Goal: Transaction & Acquisition: Purchase product/service

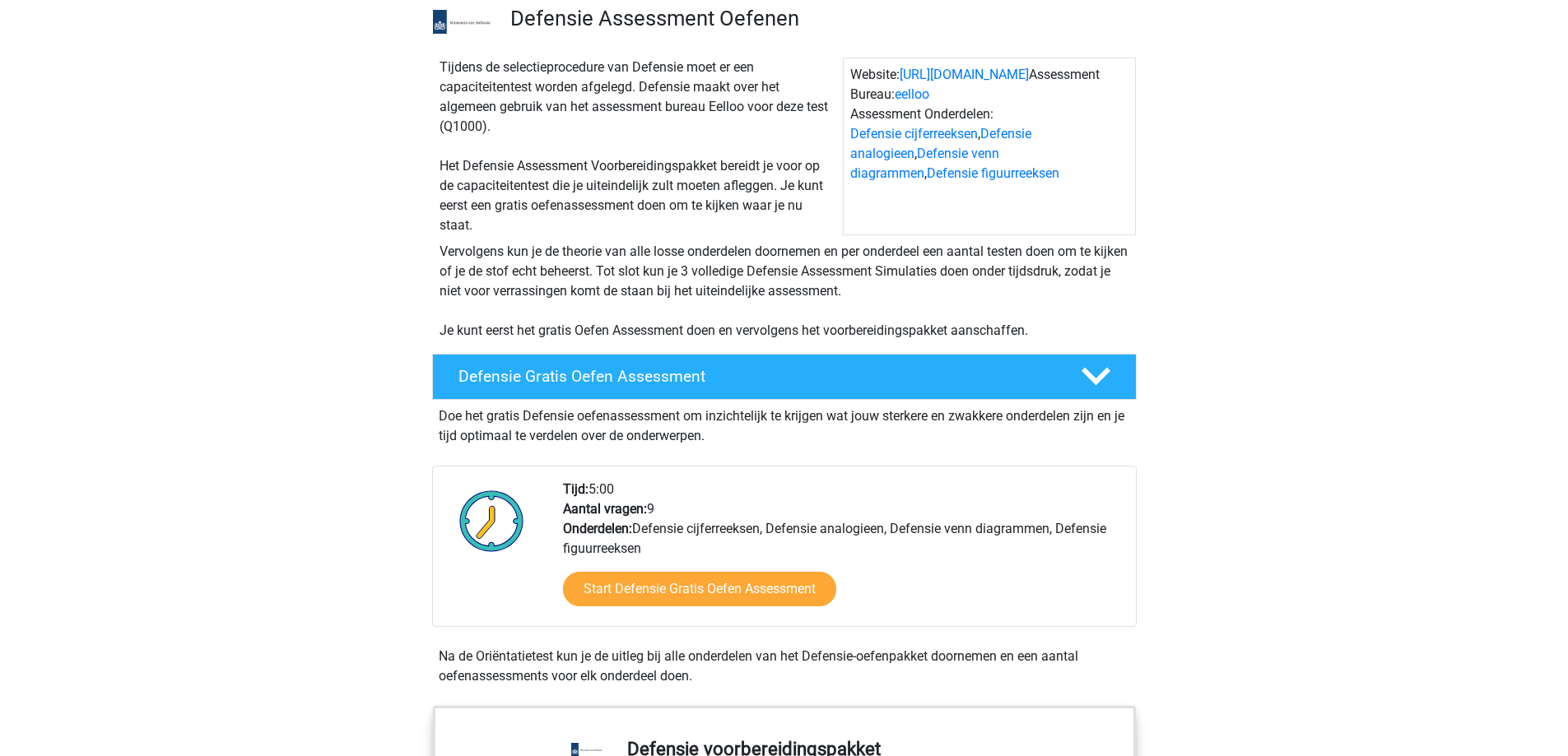
scroll to position [494, 0]
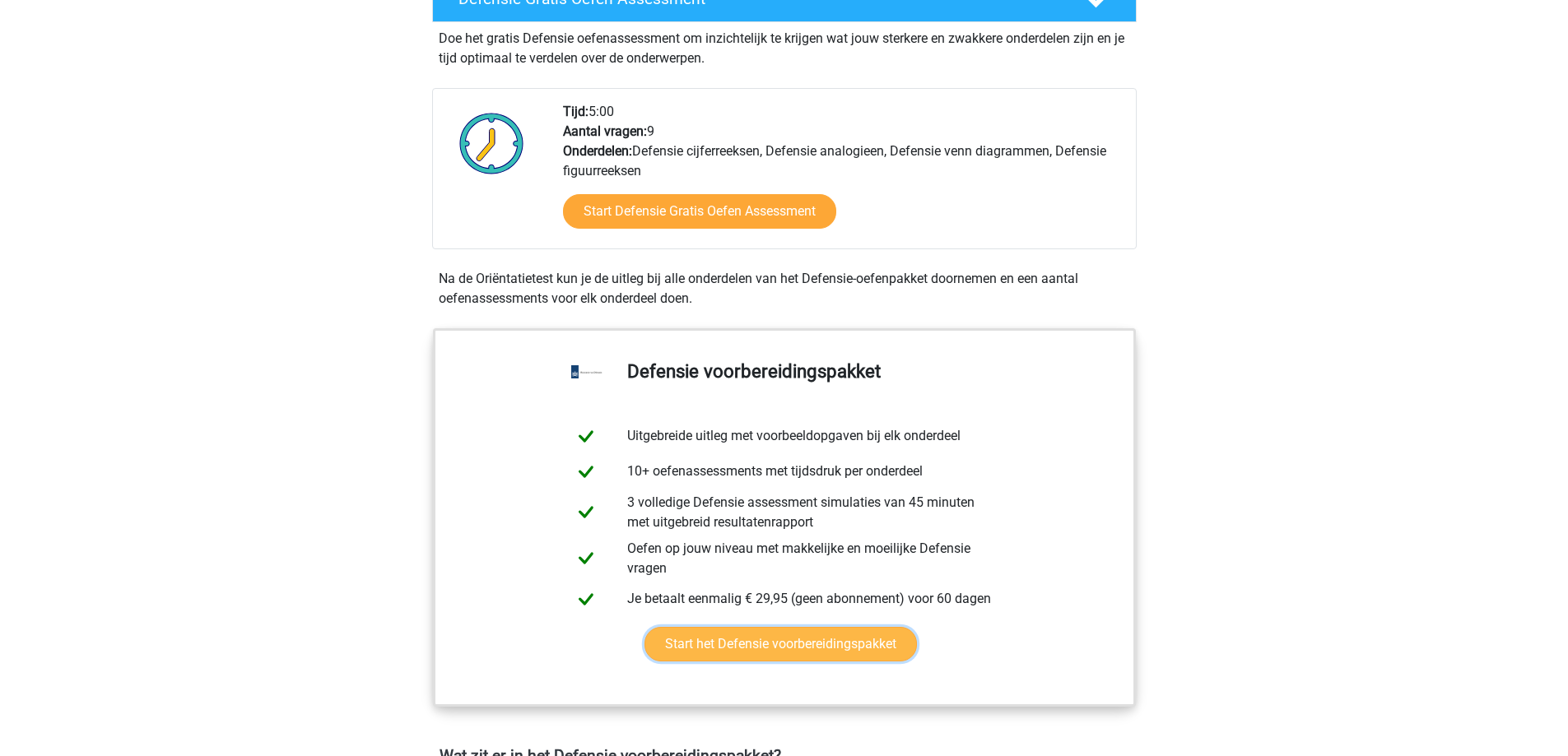
click at [868, 649] on link "Start het Defensie voorbereidingspakket" at bounding box center [780, 644] width 273 height 34
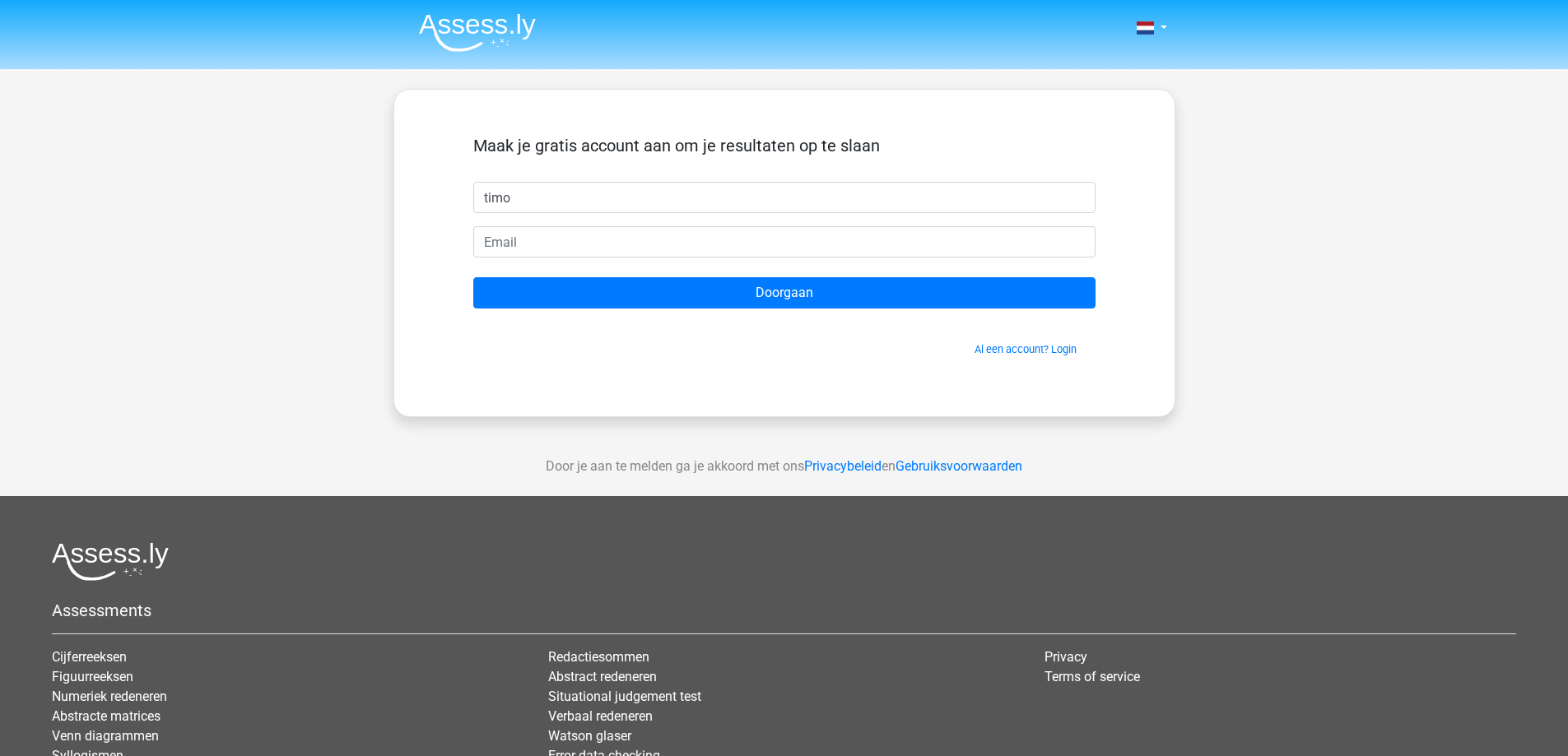
type input "timo"
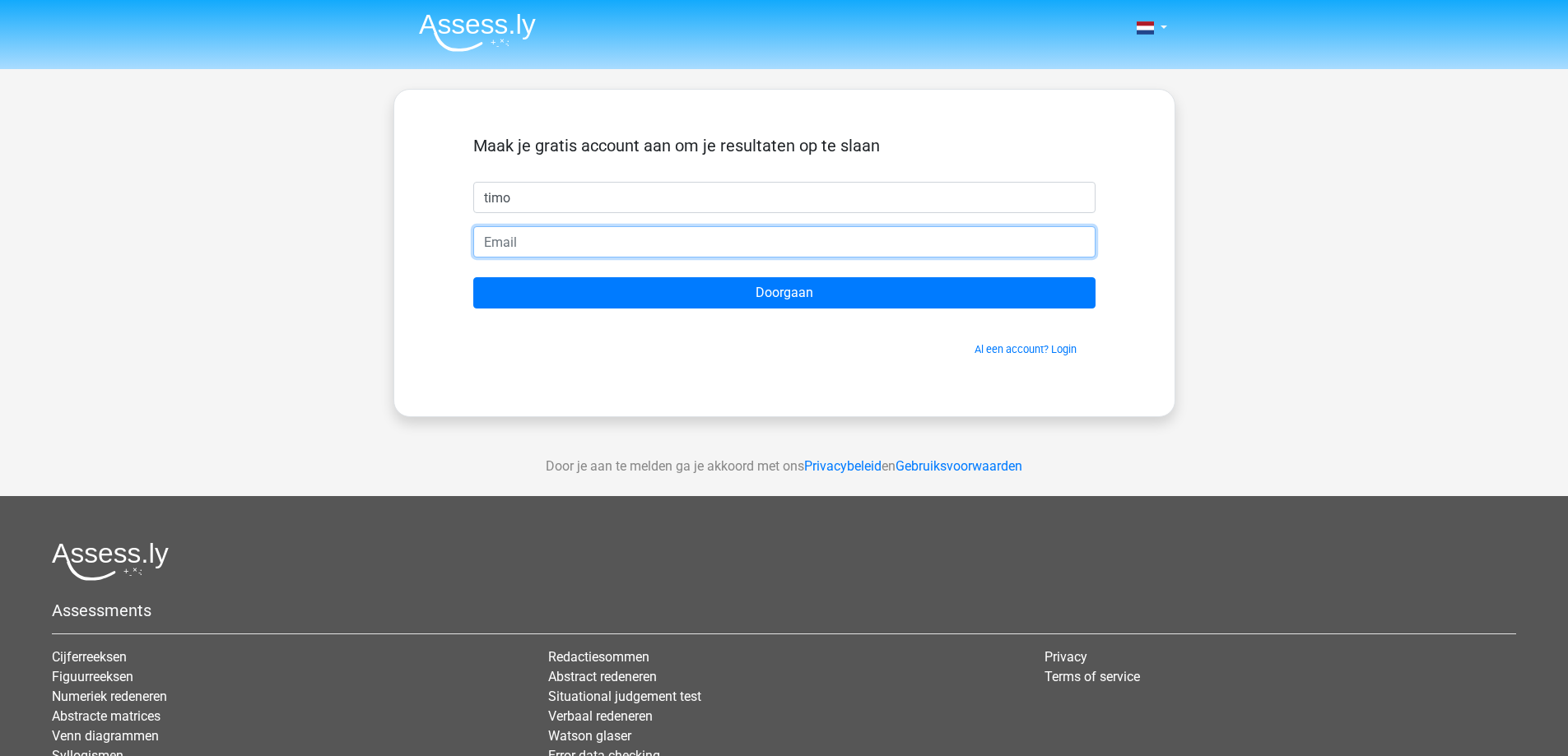
click at [902, 245] on input "email" at bounding box center [784, 242] width 622 height 32
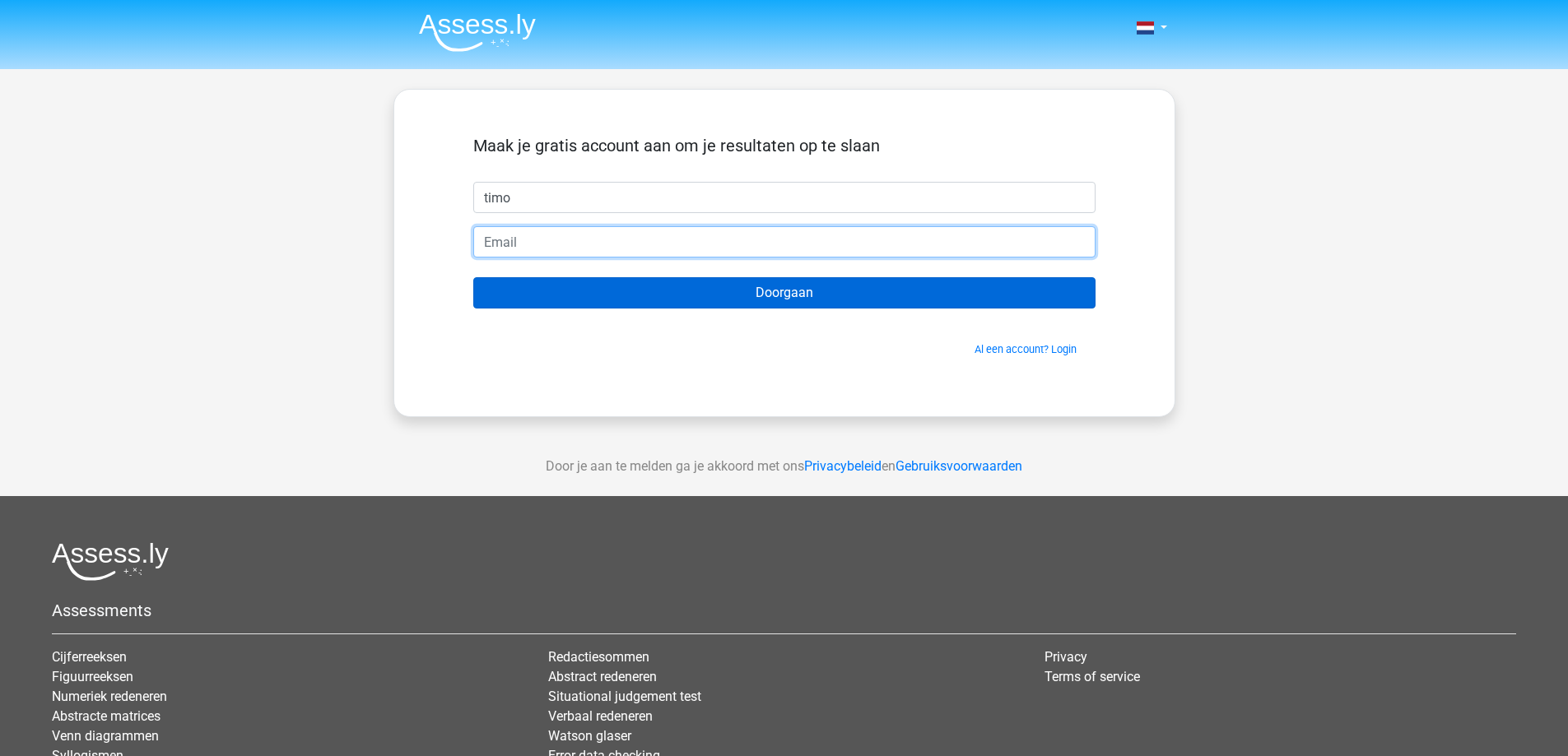
type input "[EMAIL_ADDRESS][DOMAIN_NAME]"
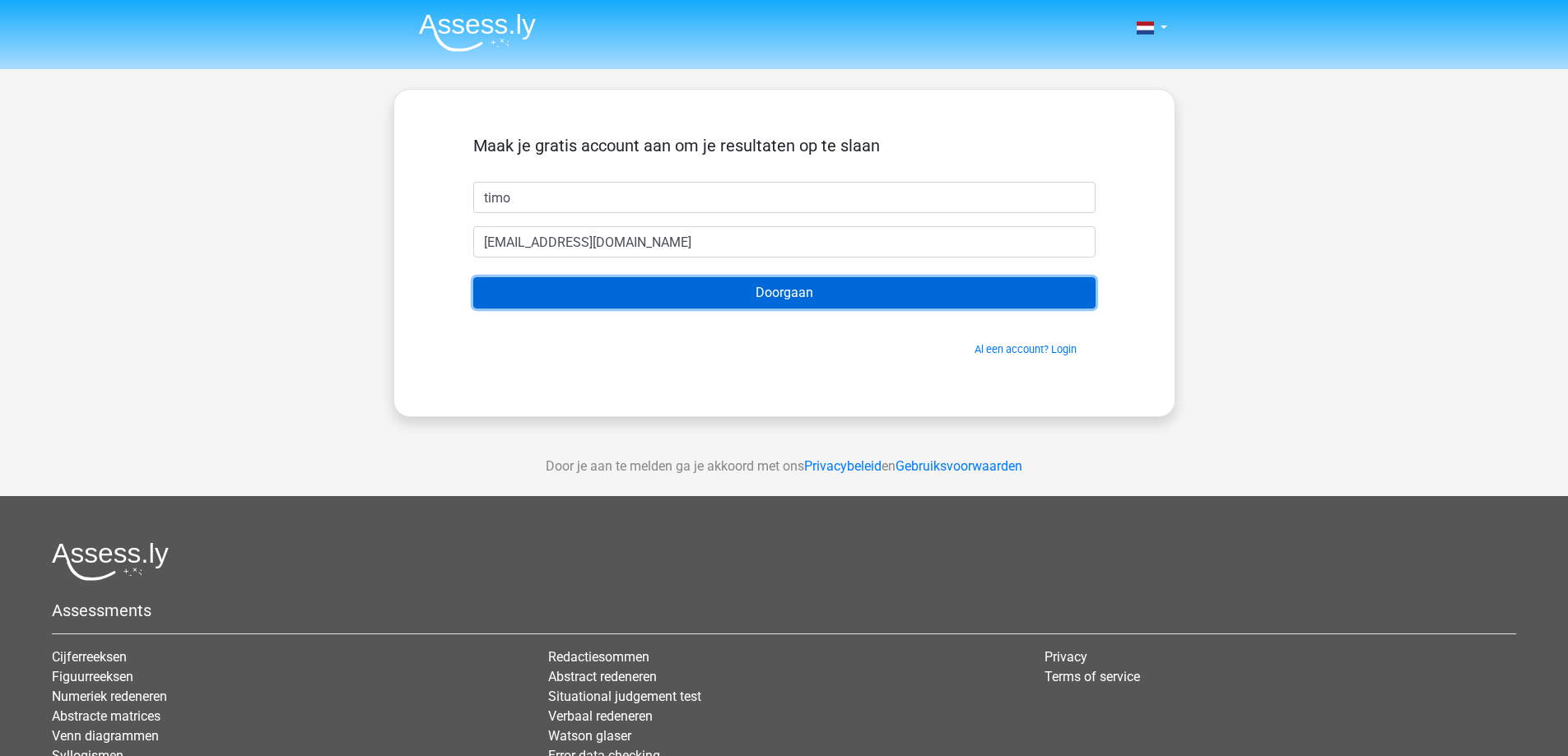
click at [709, 289] on input "Doorgaan" at bounding box center [784, 293] width 622 height 32
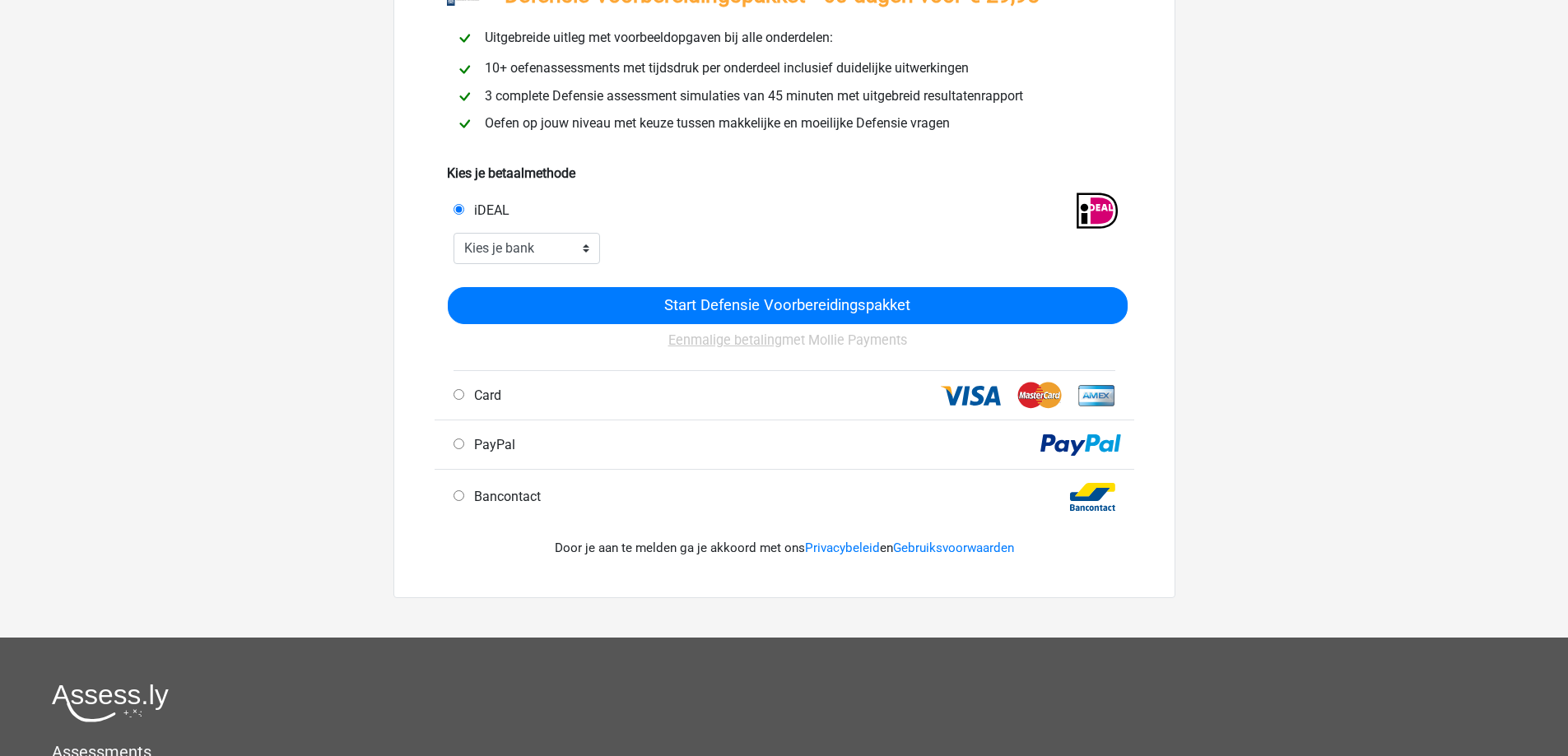
scroll to position [165, 0]
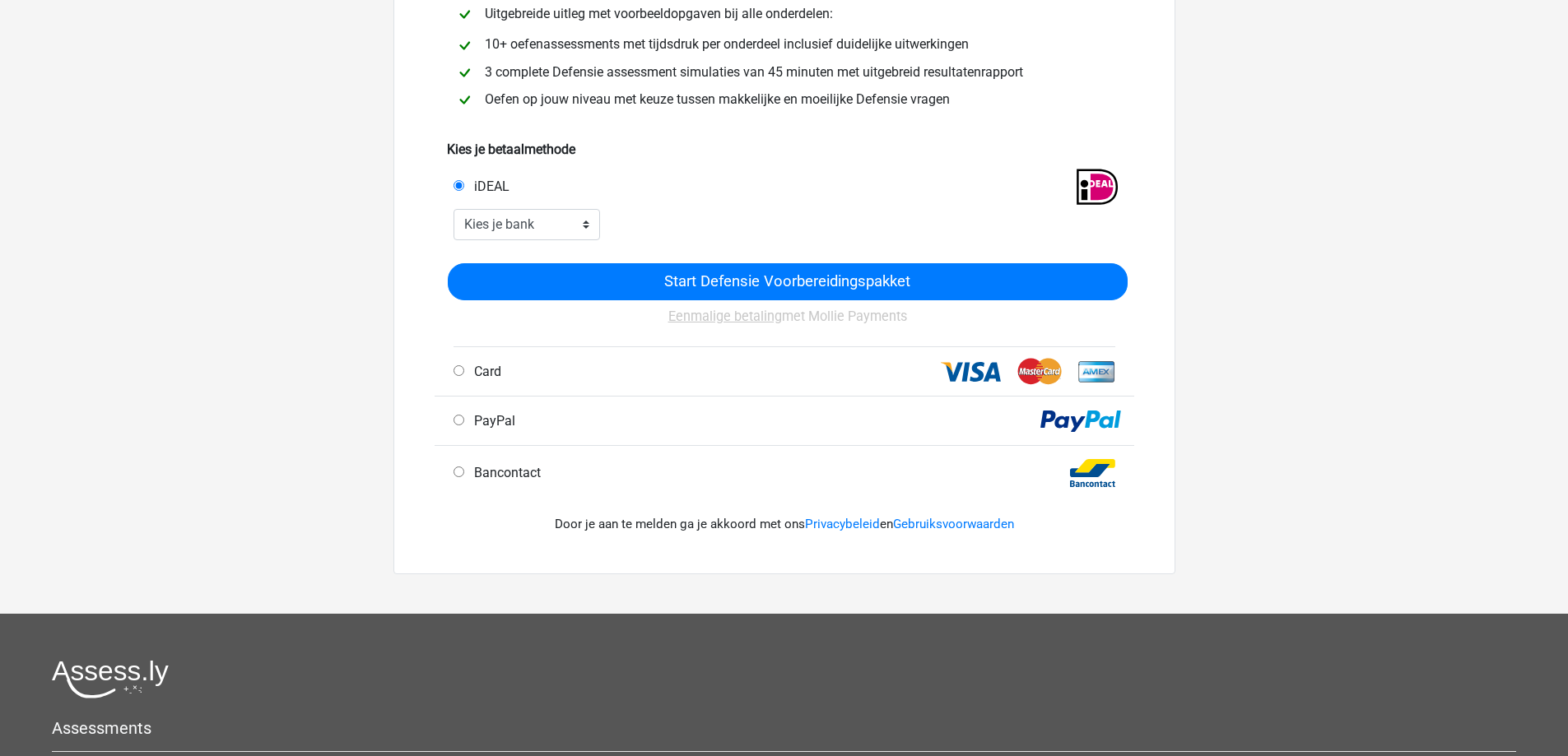
click at [676, 390] on div "Card" at bounding box center [785, 372] width 700 height 49
click at [684, 374] on div "Card" at bounding box center [616, 372] width 350 height 20
click at [460, 369] on input "Card" at bounding box center [459, 371] width 11 height 11
radio input "true"
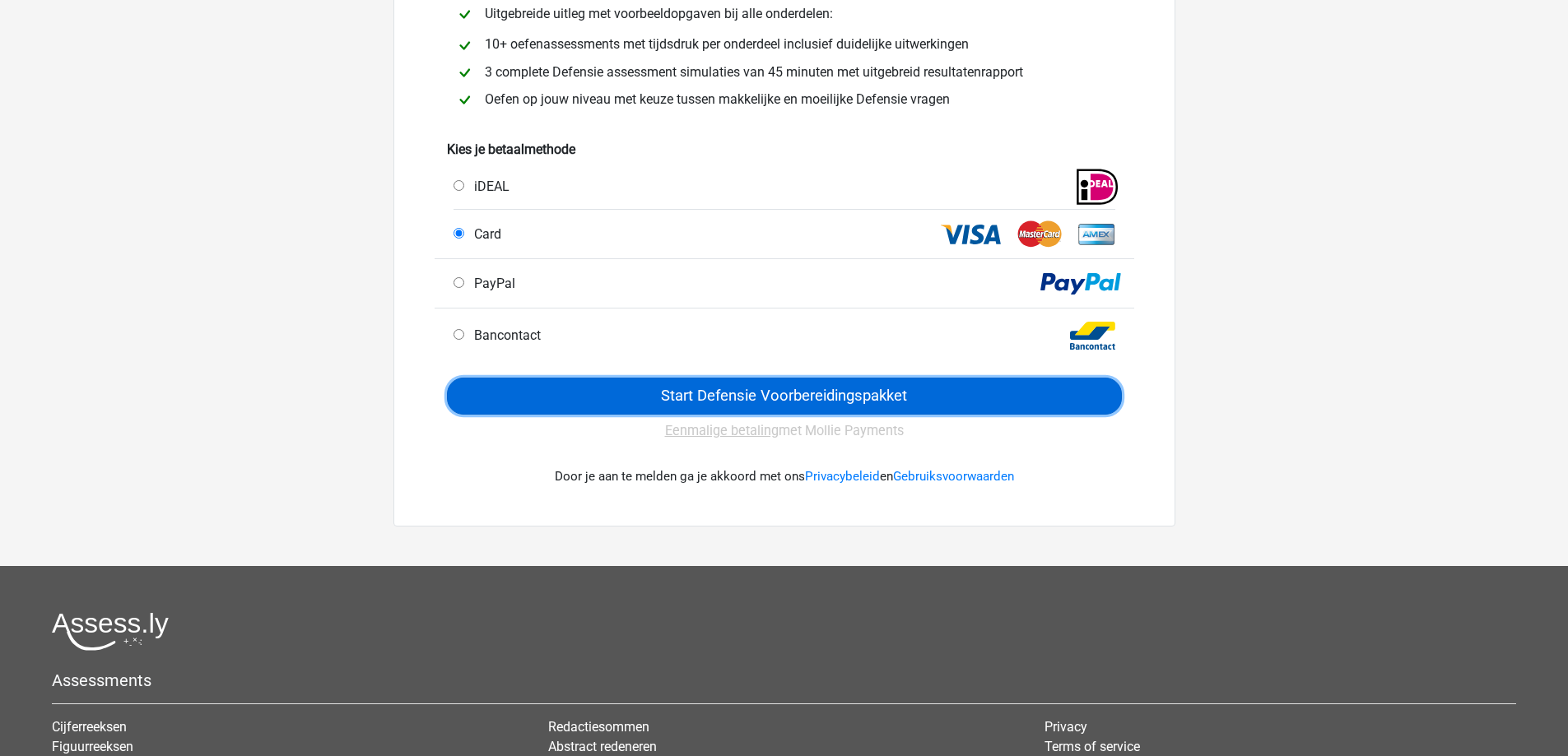
click at [550, 408] on input "Start Defensie Voorbereidingspakket" at bounding box center [785, 396] width 675 height 37
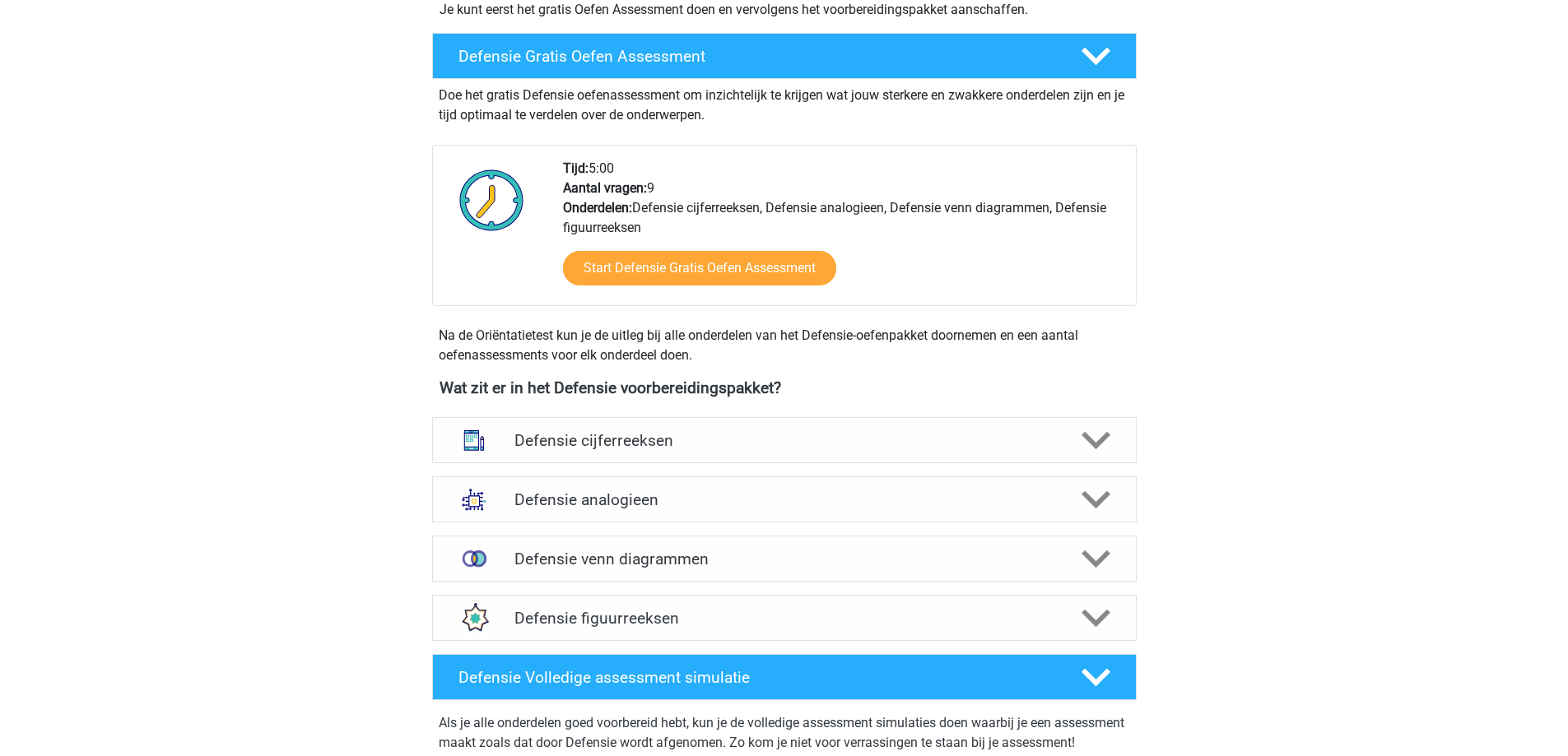
scroll to position [905, 0]
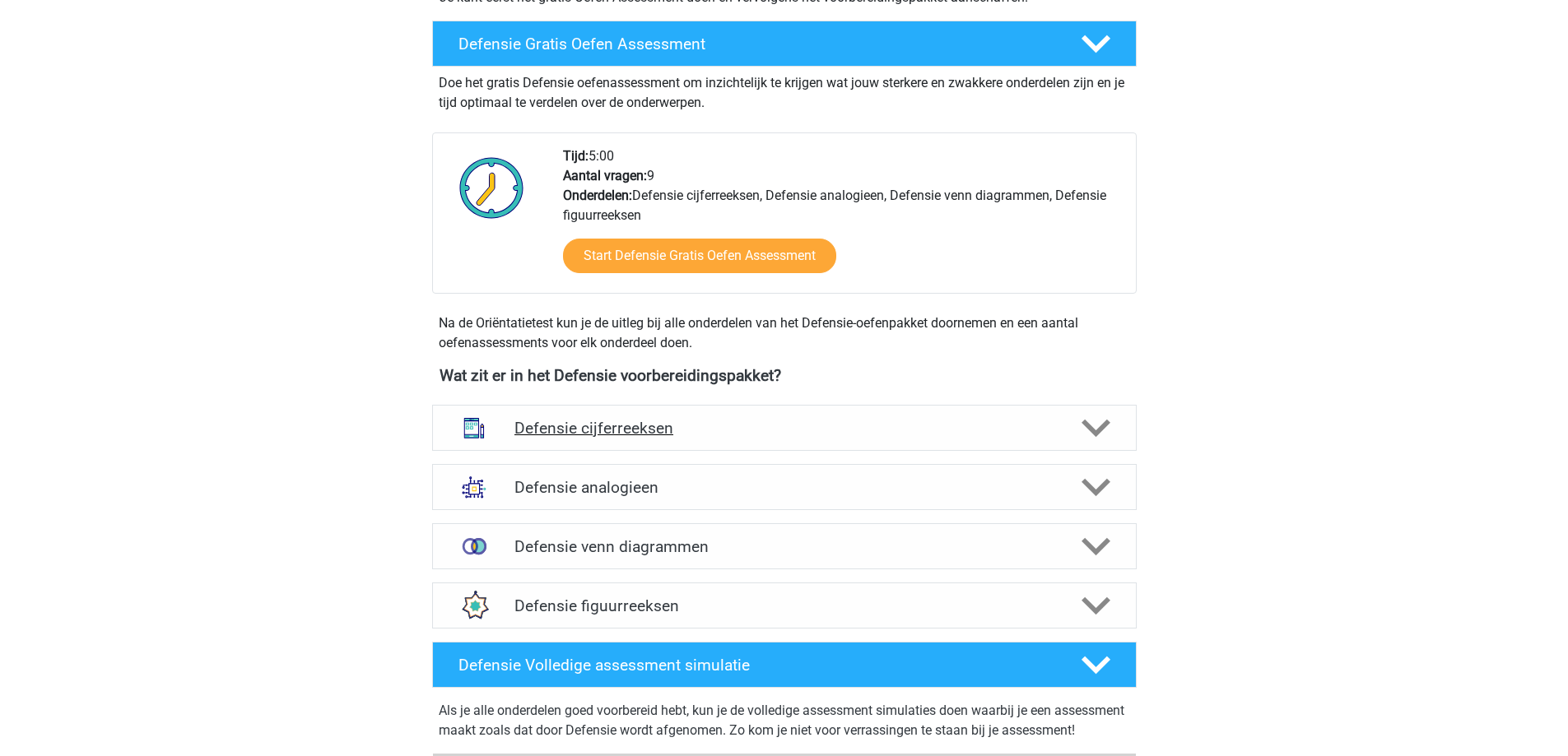
click at [793, 415] on div "Defensie cijferreeksen" at bounding box center [784, 428] width 704 height 46
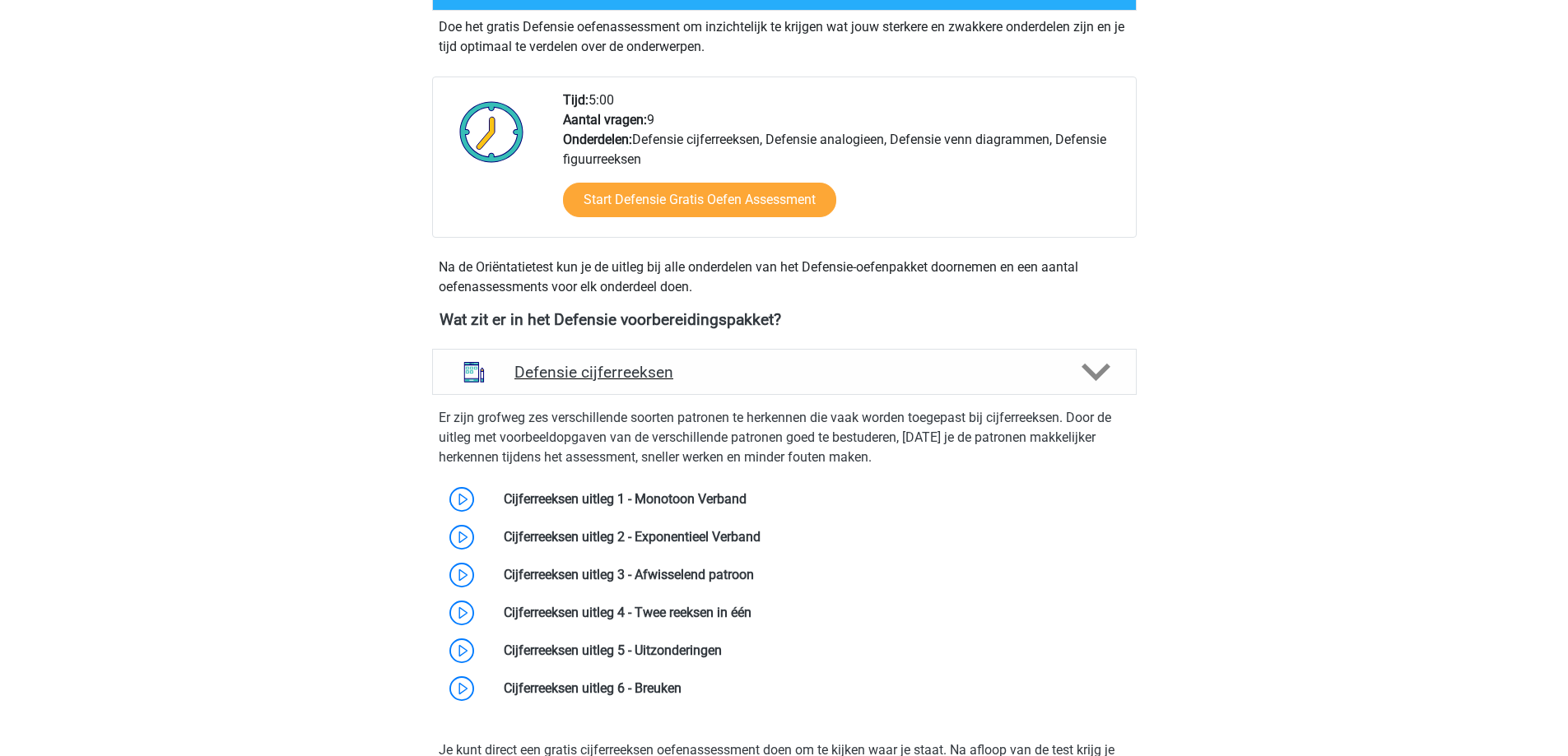
scroll to position [988, 0]
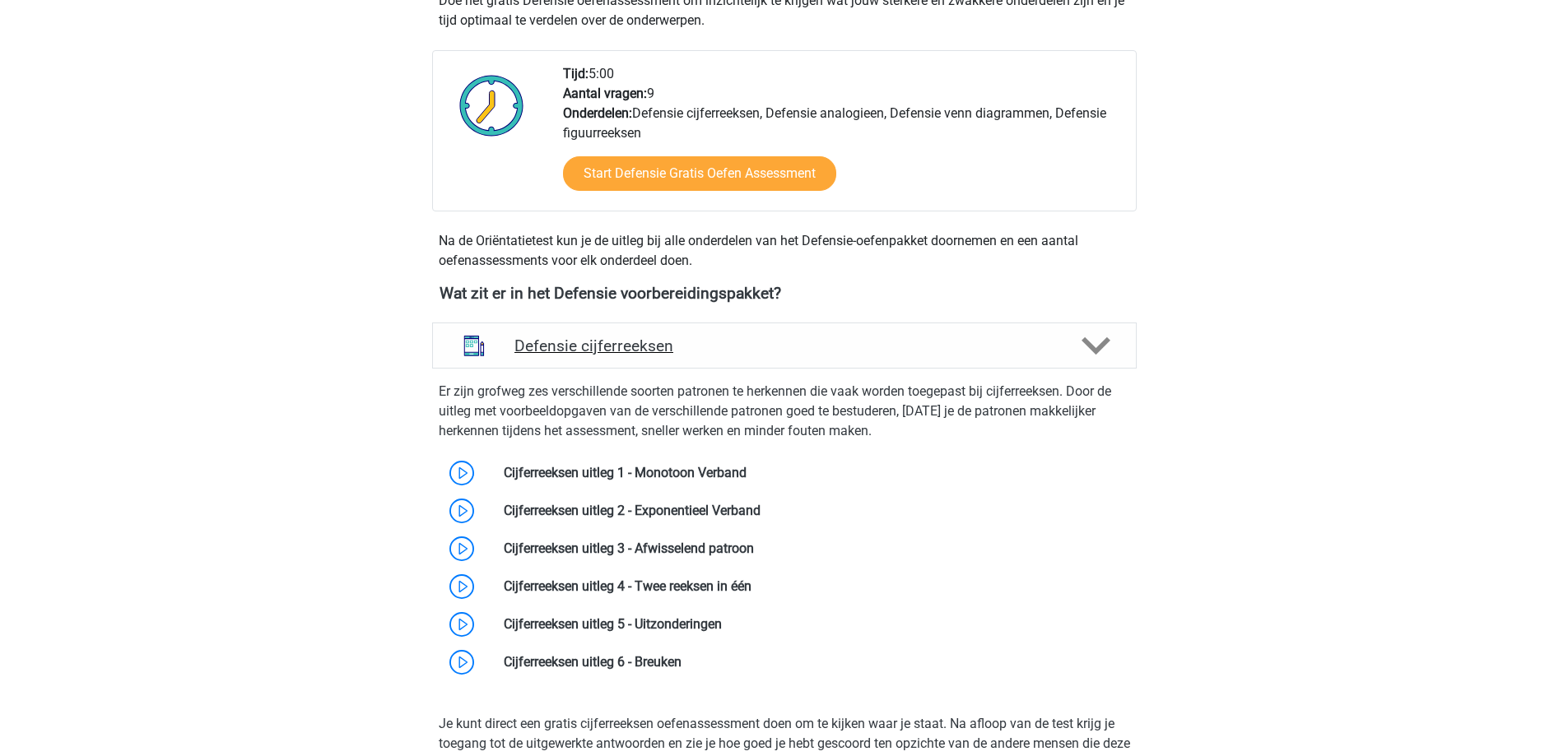
click at [816, 338] on h4 "Defensie cijferreeksen" at bounding box center [784, 346] width 539 height 19
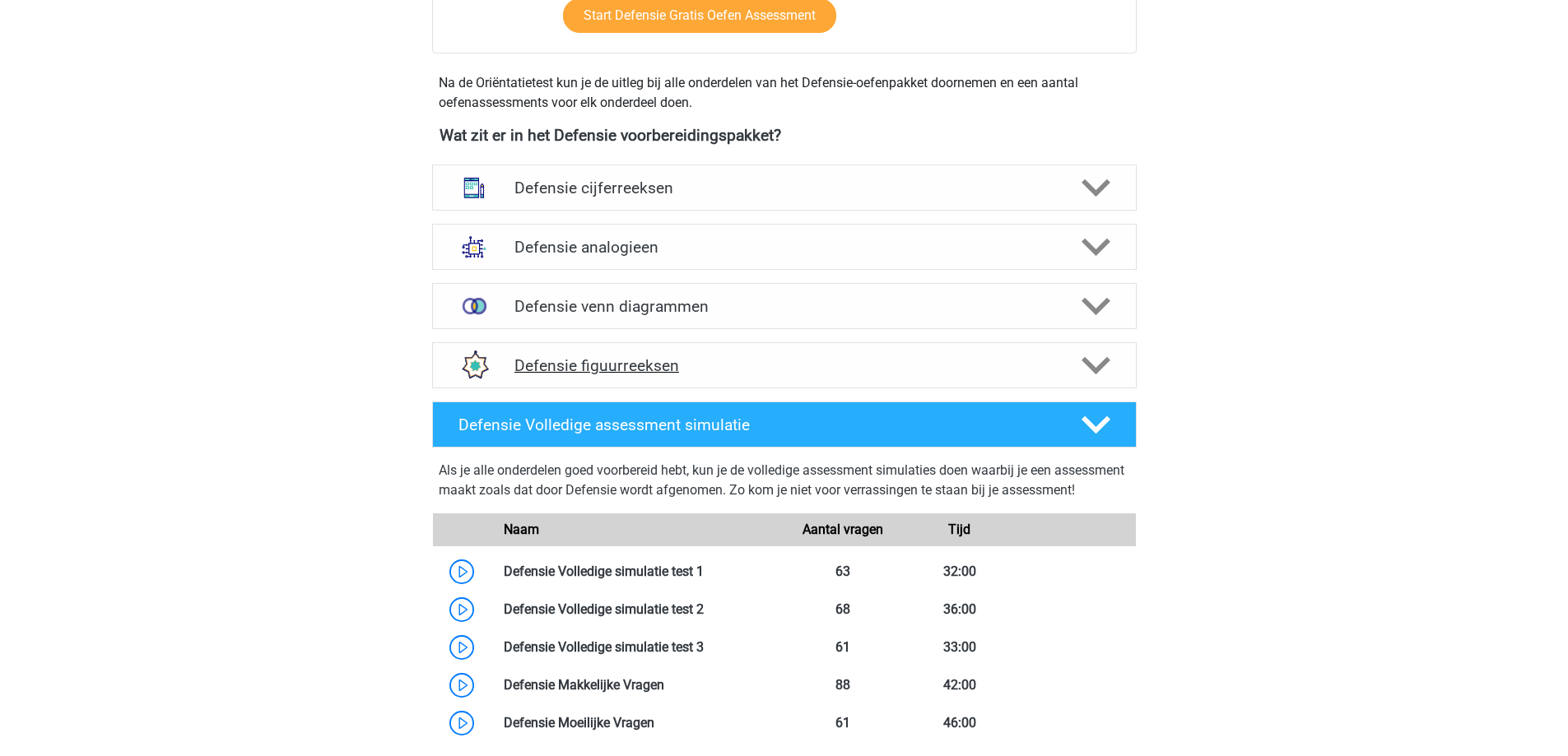
scroll to position [1152, 0]
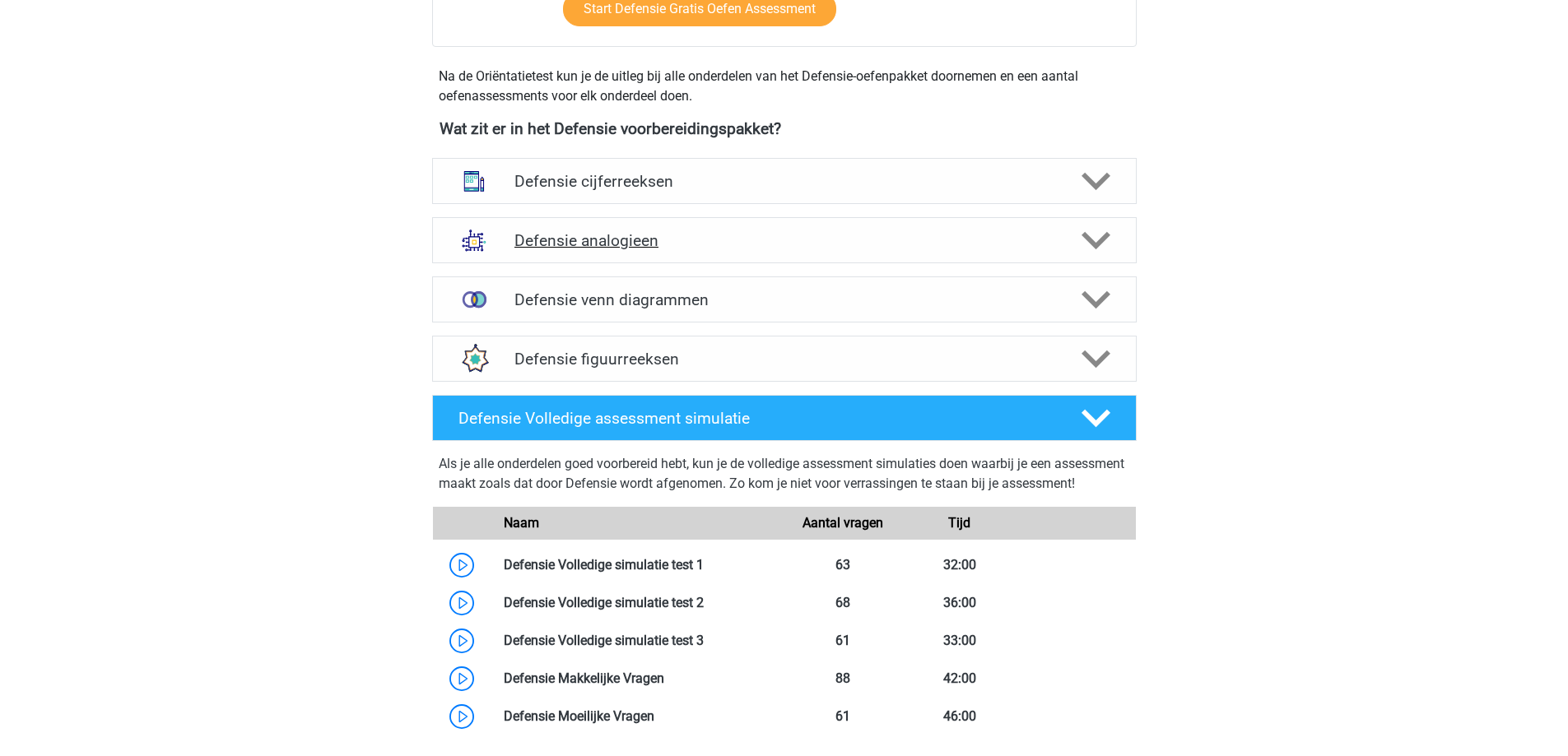
click at [785, 259] on div "Defensie analogieen" at bounding box center [784, 240] width 704 height 46
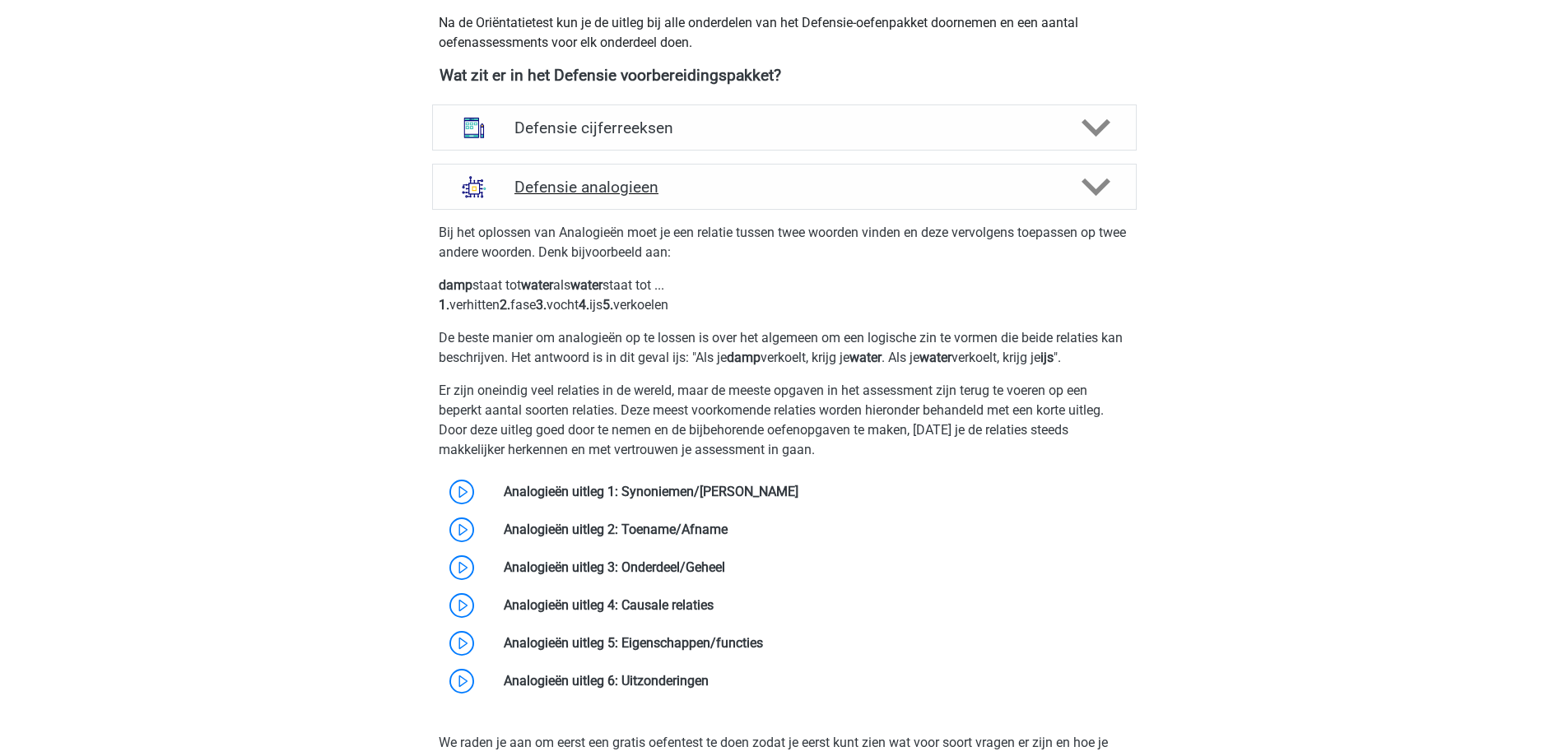
scroll to position [1235, 0]
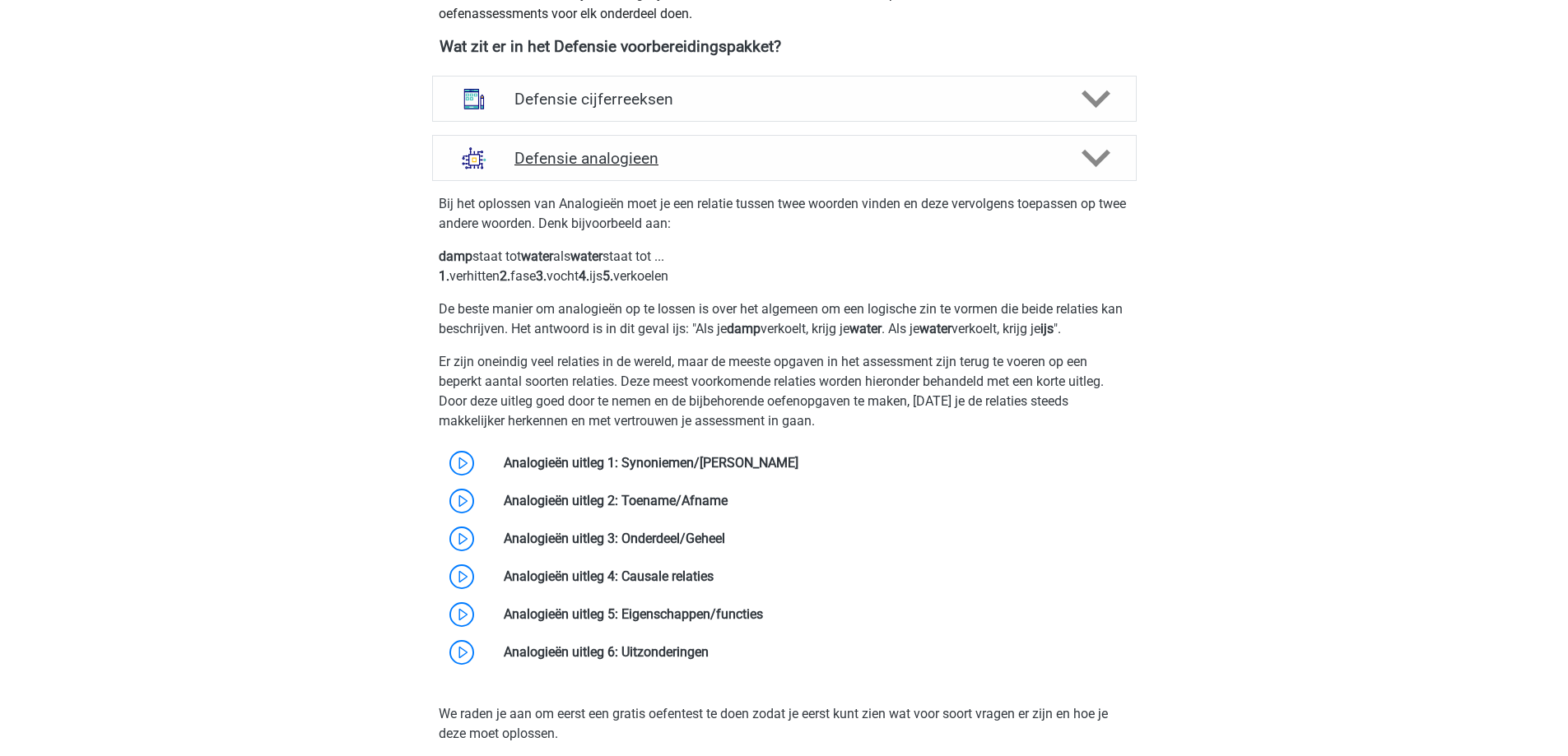
click at [814, 171] on div "Defensie analogieen" at bounding box center [784, 158] width 704 height 46
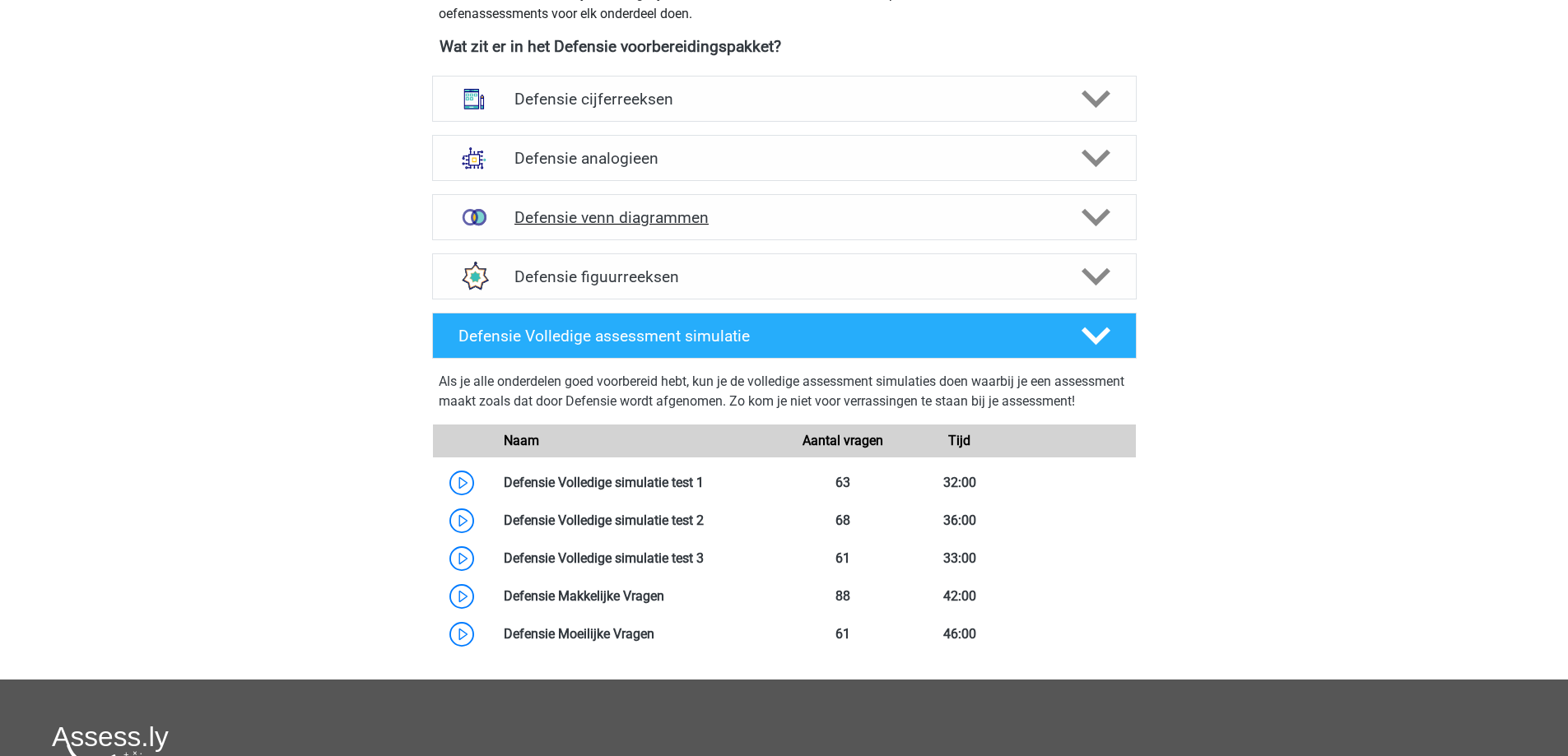
click at [808, 207] on div "Defensie venn diagrammen" at bounding box center [784, 217] width 704 height 46
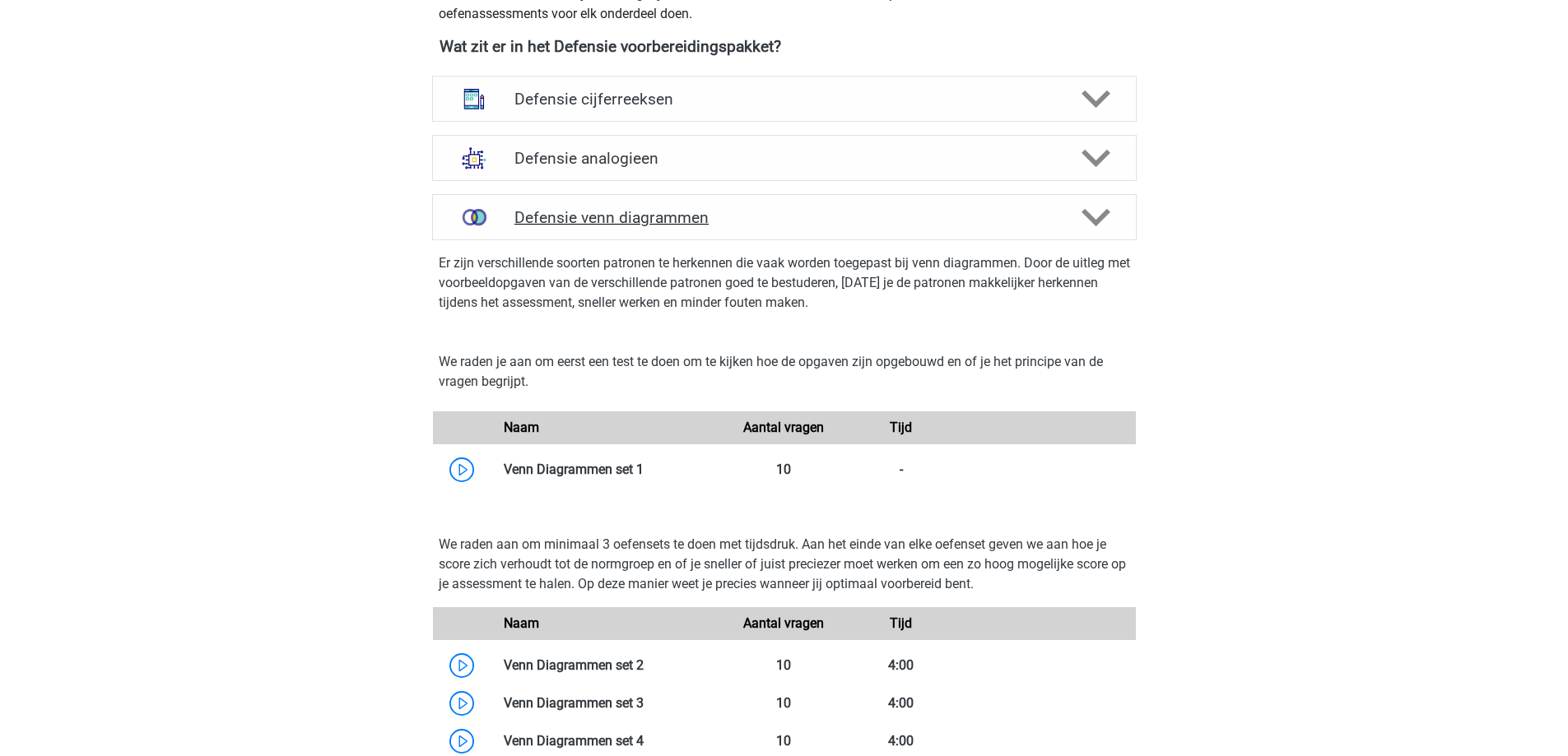
click at [808, 205] on div "Defensie venn diagrammen" at bounding box center [784, 217] width 704 height 46
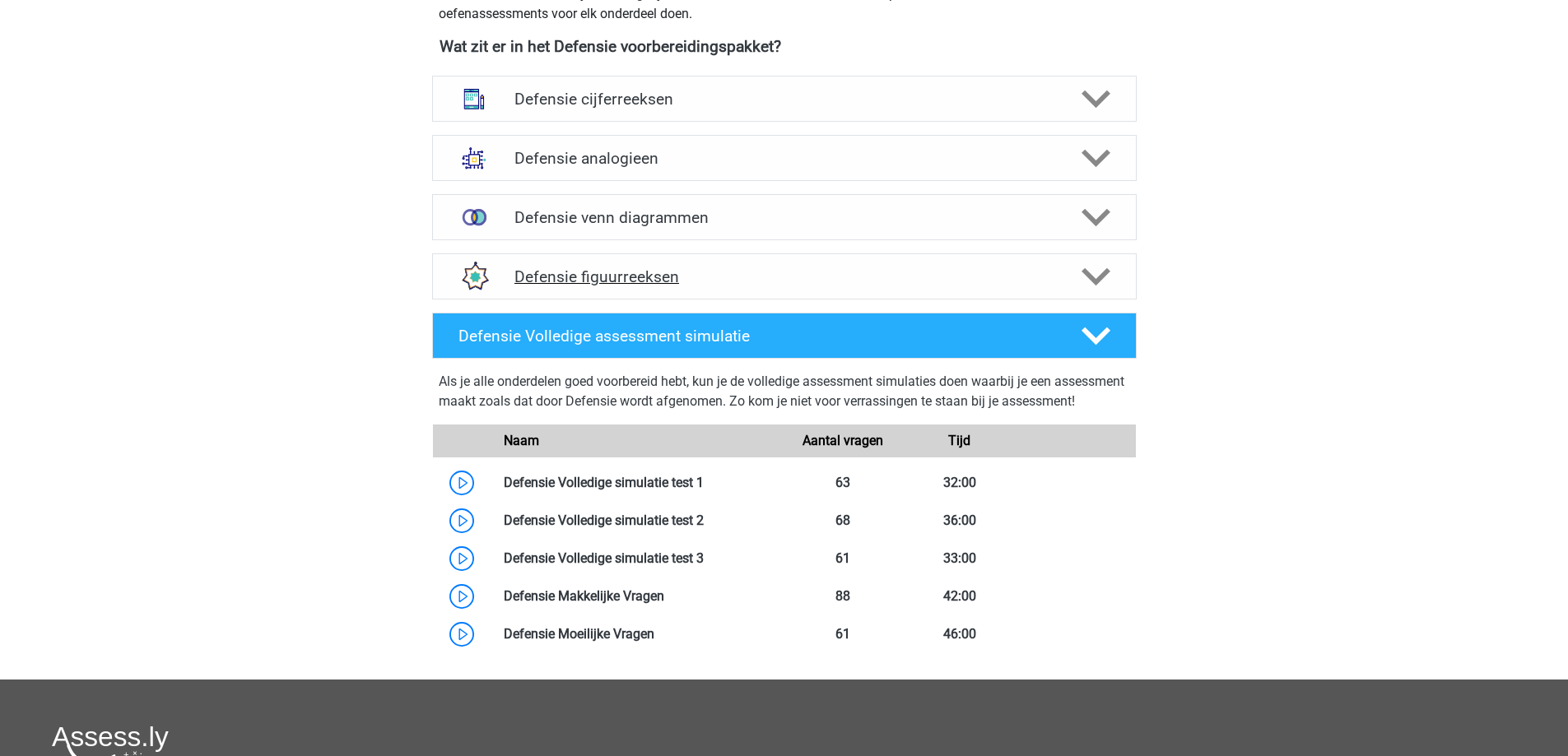
click at [800, 256] on div "Defensie figuurreeksen" at bounding box center [784, 276] width 704 height 46
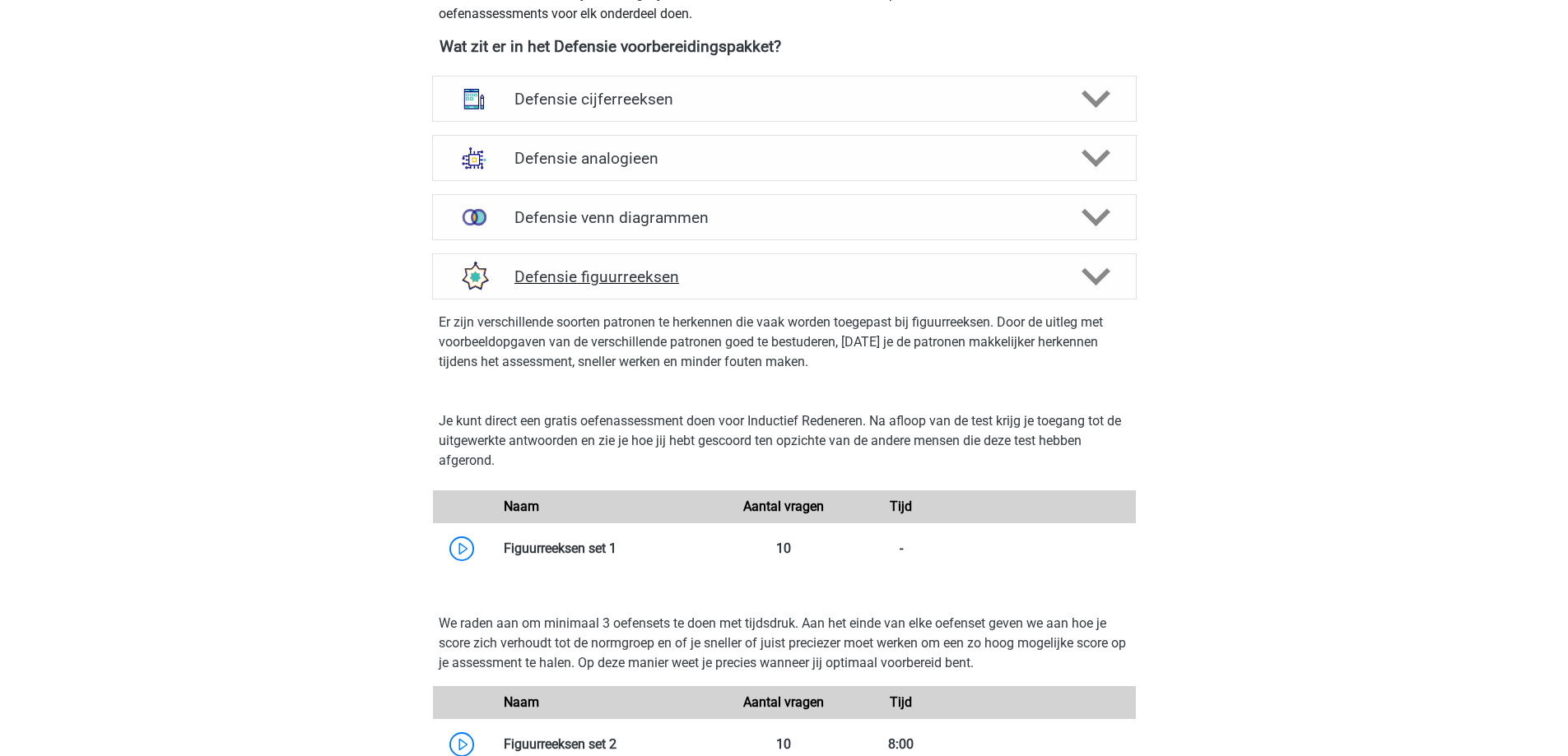
click at [800, 259] on div "Defensie figuurreeksen" at bounding box center [784, 276] width 704 height 46
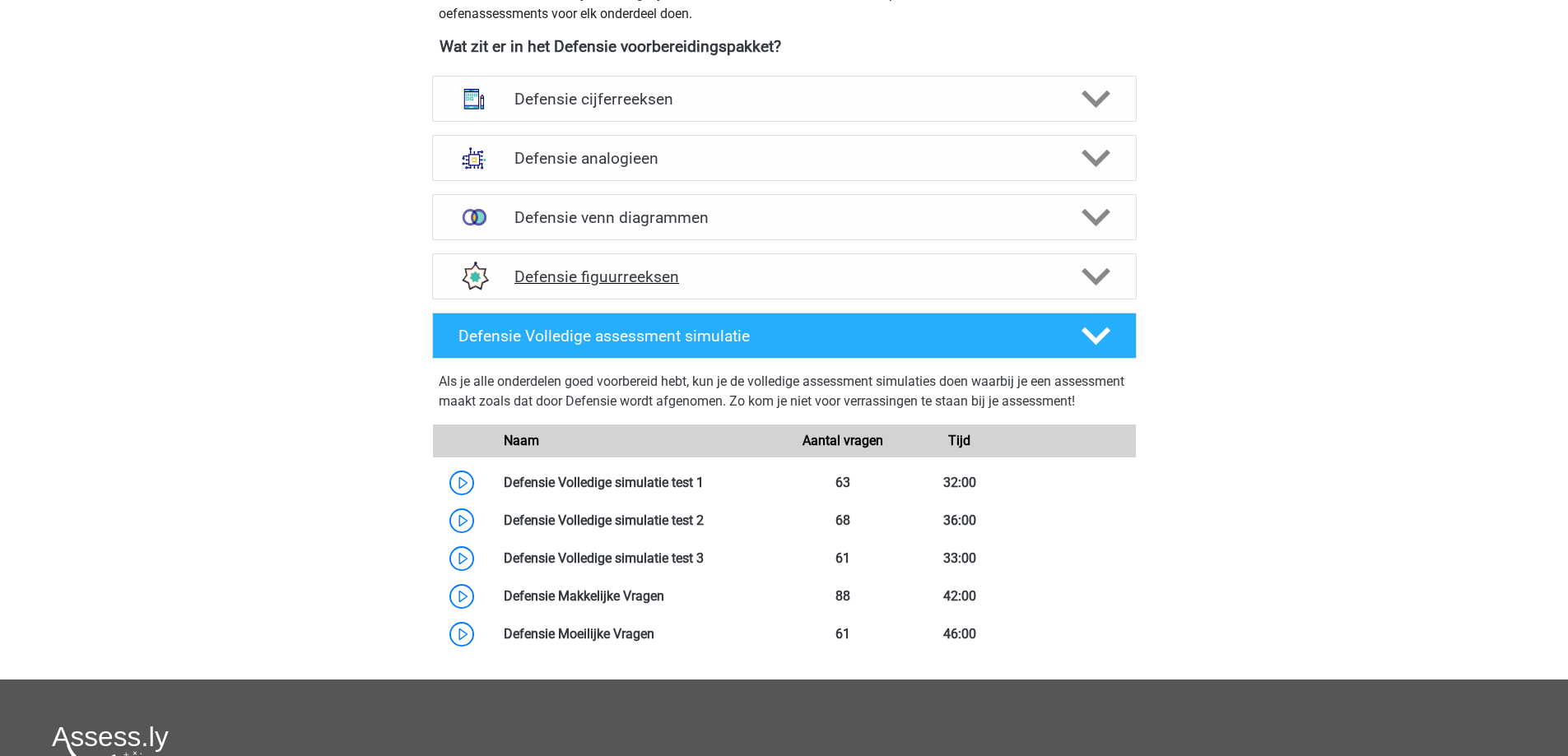
click at [800, 268] on h4 "Defensie figuurreeksen" at bounding box center [784, 277] width 539 height 19
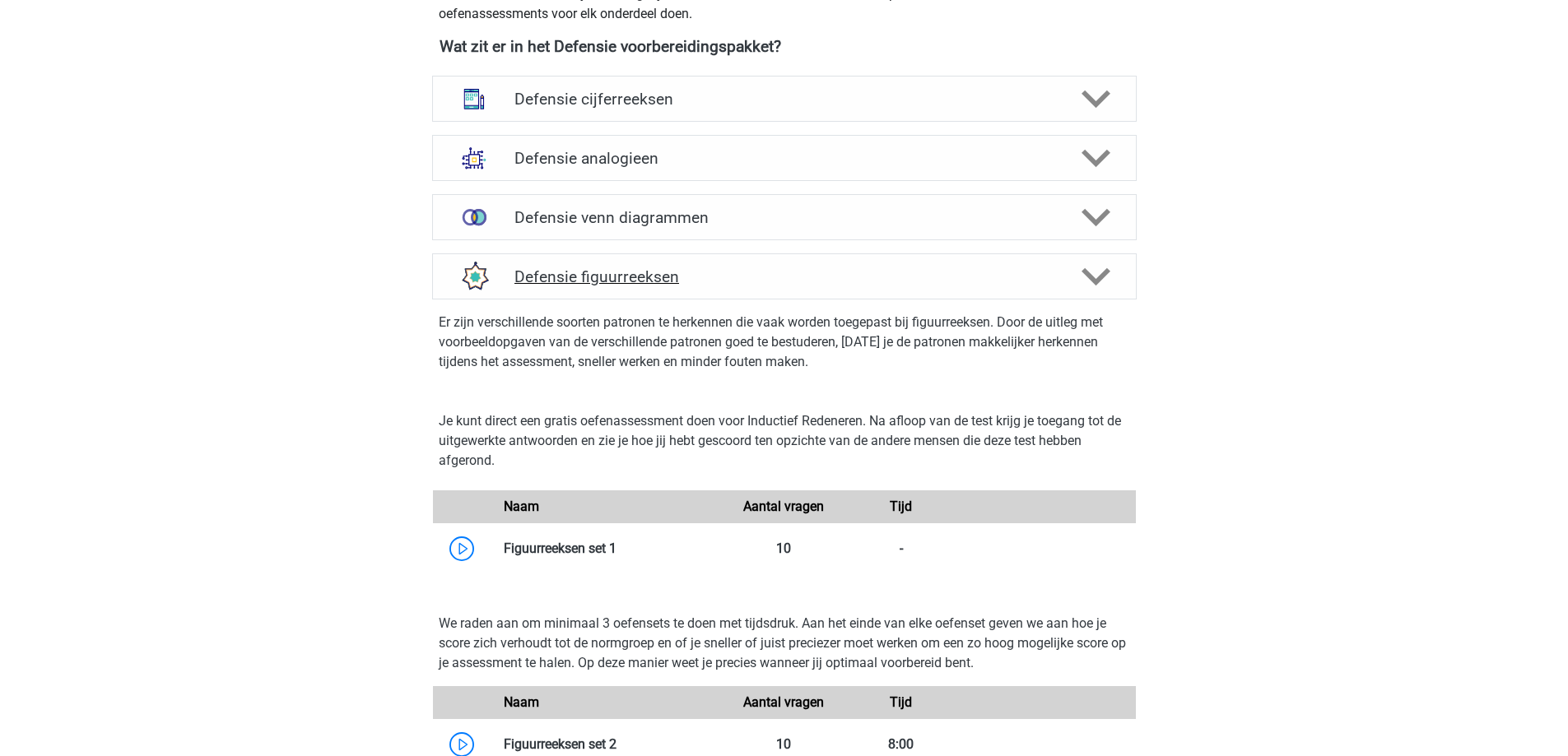
click at [799, 269] on h4 "Defensie figuurreeksen" at bounding box center [784, 277] width 539 height 19
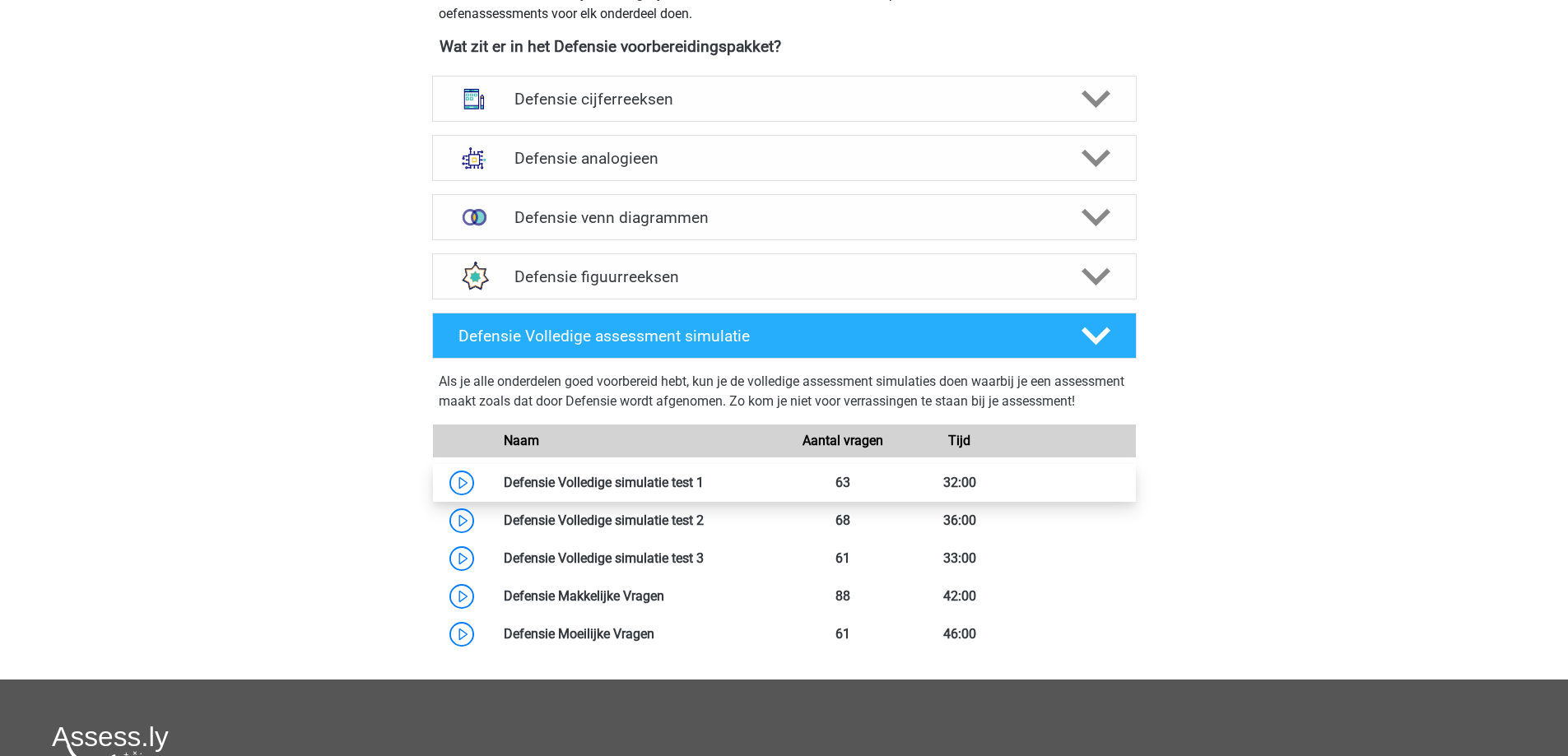
click at [703, 490] on link at bounding box center [703, 483] width 0 height 16
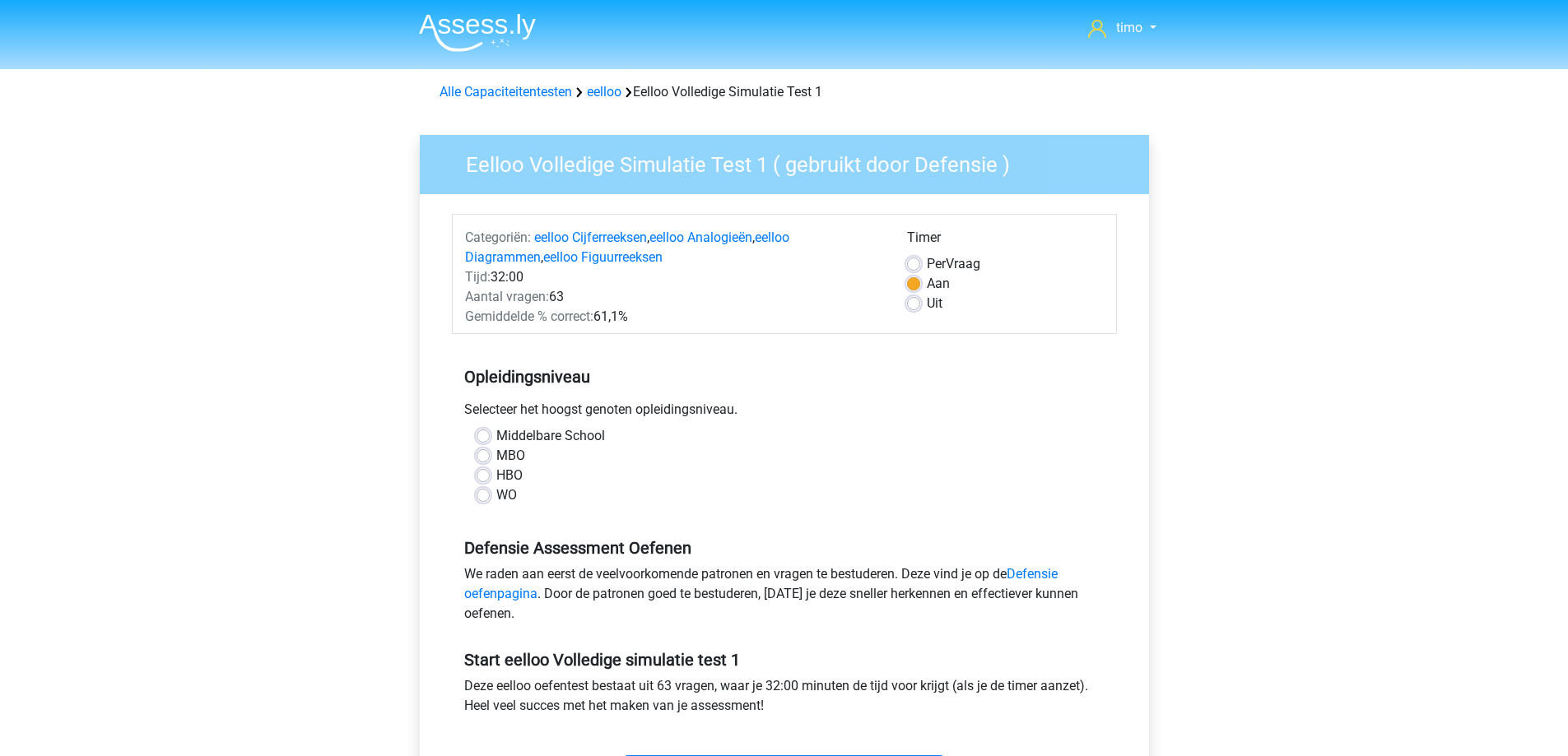
click at [496, 454] on label "MBO" at bounding box center [510, 456] width 29 height 20
click at [484, 454] on input "MBO" at bounding box center [482, 454] width 13 height 17
radio input "true"
click at [903, 262] on div "Timer Per Vraag Aan Uit" at bounding box center [1005, 277] width 221 height 99
click at [927, 268] on label "Per Vraag" at bounding box center [953, 264] width 53 height 20
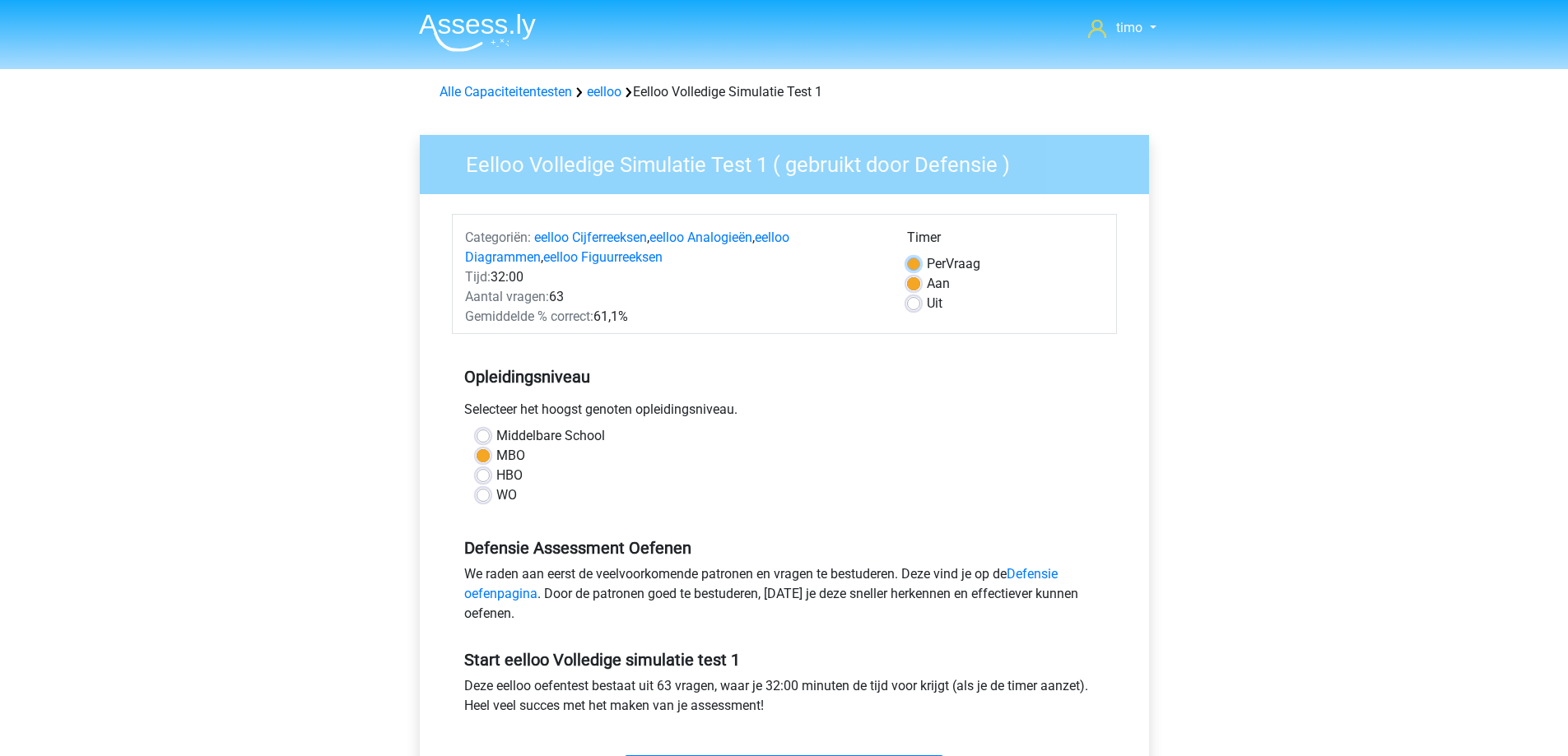
click at [915, 268] on input "Per Vraag" at bounding box center [913, 262] width 13 height 17
radio input "true"
click at [927, 282] on label "Aan" at bounding box center [938, 284] width 23 height 20
click at [912, 282] on input "Aan" at bounding box center [913, 282] width 13 height 17
radio input "true"
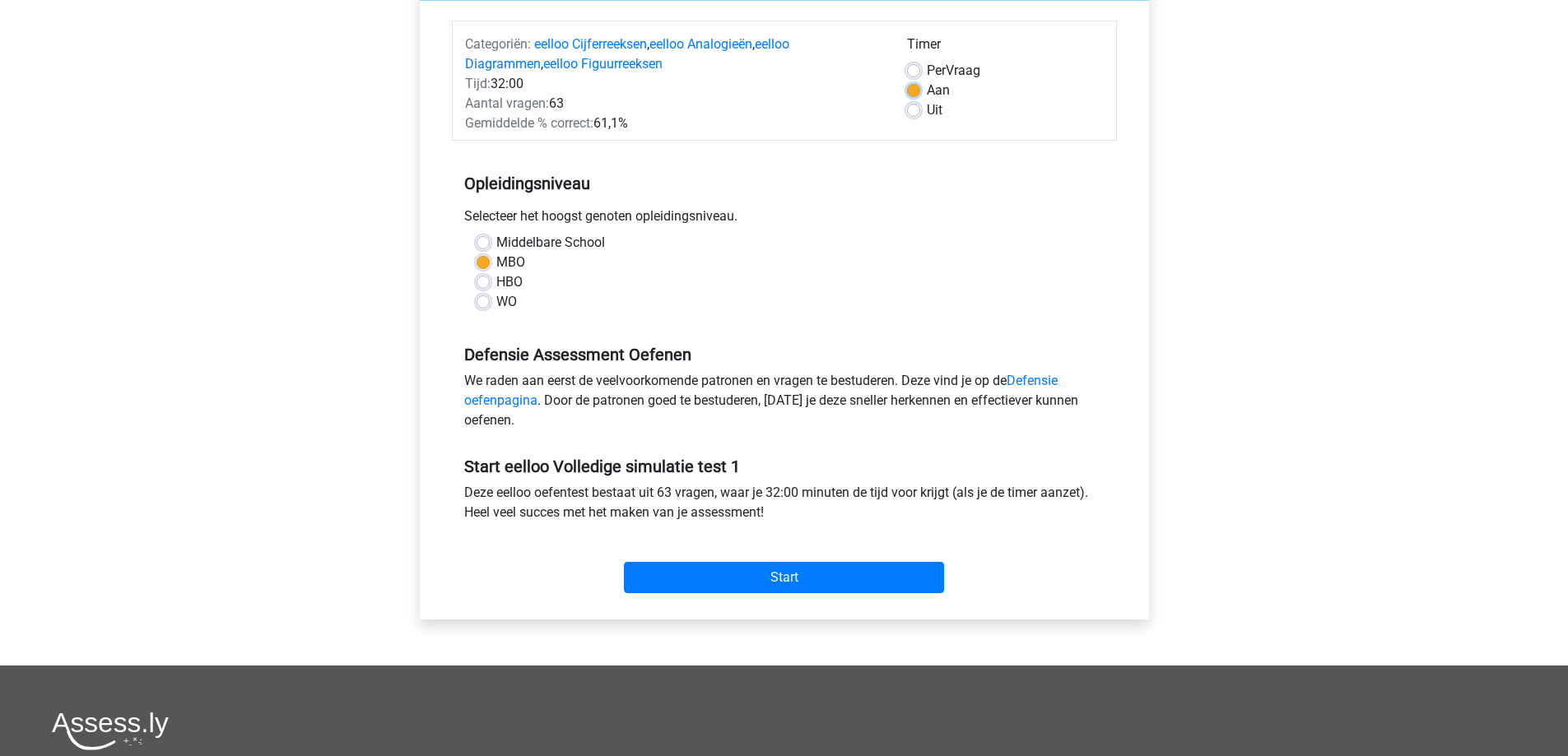
scroll to position [247, 0]
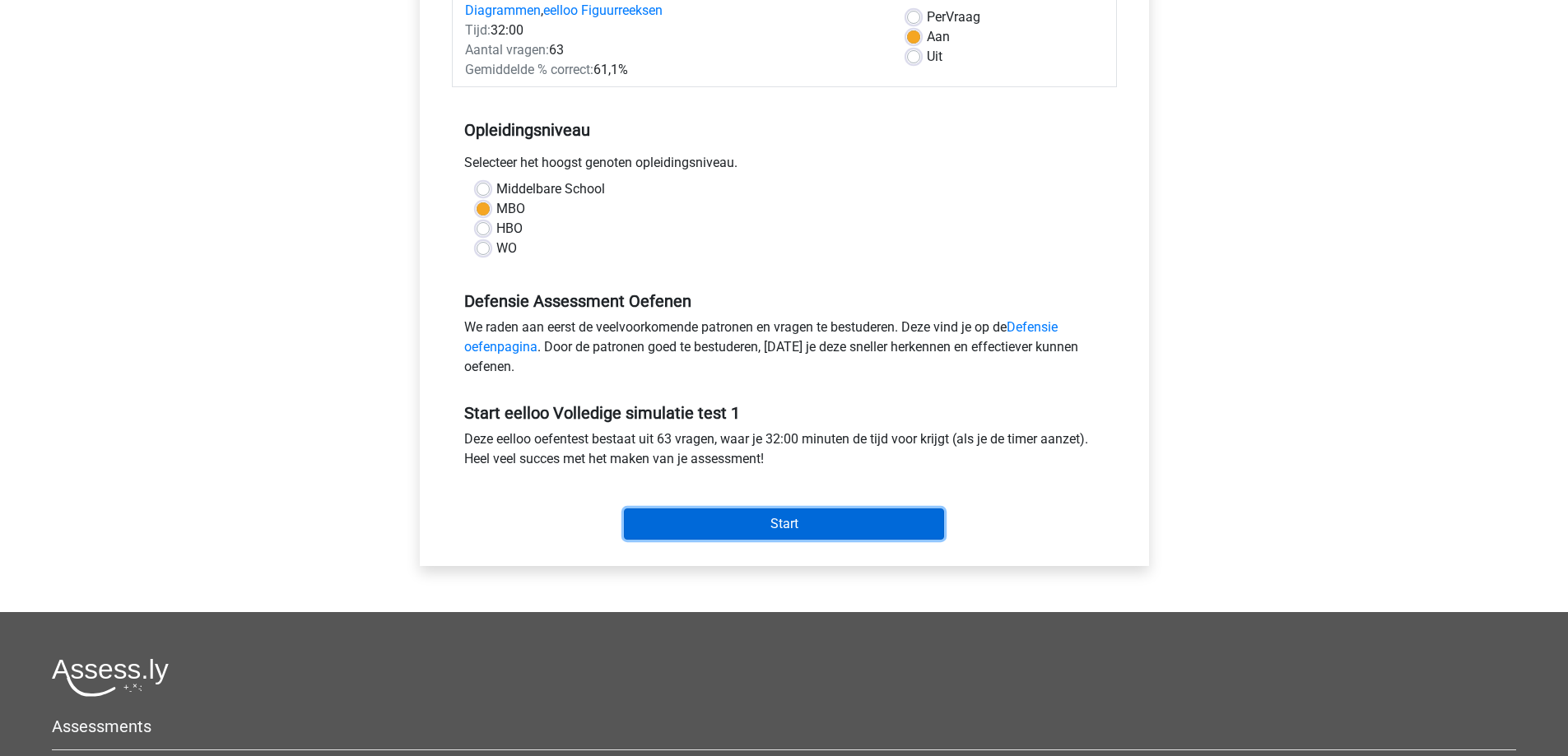
click at [791, 514] on input "Start" at bounding box center [783, 524] width 320 height 32
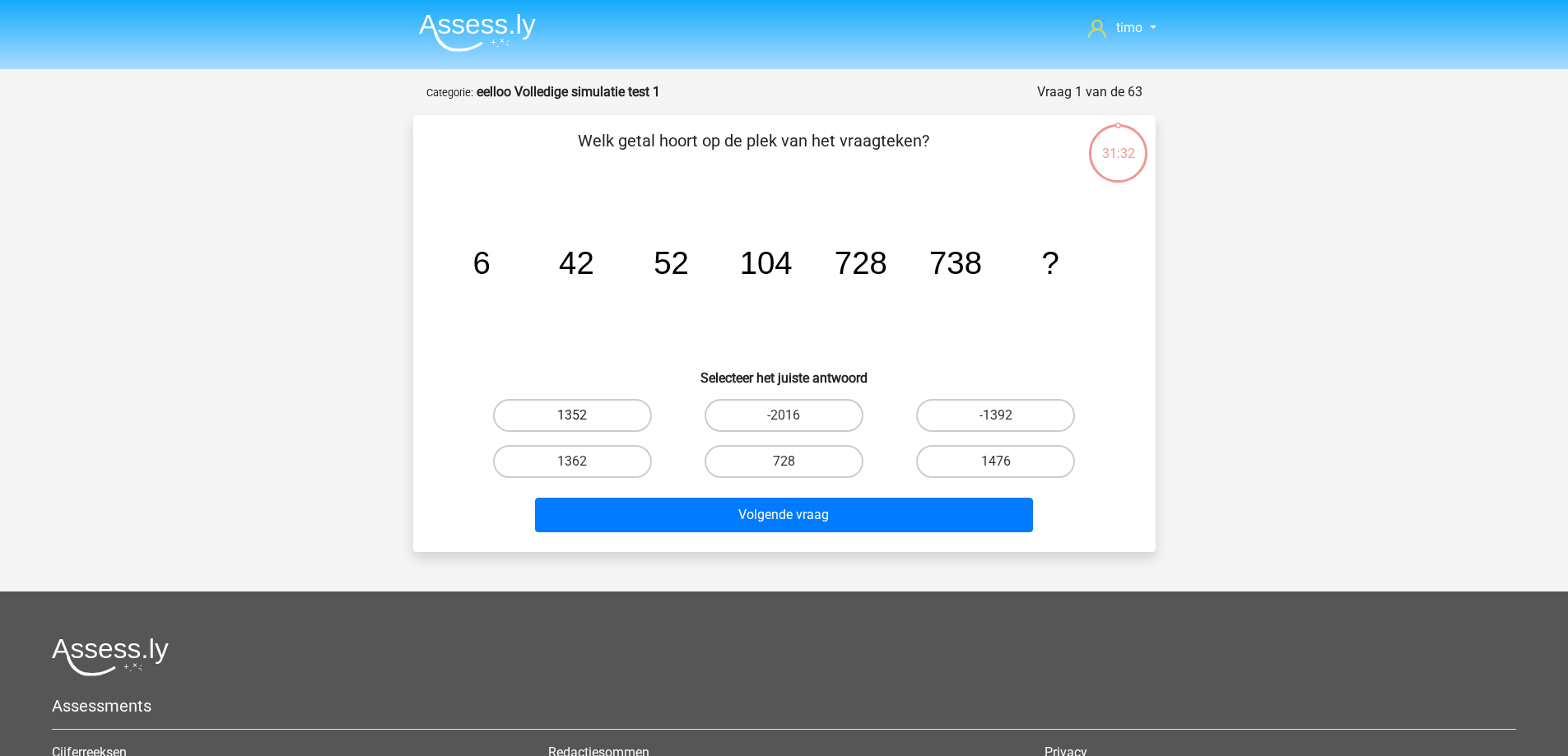
drag, startPoint x: 613, startPoint y: 412, endPoint x: 625, endPoint y: 469, distance: 58.2
click at [614, 417] on label "1352" at bounding box center [572, 416] width 159 height 33
click at [582, 417] on input "1352" at bounding box center [577, 421] width 11 height 11
radio input "true"
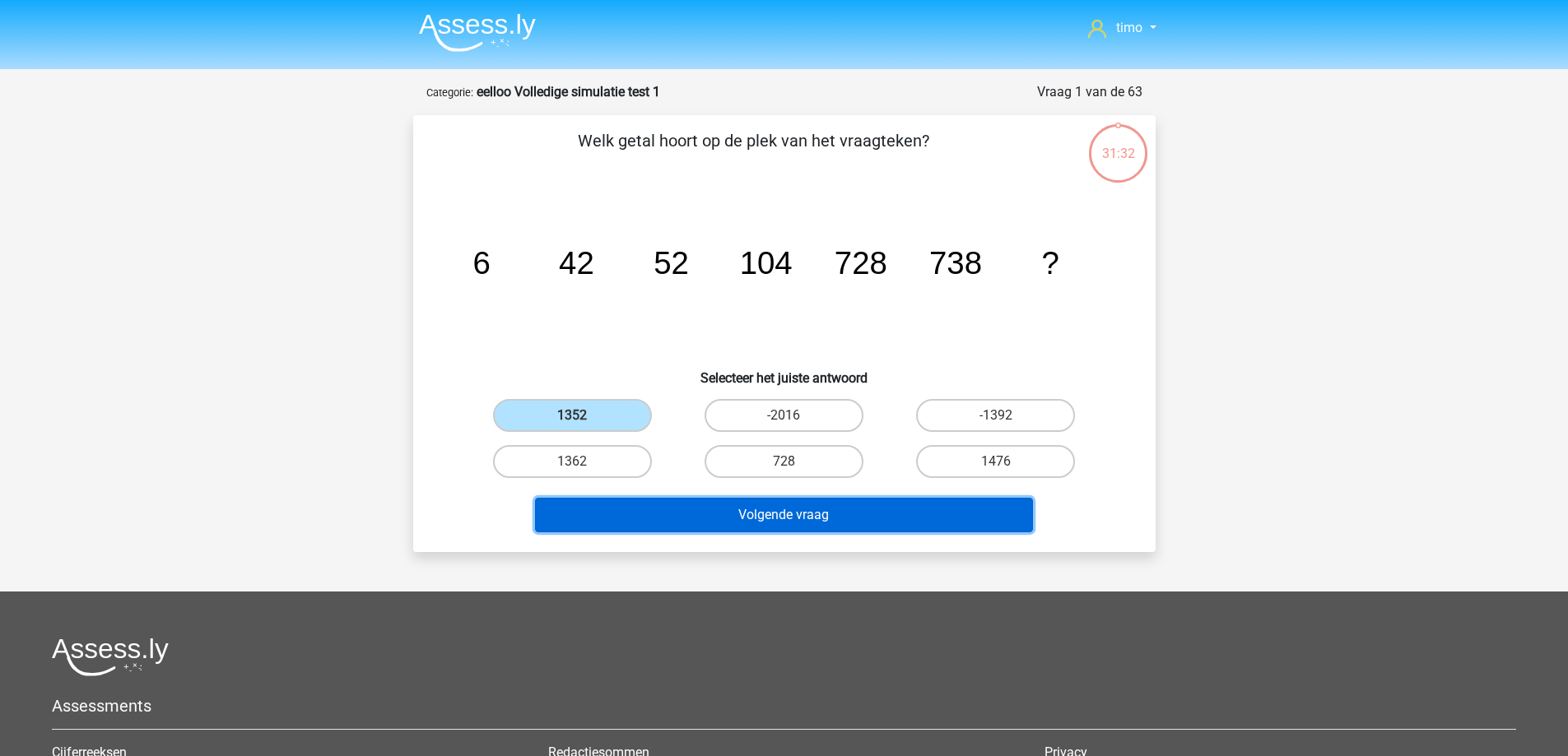
click at [646, 508] on button "Volgende vraag" at bounding box center [784, 515] width 498 height 34
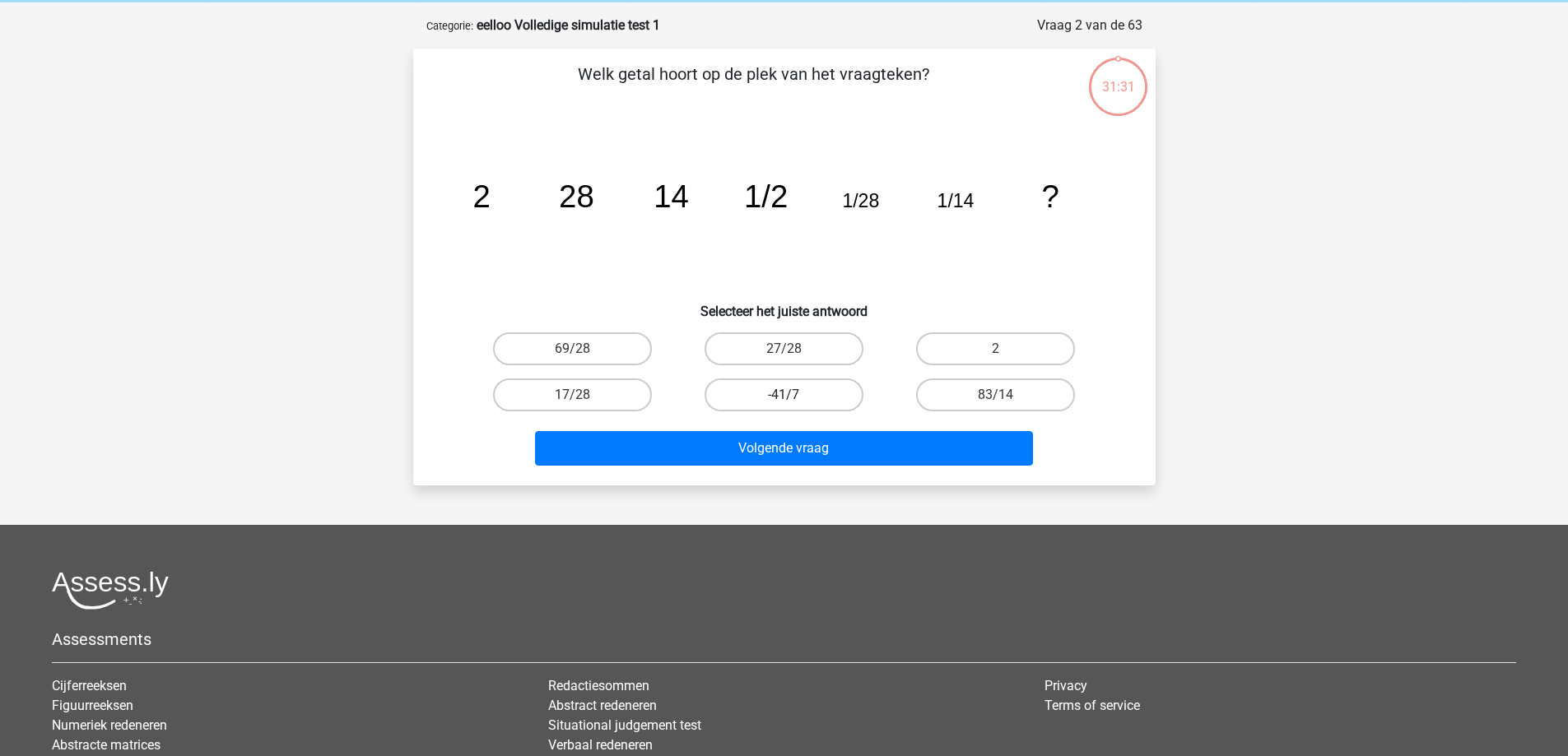
scroll to position [82, 0]
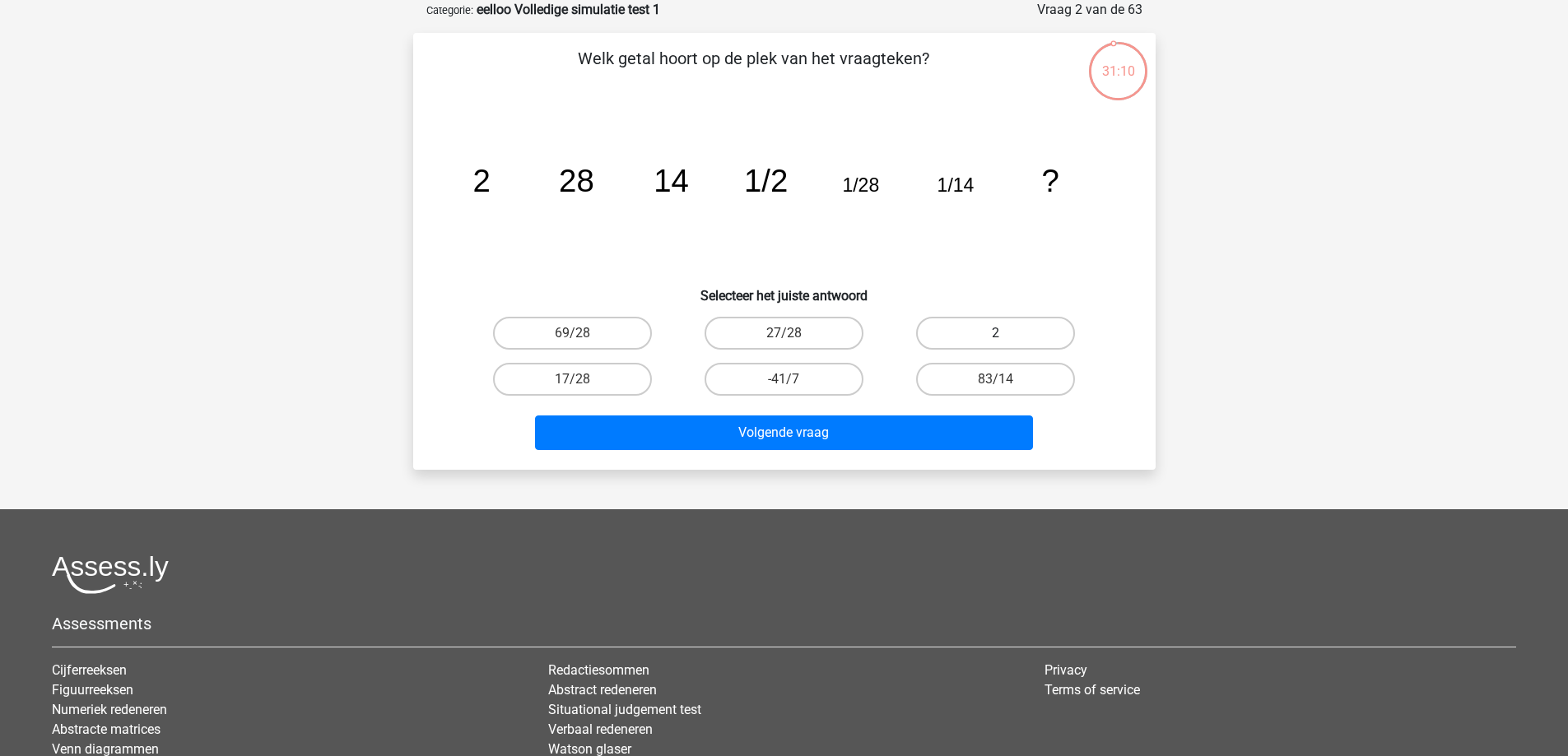
click at [990, 329] on label "2" at bounding box center [995, 333] width 159 height 33
click at [996, 333] on input "2" at bounding box center [1001, 339] width 11 height 11
radio input "true"
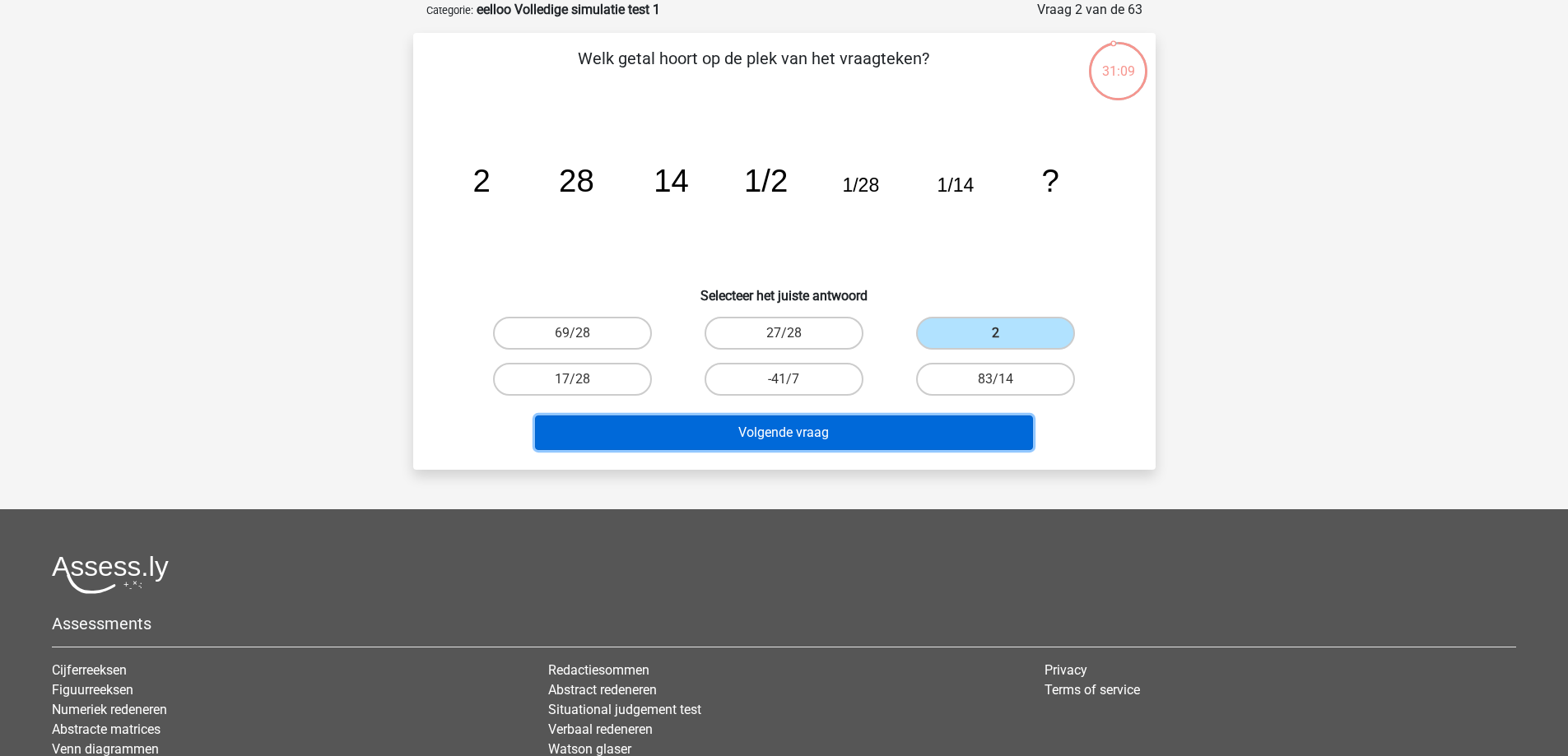
click at [898, 431] on button "Volgende vraag" at bounding box center [784, 432] width 498 height 34
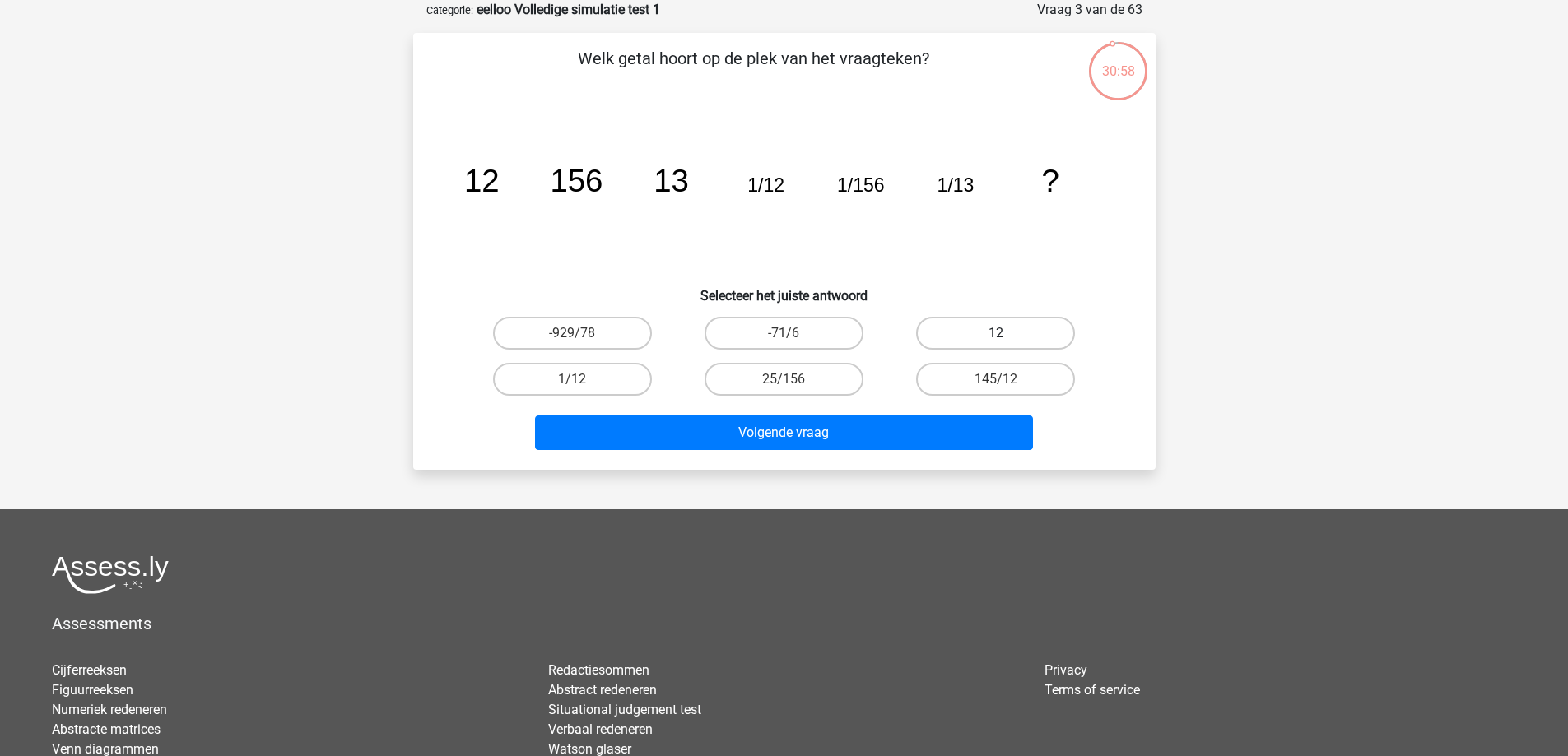
click at [966, 332] on label "12" at bounding box center [995, 333] width 159 height 33
click at [996, 333] on input "12" at bounding box center [1001, 339] width 11 height 11
radio input "true"
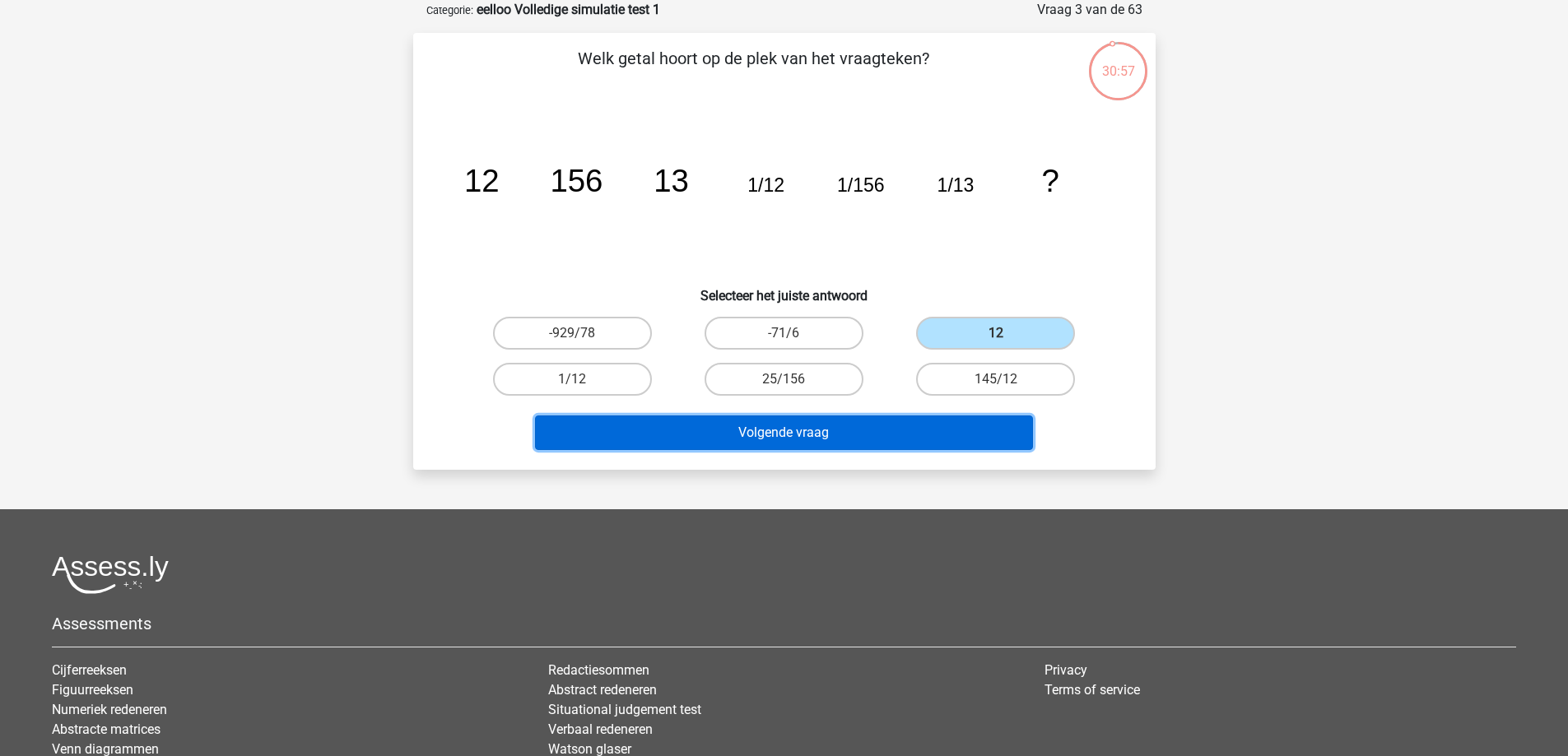
click at [915, 424] on button "Volgende vraag" at bounding box center [784, 432] width 498 height 34
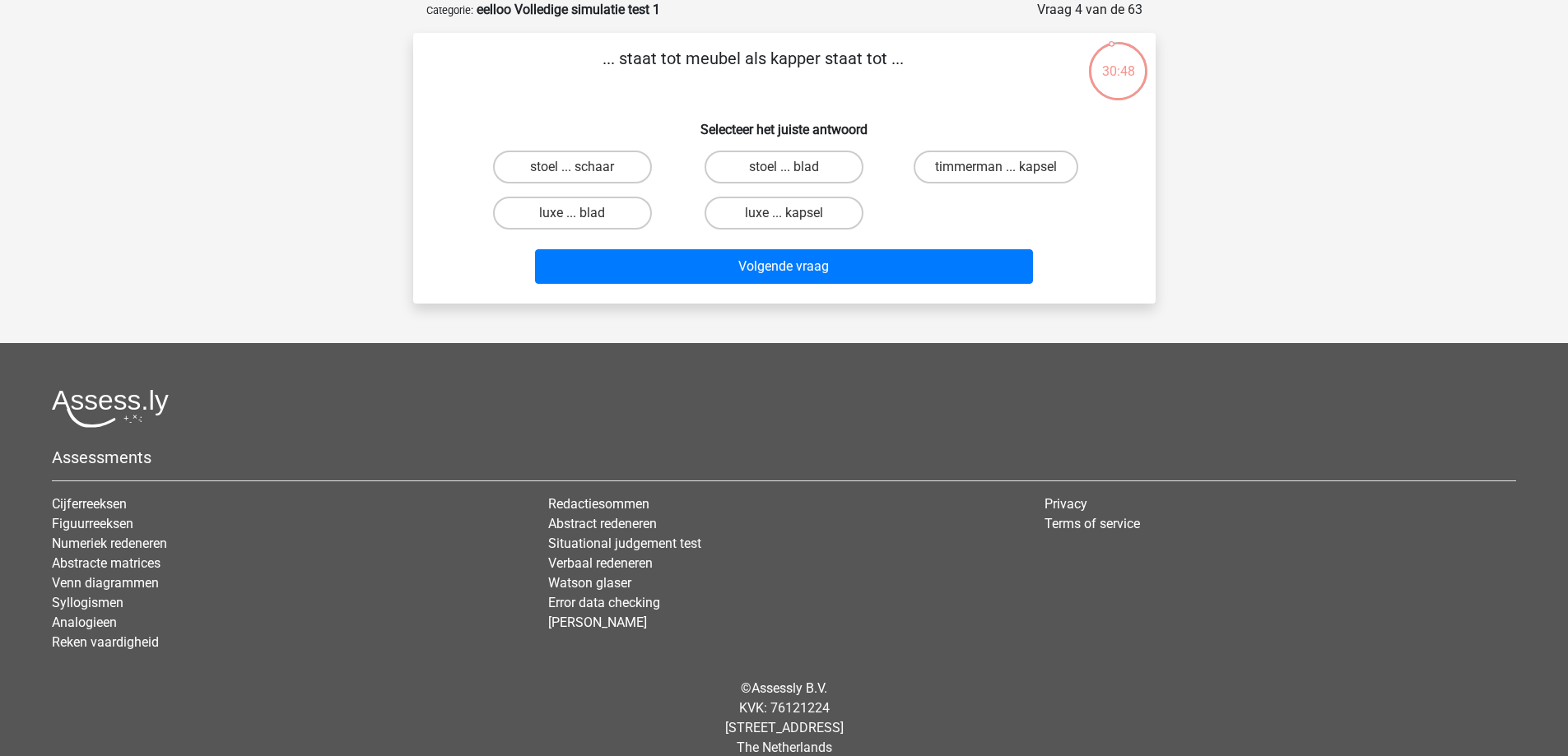
click at [766, 353] on footer "Assessments Cijferreeksen Figuurreeksen Numeriek redeneren Abstracte matrices V…" at bounding box center [784, 560] width 1568 height 435
drag, startPoint x: 964, startPoint y: 164, endPoint x: 951, endPoint y: 187, distance: 26.4
click at [965, 163] on label "timmerman ... kapsel" at bounding box center [996, 168] width 165 height 33
click at [996, 168] on input "timmerman ... kapsel" at bounding box center [1001, 173] width 11 height 11
radio input "true"
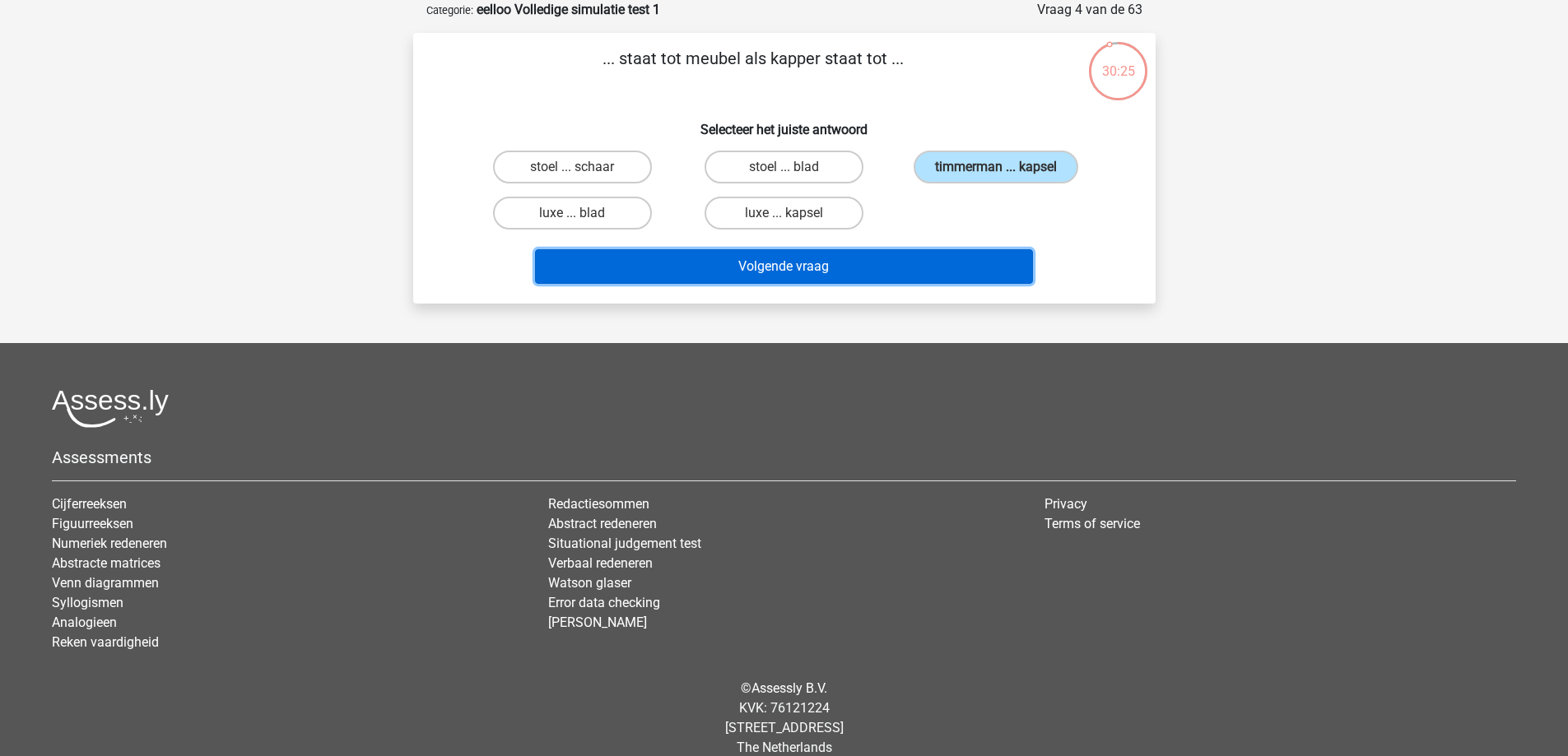
click at [924, 278] on button "Volgende vraag" at bounding box center [784, 266] width 498 height 34
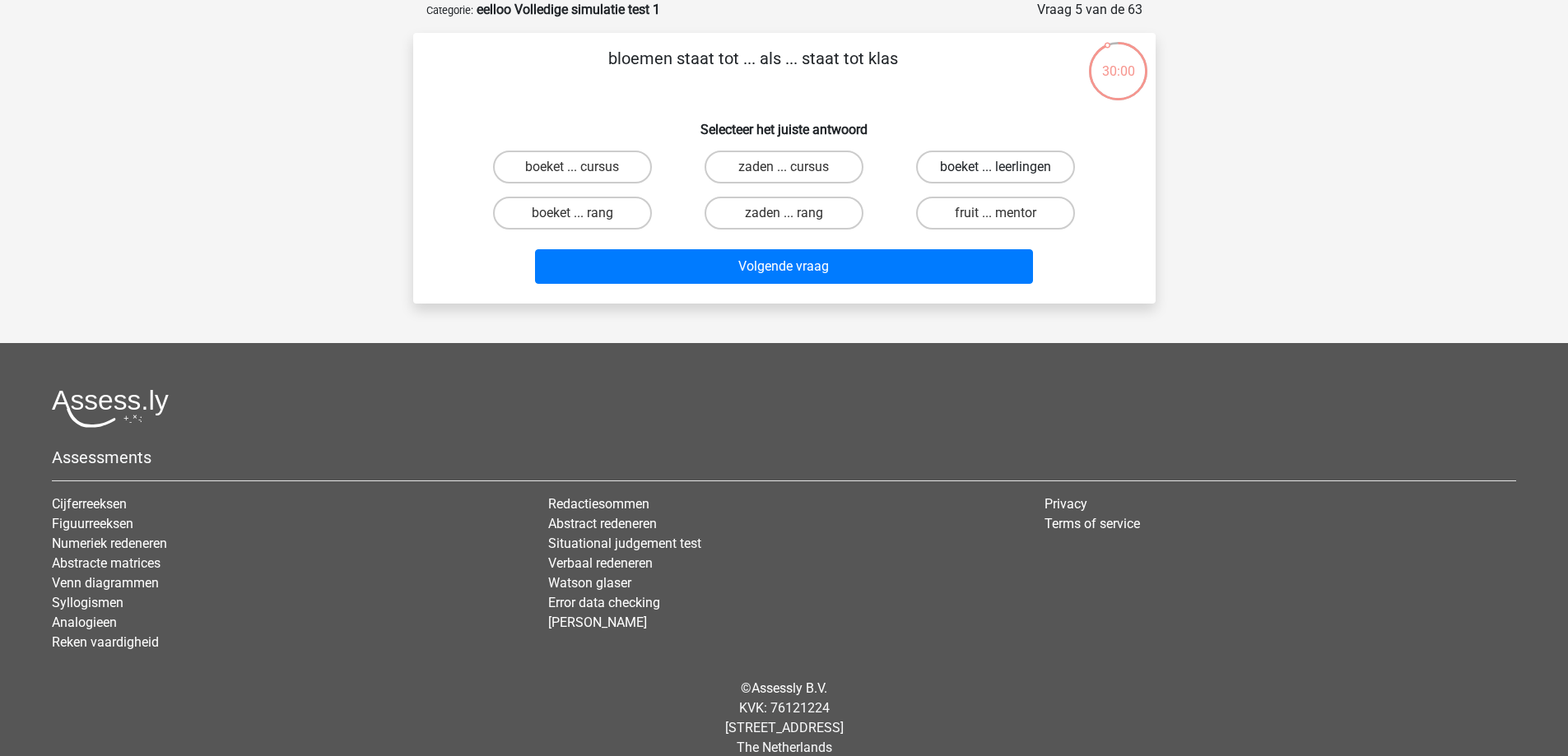
click at [1020, 169] on label "boeket ... leerlingen" at bounding box center [995, 168] width 159 height 33
click at [1007, 169] on input "boeket ... leerlingen" at bounding box center [1001, 173] width 11 height 11
radio input "true"
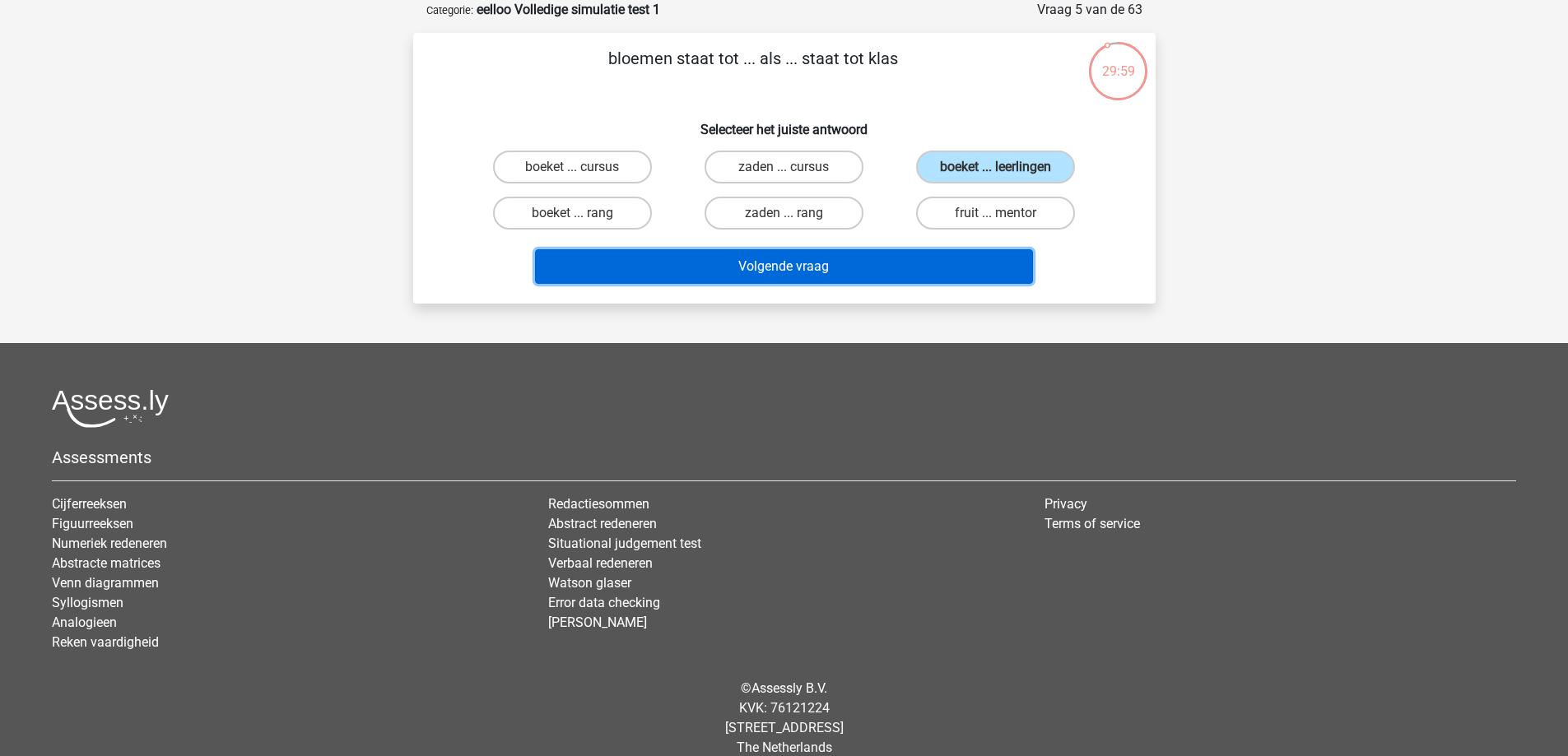
click at [952, 260] on button "Volgende vraag" at bounding box center [784, 266] width 498 height 34
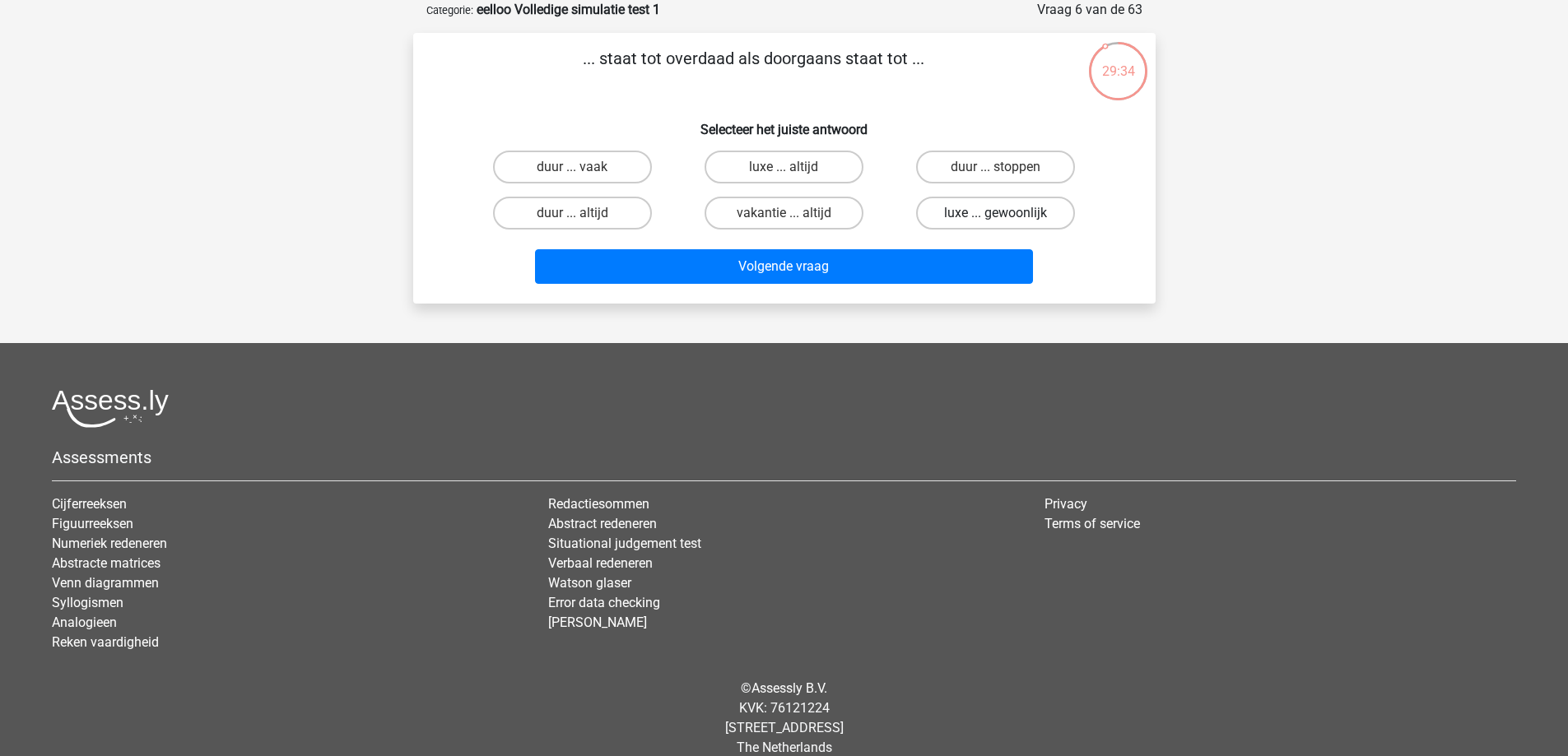
click at [937, 223] on label "luxe ... gewoonlijk" at bounding box center [995, 213] width 159 height 33
click at [996, 223] on input "luxe ... gewoonlijk" at bounding box center [1001, 218] width 11 height 11
radio input "true"
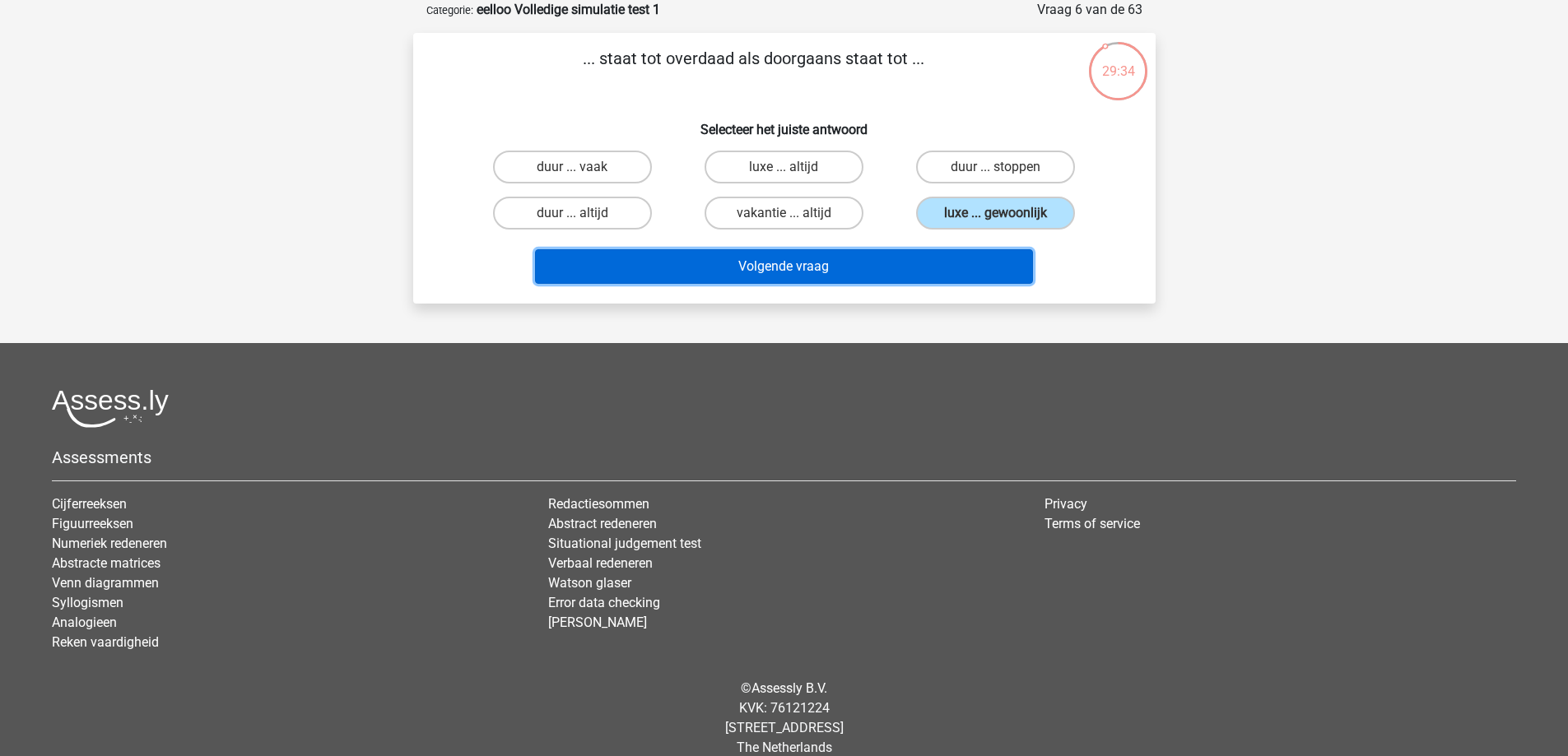
click at [891, 257] on button "Volgende vraag" at bounding box center [784, 266] width 498 height 34
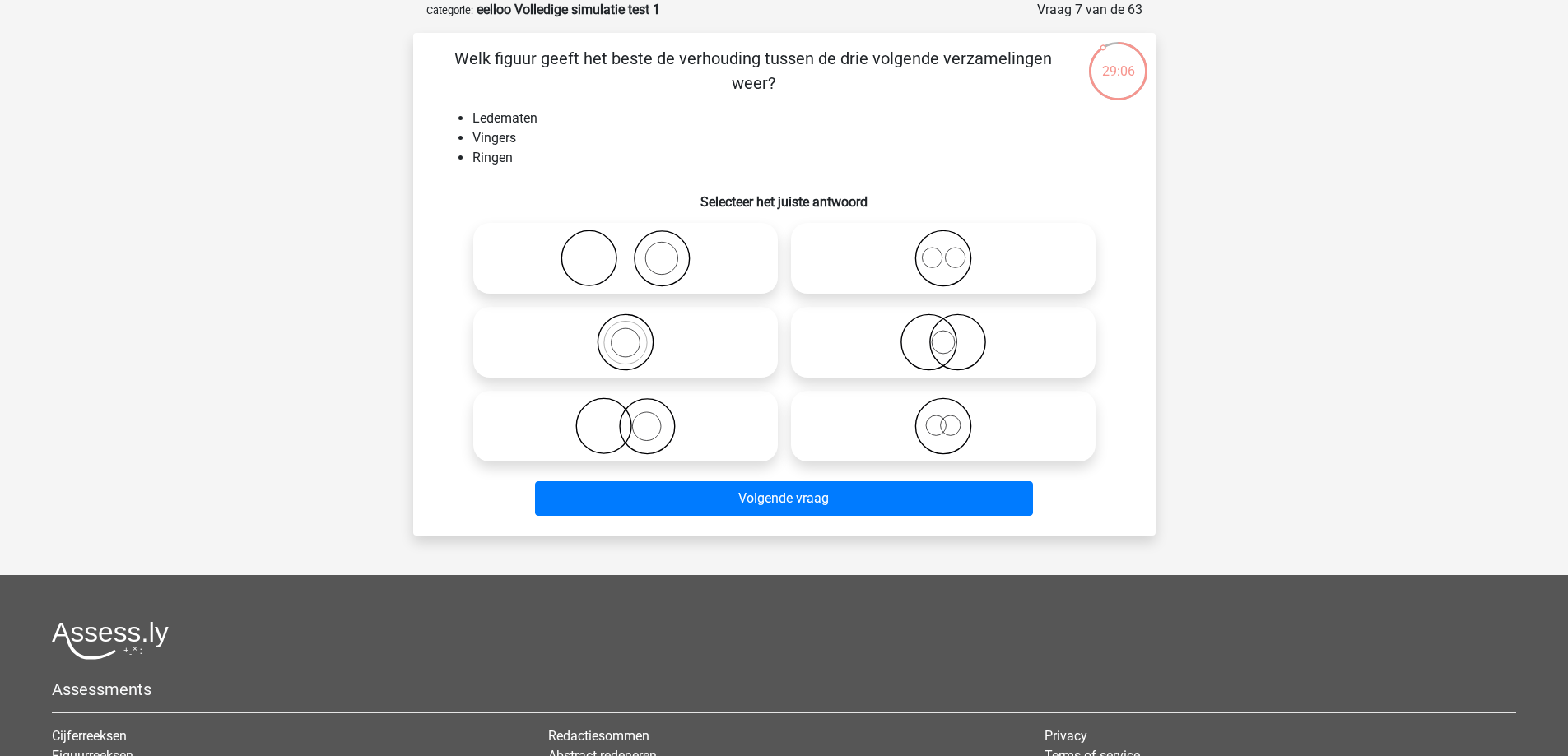
click at [662, 401] on icon at bounding box center [625, 426] width 291 height 58
click at [636, 408] on input "radio" at bounding box center [631, 413] width 11 height 11
radio input "true"
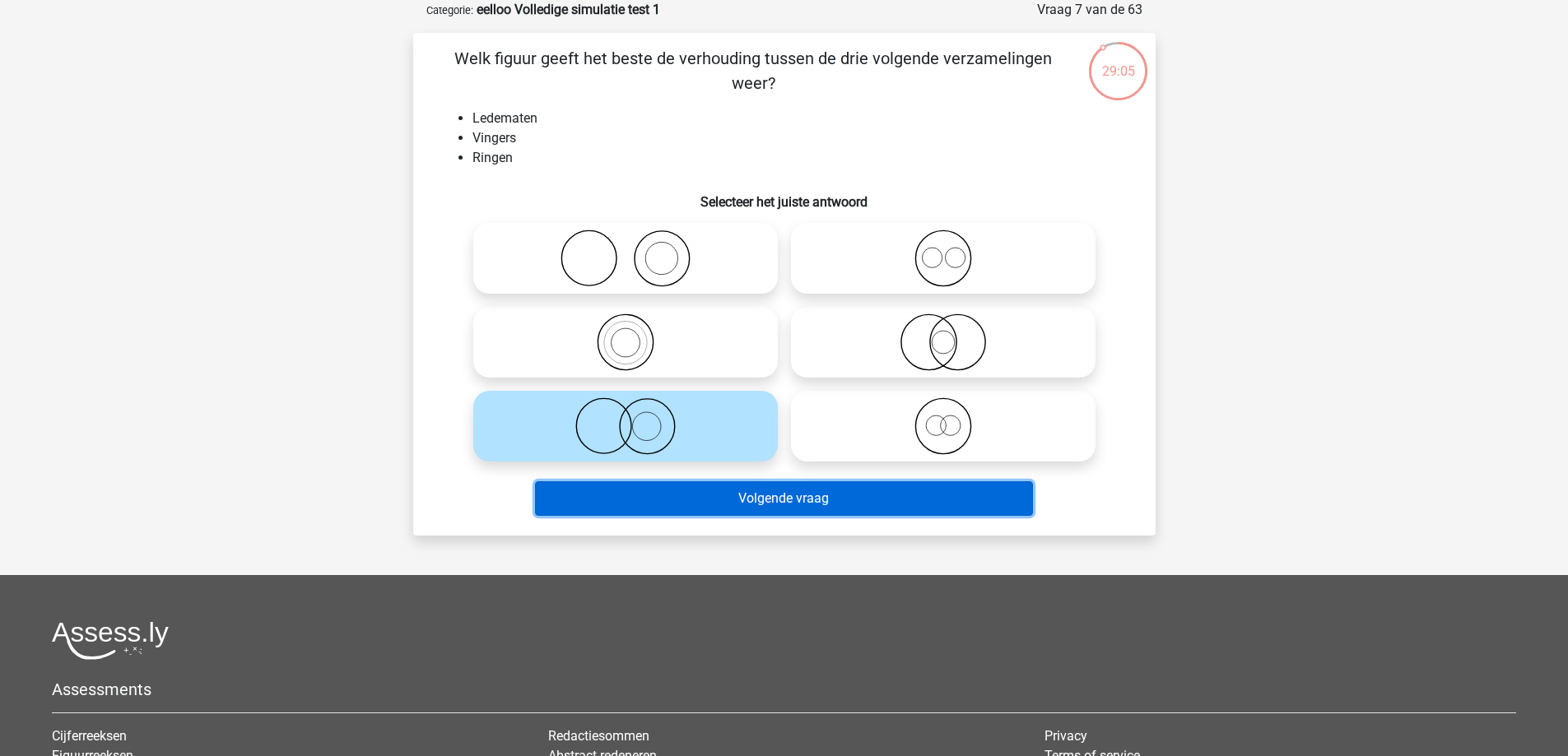
click at [689, 489] on button "Volgende vraag" at bounding box center [784, 498] width 498 height 34
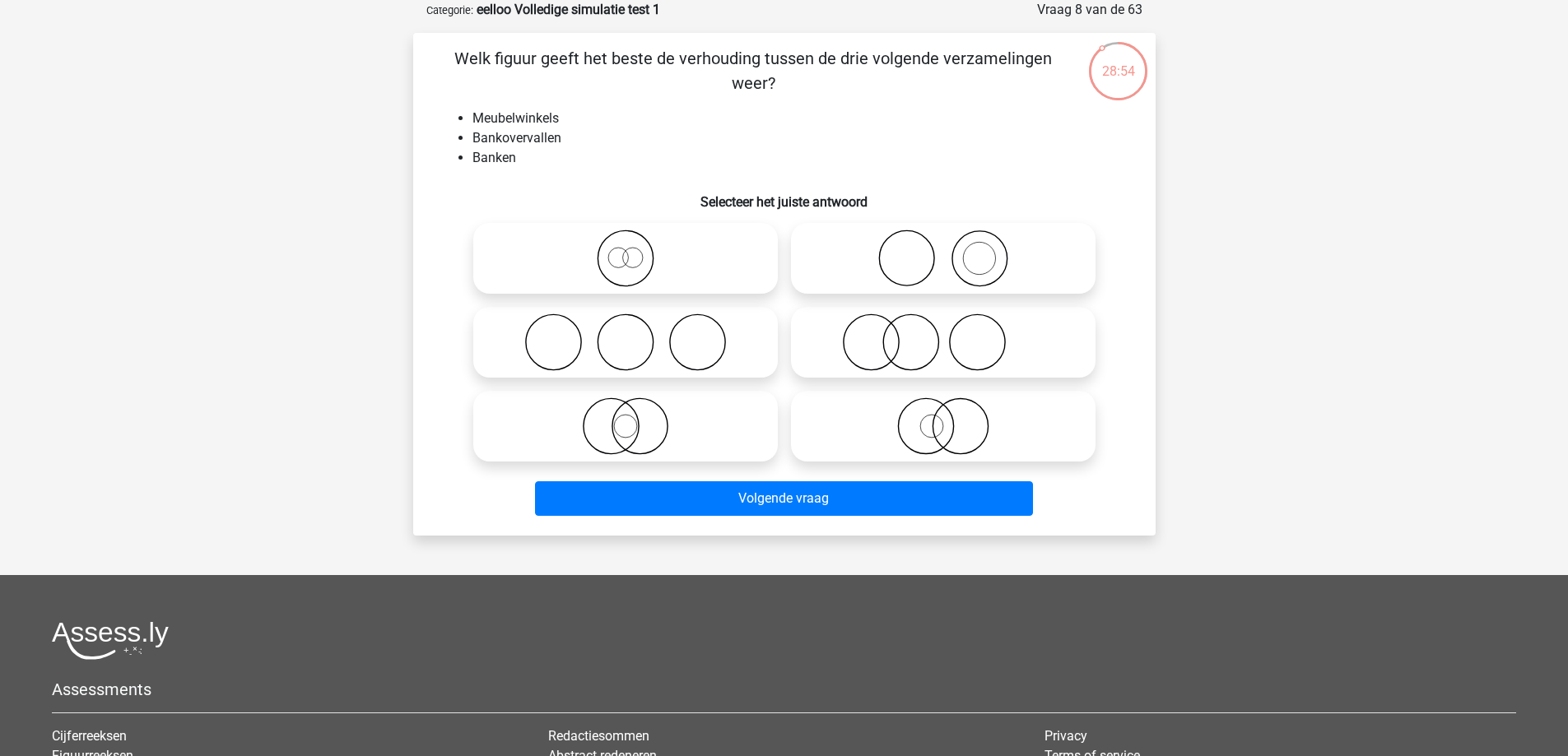
click at [909, 253] on icon at bounding box center [943, 259] width 291 height 58
click at [943, 250] on input "radio" at bounding box center [948, 245] width 11 height 11
radio input "true"
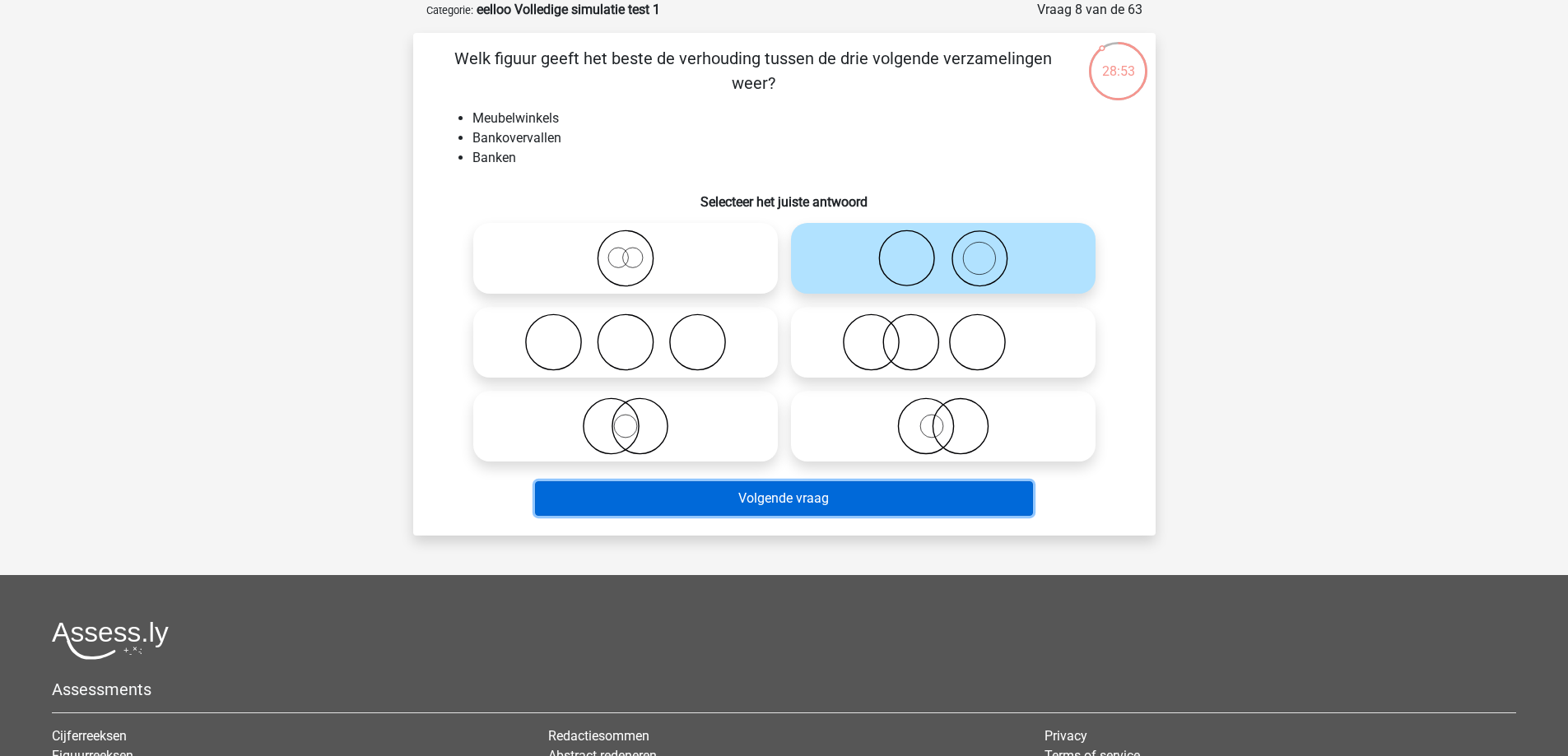
click at [847, 502] on button "Volgende vraag" at bounding box center [784, 498] width 498 height 34
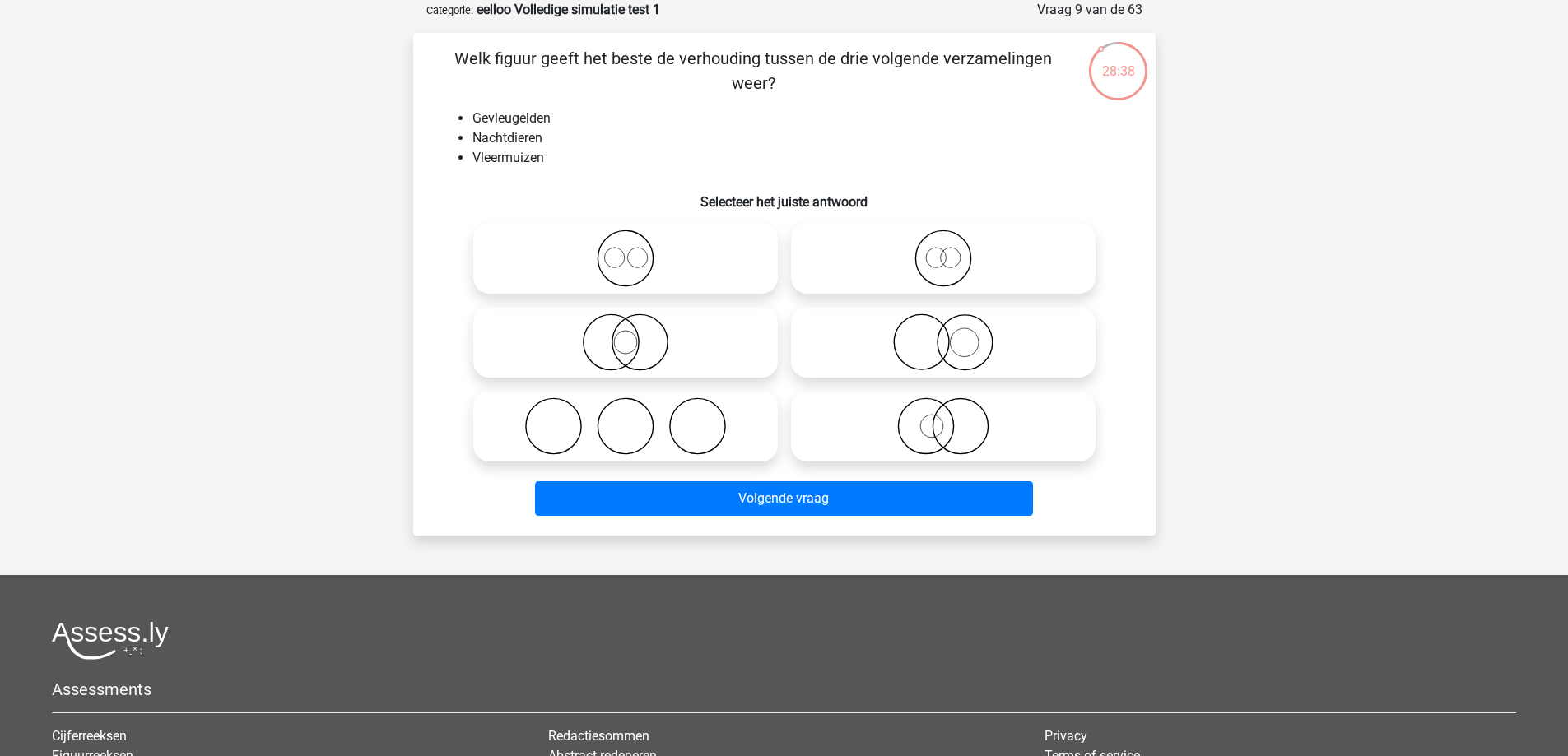
click at [679, 333] on icon at bounding box center [625, 343] width 291 height 58
click at [636, 333] on input "radio" at bounding box center [631, 329] width 11 height 11
radio input "true"
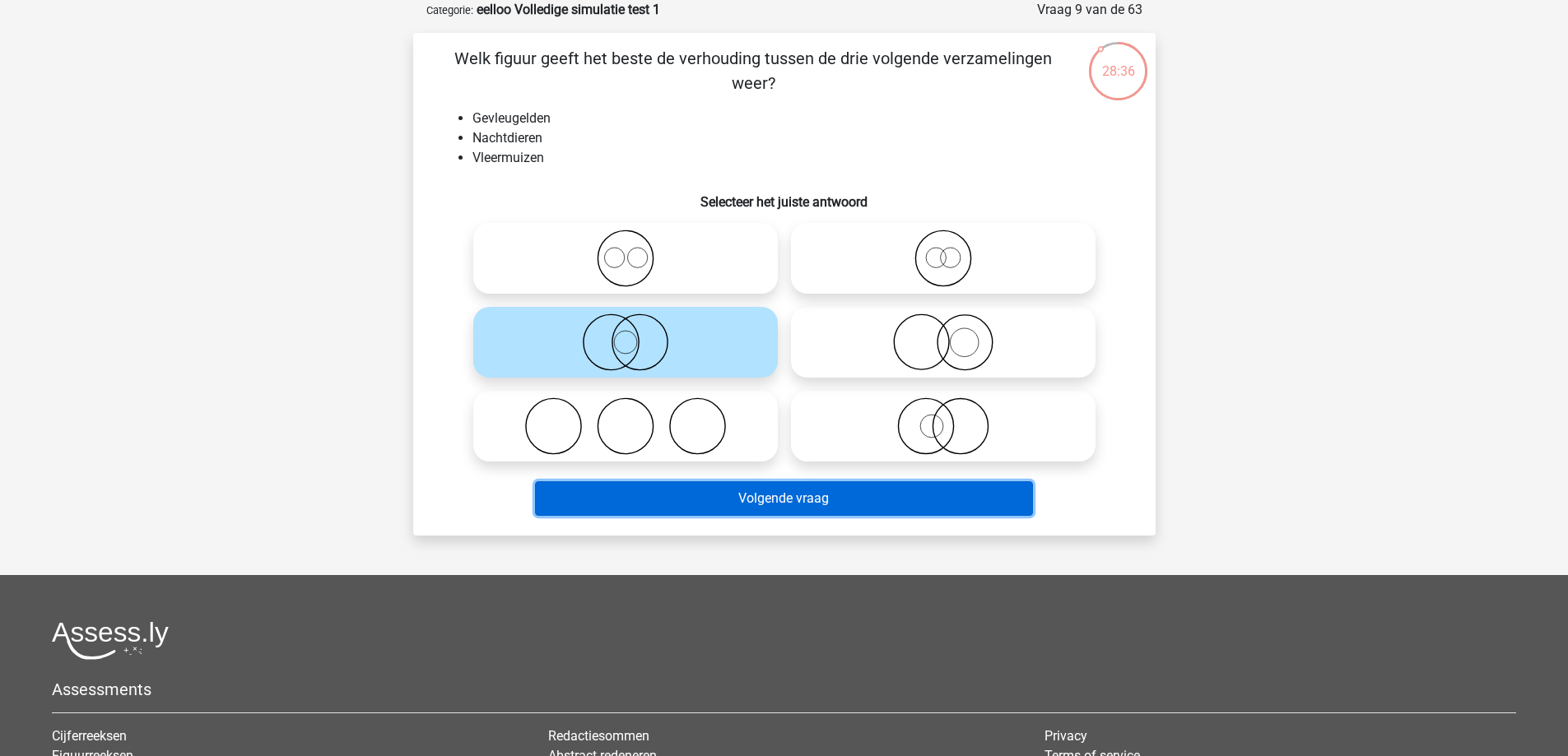
click at [744, 494] on button "Volgende vraag" at bounding box center [784, 498] width 498 height 34
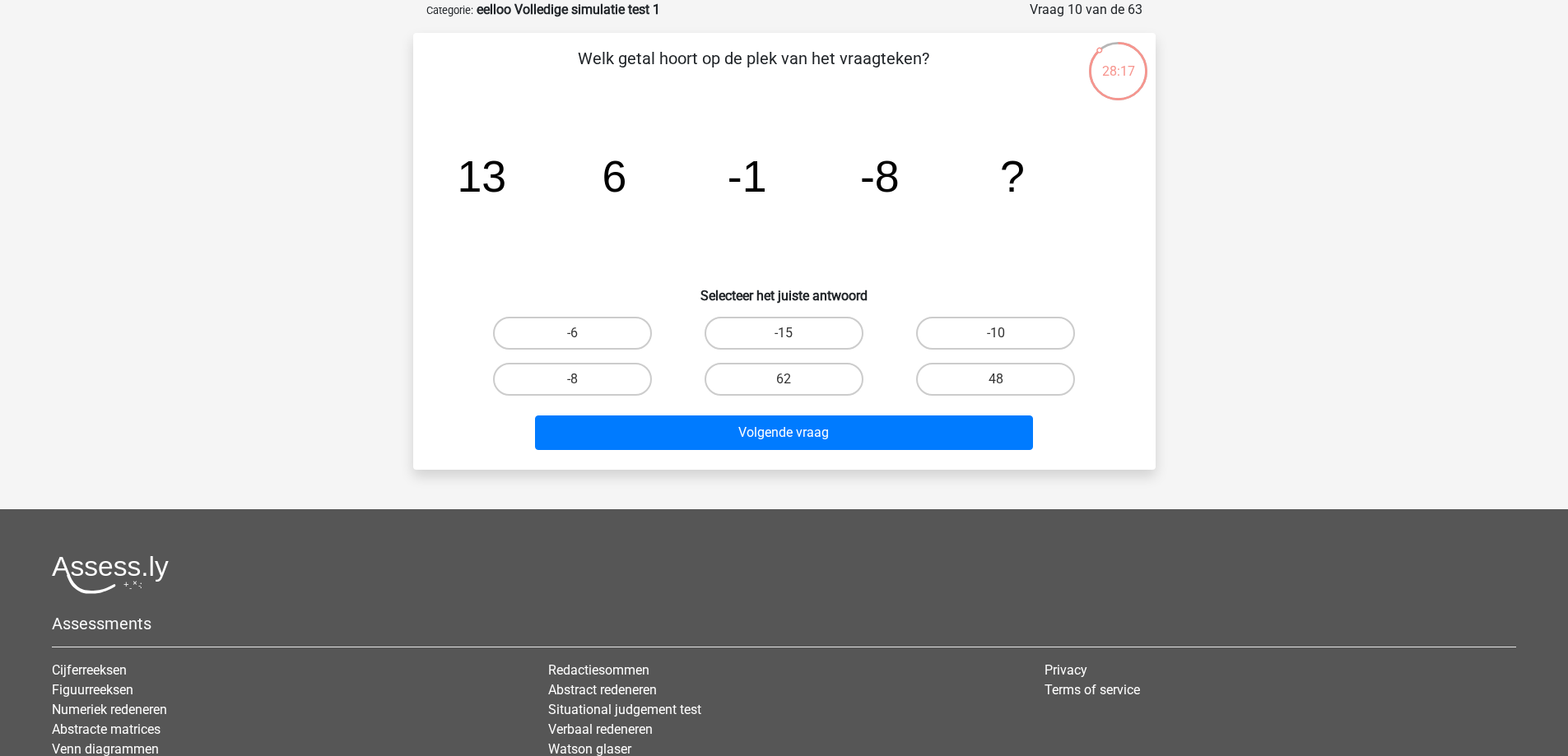
drag, startPoint x: 829, startPoint y: 332, endPoint x: 837, endPoint y: 353, distance: 22.5
click at [829, 332] on label "-15" at bounding box center [783, 333] width 159 height 33
click at [795, 333] on input "-15" at bounding box center [788, 339] width 11 height 11
radio input "true"
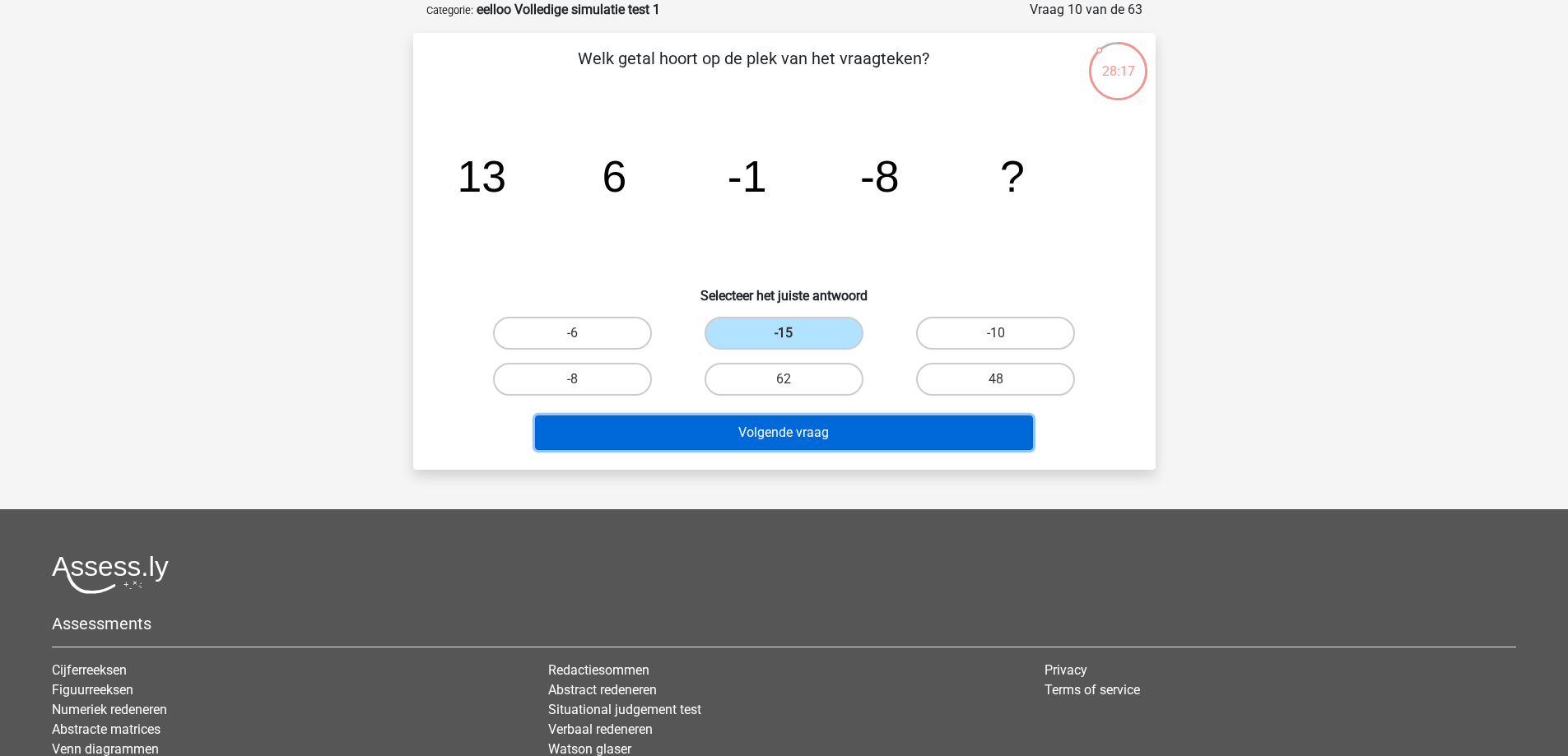
click at [823, 428] on button "Volgende vraag" at bounding box center [784, 432] width 498 height 34
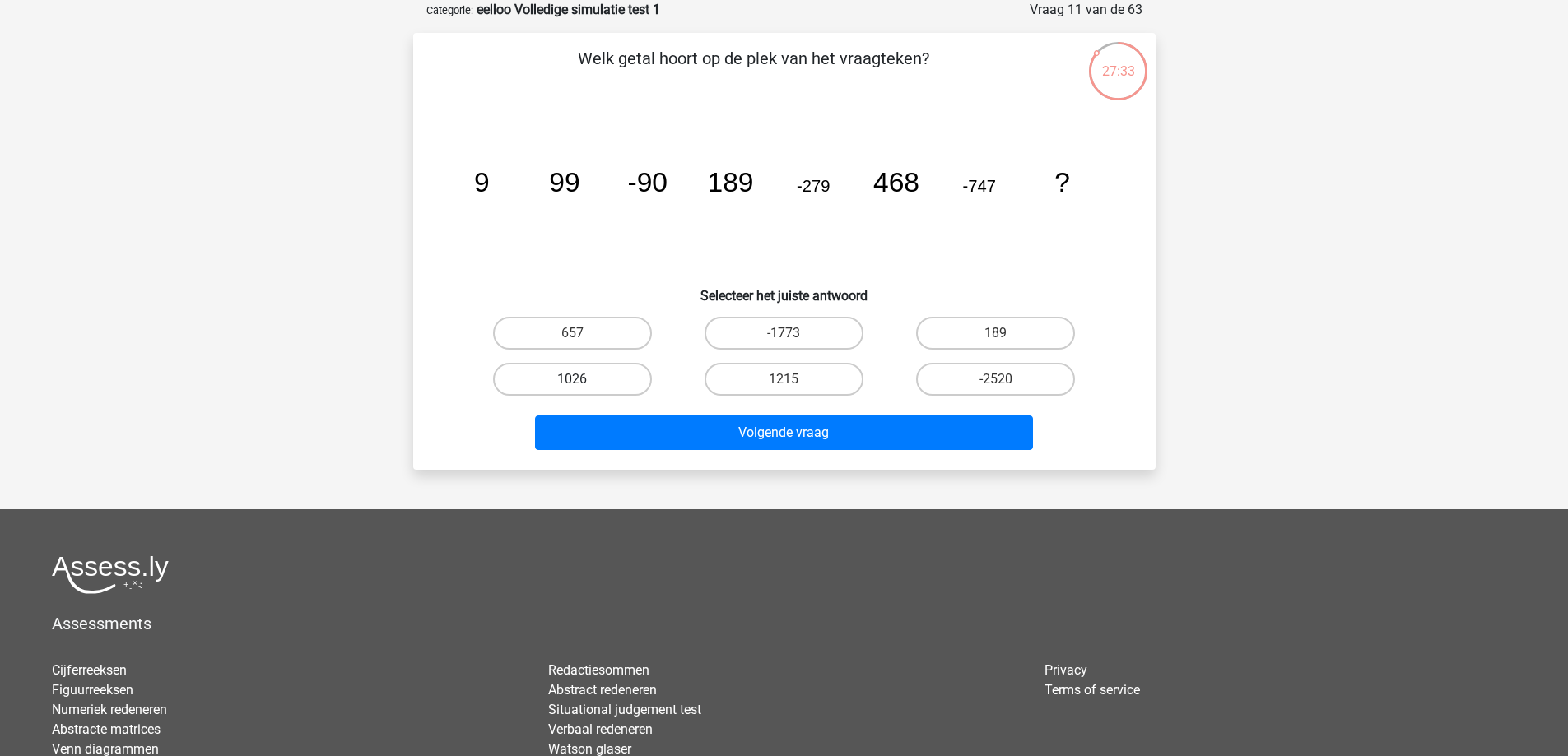
drag, startPoint x: 590, startPoint y: 370, endPoint x: 622, endPoint y: 392, distance: 38.8
click at [591, 370] on label "1026" at bounding box center [572, 380] width 159 height 33
click at [582, 380] on input "1026" at bounding box center [577, 385] width 11 height 11
radio input "true"
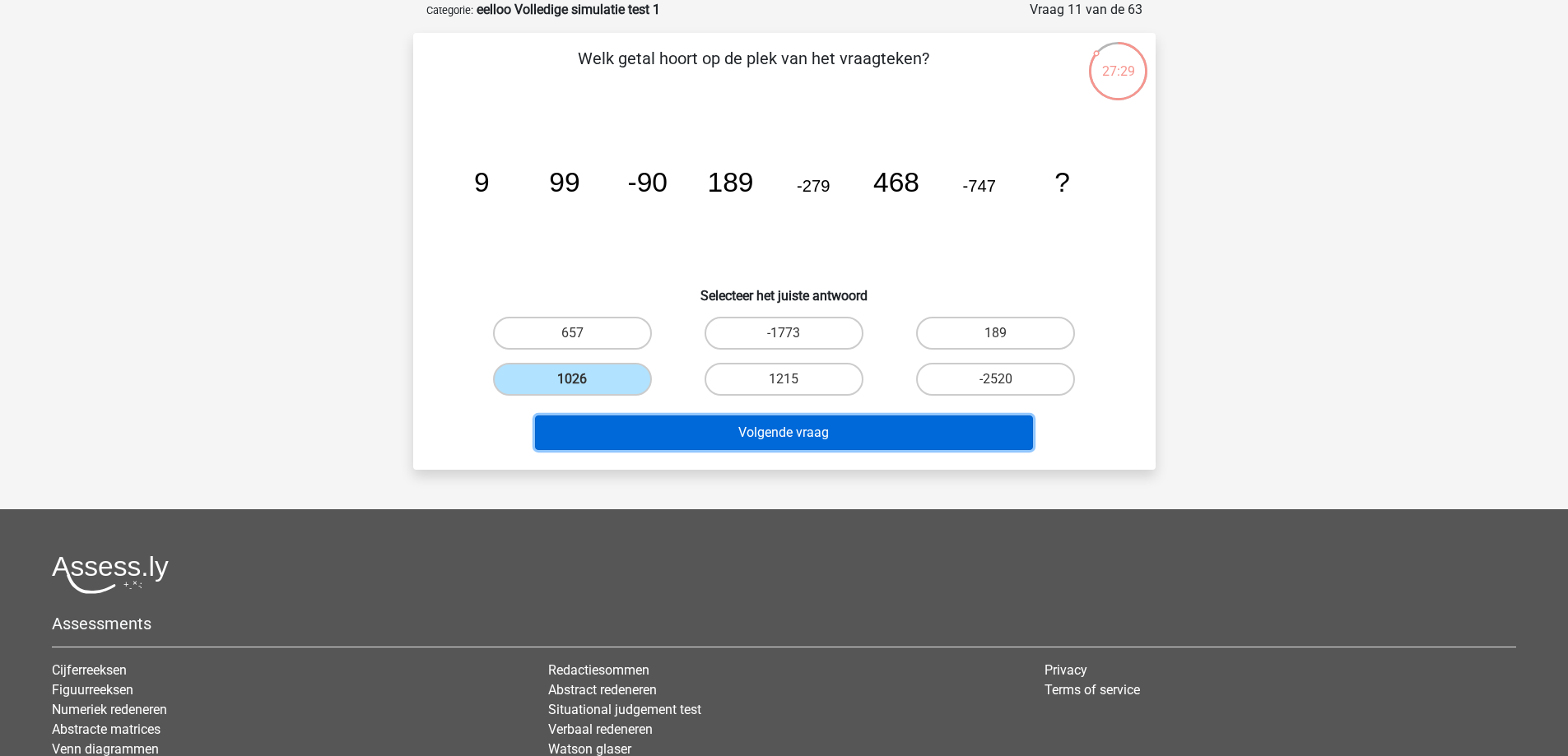
drag, startPoint x: 710, startPoint y: 423, endPoint x: 728, endPoint y: 414, distance: 20.1
click at [725, 416] on button "Volgende vraag" at bounding box center [784, 432] width 498 height 34
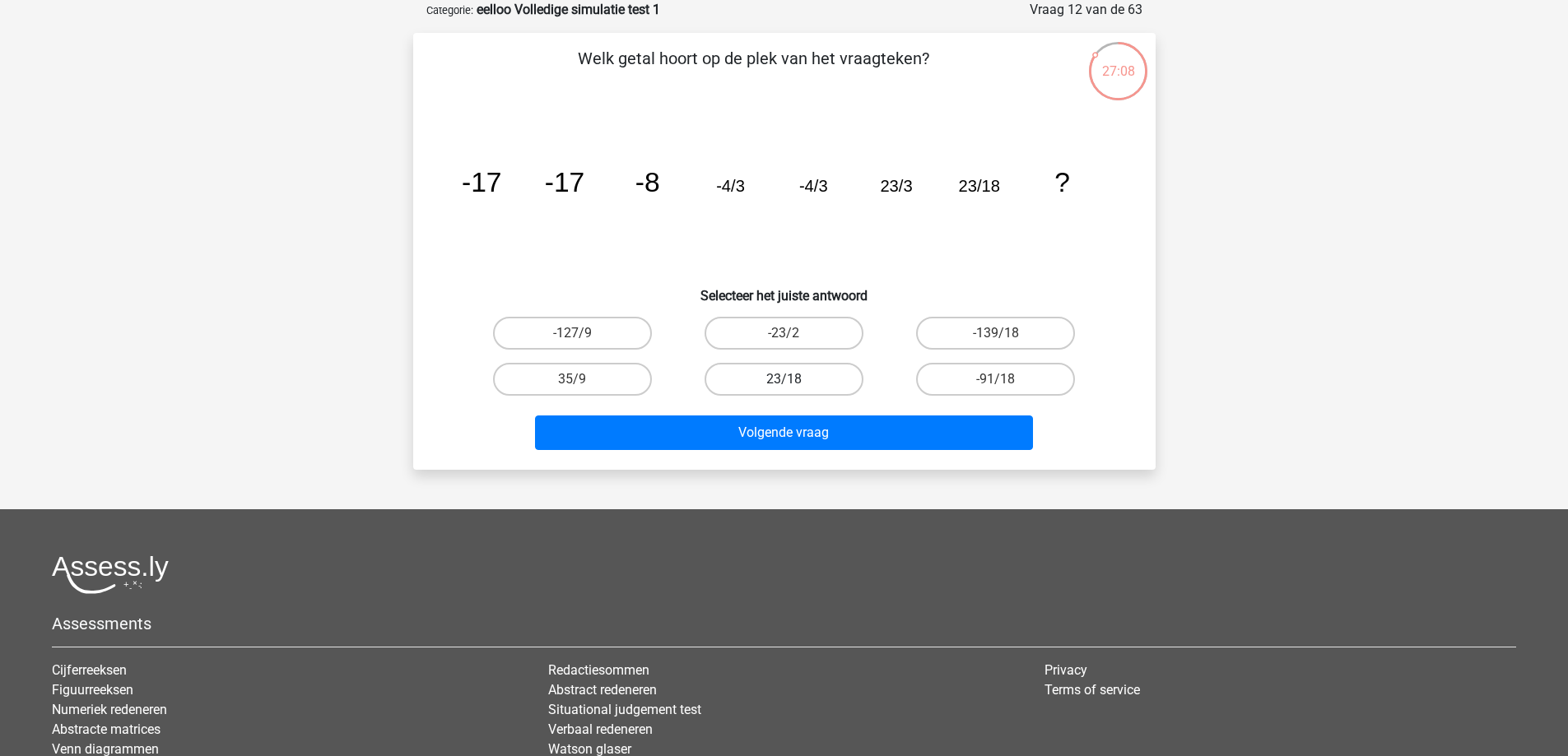
click at [829, 377] on label "23/18" at bounding box center [783, 380] width 159 height 33
click at [795, 380] on input "23/18" at bounding box center [788, 385] width 11 height 11
radio input "true"
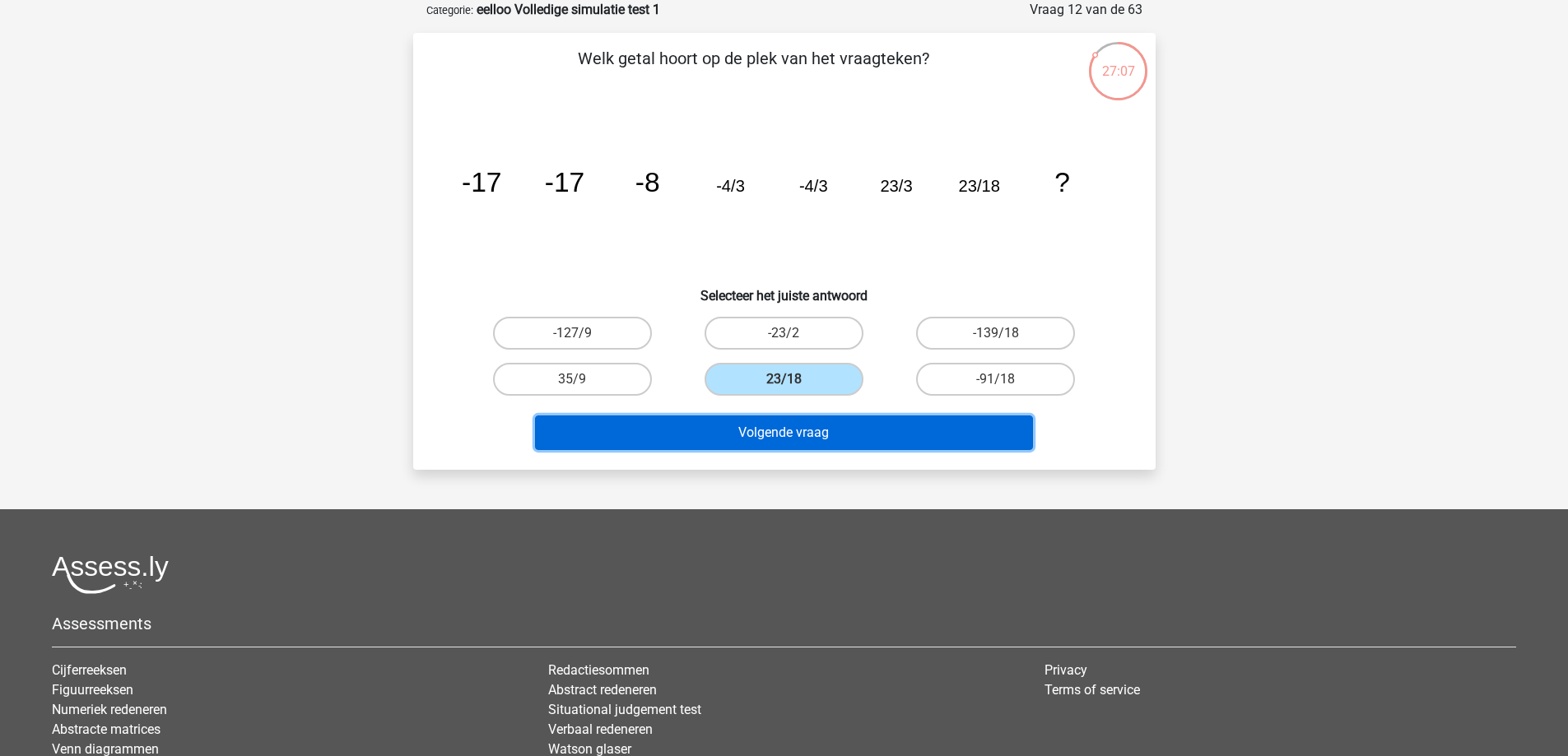
click at [853, 423] on button "Volgende vraag" at bounding box center [784, 432] width 498 height 34
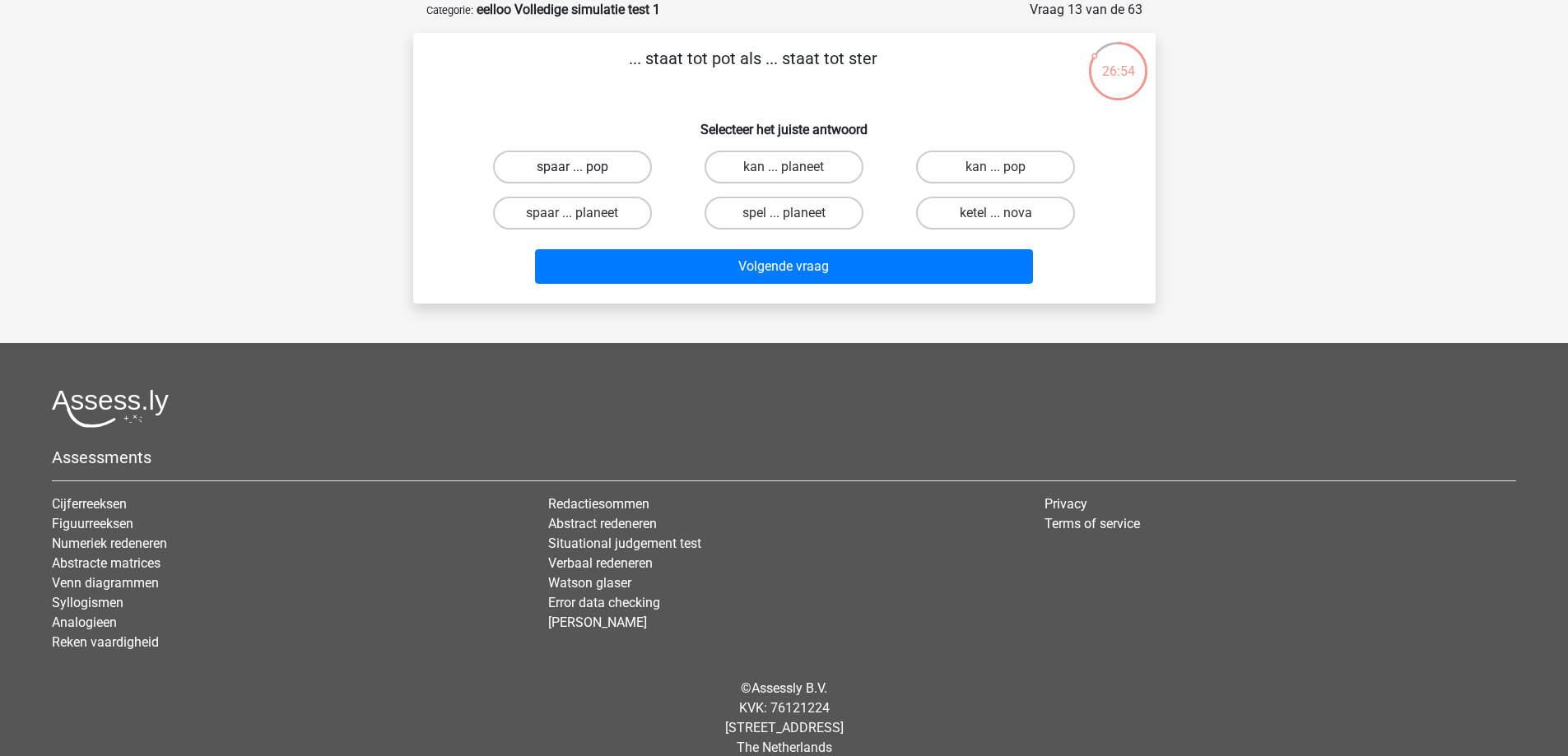
click at [635, 158] on label "spaar ... pop" at bounding box center [572, 168] width 159 height 33
click at [582, 168] on input "spaar ... pop" at bounding box center [577, 173] width 11 height 11
radio input "true"
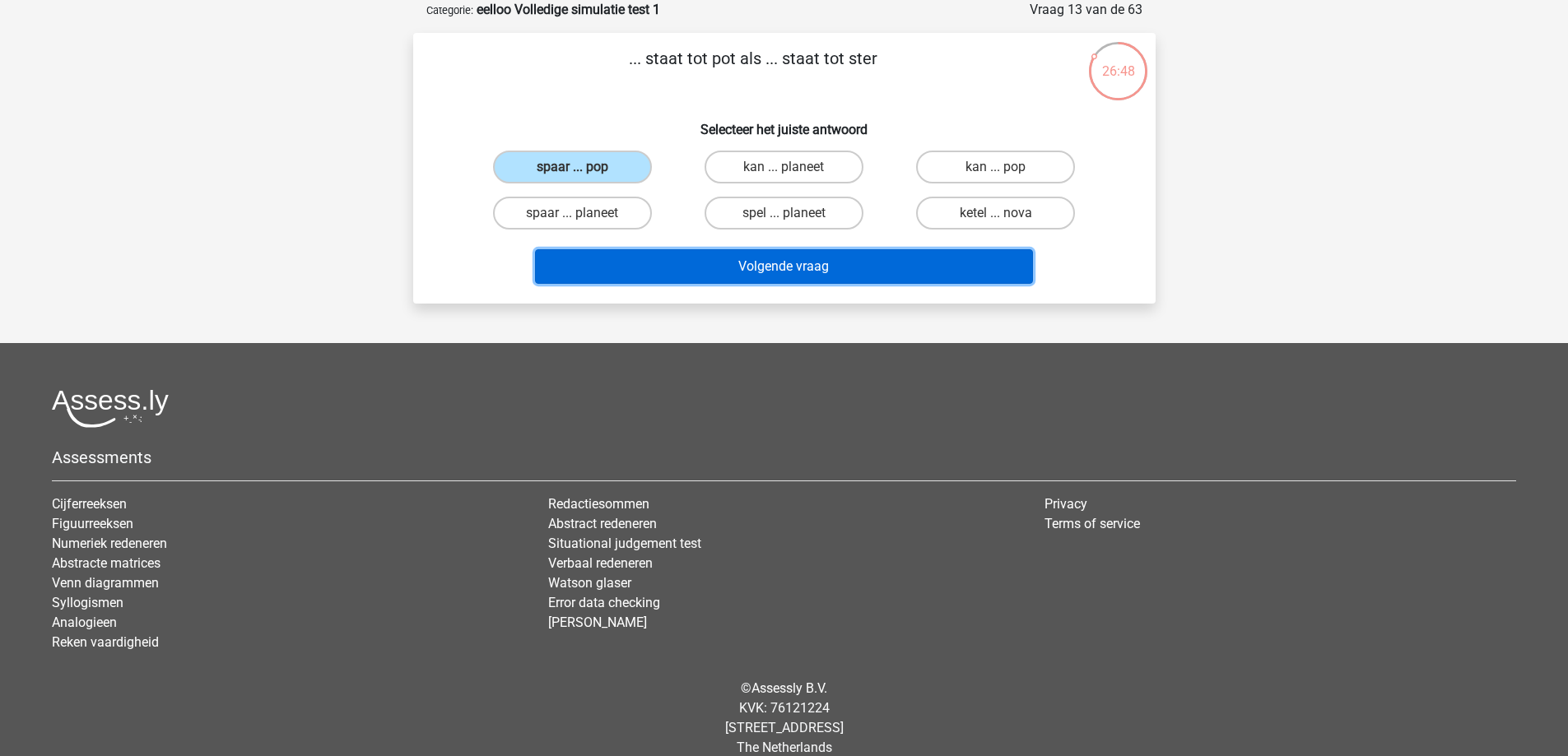
click at [723, 261] on button "Volgende vraag" at bounding box center [784, 266] width 498 height 34
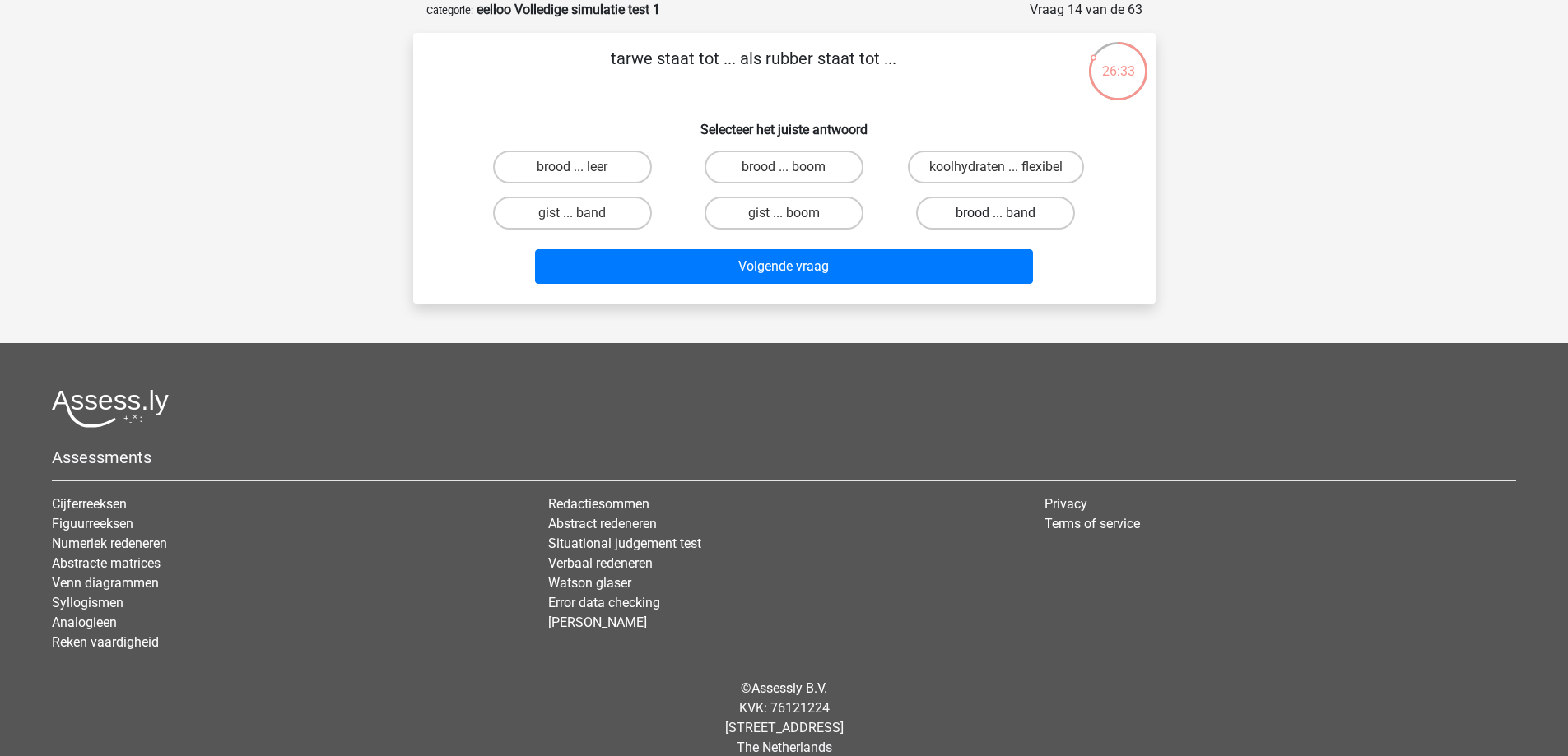
click at [984, 209] on label "brood ... band" at bounding box center [995, 213] width 159 height 33
click at [996, 213] on input "brood ... band" at bounding box center [1001, 218] width 11 height 11
radio input "true"
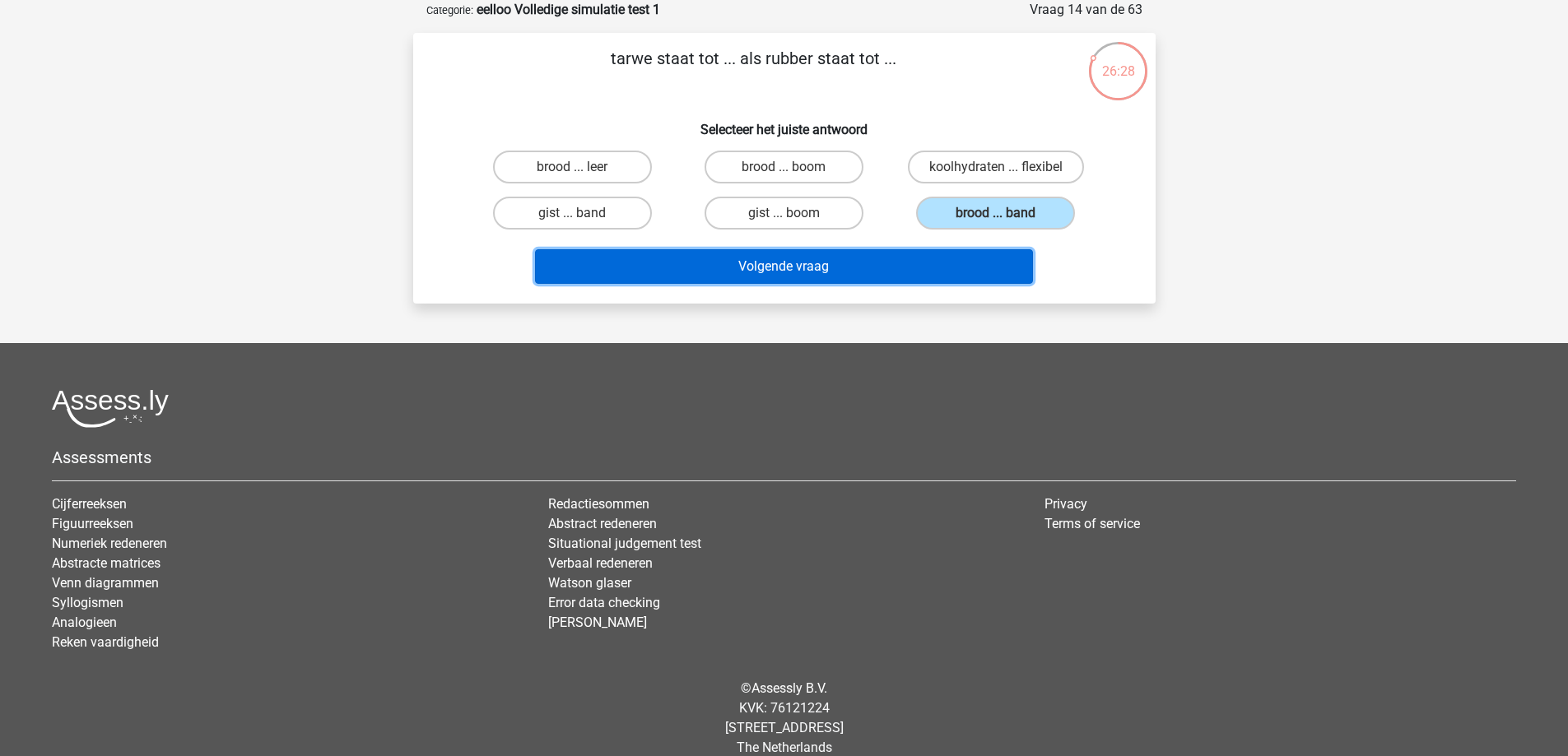
click at [909, 270] on button "Volgende vraag" at bounding box center [784, 266] width 498 height 34
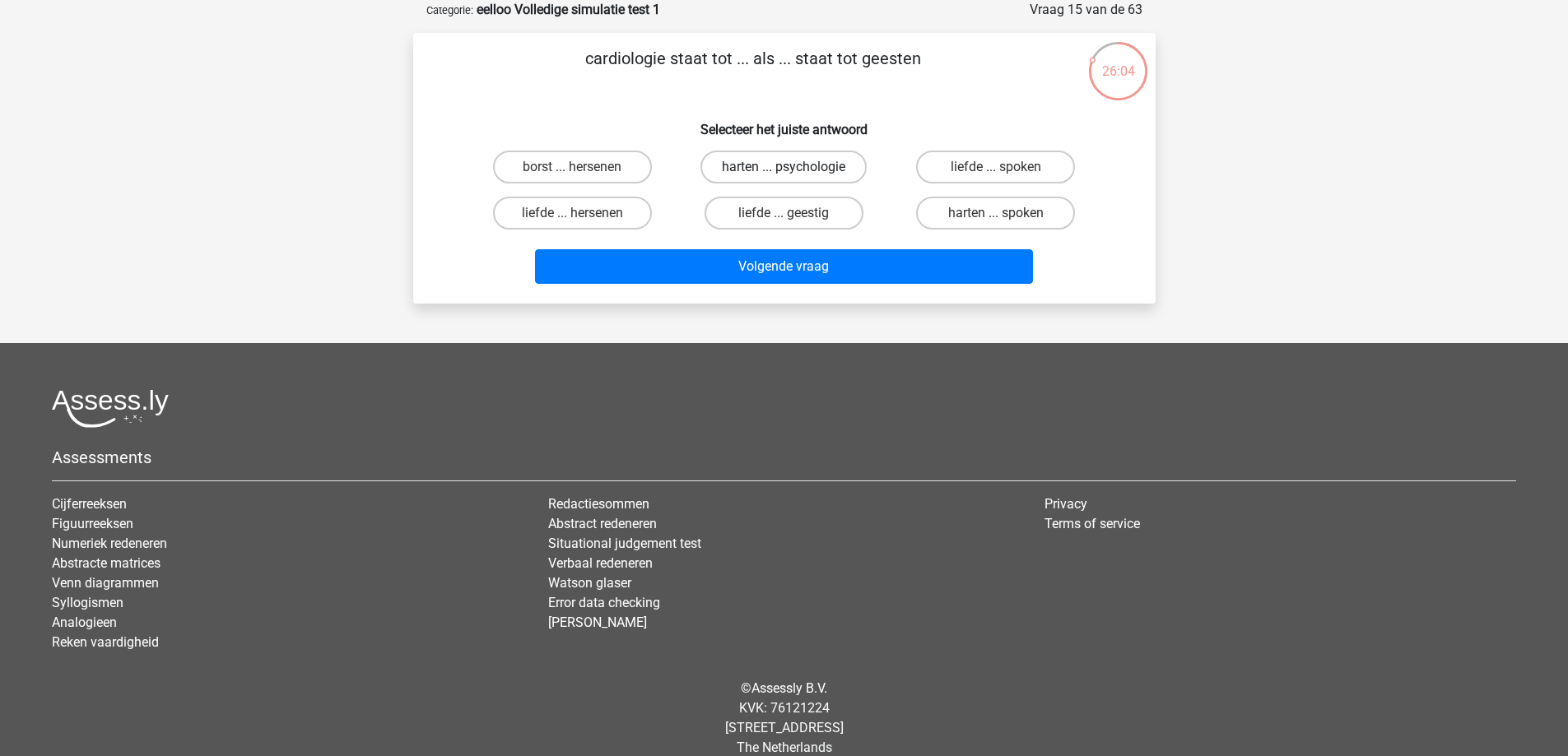
click at [859, 174] on label "harten ... psychologie" at bounding box center [784, 168] width 167 height 33
click at [795, 174] on input "harten ... psychologie" at bounding box center [788, 173] width 11 height 11
radio input "true"
click at [863, 242] on div "Volgende vraag" at bounding box center [784, 263] width 689 height 54
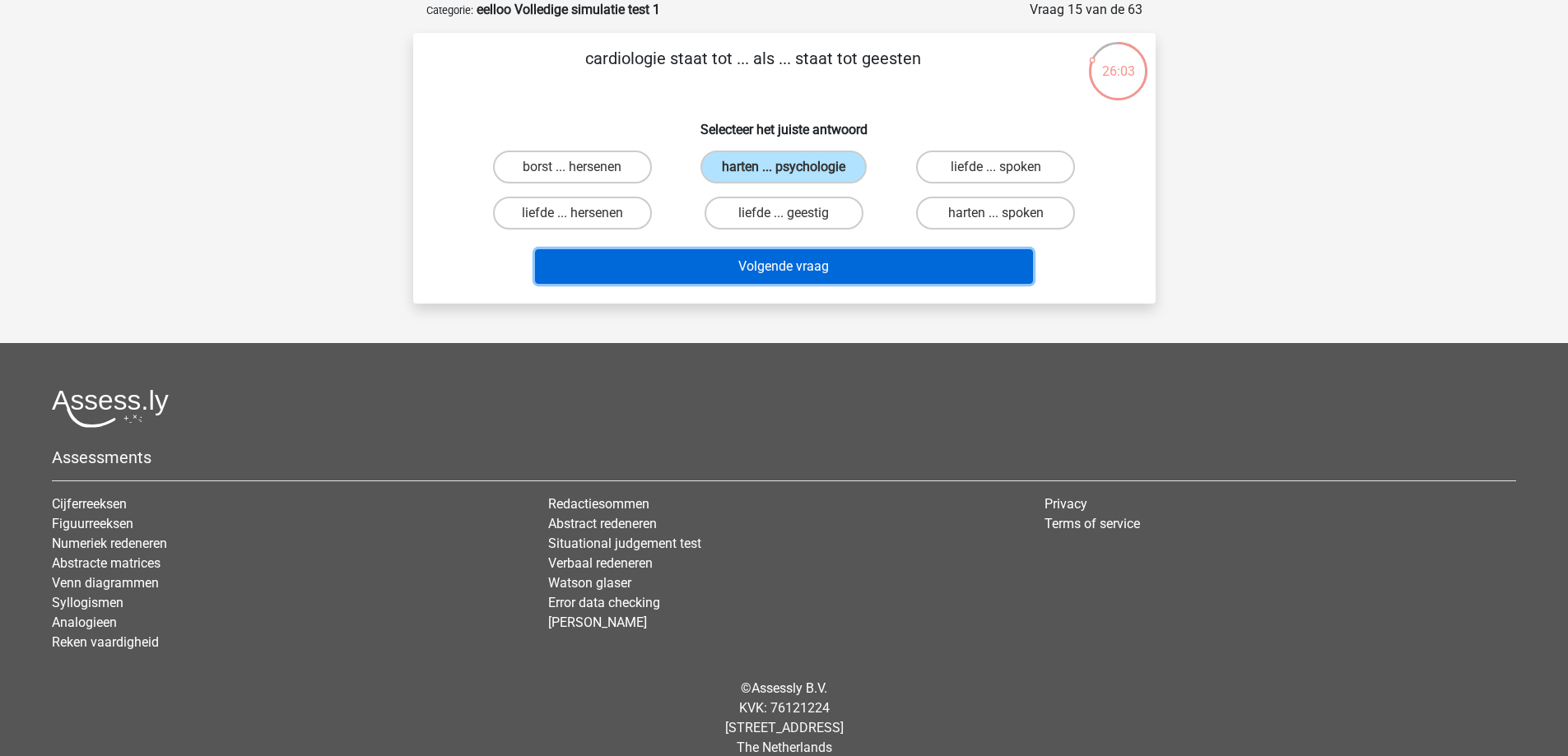
click at [866, 261] on button "Volgende vraag" at bounding box center [784, 266] width 498 height 34
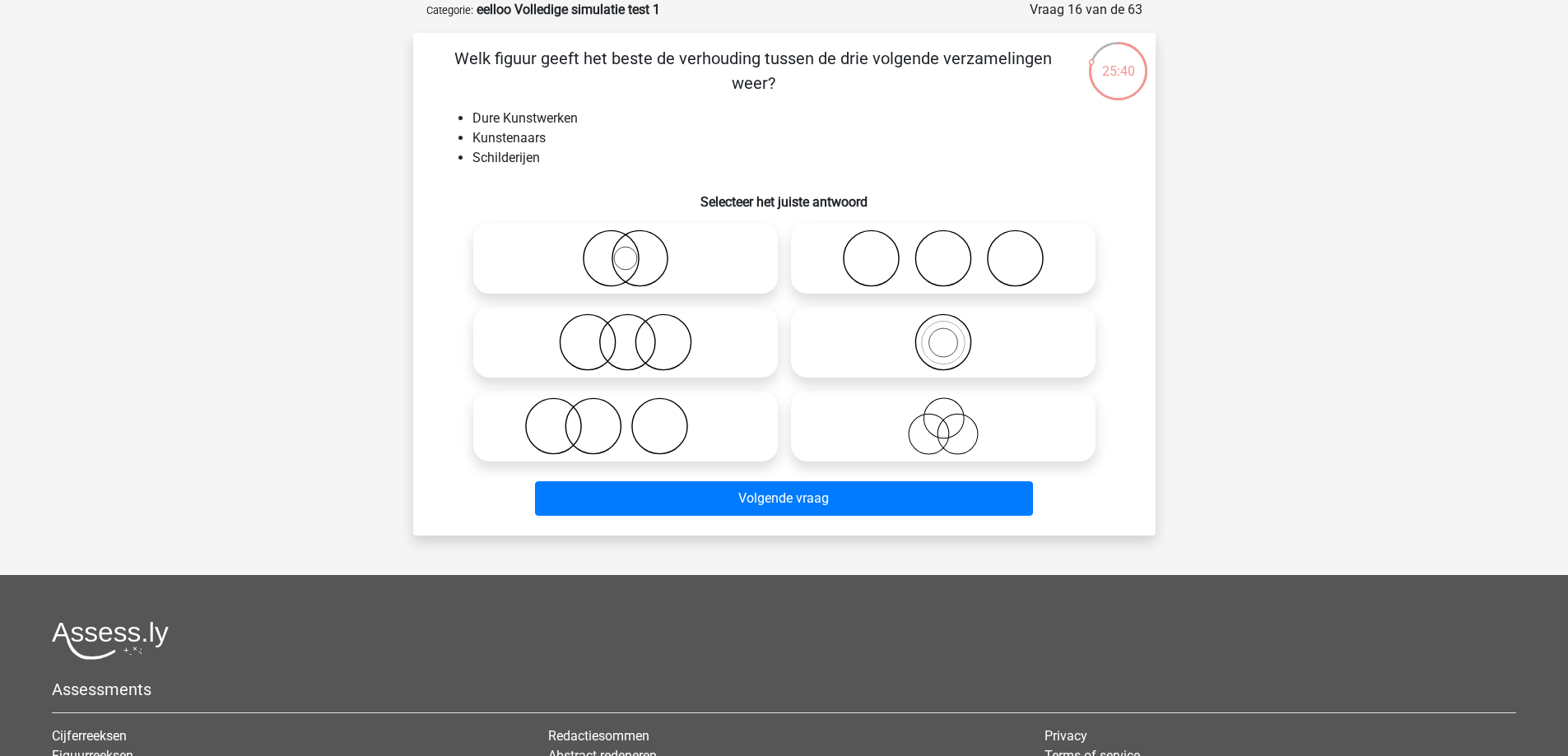
click at [879, 425] on icon at bounding box center [943, 426] width 291 height 58
click at [943, 418] on input "radio" at bounding box center [948, 413] width 11 height 11
radio input "true"
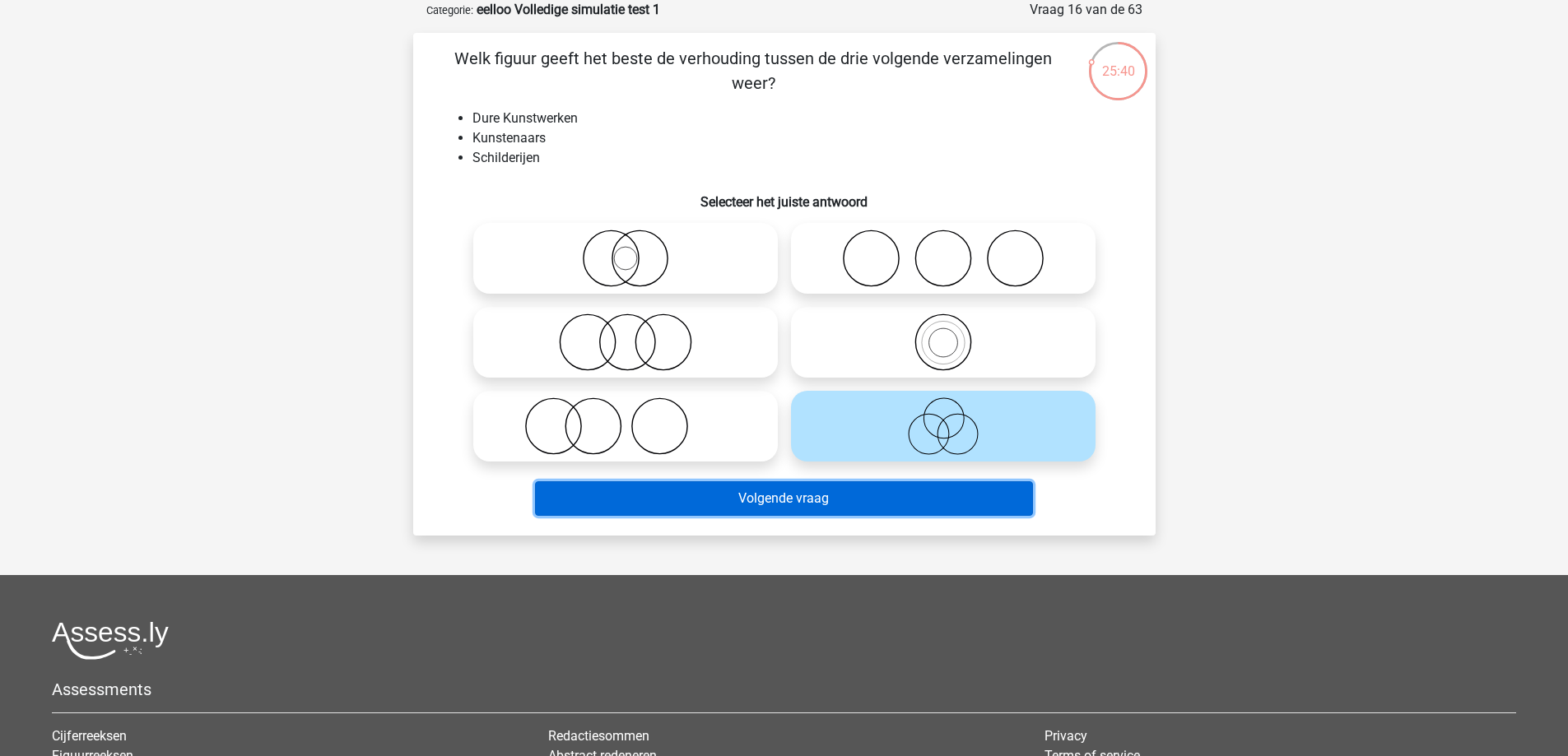
click at [852, 503] on button "Volgende vraag" at bounding box center [784, 498] width 498 height 34
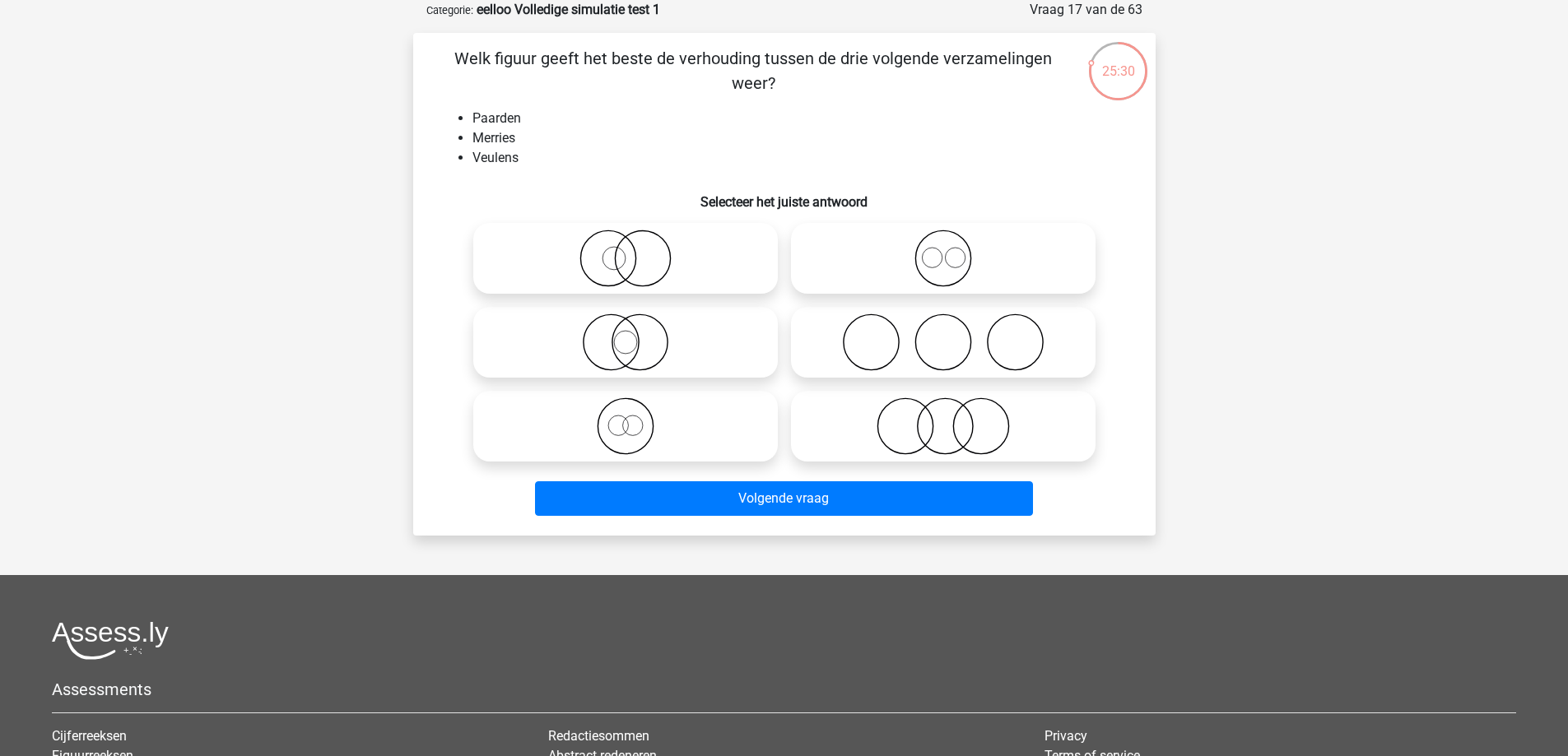
click at [855, 257] on icon at bounding box center [943, 259] width 291 height 58
click at [943, 250] on input "radio" at bounding box center [948, 245] width 11 height 11
radio input "true"
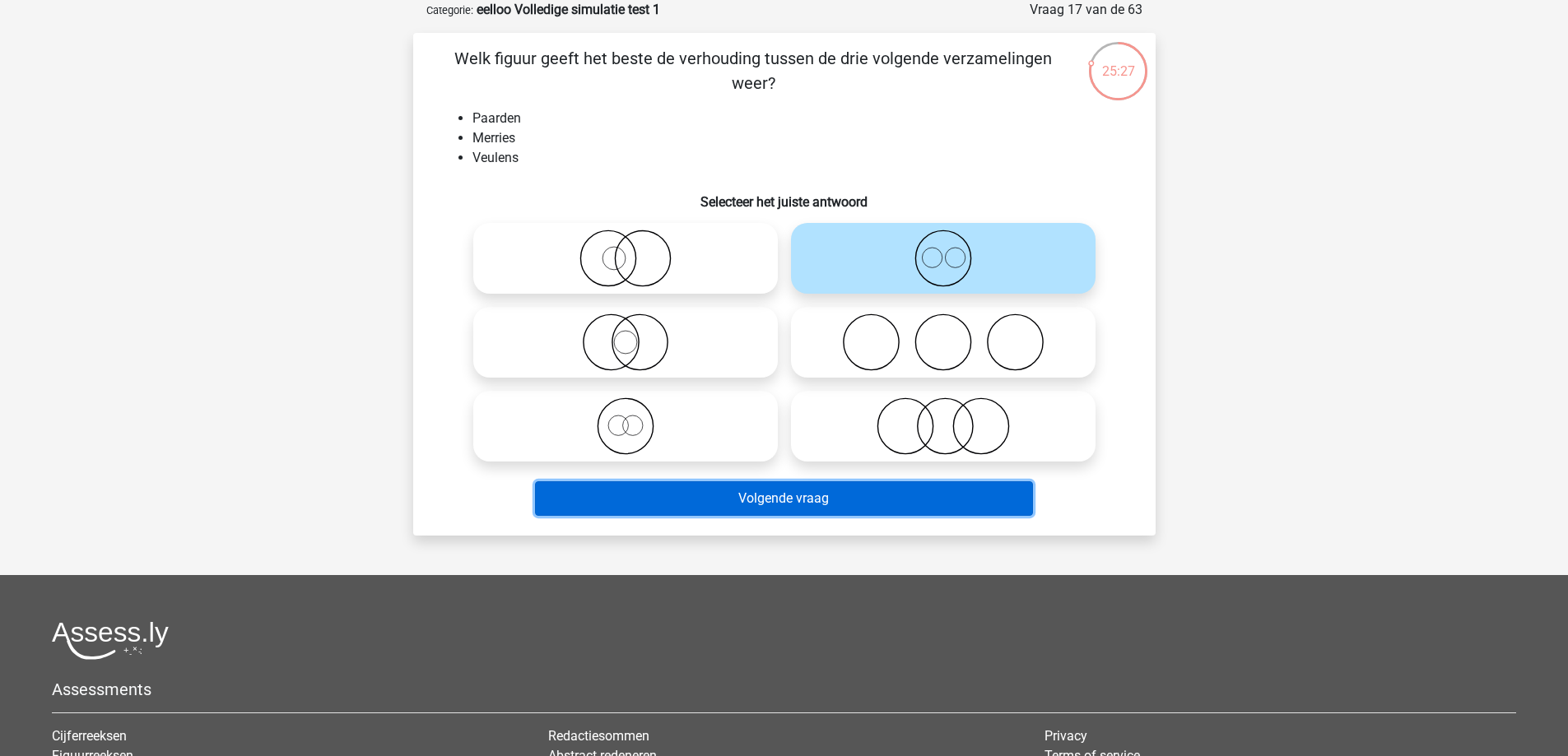
click at [784, 493] on button "Volgende vraag" at bounding box center [784, 498] width 498 height 34
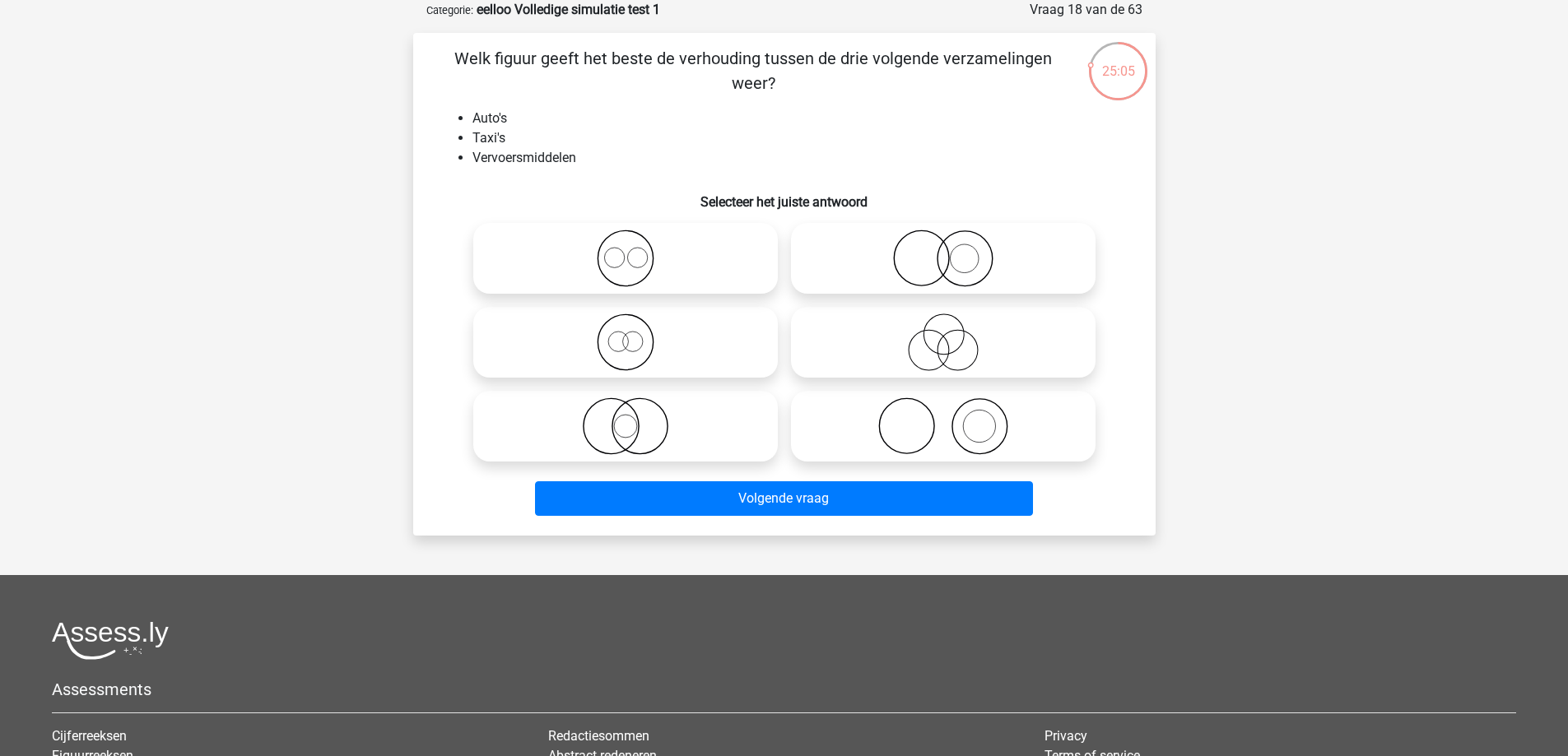
click at [728, 354] on icon at bounding box center [625, 343] width 291 height 58
click at [636, 334] on input "radio" at bounding box center [631, 329] width 11 height 11
radio input "true"
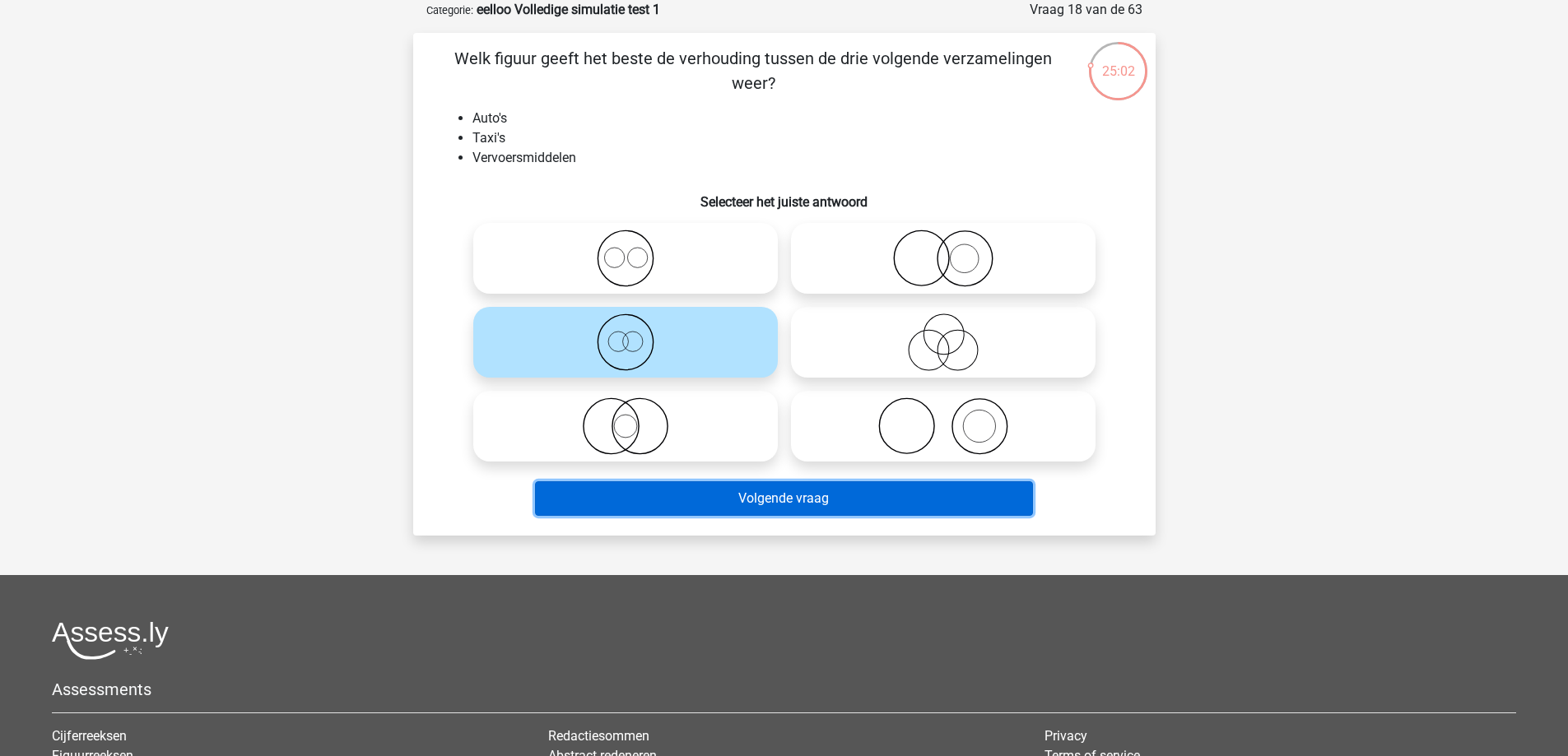
click at [759, 494] on button "Volgende vraag" at bounding box center [784, 498] width 498 height 34
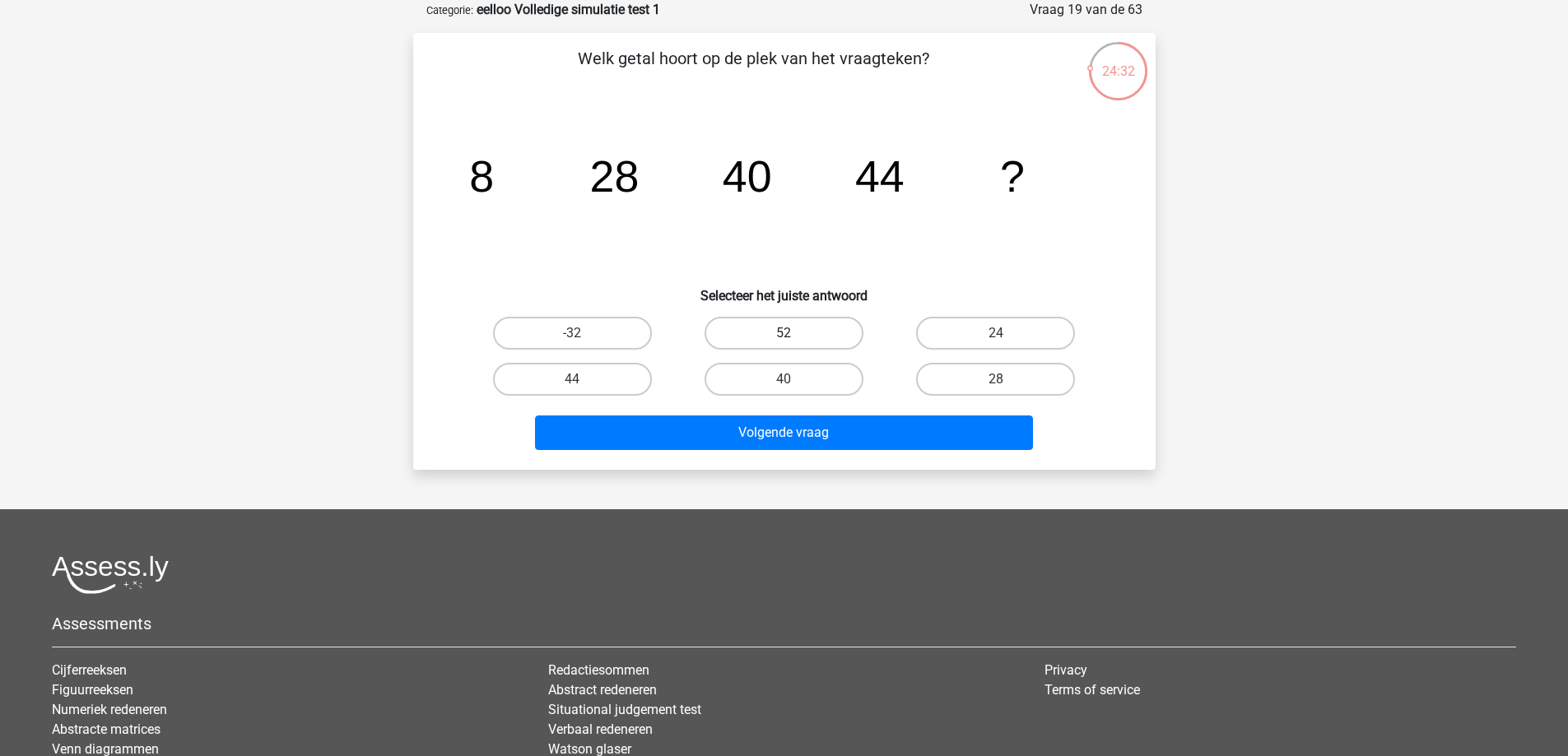
drag, startPoint x: 817, startPoint y: 332, endPoint x: 816, endPoint y: 341, distance: 9.1
click at [818, 334] on label "52" at bounding box center [783, 333] width 159 height 33
click at [795, 334] on input "52" at bounding box center [788, 339] width 11 height 11
radio input "true"
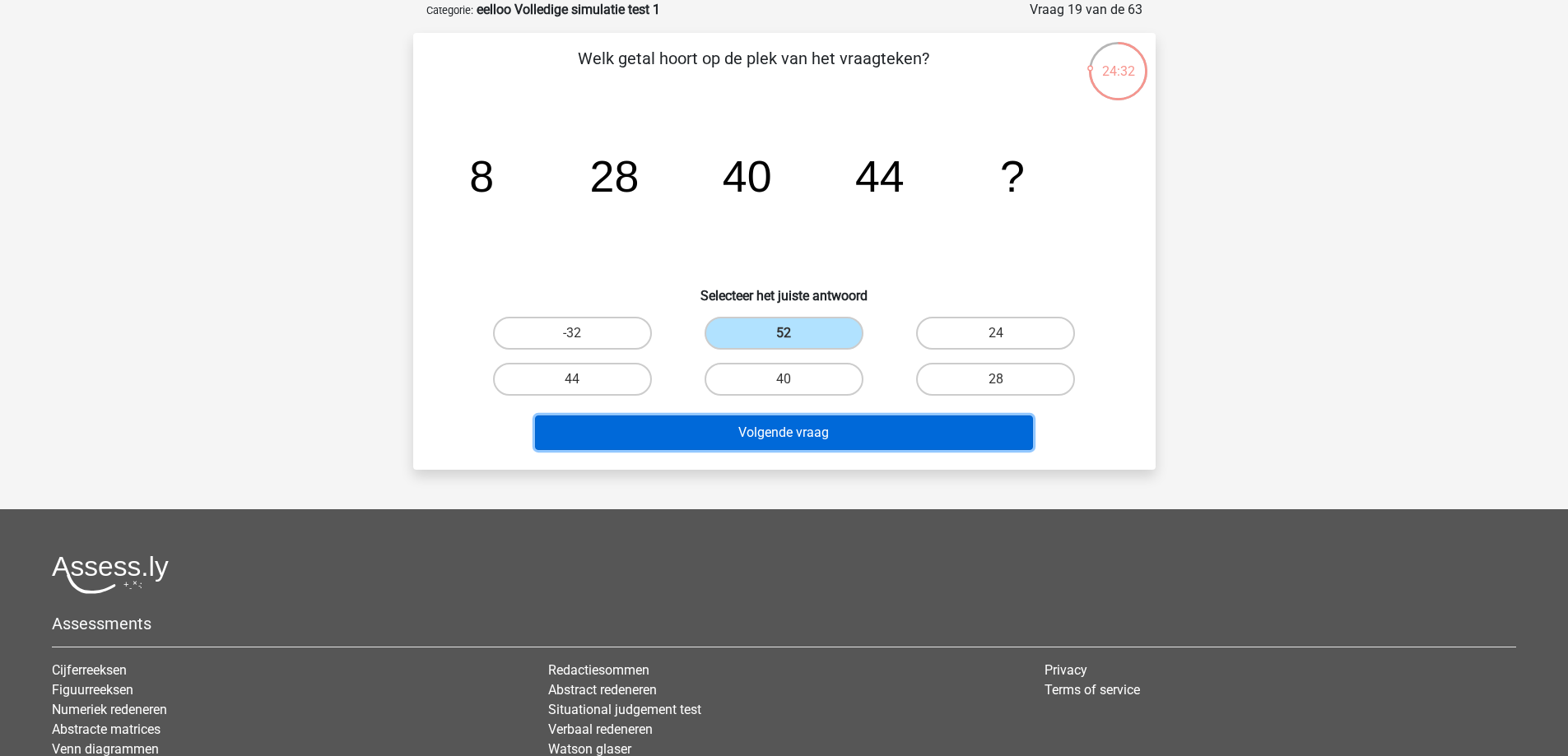
click at [870, 448] on button "Volgende vraag" at bounding box center [784, 432] width 498 height 34
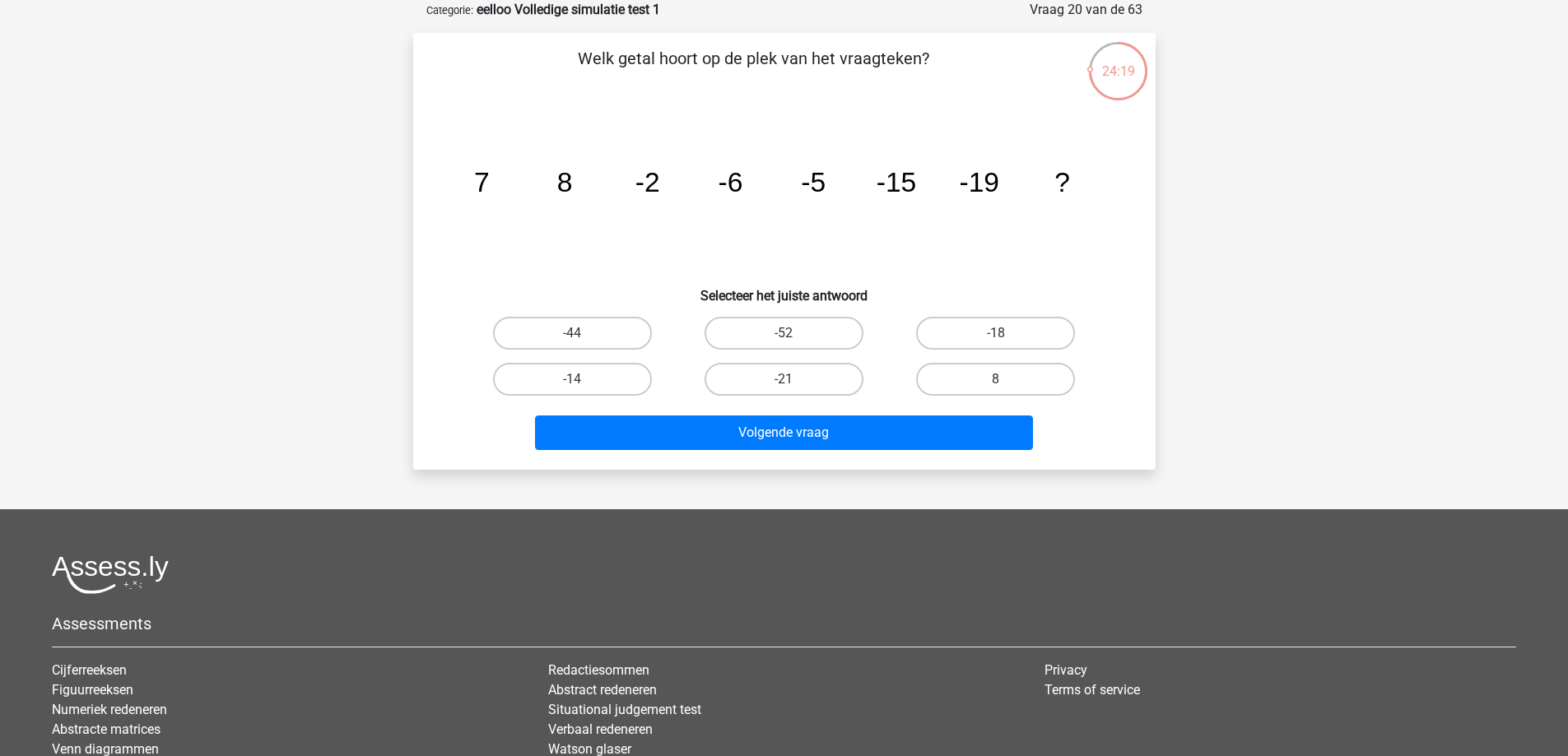
drag, startPoint x: 715, startPoint y: 376, endPoint x: 719, endPoint y: 403, distance: 27.3
click at [715, 377] on label "-21" at bounding box center [783, 380] width 159 height 33
click at [783, 380] on input "-21" at bounding box center [788, 385] width 11 height 11
radio input "true"
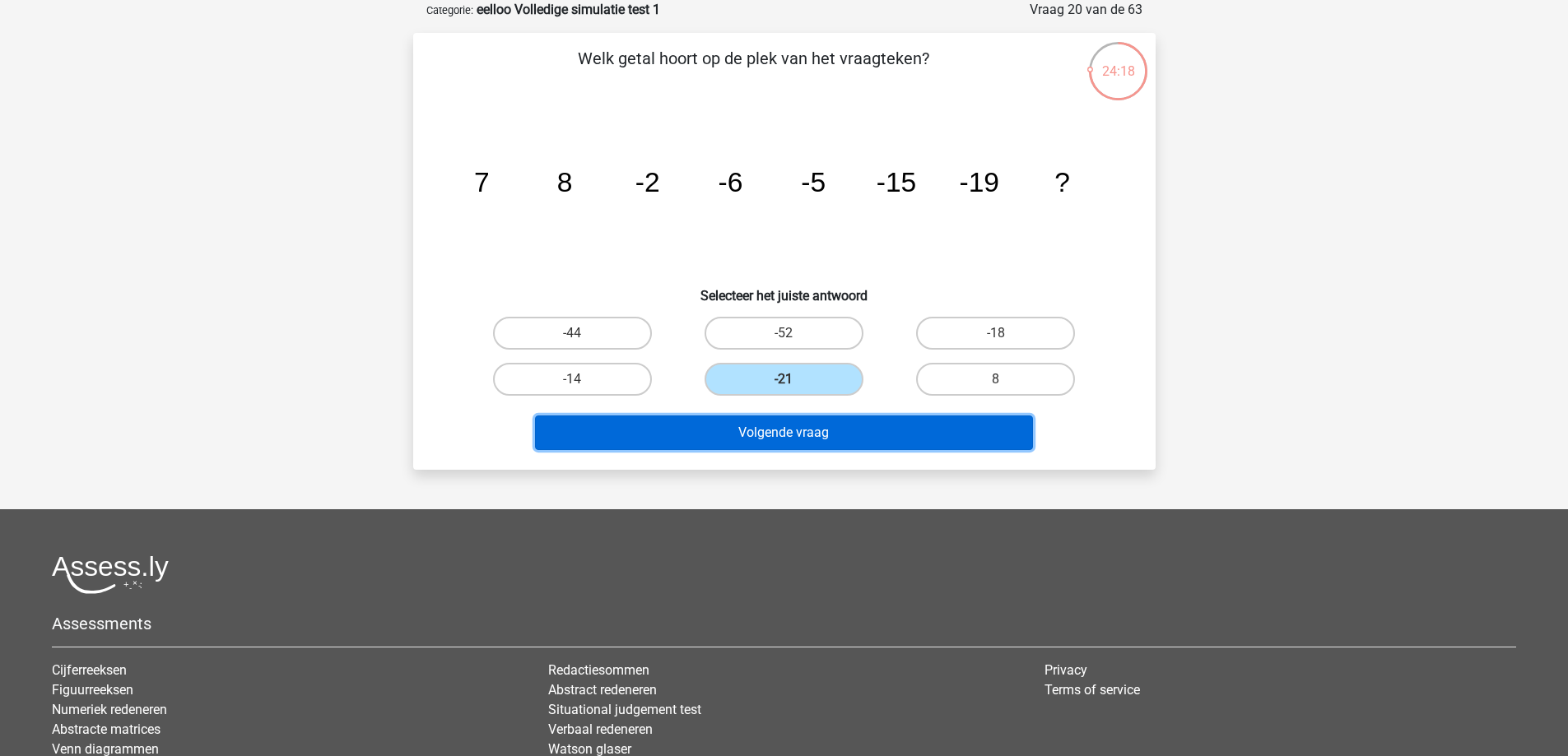
click at [736, 448] on button "Volgende vraag" at bounding box center [784, 432] width 498 height 34
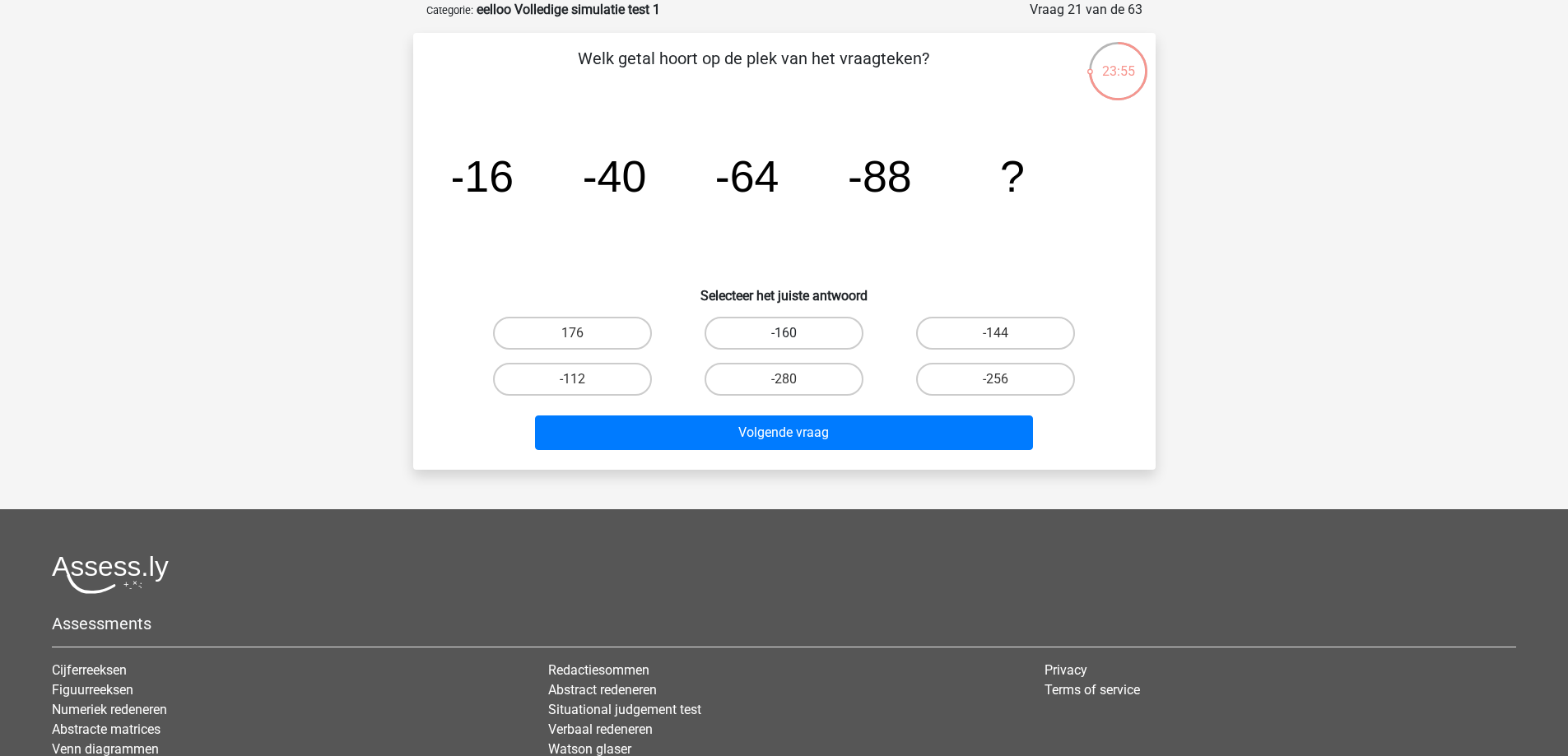
click at [718, 320] on label "-160" at bounding box center [783, 333] width 159 height 33
click at [783, 333] on input "-160" at bounding box center [788, 339] width 11 height 11
radio input "true"
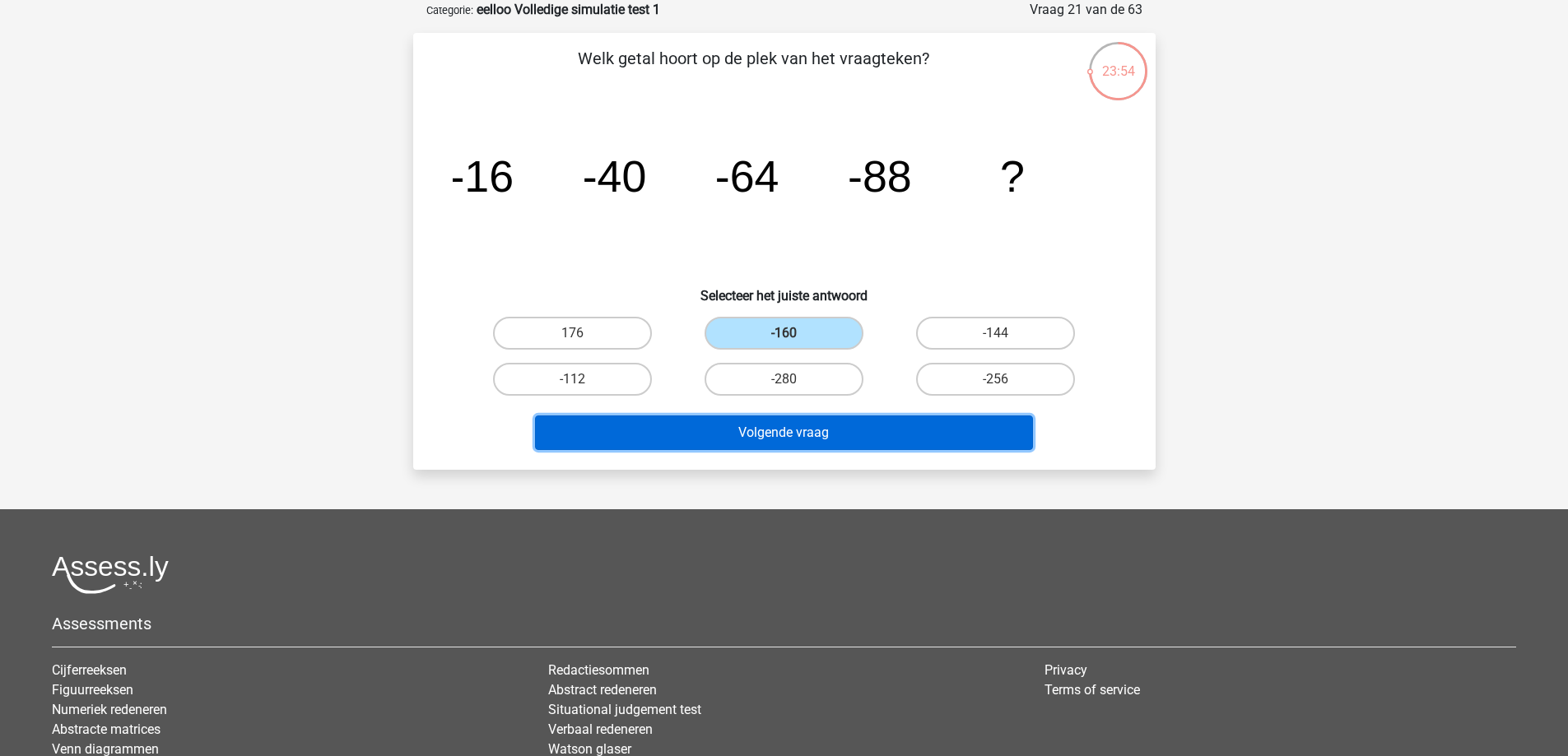
click at [693, 431] on button "Volgende vraag" at bounding box center [784, 432] width 498 height 34
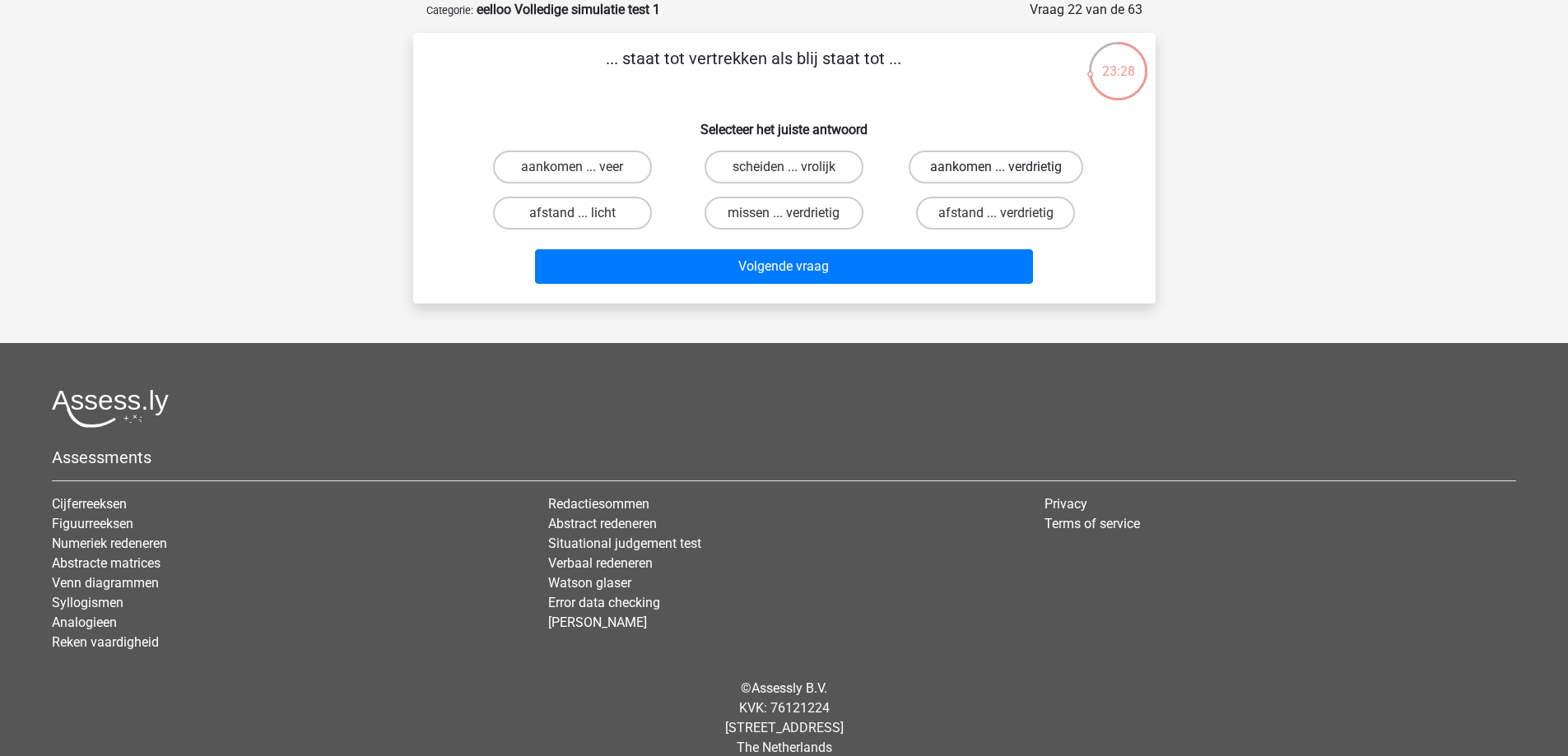
click at [1019, 168] on label "aankomen ... verdrietig" at bounding box center [995, 168] width 175 height 33
click at [1007, 168] on input "aankomen ... verdrietig" at bounding box center [1001, 173] width 11 height 11
radio input "true"
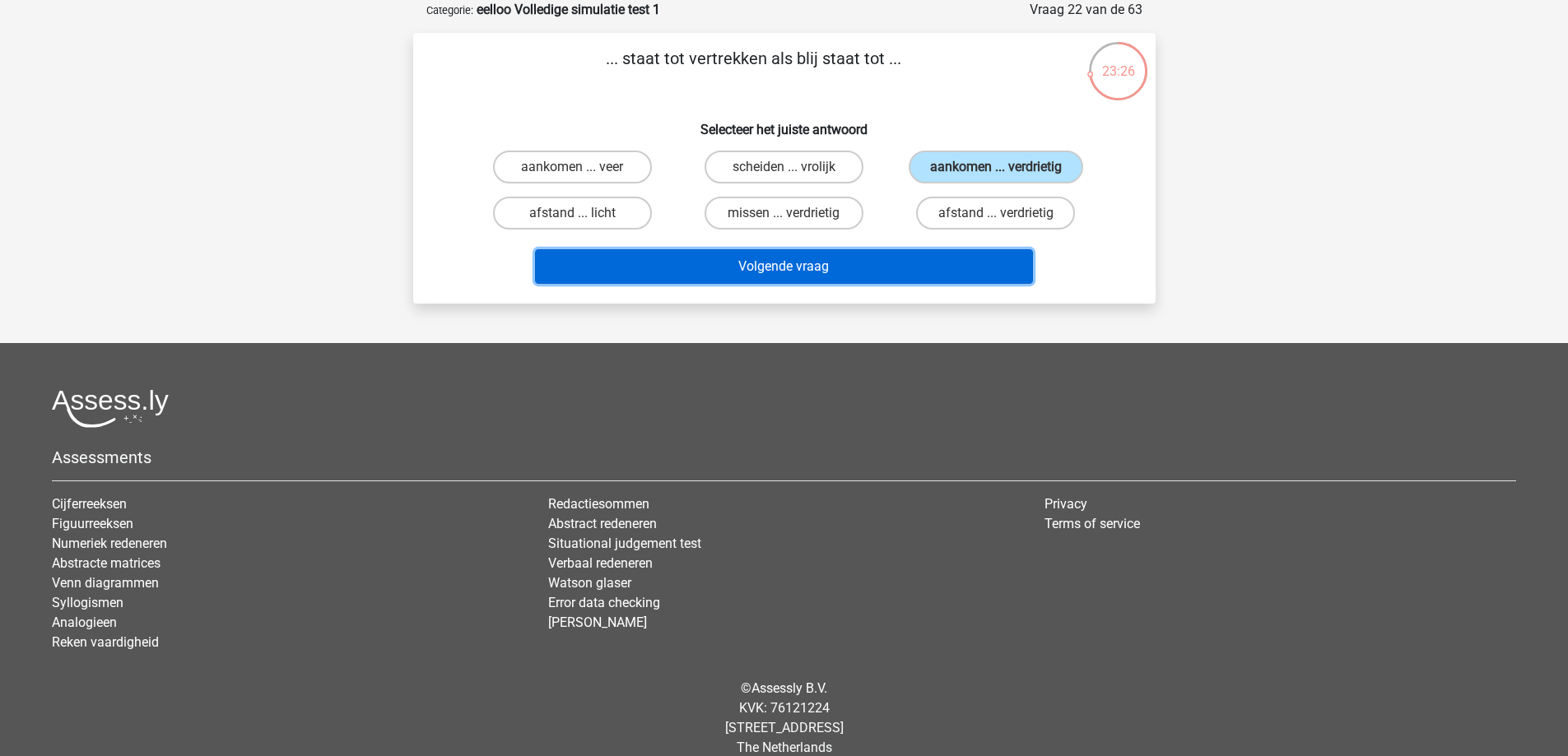
click at [905, 264] on button "Volgende vraag" at bounding box center [784, 266] width 498 height 34
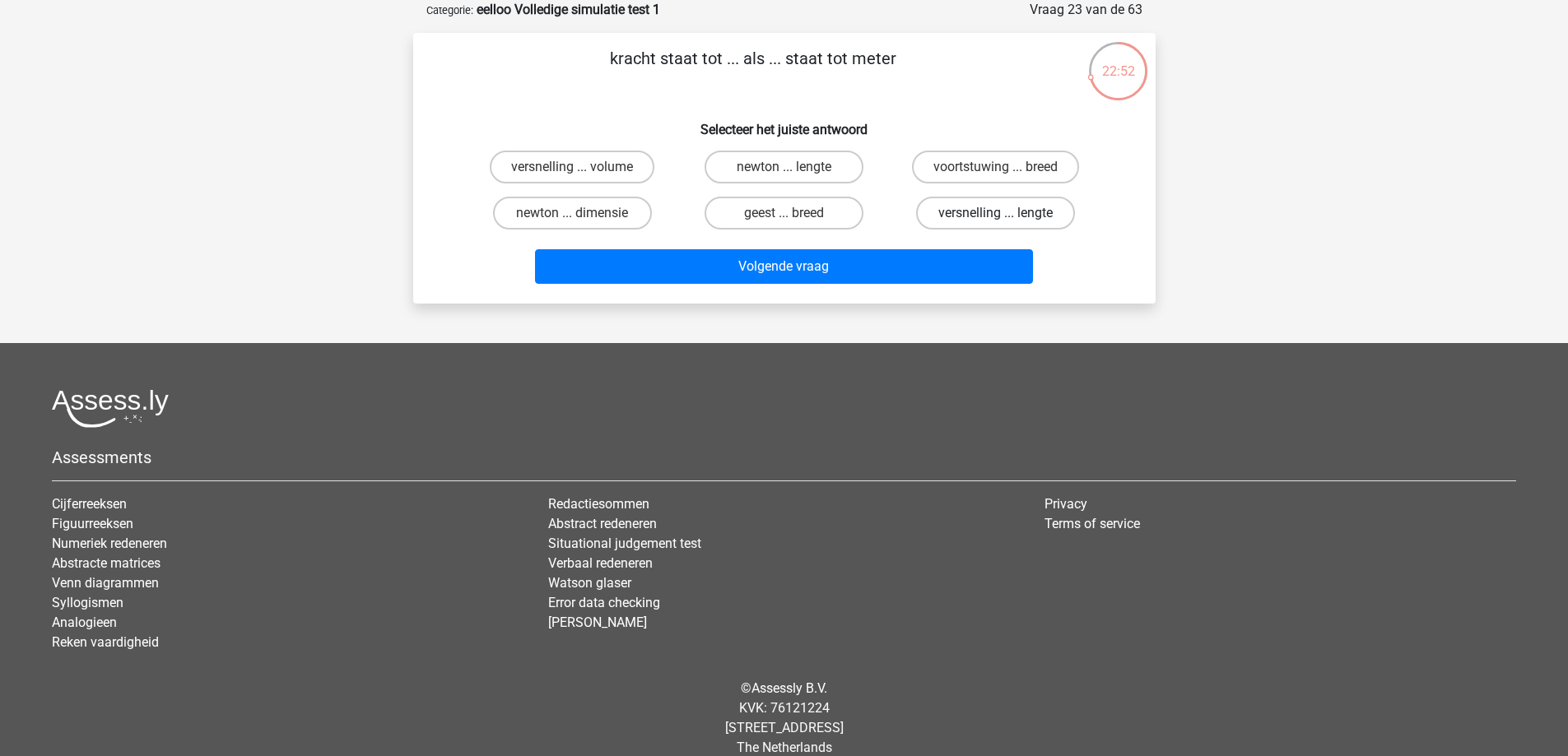
click at [979, 201] on label "versnelling ... lengte" at bounding box center [995, 213] width 159 height 33
click at [996, 213] on input "versnelling ... lengte" at bounding box center [1001, 218] width 11 height 11
radio input "true"
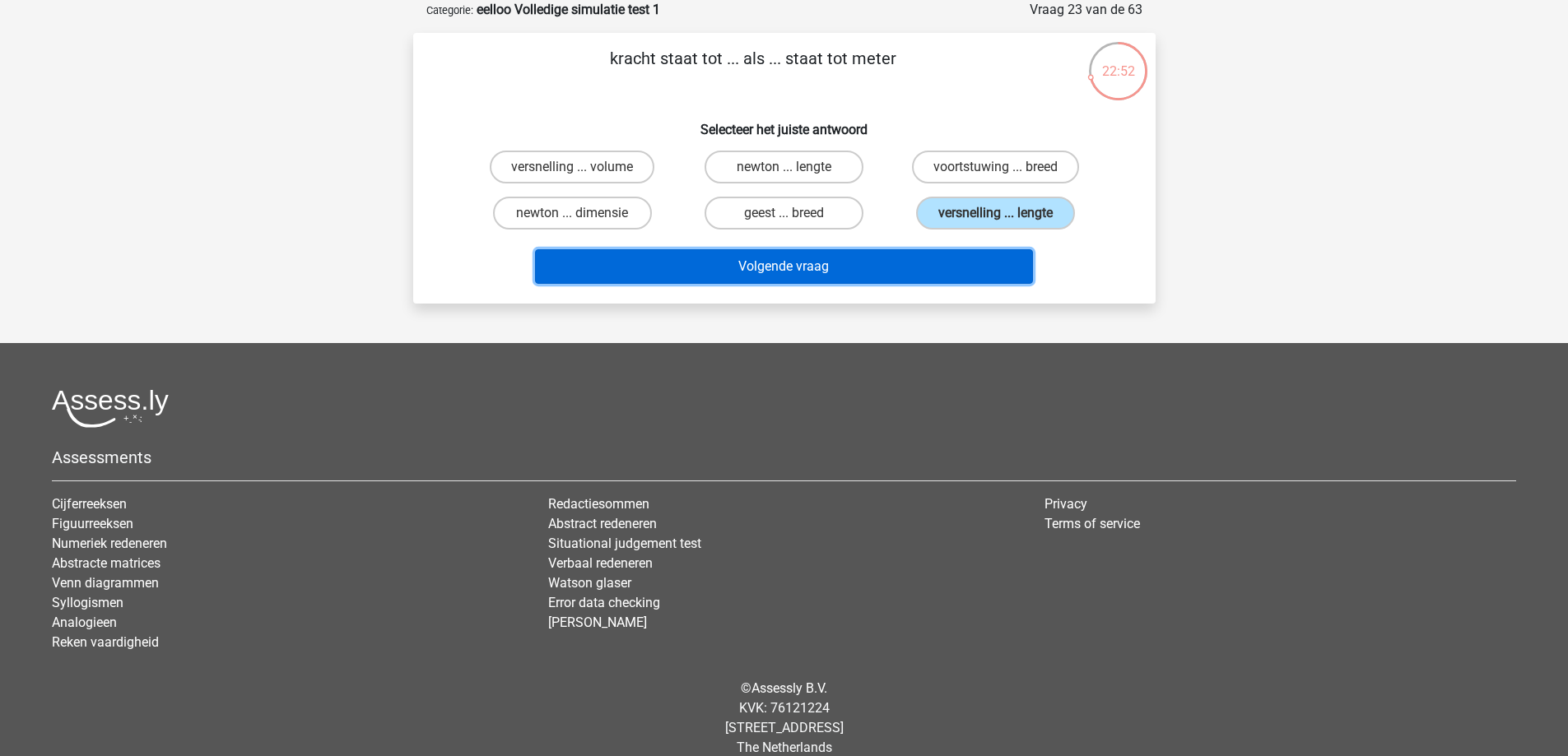
click at [952, 260] on button "Volgende vraag" at bounding box center [784, 266] width 498 height 34
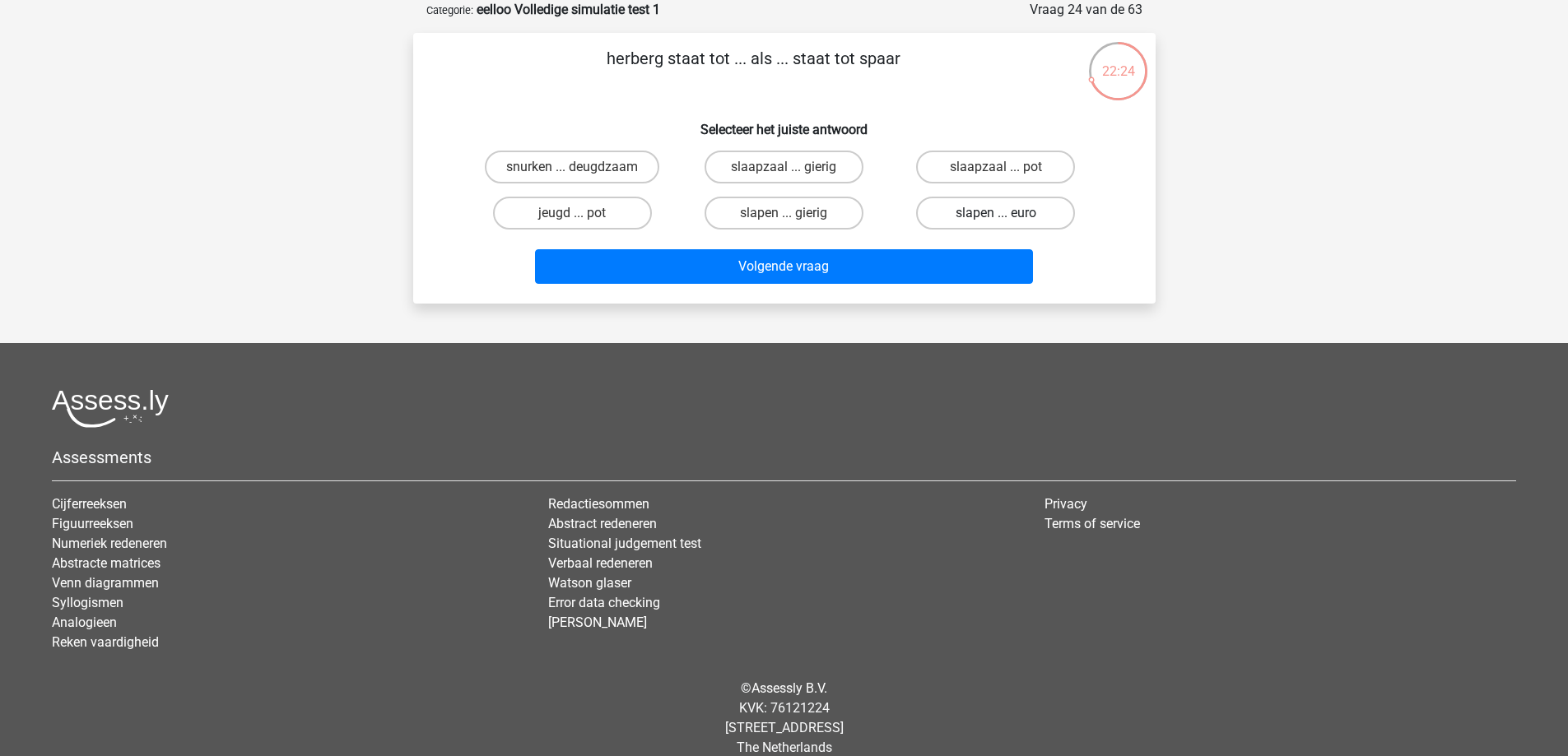
click at [981, 210] on label "slapen ... euro" at bounding box center [995, 213] width 159 height 33
click at [996, 213] on input "slapen ... euro" at bounding box center [1001, 218] width 11 height 11
radio input "true"
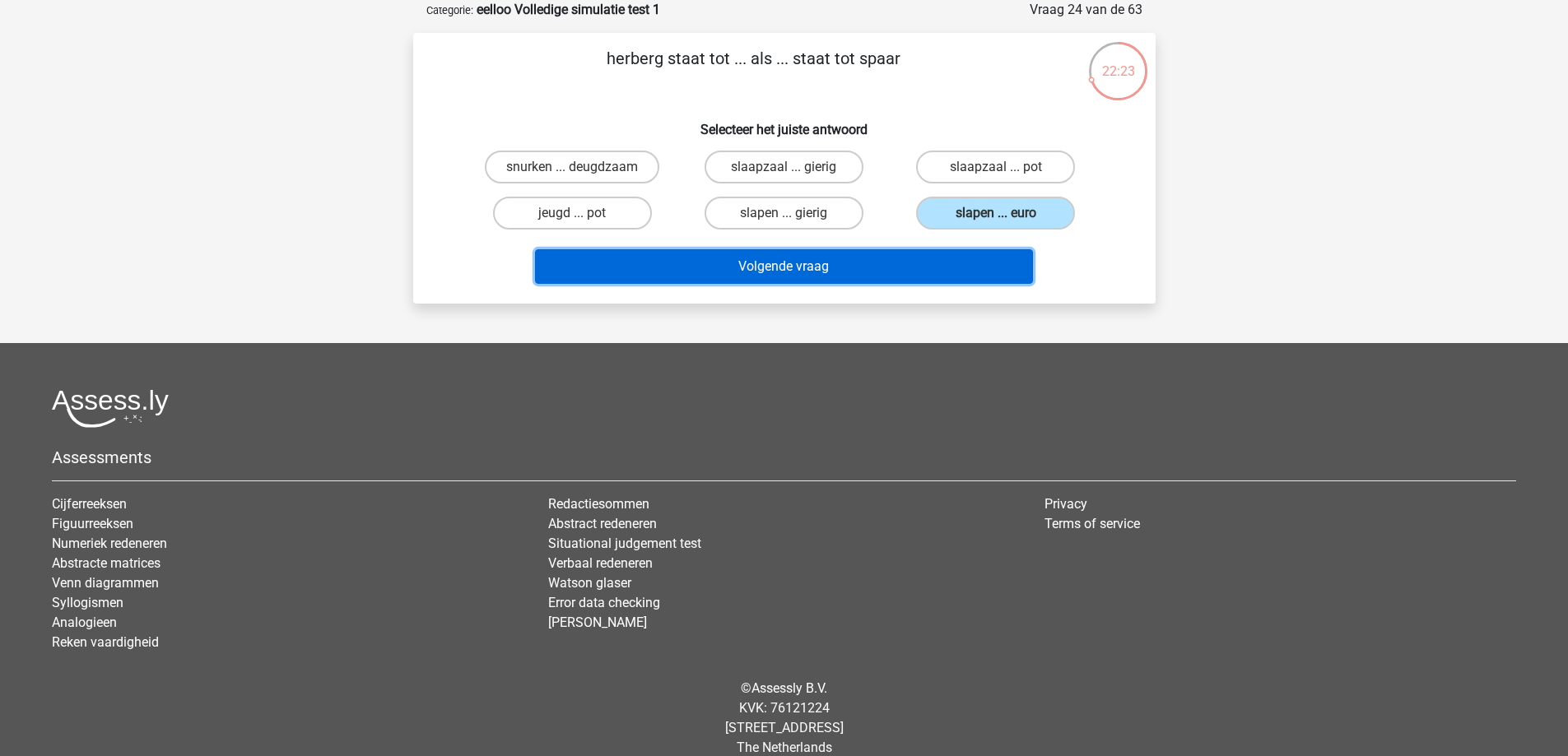
click at [893, 277] on button "Volgende vraag" at bounding box center [784, 266] width 498 height 34
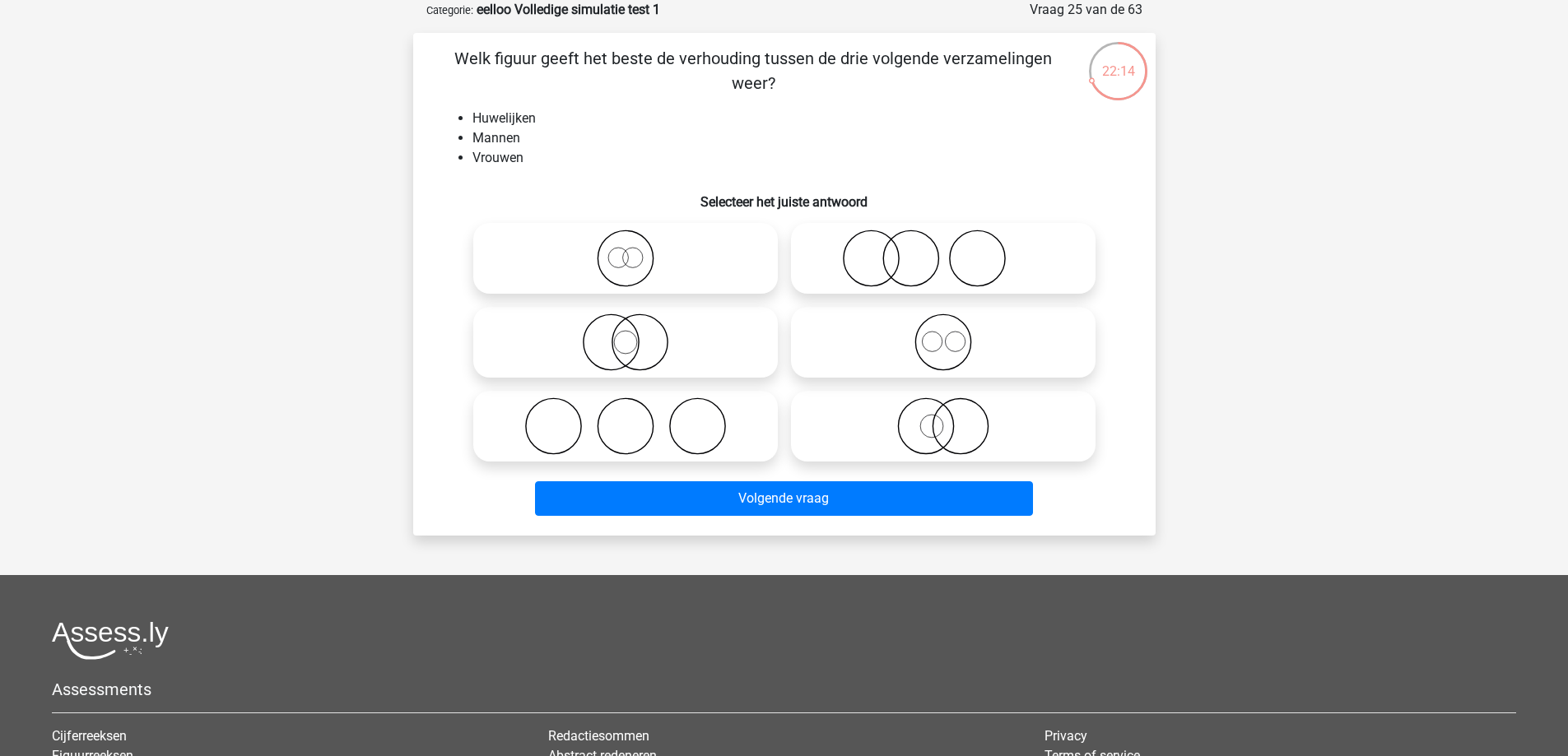
click at [703, 348] on icon at bounding box center [625, 343] width 291 height 58
click at [636, 334] on input "radio" at bounding box center [631, 329] width 11 height 11
radio input "true"
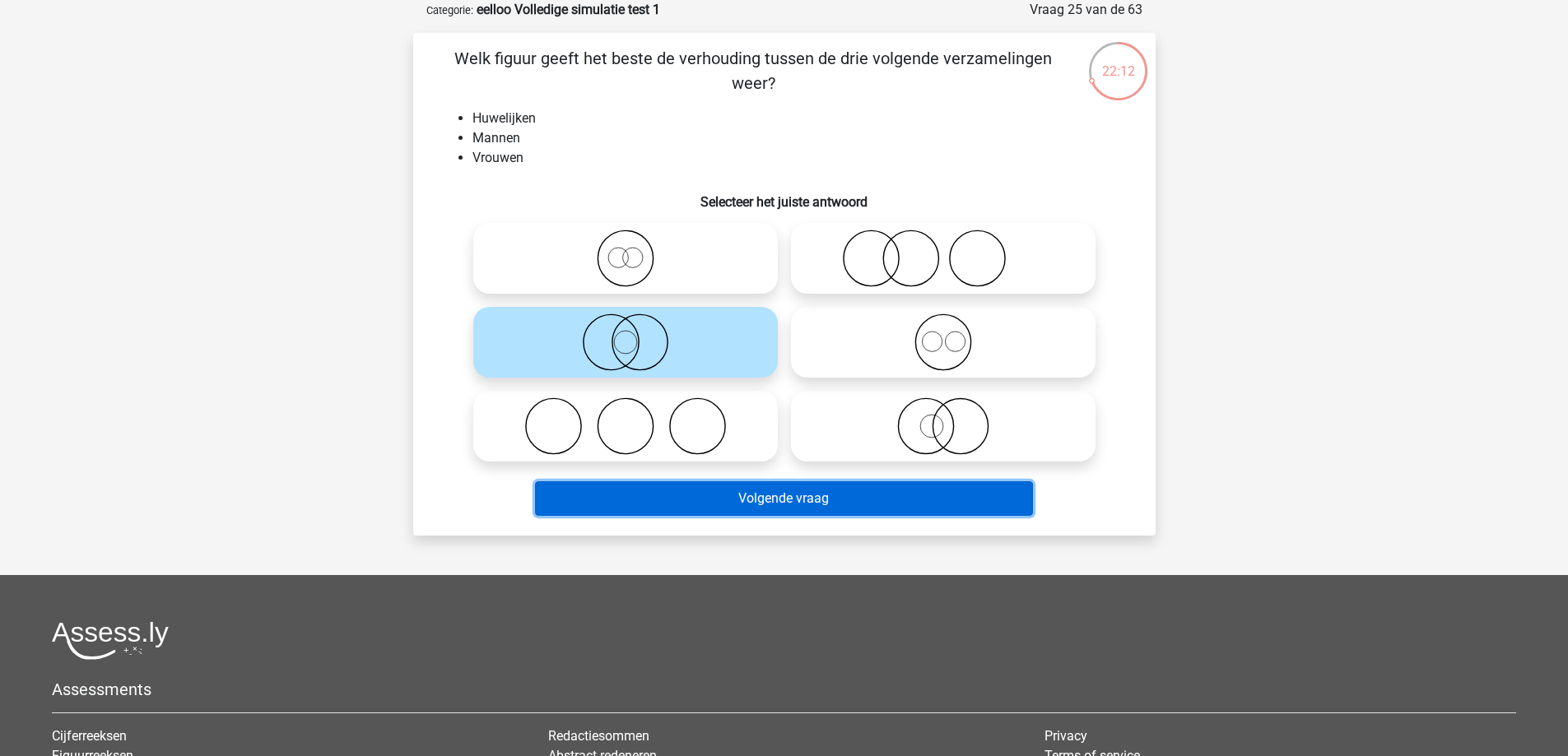
click at [725, 494] on button "Volgende vraag" at bounding box center [784, 498] width 498 height 34
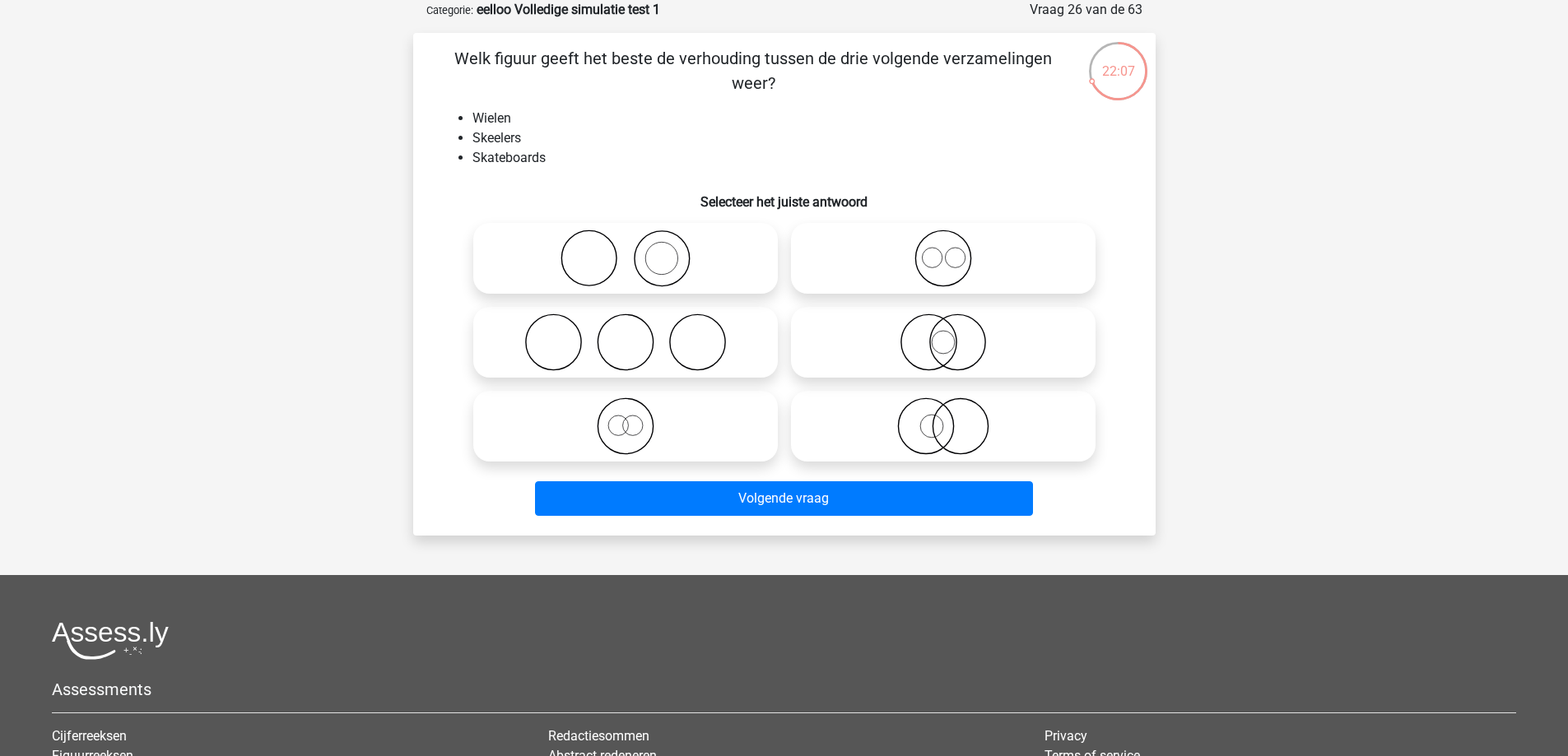
click at [936, 335] on icon at bounding box center [943, 343] width 291 height 58
click at [943, 334] on input "radio" at bounding box center [948, 329] width 11 height 11
radio input "true"
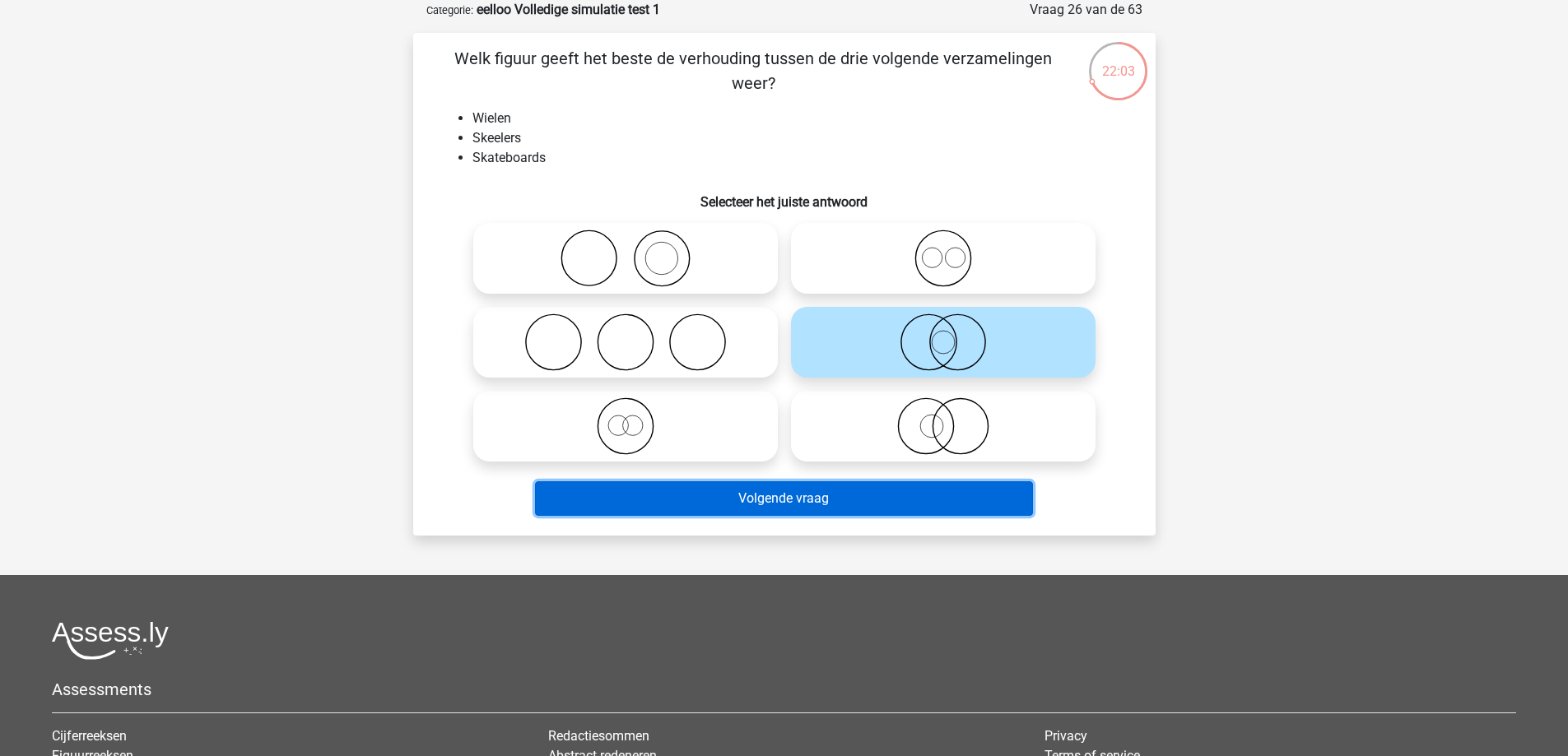
click at [798, 515] on button "Volgende vraag" at bounding box center [784, 498] width 498 height 34
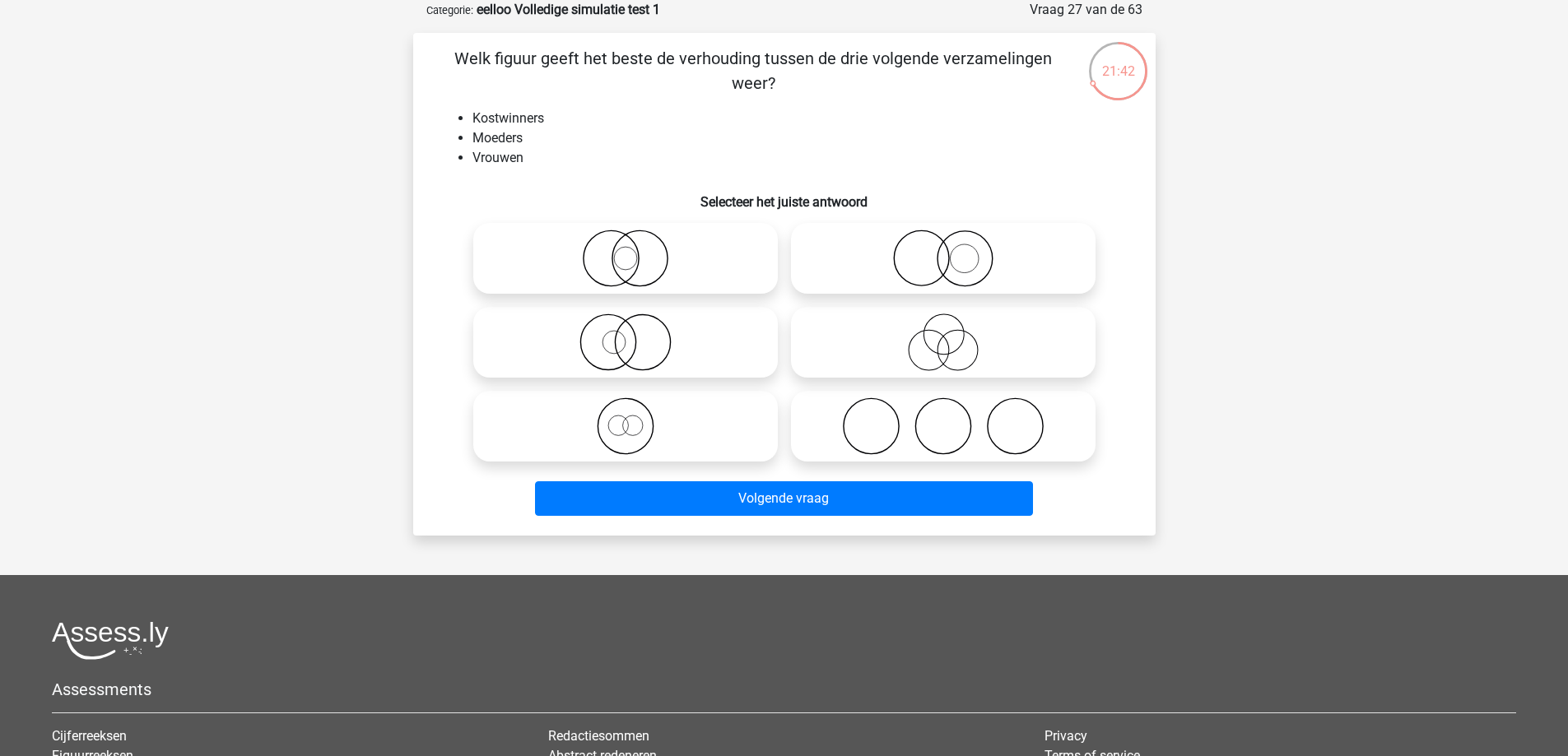
click at [964, 234] on icon at bounding box center [943, 259] width 291 height 58
click at [954, 239] on input "radio" at bounding box center [948, 245] width 11 height 11
radio input "true"
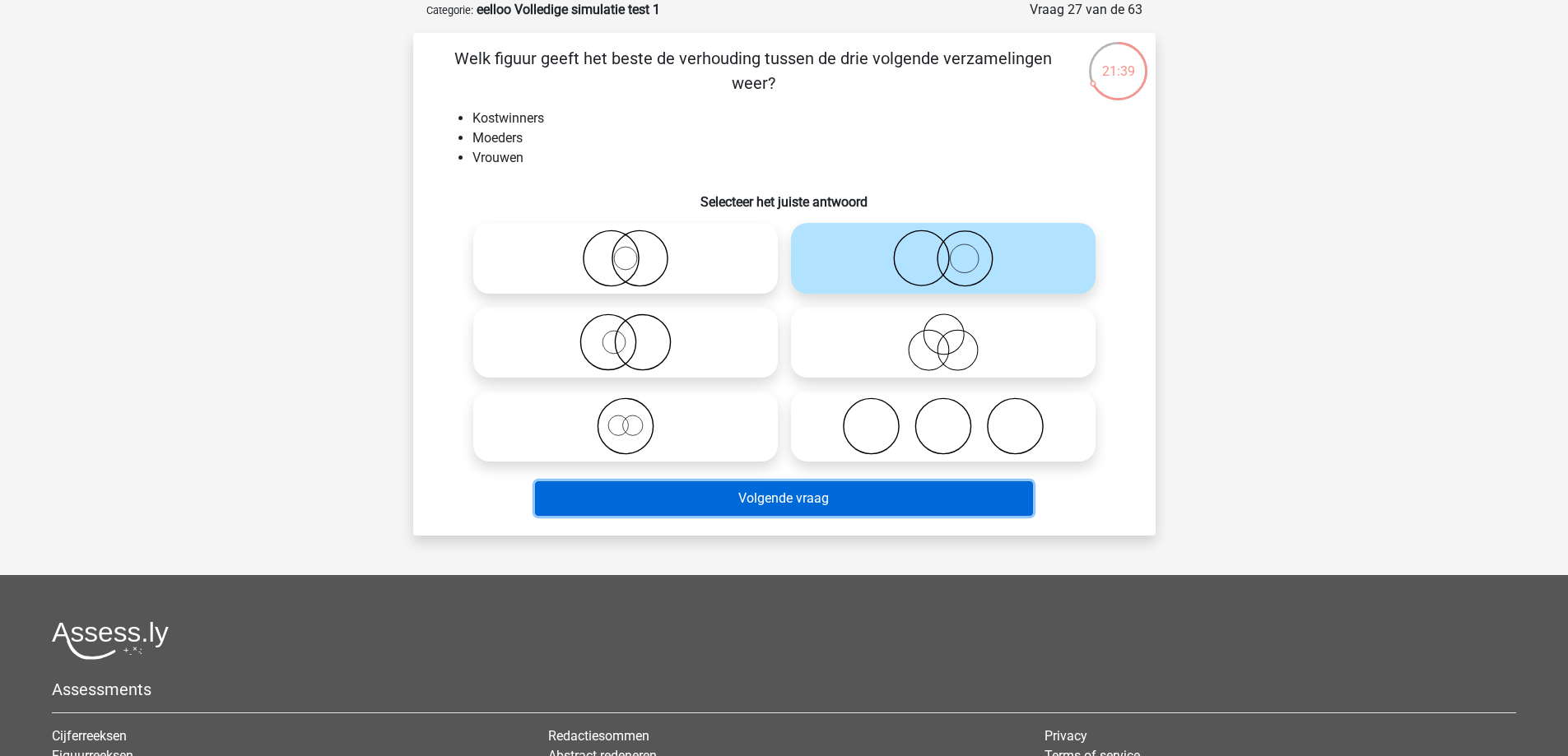
click at [876, 489] on button "Volgende vraag" at bounding box center [784, 498] width 498 height 34
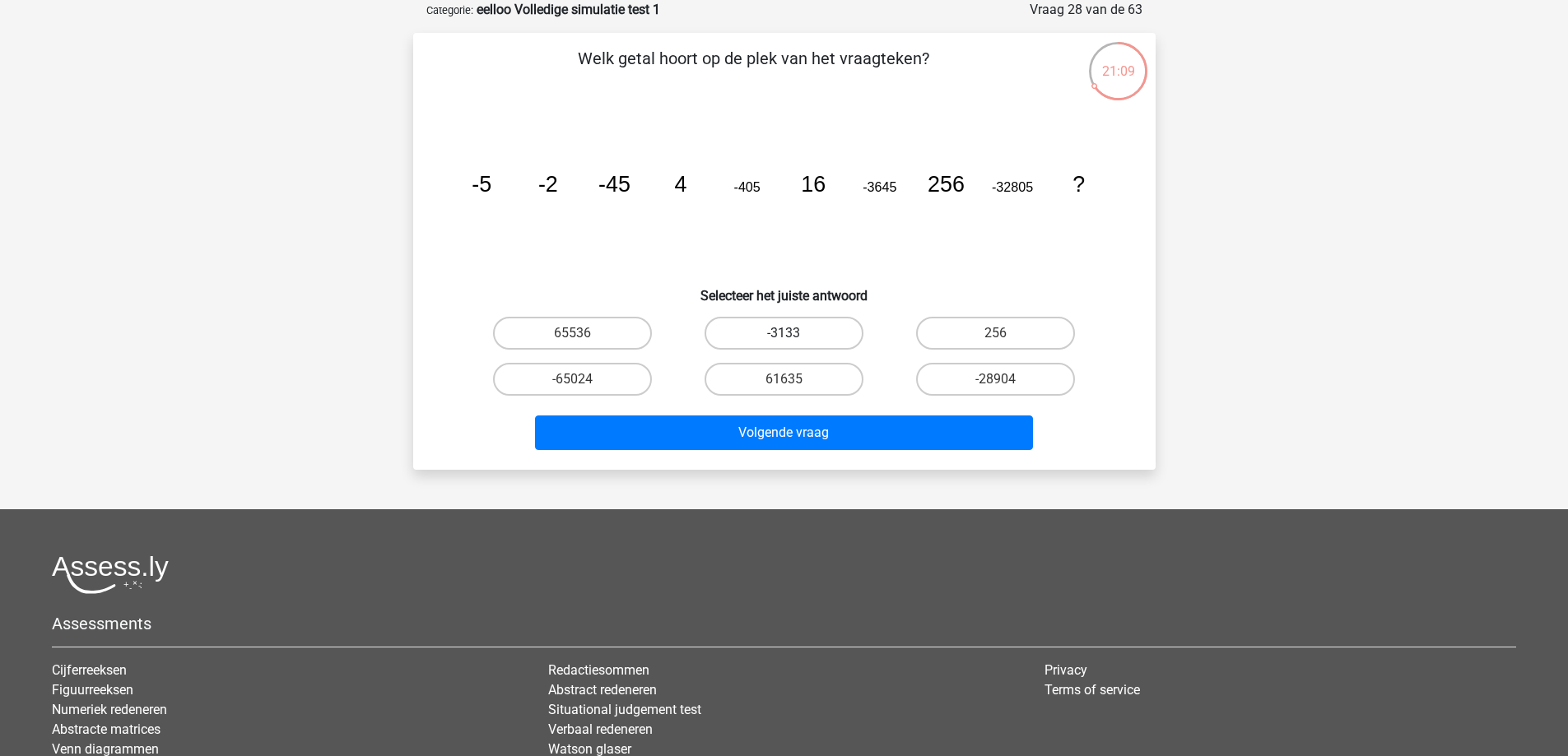
drag, startPoint x: 835, startPoint y: 323, endPoint x: 815, endPoint y: 360, distance: 42.1
click at [834, 323] on label "-3133" at bounding box center [783, 333] width 159 height 33
click at [795, 333] on input "-3133" at bounding box center [788, 339] width 11 height 11
radio input "true"
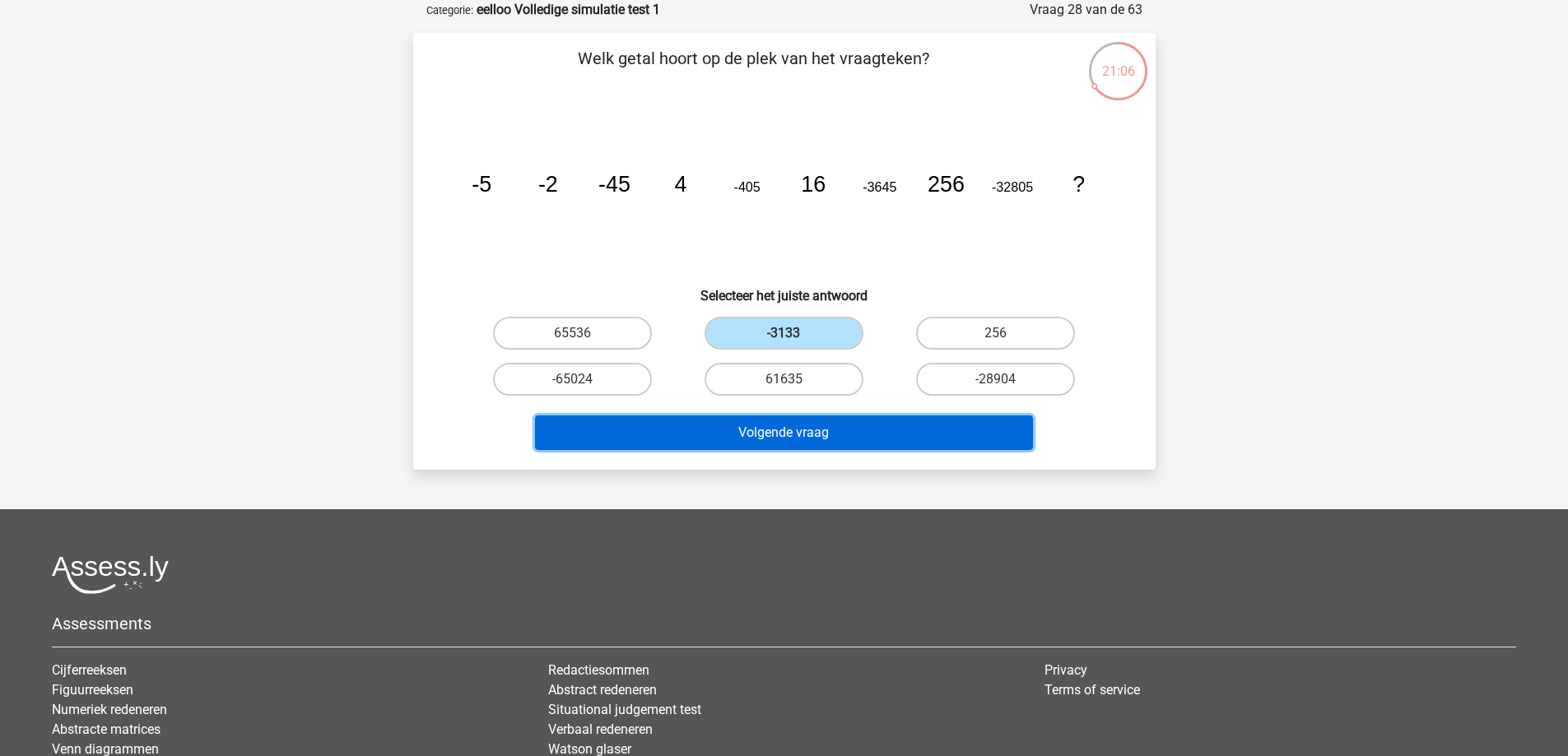
click at [812, 445] on button "Volgende vraag" at bounding box center [784, 432] width 498 height 34
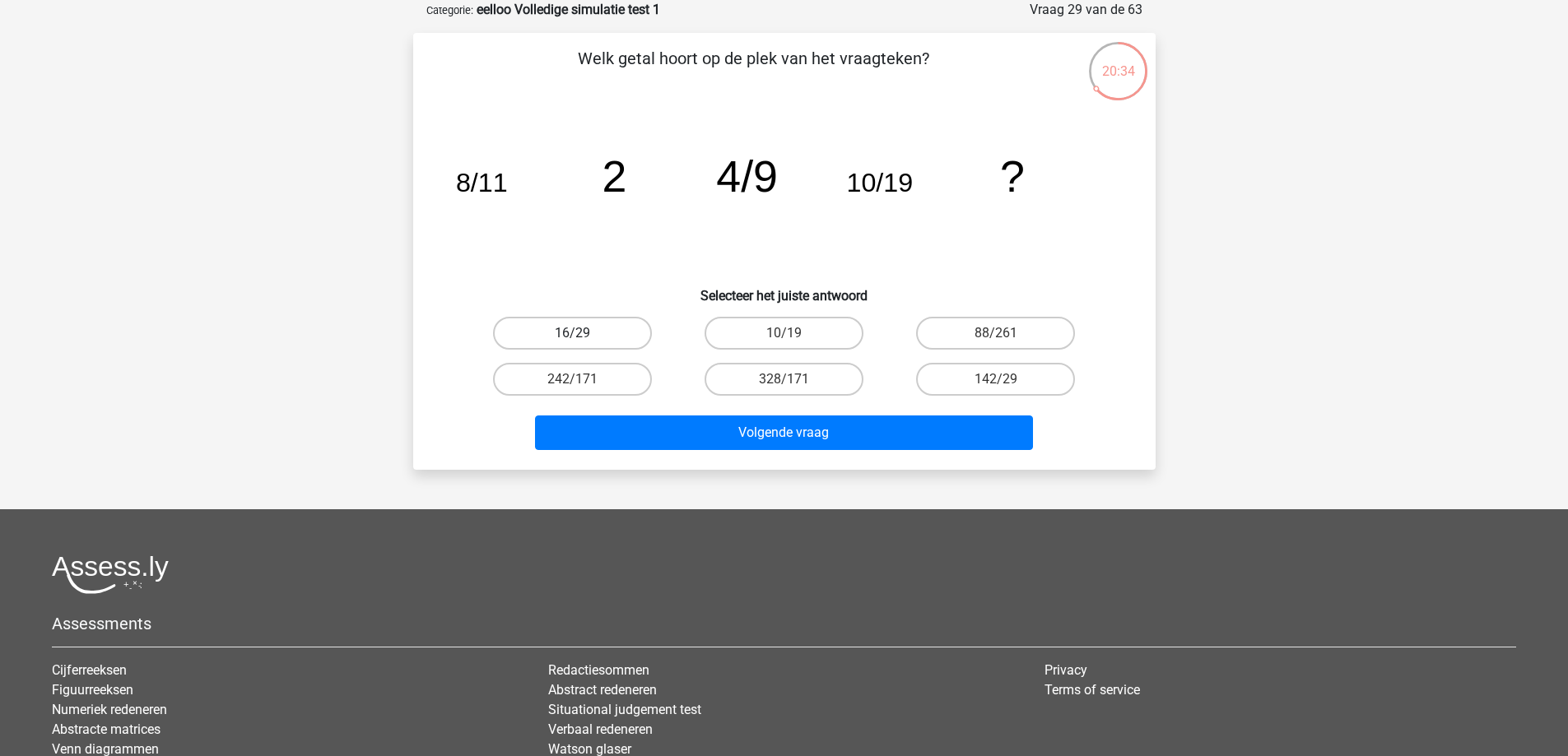
click at [595, 325] on label "16/29" at bounding box center [572, 333] width 159 height 33
click at [582, 333] on input "16/29" at bounding box center [577, 339] width 11 height 11
radio input "true"
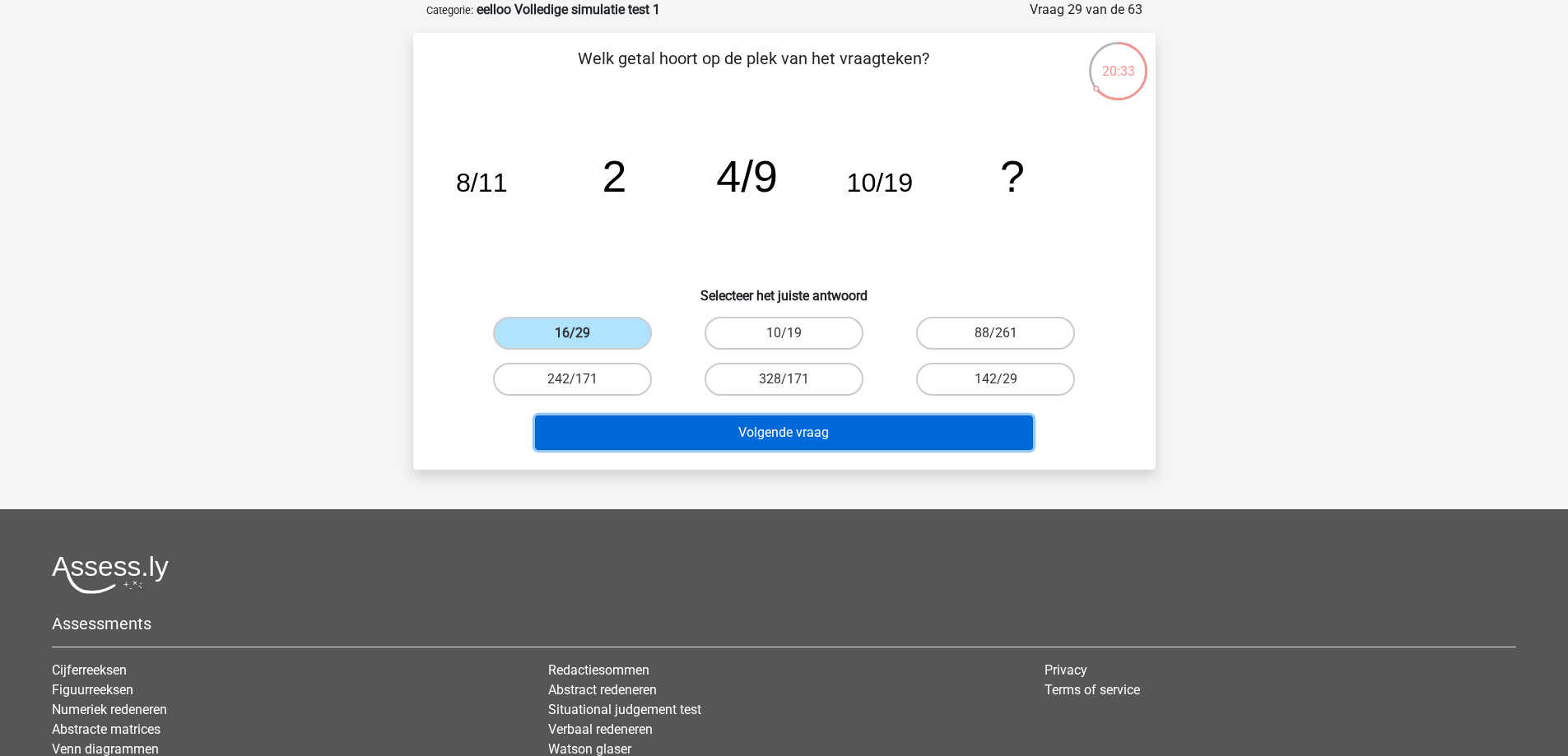
click at [654, 421] on button "Volgende vraag" at bounding box center [784, 432] width 498 height 34
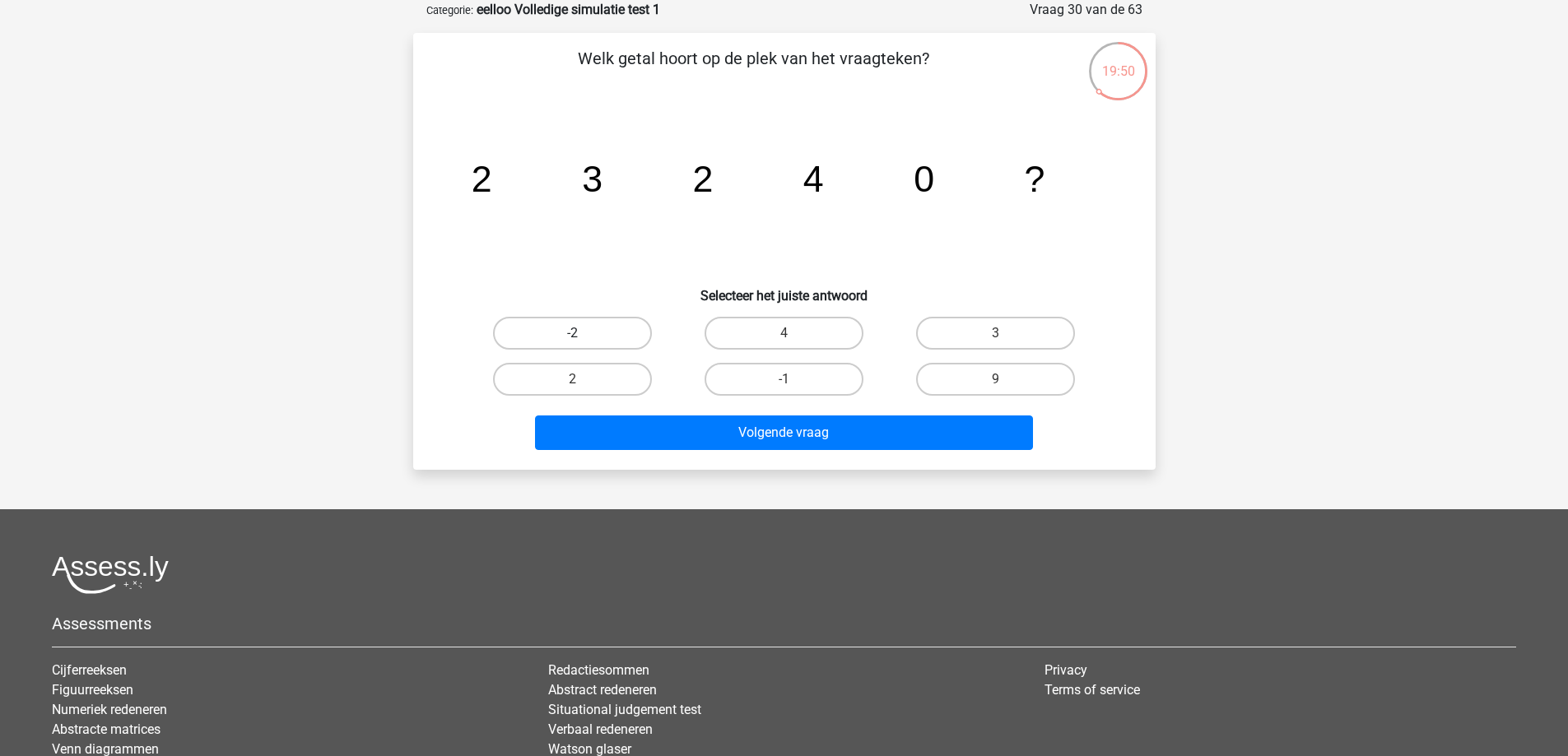
click at [586, 335] on label "-2" at bounding box center [572, 333] width 159 height 33
click at [582, 335] on input "-2" at bounding box center [577, 339] width 11 height 11
radio input "true"
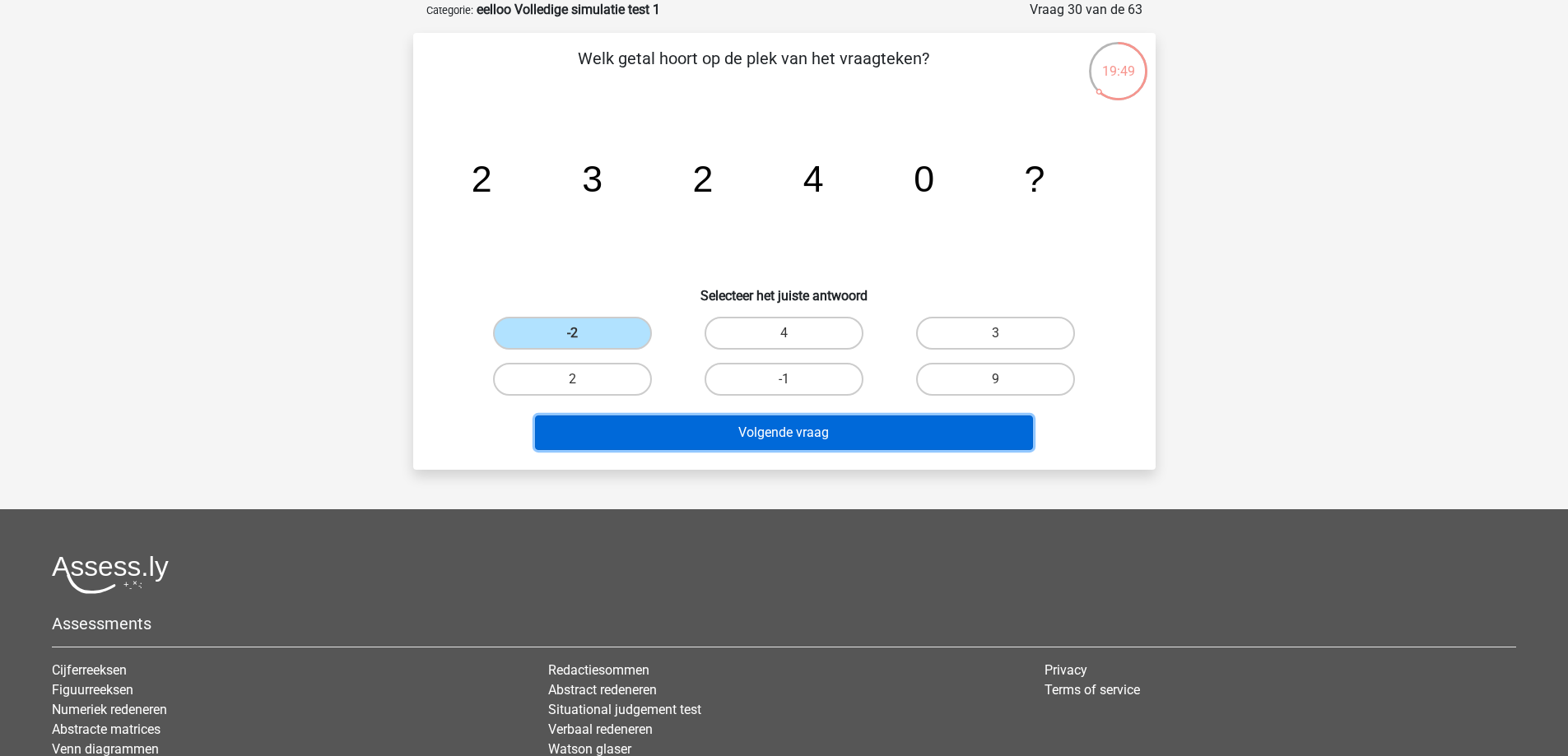
click at [624, 438] on button "Volgende vraag" at bounding box center [784, 432] width 498 height 34
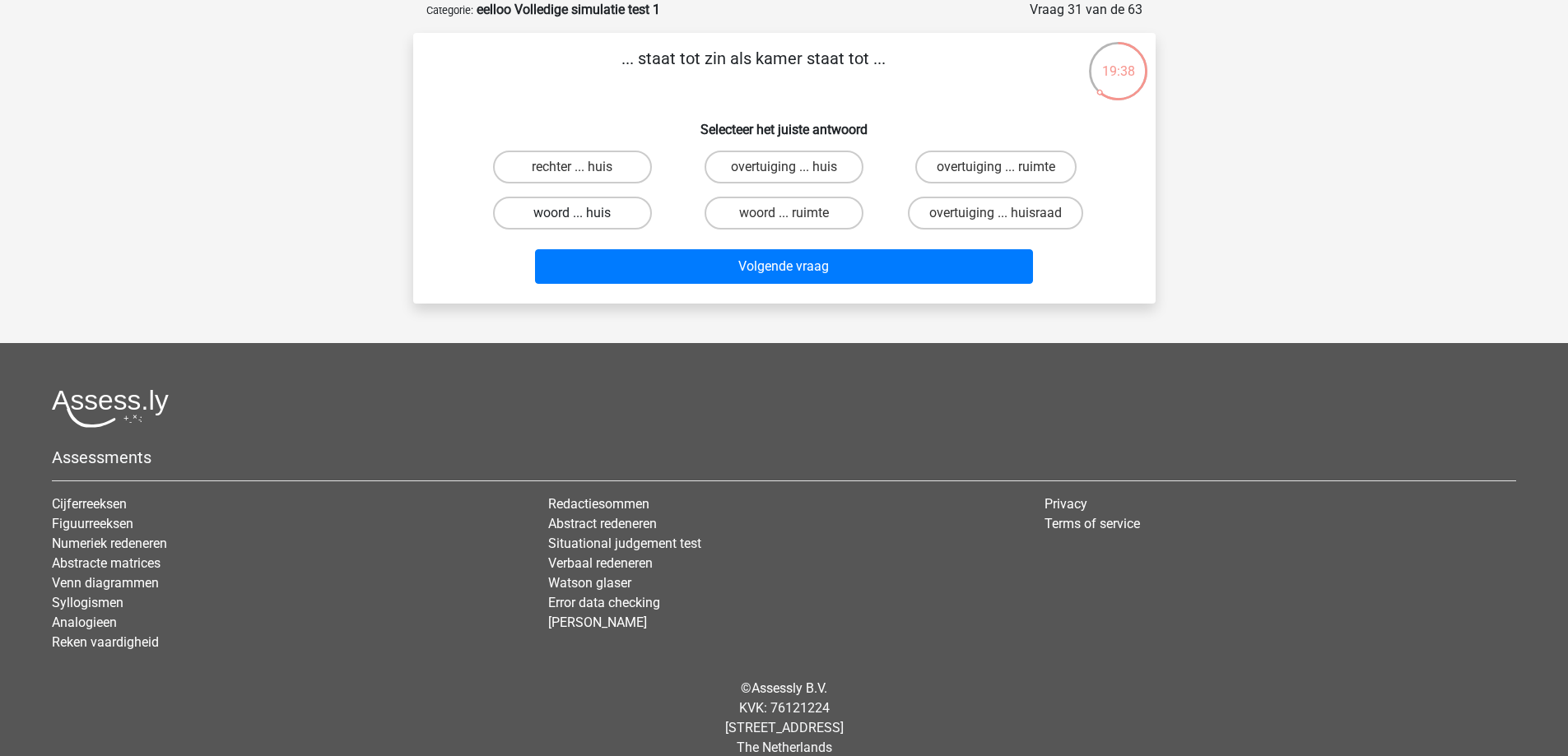
click at [591, 210] on label "woord ... huis" at bounding box center [572, 213] width 159 height 33
click at [582, 213] on input "woord ... huis" at bounding box center [577, 218] width 11 height 11
radio input "true"
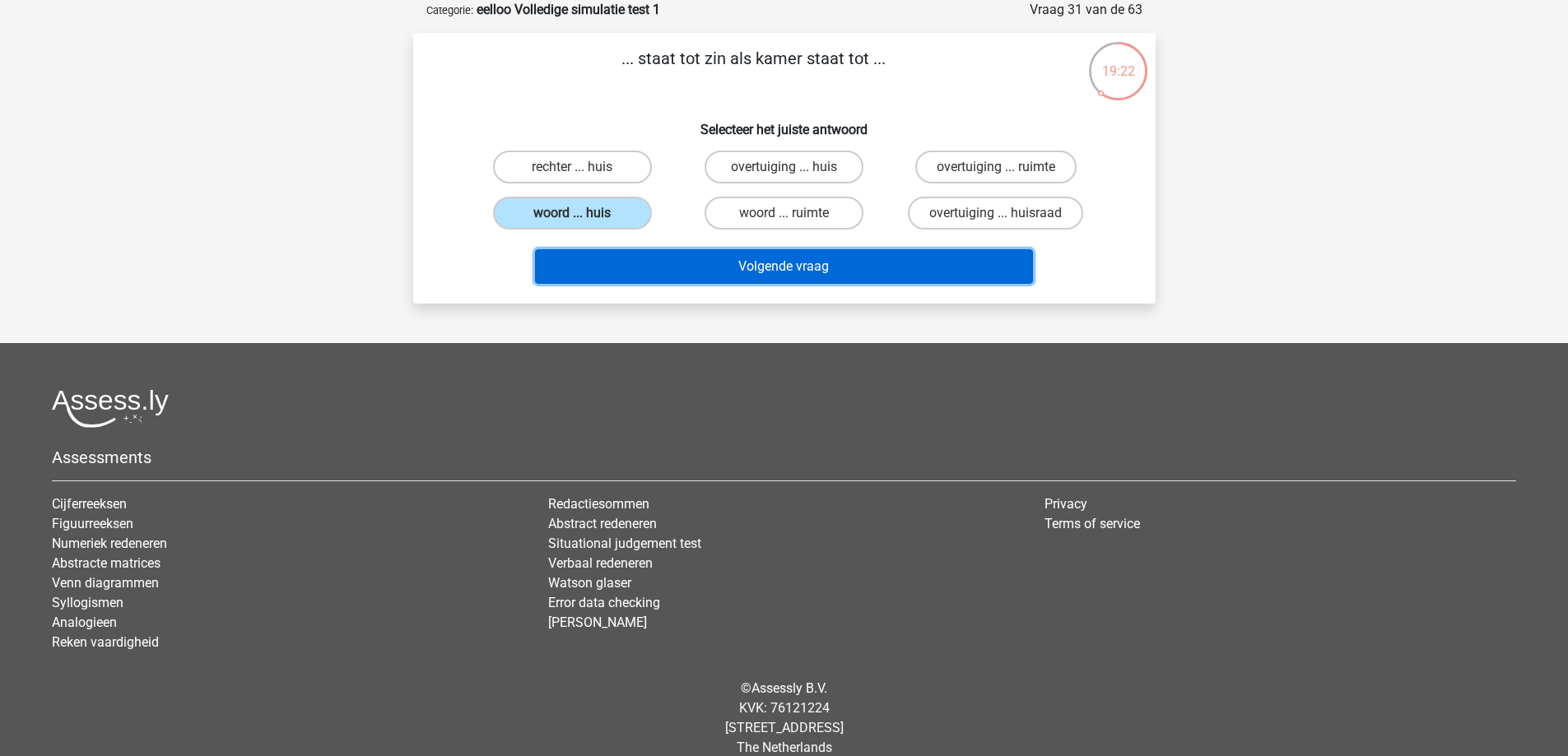
click at [855, 266] on button "Volgende vraag" at bounding box center [784, 266] width 498 height 34
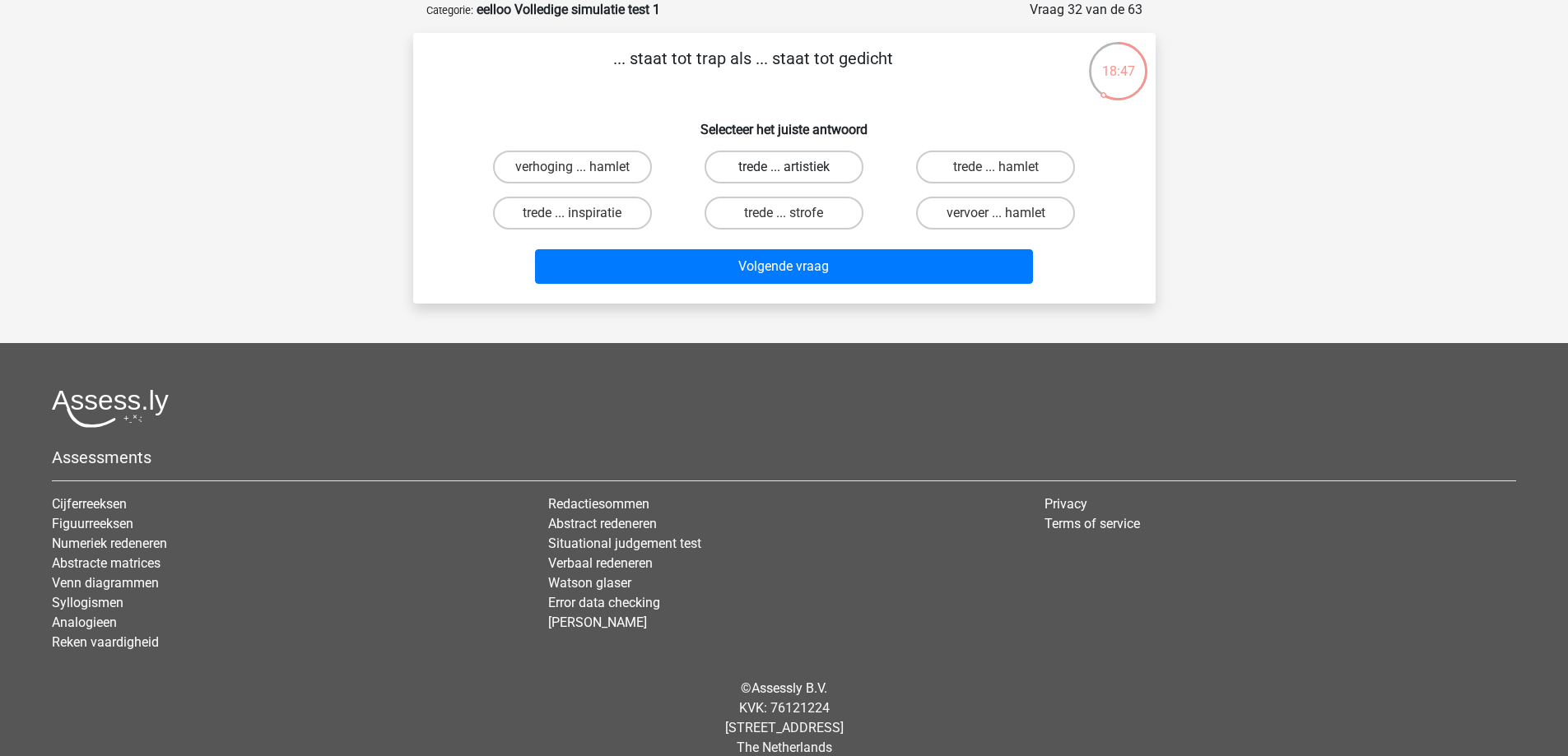
click at [814, 160] on label "trede ... artistiek" at bounding box center [783, 168] width 159 height 33
click at [795, 168] on input "trede ... artistiek" at bounding box center [788, 173] width 11 height 11
radio input "true"
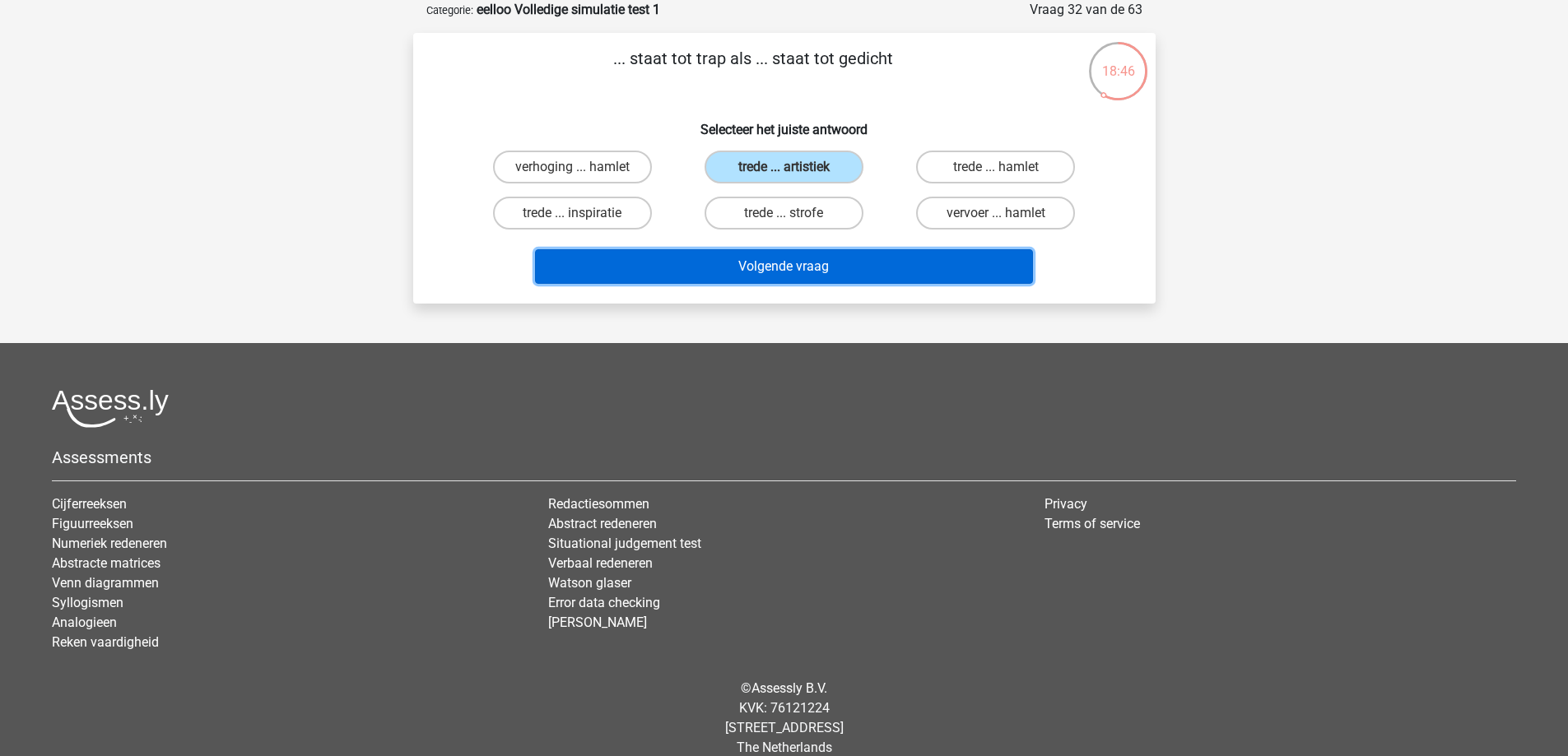
click at [811, 273] on button "Volgende vraag" at bounding box center [784, 266] width 498 height 34
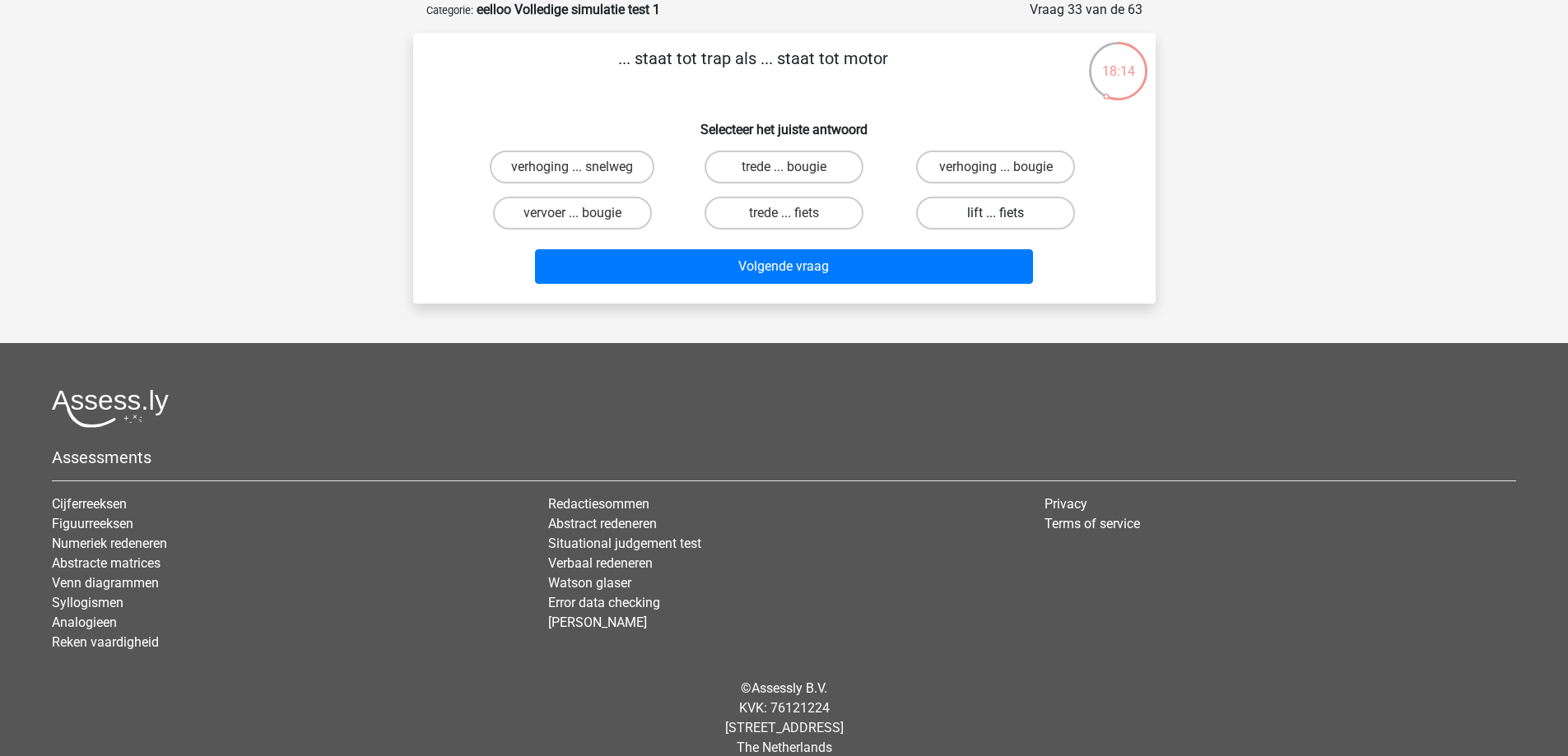
drag, startPoint x: 973, startPoint y: 209, endPoint x: 968, endPoint y: 222, distance: 13.9
click at [973, 210] on label "lift ... fiets" at bounding box center [995, 213] width 159 height 33
click at [996, 213] on input "lift ... fiets" at bounding box center [1001, 218] width 11 height 11
radio input "true"
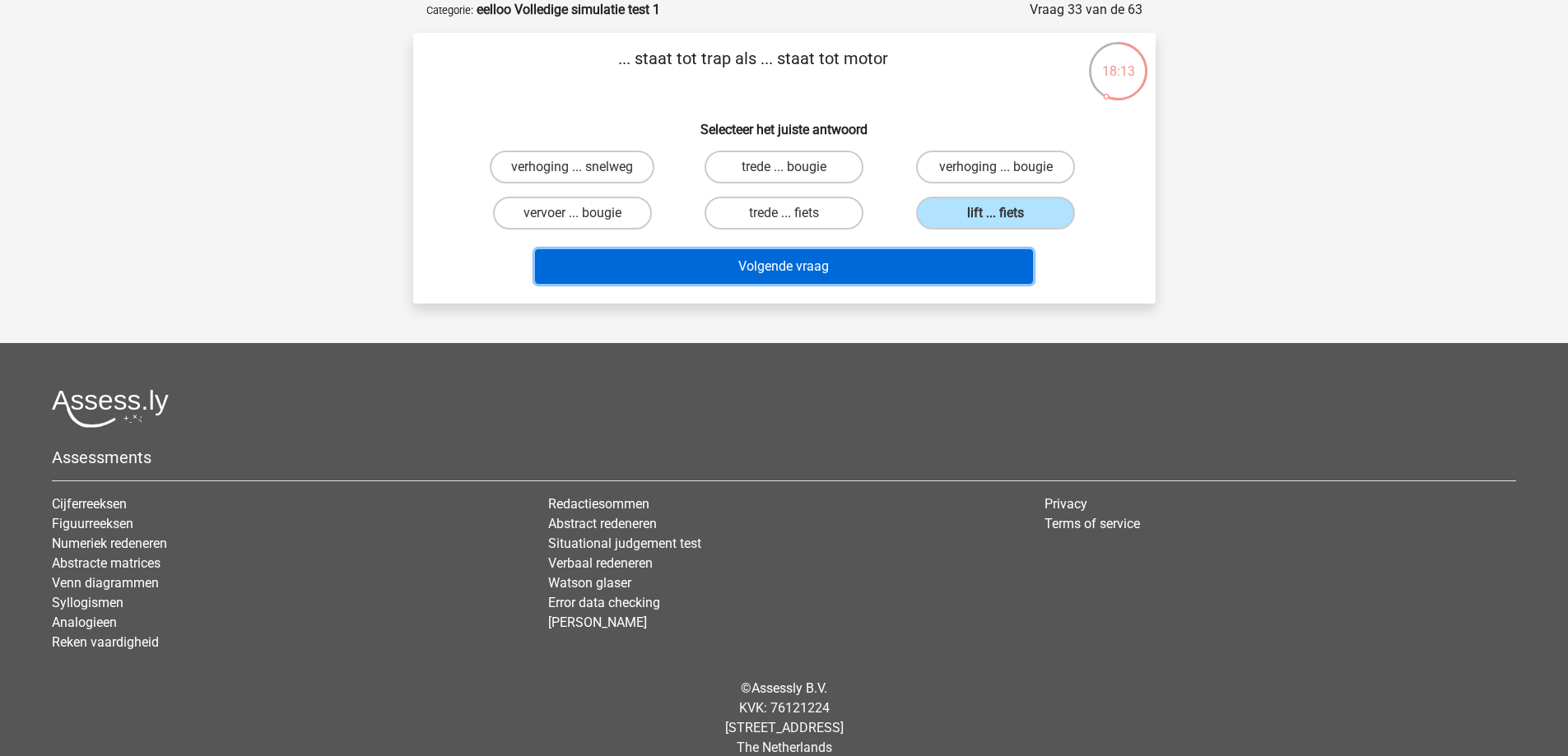
click at [930, 282] on button "Volgende vraag" at bounding box center [784, 266] width 498 height 34
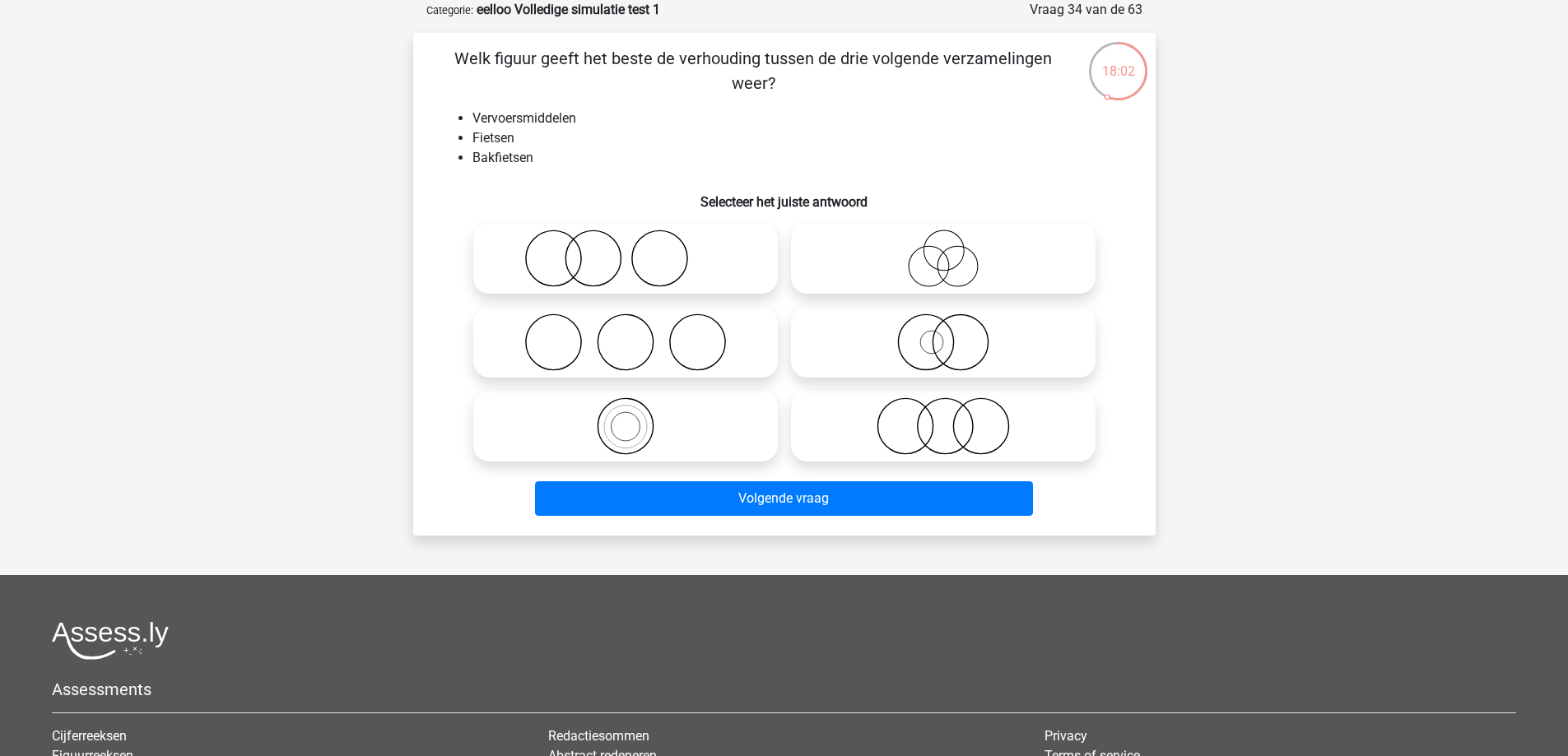
click at [638, 414] on icon at bounding box center [625, 426] width 291 height 58
click at [636, 414] on input "radio" at bounding box center [631, 413] width 11 height 11
radio input "true"
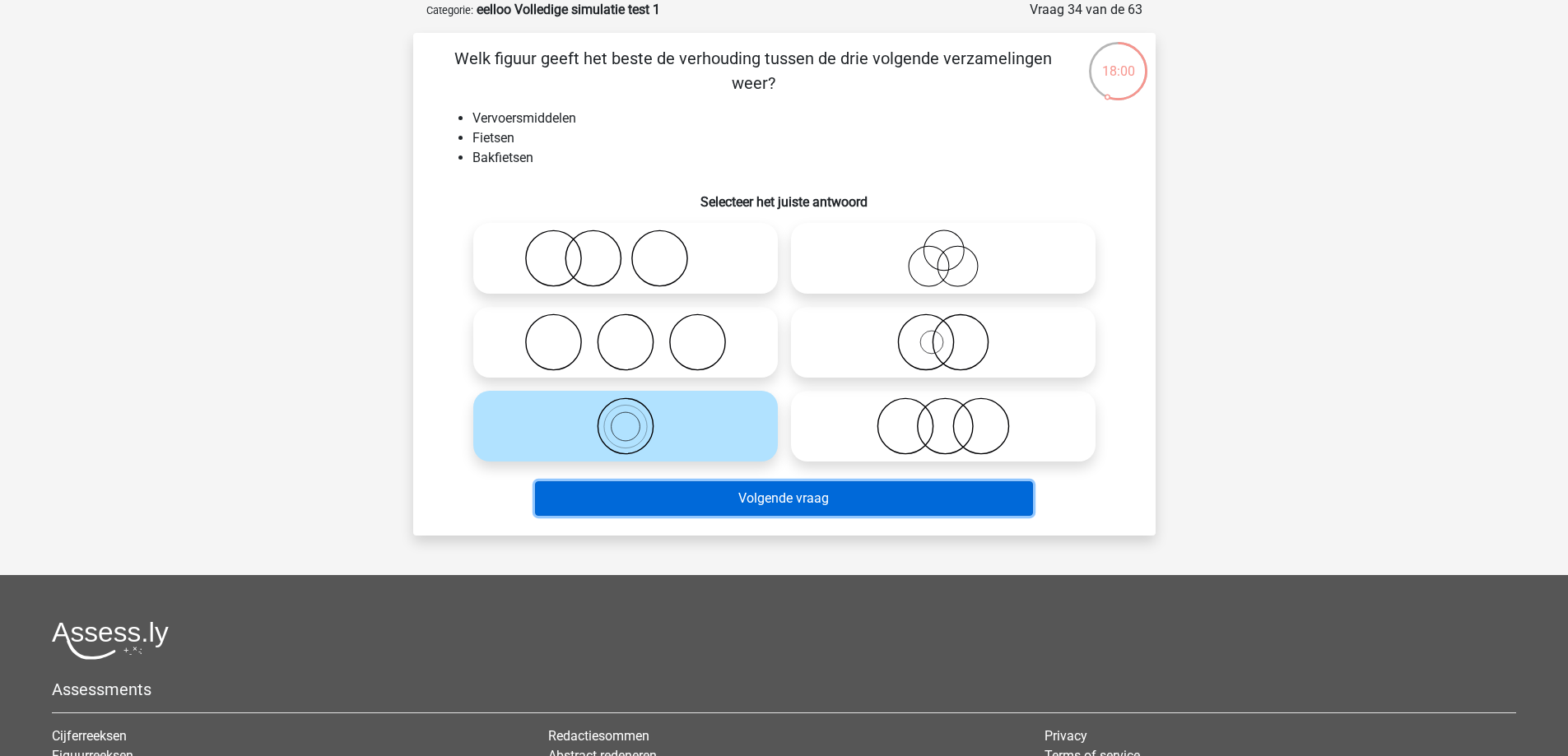
click at [659, 493] on button "Volgende vraag" at bounding box center [784, 498] width 498 height 34
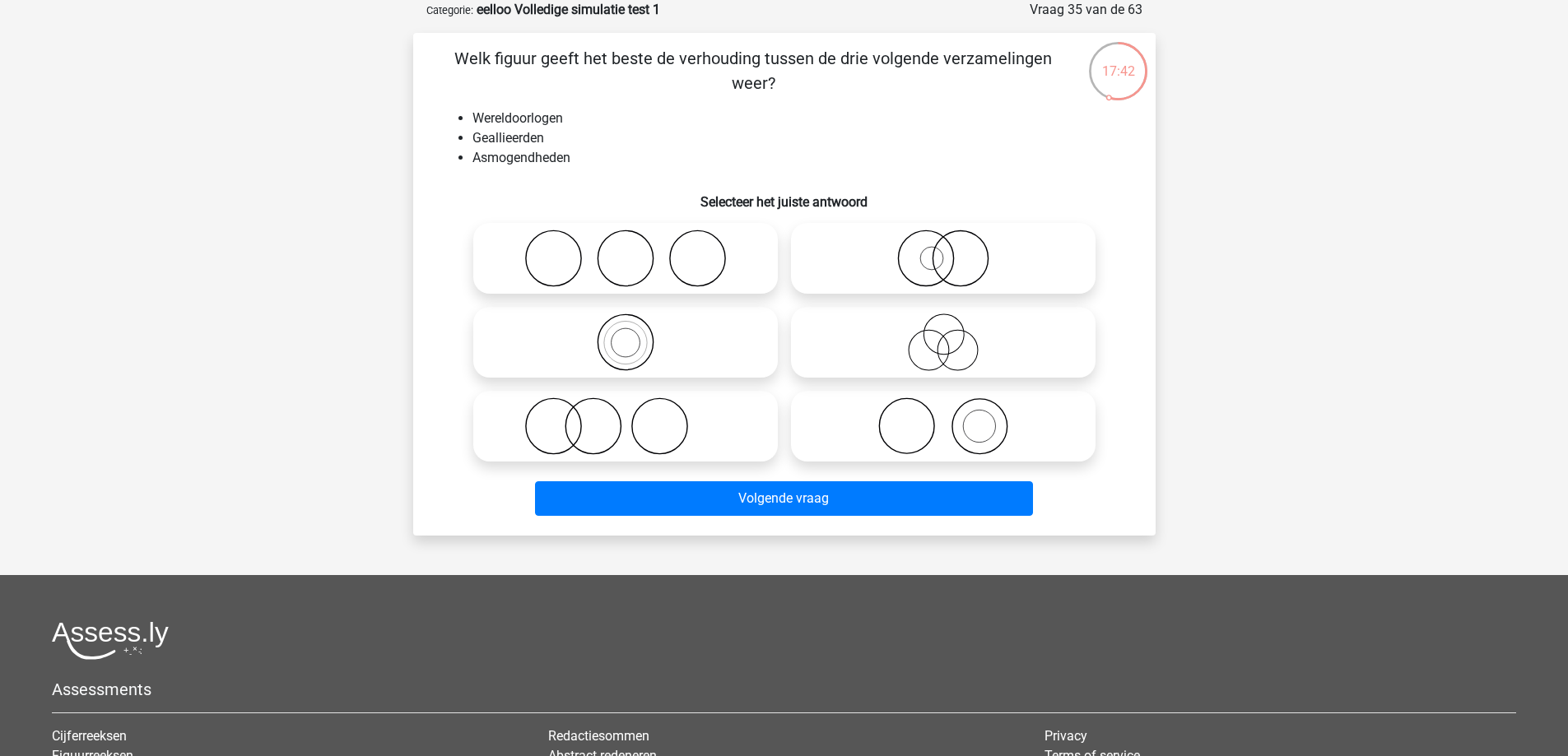
click at [884, 249] on icon at bounding box center [943, 259] width 291 height 58
click at [943, 249] on input "radio" at bounding box center [948, 245] width 11 height 11
radio input "true"
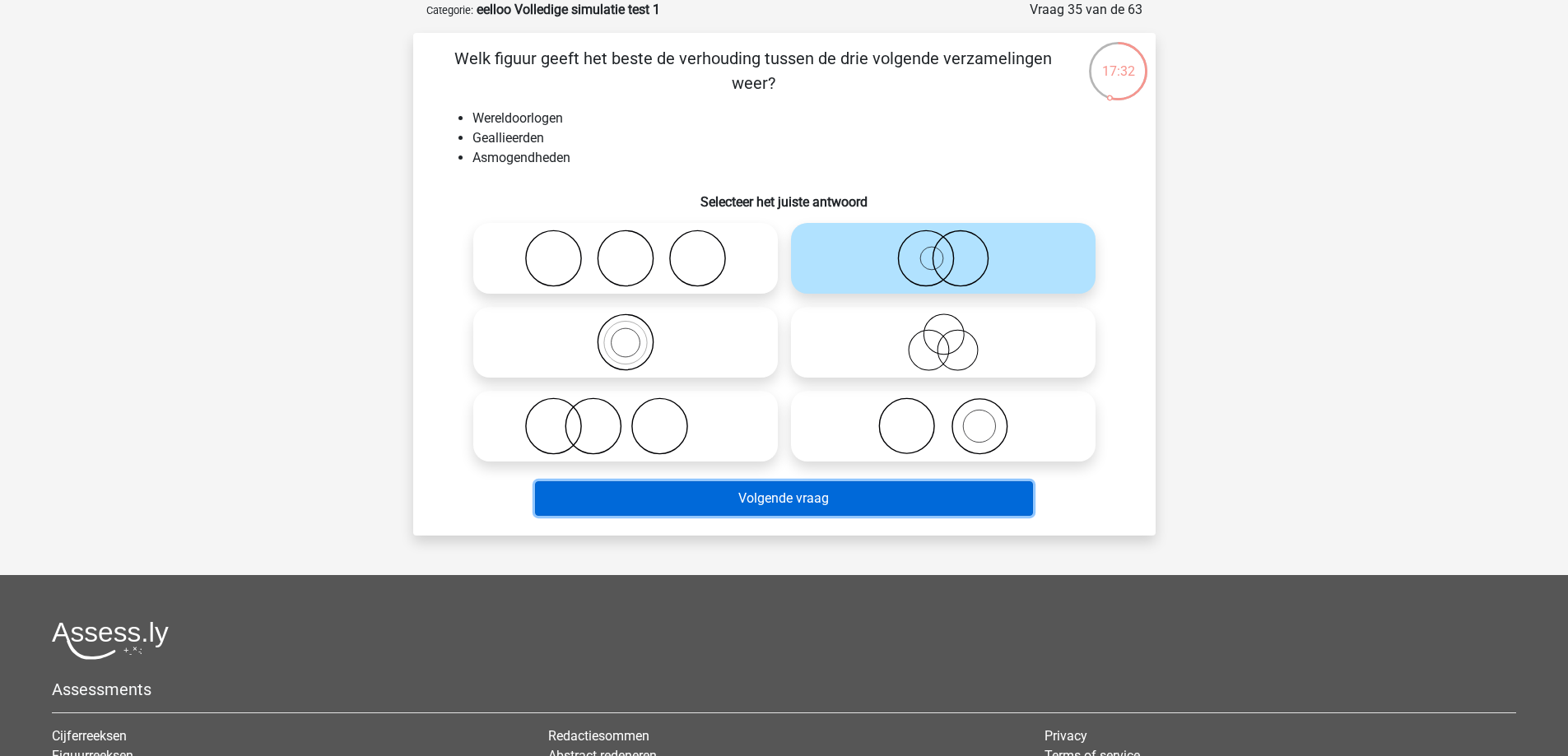
click at [830, 491] on button "Volgende vraag" at bounding box center [784, 498] width 498 height 34
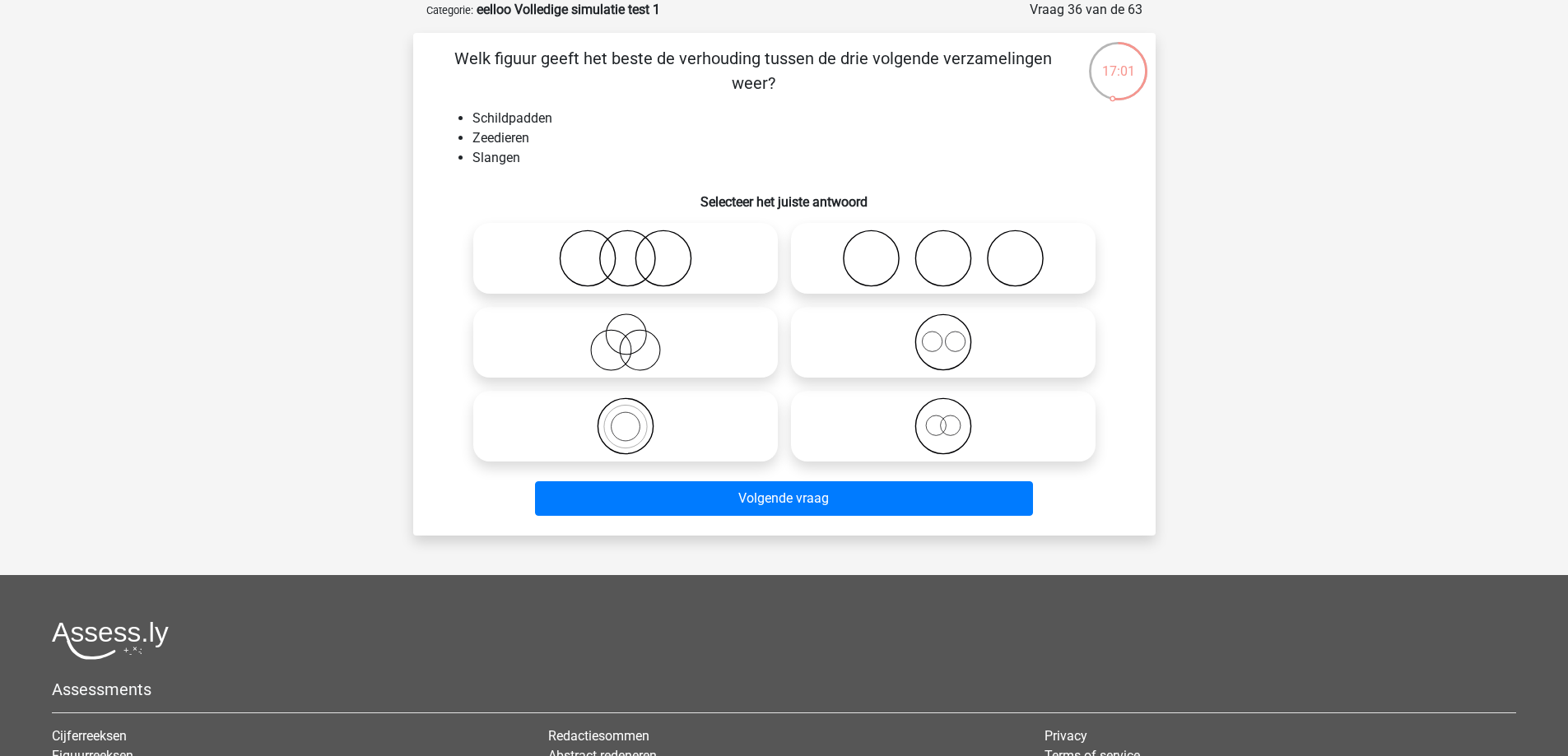
click at [860, 256] on icon at bounding box center [943, 259] width 291 height 58
click at [943, 250] on input "radio" at bounding box center [948, 245] width 11 height 11
radio input "true"
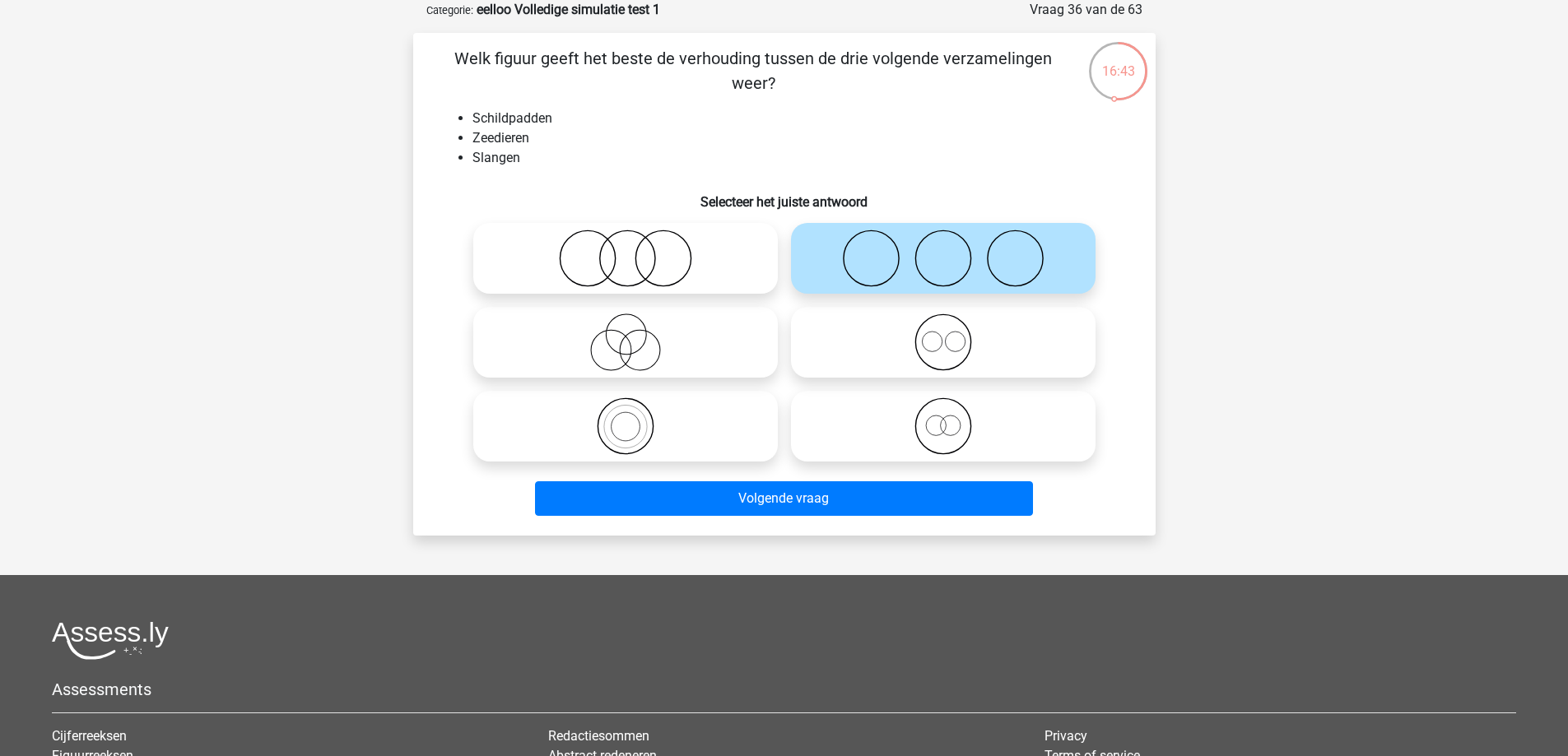
click at [870, 356] on icon at bounding box center [943, 343] width 291 height 58
click at [943, 334] on input "radio" at bounding box center [948, 329] width 11 height 11
radio input "true"
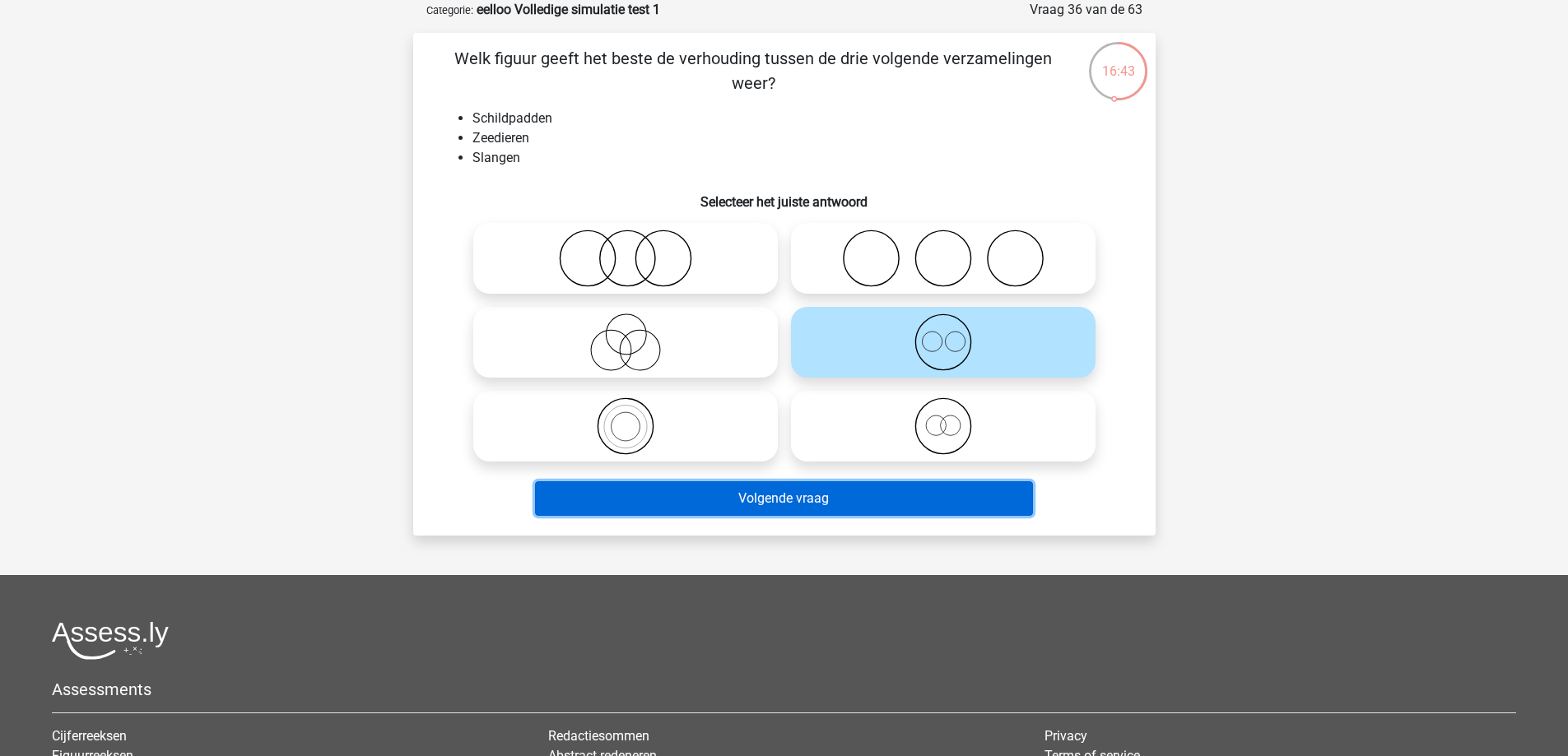
click at [827, 498] on button "Volgende vraag" at bounding box center [784, 498] width 498 height 34
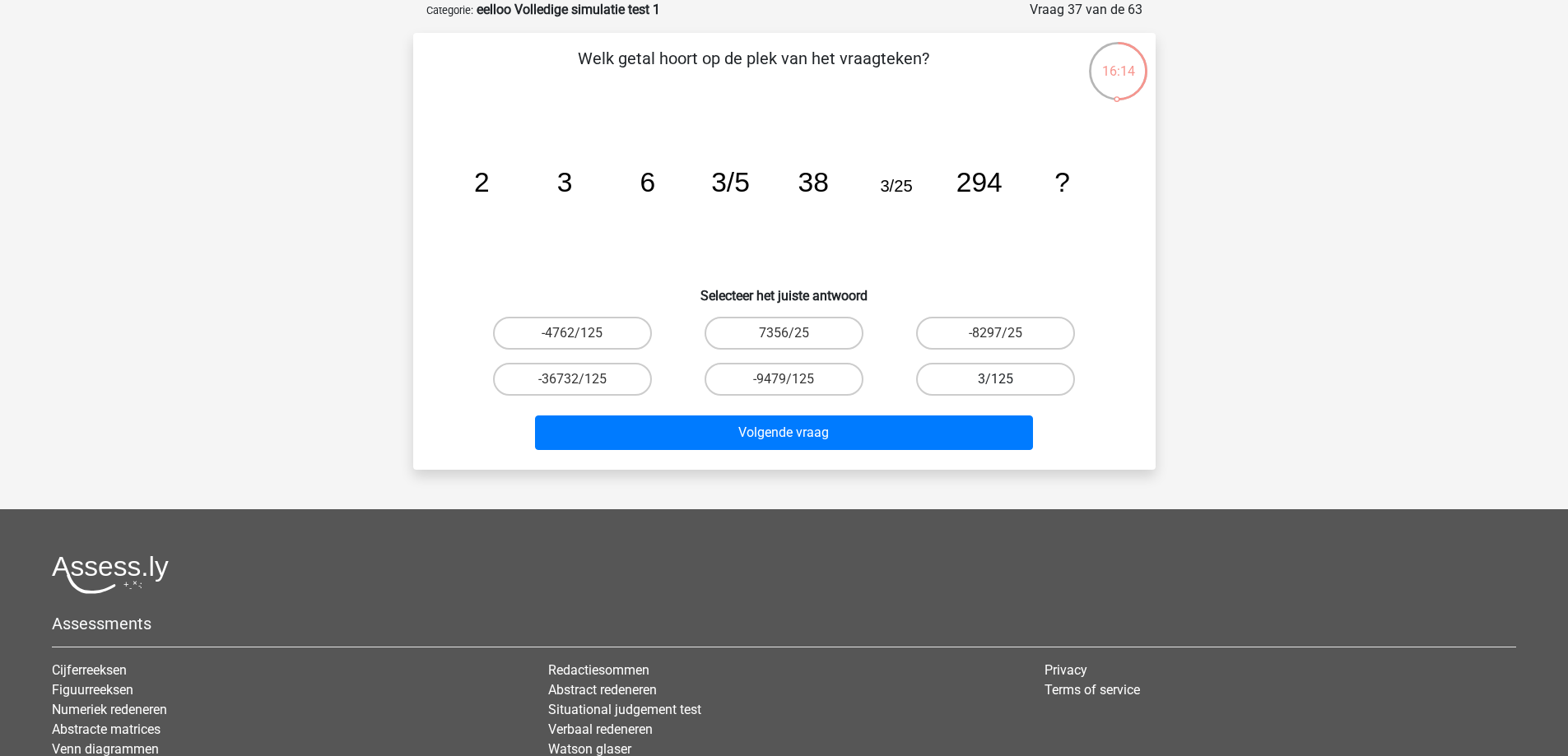
click at [959, 380] on label "3/125" at bounding box center [995, 380] width 159 height 33
click at [996, 380] on input "3/125" at bounding box center [1001, 385] width 11 height 11
radio input "true"
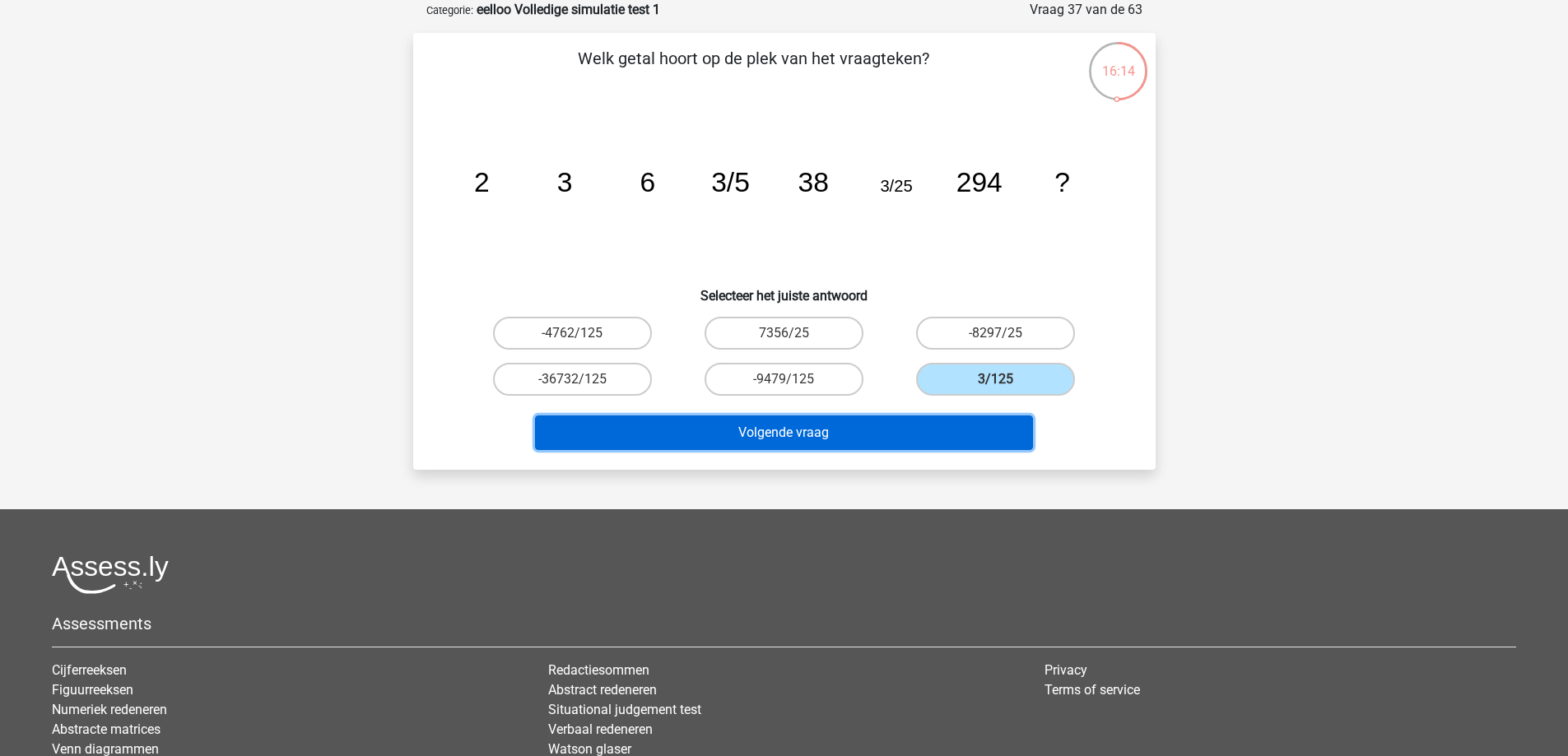
click at [901, 446] on button "Volgende vraag" at bounding box center [784, 432] width 498 height 34
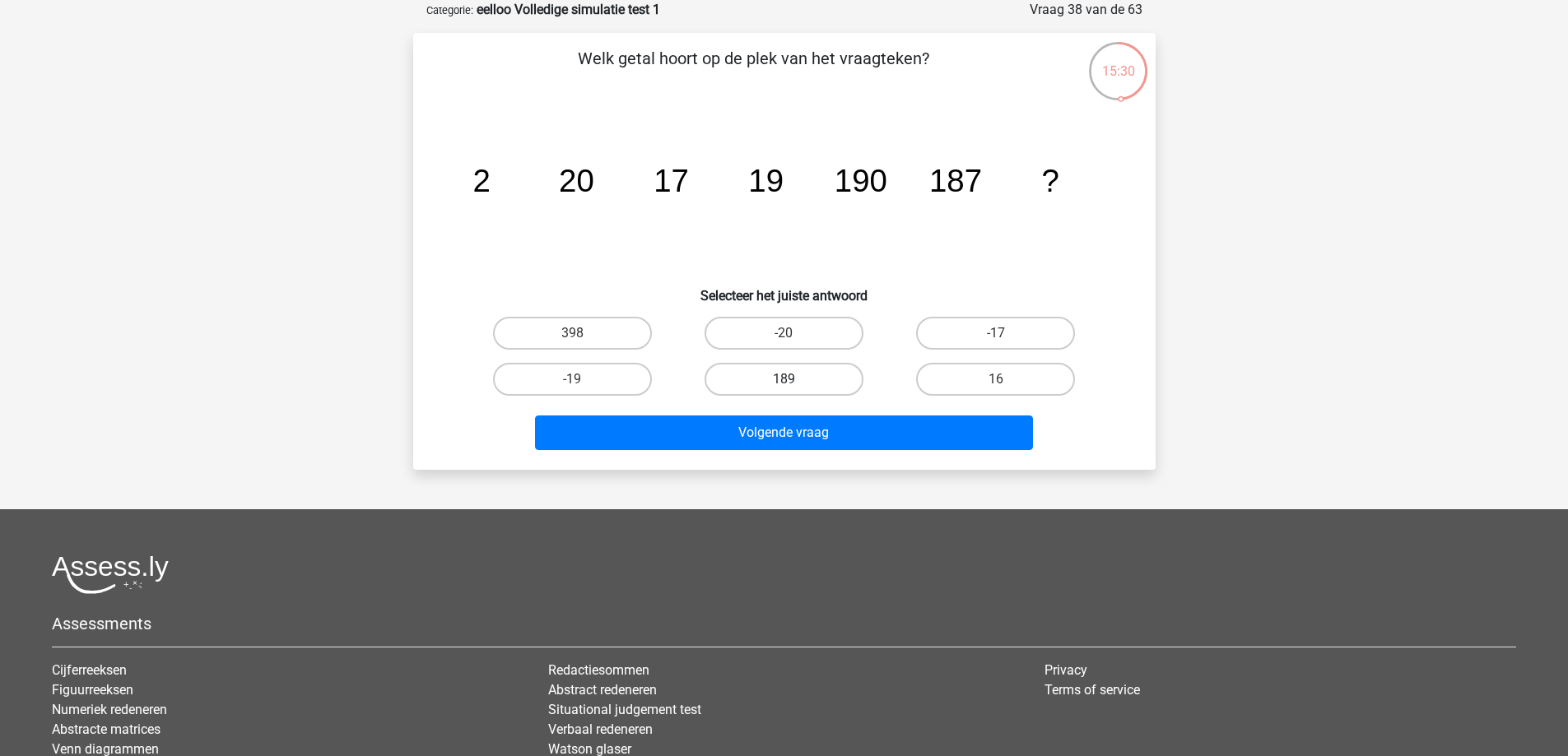
click at [830, 376] on label "189" at bounding box center [783, 380] width 159 height 33
click at [795, 380] on input "189" at bounding box center [788, 385] width 11 height 11
radio input "true"
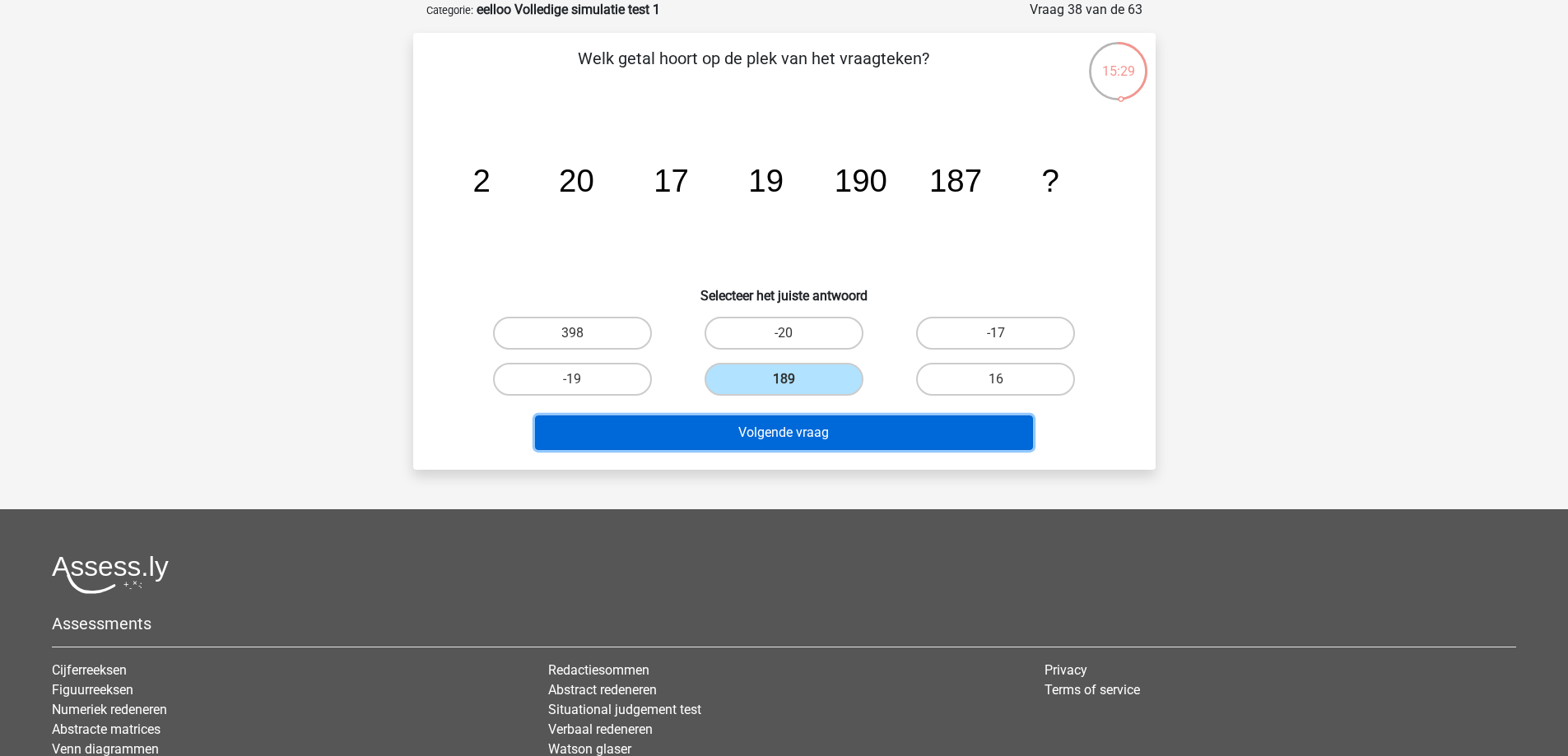
click at [855, 431] on button "Volgende vraag" at bounding box center [784, 432] width 498 height 34
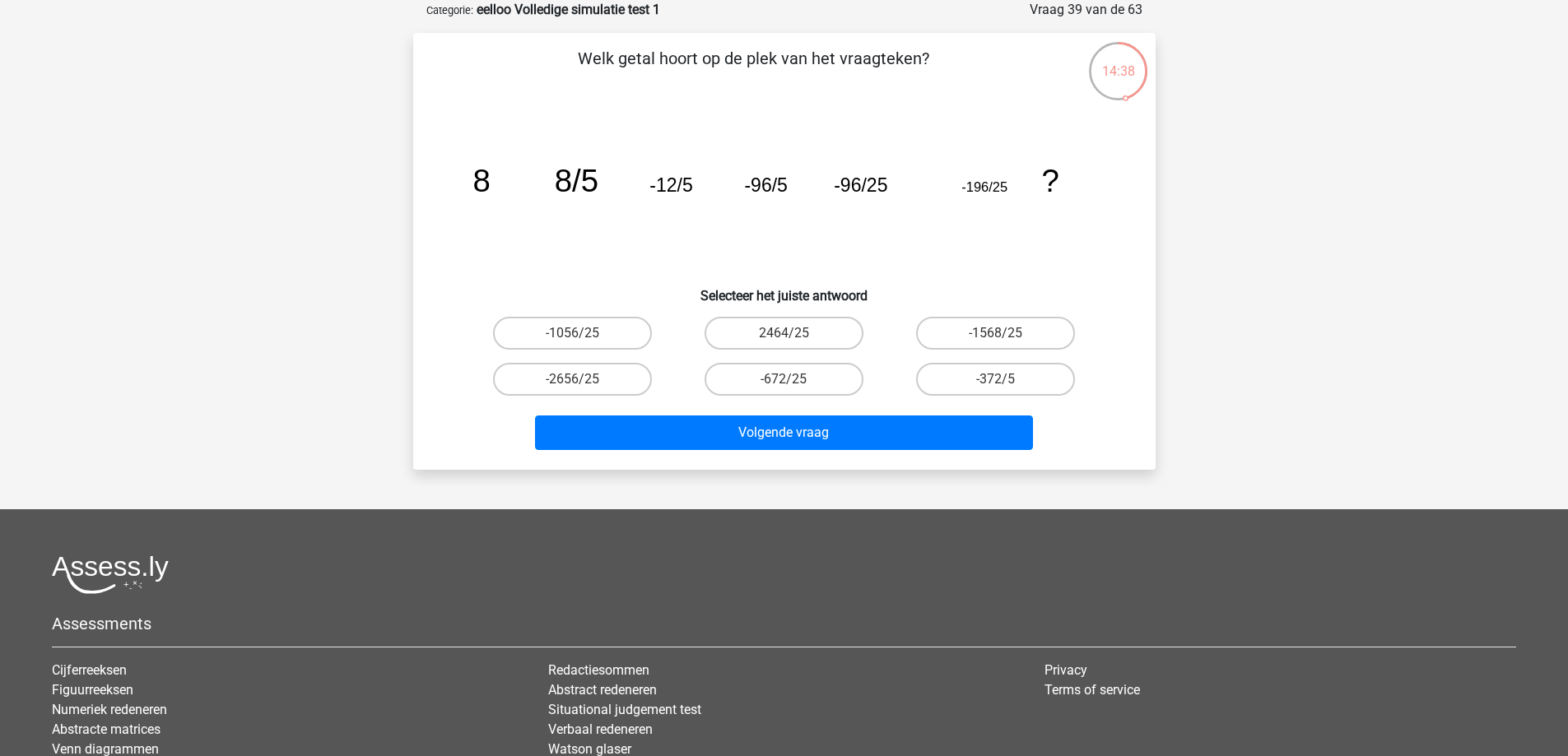
drag, startPoint x: 648, startPoint y: 330, endPoint x: 662, endPoint y: 332, distance: 14.1
click at [650, 329] on label "-1056/25" at bounding box center [572, 333] width 159 height 33
click at [582, 333] on input "-1056/25" at bounding box center [577, 339] width 11 height 11
radio input "true"
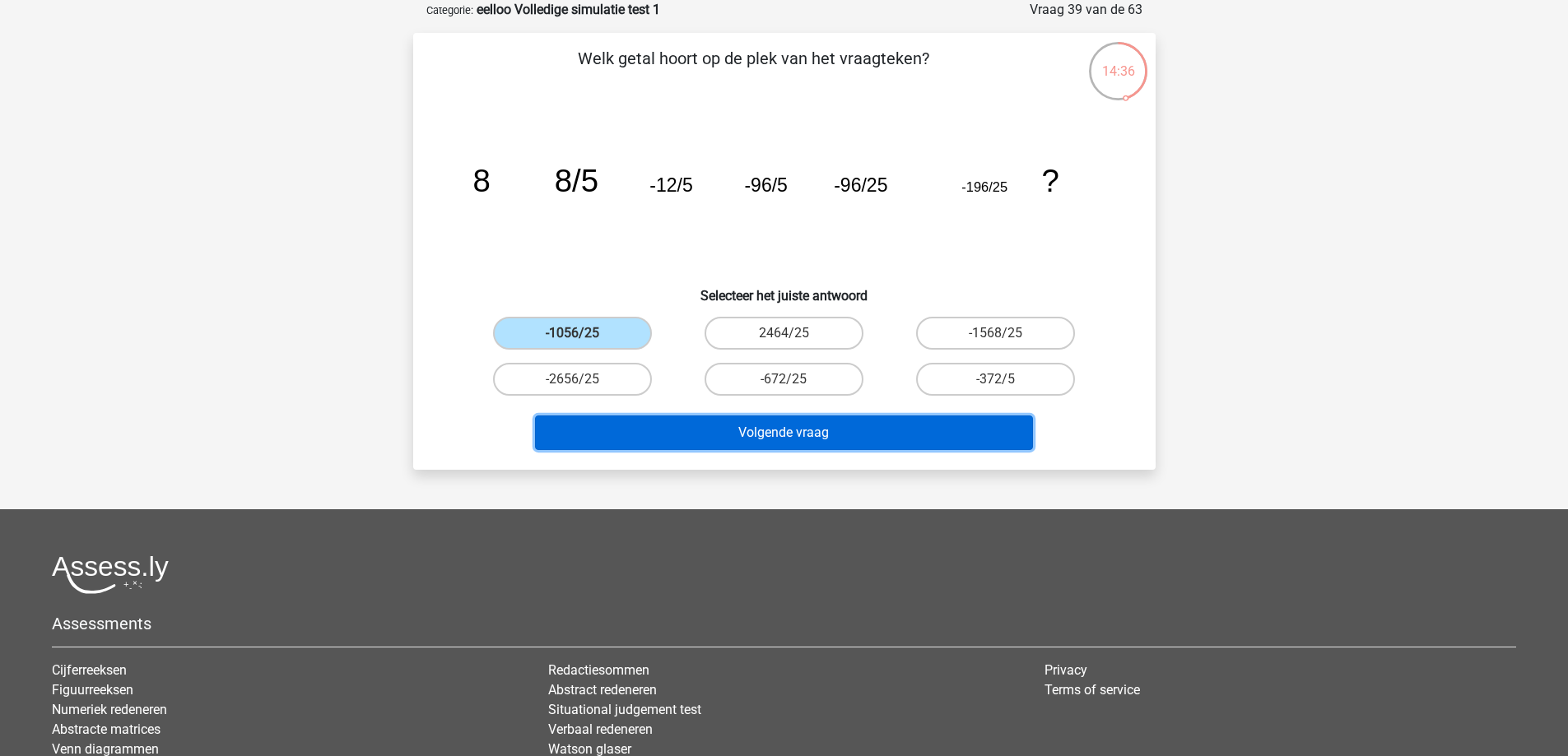
click at [710, 436] on button "Volgende vraag" at bounding box center [784, 432] width 498 height 34
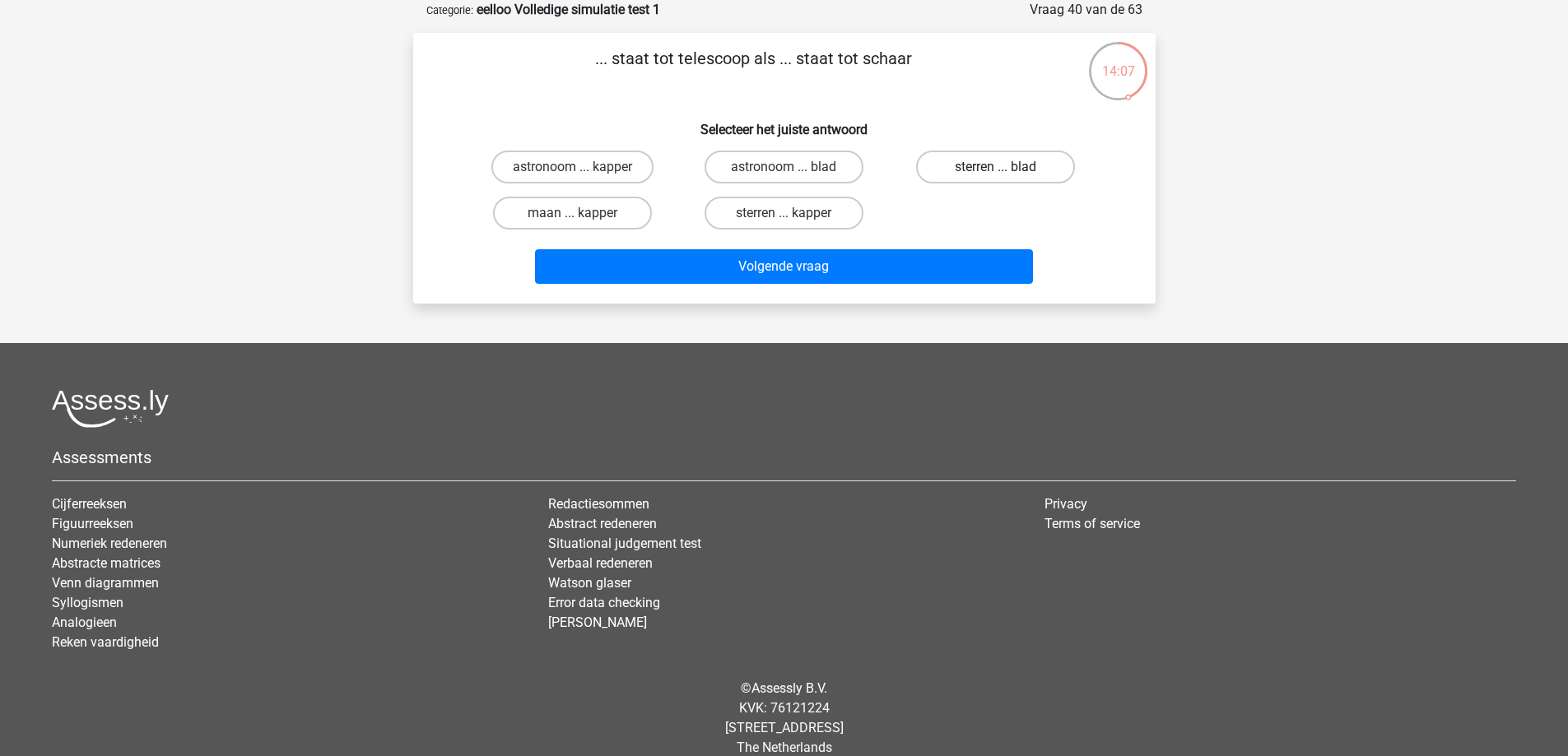
click at [955, 156] on label "sterren ... blad" at bounding box center [995, 168] width 159 height 33
click at [996, 168] on input "sterren ... blad" at bounding box center [1001, 173] width 11 height 11
radio input "true"
drag, startPoint x: 619, startPoint y: 162, endPoint x: 637, endPoint y: 157, distance: 18.7
click at [631, 157] on label "astronoom ... kapper" at bounding box center [572, 168] width 162 height 33
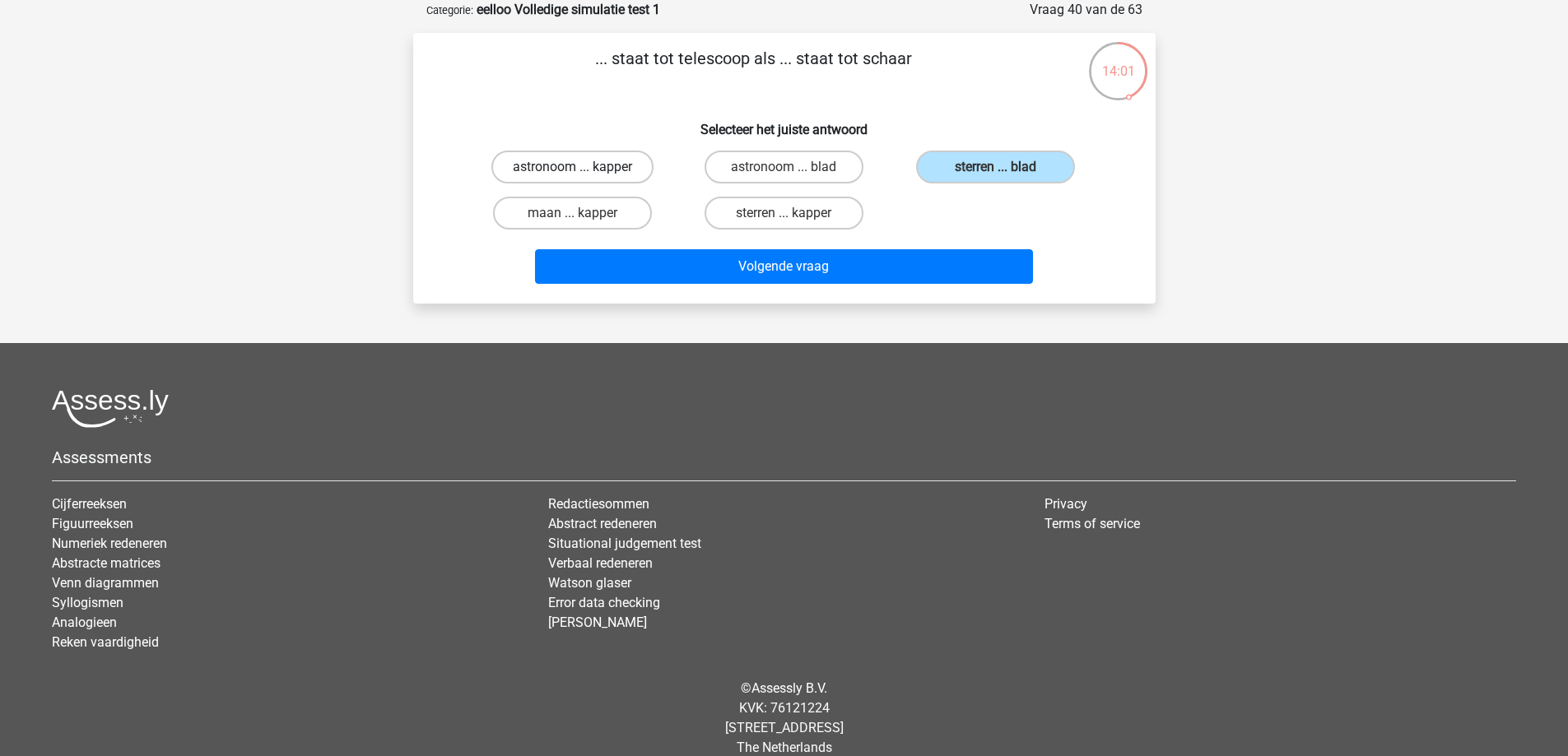
click at [582, 168] on input "astronoom ... kapper" at bounding box center [577, 173] width 11 height 11
radio input "true"
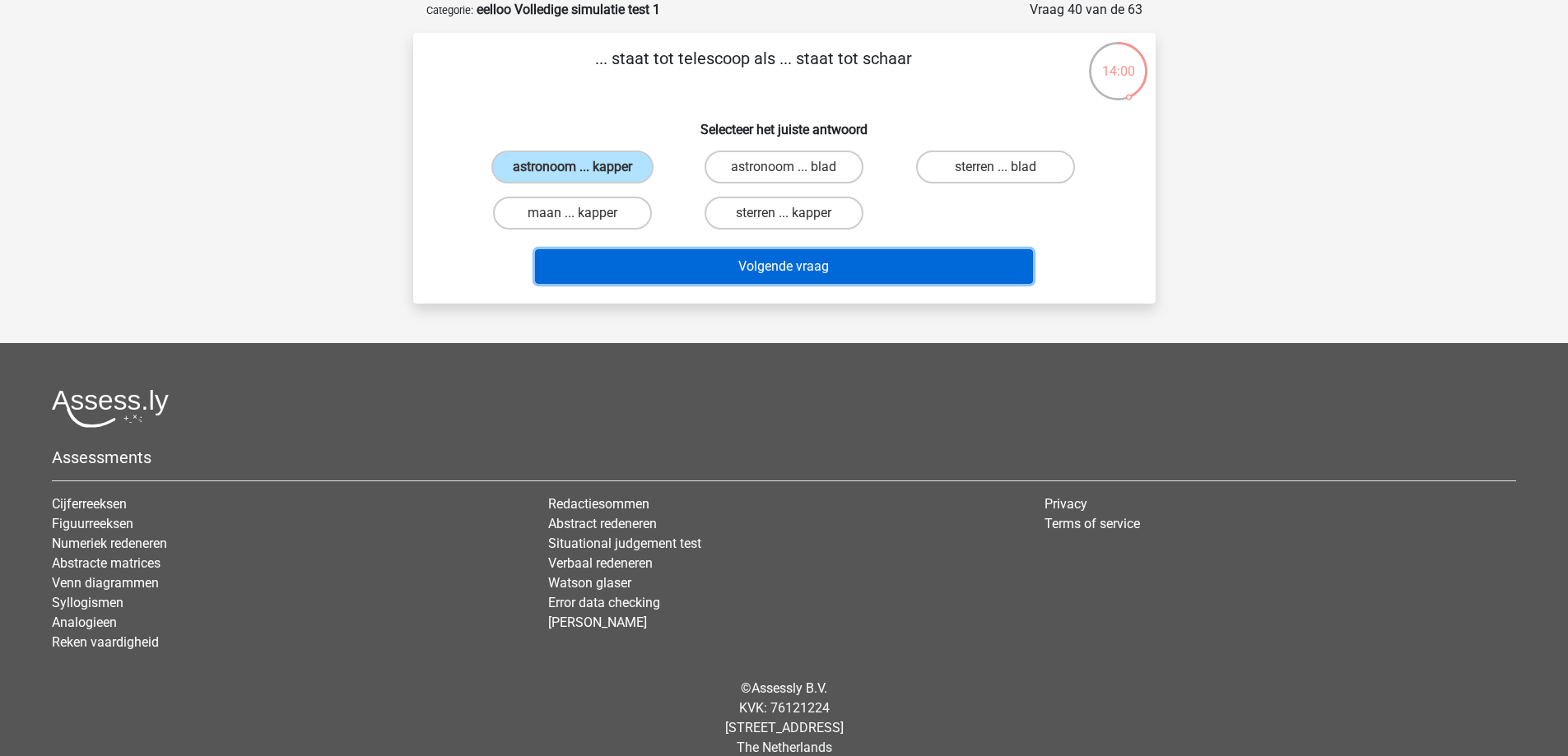
click at [694, 267] on button "Volgende vraag" at bounding box center [784, 266] width 498 height 34
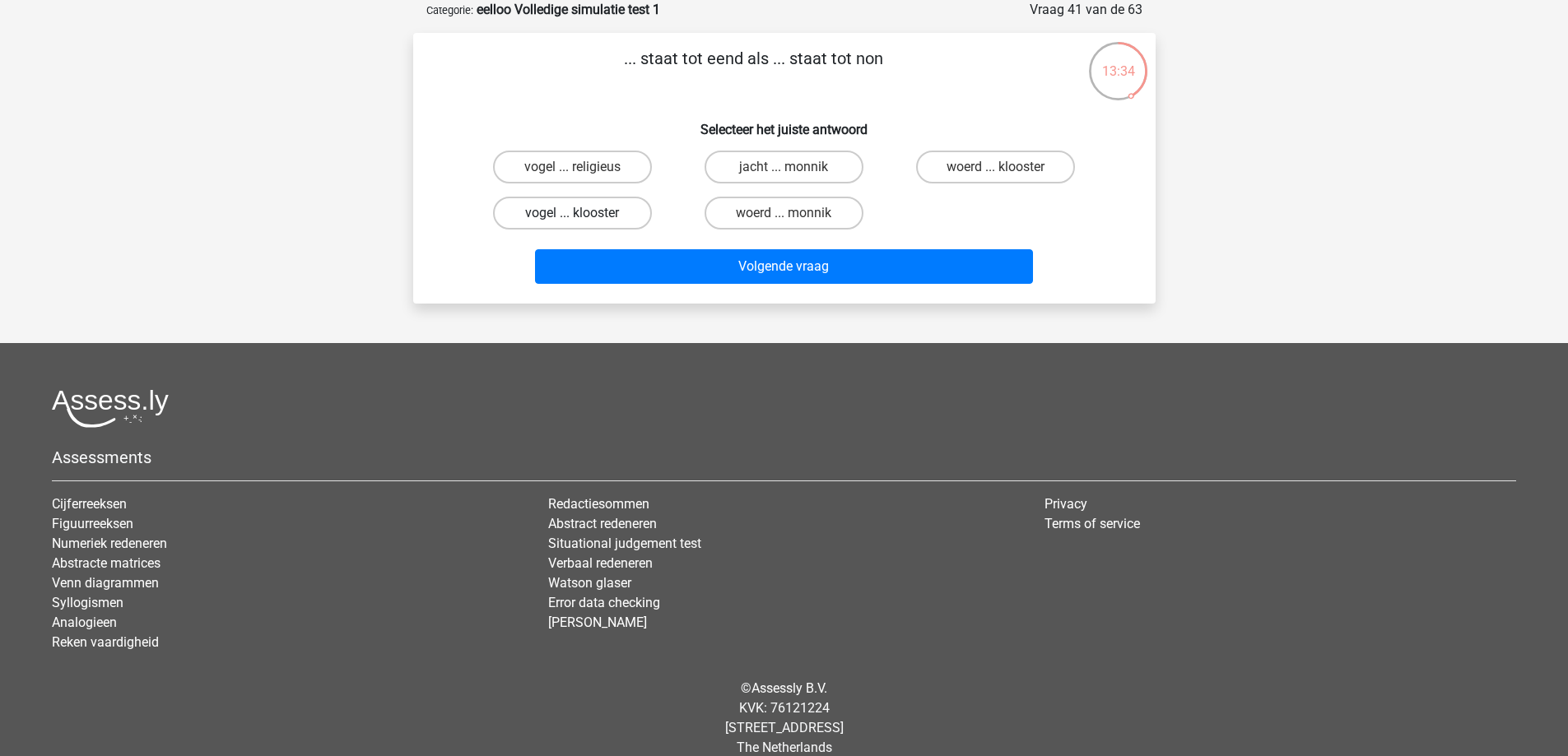
drag, startPoint x: 636, startPoint y: 206, endPoint x: 627, endPoint y: 203, distance: 9.5
click at [627, 203] on label "vogel ... klooster" at bounding box center [572, 213] width 159 height 33
click at [582, 213] on input "vogel ... klooster" at bounding box center [577, 218] width 11 height 11
radio input "true"
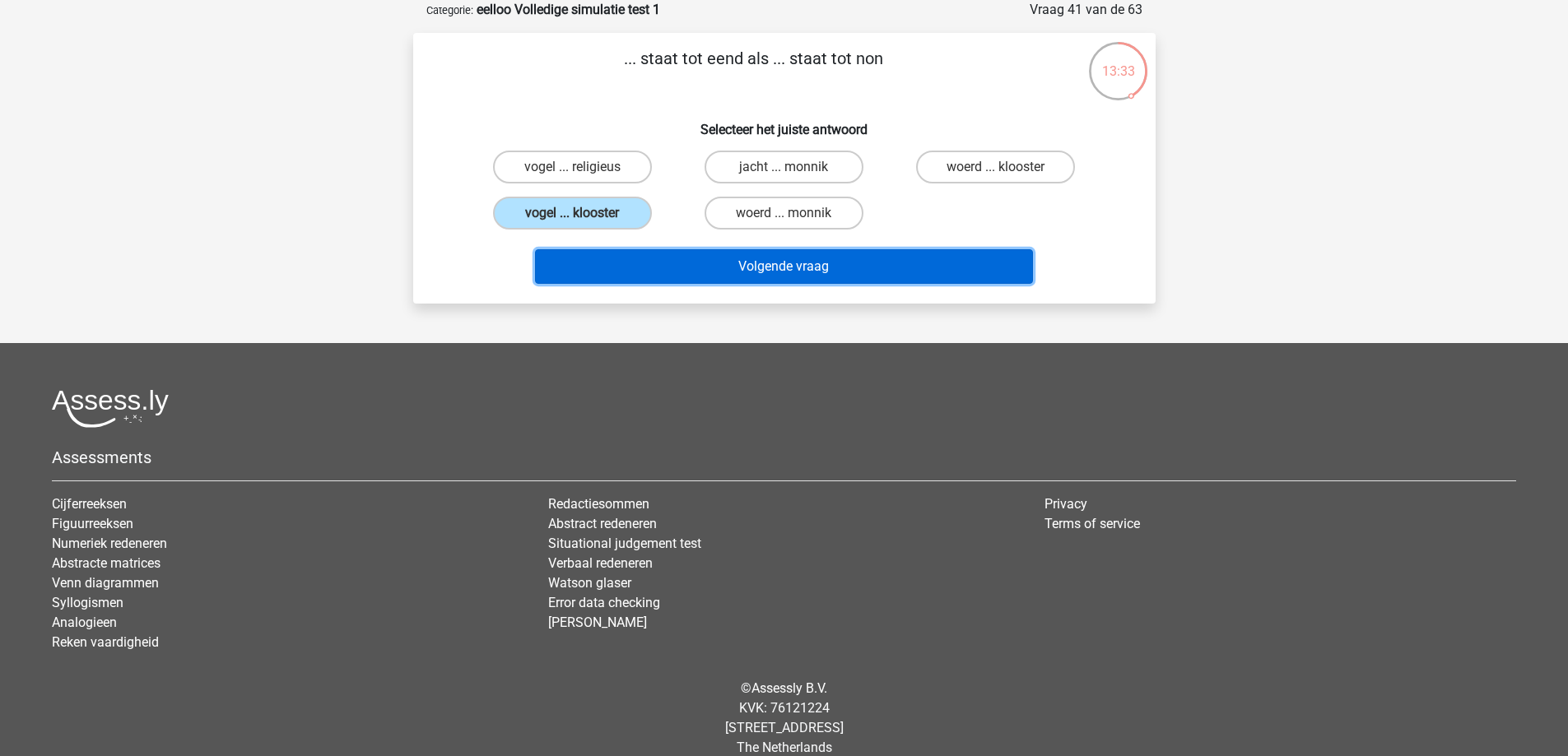
click at [617, 263] on button "Volgende vraag" at bounding box center [784, 266] width 498 height 34
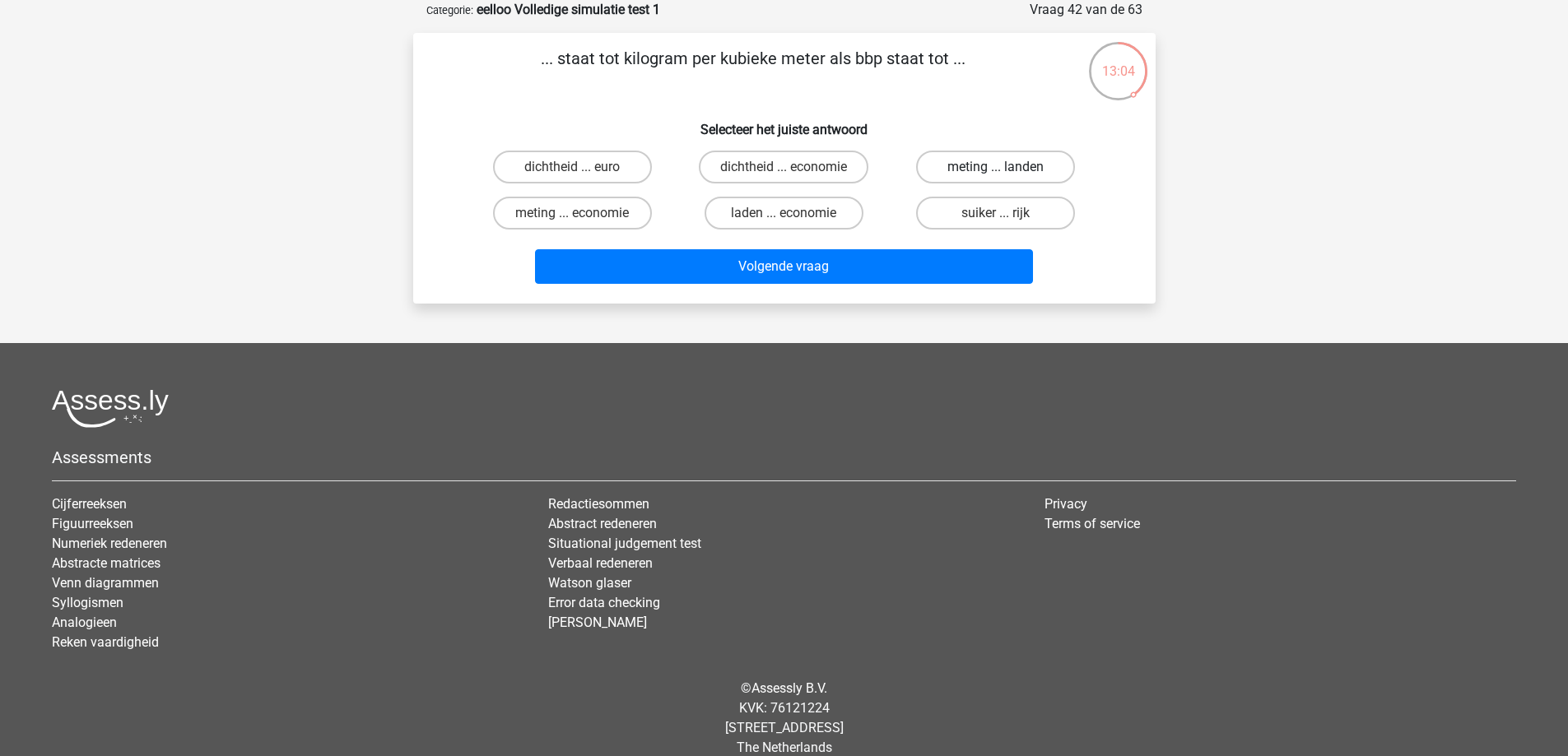
click at [941, 168] on label "meting ... landen" at bounding box center [995, 168] width 159 height 33
click at [996, 168] on input "meting ... landen" at bounding box center [1001, 173] width 11 height 11
radio input "true"
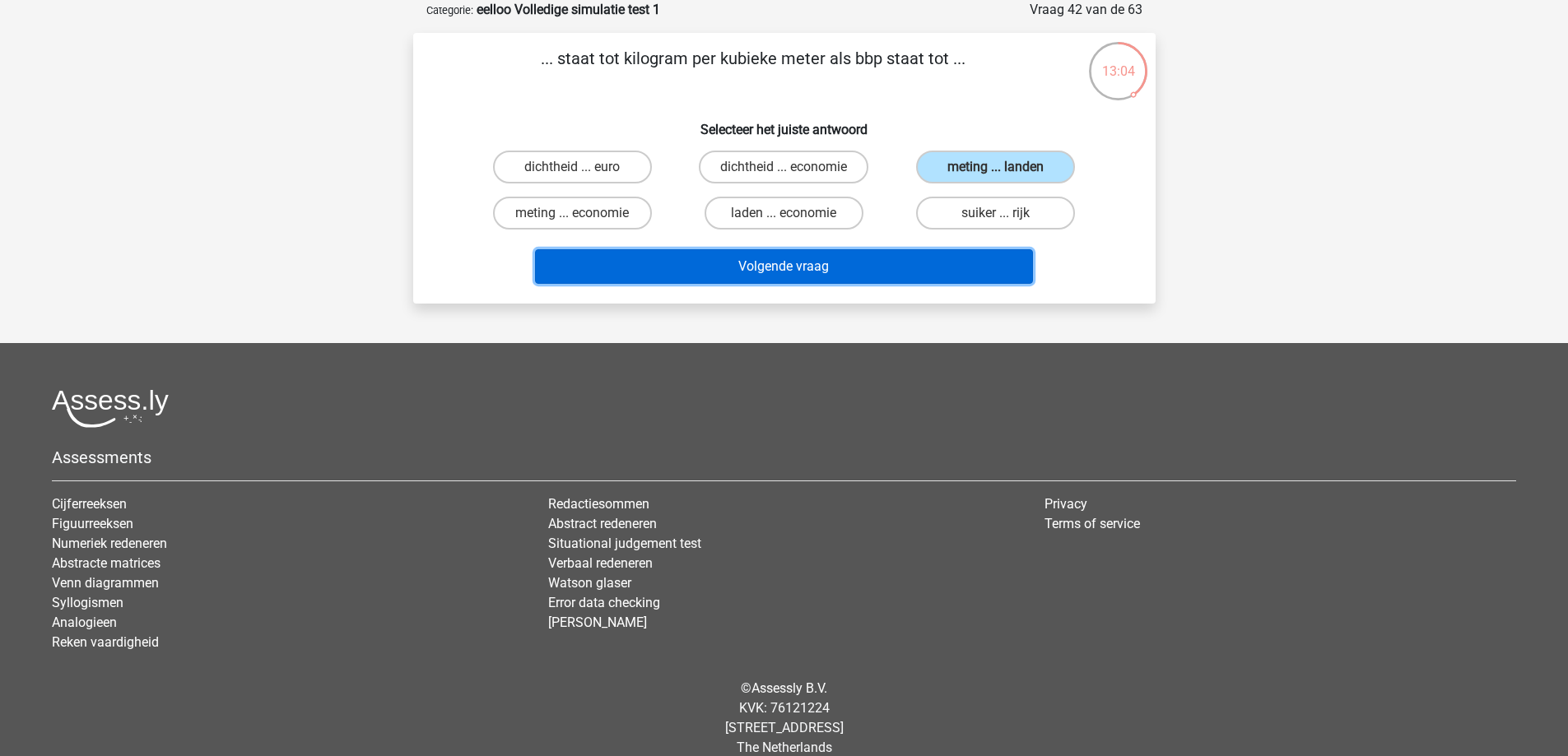
click at [864, 275] on button "Volgende vraag" at bounding box center [784, 266] width 498 height 34
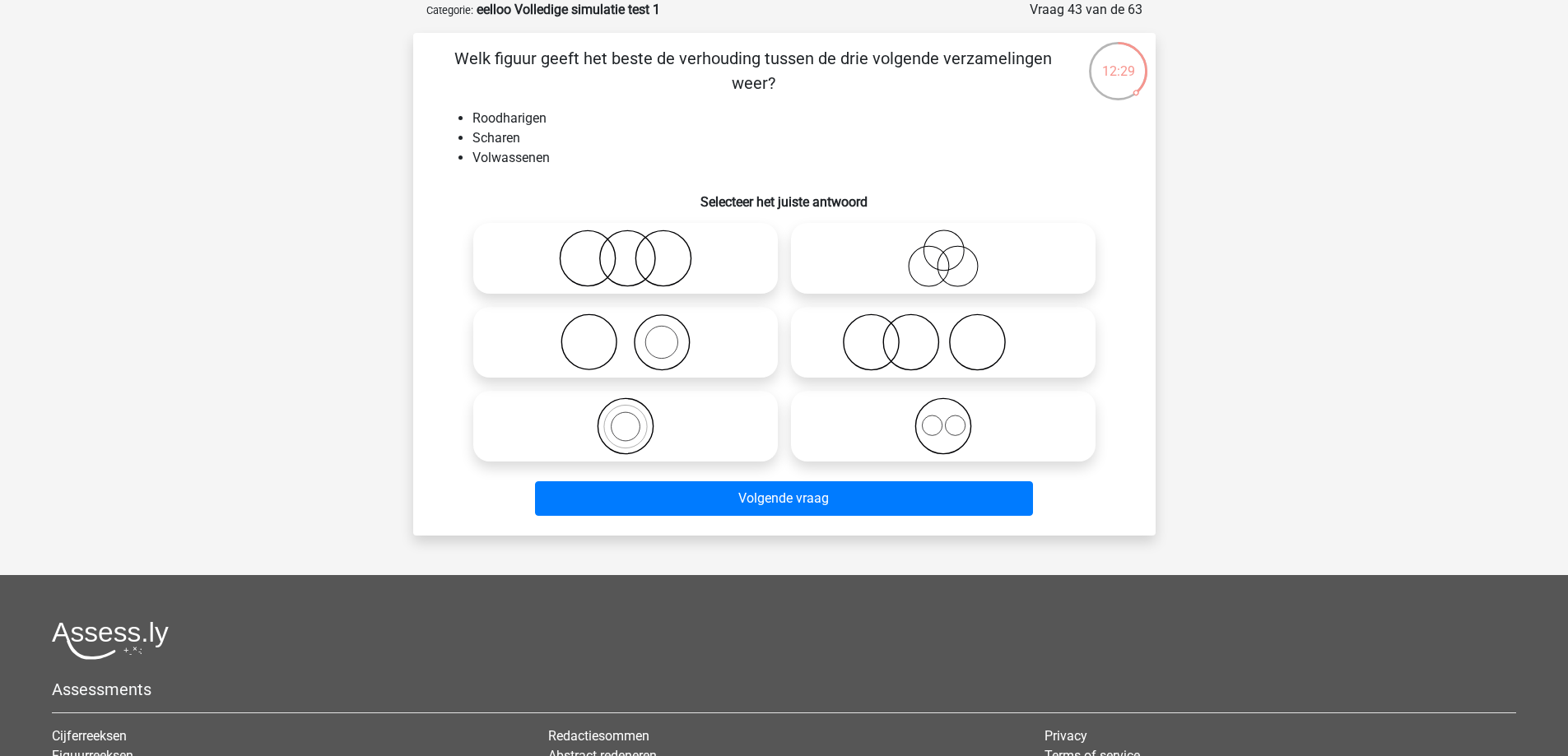
click at [903, 329] on icon at bounding box center [943, 343] width 291 height 58
click at [943, 329] on input "radio" at bounding box center [948, 329] width 11 height 11
radio input "true"
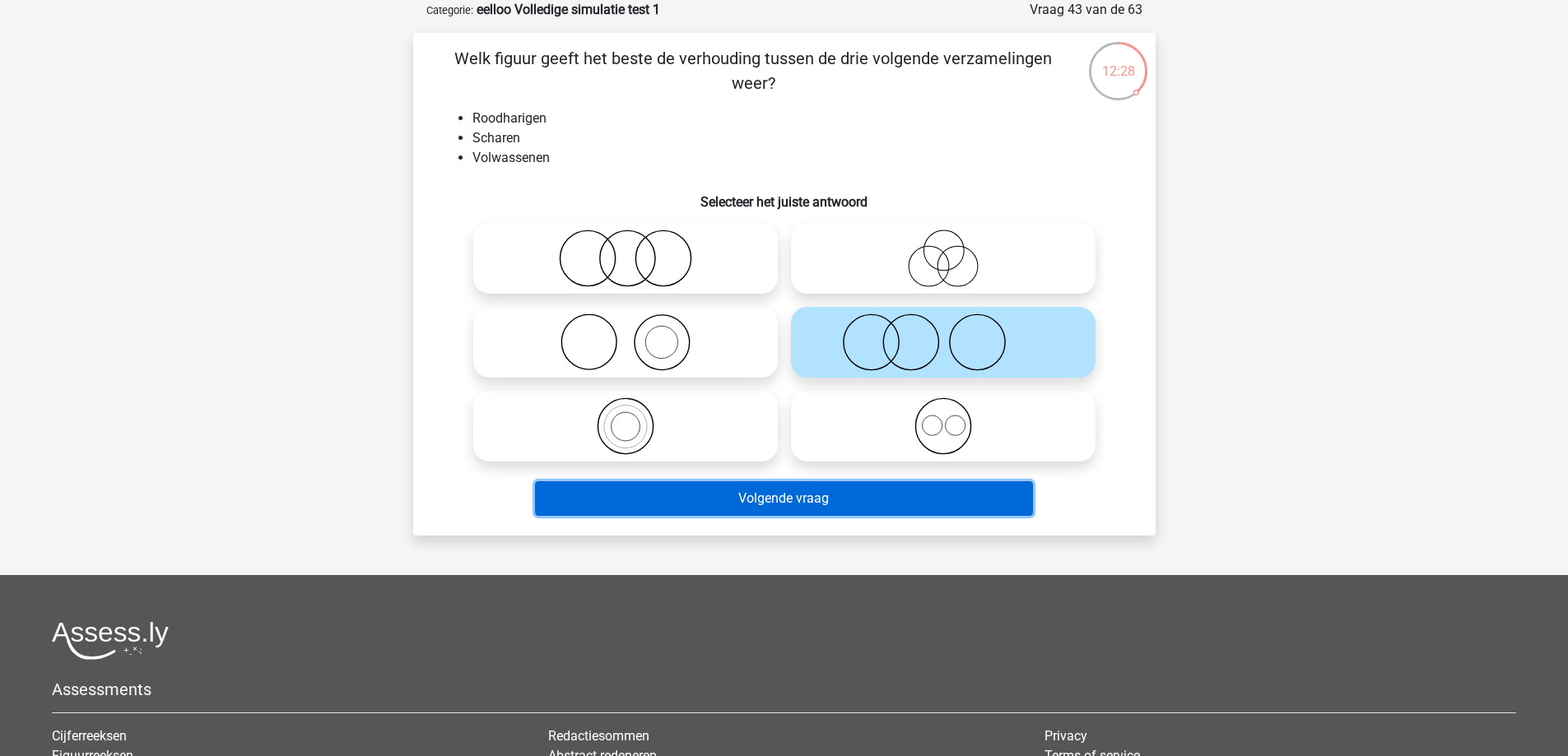
click at [811, 495] on button "Volgende vraag" at bounding box center [784, 498] width 498 height 34
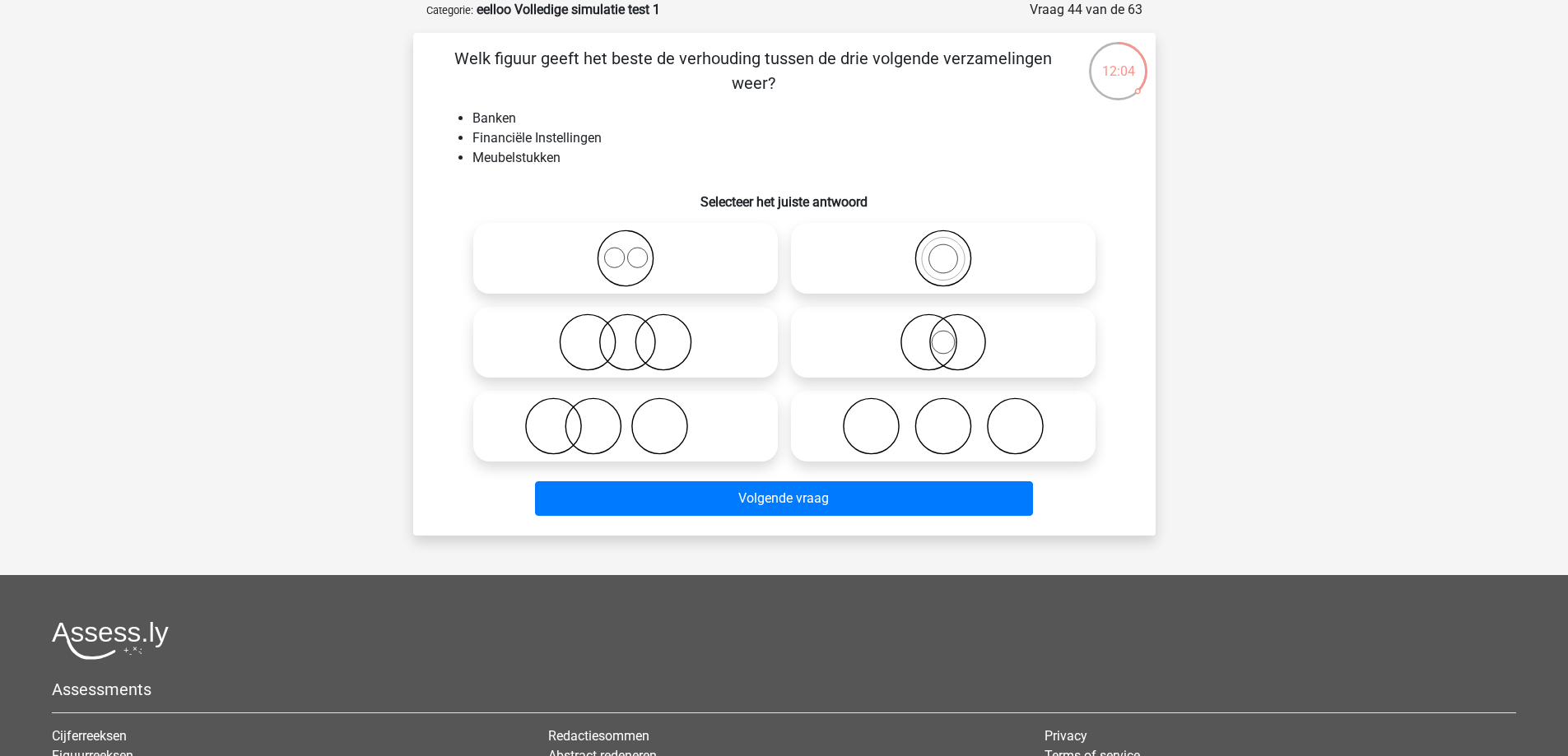
click at [631, 339] on icon at bounding box center [625, 343] width 291 height 58
click at [631, 334] on input "radio" at bounding box center [631, 329] width 11 height 11
radio input "true"
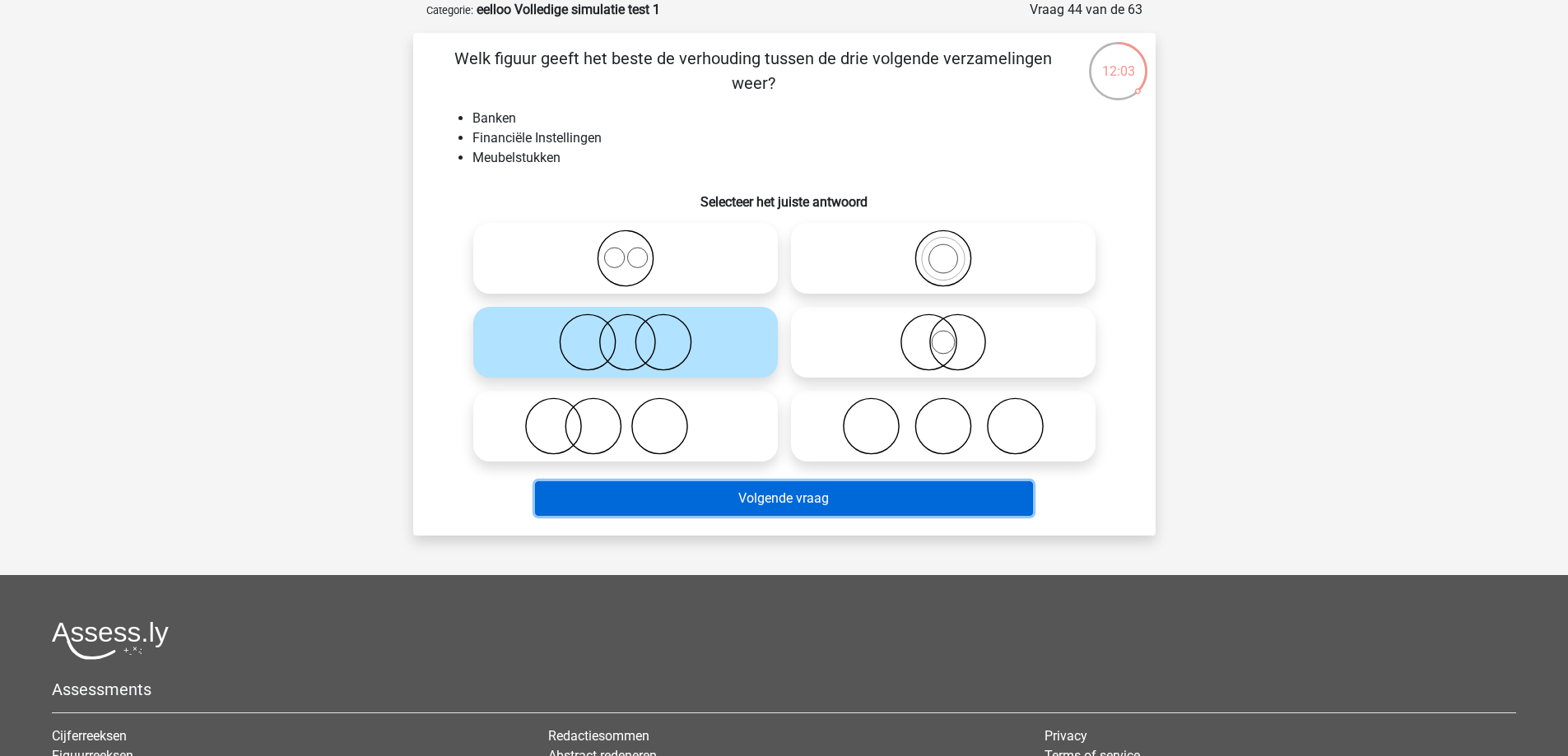
click at [685, 488] on button "Volgende vraag" at bounding box center [784, 498] width 498 height 34
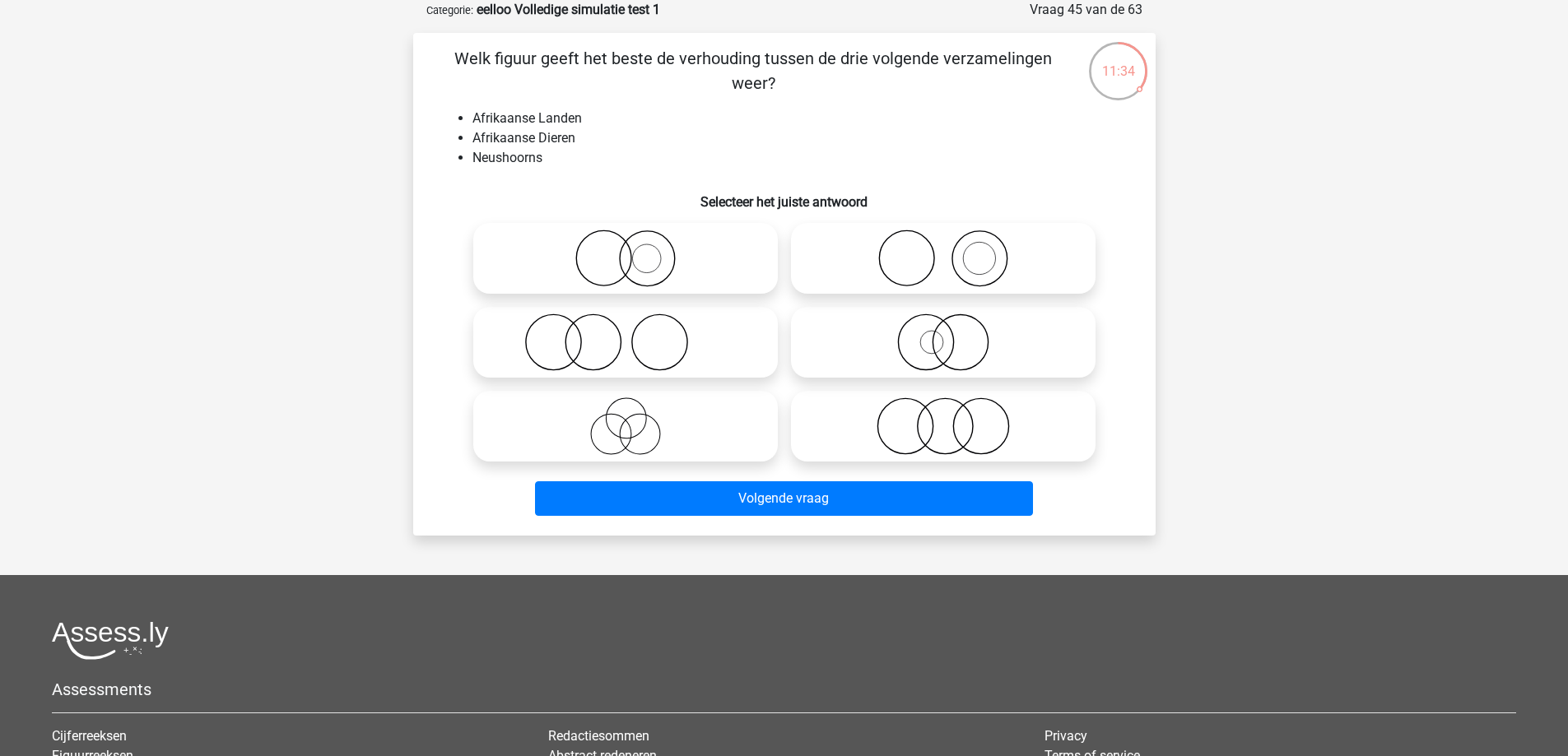
drag, startPoint x: 946, startPoint y: 347, endPoint x: 929, endPoint y: 376, distance: 33.6
click at [943, 347] on icon at bounding box center [943, 343] width 291 height 58
click at [943, 334] on input "radio" at bounding box center [948, 329] width 11 height 11
radio input "true"
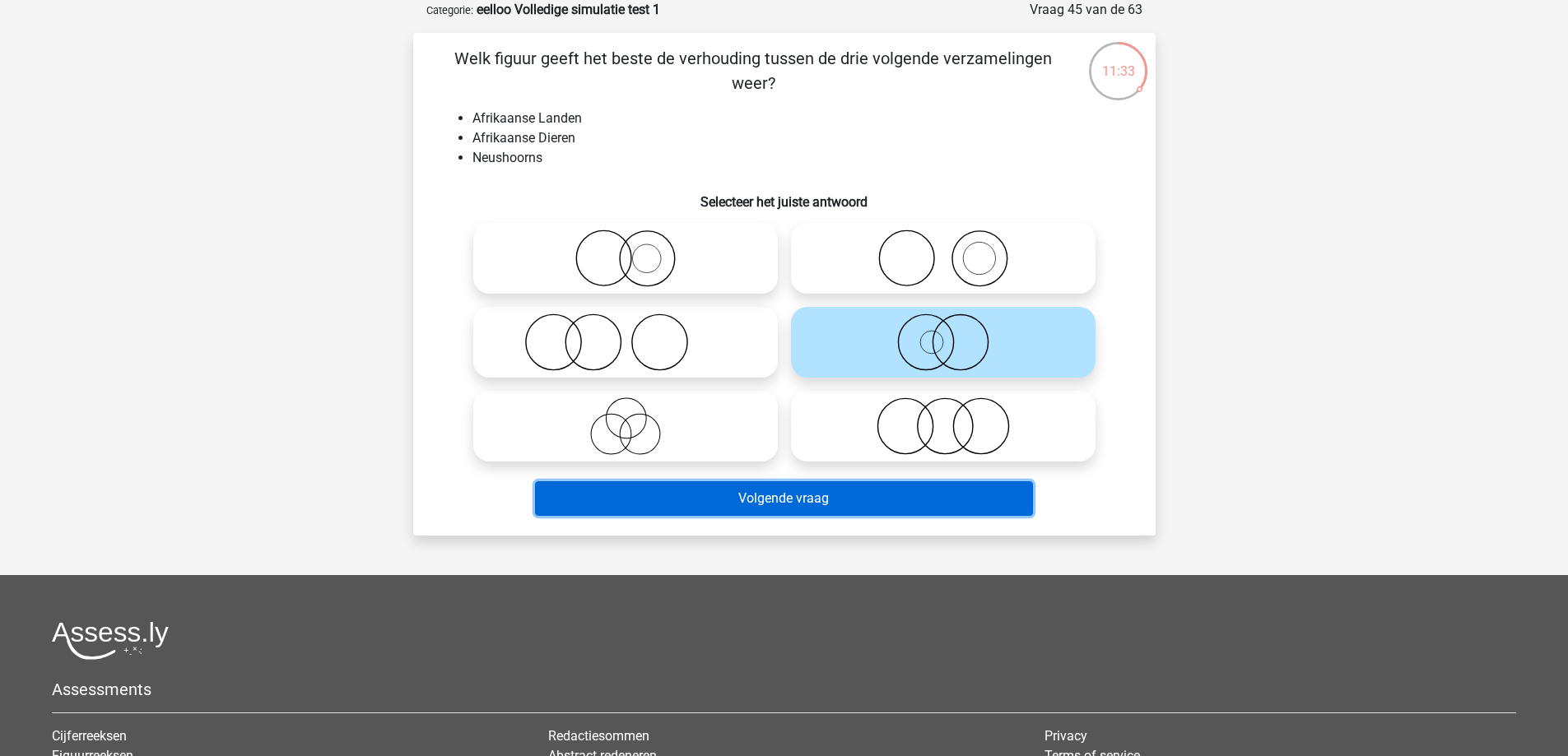
click at [850, 502] on button "Volgende vraag" at bounding box center [784, 498] width 498 height 34
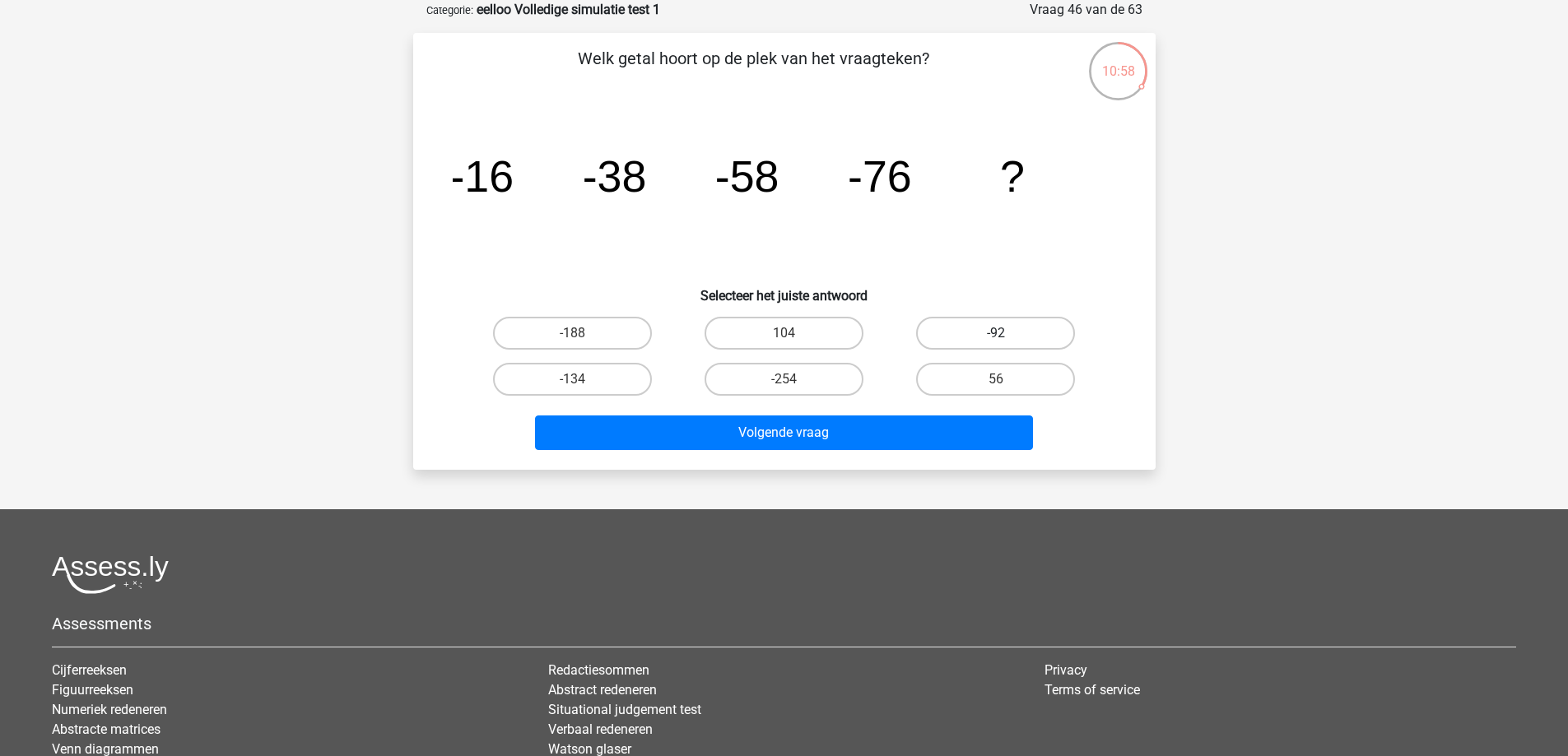
click at [1001, 328] on label "-92" at bounding box center [995, 333] width 159 height 33
click at [1001, 333] on input "-92" at bounding box center [1001, 339] width 11 height 11
radio input "true"
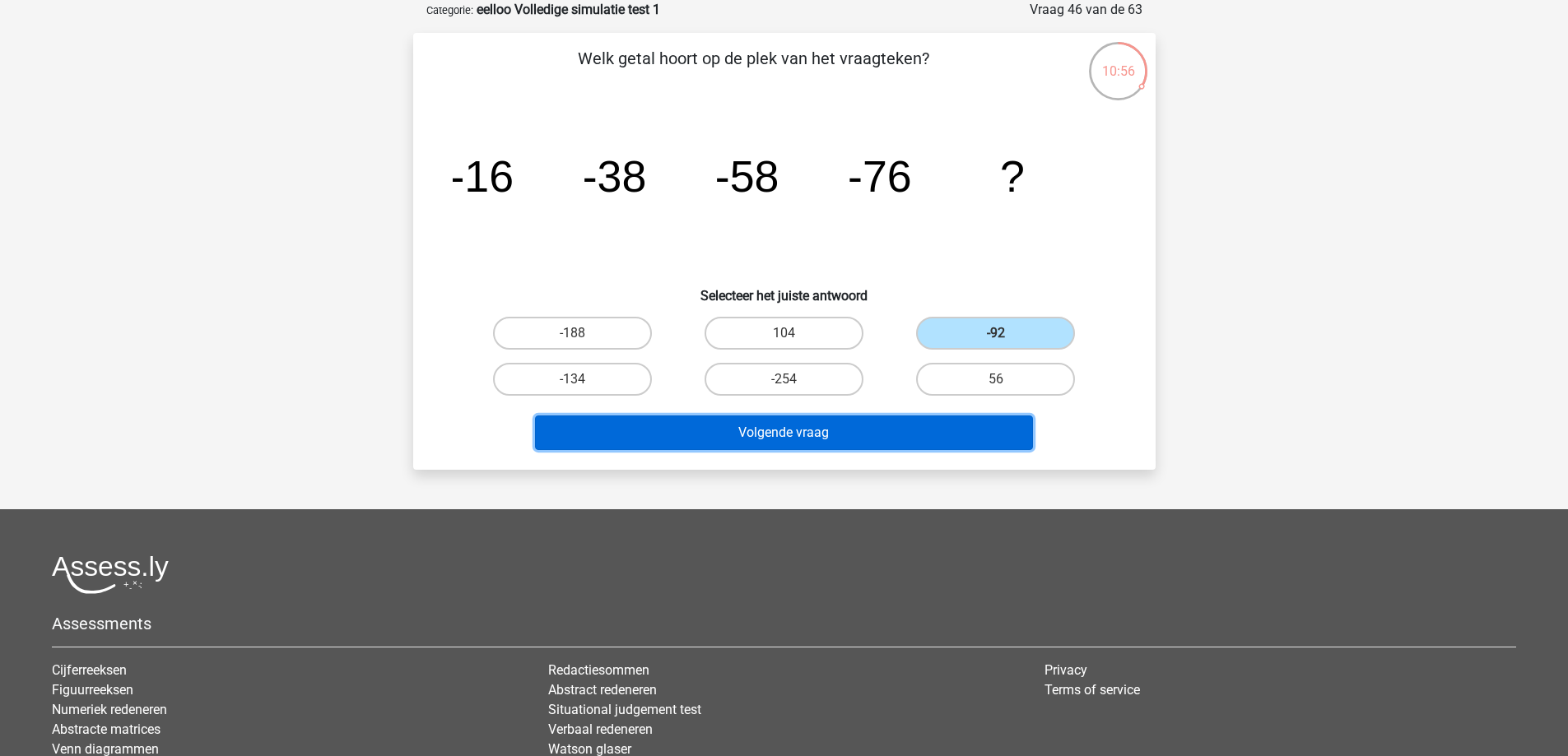
click at [943, 420] on button "Volgende vraag" at bounding box center [784, 432] width 498 height 34
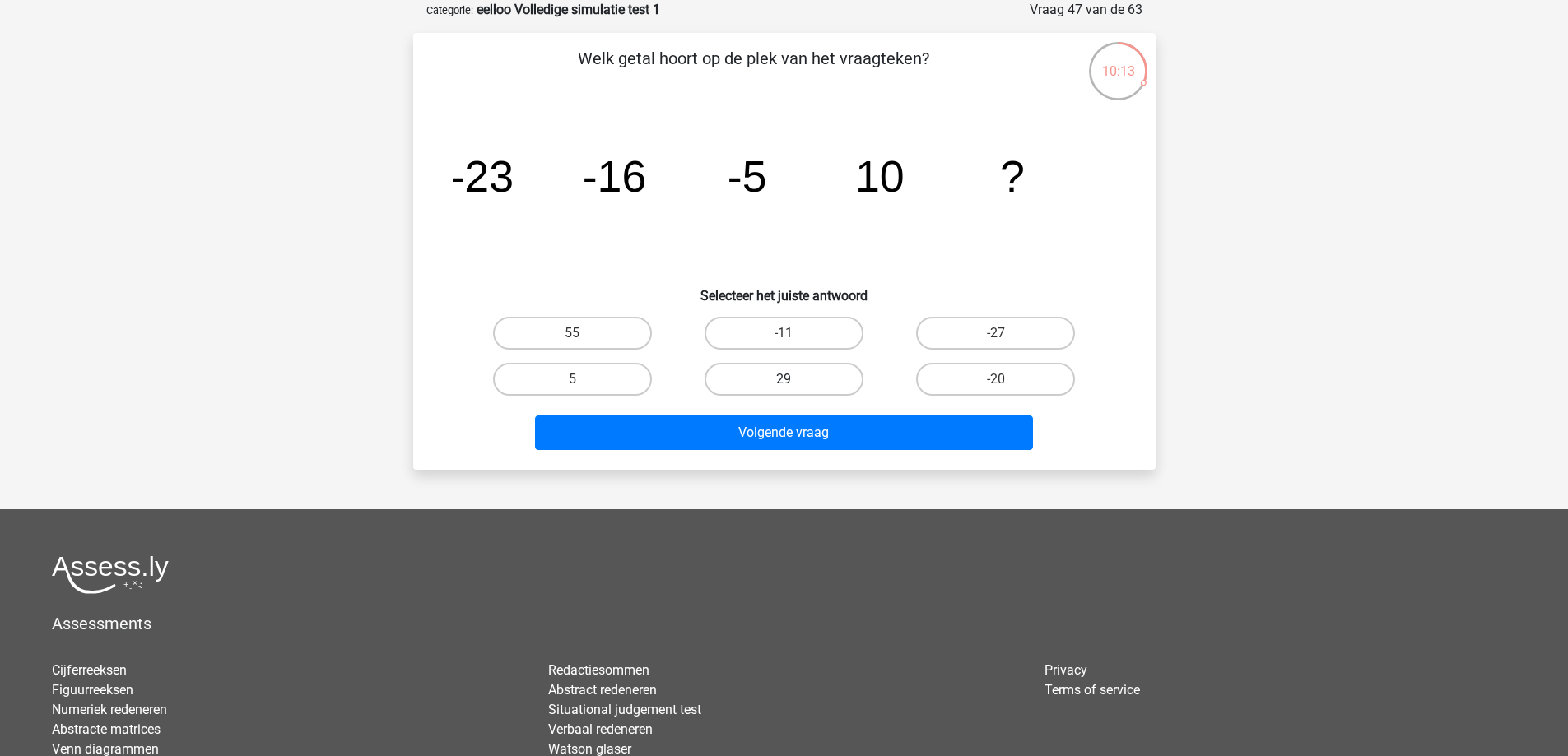
drag, startPoint x: 786, startPoint y: 369, endPoint x: 772, endPoint y: 389, distance: 24.4
click at [782, 374] on label "29" at bounding box center [783, 380] width 159 height 33
click at [783, 380] on input "29" at bounding box center [788, 385] width 11 height 11
radio input "true"
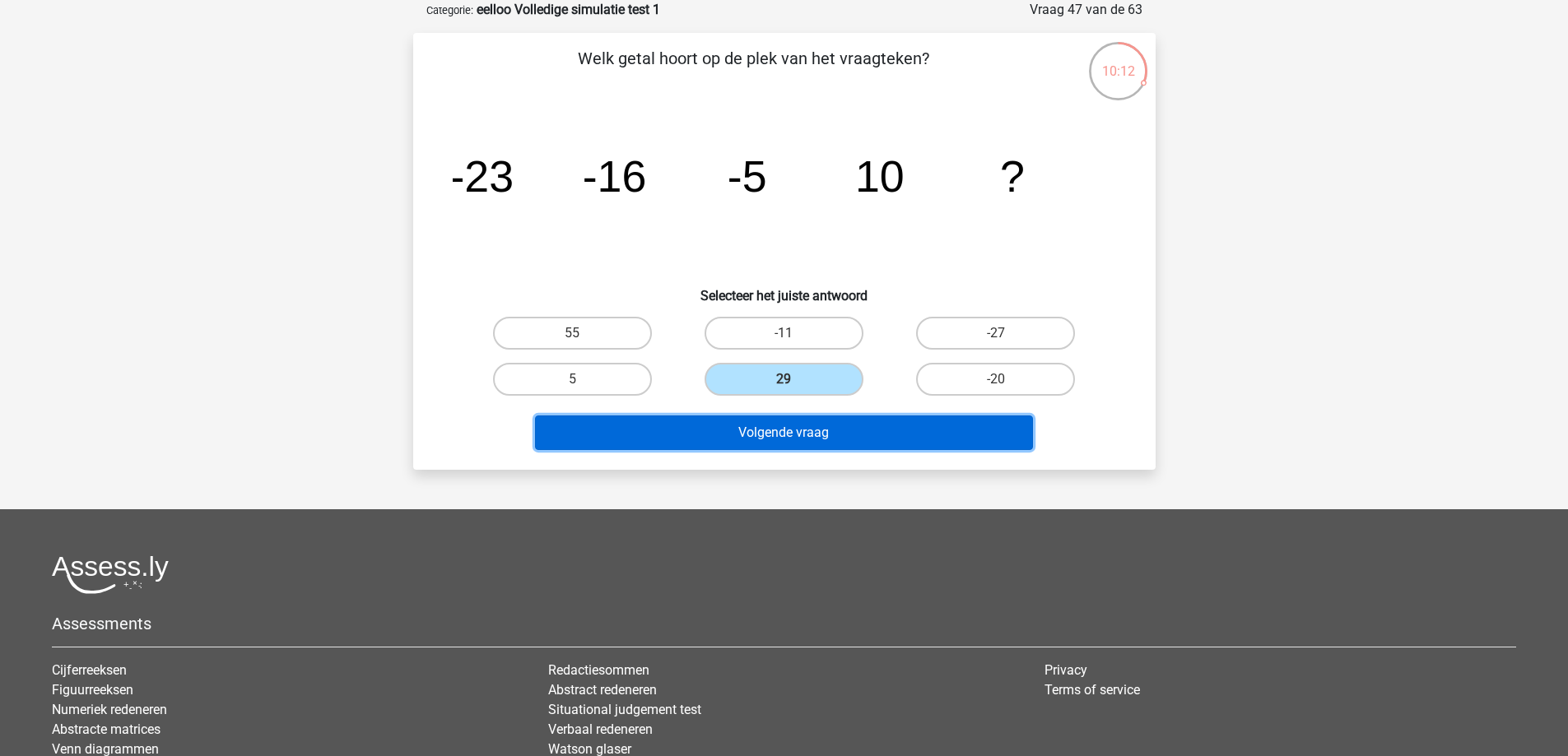
click at [756, 422] on button "Volgende vraag" at bounding box center [784, 432] width 498 height 34
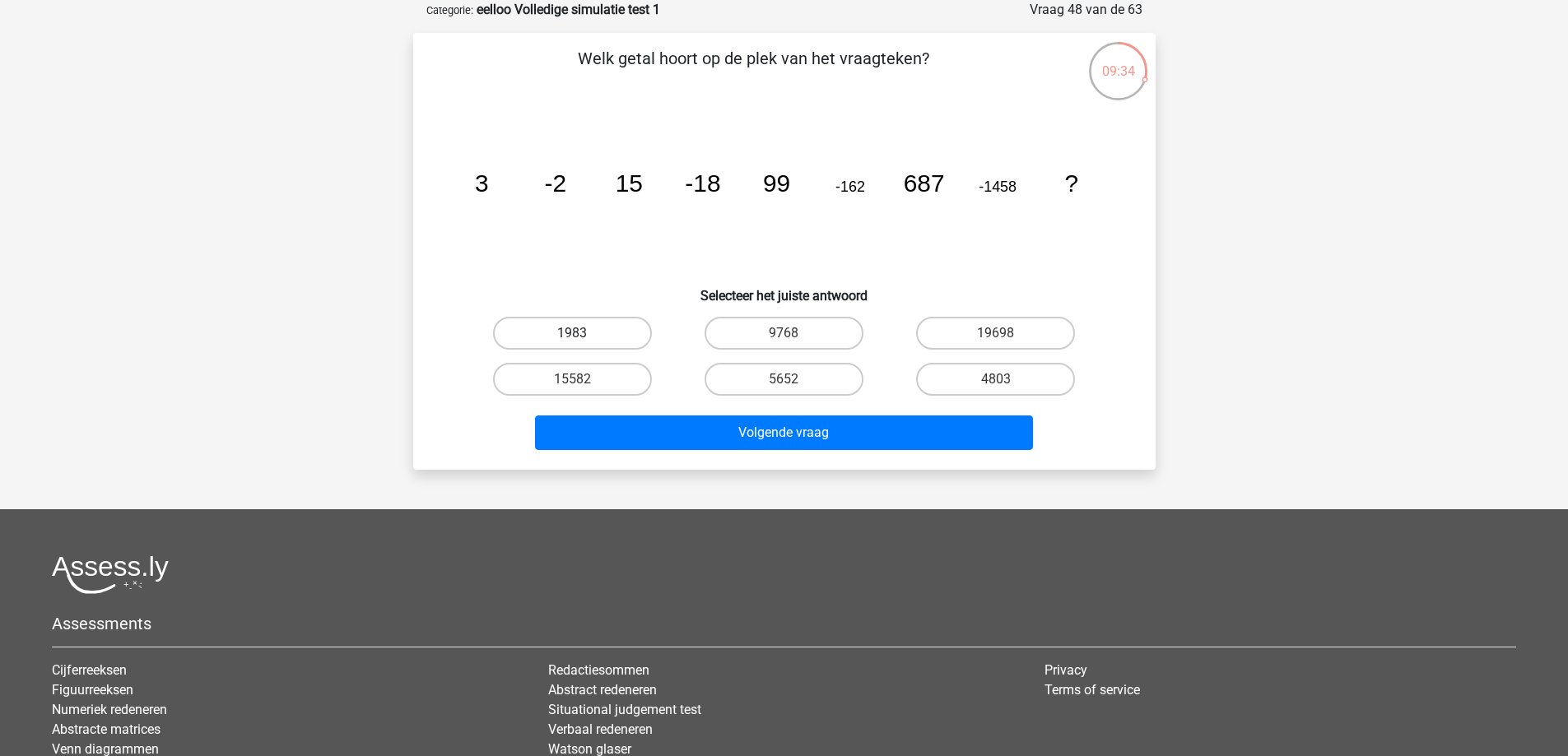
click at [621, 322] on label "1983" at bounding box center [572, 333] width 159 height 33
click at [582, 333] on input "1983" at bounding box center [577, 339] width 11 height 11
radio input "true"
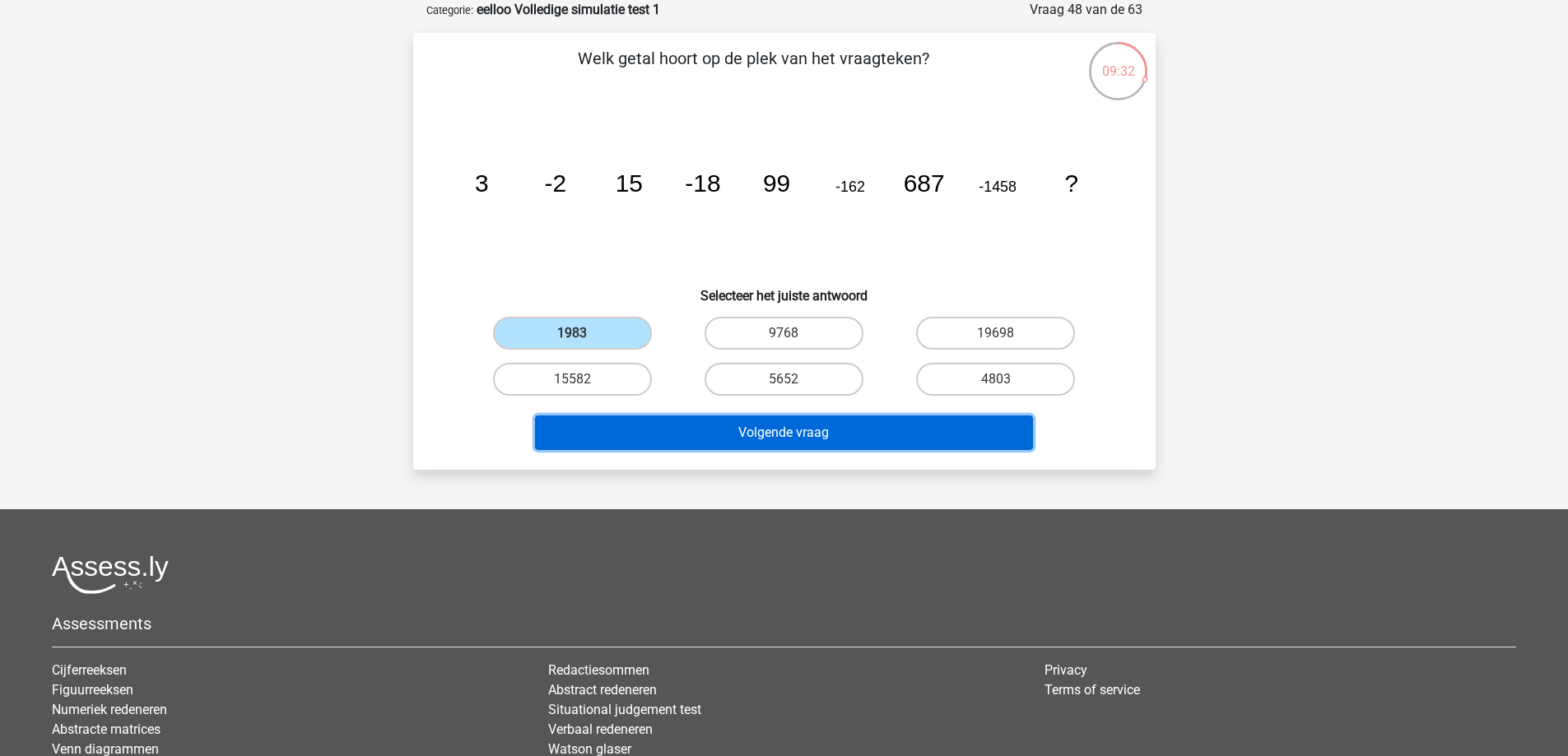
click at [726, 425] on button "Volgende vraag" at bounding box center [784, 432] width 498 height 34
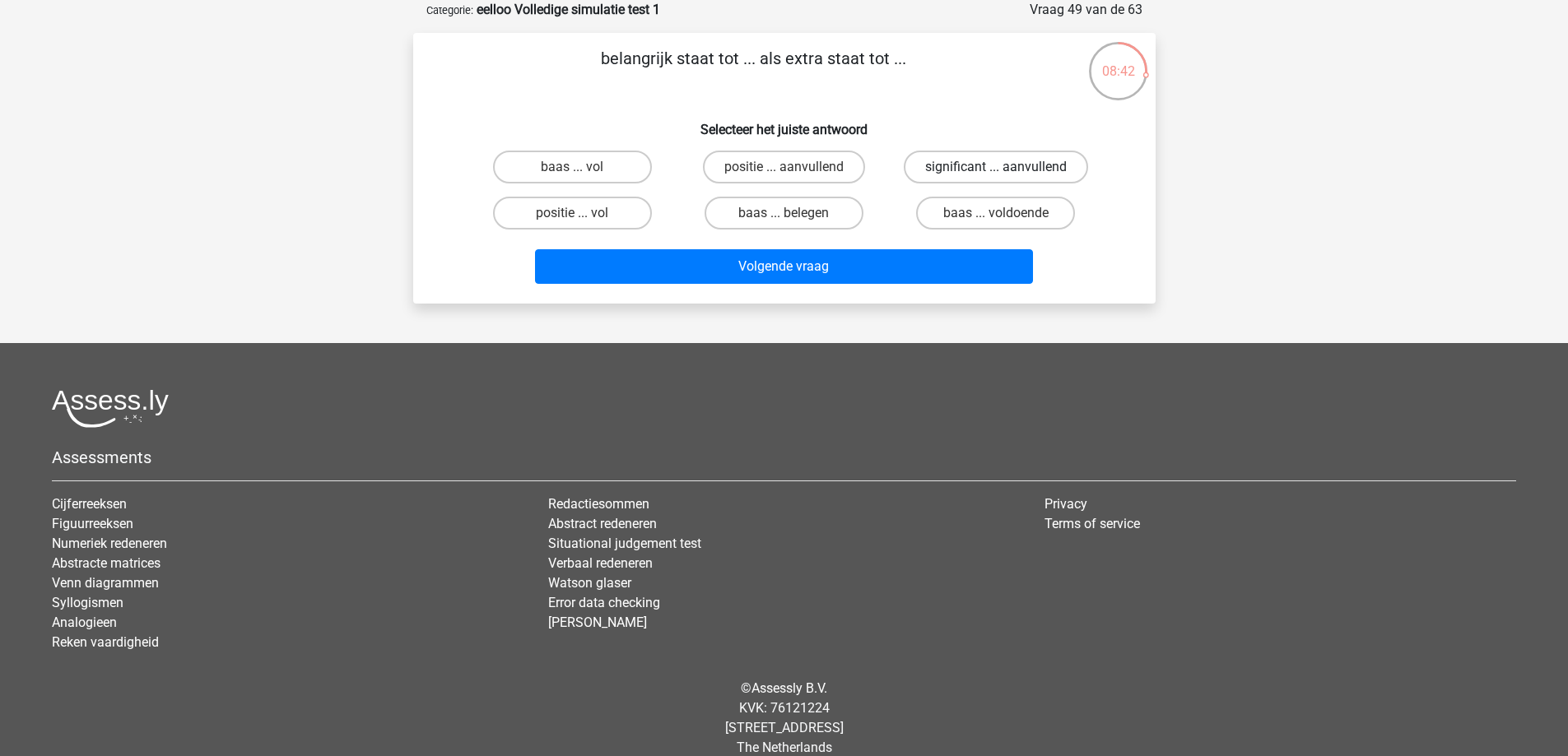
click at [960, 153] on label "significant ... aanvullend" at bounding box center [995, 168] width 184 height 33
click at [996, 168] on input "significant ... aanvullend" at bounding box center [1001, 173] width 11 height 11
radio input "true"
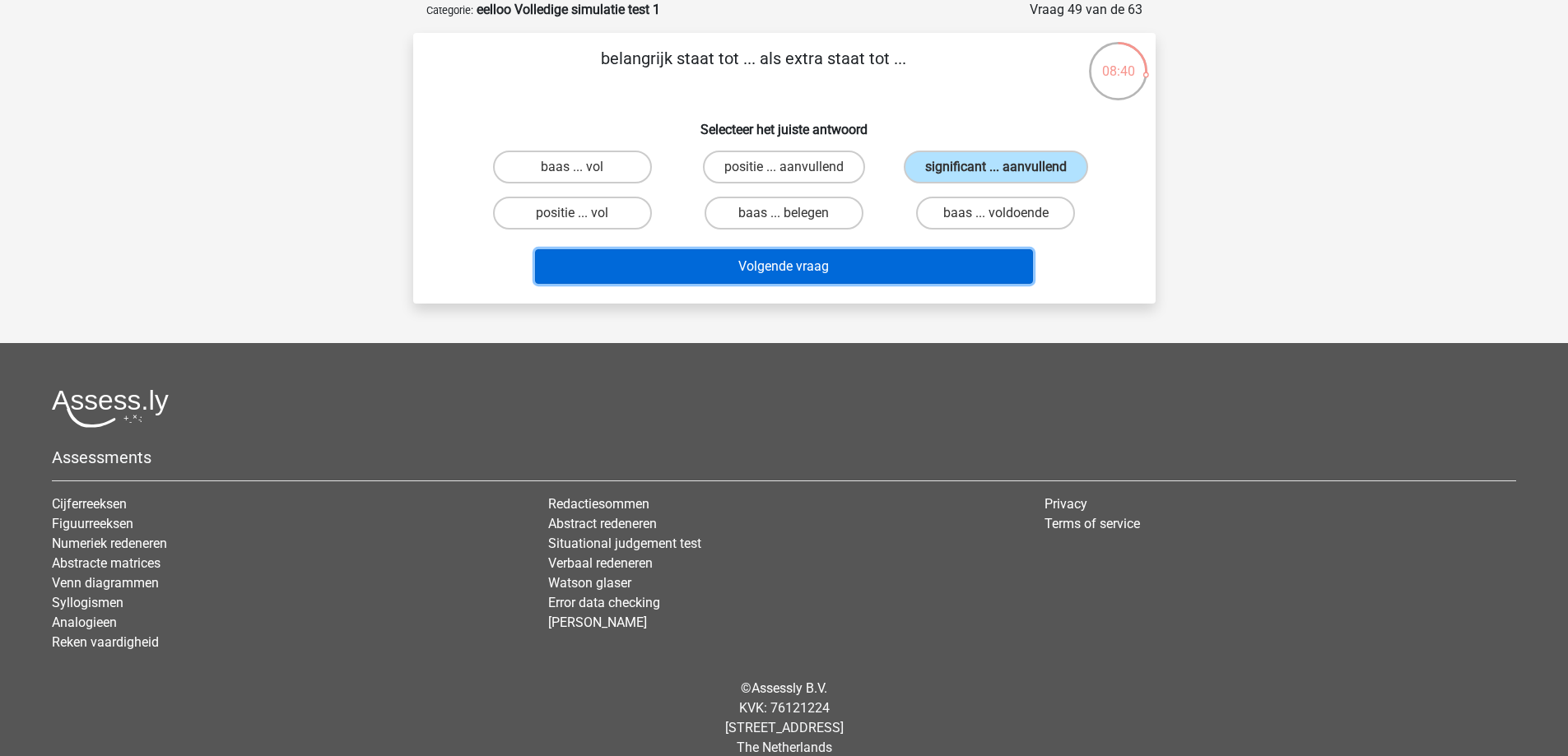
click at [918, 267] on button "Volgende vraag" at bounding box center [784, 266] width 498 height 34
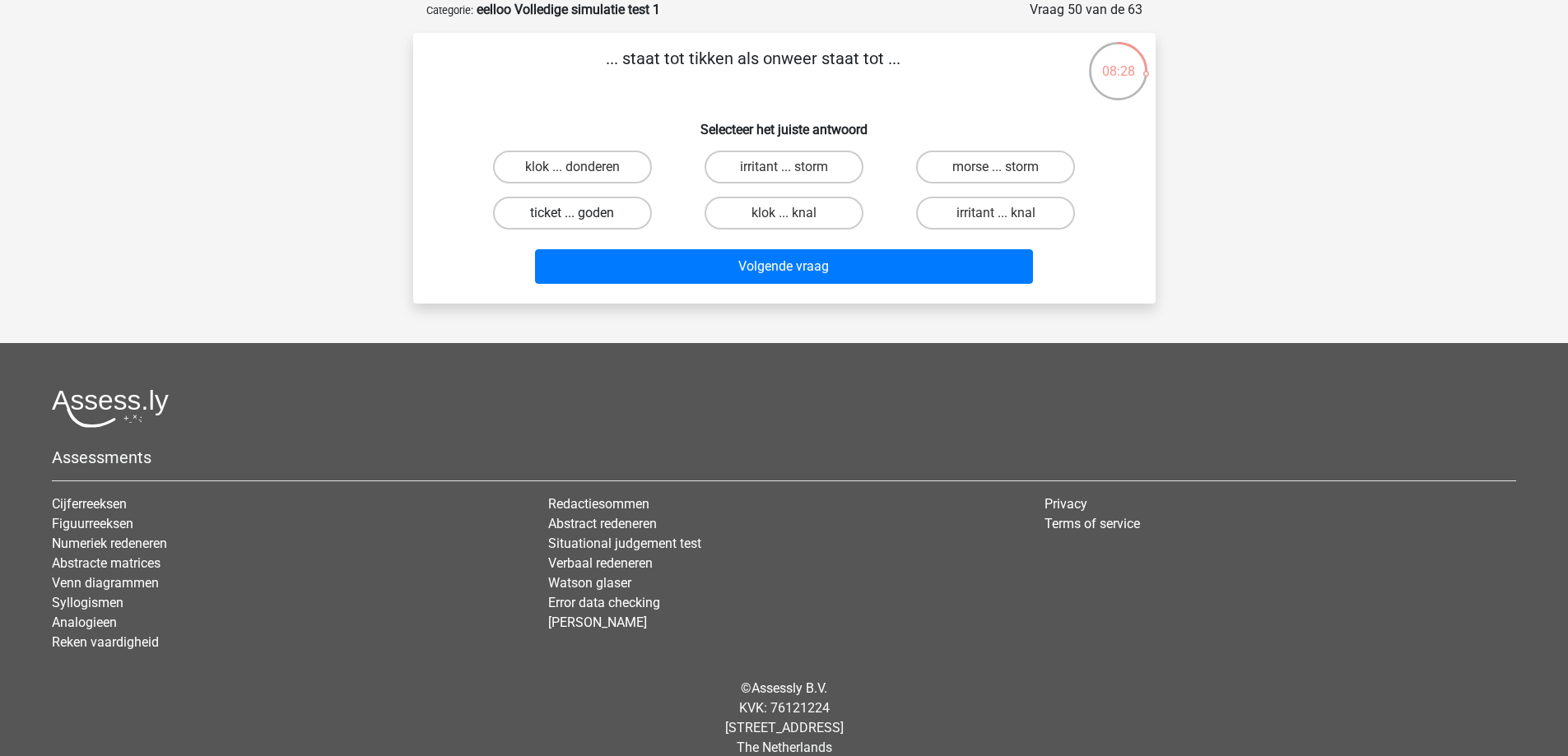
drag, startPoint x: 643, startPoint y: 170, endPoint x: 645, endPoint y: 202, distance: 32.1
click at [641, 170] on label "klok ... donderen" at bounding box center [572, 168] width 159 height 33
click at [582, 170] on input "klok ... donderen" at bounding box center [577, 173] width 11 height 11
radio input "true"
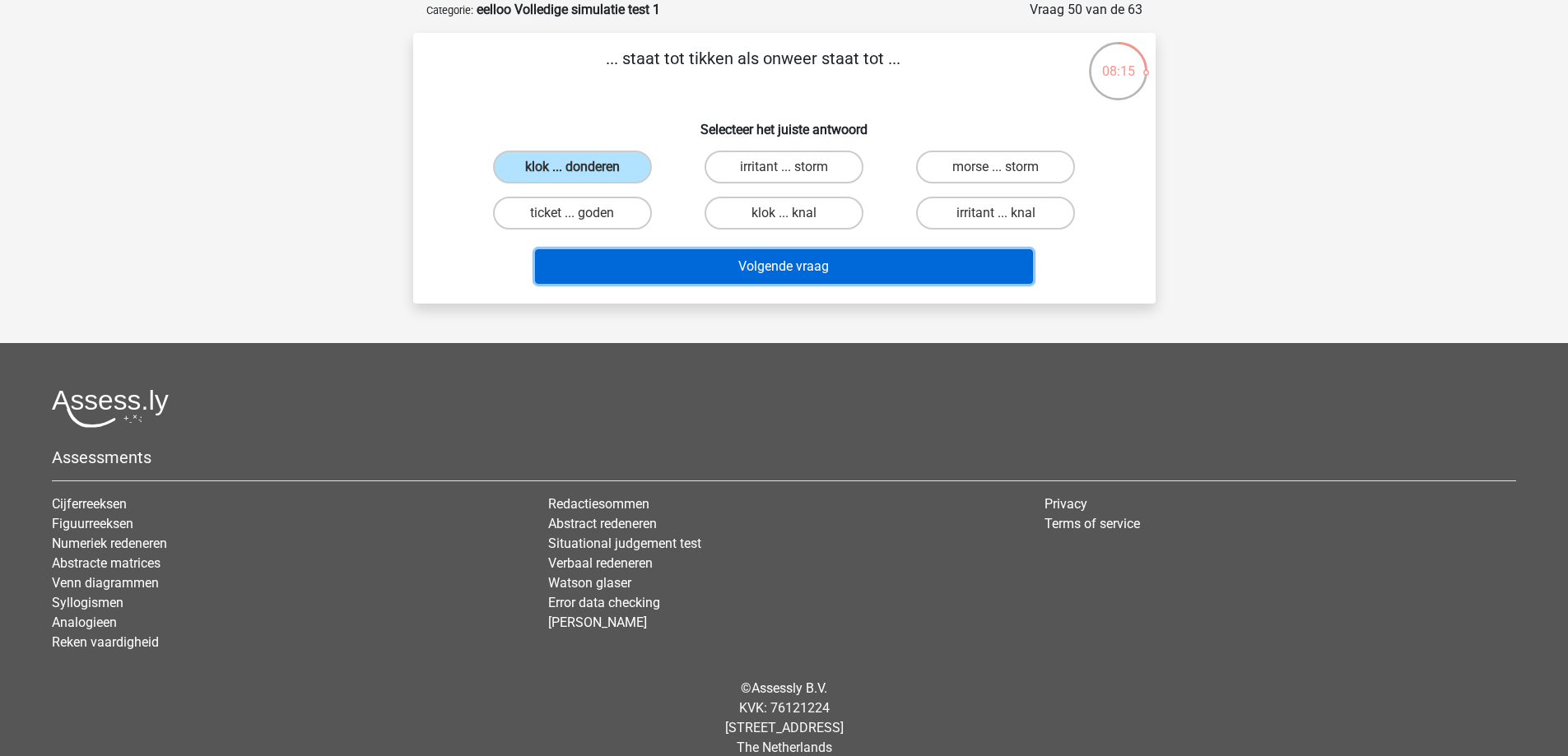
click at [662, 253] on button "Volgende vraag" at bounding box center [784, 266] width 498 height 34
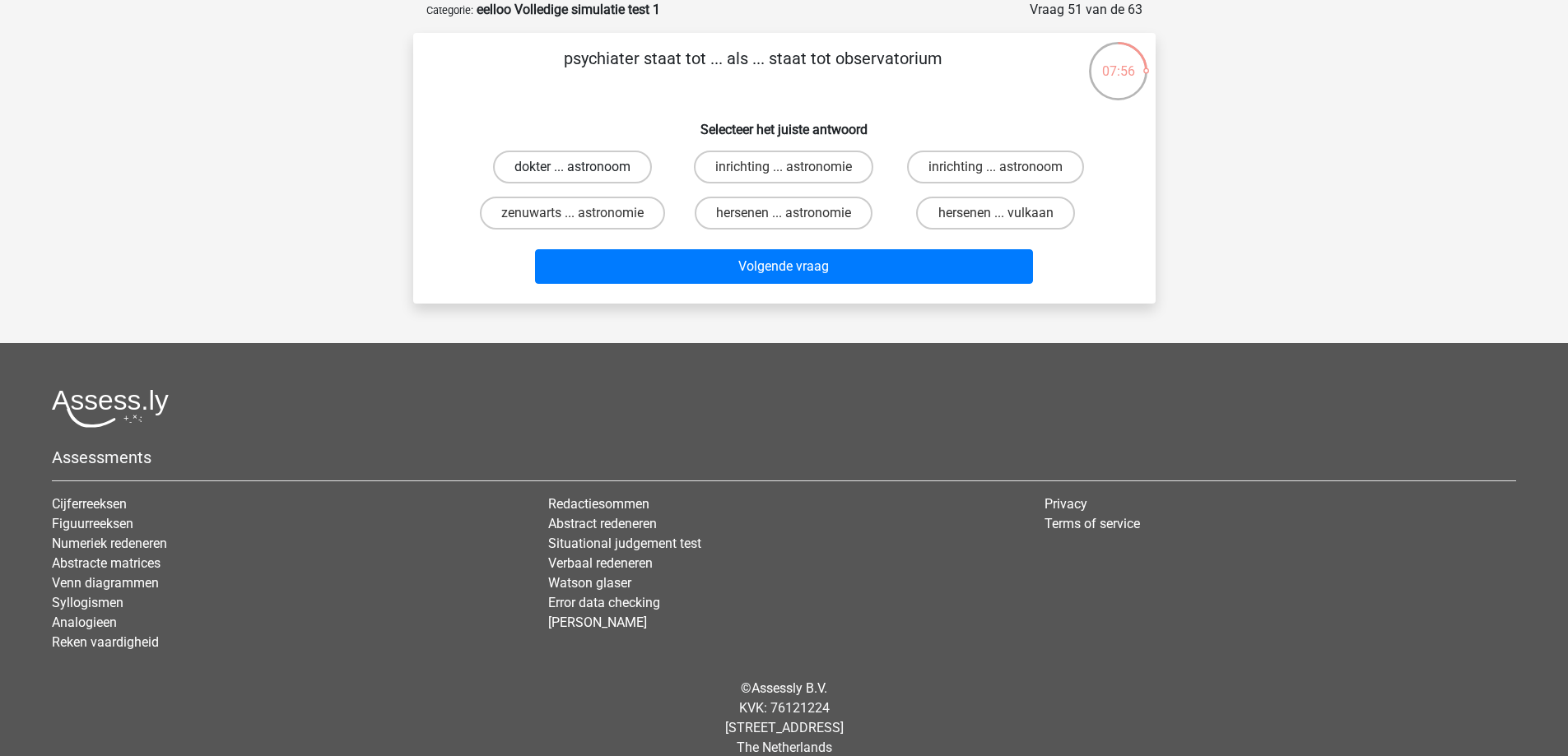
drag, startPoint x: 597, startPoint y: 149, endPoint x: 588, endPoint y: 152, distance: 9.5
click at [593, 150] on div "dokter ... astronoom" at bounding box center [572, 167] width 211 height 46
click at [579, 168] on input "dokter ... astronoom" at bounding box center [577, 173] width 11 height 11
radio input "true"
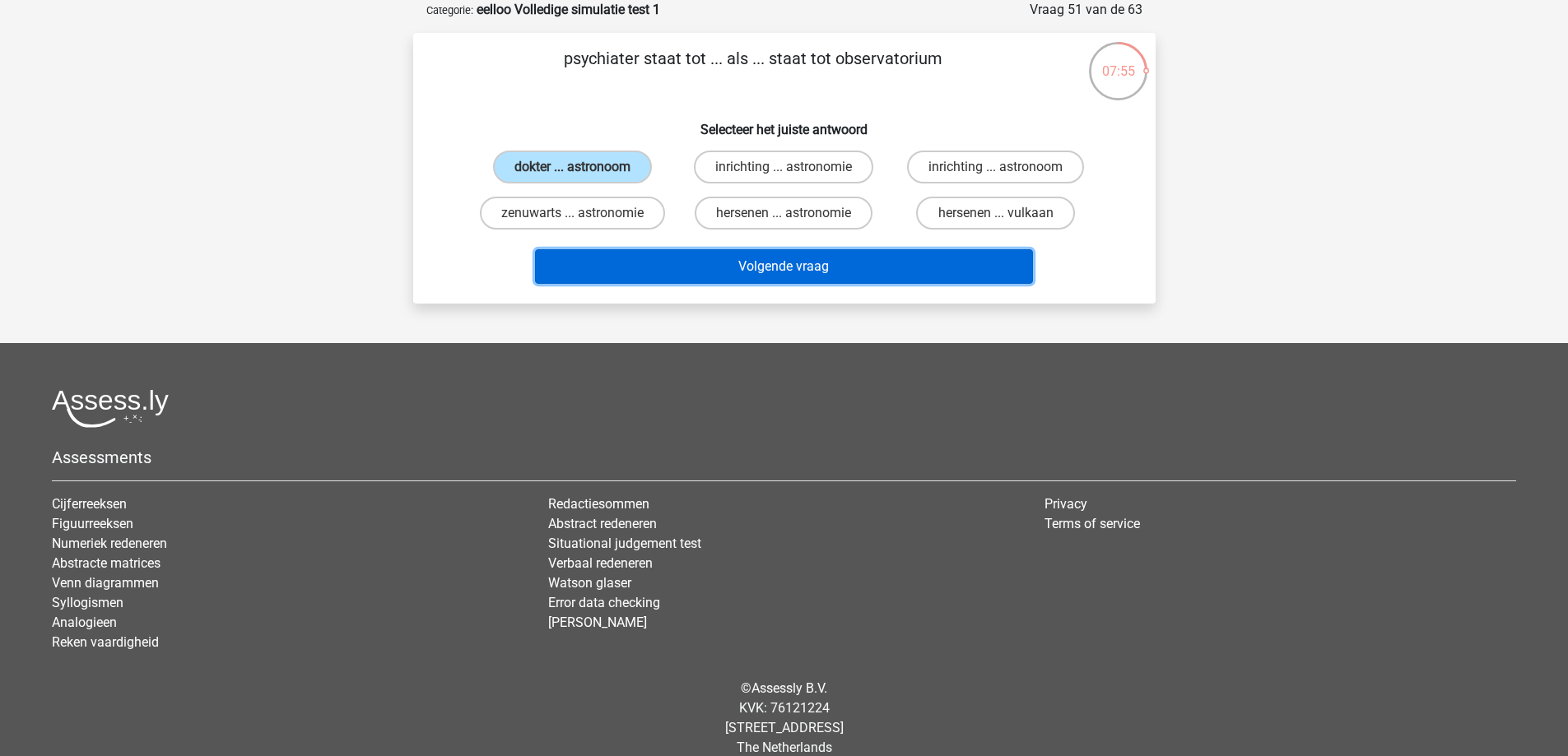
click at [585, 255] on button "Volgende vraag" at bounding box center [784, 266] width 498 height 34
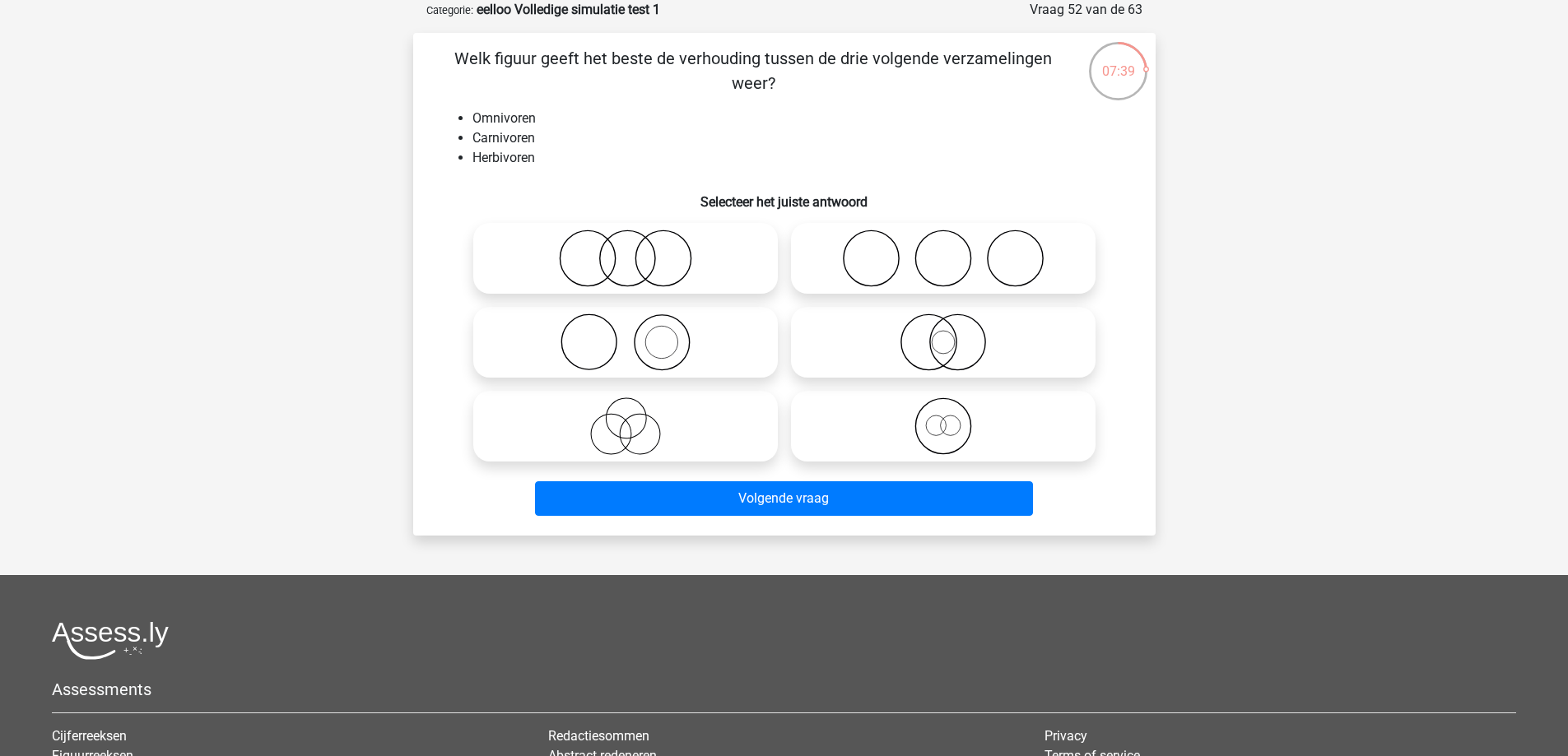
click at [616, 272] on icon at bounding box center [625, 259] width 291 height 58
click at [625, 250] on input "radio" at bounding box center [631, 245] width 11 height 11
radio input "true"
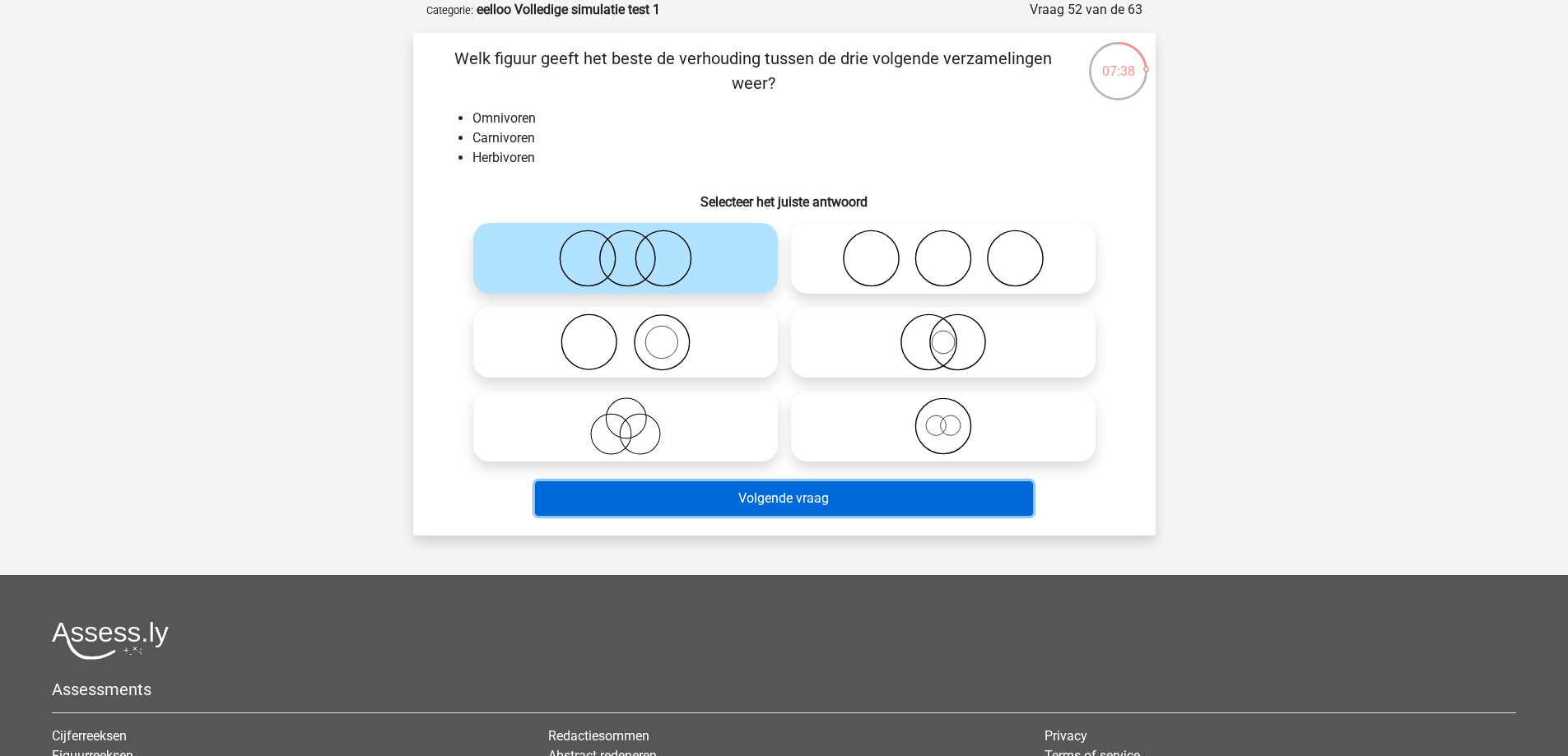
click at [702, 493] on button "Volgende vraag" at bounding box center [784, 498] width 498 height 34
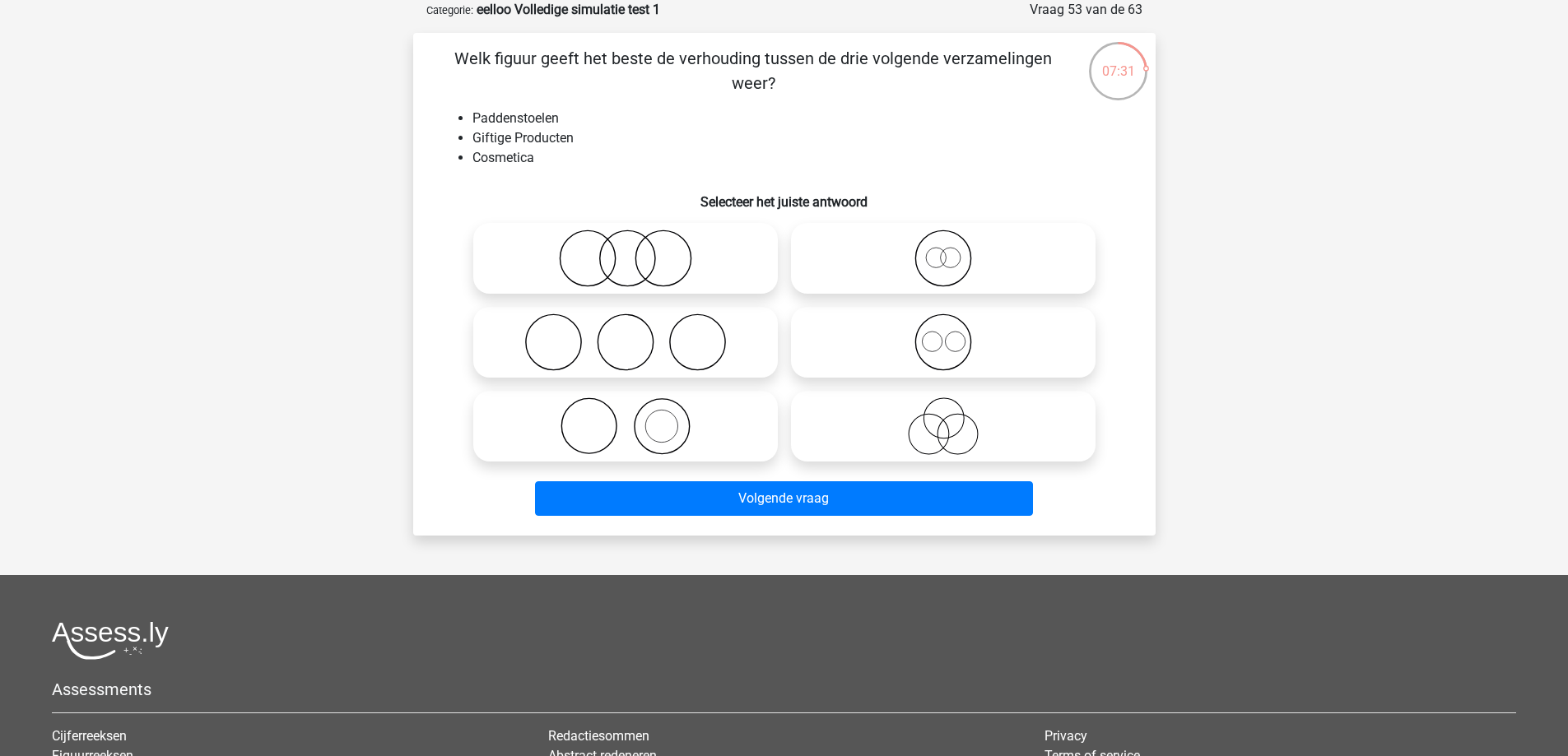
click at [948, 355] on icon at bounding box center [943, 343] width 291 height 58
click at [948, 334] on input "radio" at bounding box center [948, 329] width 11 height 11
radio input "true"
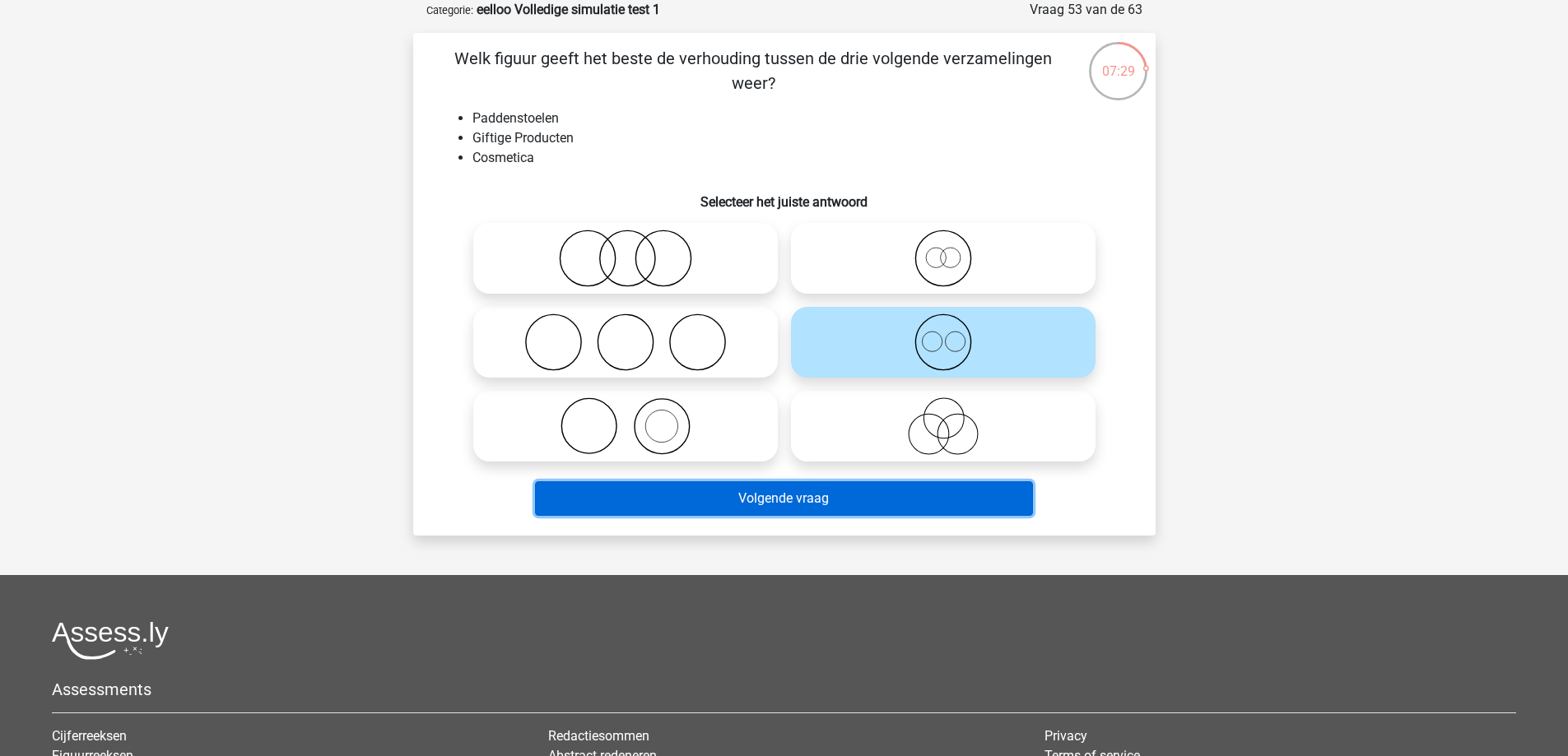
click at [901, 494] on button "Volgende vraag" at bounding box center [784, 498] width 498 height 34
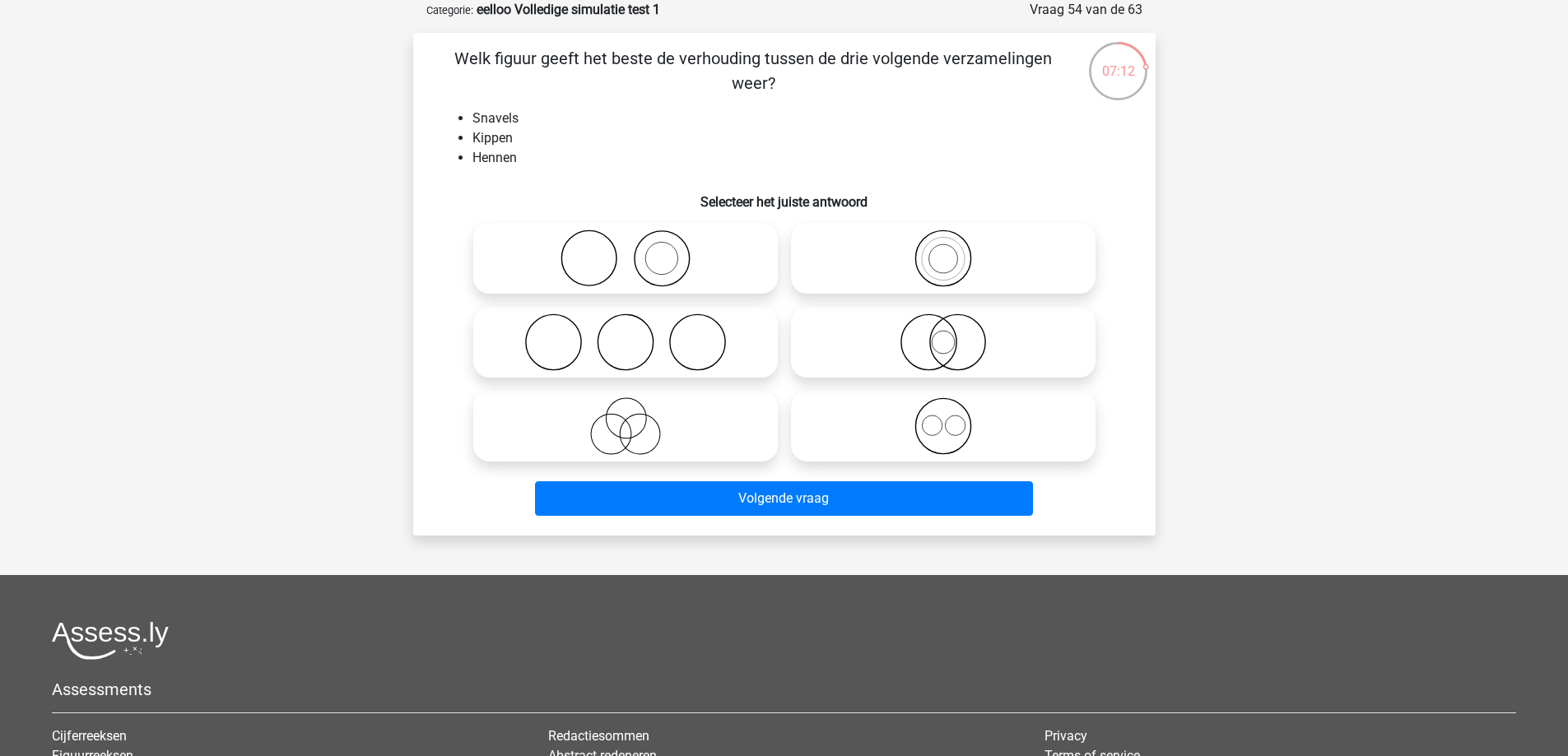
drag, startPoint x: 694, startPoint y: 411, endPoint x: 606, endPoint y: 132, distance: 292.5
click at [607, 131] on li "Kippen" at bounding box center [801, 138] width 657 height 20
click at [920, 341] on icon at bounding box center [943, 343] width 291 height 58
click at [943, 334] on input "radio" at bounding box center [948, 329] width 11 height 11
radio input "true"
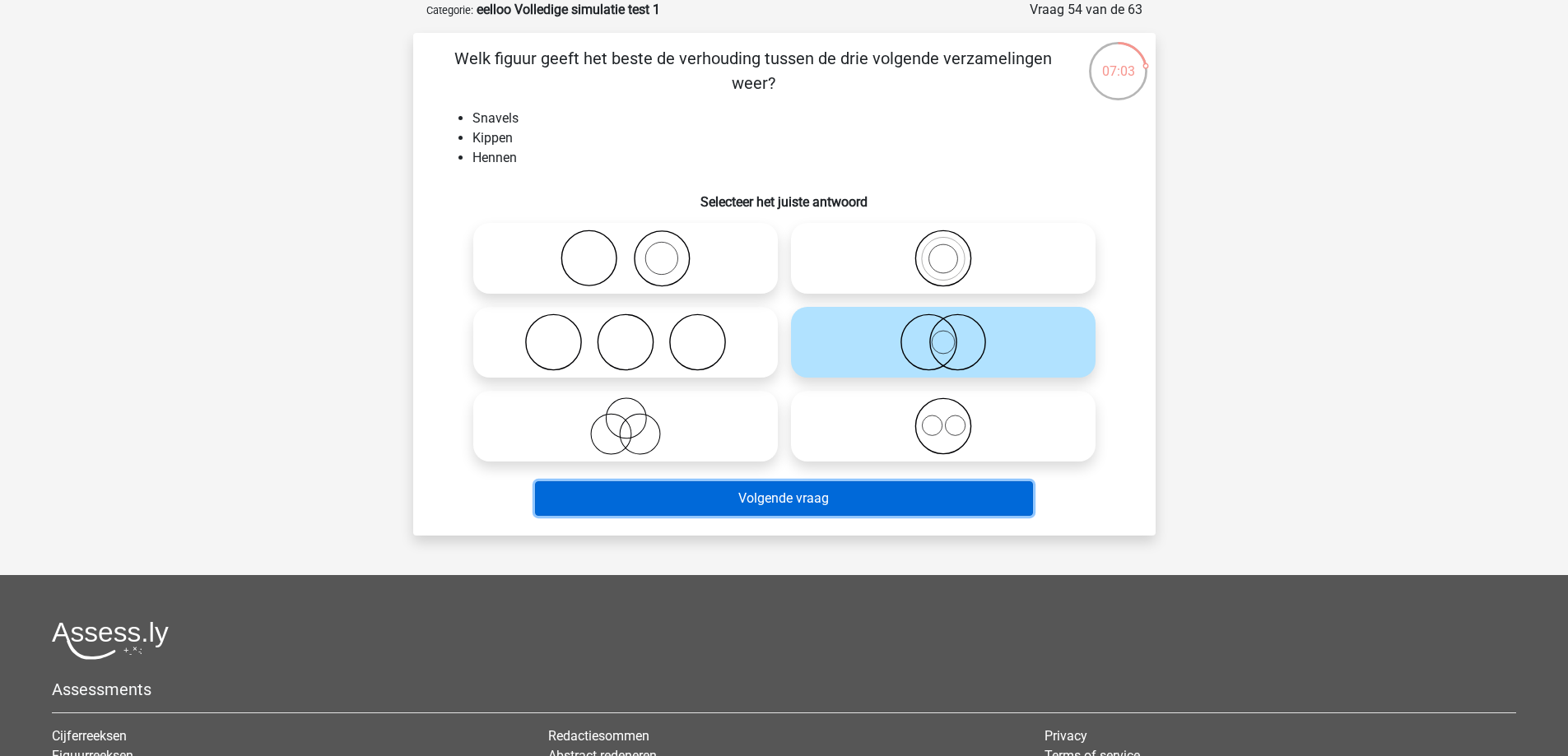
click at [890, 506] on button "Volgende vraag" at bounding box center [784, 498] width 498 height 34
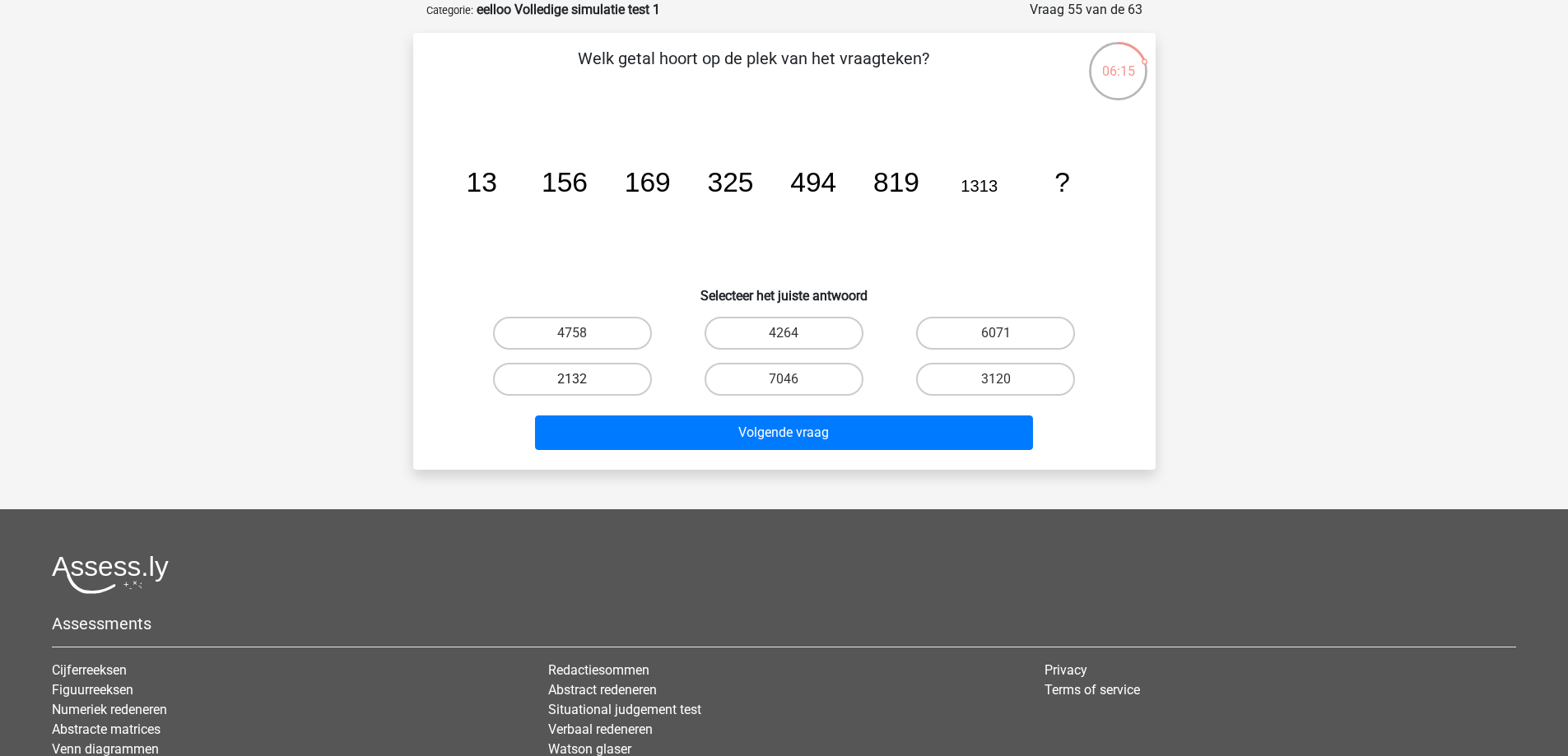
click at [587, 377] on label "2132" at bounding box center [572, 380] width 159 height 33
click at [582, 380] on input "2132" at bounding box center [577, 385] width 11 height 11
radio input "true"
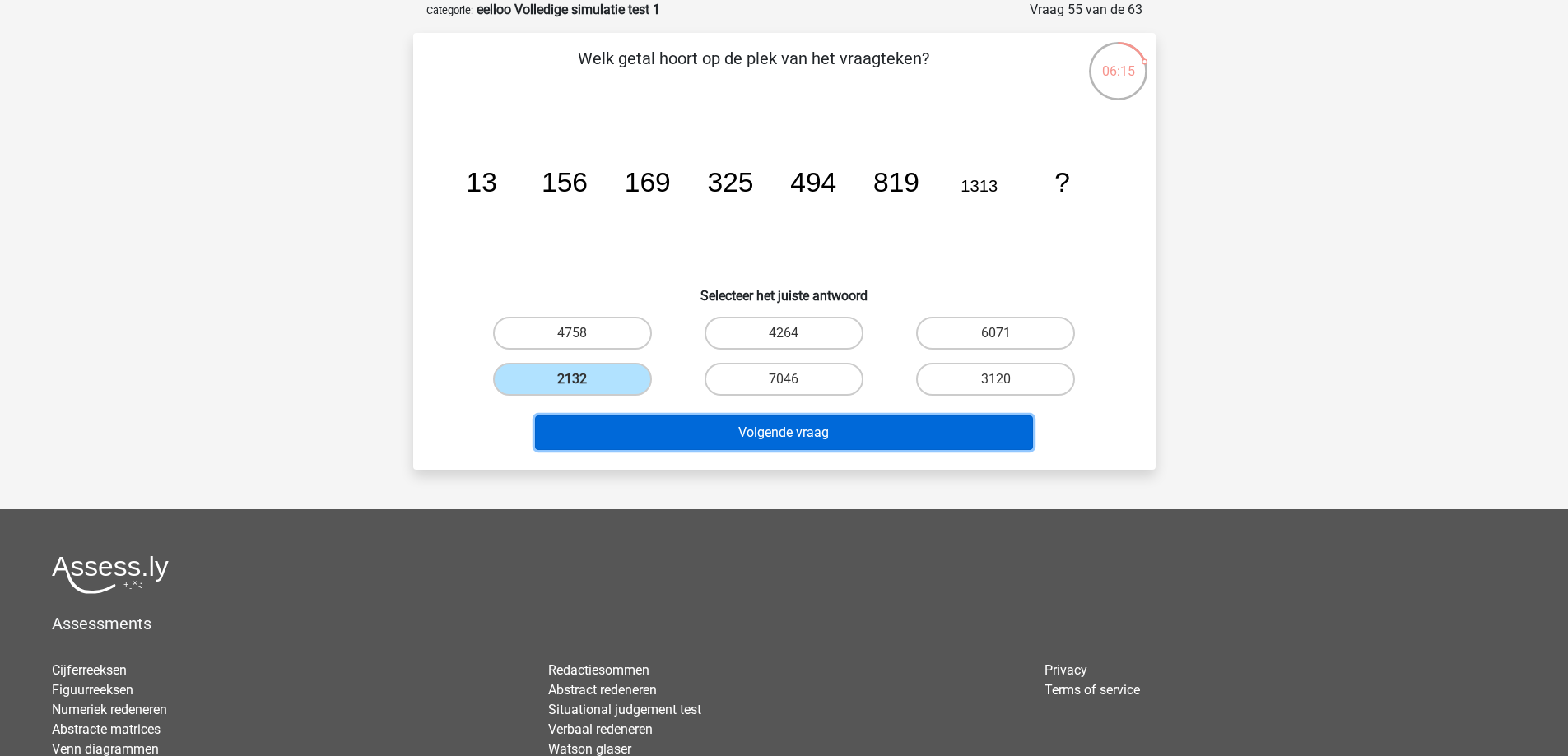
click at [633, 439] on button "Volgende vraag" at bounding box center [784, 432] width 498 height 34
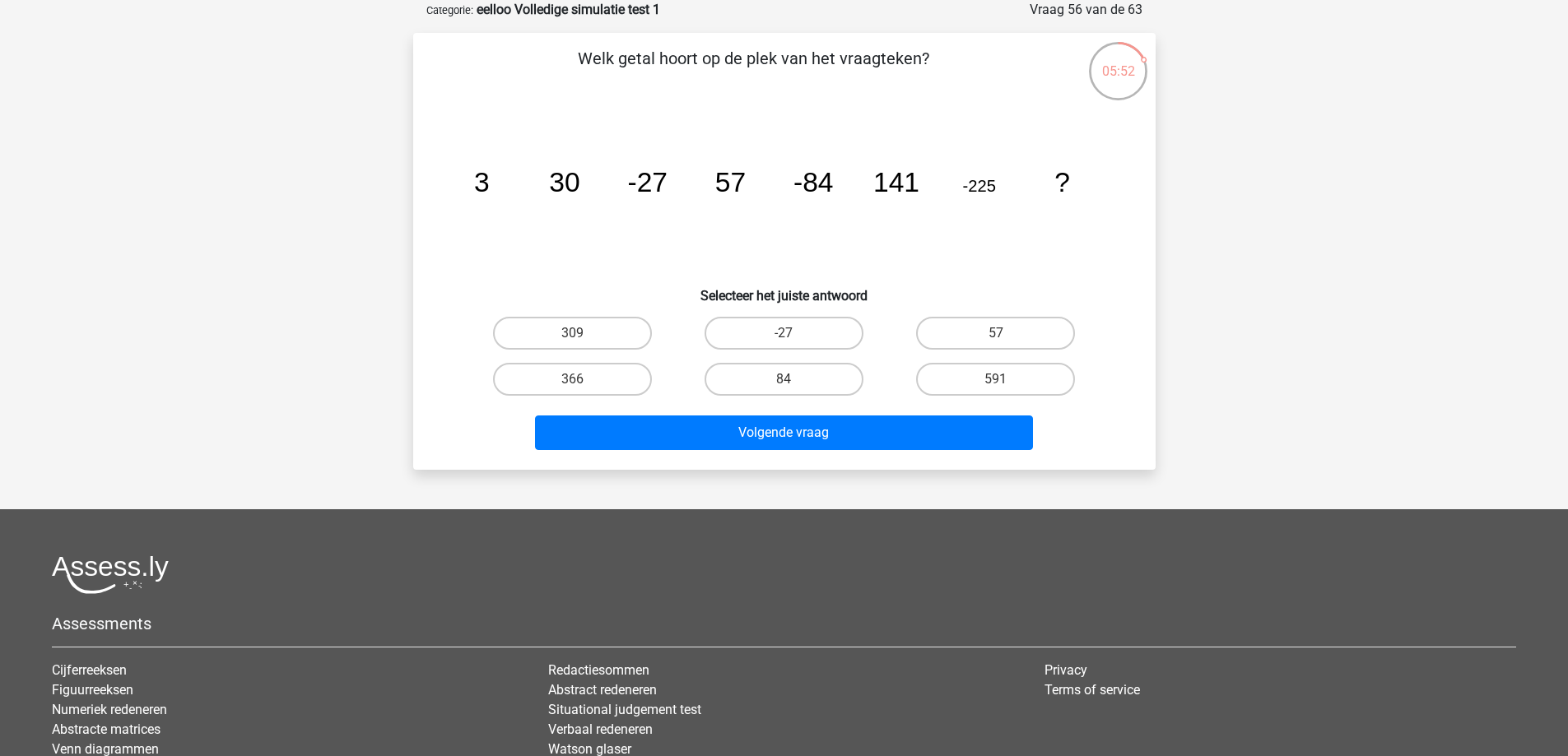
drag, startPoint x: 934, startPoint y: 206, endPoint x: 940, endPoint y: 221, distance: 16.2
click at [937, 218] on icon "image/svg+xml 3 30 -27 57 -84 141 -225 ?" at bounding box center [784, 192] width 663 height 167
click at [628, 335] on label "309" at bounding box center [572, 333] width 159 height 33
click at [582, 335] on input "309" at bounding box center [577, 339] width 11 height 11
radio input "true"
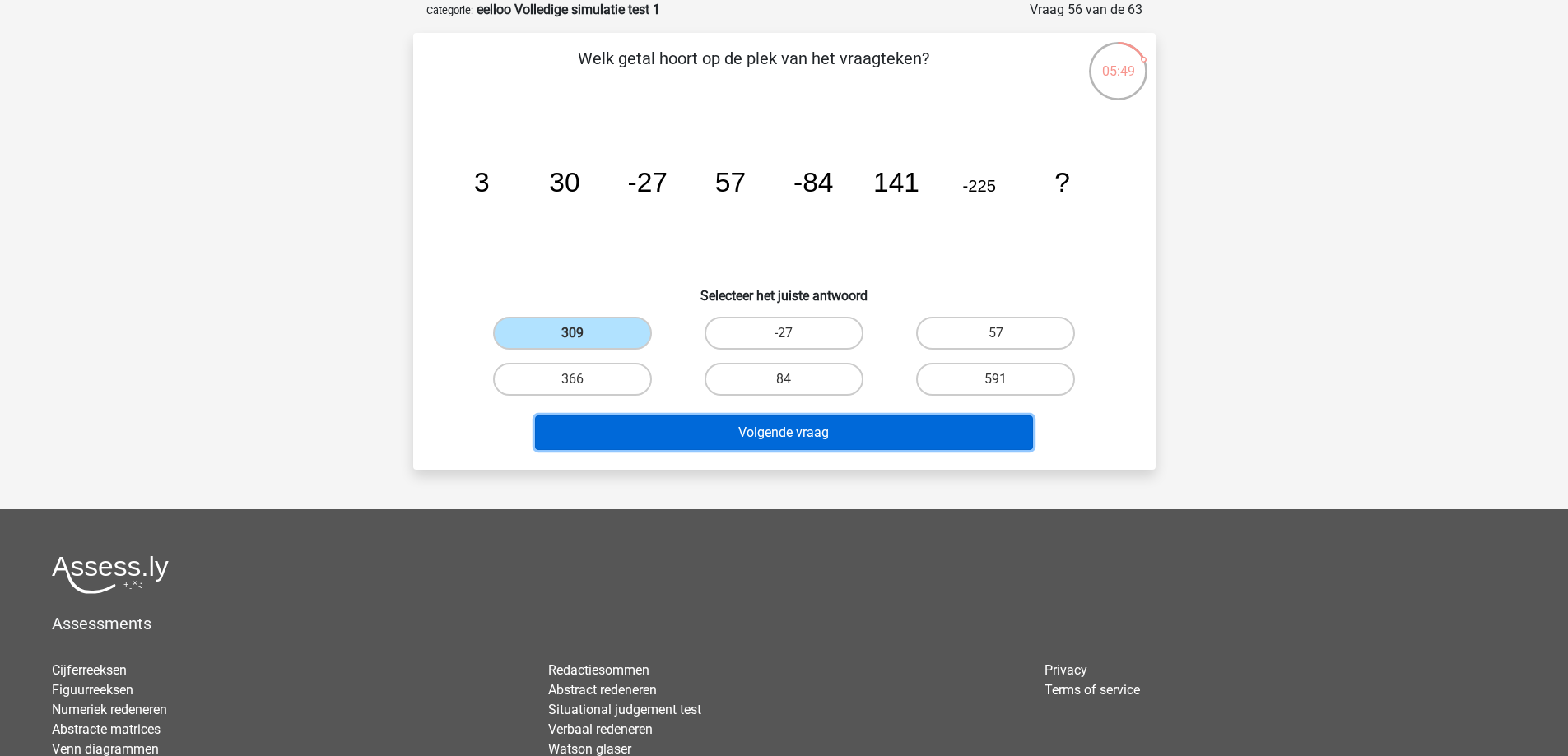
click at [647, 430] on button "Volgende vraag" at bounding box center [784, 432] width 498 height 34
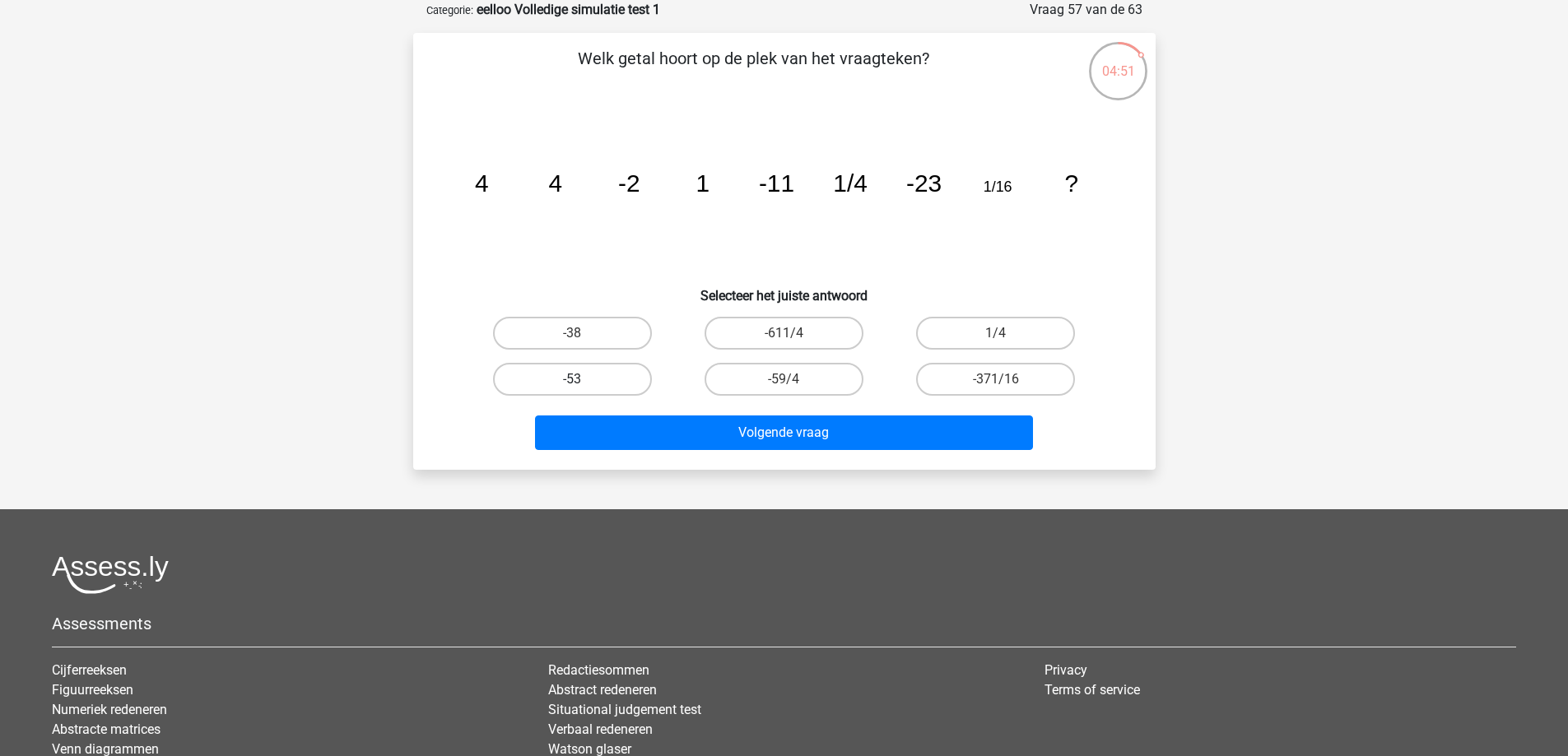
click at [548, 367] on label "-53" at bounding box center [572, 380] width 159 height 33
click at [572, 380] on input "-53" at bounding box center [577, 385] width 11 height 11
radio input "true"
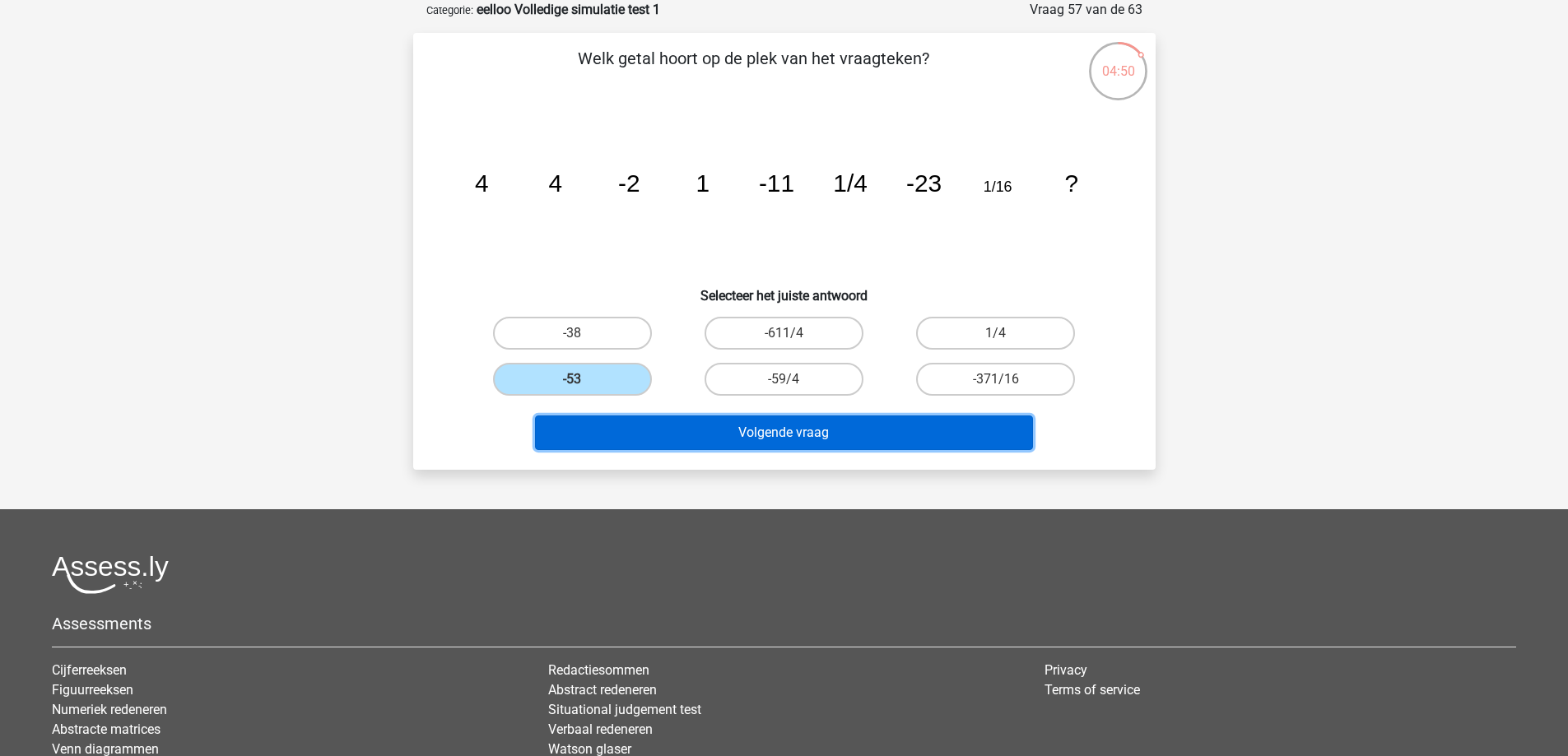
click at [637, 430] on button "Volgende vraag" at bounding box center [784, 432] width 498 height 34
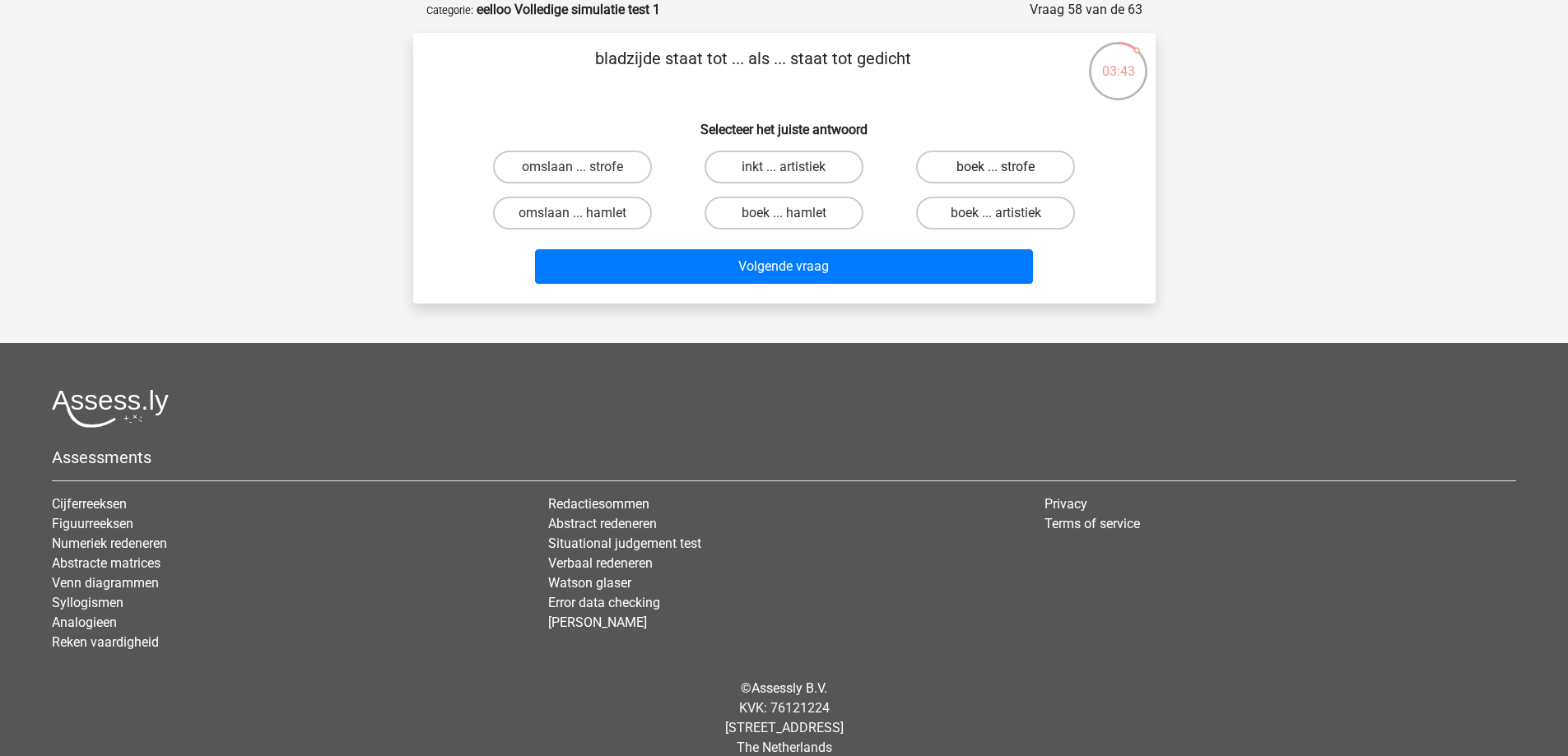
drag, startPoint x: 966, startPoint y: 161, endPoint x: 880, endPoint y: 236, distance: 114.1
click at [962, 165] on label "boek ... strofe" at bounding box center [995, 168] width 159 height 33
click at [996, 168] on input "boek ... strofe" at bounding box center [1001, 173] width 11 height 11
radio input "true"
click at [868, 240] on div "Volgende vraag" at bounding box center [784, 263] width 689 height 54
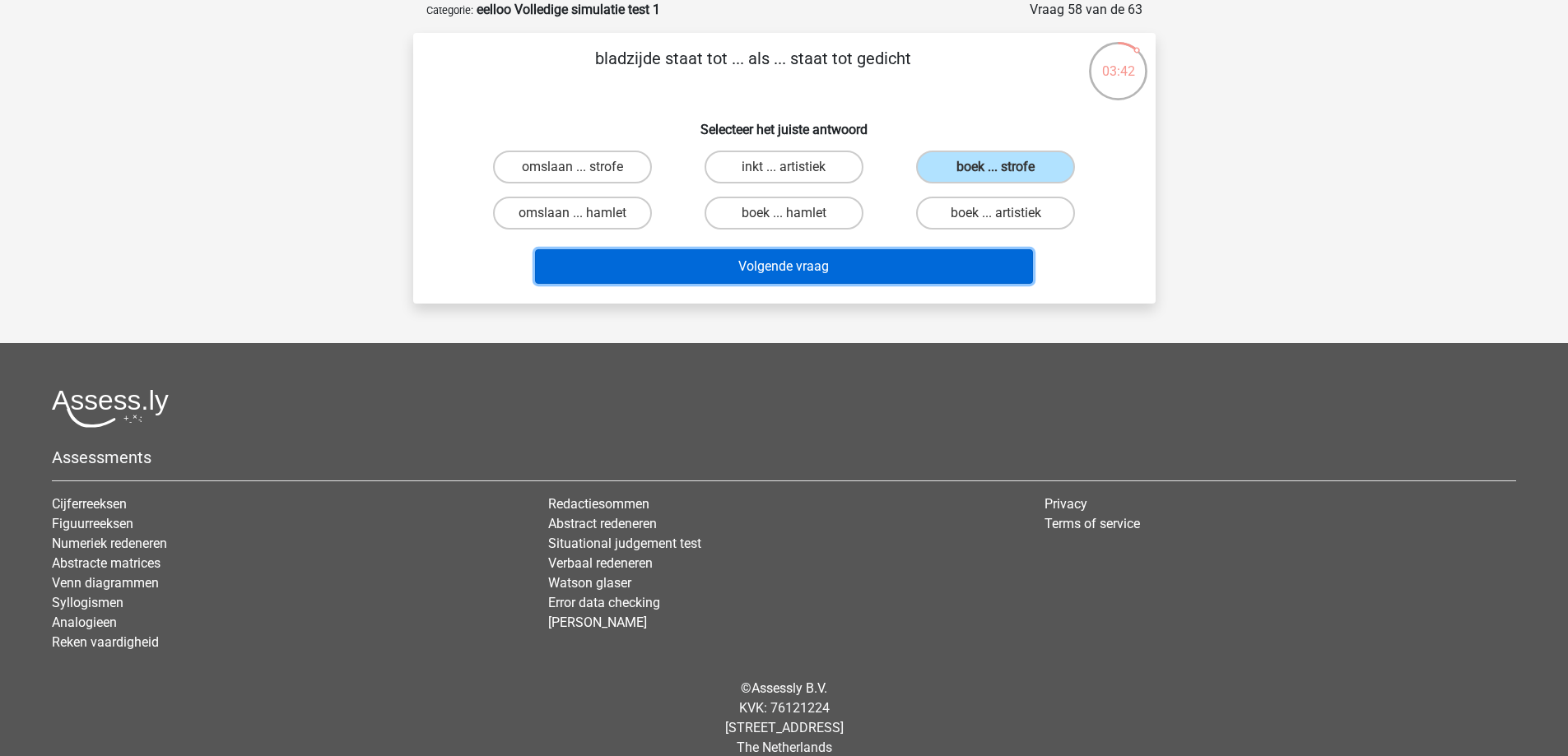
click at [863, 263] on button "Volgende vraag" at bounding box center [784, 266] width 498 height 34
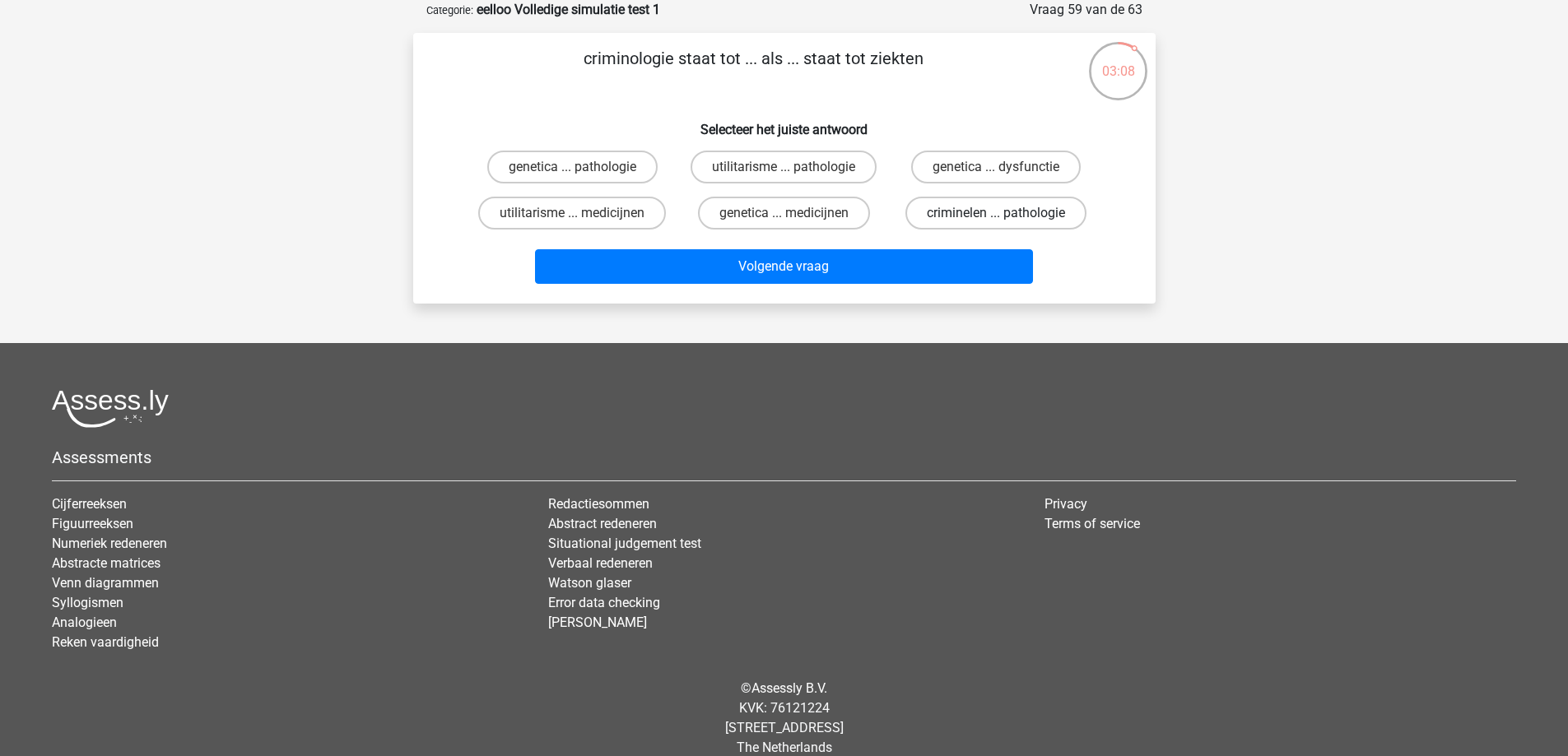
drag, startPoint x: 960, startPoint y: 210, endPoint x: 952, endPoint y: 217, distance: 10.6
click at [959, 210] on label "criminelen ... pathologie" at bounding box center [995, 213] width 181 height 33
click at [996, 213] on input "criminelen ... pathologie" at bounding box center [1001, 218] width 11 height 11
radio input "true"
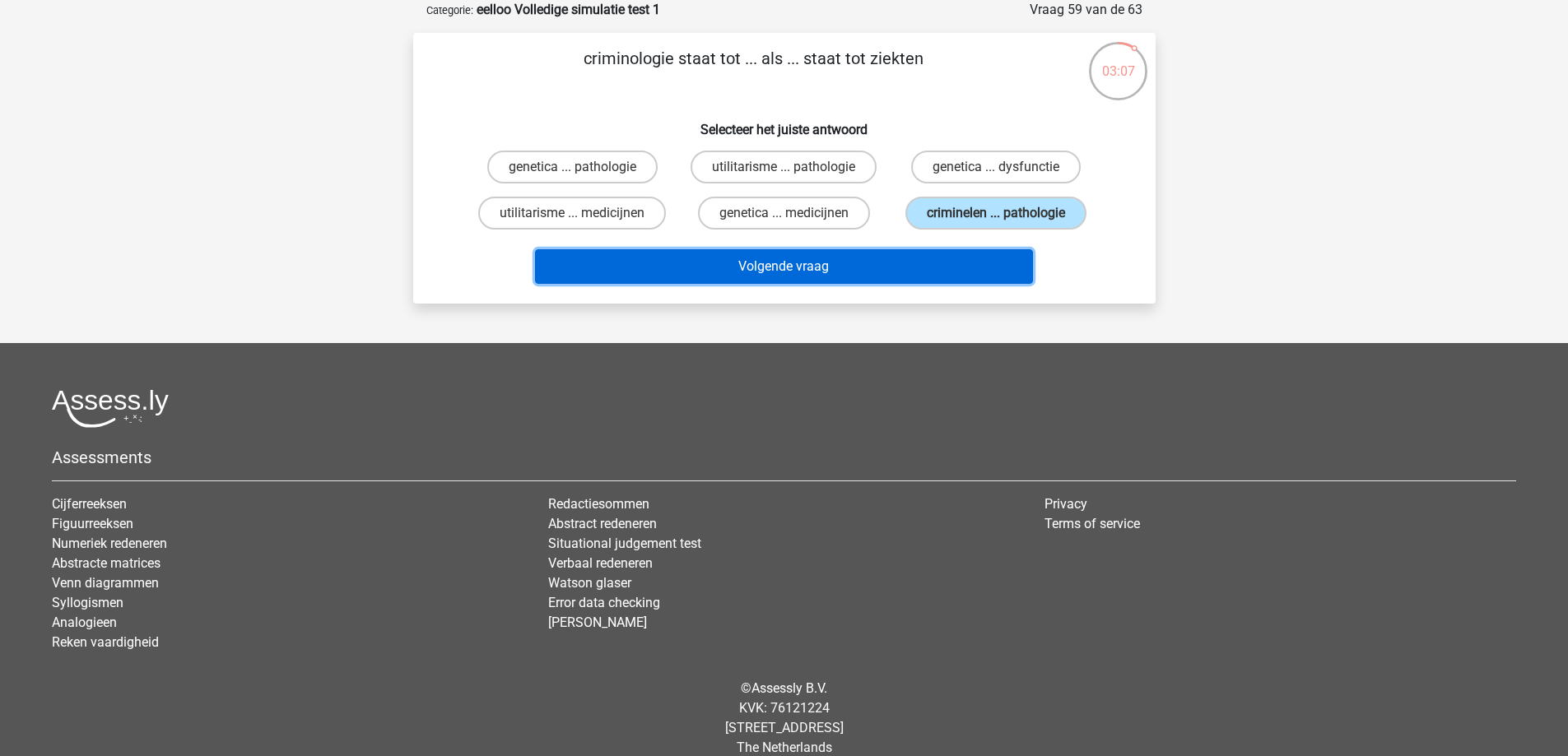
click at [913, 273] on button "Volgende vraag" at bounding box center [784, 266] width 498 height 34
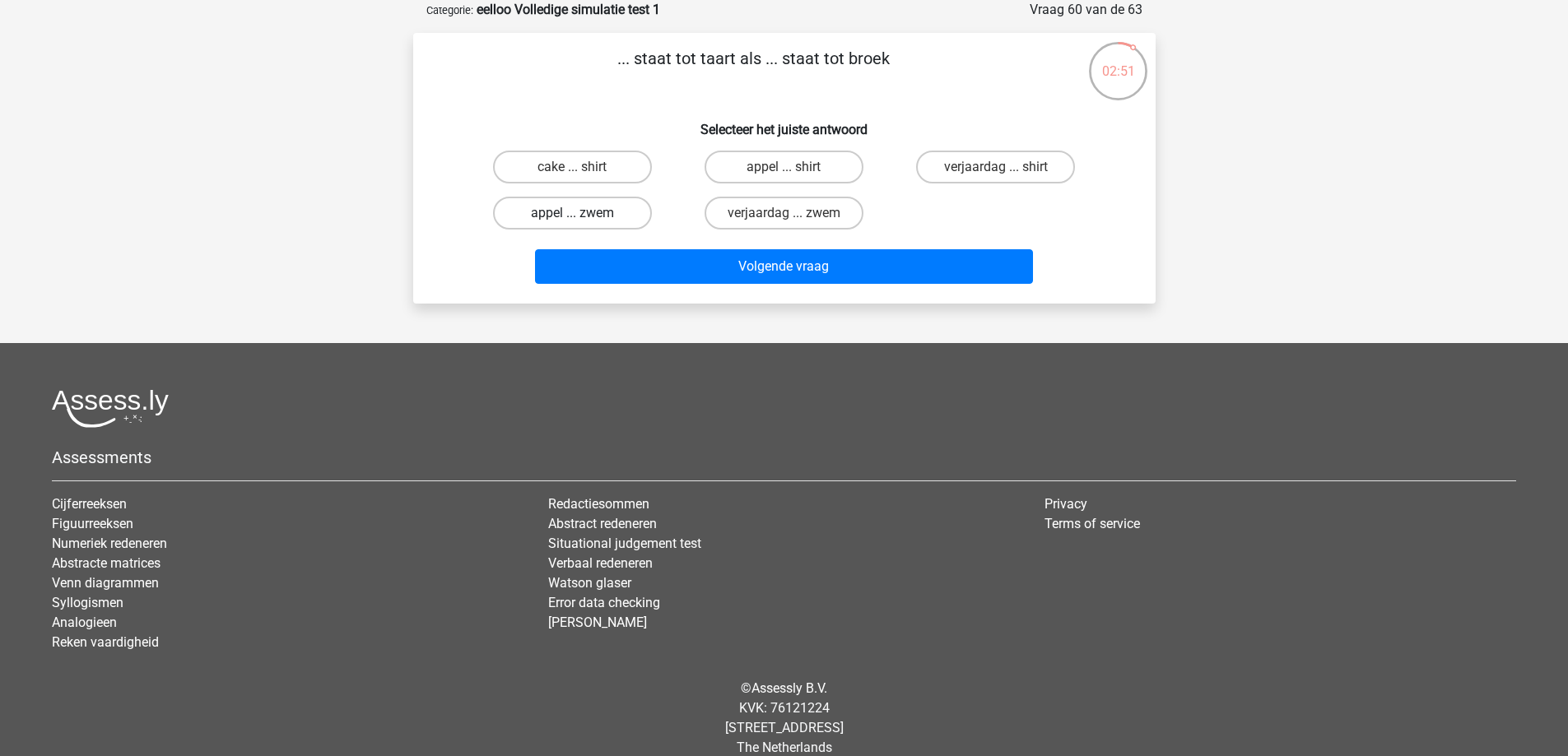
click at [598, 212] on label "appel ... zwem" at bounding box center [572, 213] width 159 height 33
click at [582, 213] on input "appel ... zwem" at bounding box center [577, 218] width 11 height 11
radio input "true"
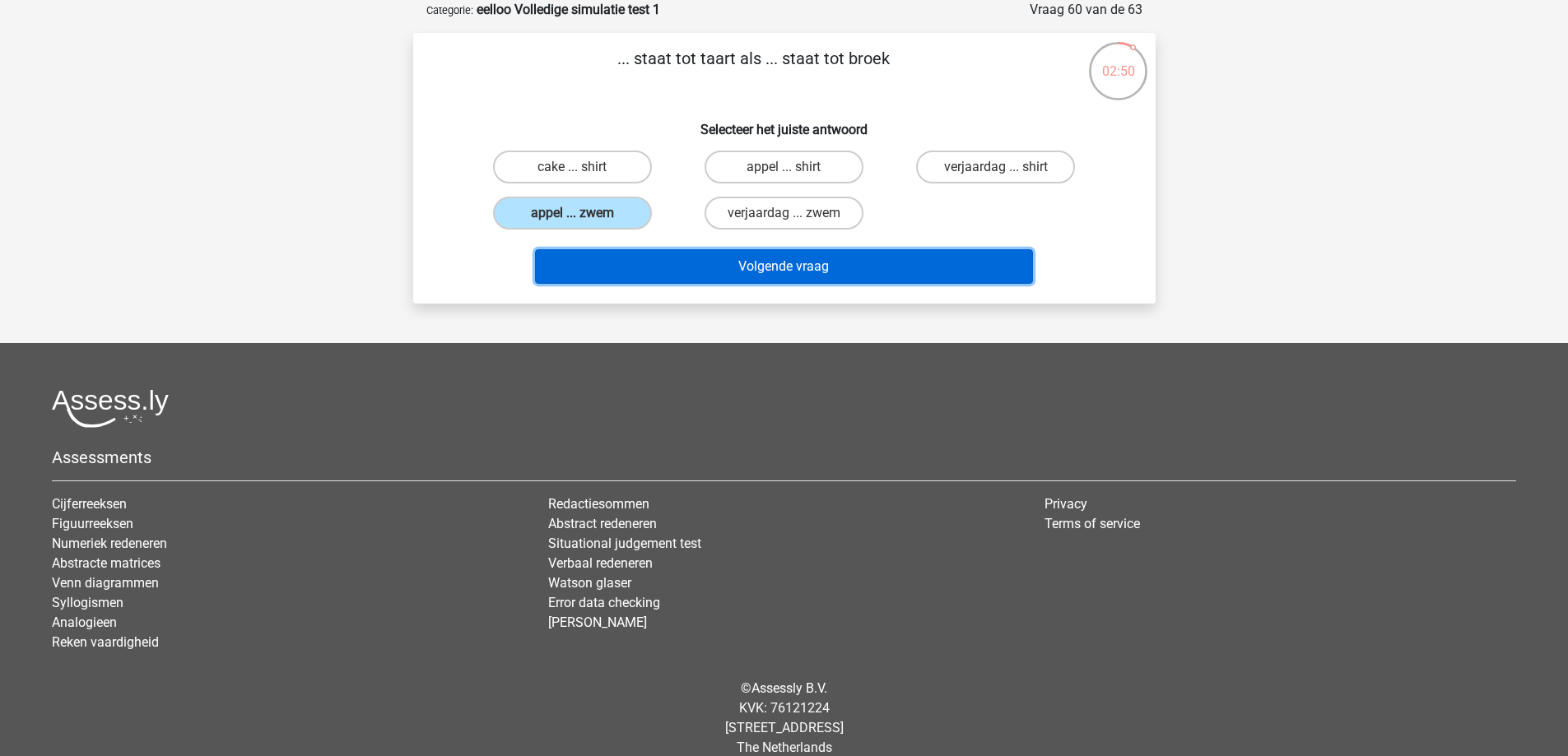
click at [654, 265] on button "Volgende vraag" at bounding box center [784, 266] width 498 height 34
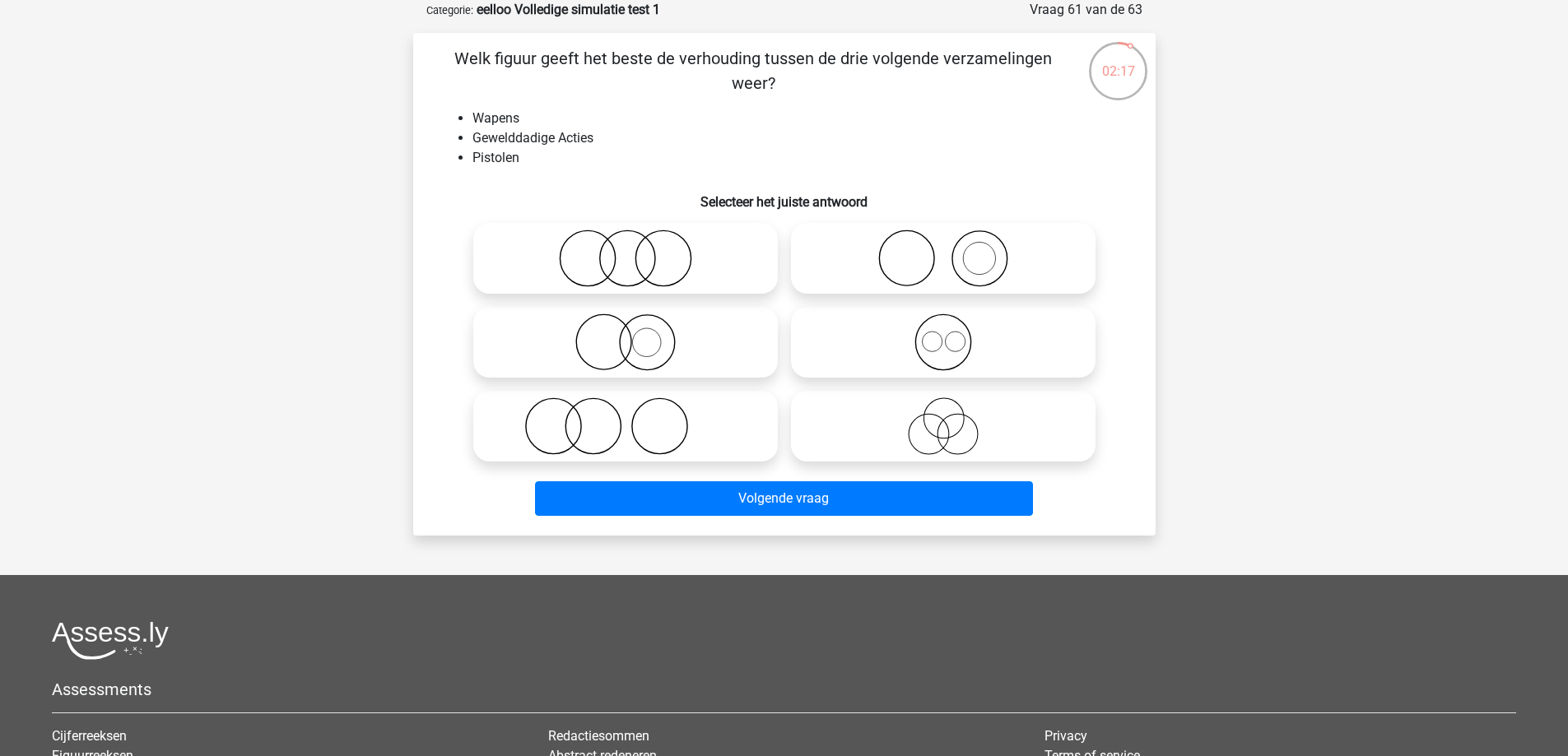
click at [649, 335] on icon at bounding box center [625, 343] width 291 height 58
click at [636, 334] on input "radio" at bounding box center [631, 329] width 11 height 11
radio input "true"
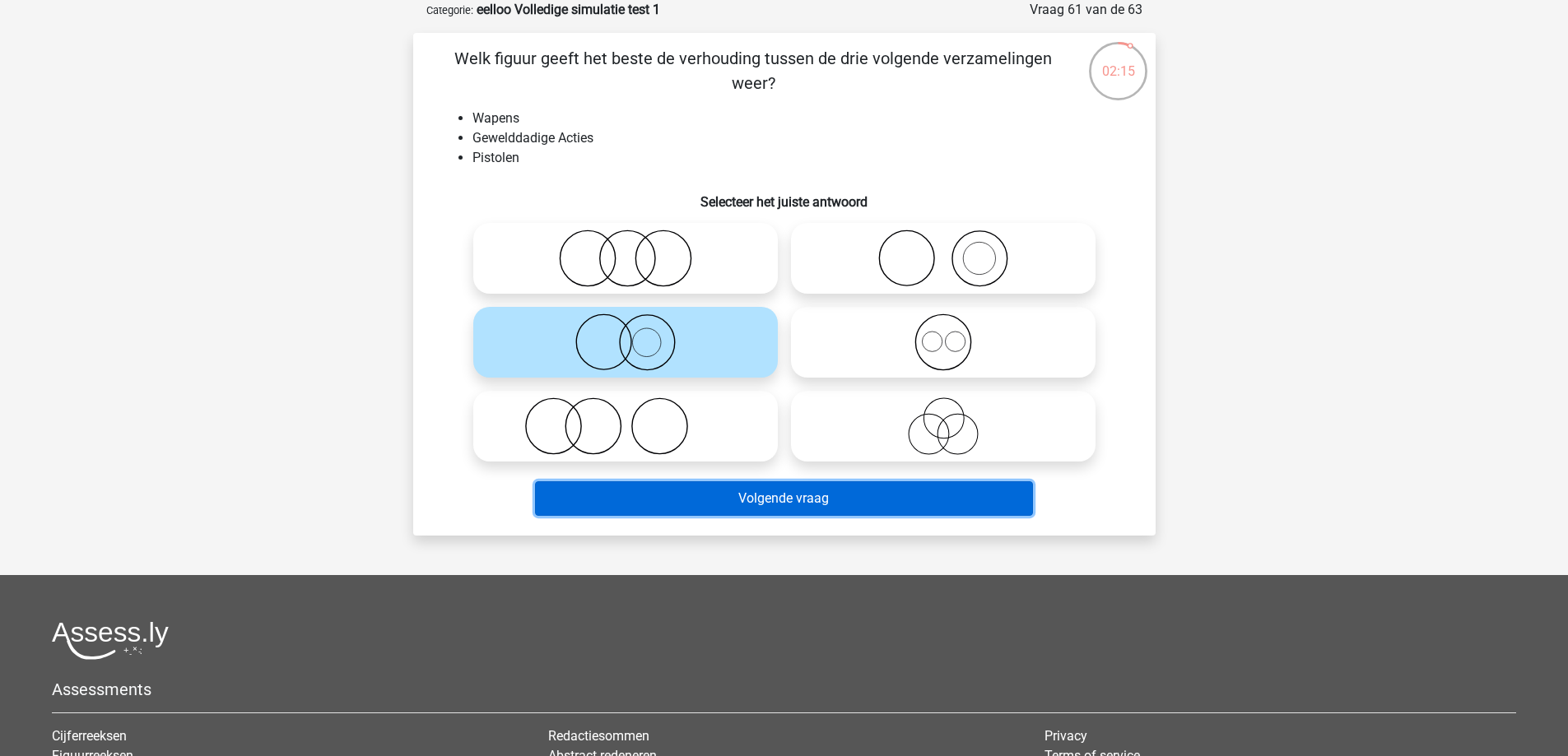
click at [745, 497] on button "Volgende vraag" at bounding box center [784, 498] width 498 height 34
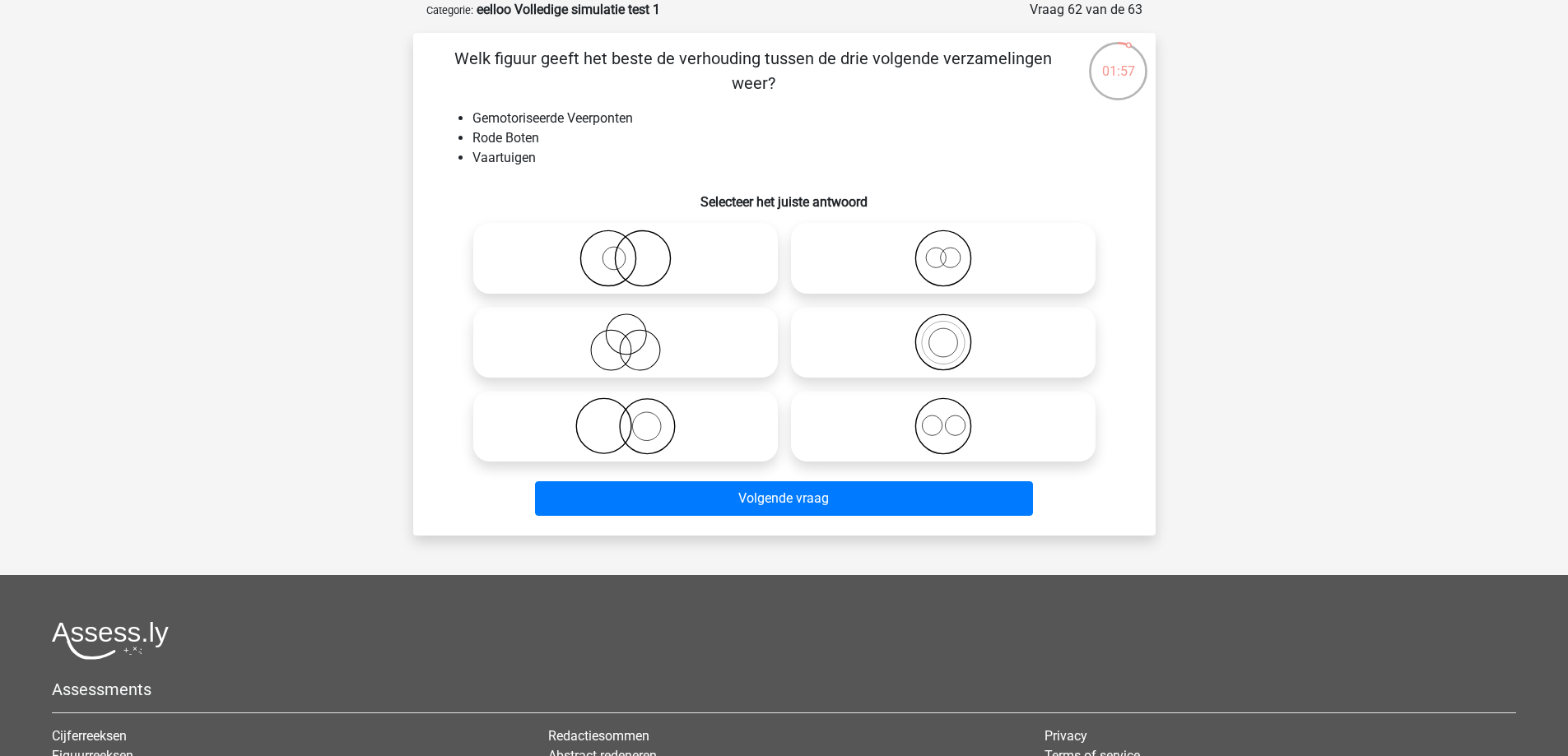
click at [889, 346] on icon at bounding box center [943, 343] width 291 height 58
click at [943, 334] on input "radio" at bounding box center [948, 329] width 11 height 11
radio input "true"
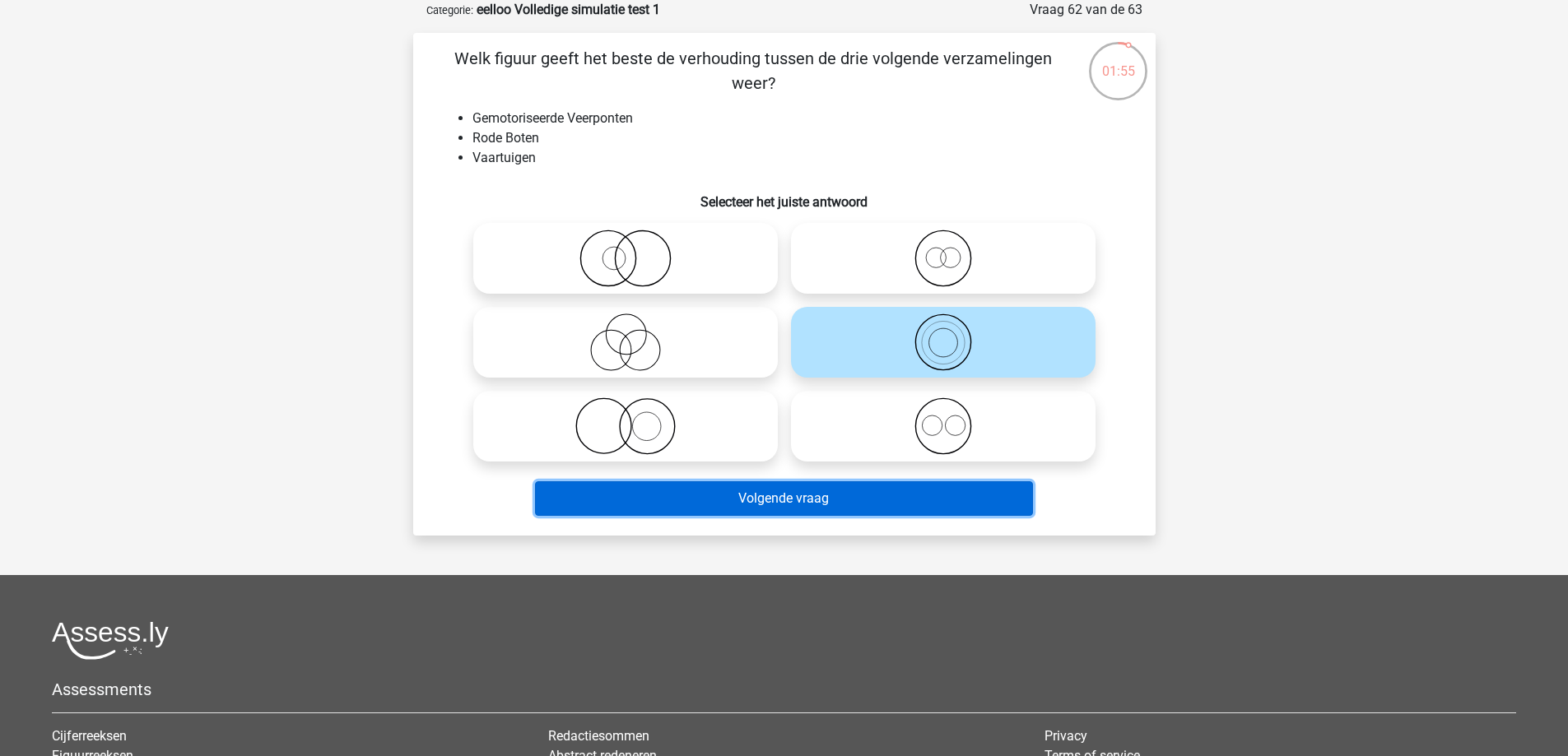
click at [836, 490] on button "Volgende vraag" at bounding box center [784, 498] width 498 height 34
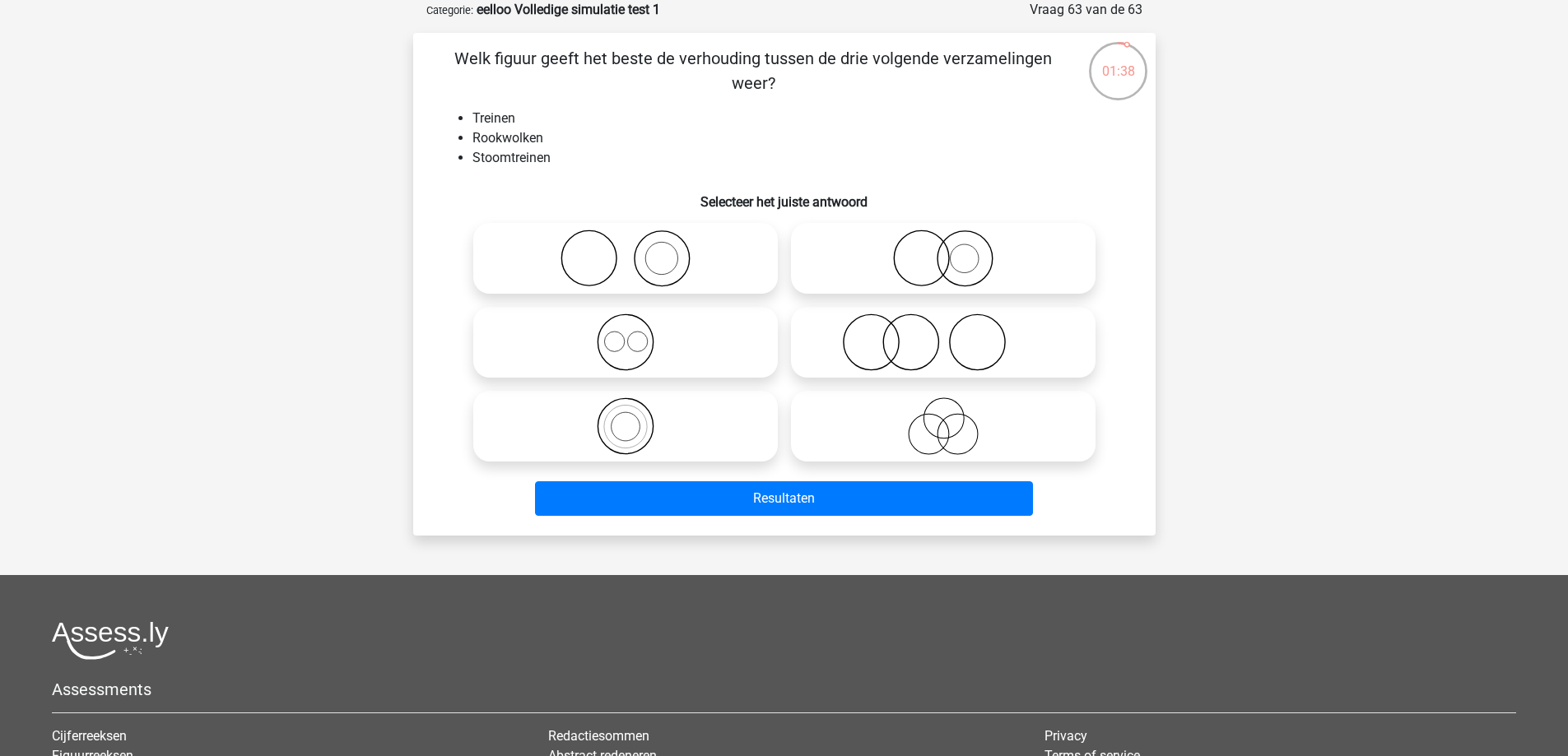
click at [929, 253] on icon at bounding box center [943, 259] width 291 height 58
click at [943, 250] on input "radio" at bounding box center [948, 245] width 11 height 11
radio input "true"
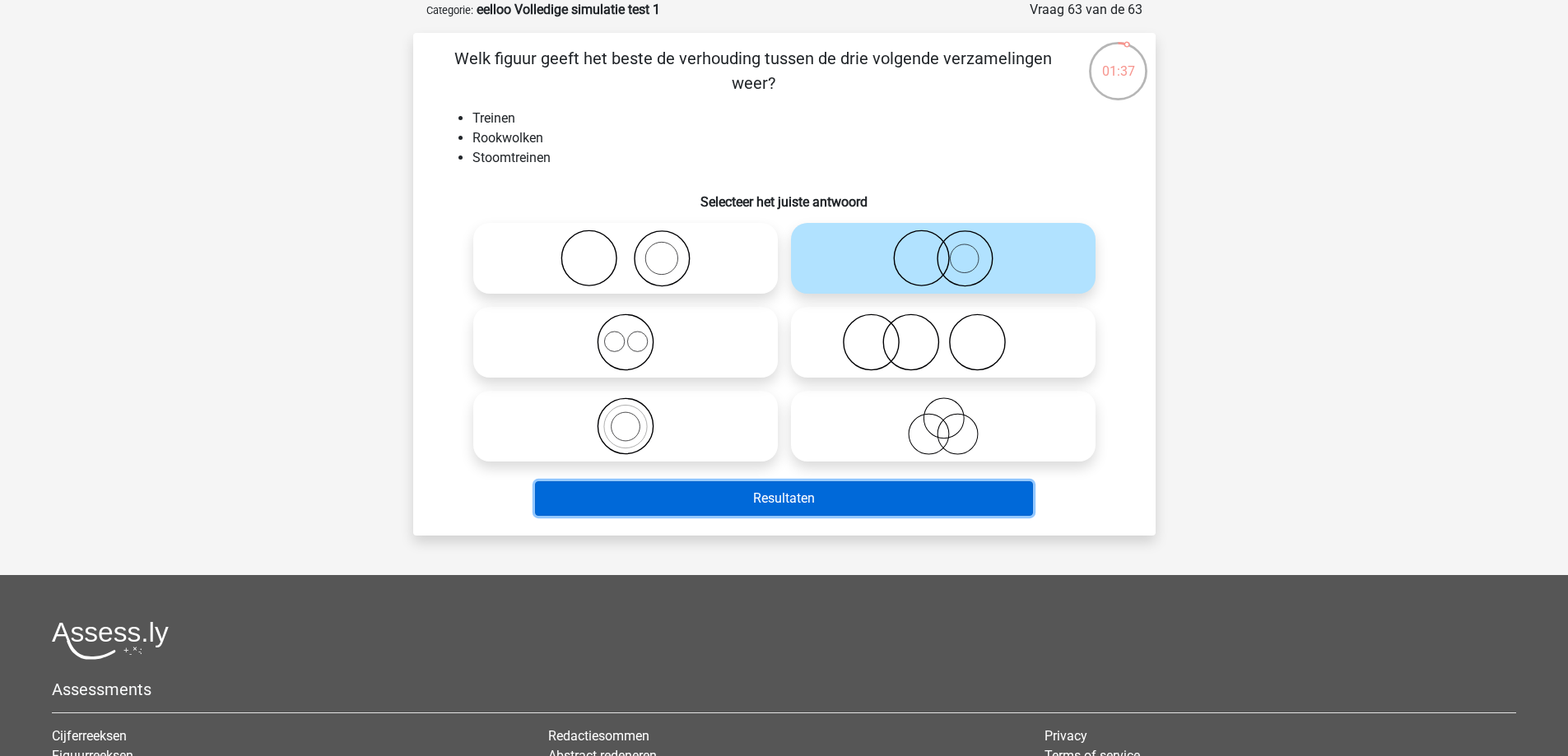
click at [857, 492] on button "Resultaten" at bounding box center [784, 498] width 498 height 34
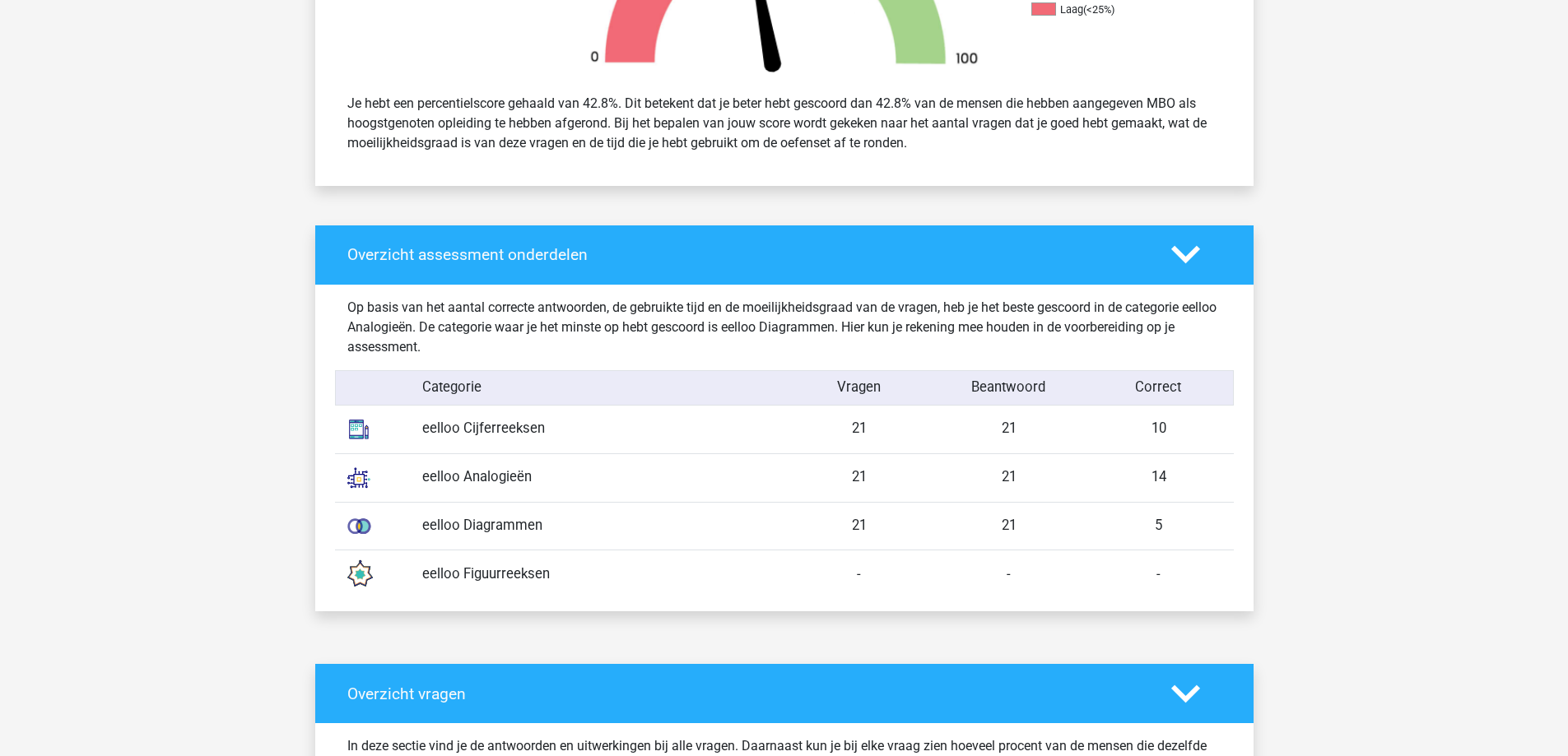
scroll to position [659, 0]
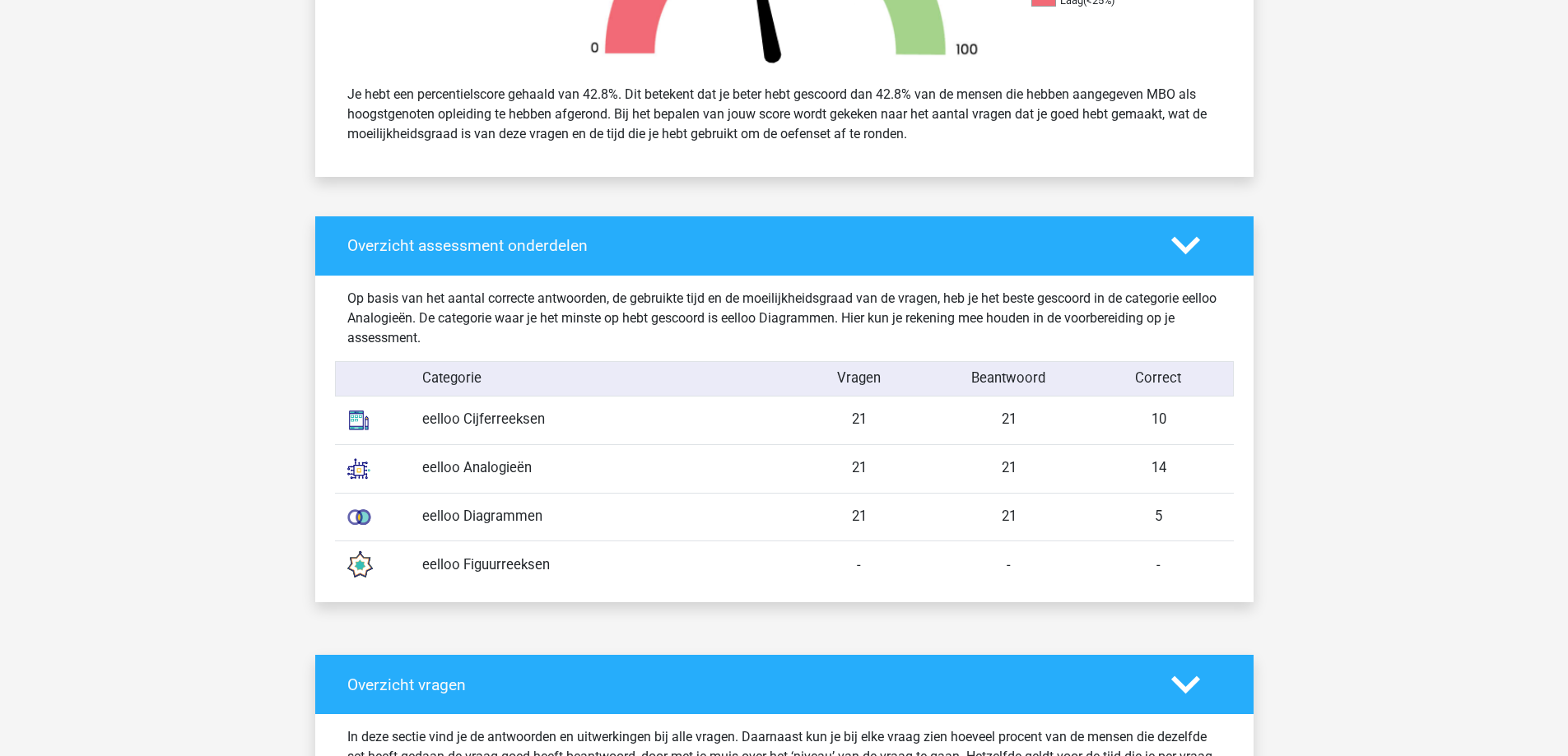
click at [701, 510] on div "eelloo Diagrammen" at bounding box center [596, 517] width 374 height 20
click at [528, 521] on div "eelloo Diagrammen" at bounding box center [596, 517] width 374 height 20
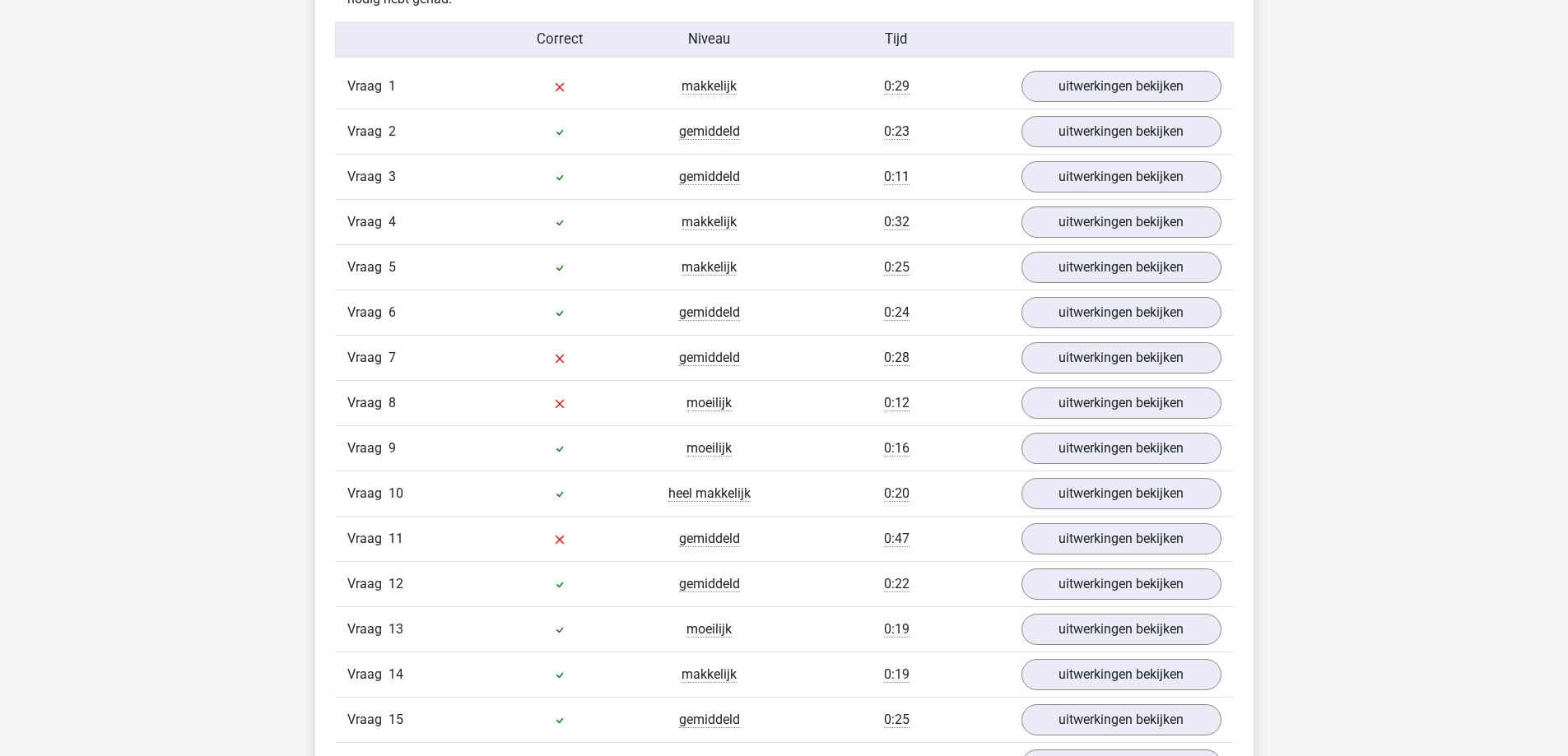
scroll to position [1399, 0]
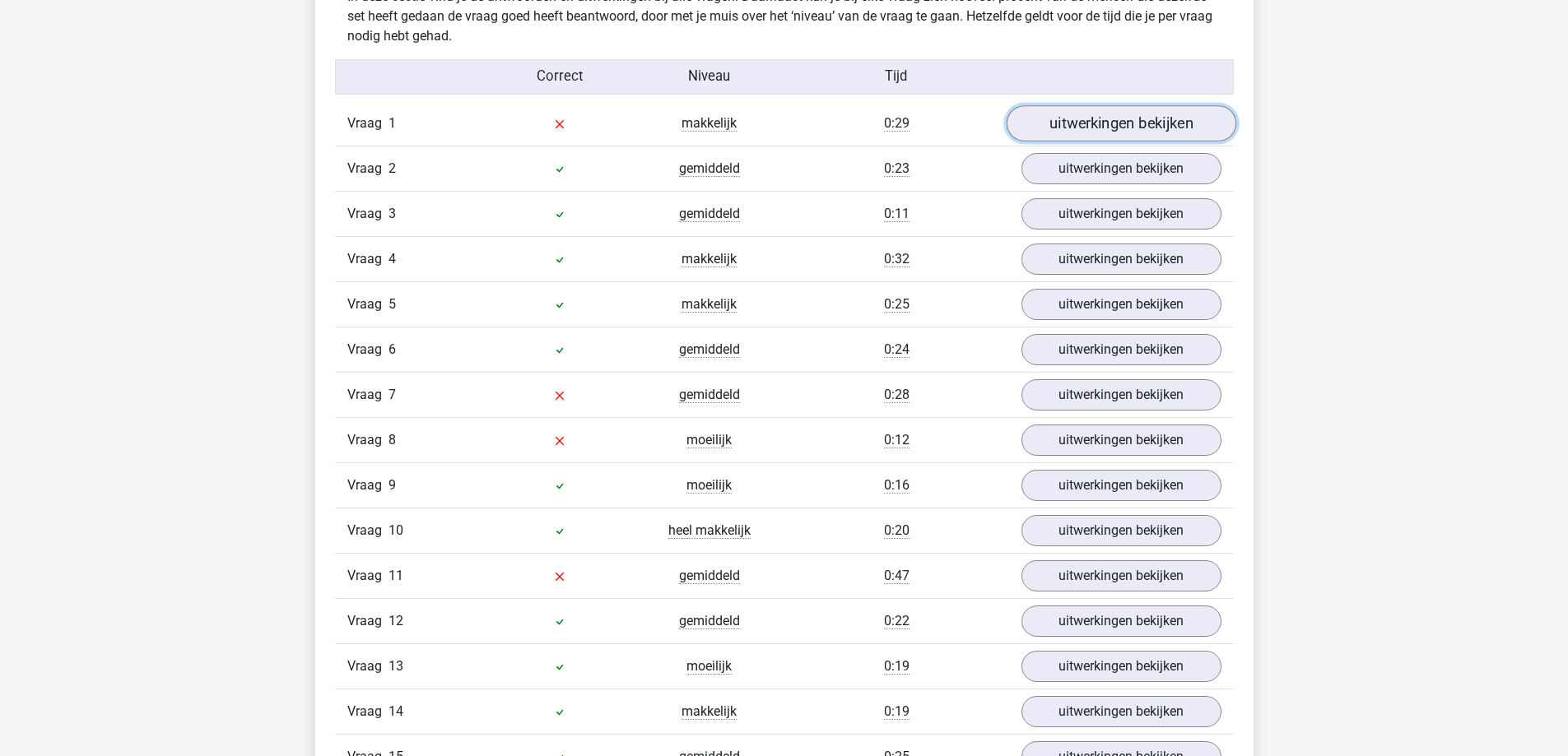
click at [1128, 126] on link "uitwerkingen bekijken" at bounding box center [1121, 123] width 230 height 36
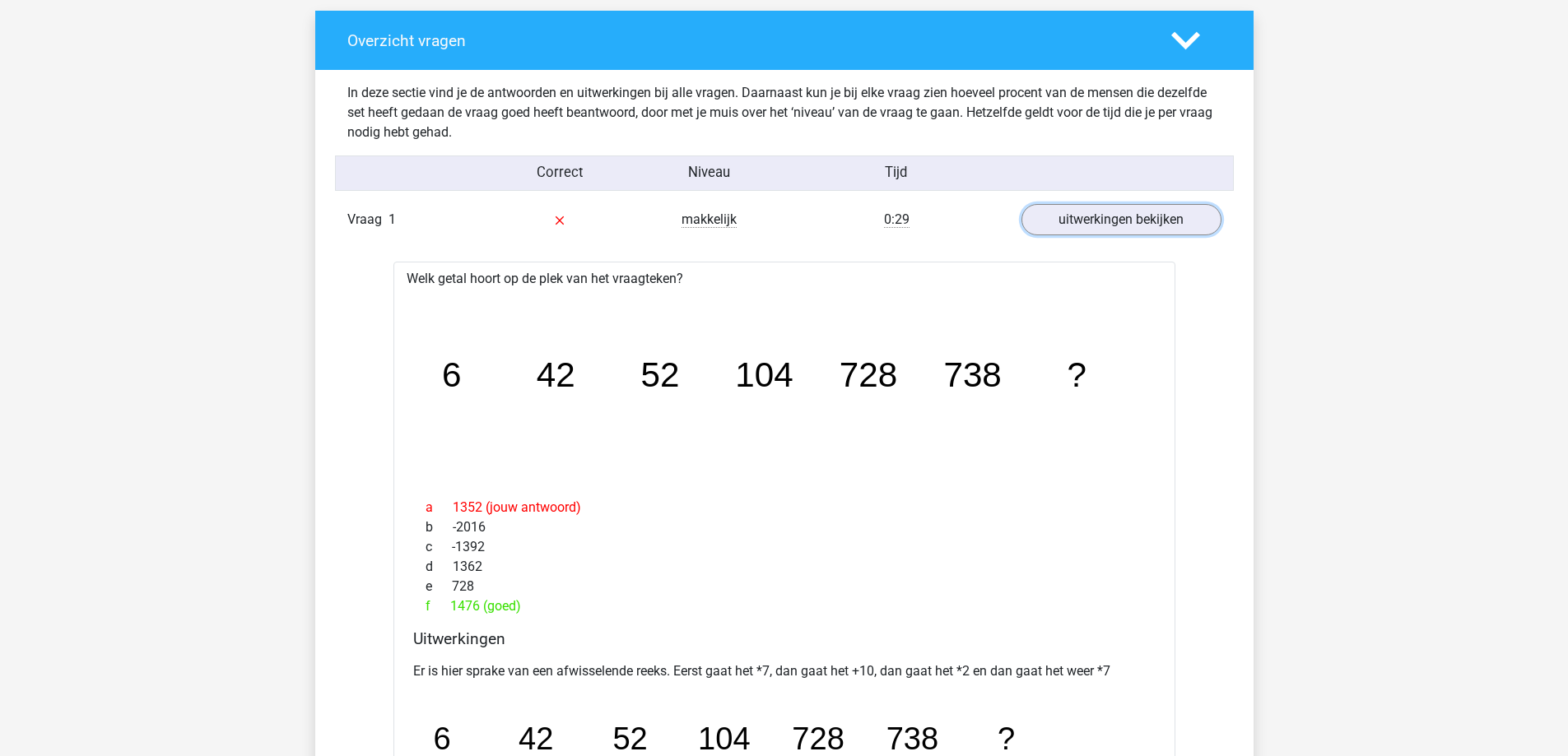
scroll to position [1235, 0]
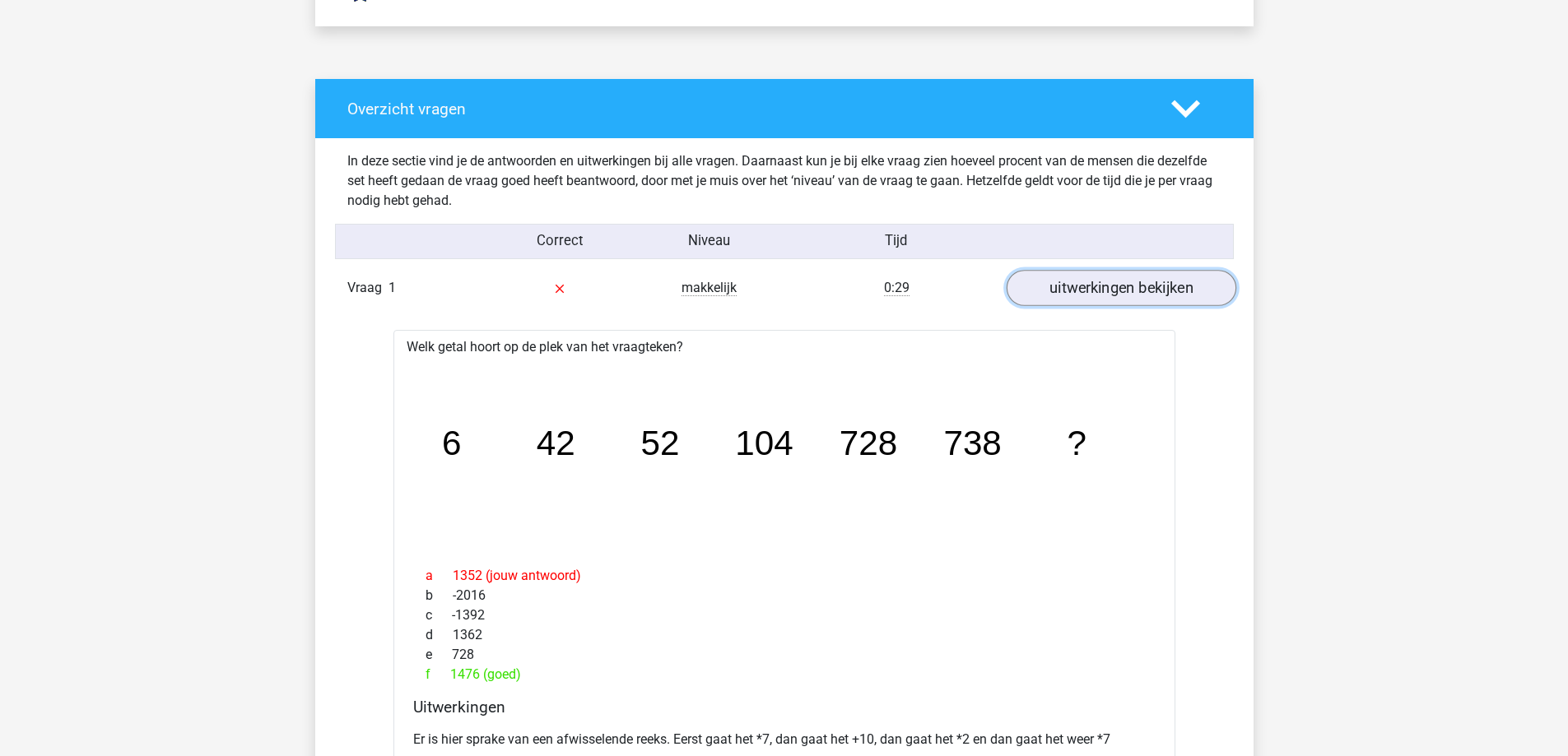
click at [1026, 282] on link "uitwerkingen bekijken" at bounding box center [1121, 288] width 230 height 36
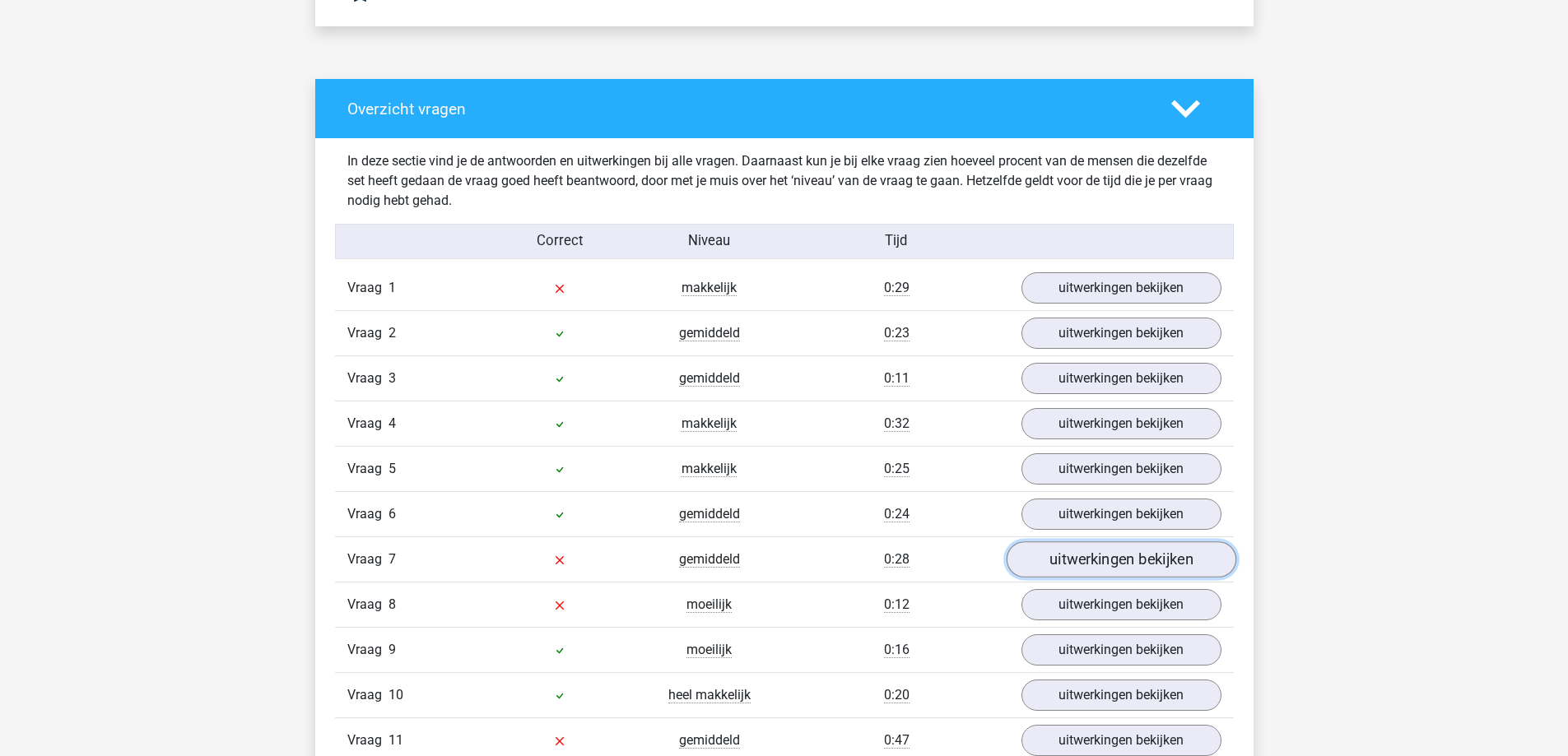
click at [1078, 559] on link "uitwerkingen bekijken" at bounding box center [1121, 560] width 230 height 36
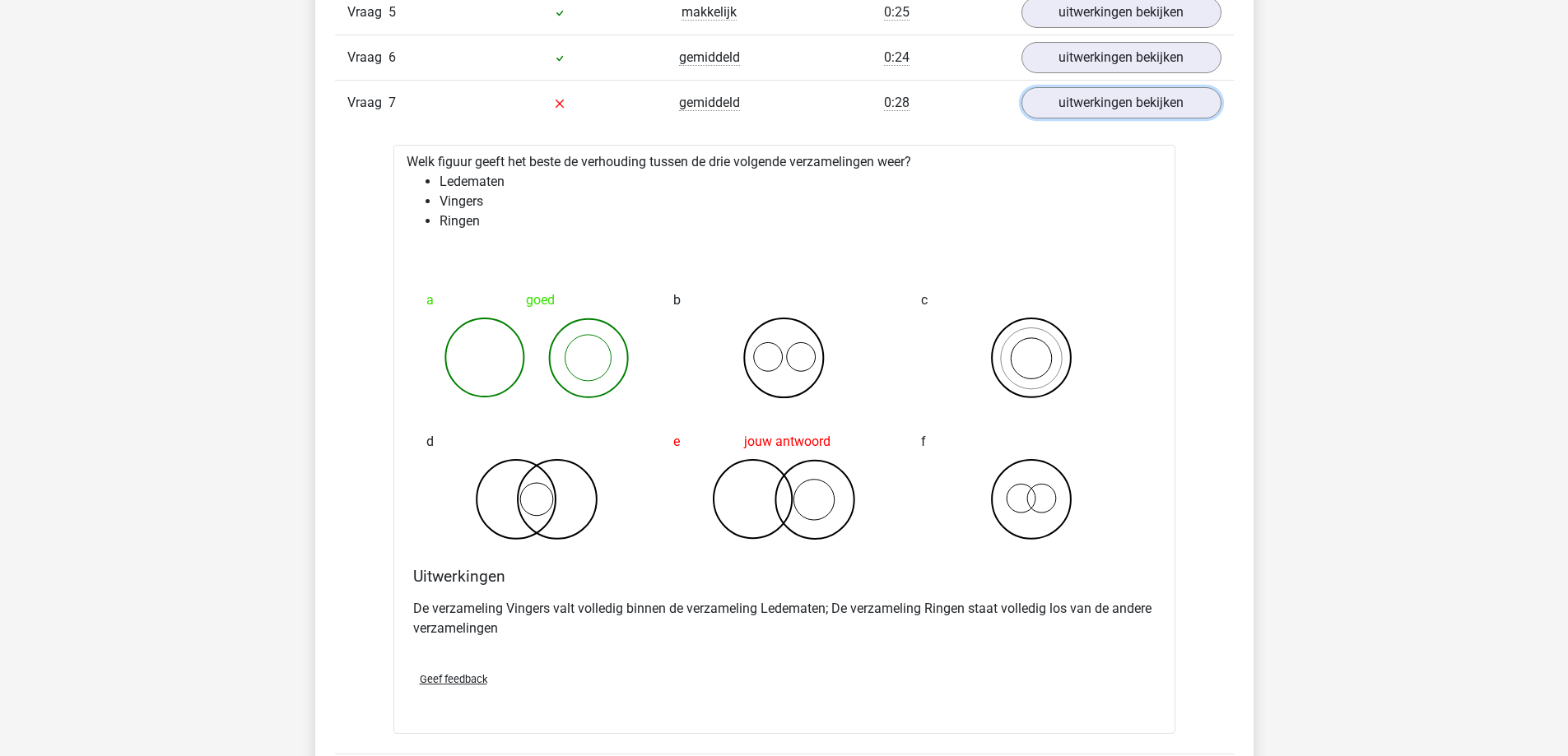
scroll to position [1729, 0]
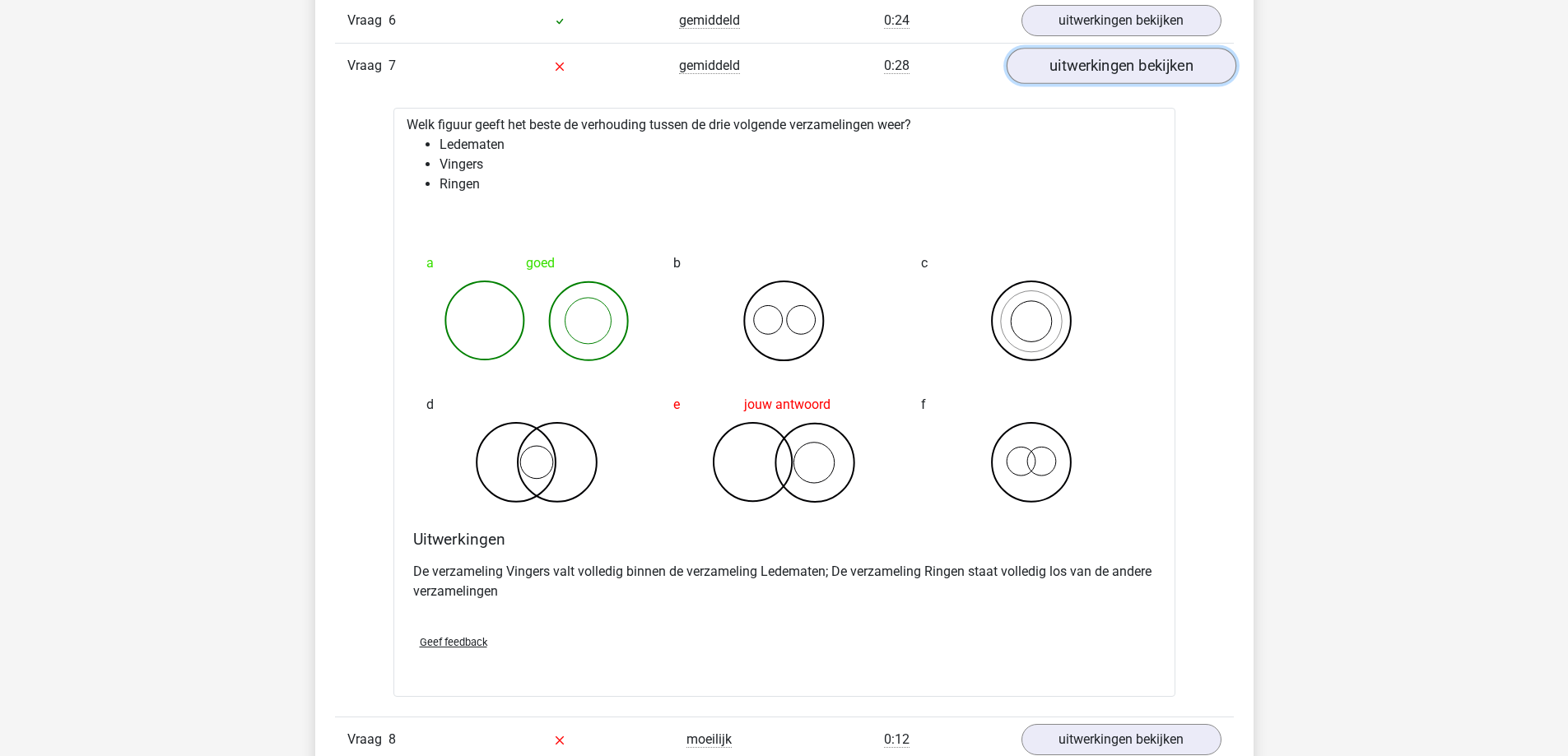
click at [1123, 73] on link "uitwerkingen bekijken" at bounding box center [1121, 65] width 230 height 36
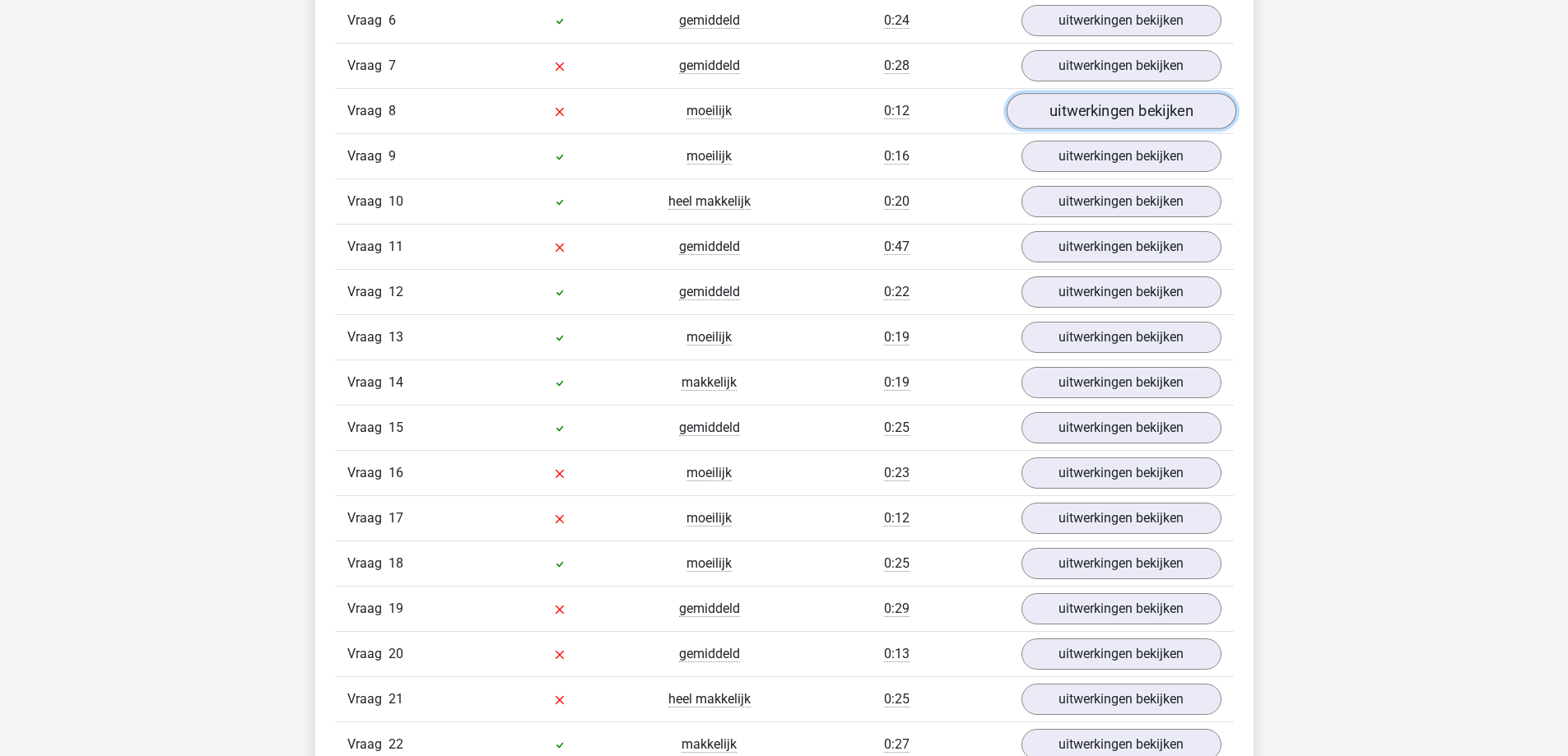
click at [1066, 109] on link "uitwerkingen bekijken" at bounding box center [1121, 111] width 230 height 36
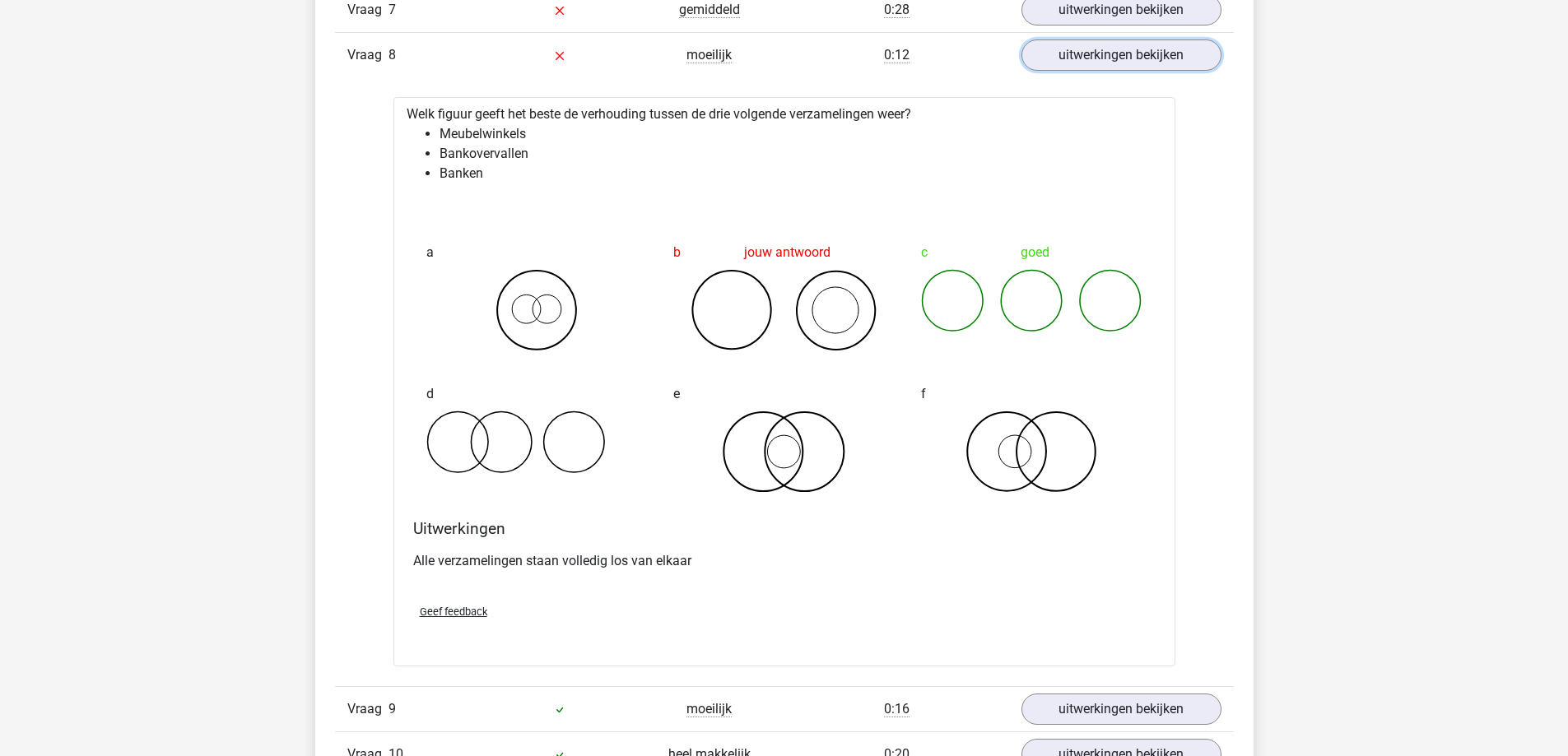
scroll to position [1646, 0]
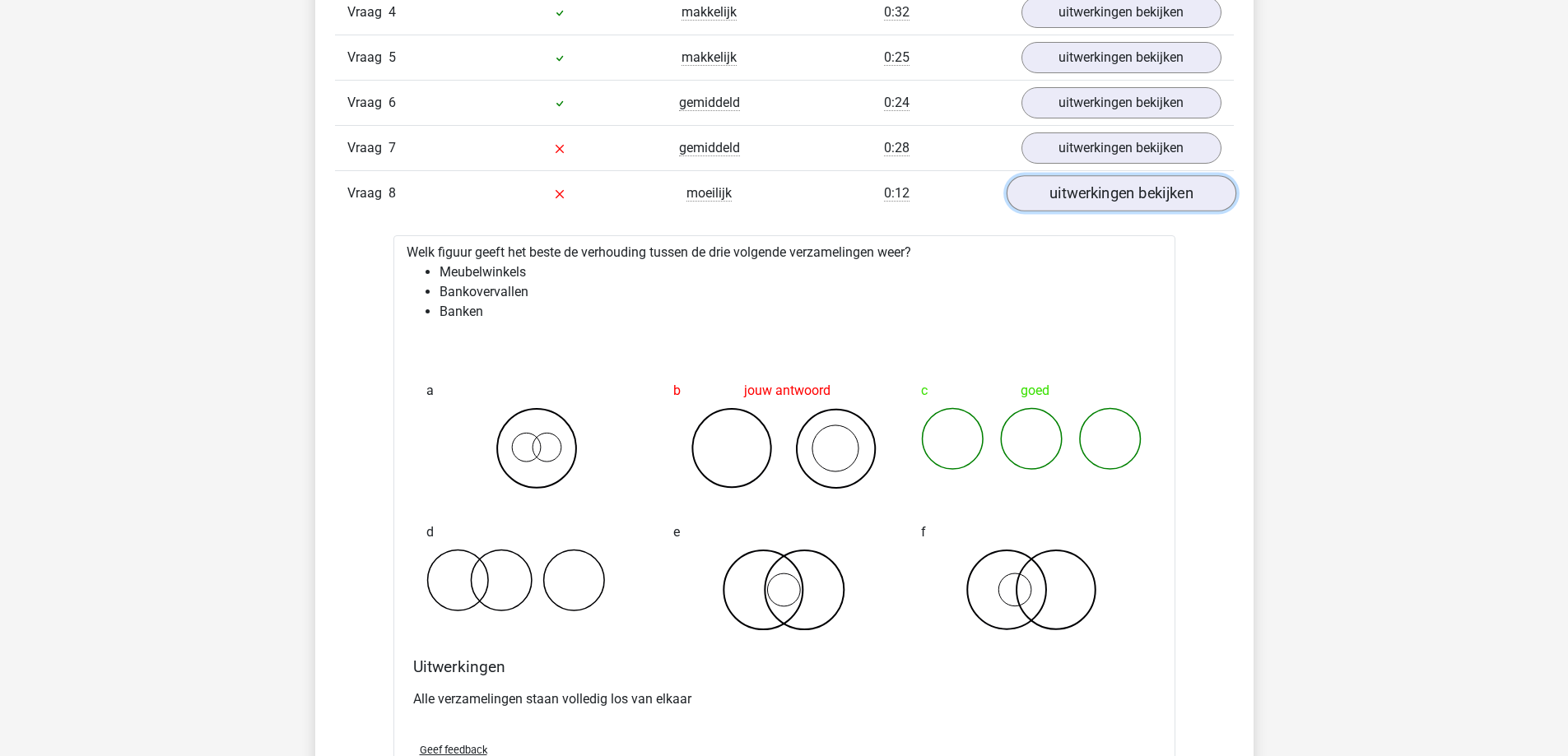
click at [1044, 195] on link "uitwerkingen bekijken" at bounding box center [1121, 193] width 230 height 36
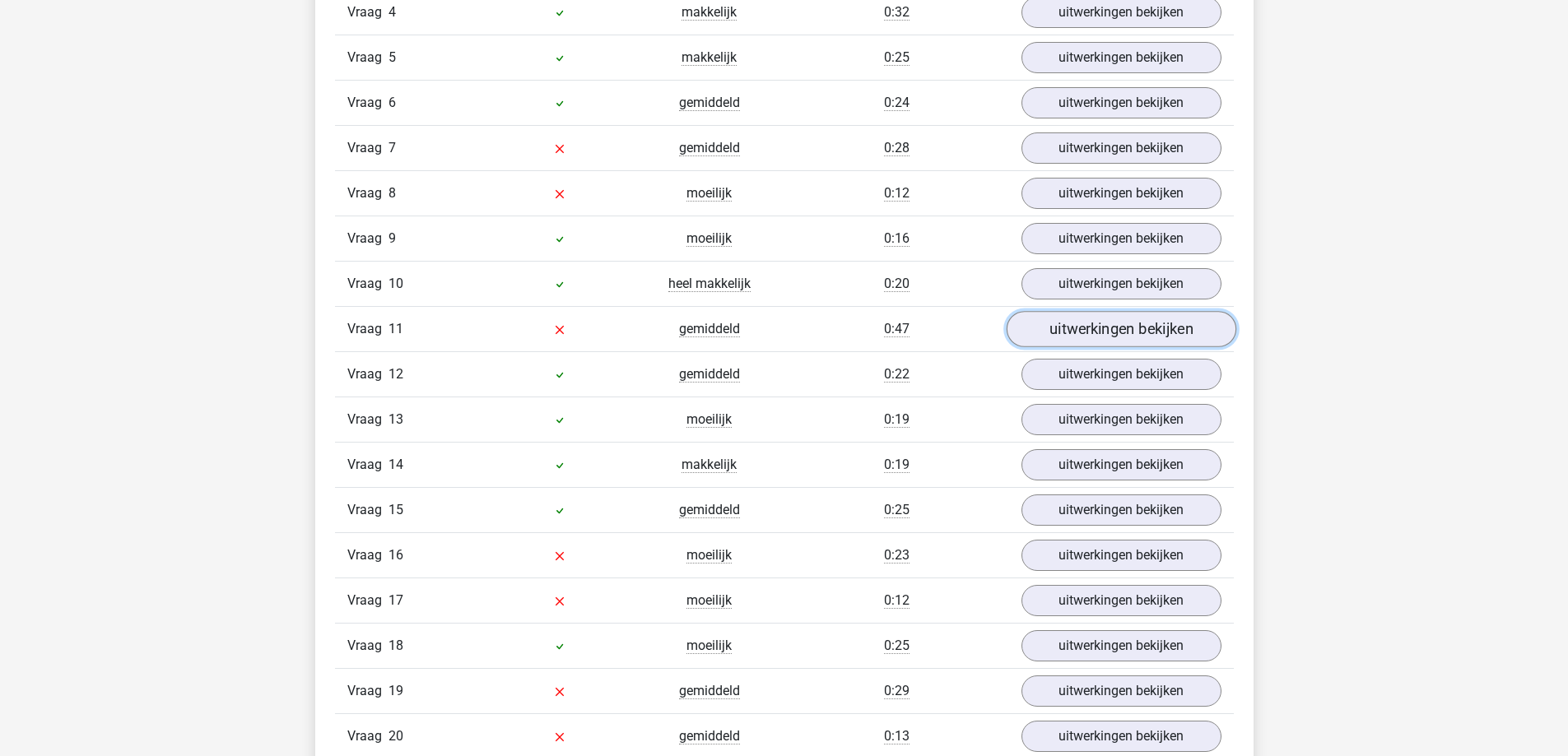
click at [1088, 329] on link "uitwerkingen bekijken" at bounding box center [1121, 329] width 230 height 36
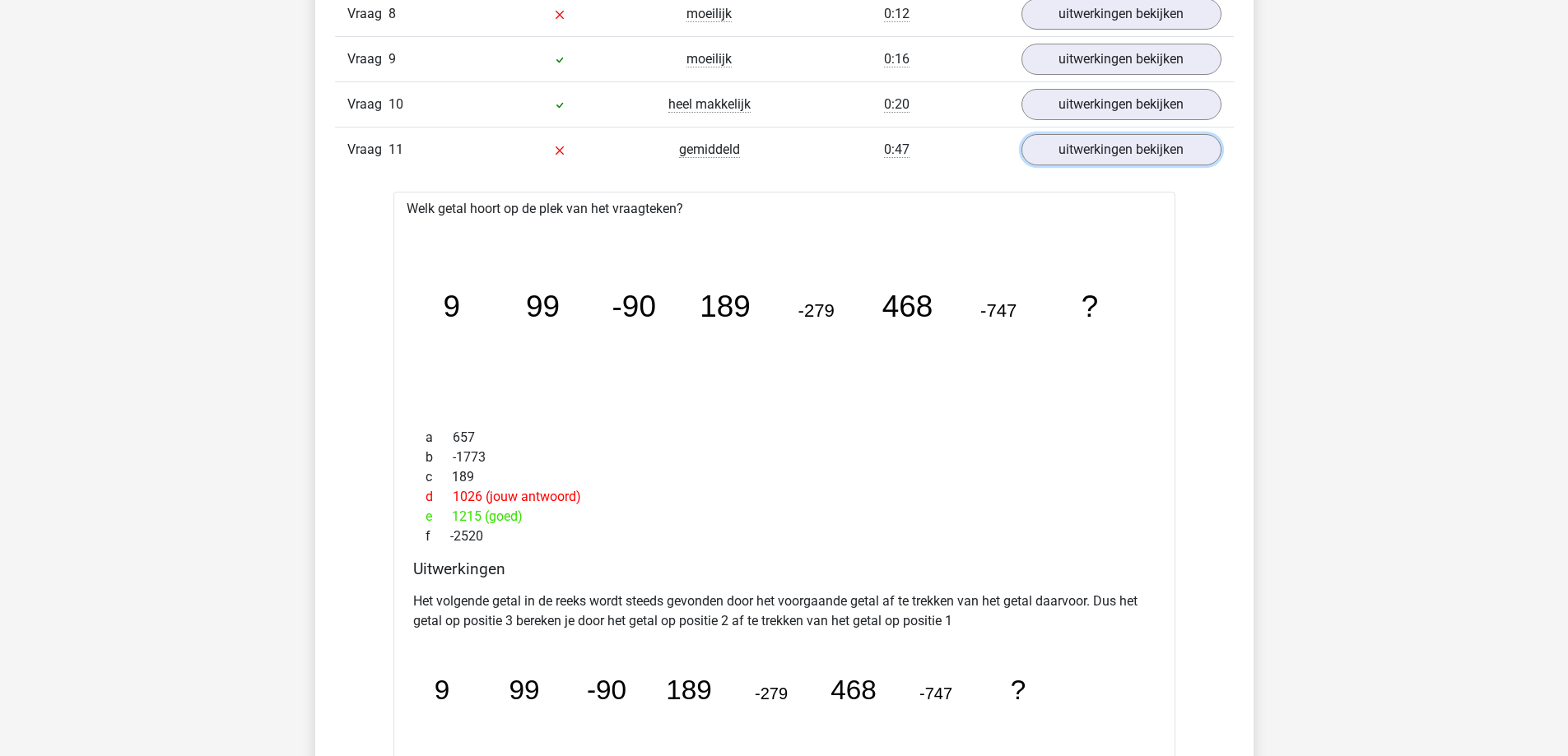
scroll to position [1729, 0]
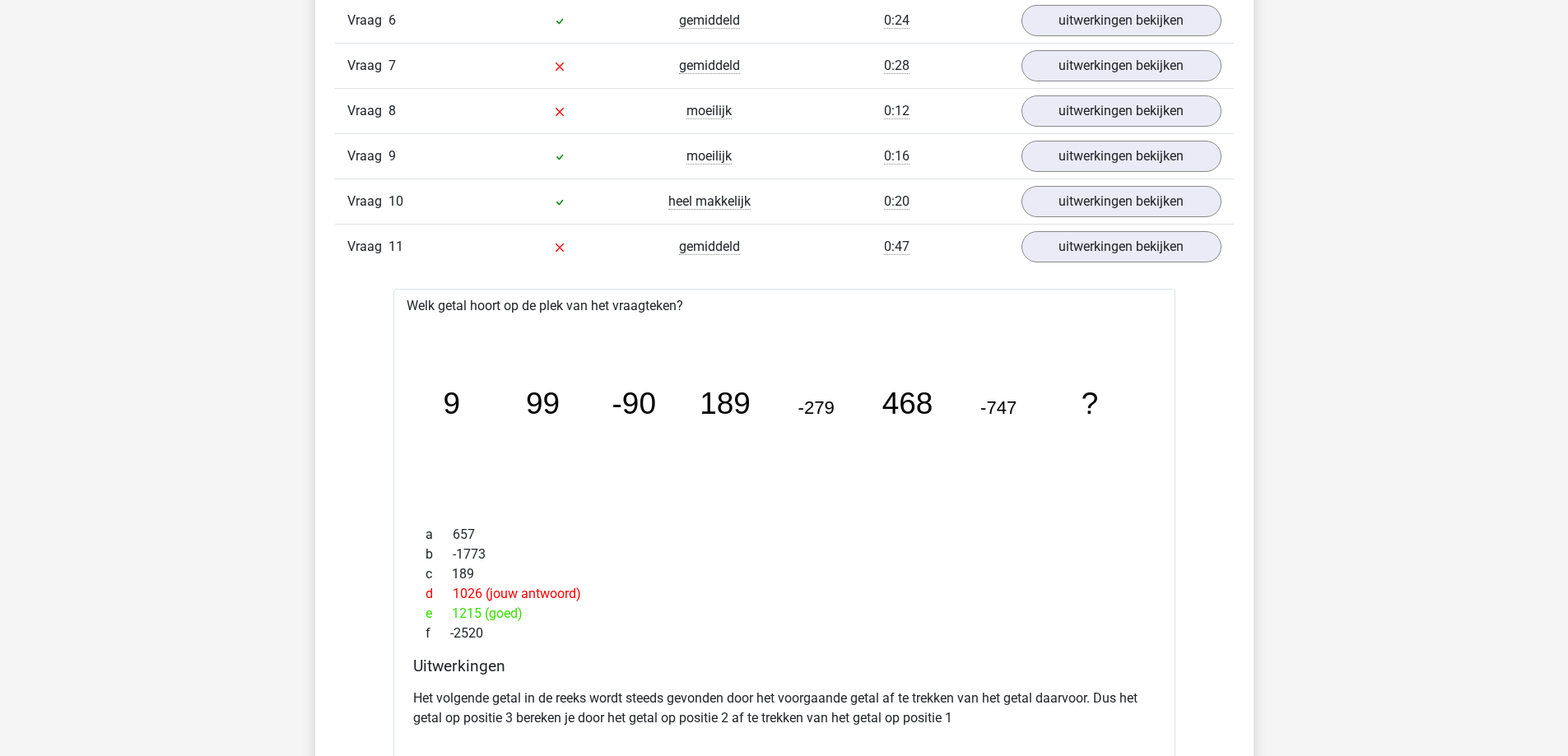
click at [1075, 222] on div "Vraag 10 heel makkelijk 0:20 uitwerkingen bekijken" at bounding box center [784, 202] width 899 height 46
click at [1065, 248] on link "uitwerkingen bekijken" at bounding box center [1121, 246] width 230 height 36
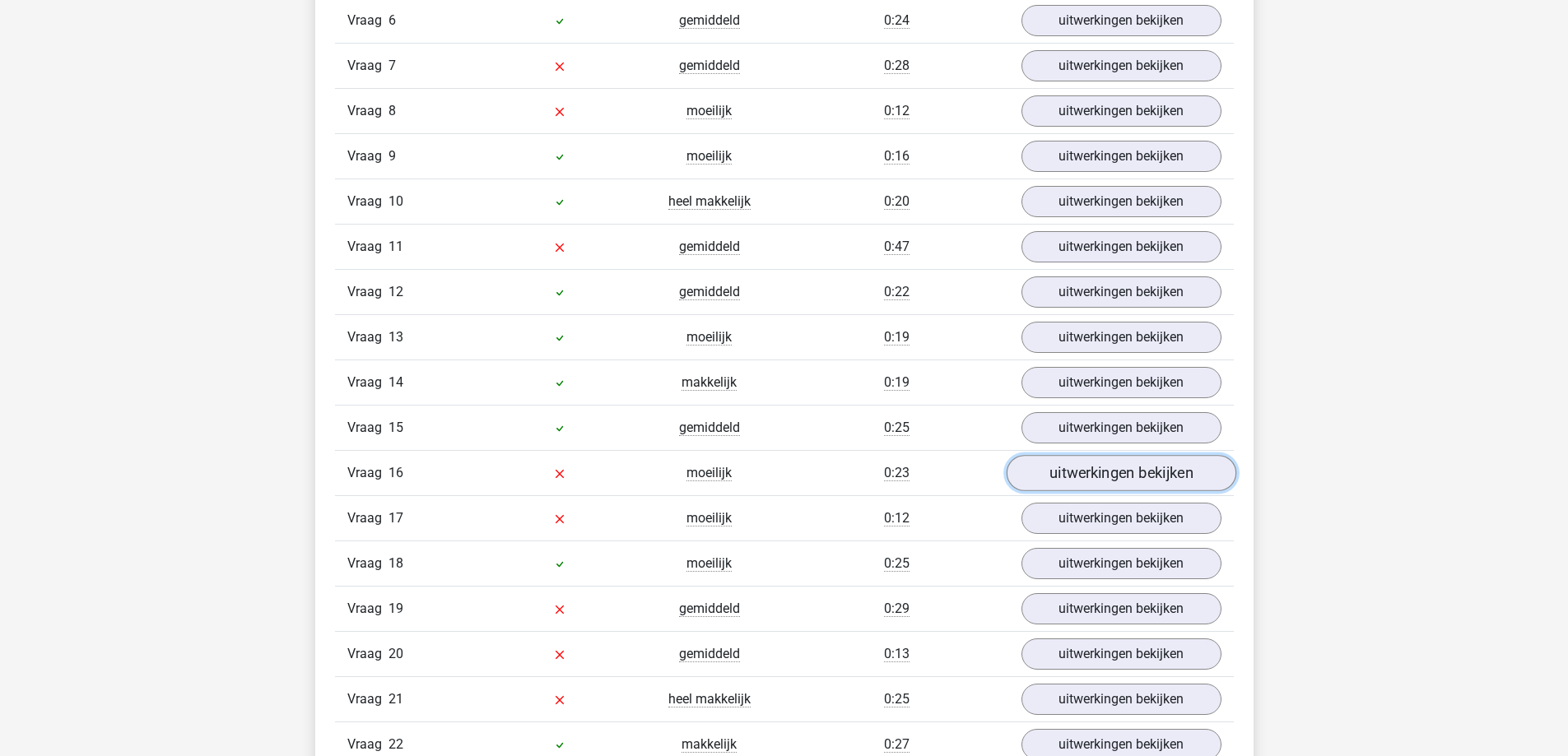
click at [1108, 477] on link "uitwerkingen bekijken" at bounding box center [1121, 473] width 230 height 36
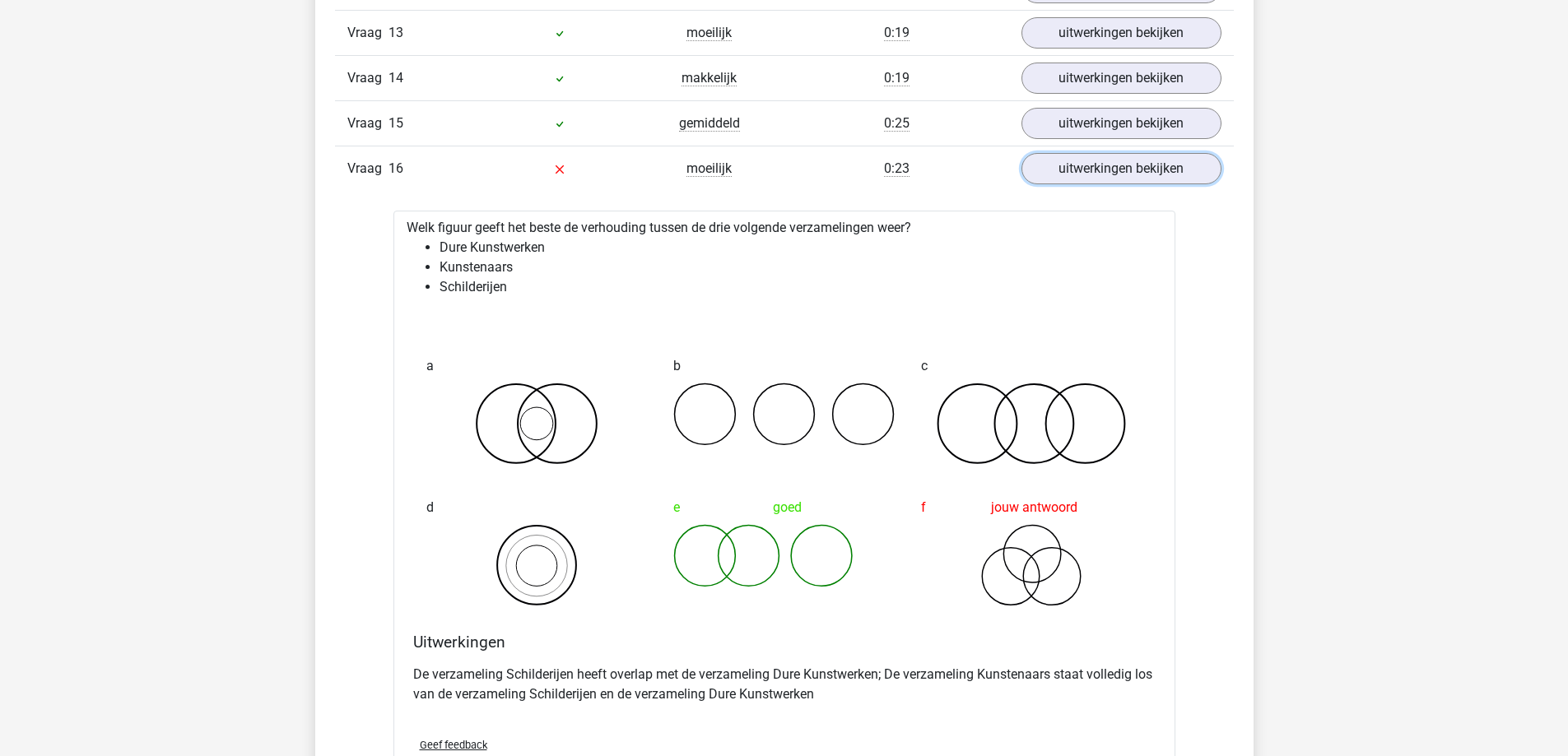
scroll to position [2140, 0]
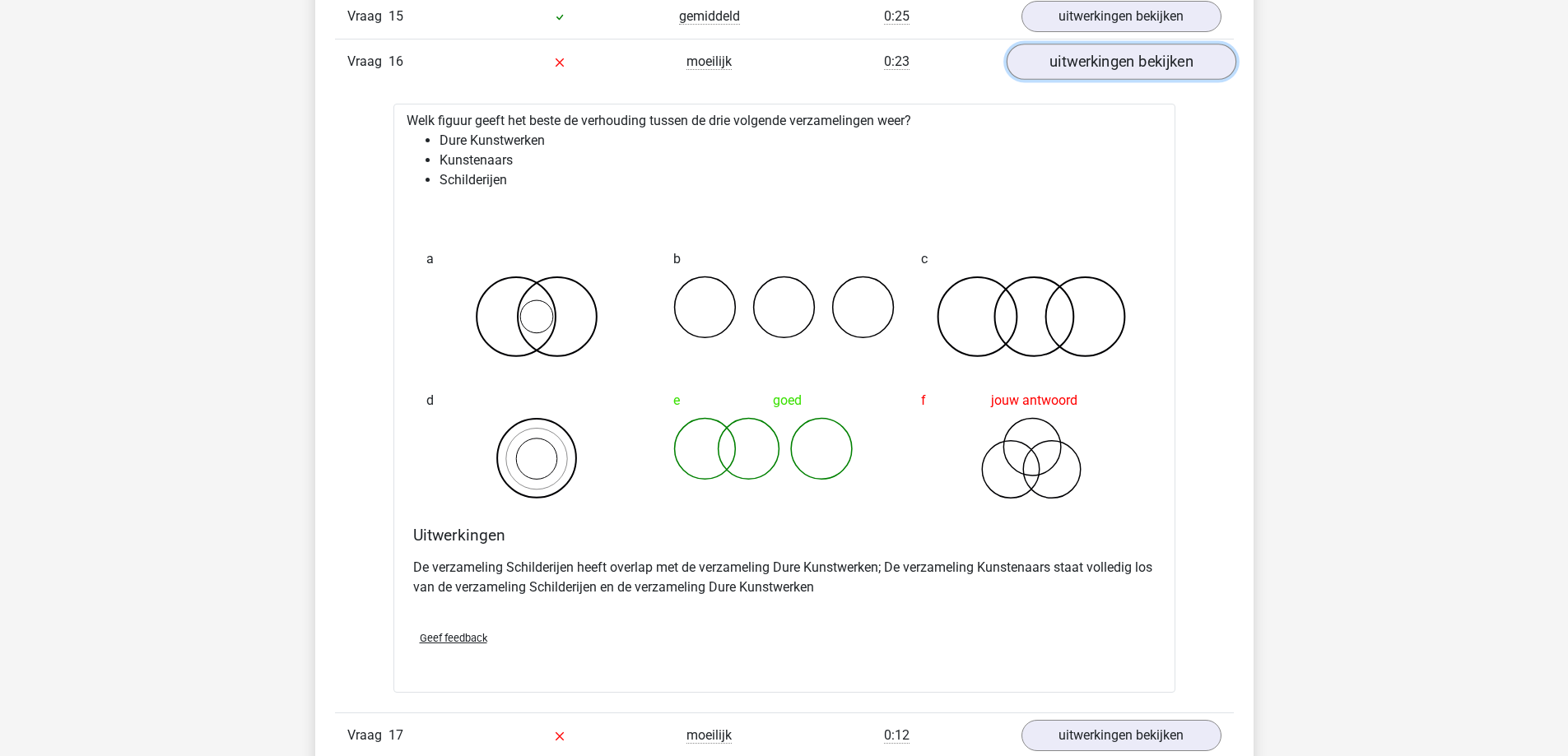
click at [1115, 62] on link "uitwerkingen bekijken" at bounding box center [1121, 61] width 230 height 36
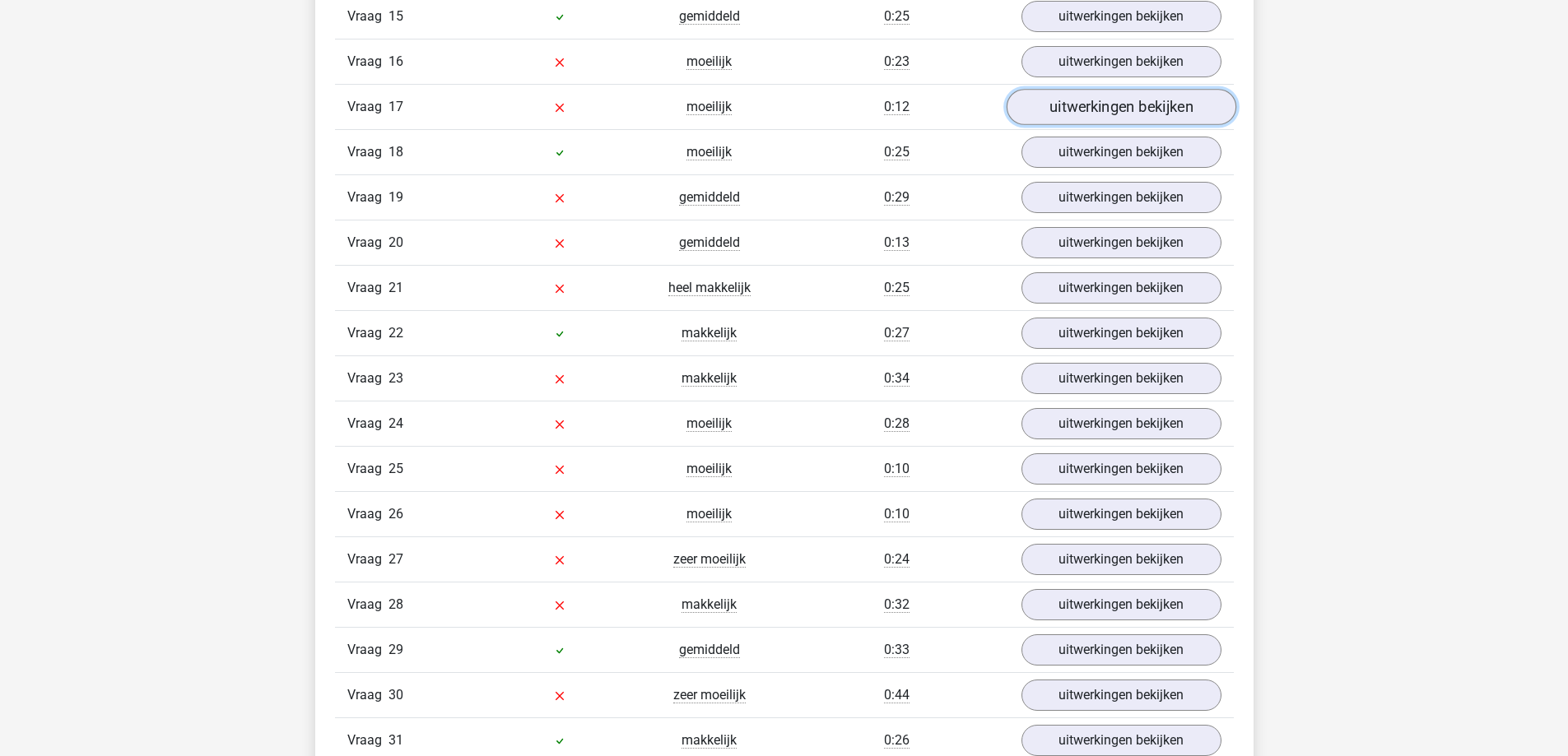
click at [1077, 103] on link "uitwerkingen bekijken" at bounding box center [1121, 106] width 230 height 36
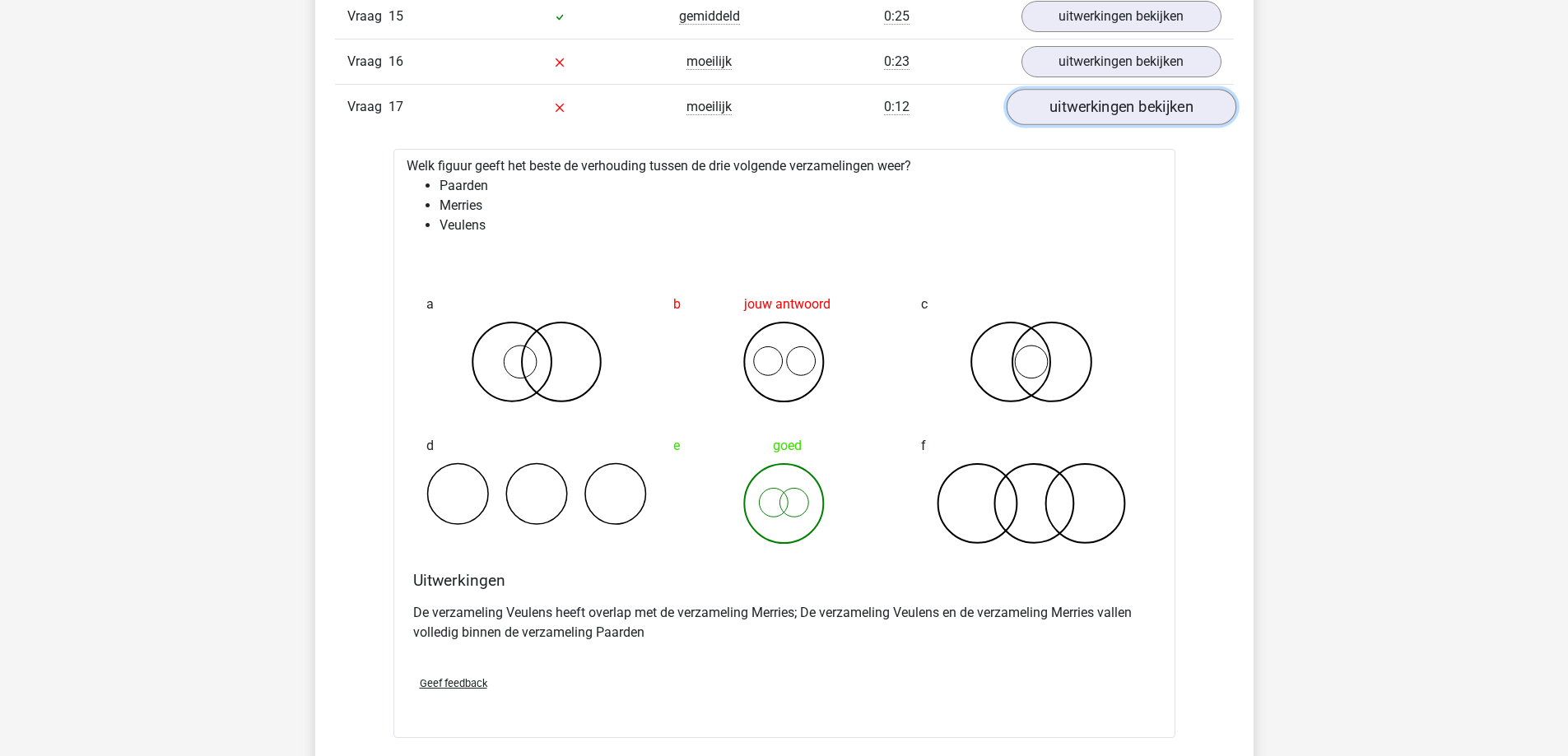
click at [1084, 112] on link "uitwerkingen bekijken" at bounding box center [1121, 106] width 230 height 36
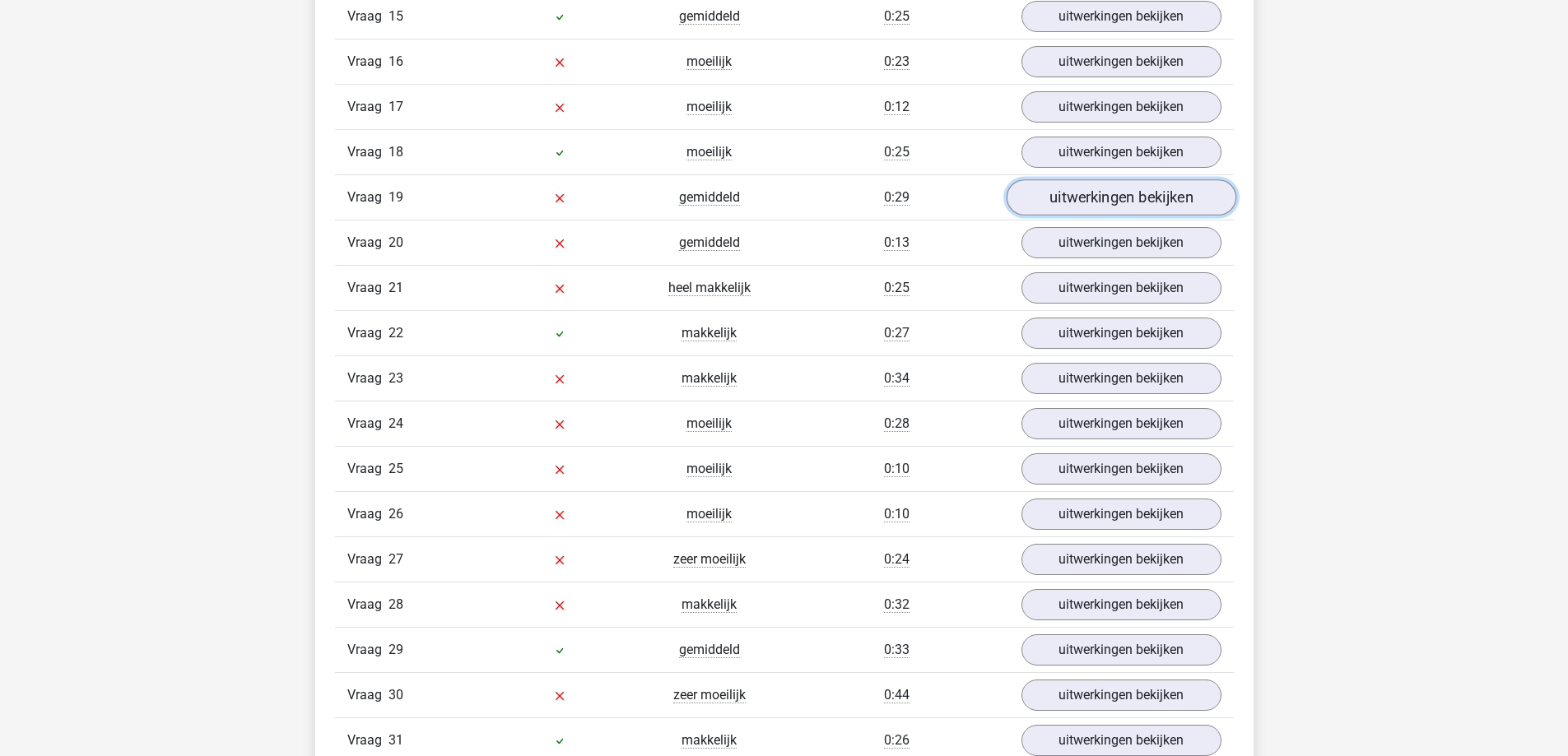
click at [1074, 200] on link "uitwerkingen bekijken" at bounding box center [1121, 197] width 230 height 36
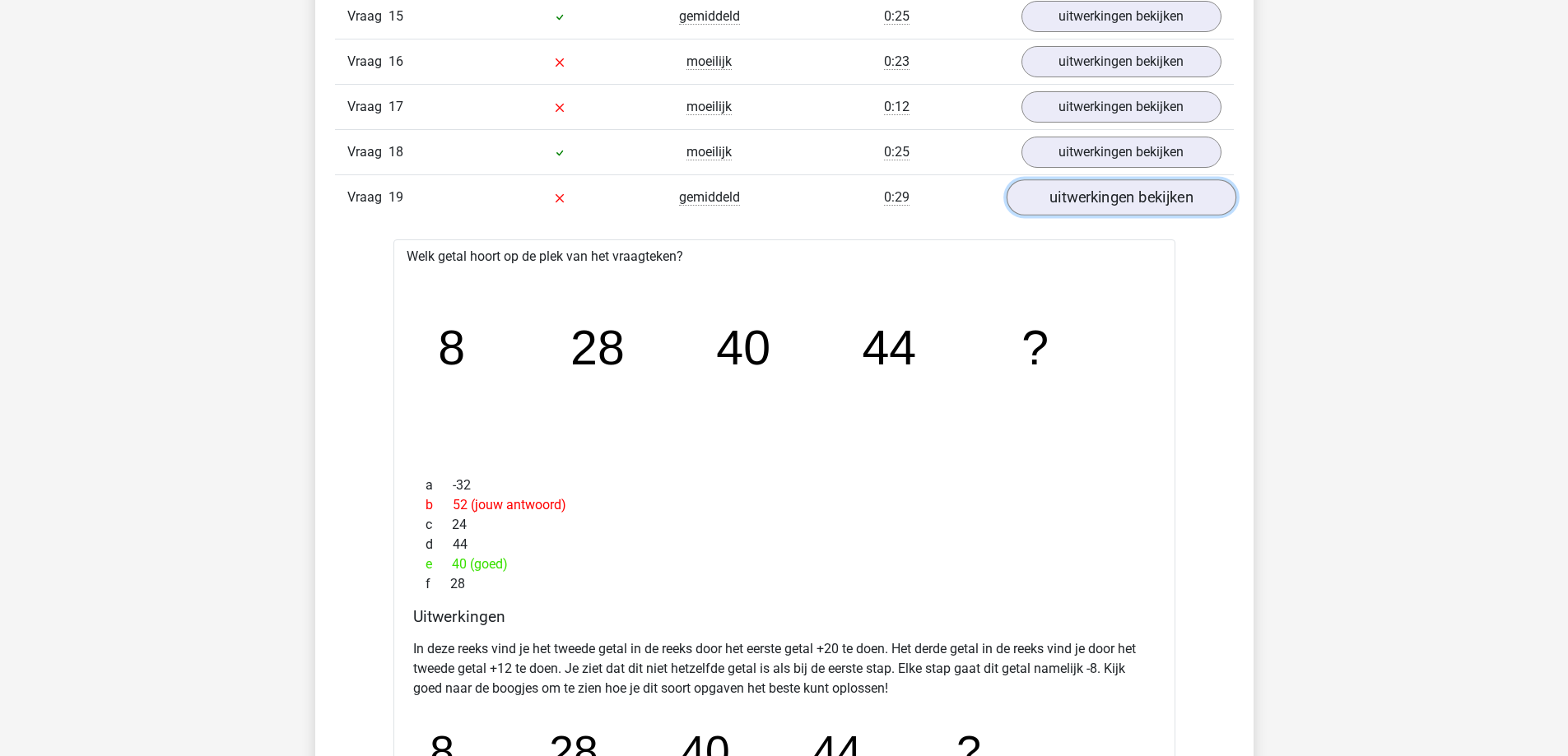
click at [1076, 199] on link "uitwerkingen bekijken" at bounding box center [1121, 197] width 230 height 36
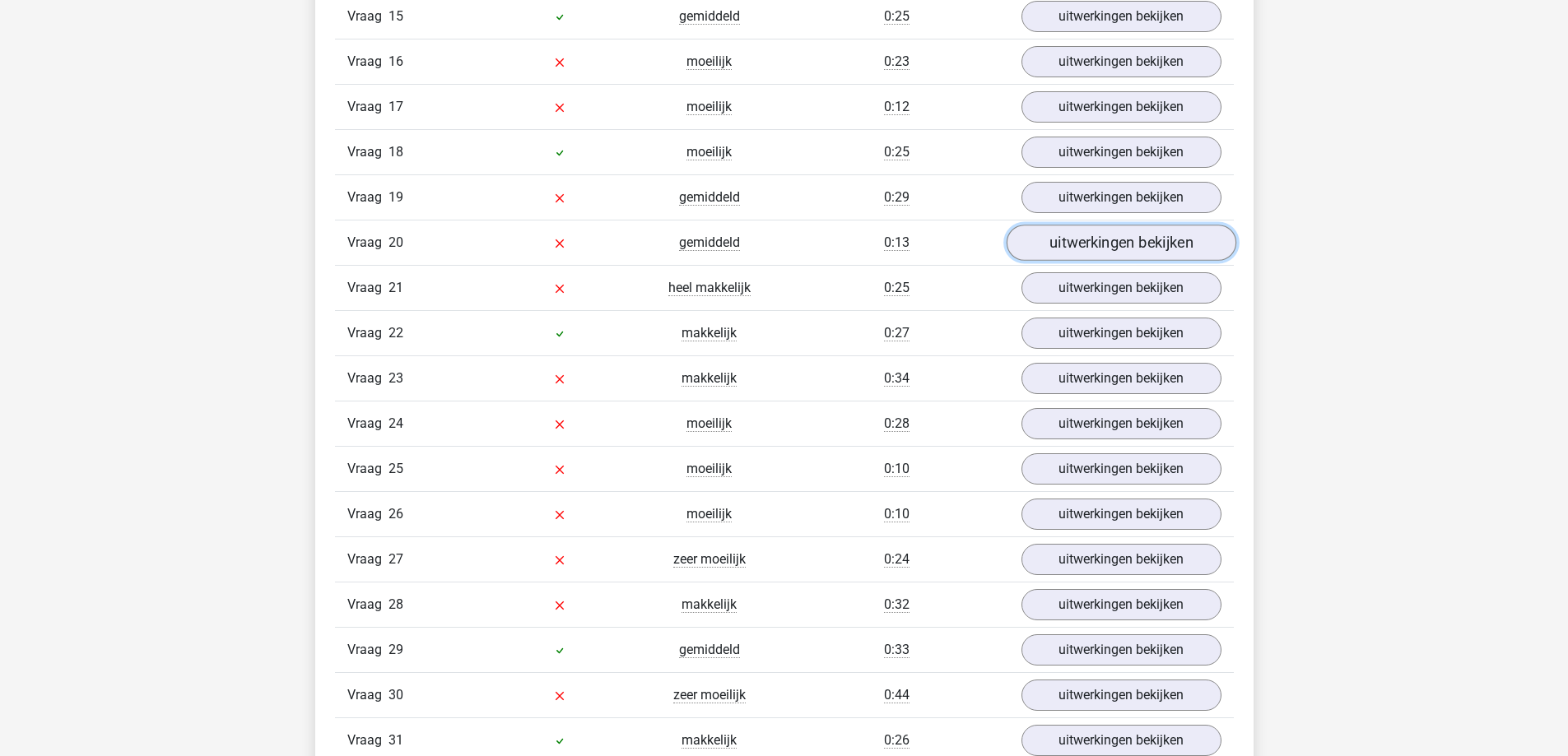
click at [1083, 233] on link "uitwerkingen bekijken" at bounding box center [1121, 242] width 230 height 36
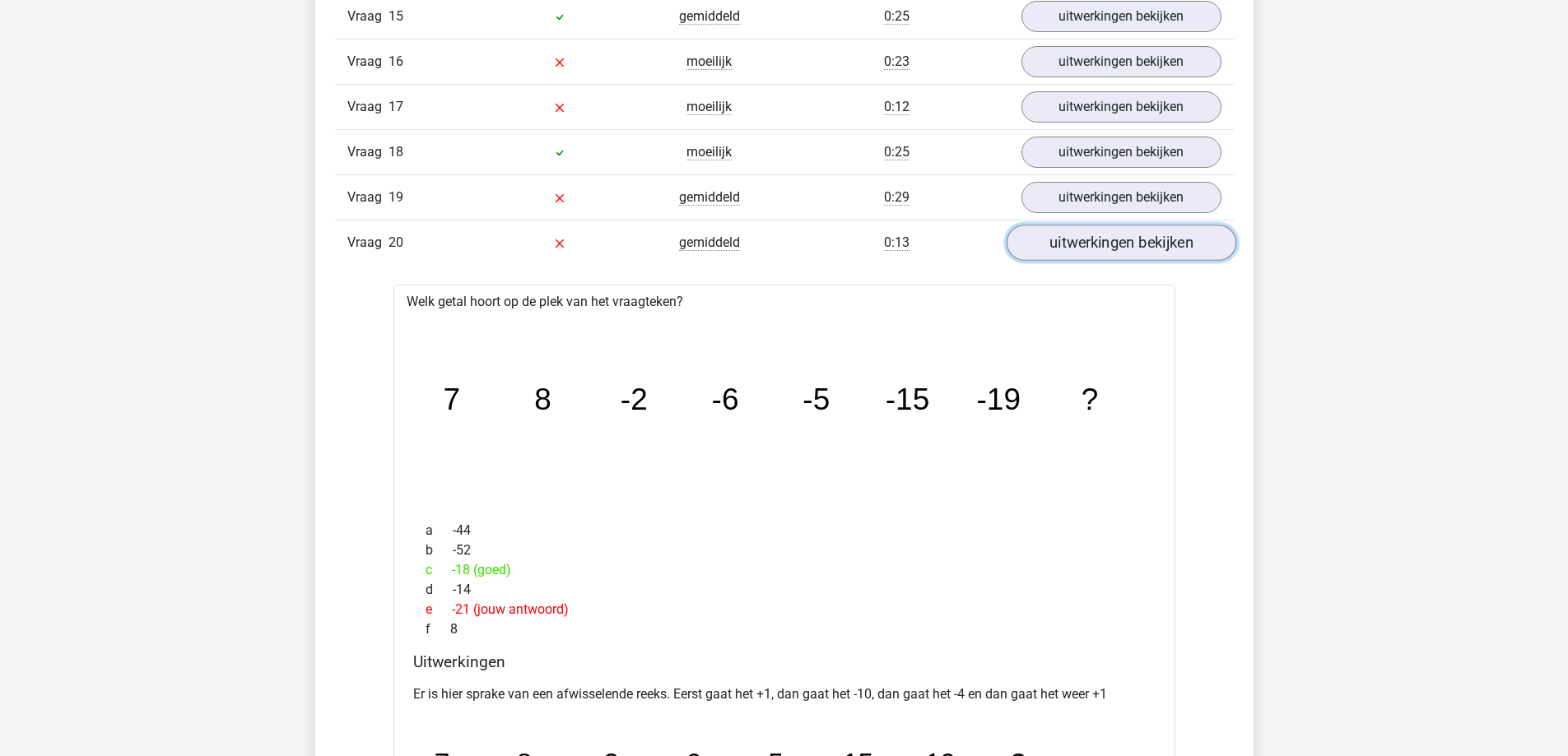
click at [1083, 233] on link "uitwerkingen bekijken" at bounding box center [1121, 242] width 230 height 36
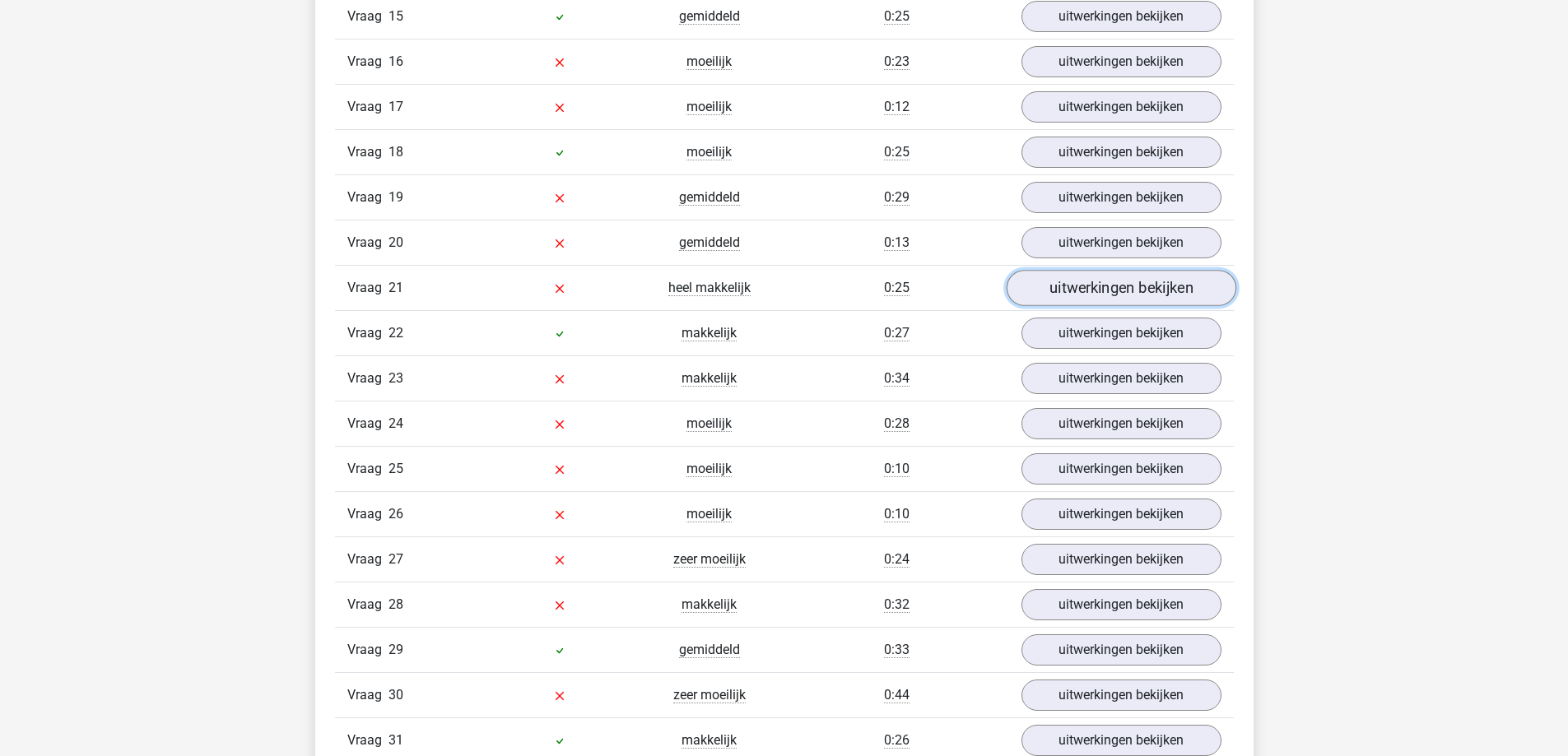
click at [1084, 296] on link "uitwerkingen bekijken" at bounding box center [1121, 288] width 230 height 36
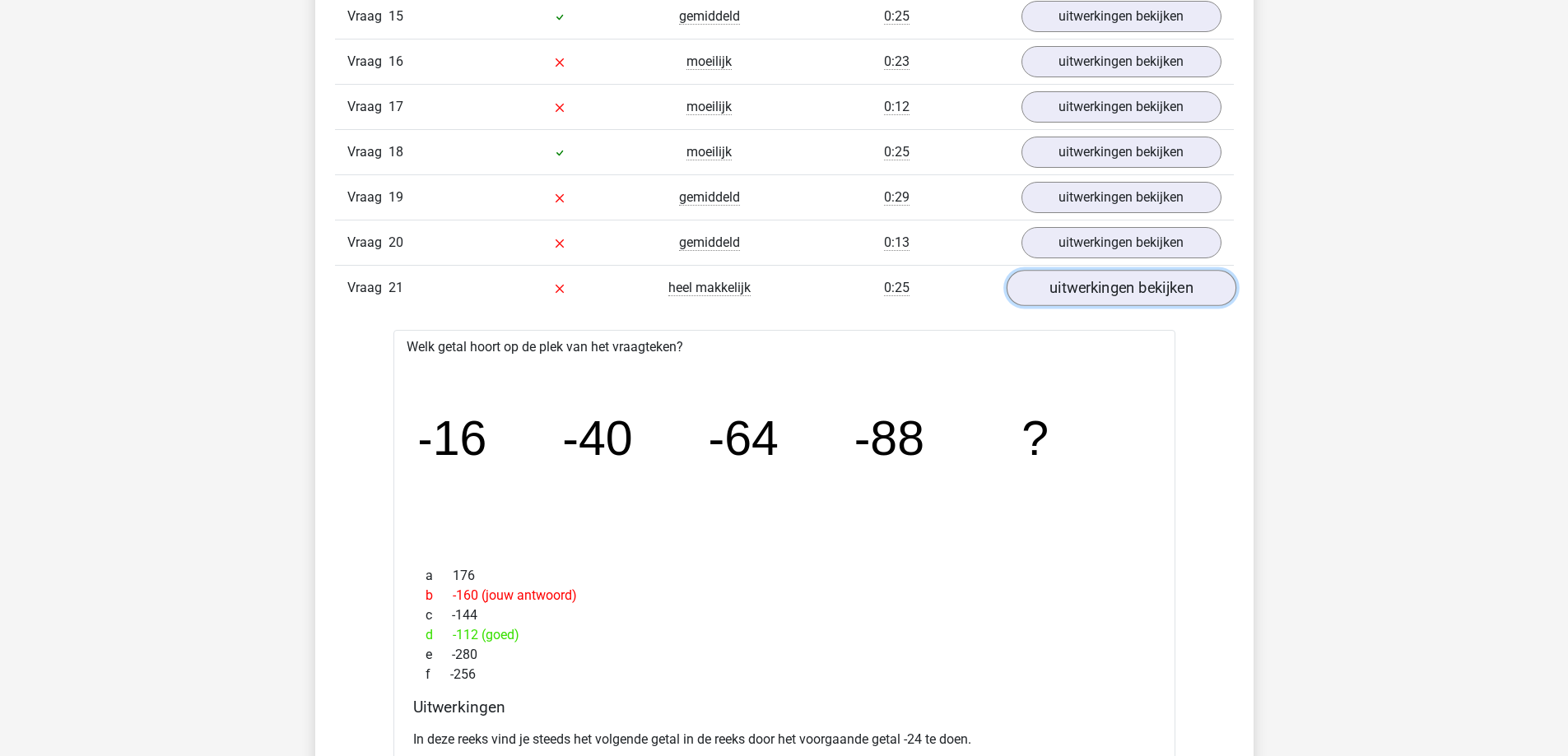
click at [1084, 296] on link "uitwerkingen bekijken" at bounding box center [1121, 288] width 230 height 36
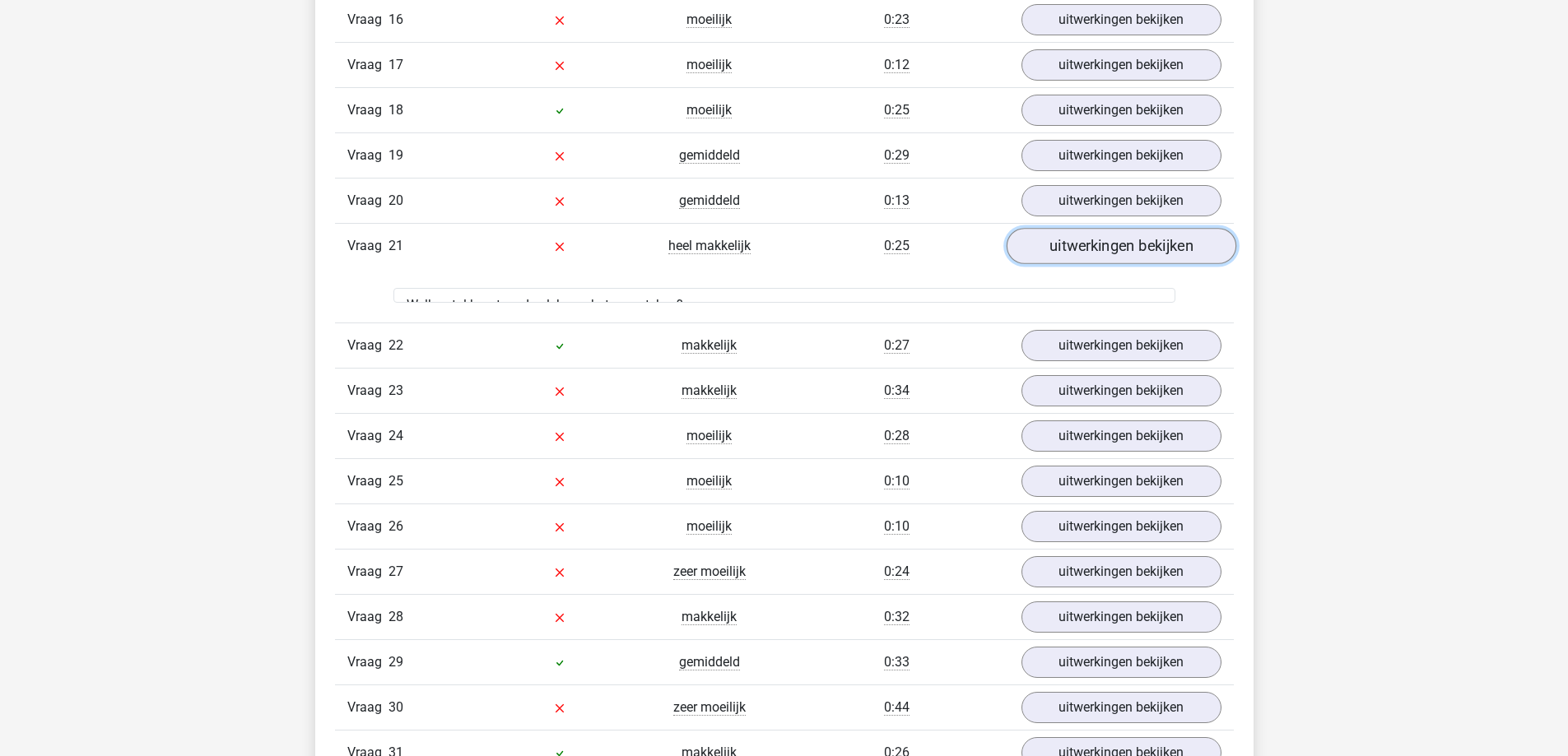
scroll to position [2222, 0]
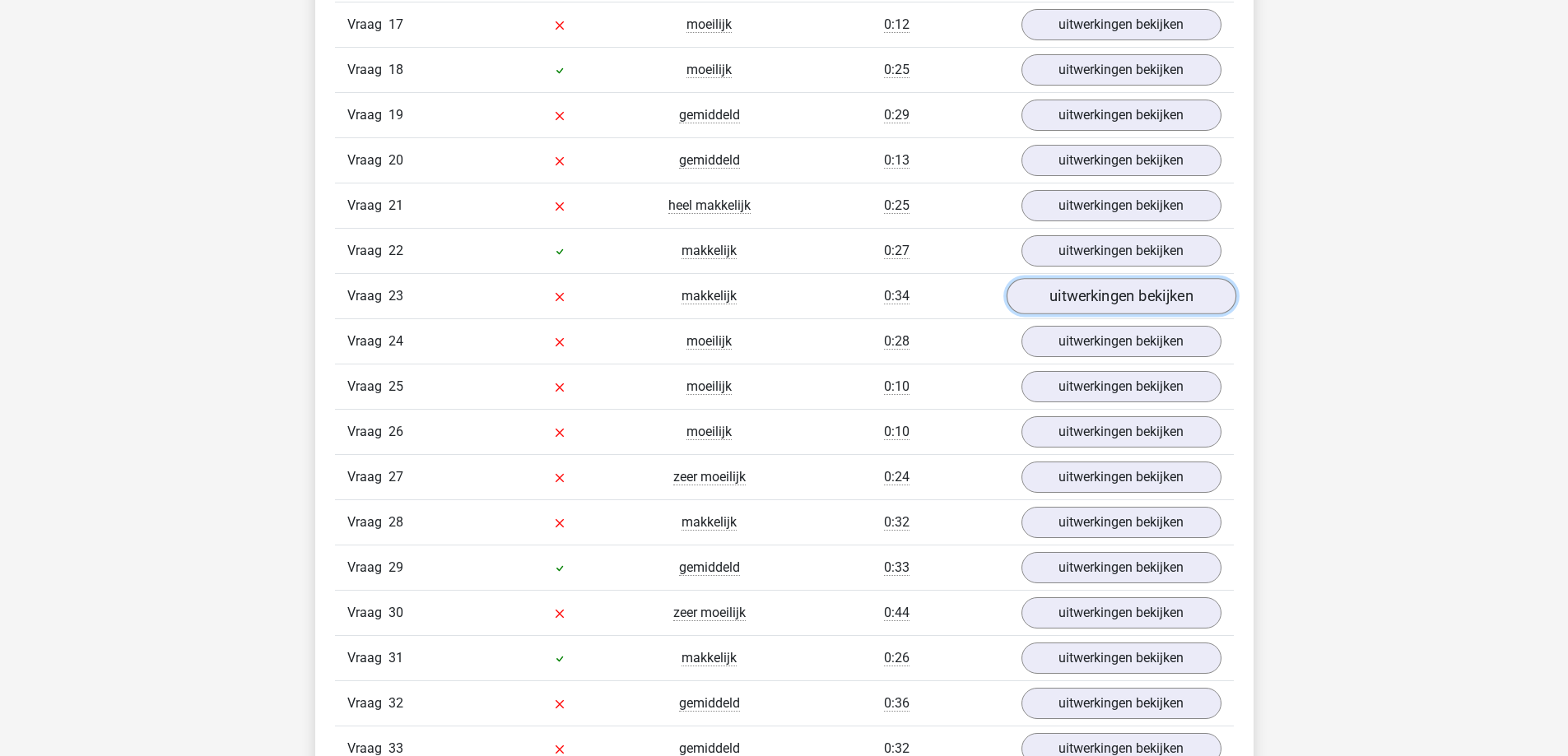
click at [1087, 291] on link "uitwerkingen bekijken" at bounding box center [1121, 296] width 230 height 36
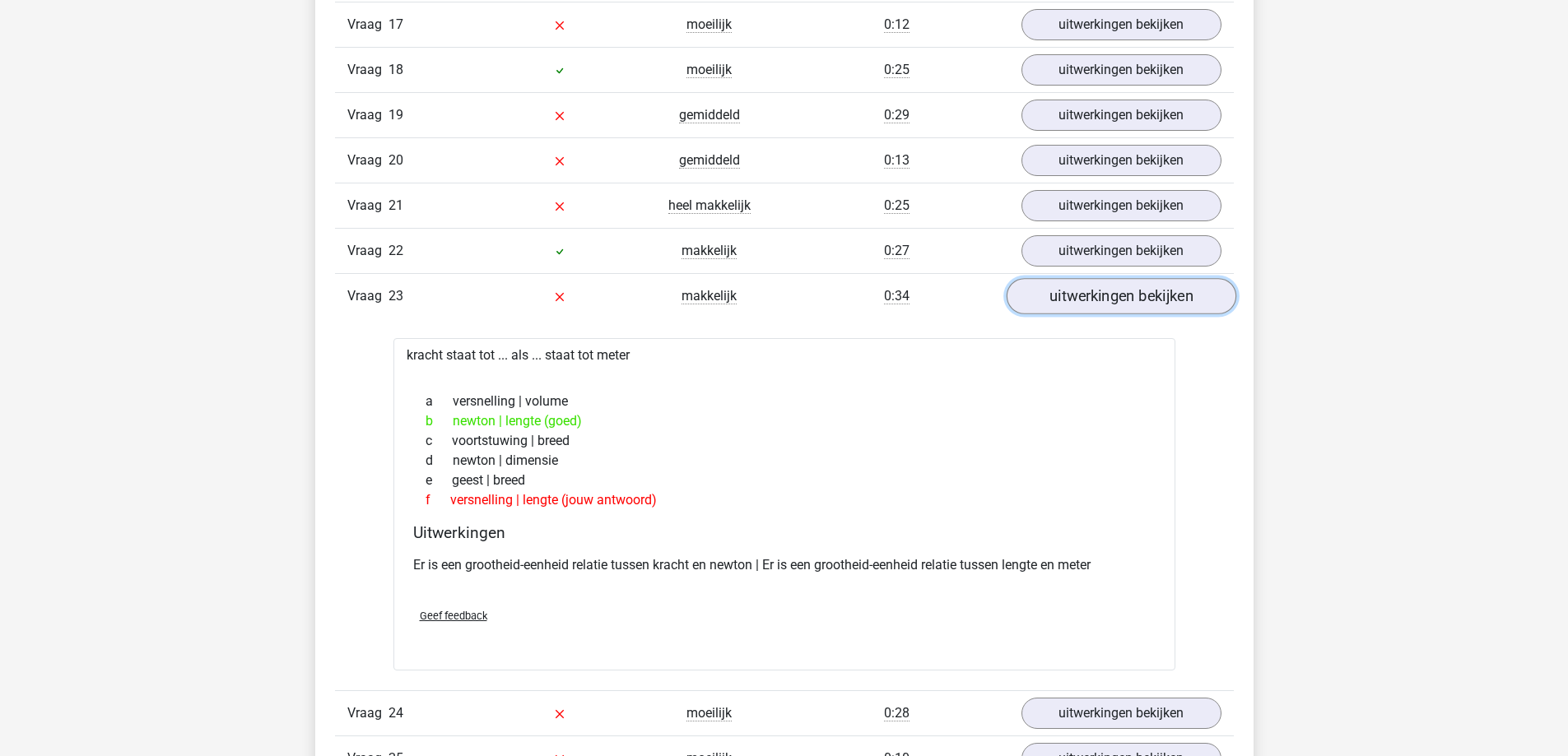
click at [1087, 288] on link "uitwerkingen bekijken" at bounding box center [1121, 296] width 230 height 36
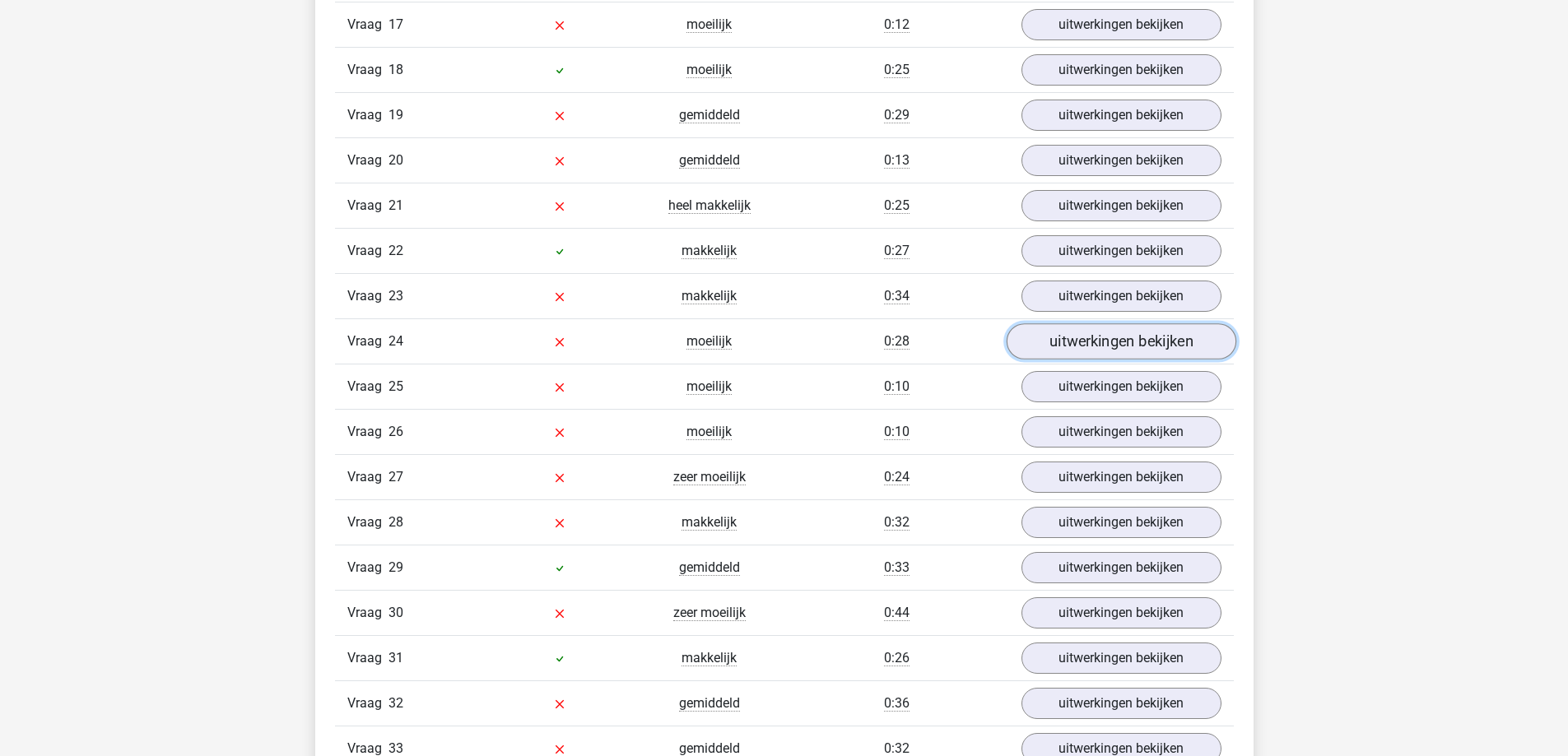
click at [1081, 339] on link "uitwerkingen bekijken" at bounding box center [1121, 341] width 230 height 36
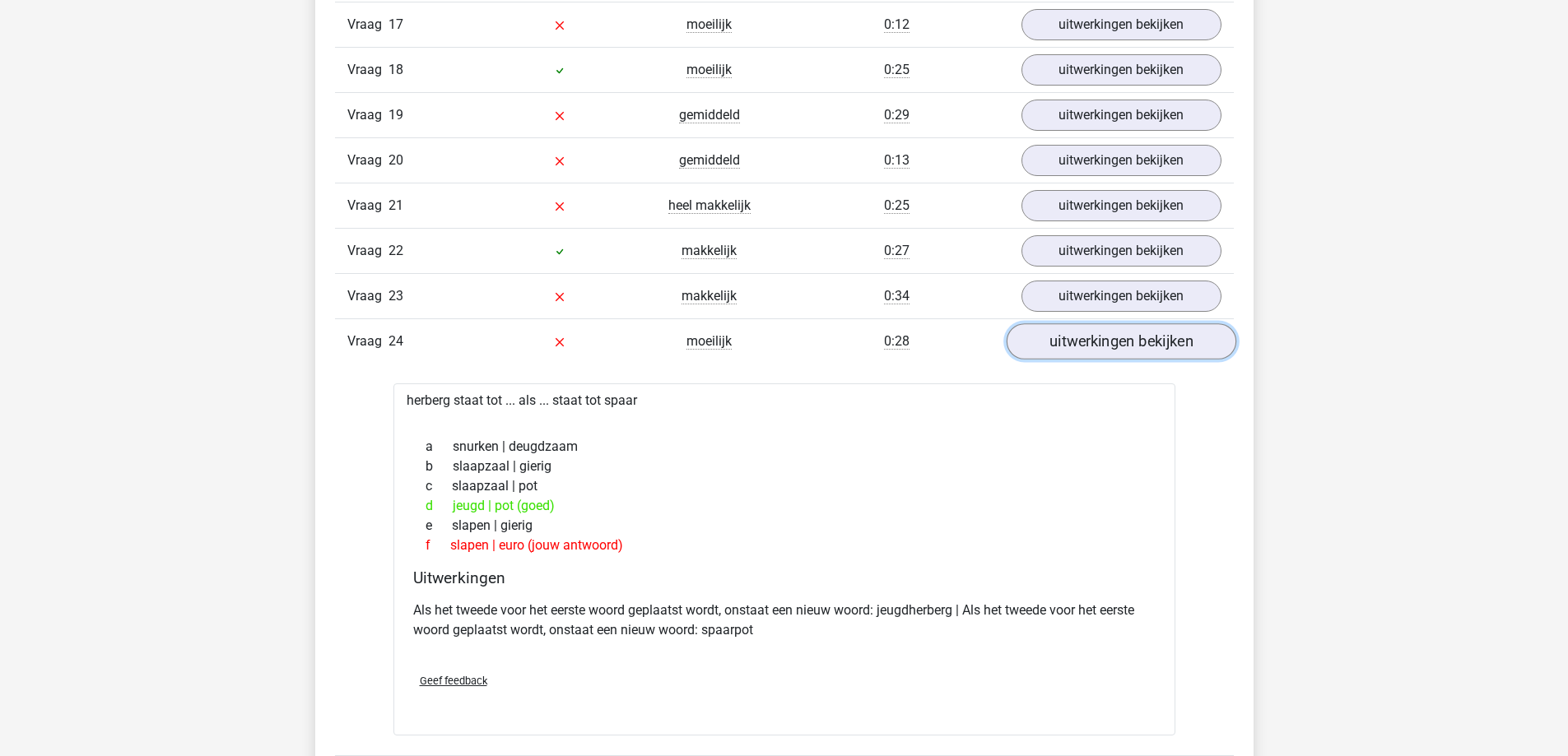
click at [1081, 339] on link "uitwerkingen bekijken" at bounding box center [1121, 341] width 230 height 36
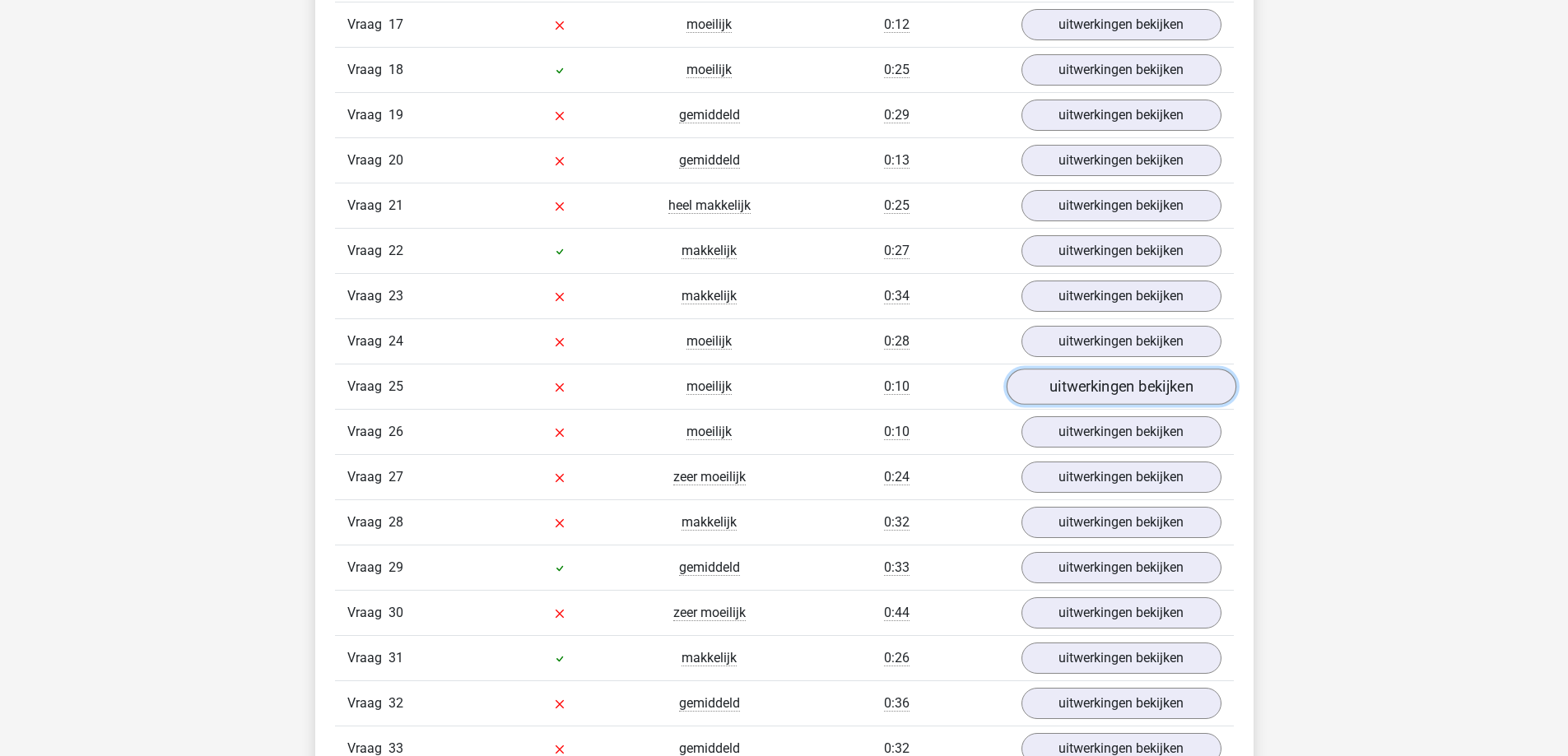
click at [1066, 382] on link "uitwerkingen bekijken" at bounding box center [1121, 386] width 230 height 36
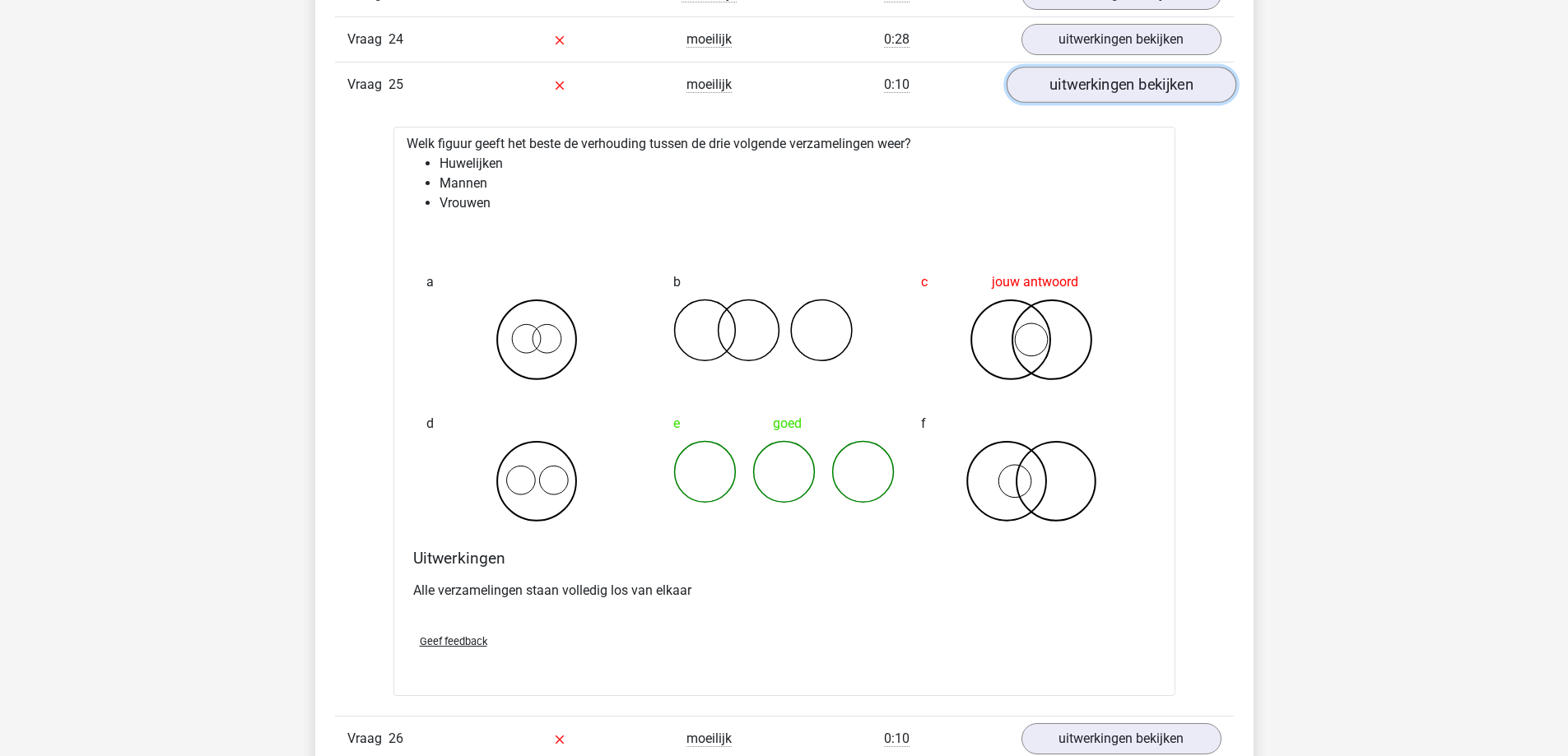
scroll to position [2551, 0]
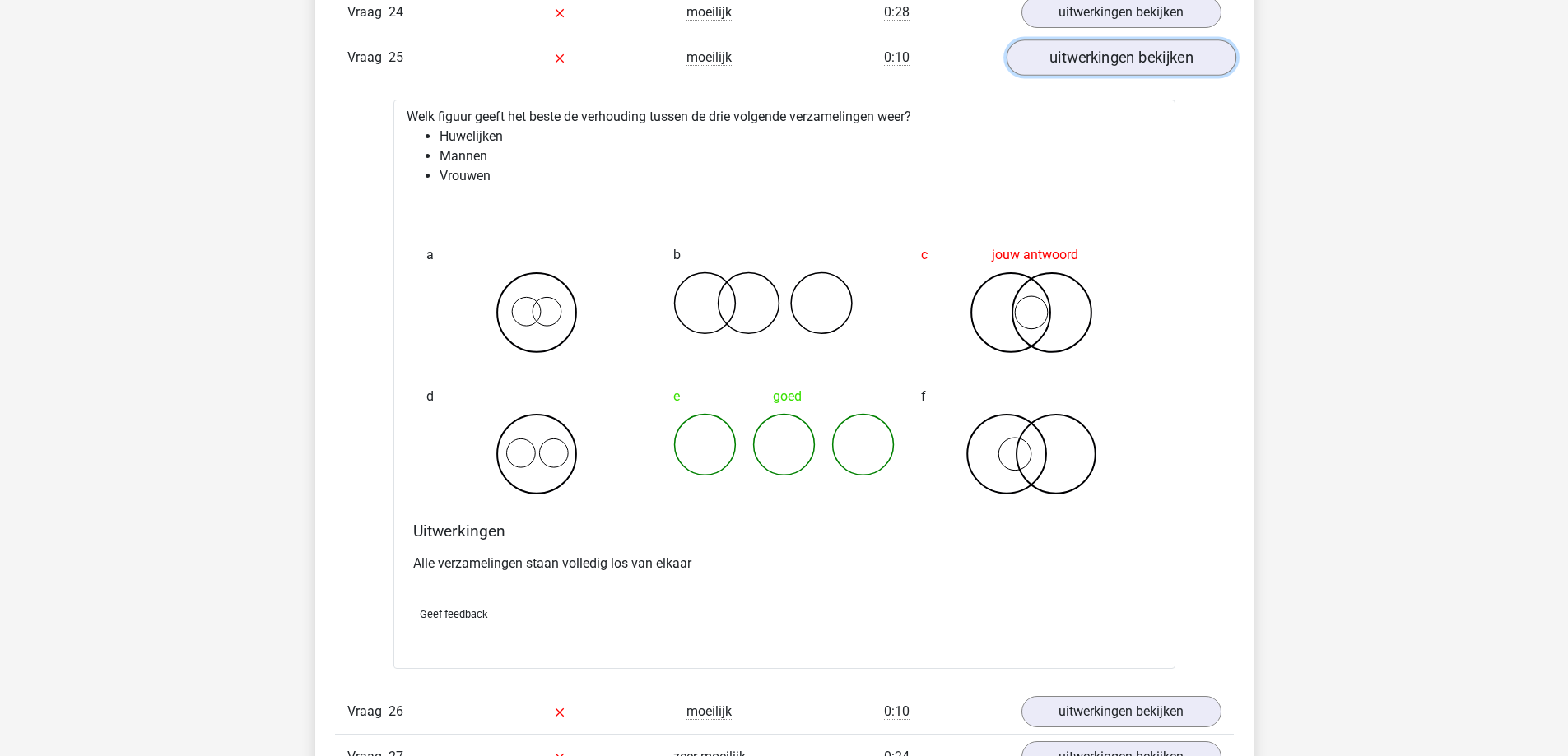
click at [1132, 62] on link "uitwerkingen bekijken" at bounding box center [1121, 57] width 230 height 36
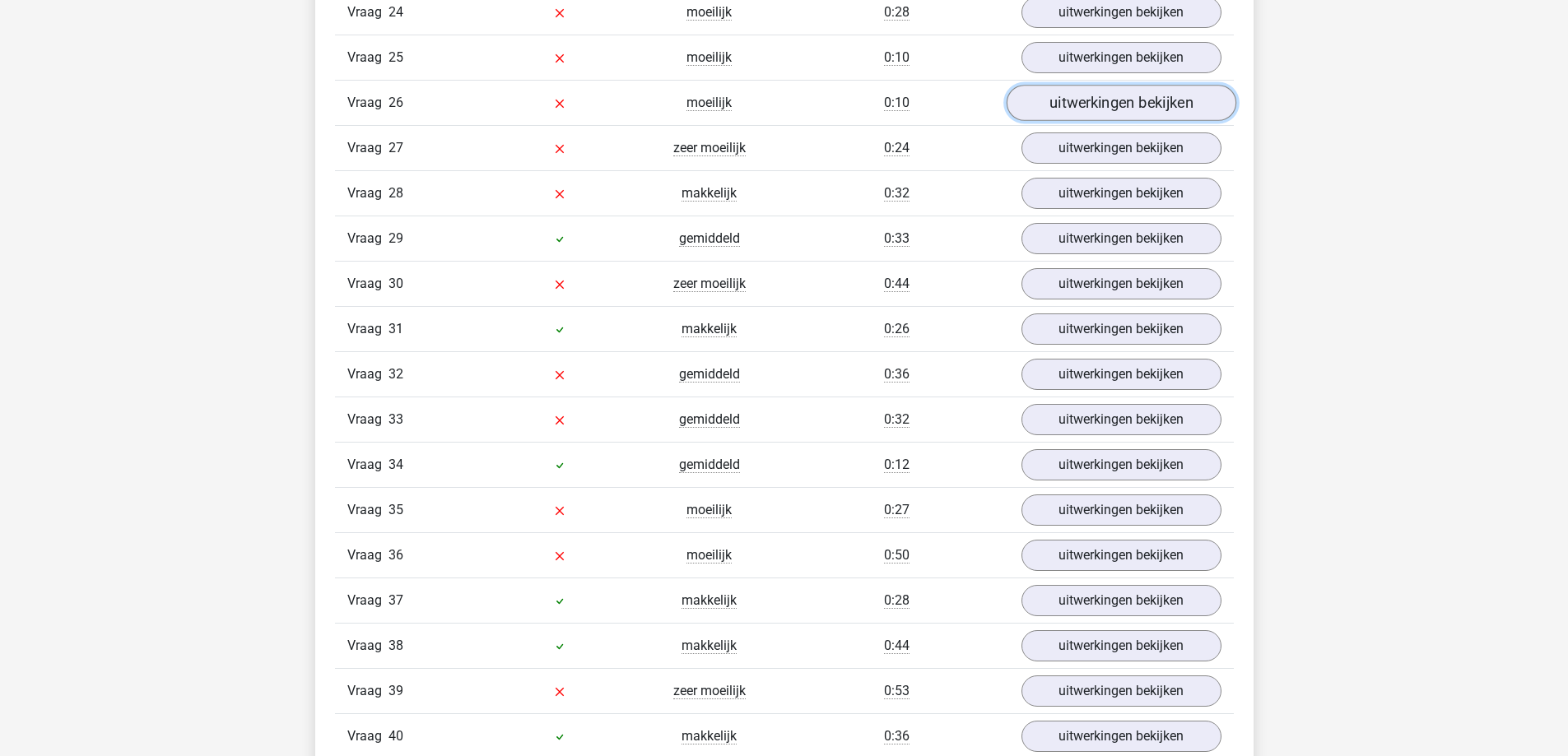
click at [1087, 103] on link "uitwerkingen bekijken" at bounding box center [1121, 103] width 230 height 36
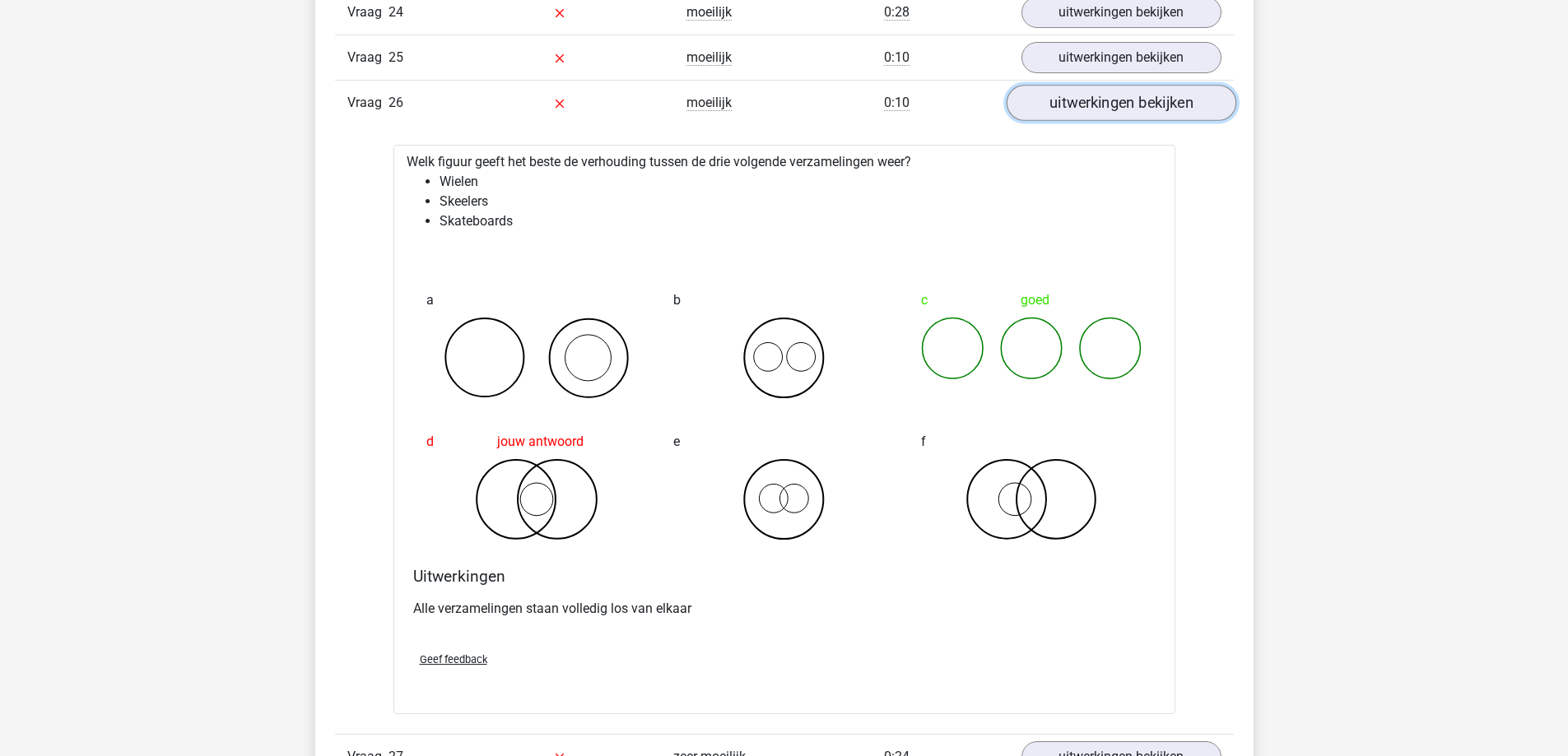
click at [1088, 100] on link "uitwerkingen bekijken" at bounding box center [1121, 103] width 230 height 36
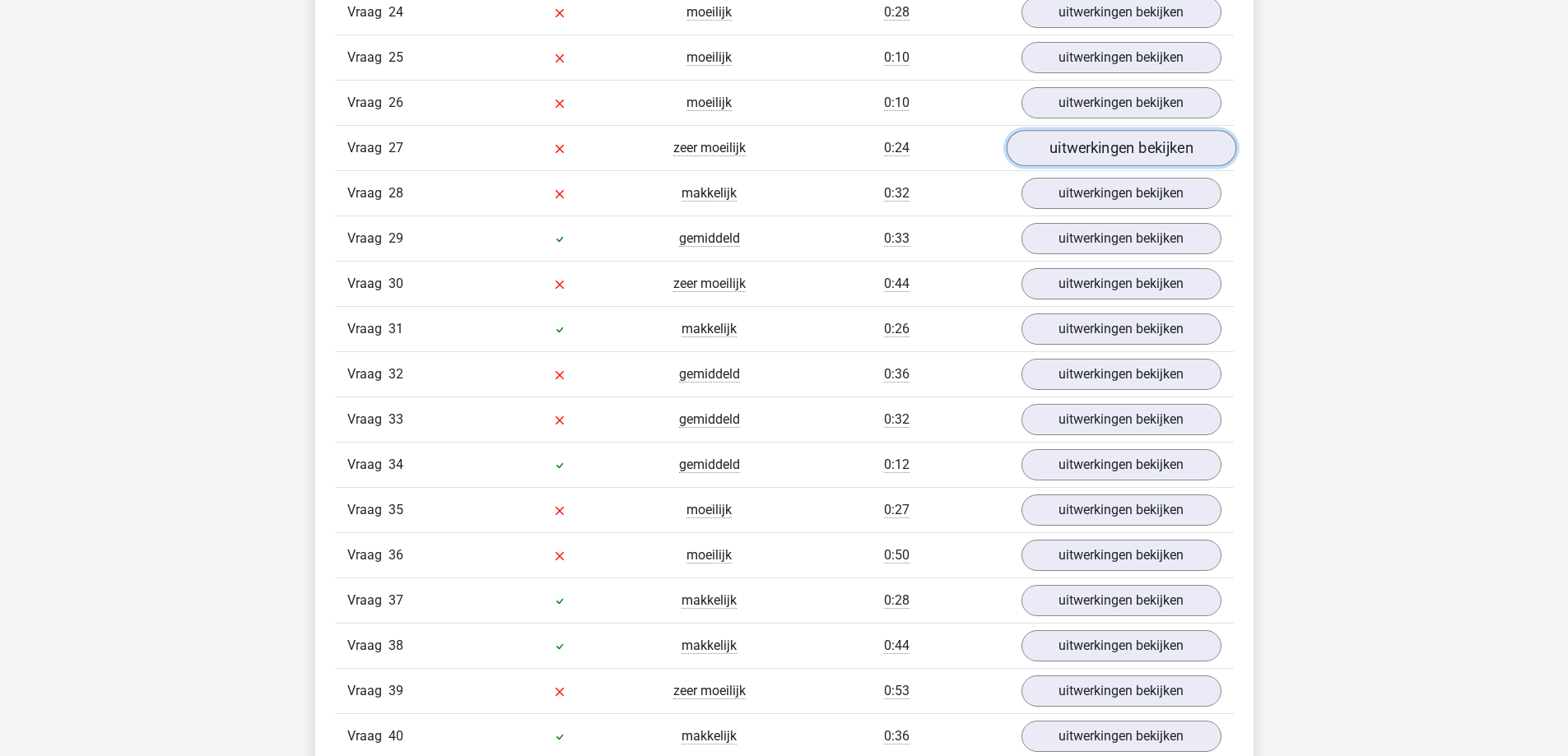
click at [1097, 136] on link "uitwerkingen bekijken" at bounding box center [1121, 147] width 230 height 36
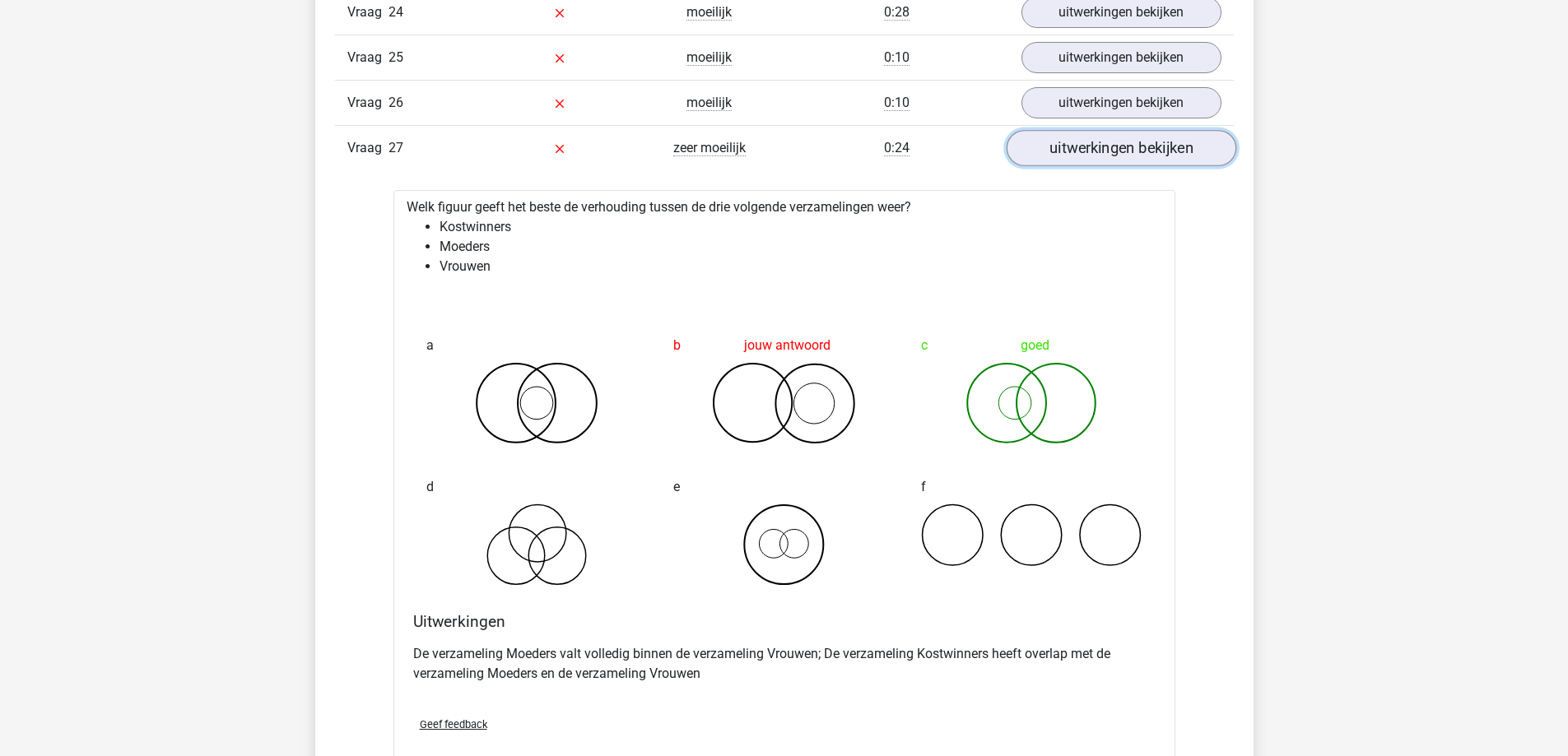
click at [1167, 155] on link "uitwerkingen bekijken" at bounding box center [1121, 147] width 230 height 36
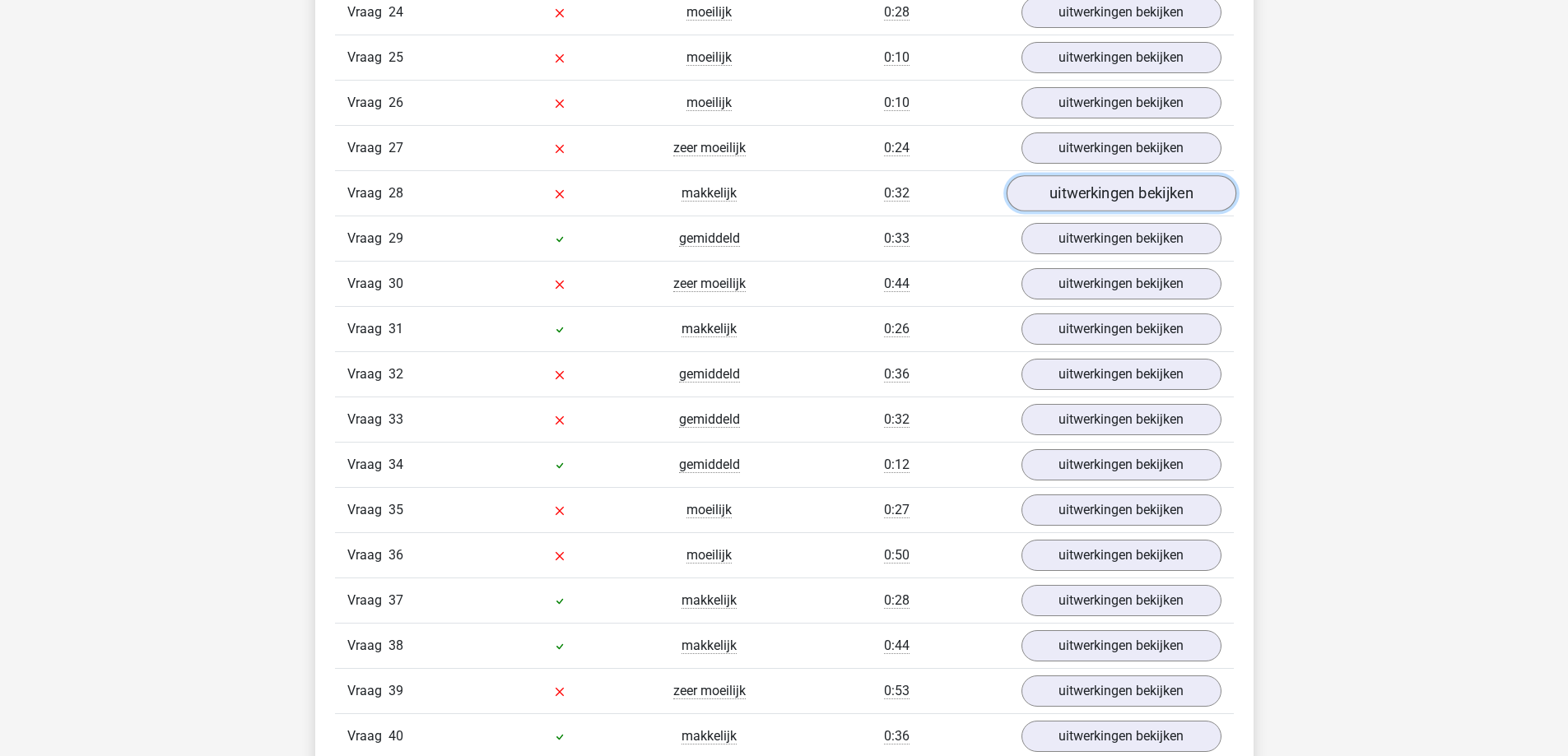
click at [1144, 193] on link "uitwerkingen bekijken" at bounding box center [1121, 193] width 230 height 36
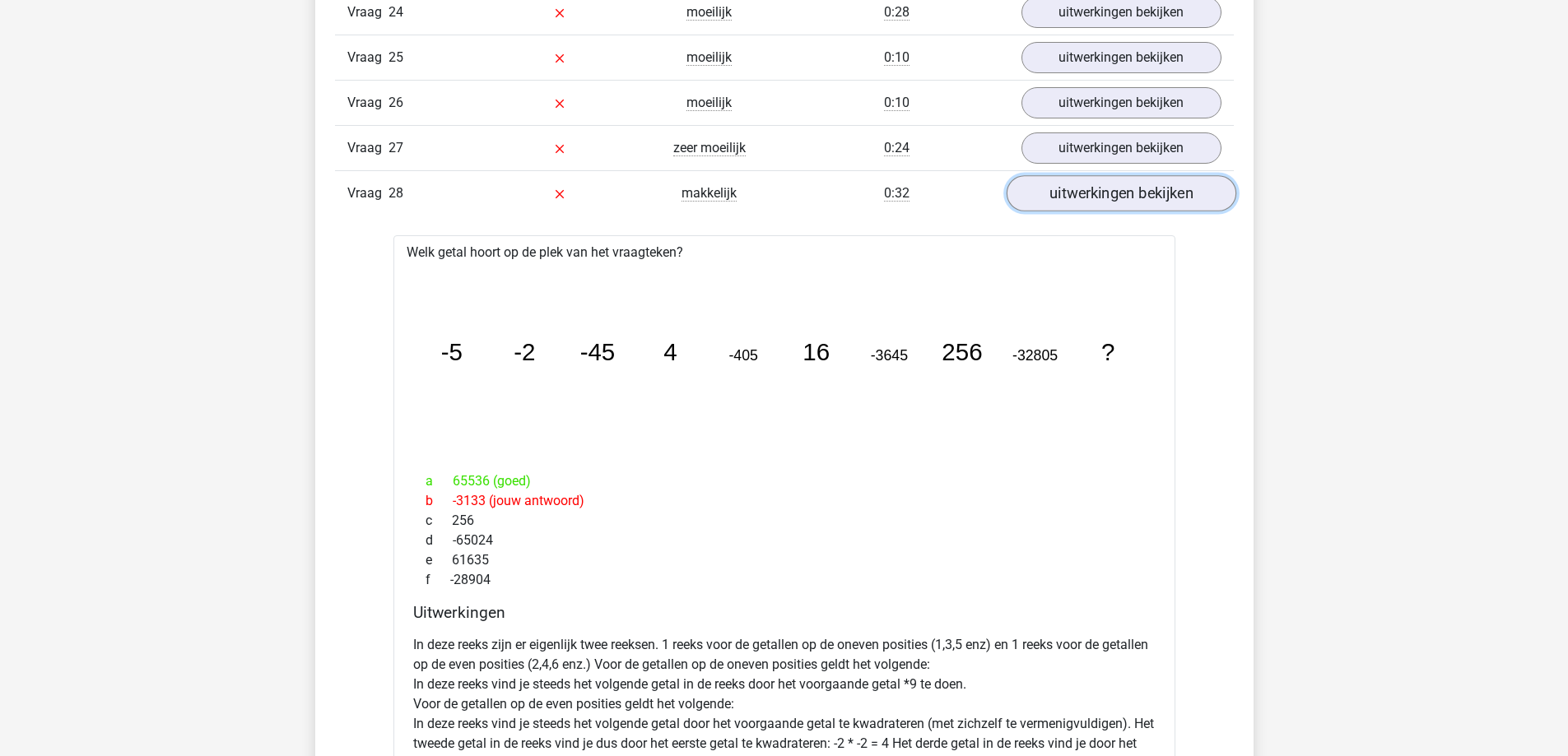
click at [1144, 193] on link "uitwerkingen bekijken" at bounding box center [1121, 193] width 230 height 36
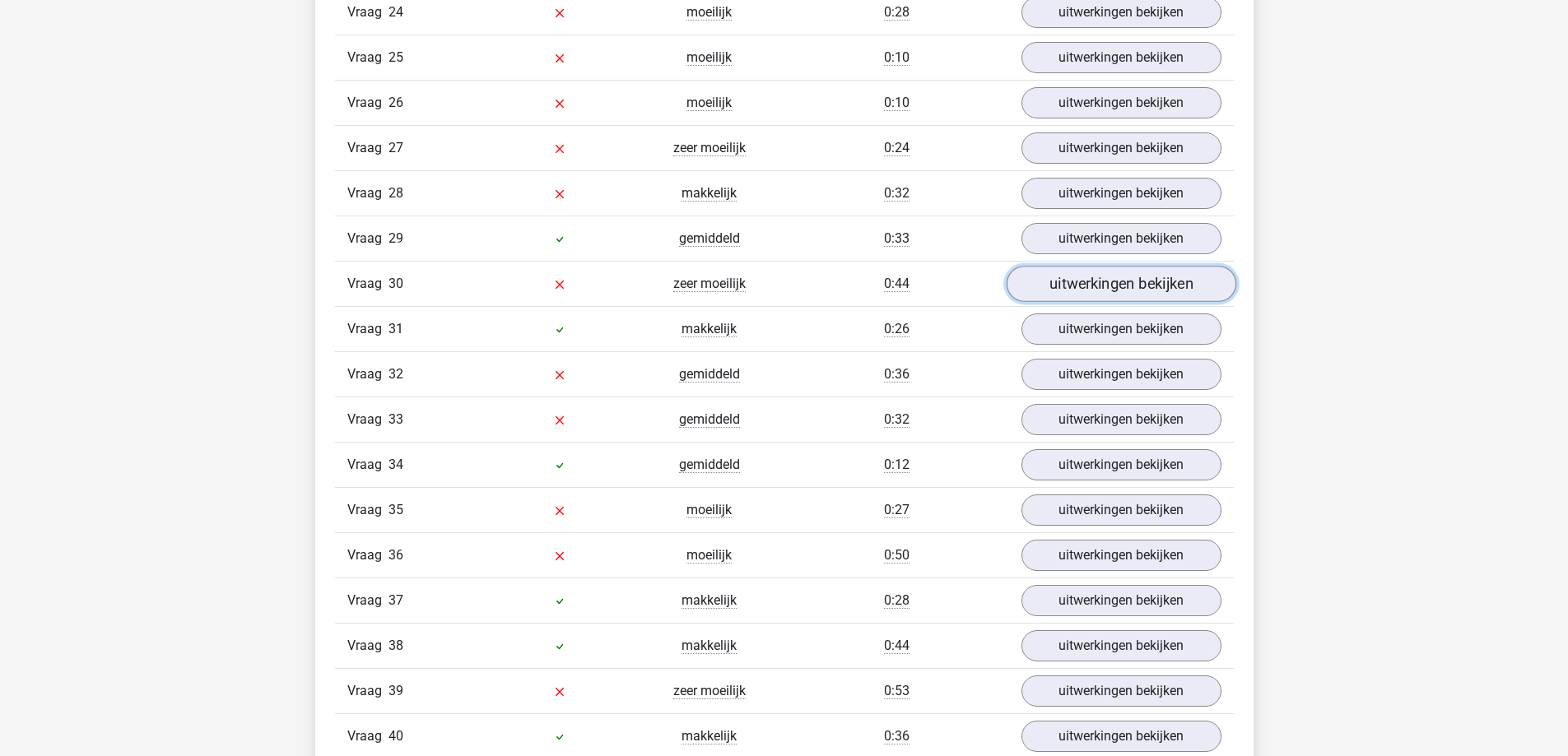
click at [1137, 284] on link "uitwerkingen bekijken" at bounding box center [1121, 283] width 230 height 36
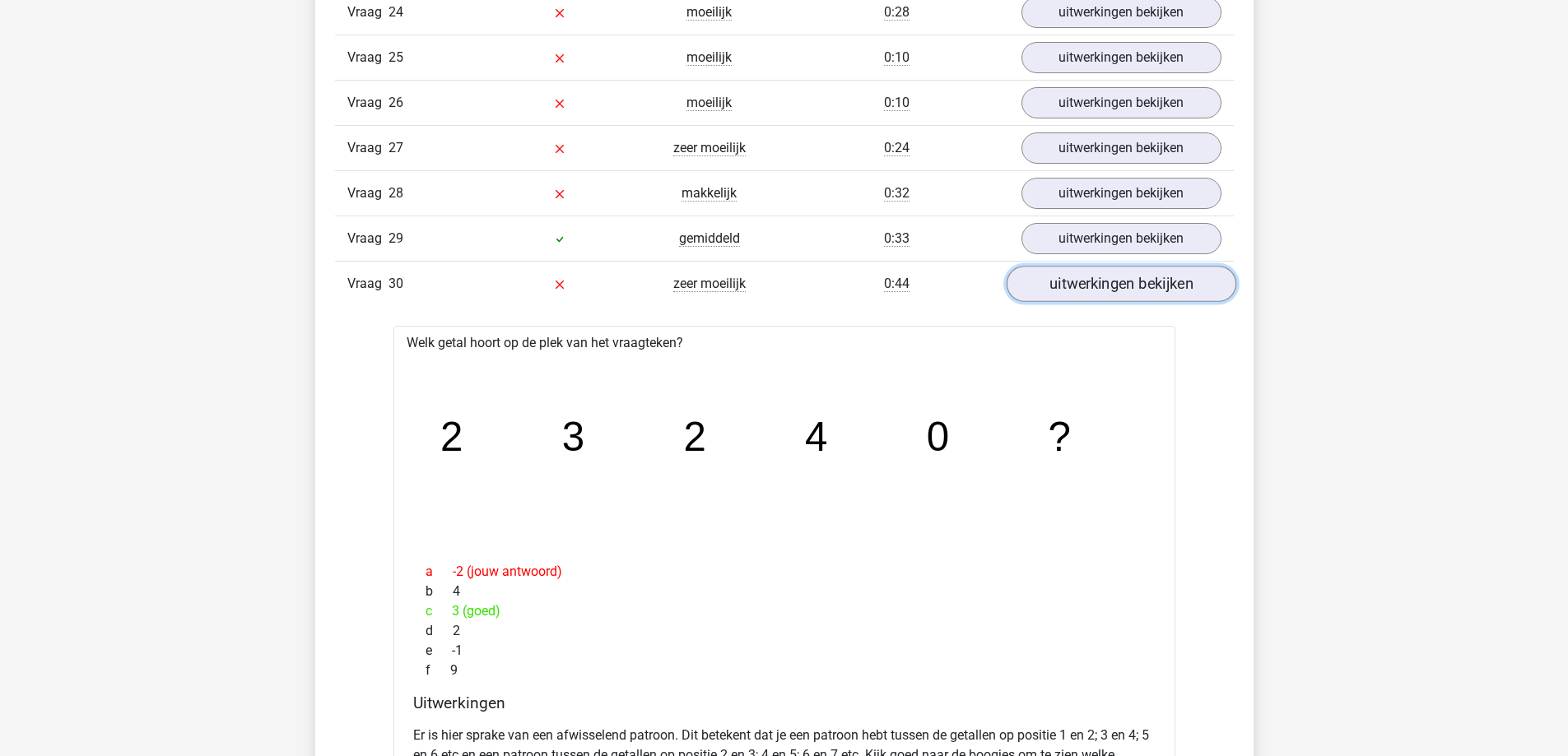
click at [1137, 284] on link "uitwerkingen bekijken" at bounding box center [1121, 283] width 230 height 36
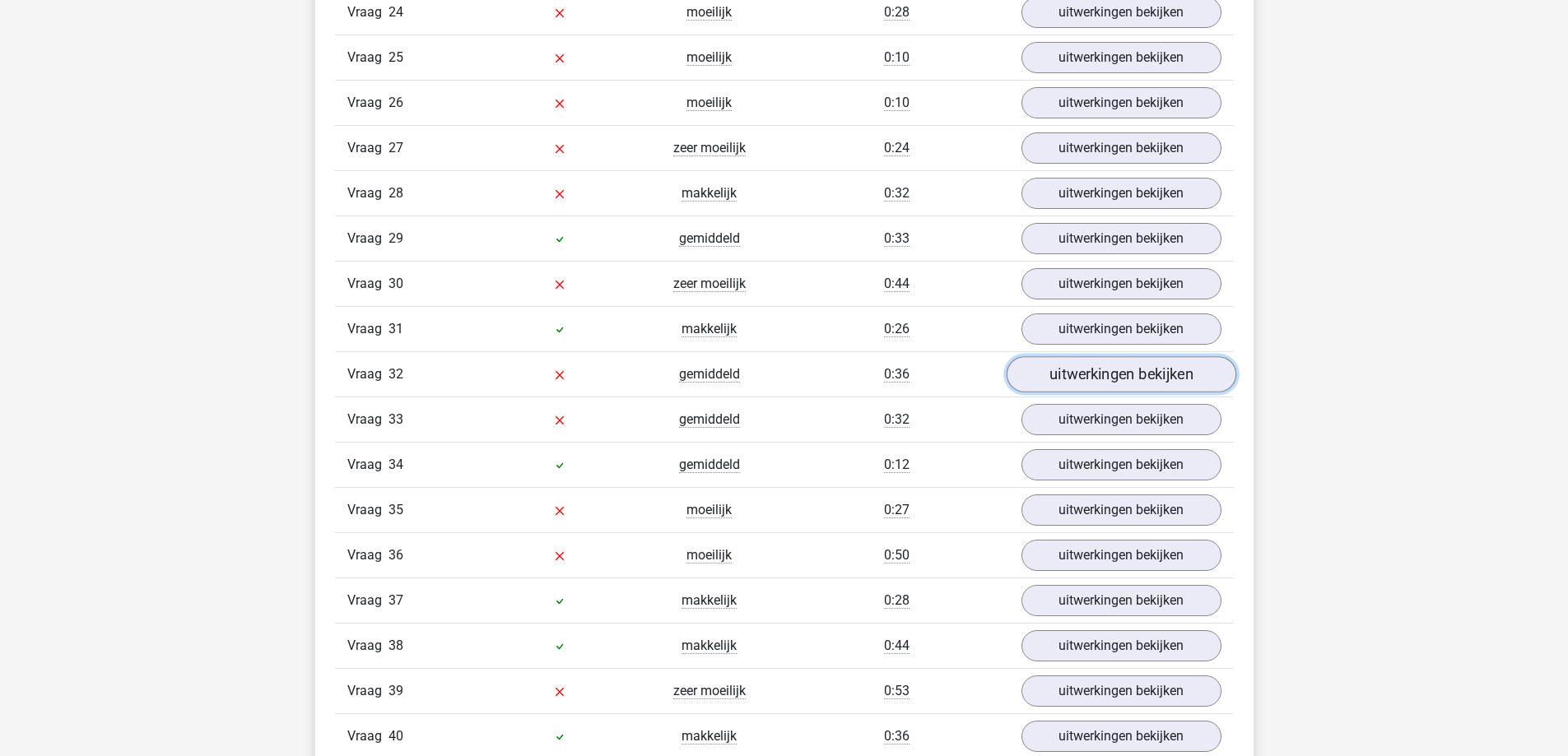
click at [1113, 368] on link "uitwerkingen bekijken" at bounding box center [1121, 374] width 230 height 36
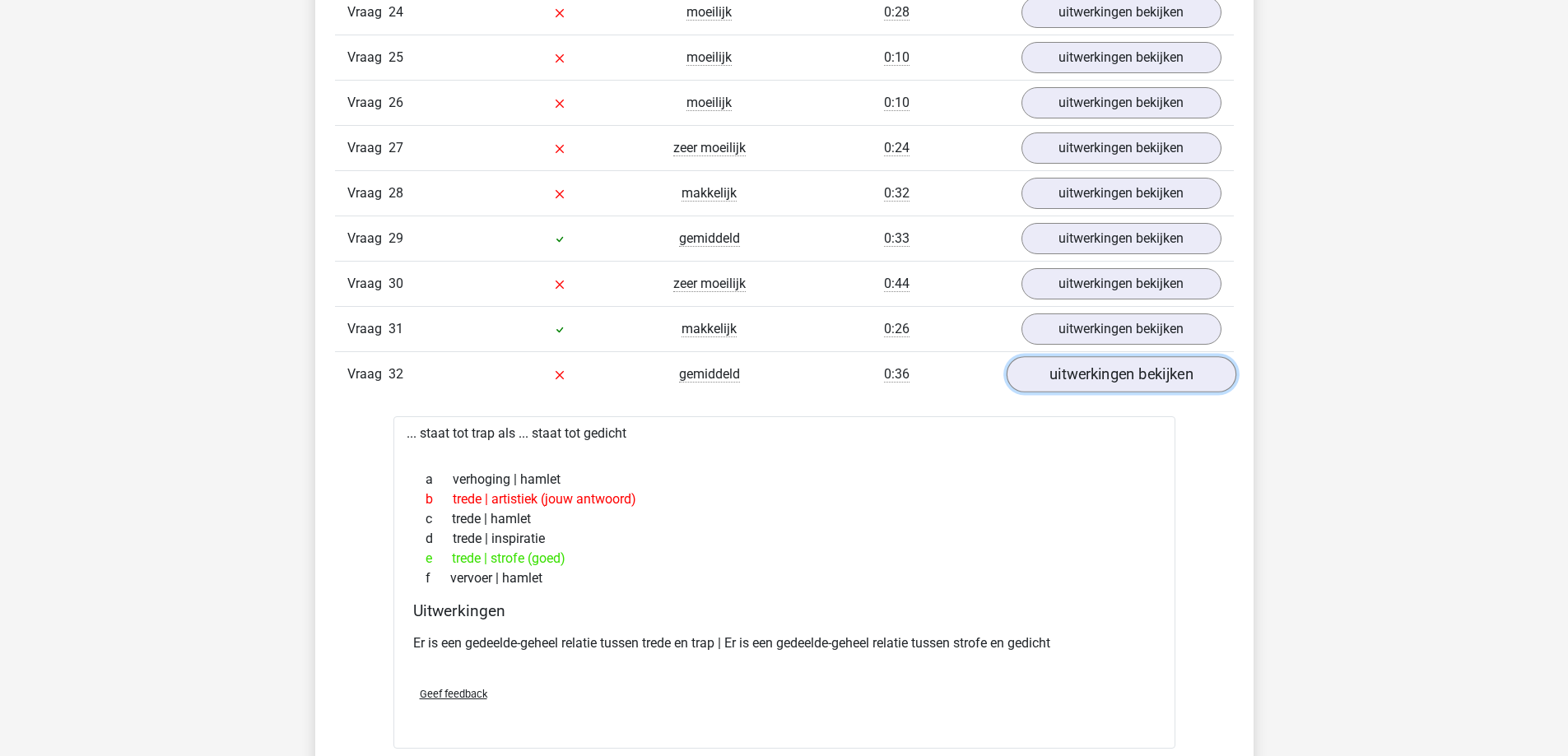
click at [1113, 368] on link "uitwerkingen bekijken" at bounding box center [1121, 374] width 230 height 36
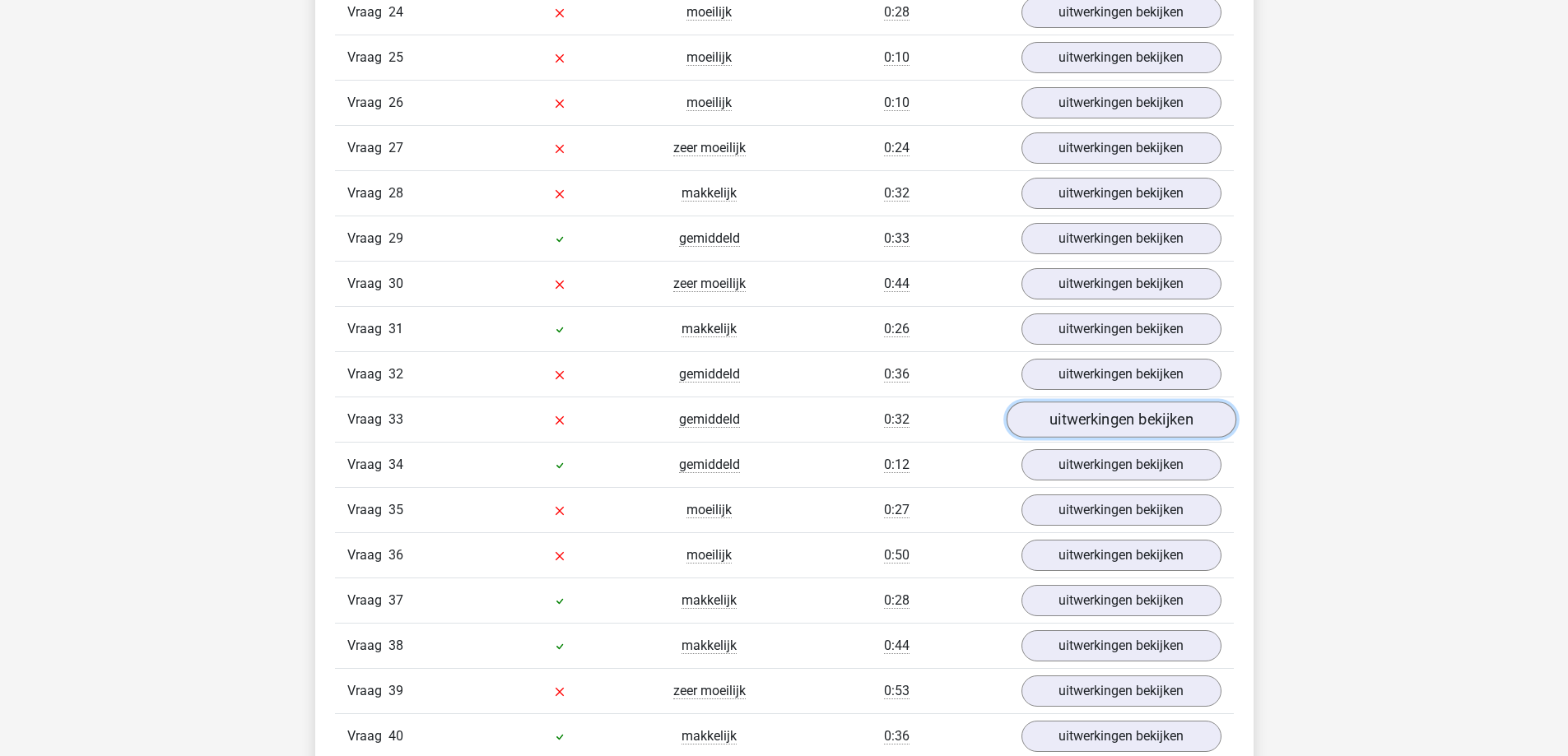
click at [1130, 415] on link "uitwerkingen bekijken" at bounding box center [1121, 419] width 230 height 36
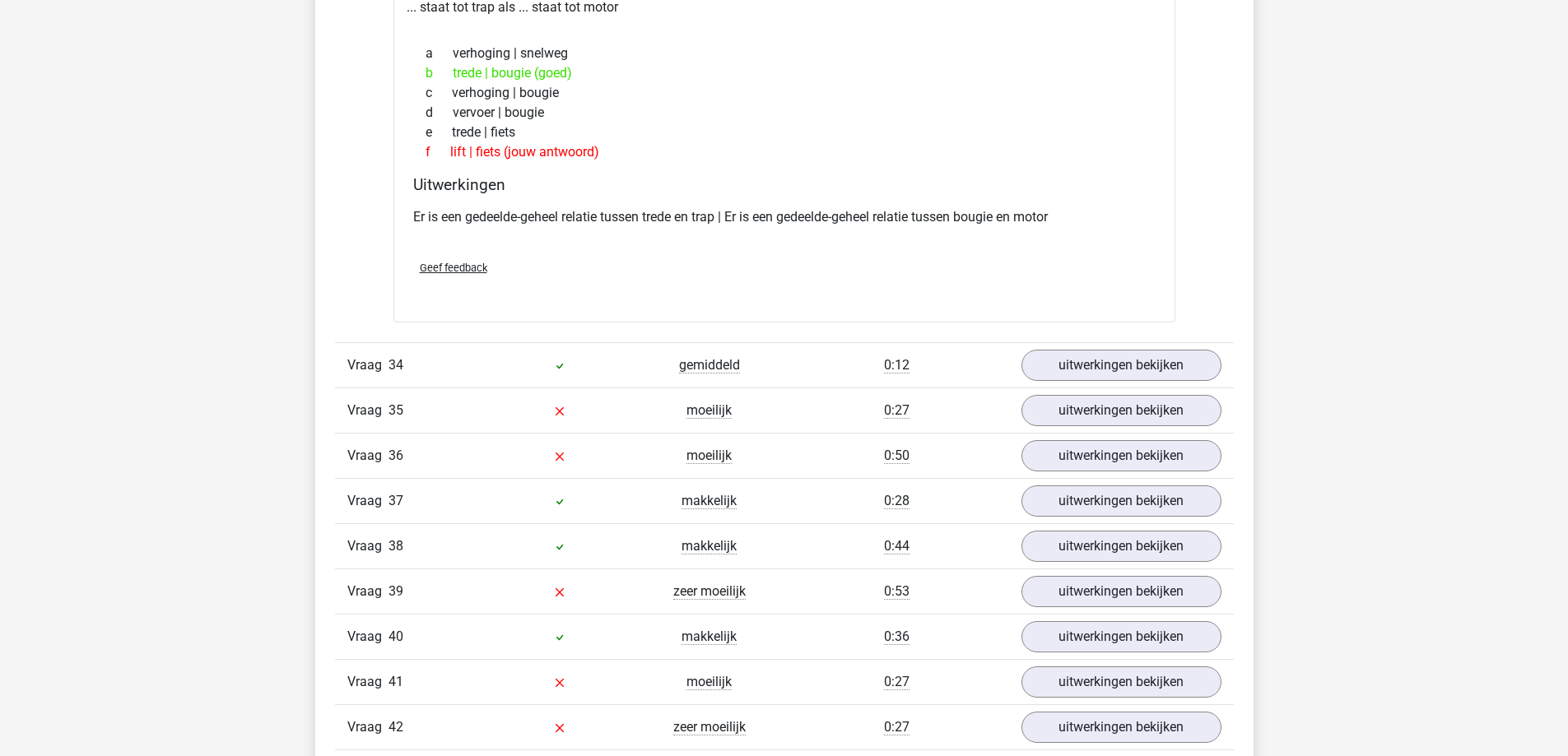
scroll to position [3045, 0]
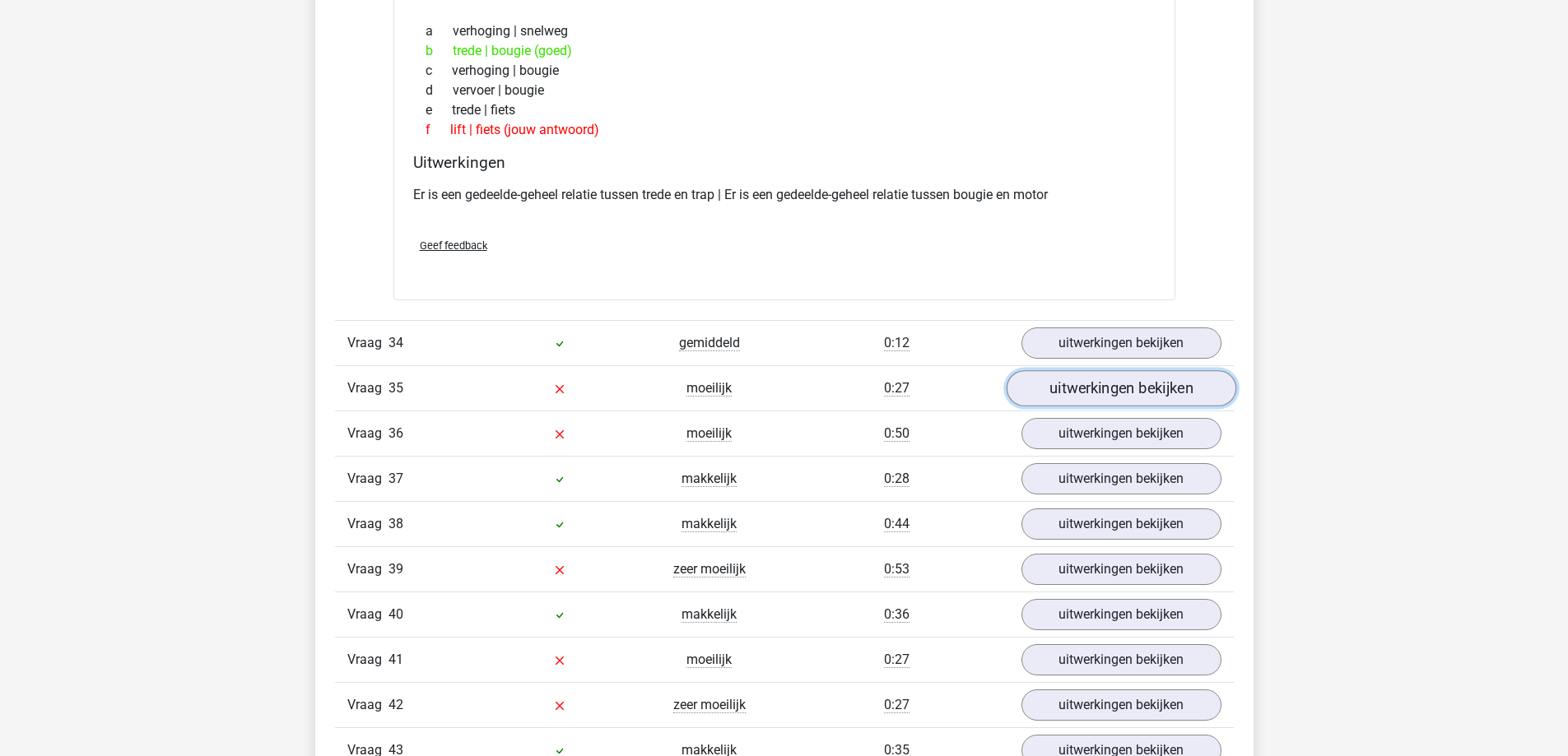
click at [1061, 390] on link "uitwerkingen bekijken" at bounding box center [1121, 389] width 230 height 36
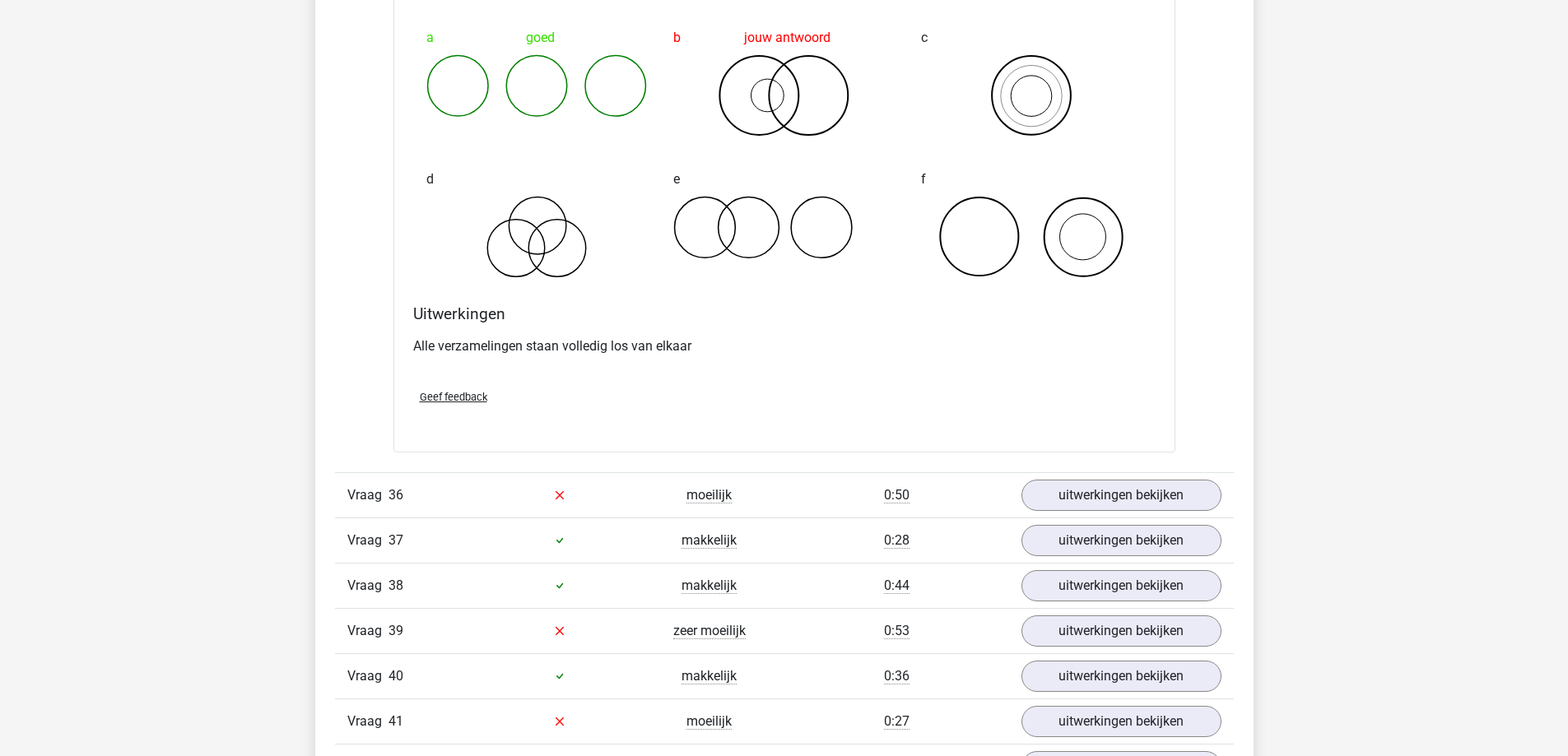
scroll to position [3621, 0]
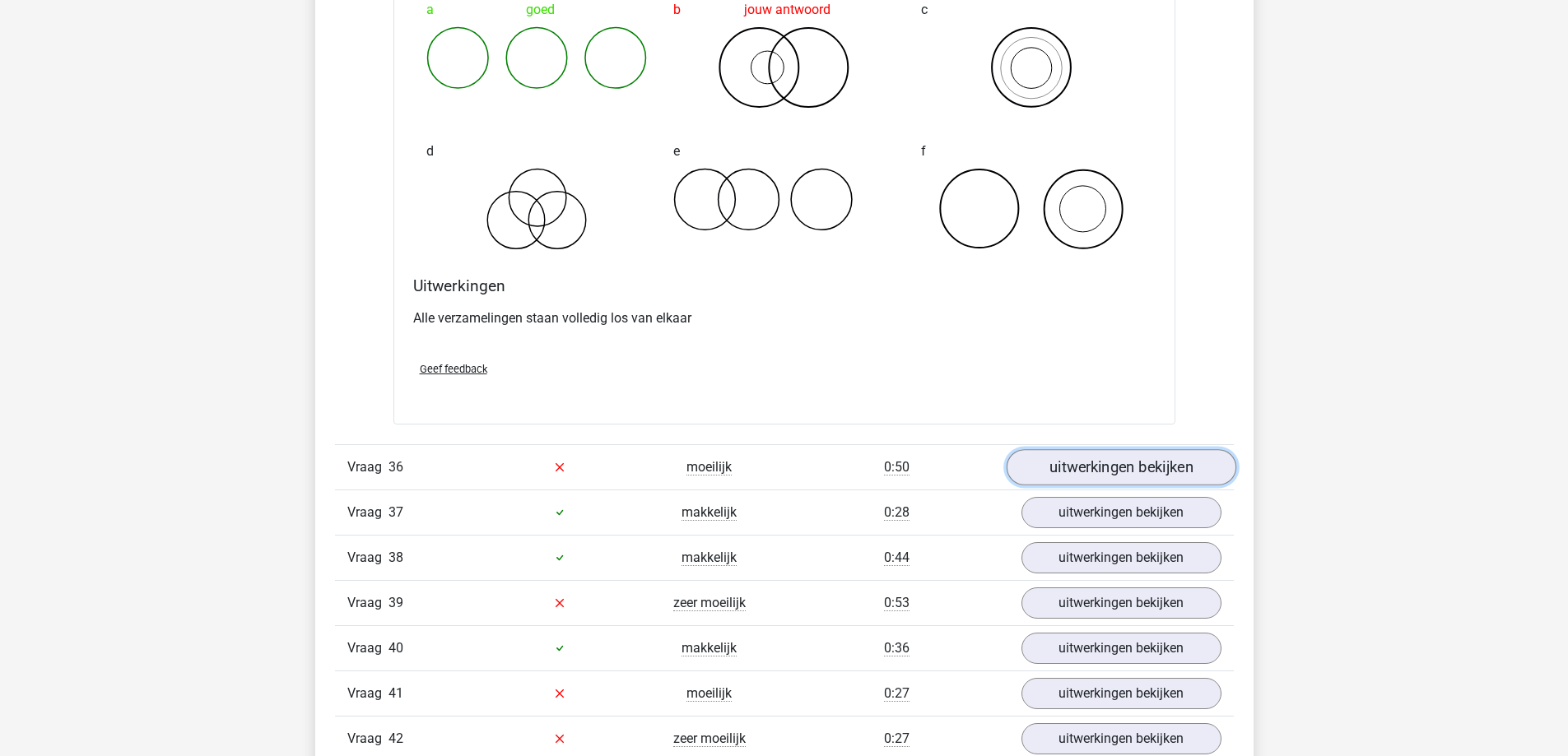
click at [1078, 465] on link "uitwerkingen bekijken" at bounding box center [1121, 467] width 230 height 36
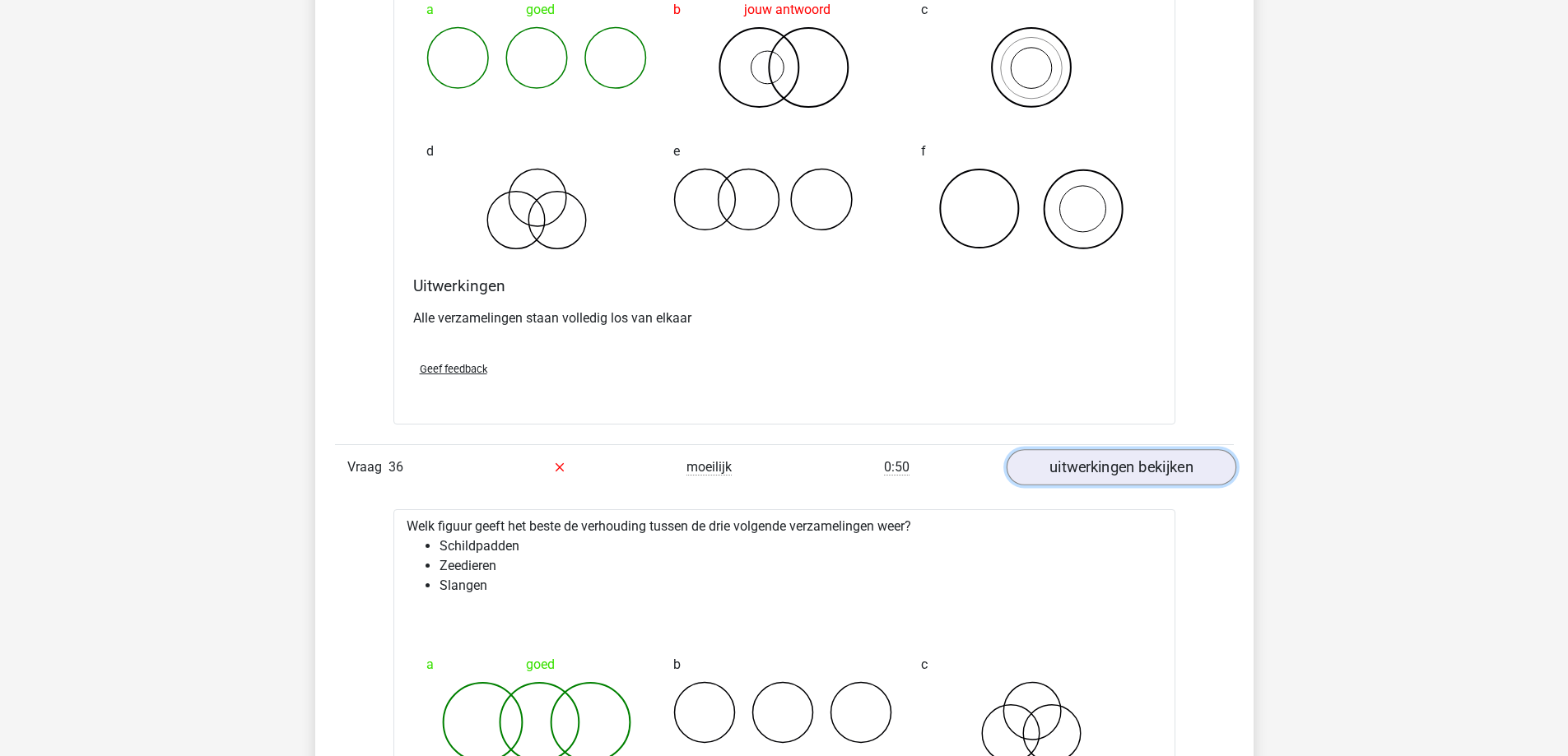
scroll to position [3704, 0]
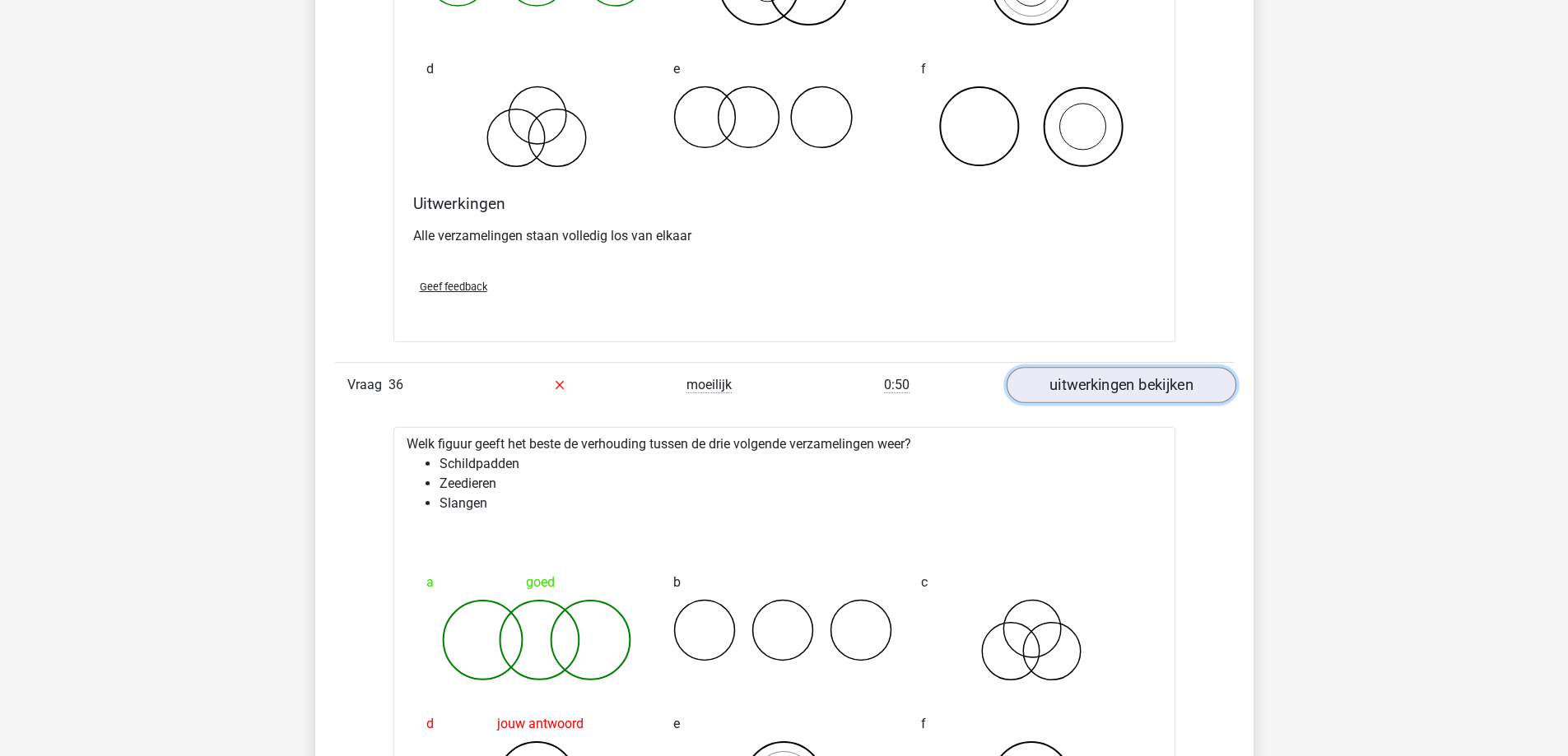
click at [1116, 367] on link "uitwerkingen bekijken" at bounding box center [1121, 385] width 230 height 36
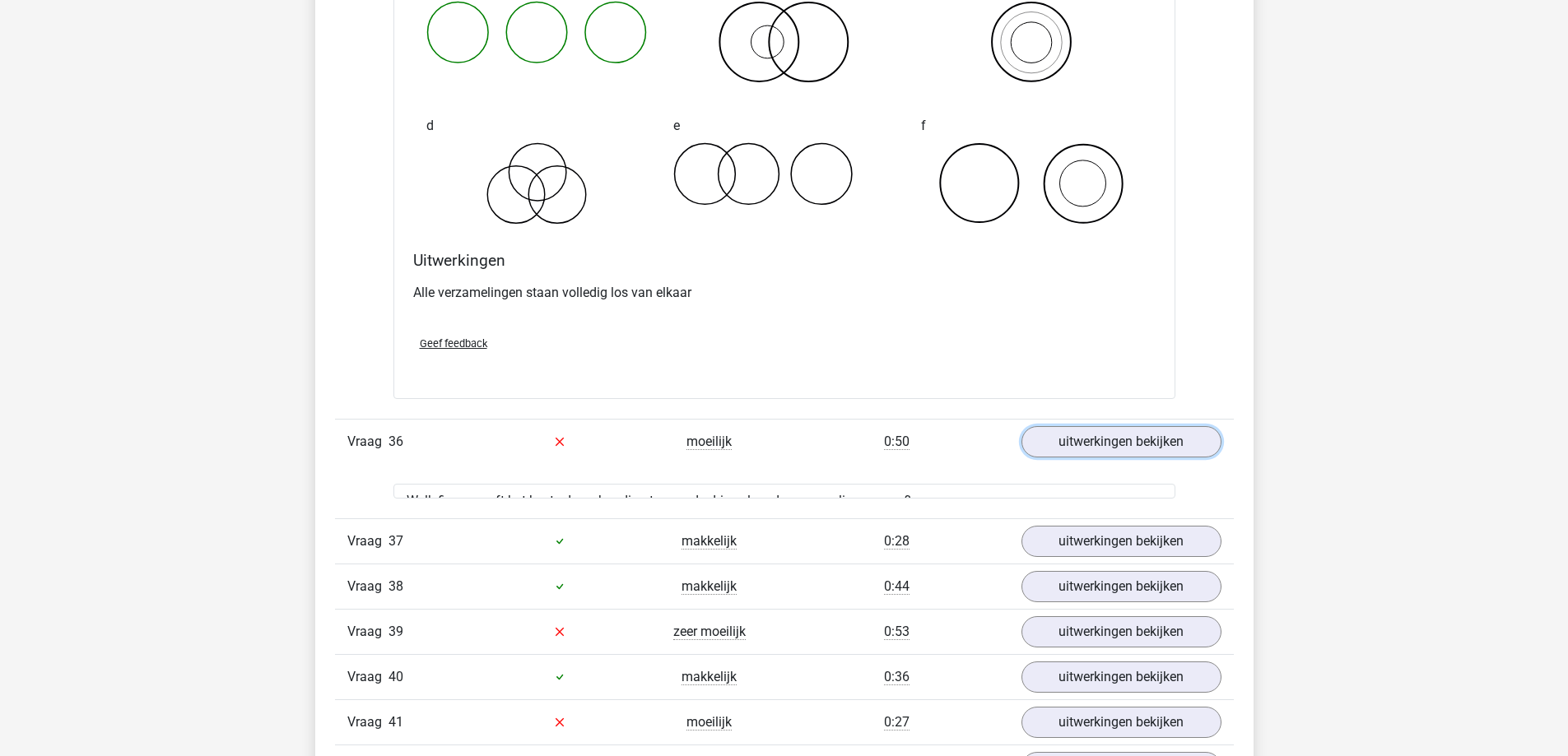
scroll to position [3292, 0]
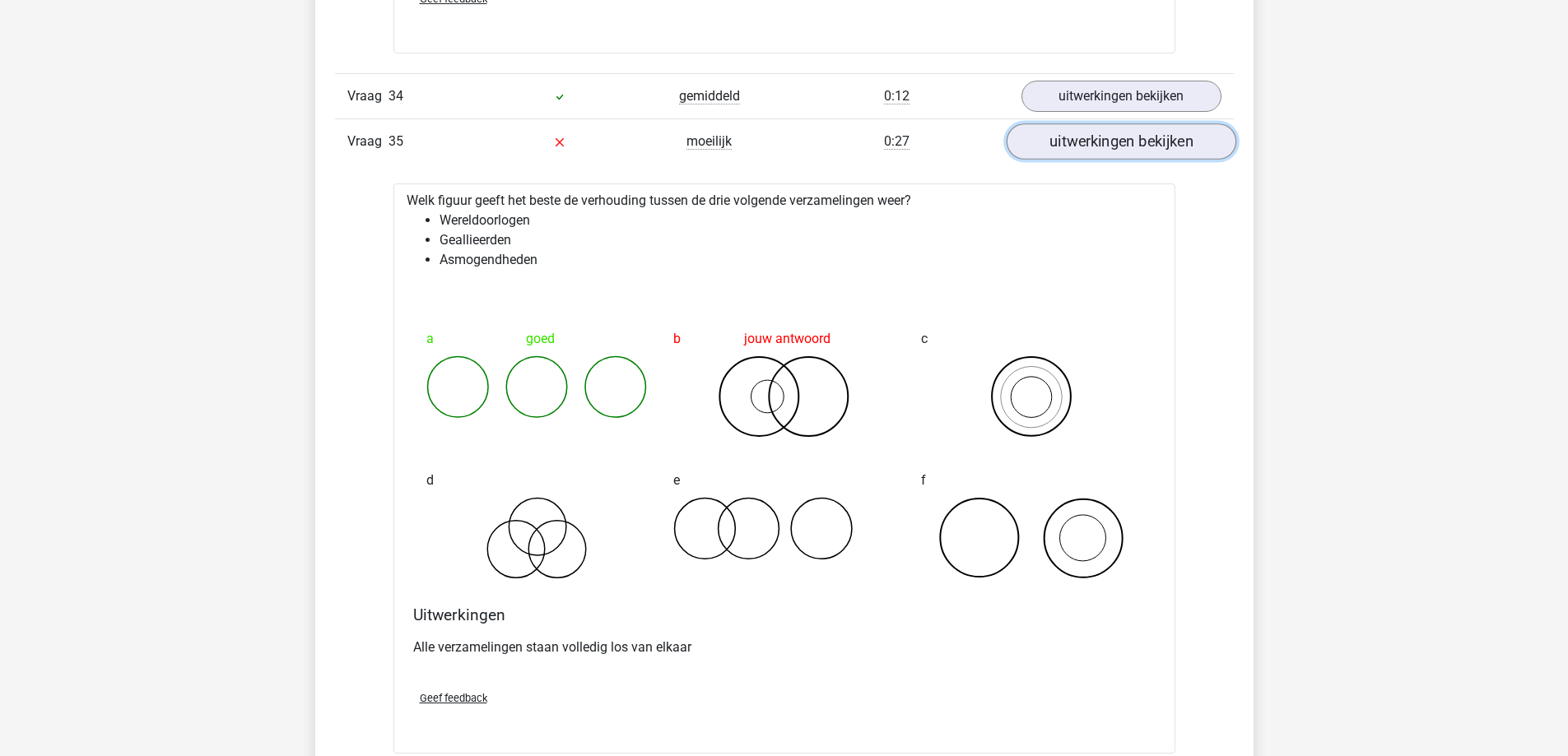
click at [1165, 143] on link "uitwerkingen bekijken" at bounding box center [1121, 142] width 230 height 36
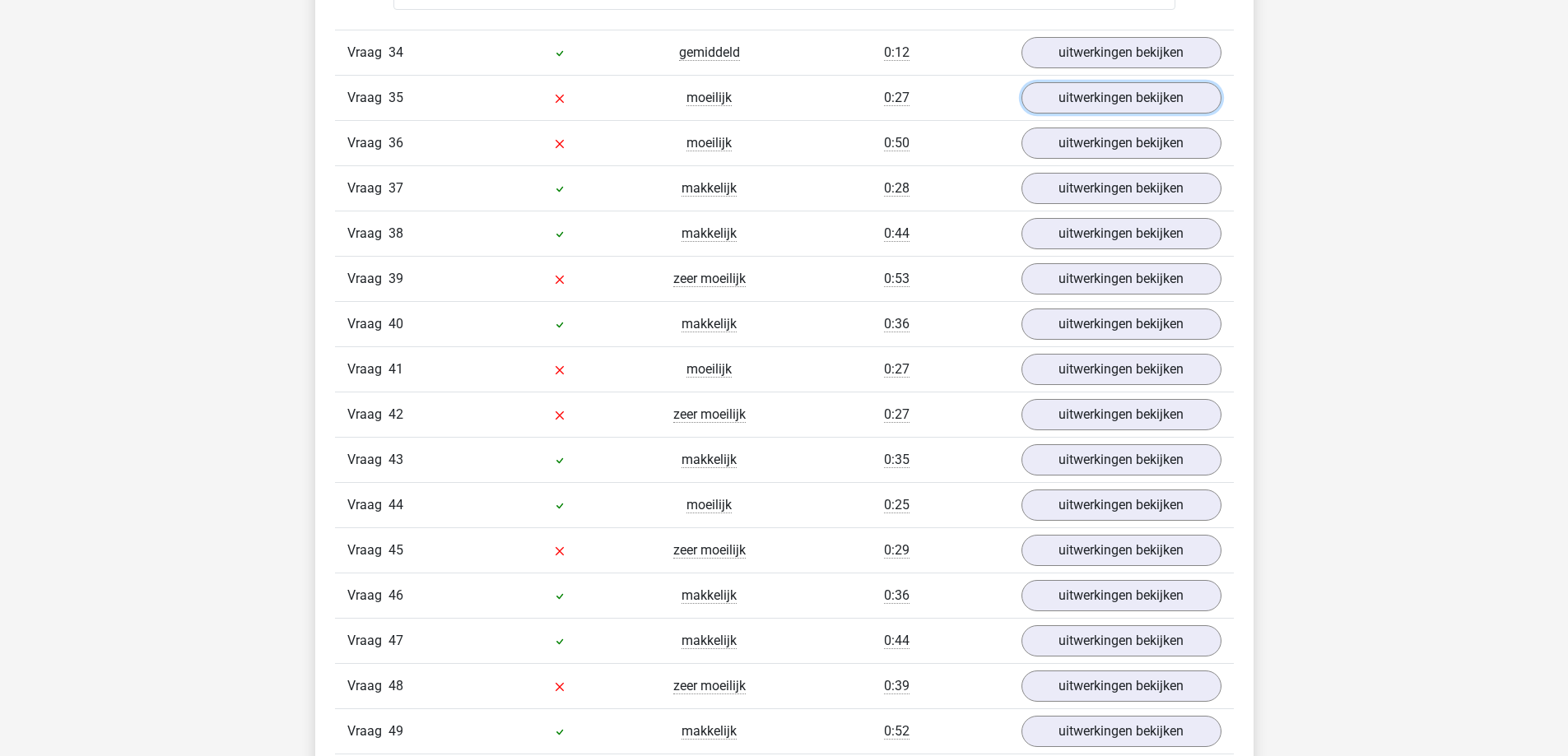
scroll to position [3375, 0]
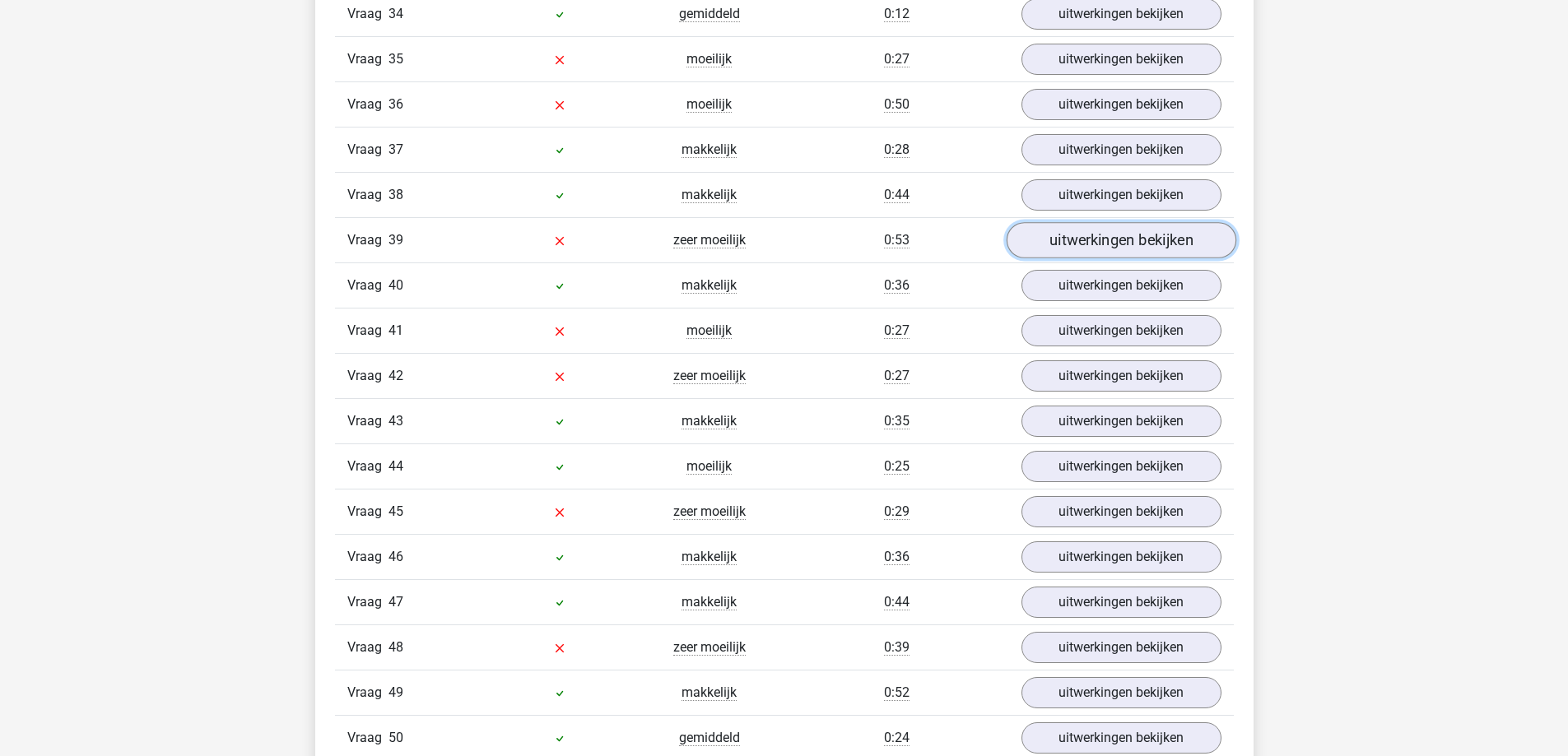
click at [1040, 234] on link "uitwerkingen bekijken" at bounding box center [1121, 240] width 230 height 36
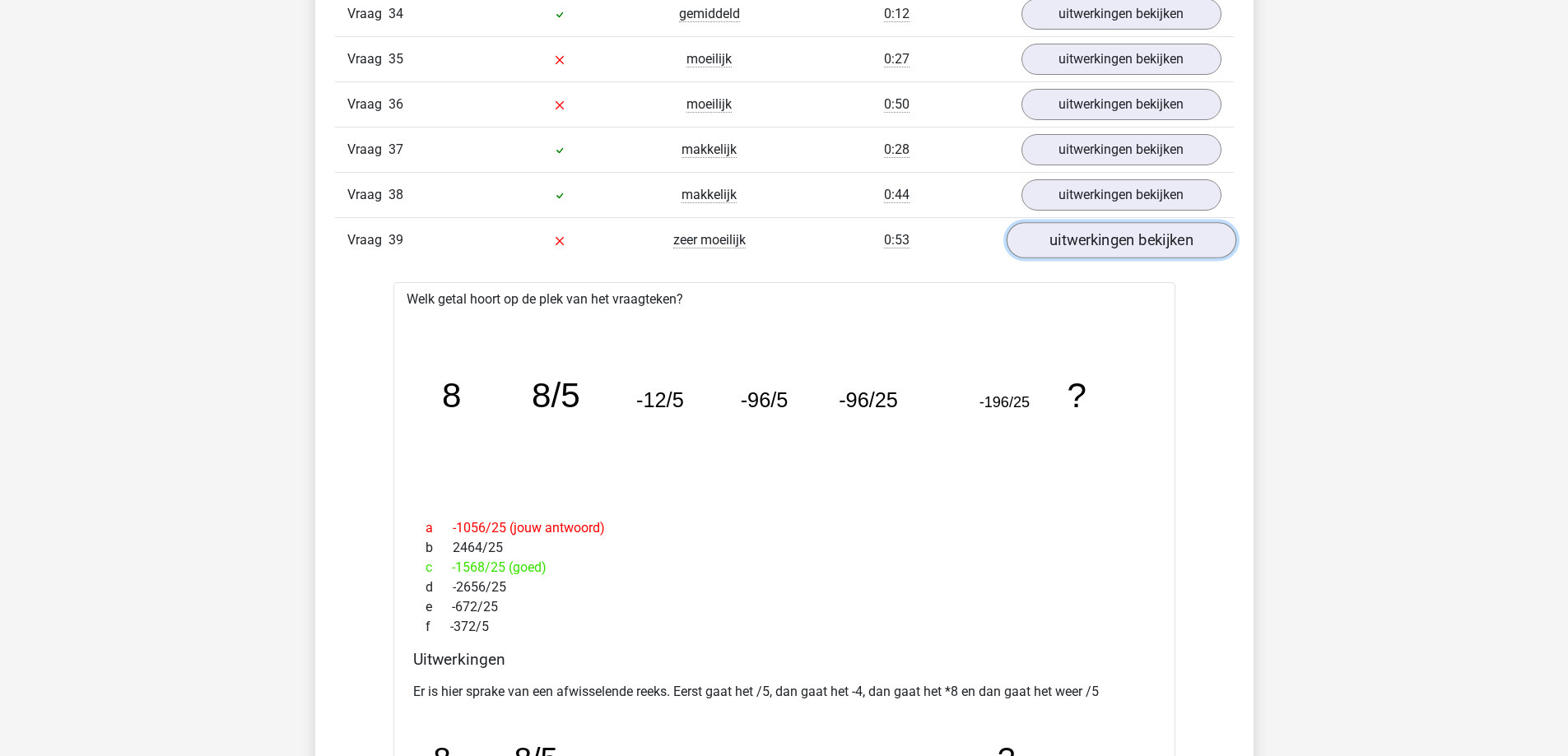
click at [1040, 234] on link "uitwerkingen bekijken" at bounding box center [1121, 240] width 230 height 36
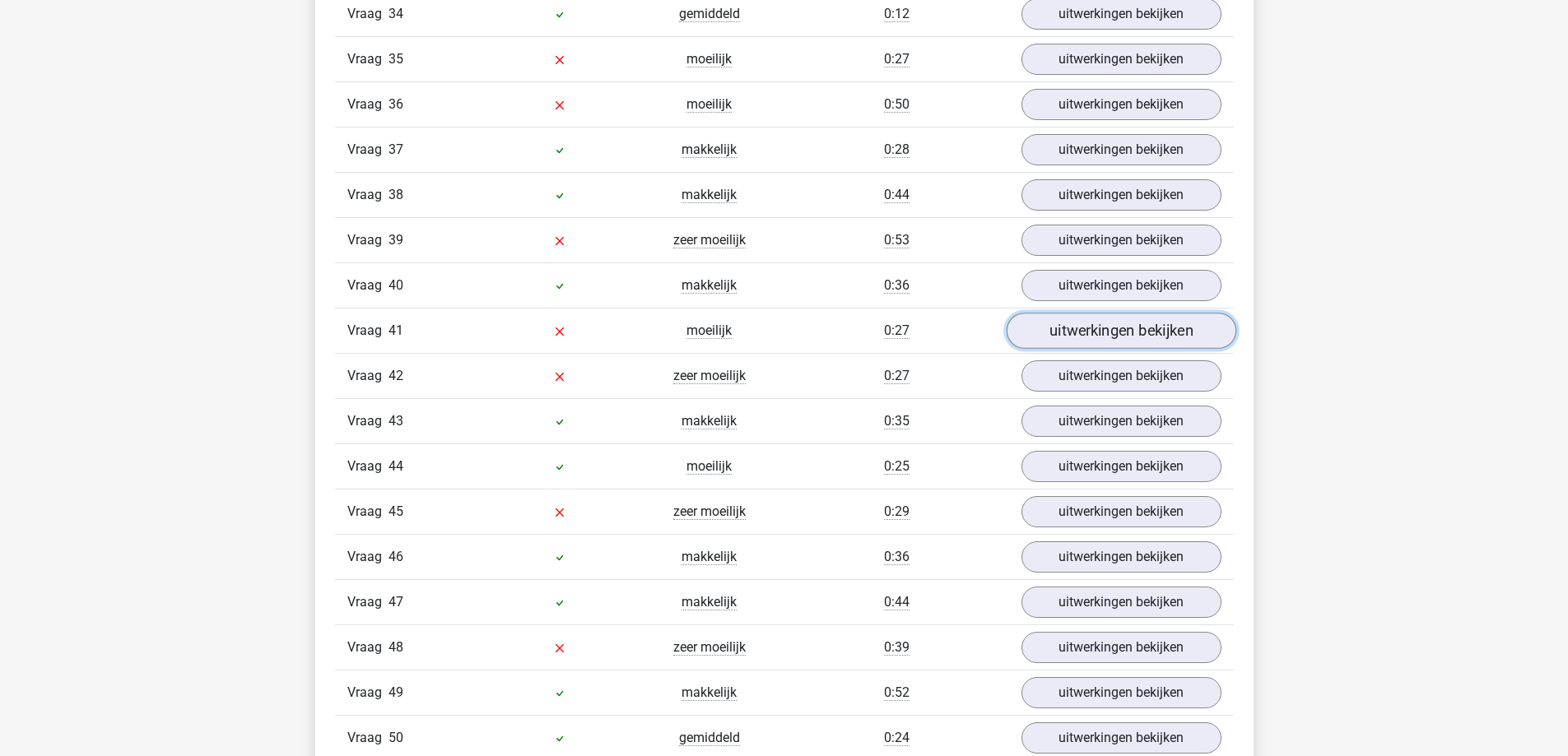
click at [1052, 327] on link "uitwerkingen bekijken" at bounding box center [1121, 332] width 230 height 36
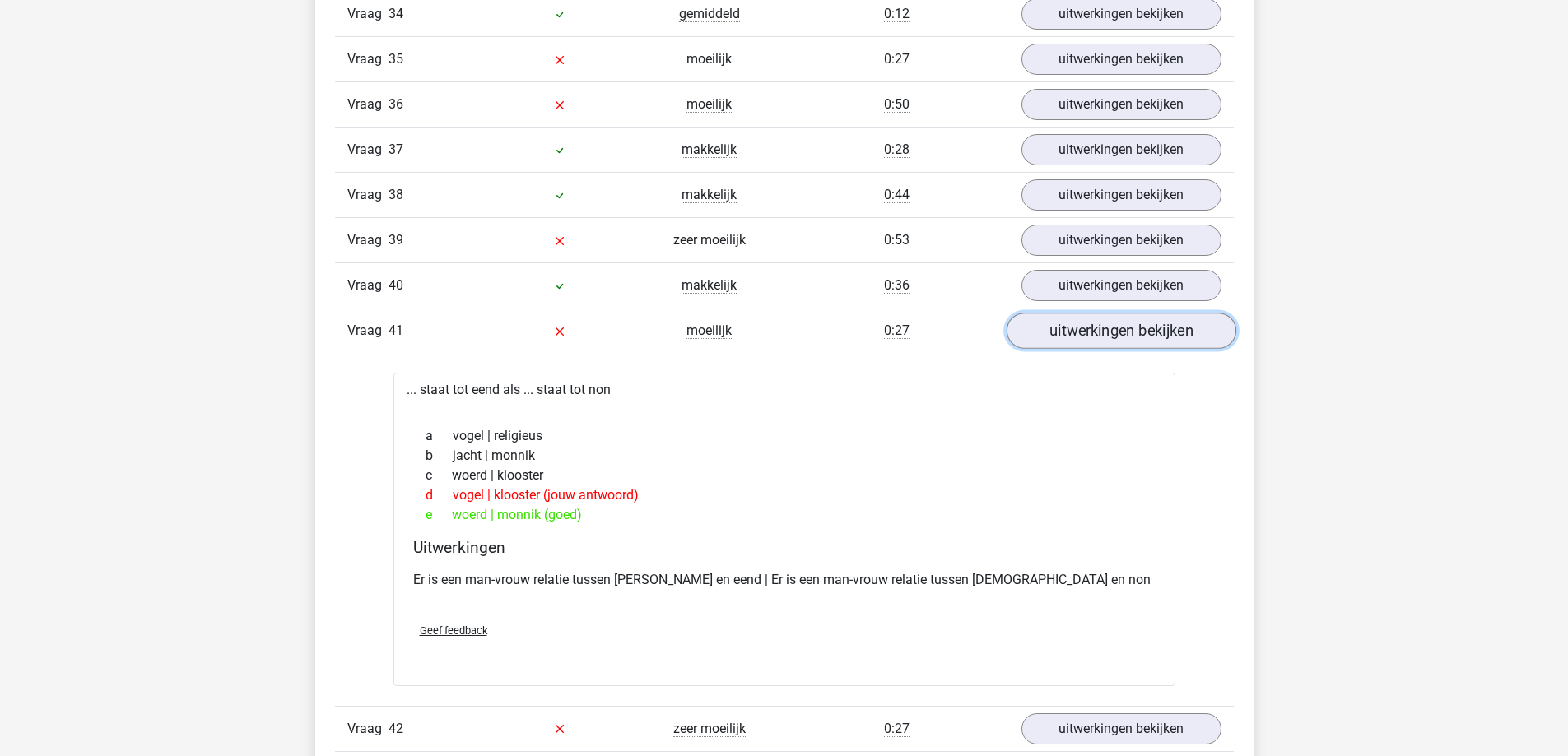
click at [1052, 327] on link "uitwerkingen bekijken" at bounding box center [1121, 332] width 230 height 36
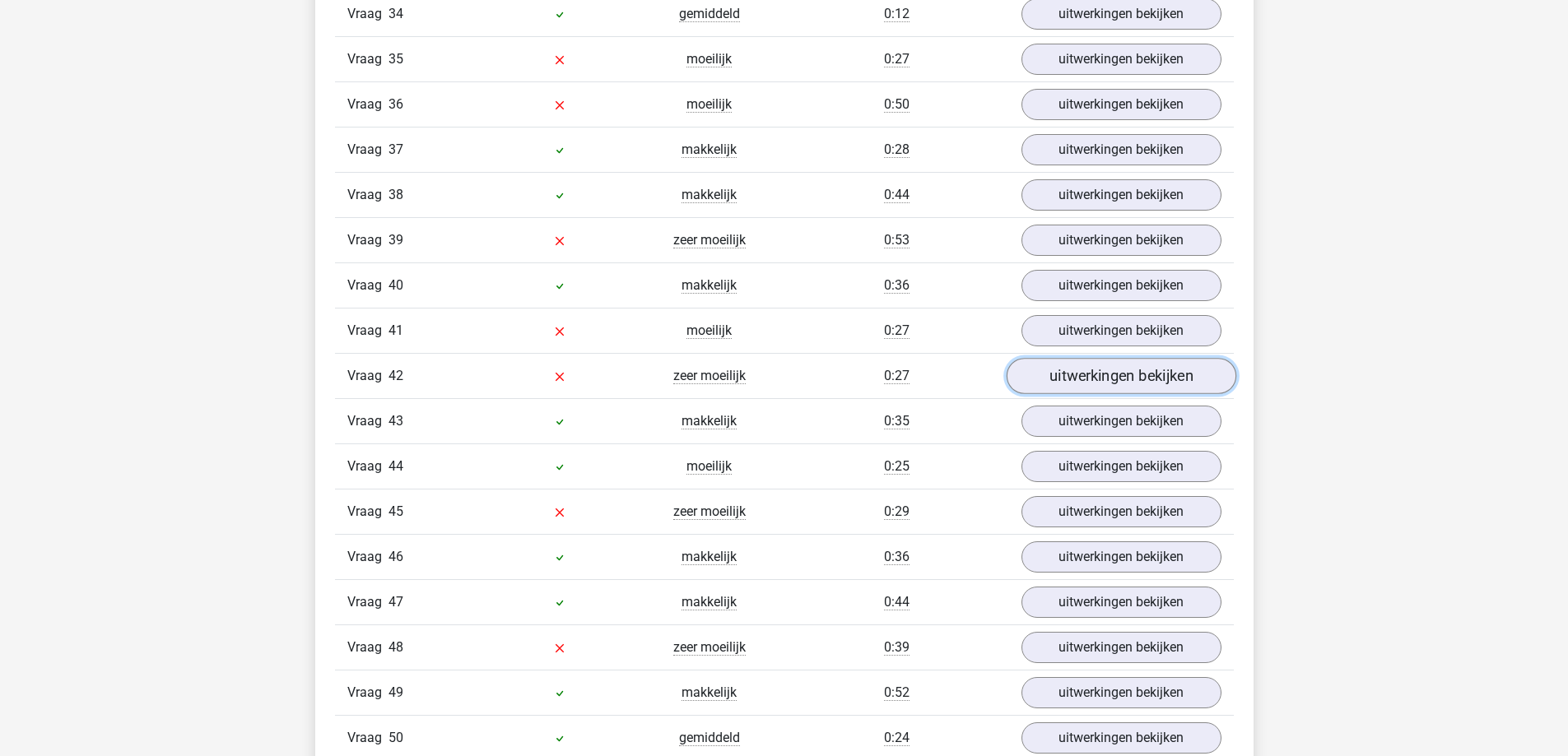
click at [1071, 386] on link "uitwerkingen bekijken" at bounding box center [1121, 376] width 230 height 36
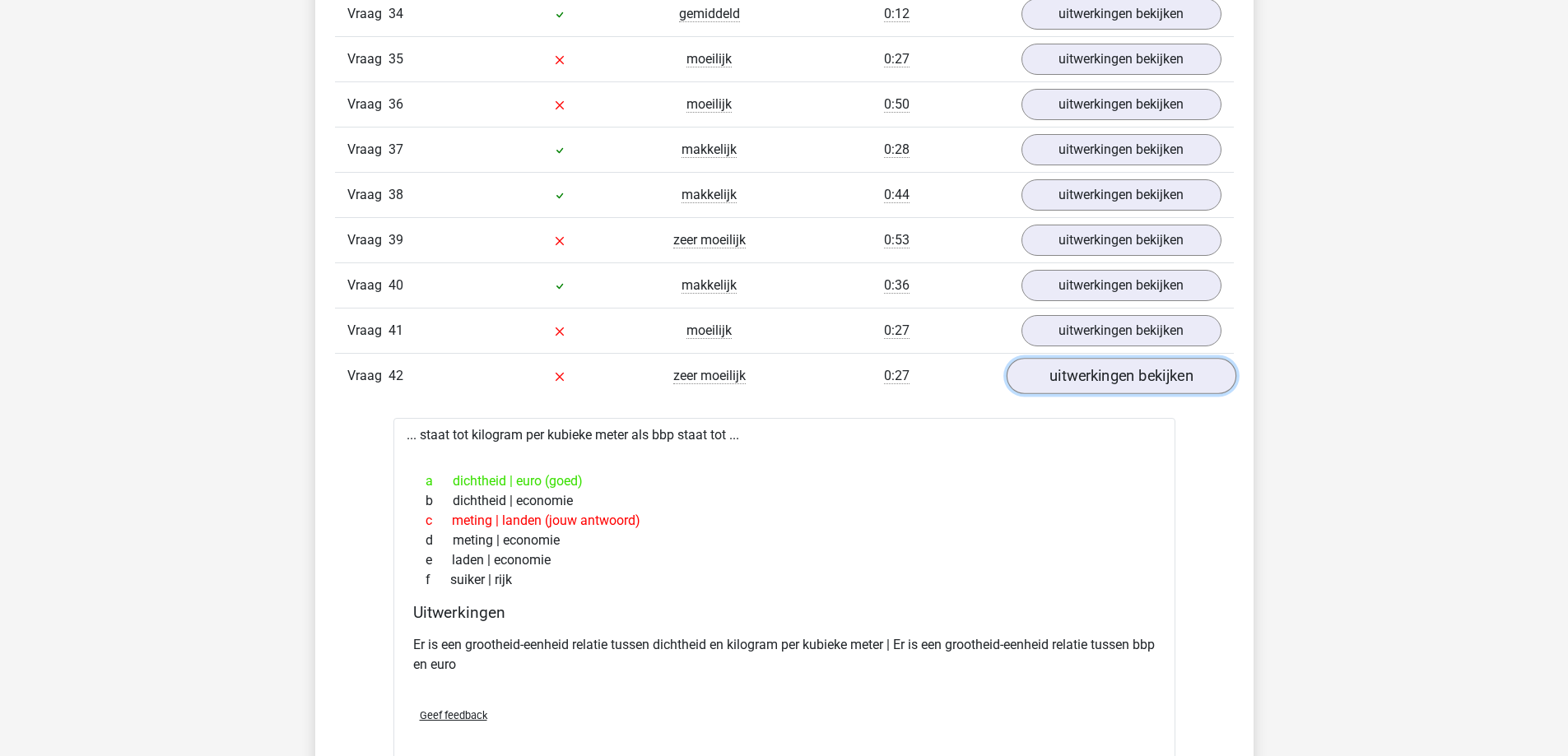
click at [1071, 386] on link "uitwerkingen bekijken" at bounding box center [1121, 376] width 230 height 36
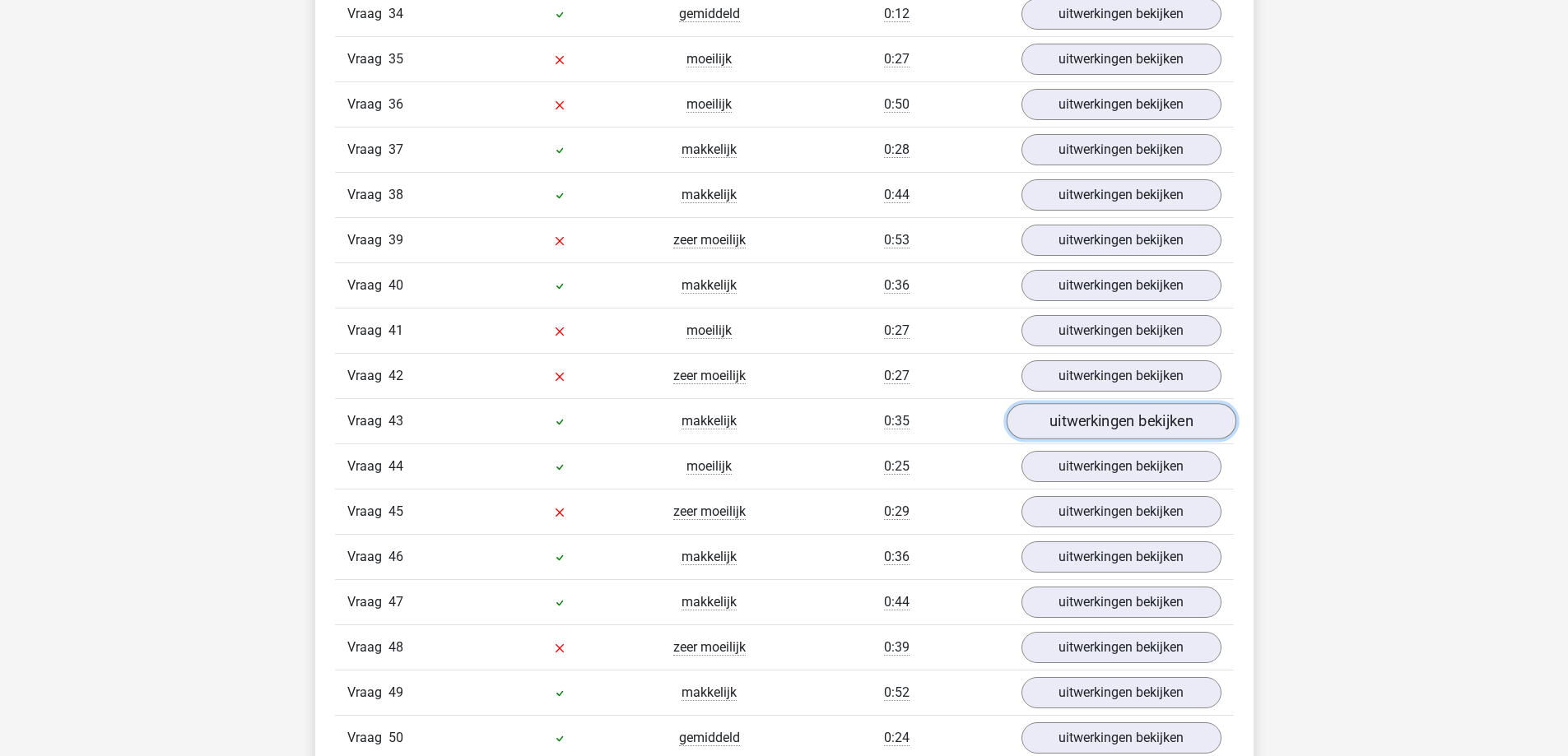
click at [1071, 429] on link "uitwerkingen bekijken" at bounding box center [1121, 422] width 230 height 36
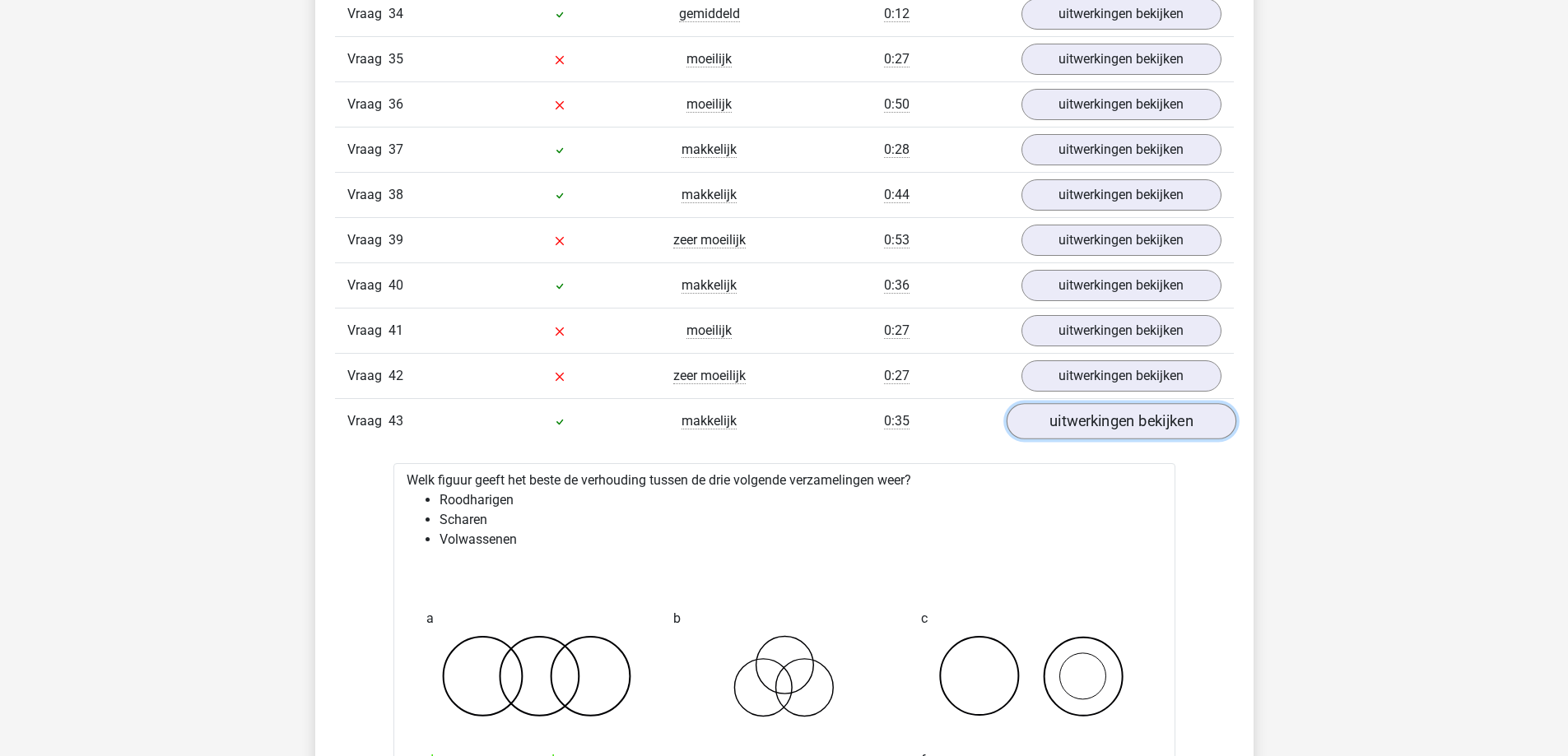
click at [1075, 428] on link "uitwerkingen bekijken" at bounding box center [1121, 422] width 230 height 36
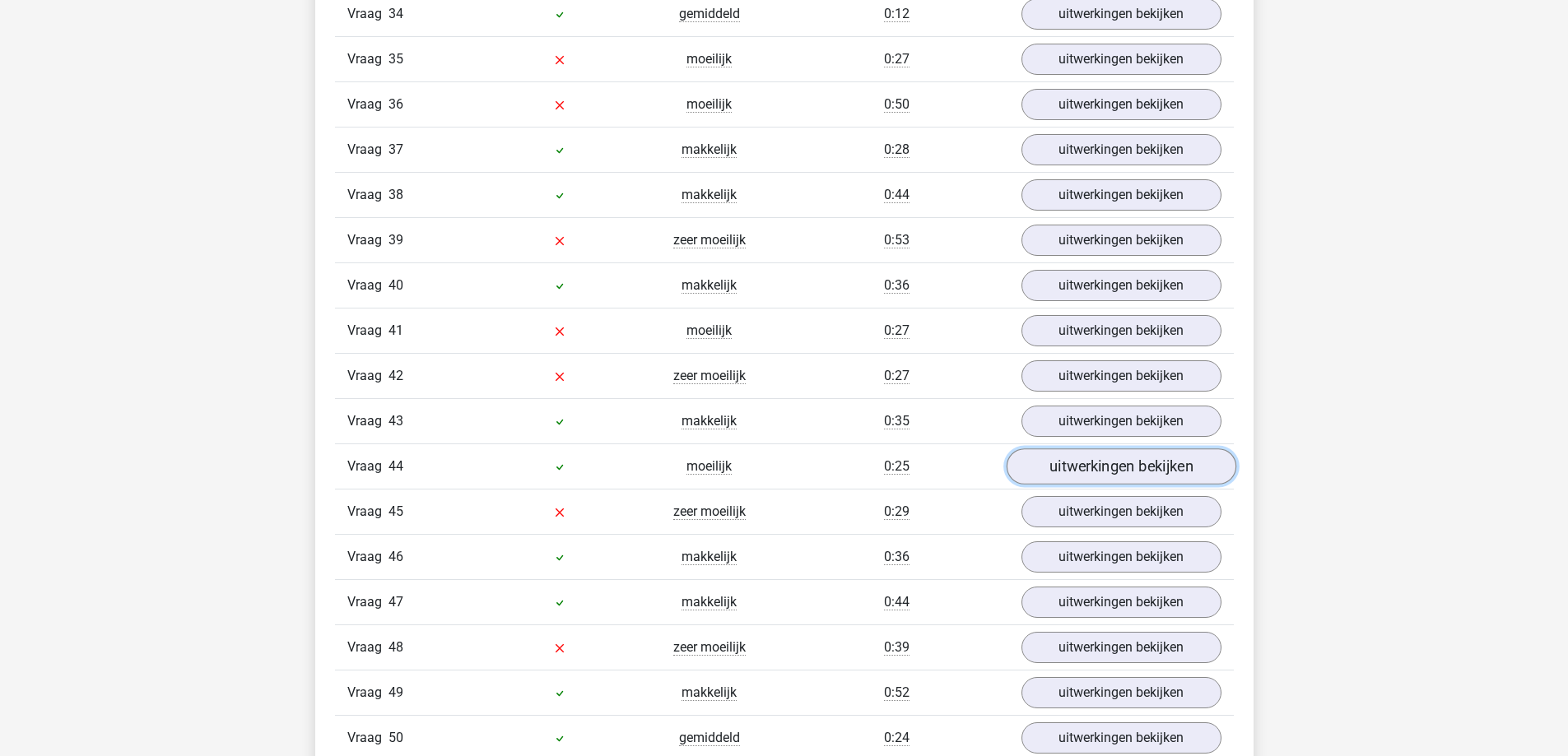
click at [1087, 461] on link "uitwerkingen bekijken" at bounding box center [1121, 467] width 230 height 36
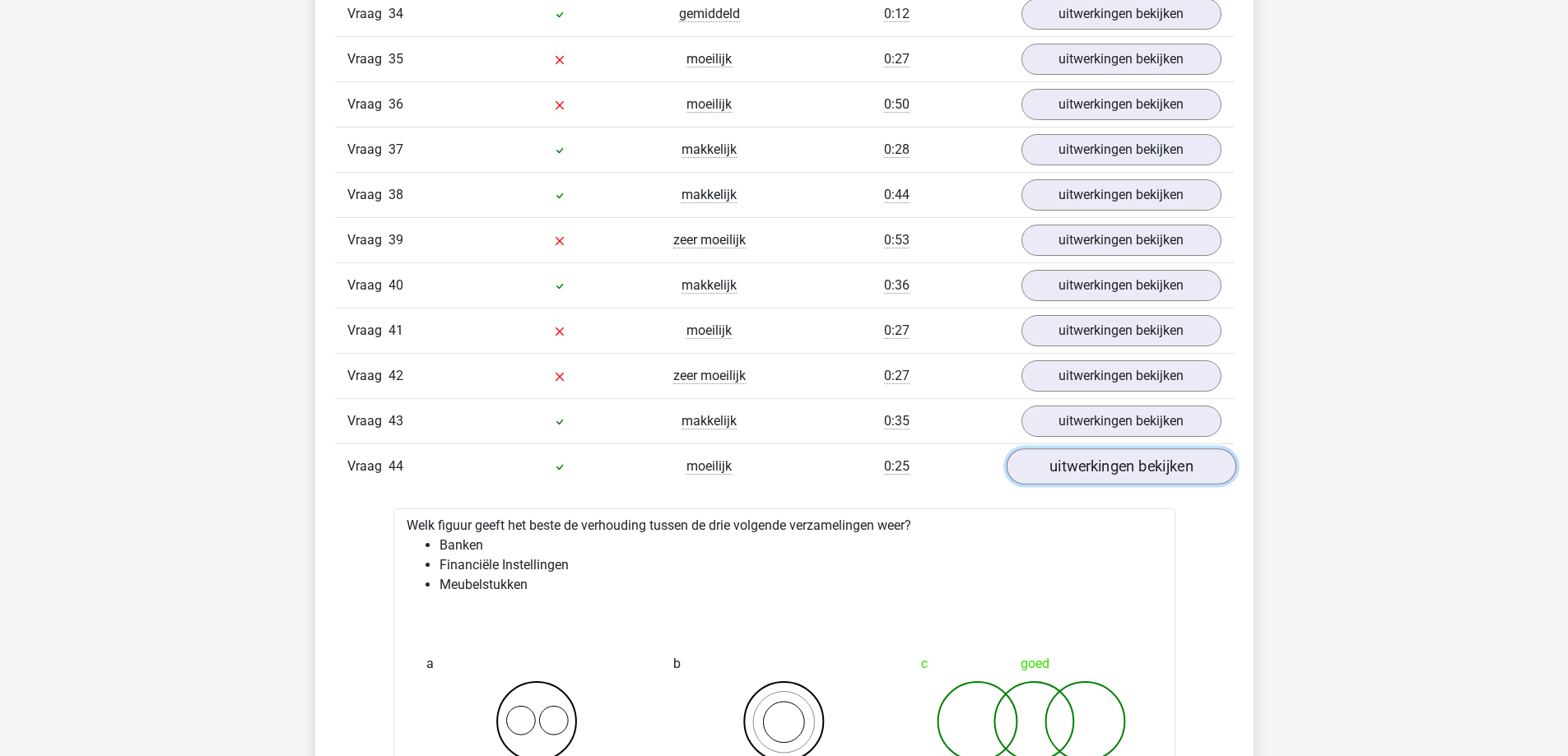
click at [1087, 461] on link "uitwerkingen bekijken" at bounding box center [1121, 467] width 230 height 36
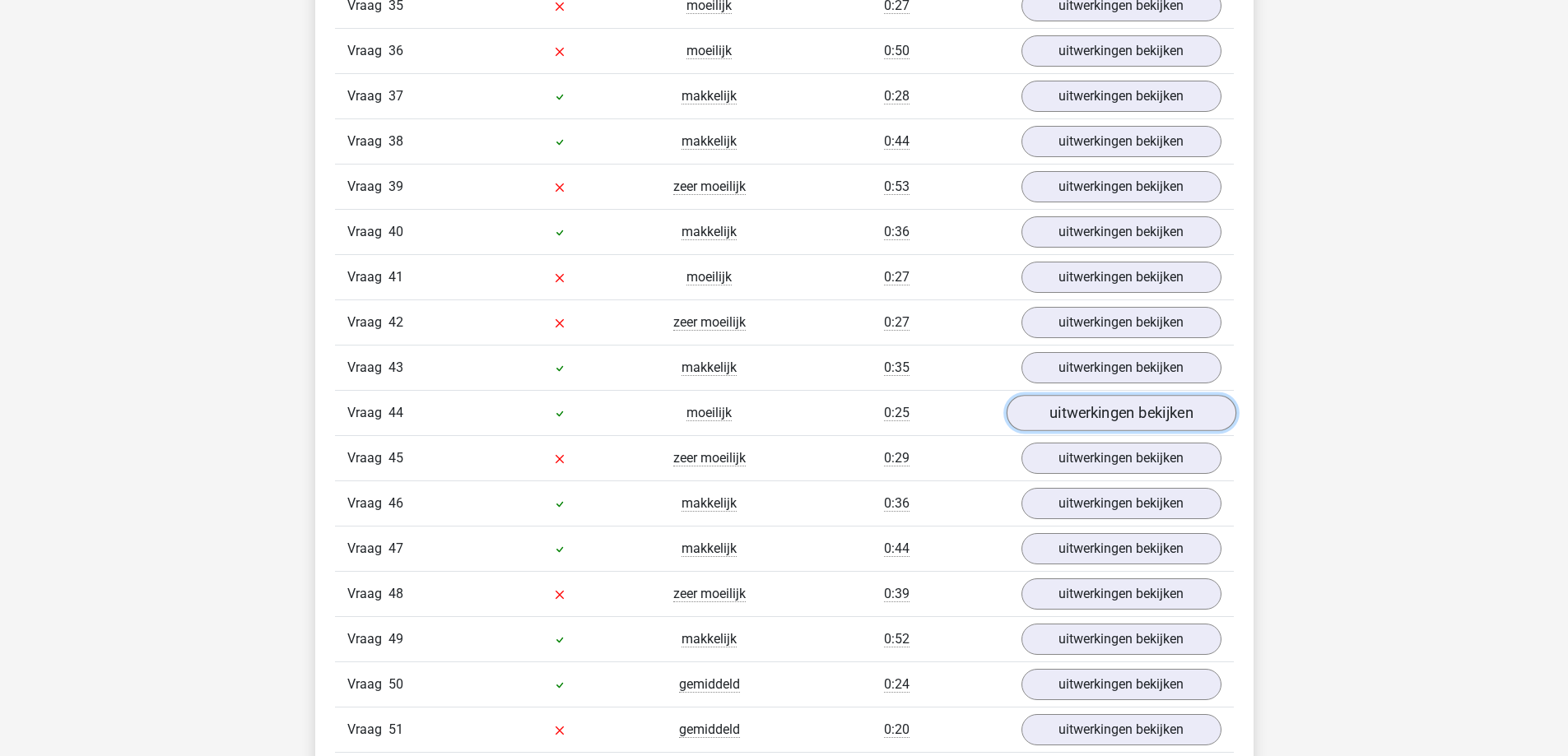
scroll to position [3457, 0]
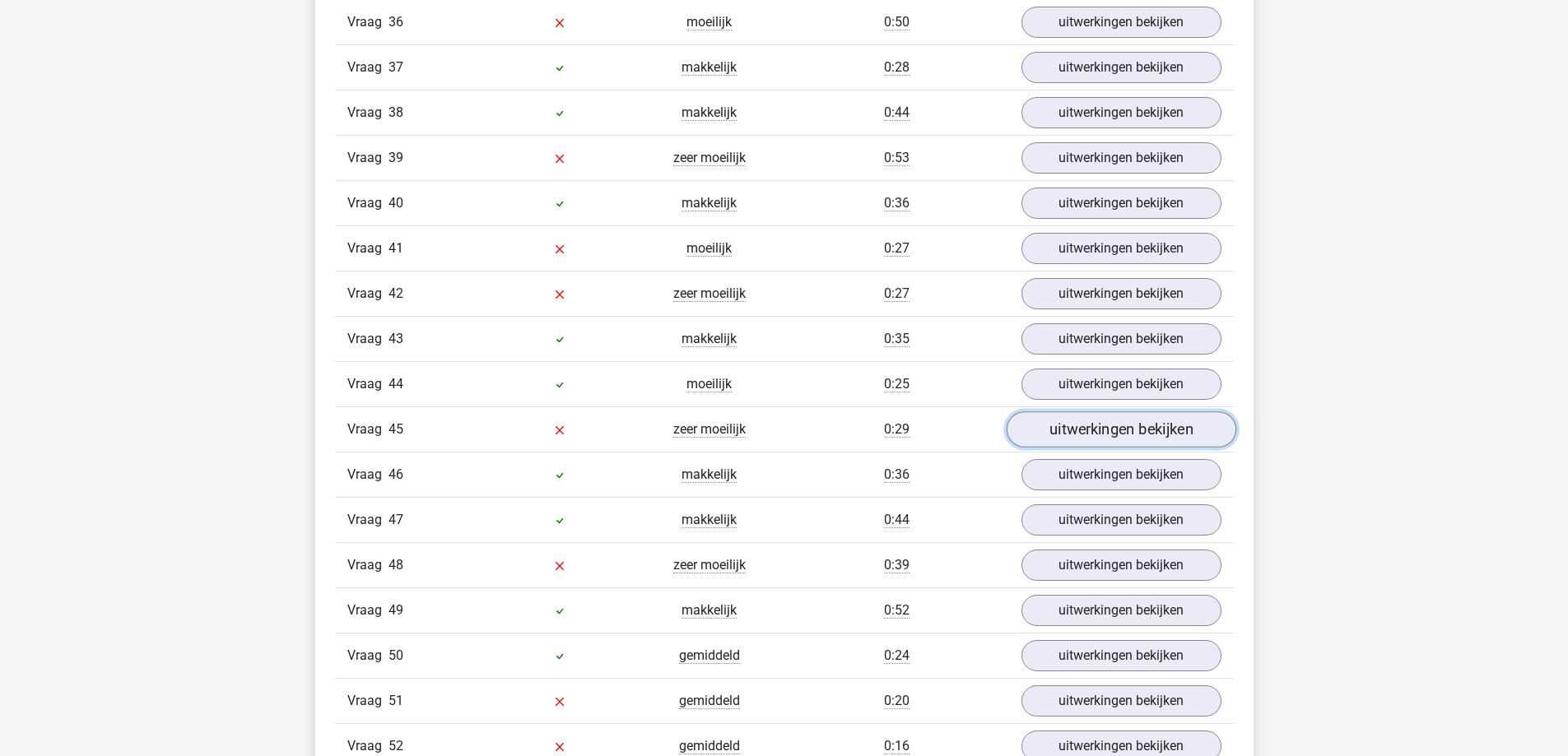
click at [1105, 432] on link "uitwerkingen bekijken" at bounding box center [1121, 430] width 230 height 36
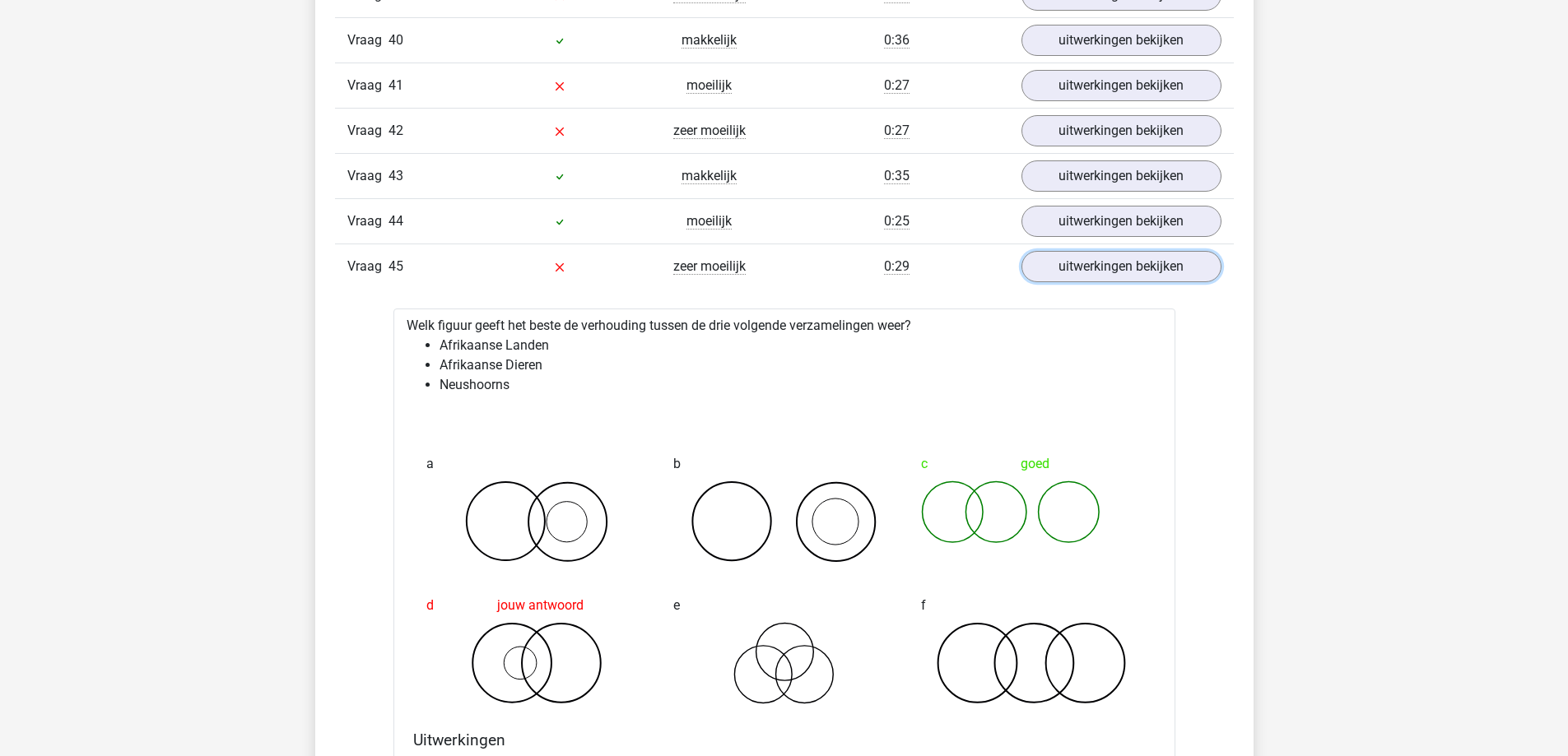
scroll to position [3621, 0]
click at [1130, 267] on link "uitwerkingen bekijken" at bounding box center [1121, 265] width 230 height 36
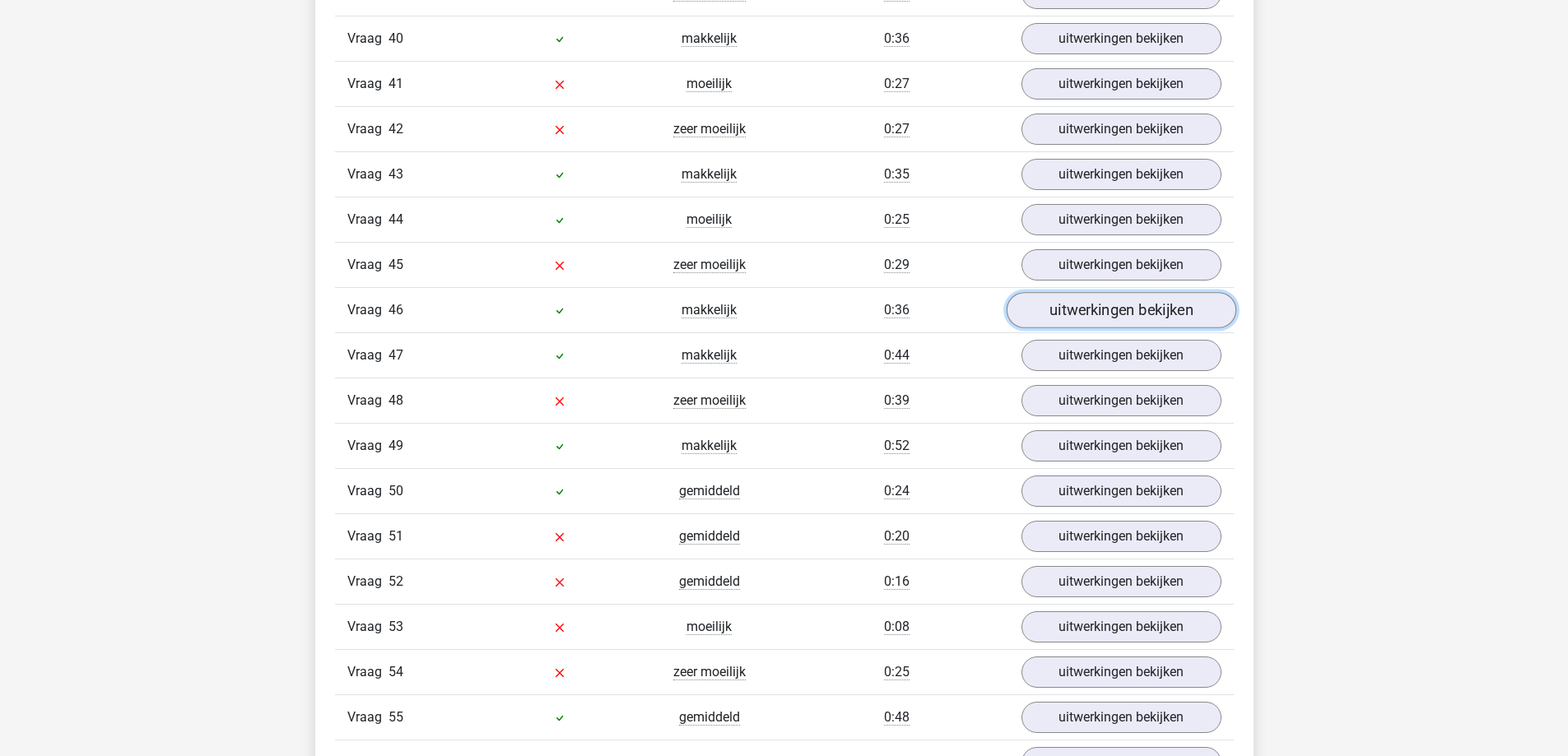
click at [1108, 326] on link "uitwerkingen bekijken" at bounding box center [1121, 310] width 230 height 36
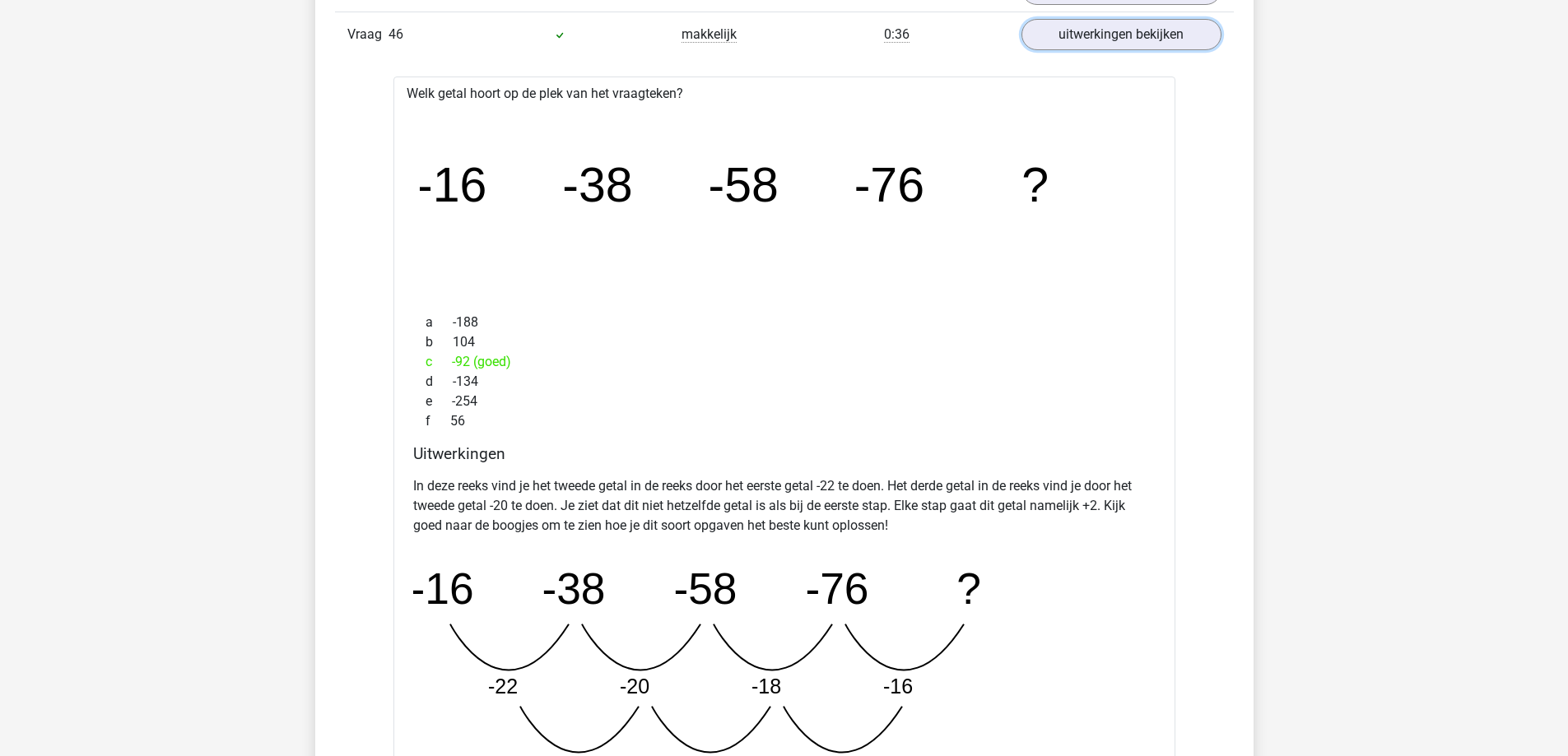
scroll to position [3869, 0]
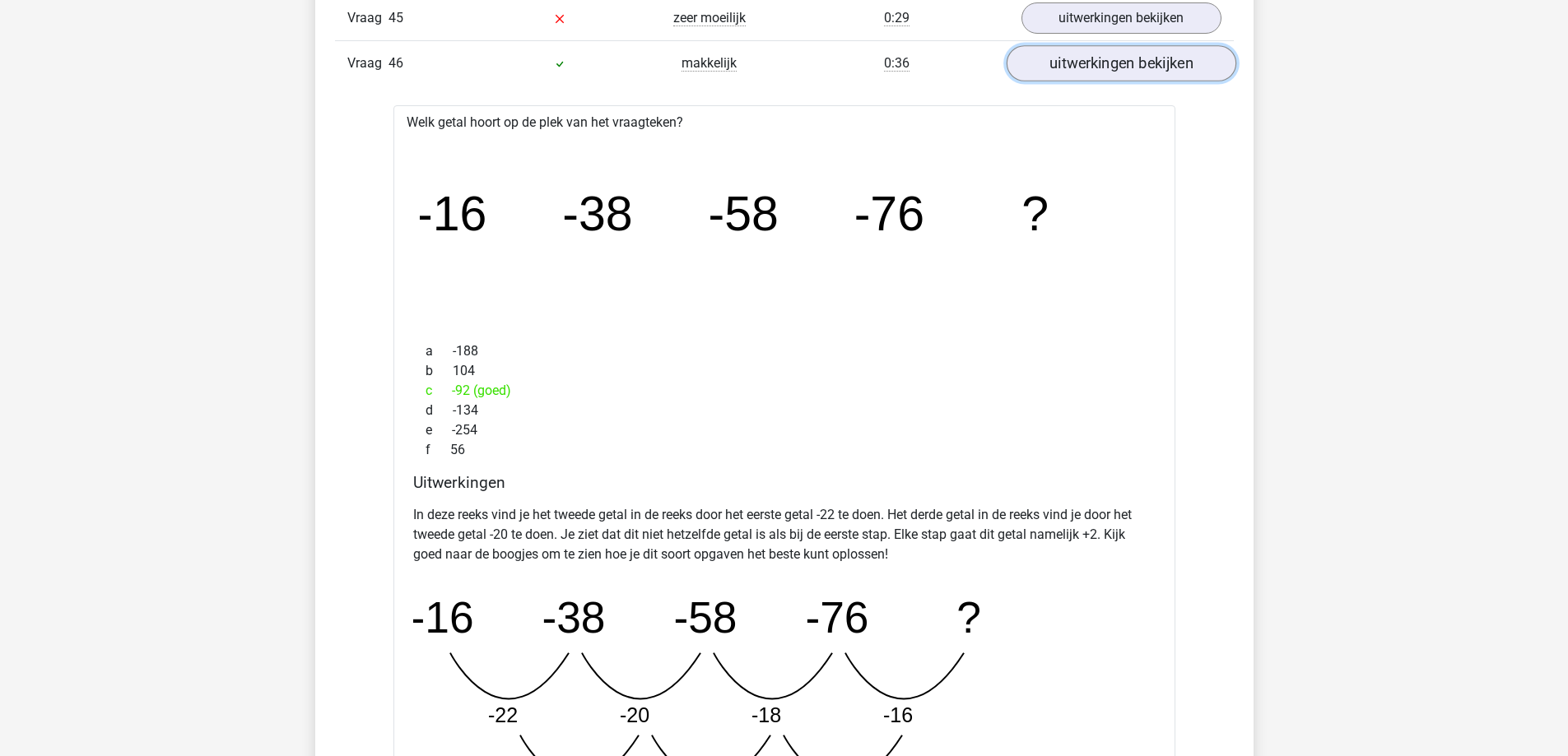
click at [1128, 75] on link "uitwerkingen bekijken" at bounding box center [1121, 64] width 230 height 36
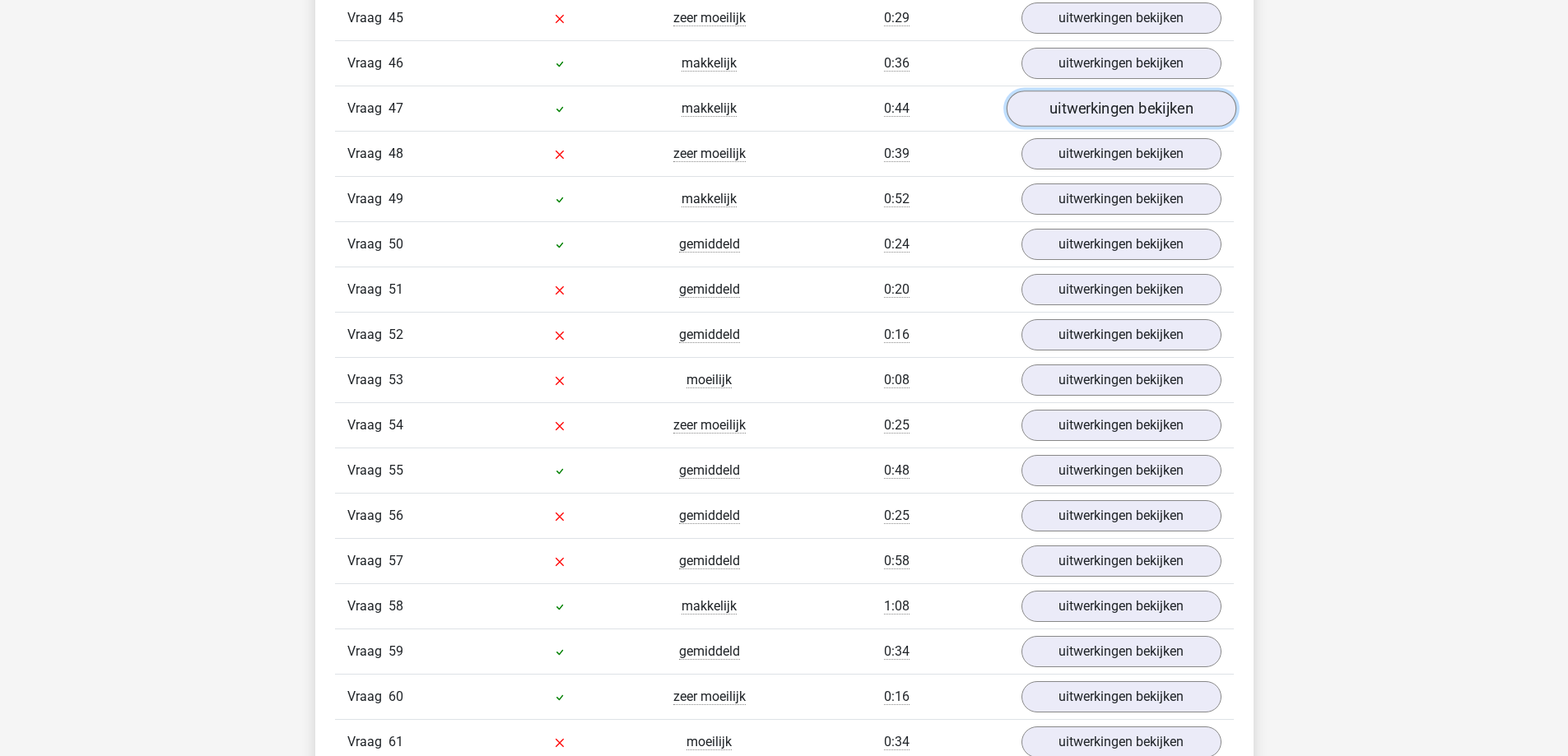
click at [1105, 118] on link "uitwerkingen bekijken" at bounding box center [1121, 109] width 230 height 36
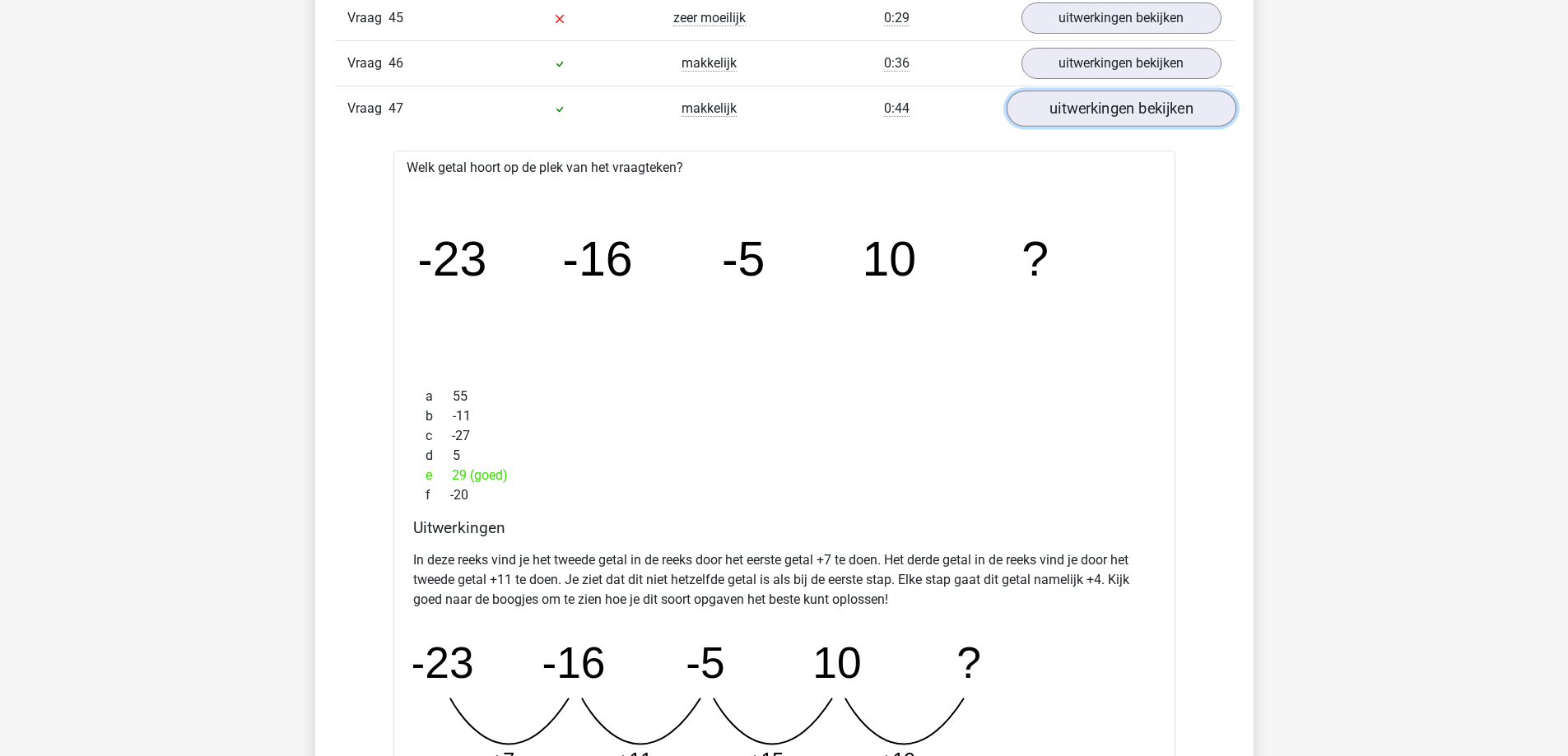
click at [1104, 116] on link "uitwerkingen bekijken" at bounding box center [1121, 109] width 230 height 36
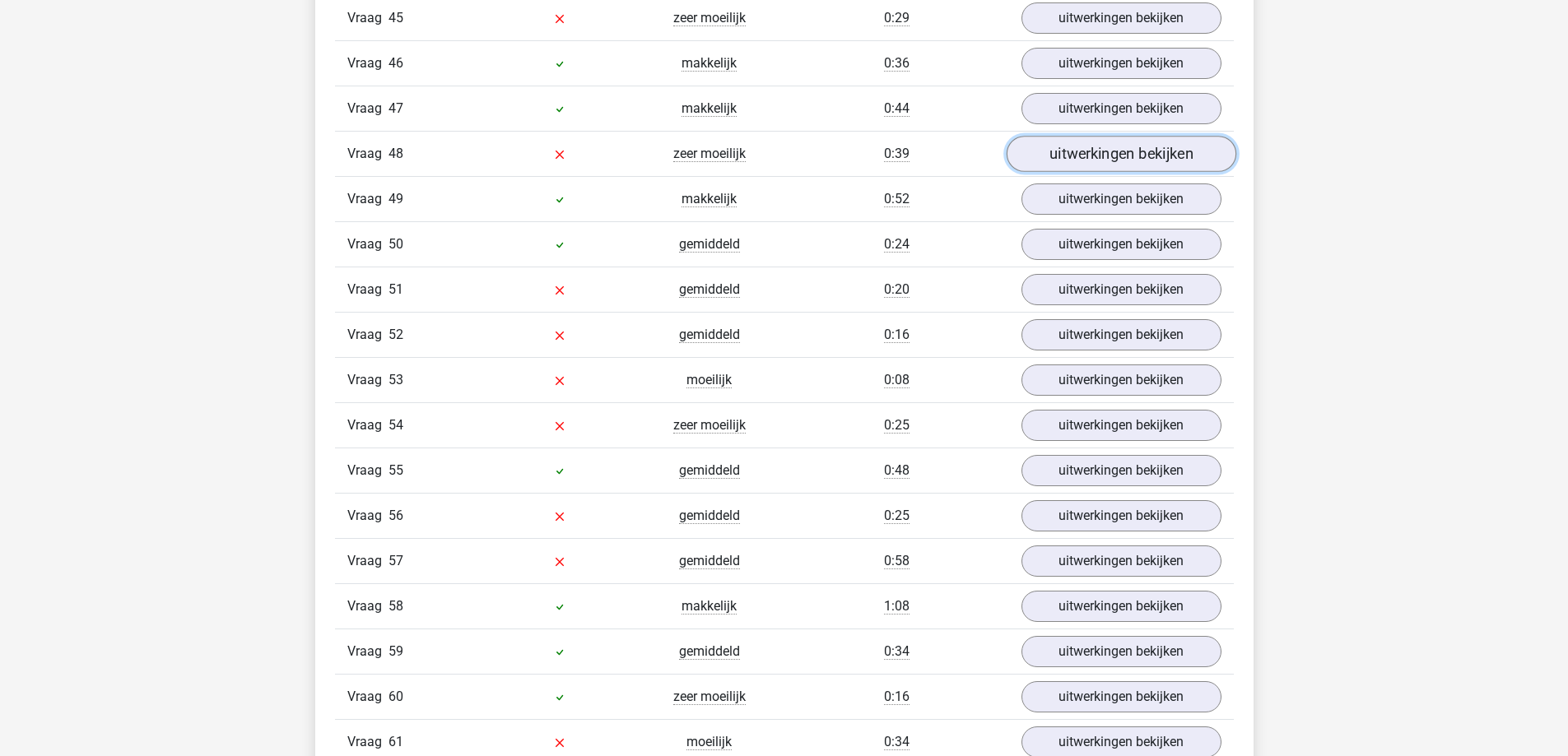
click at [1095, 157] on link "uitwerkingen bekijken" at bounding box center [1121, 154] width 230 height 36
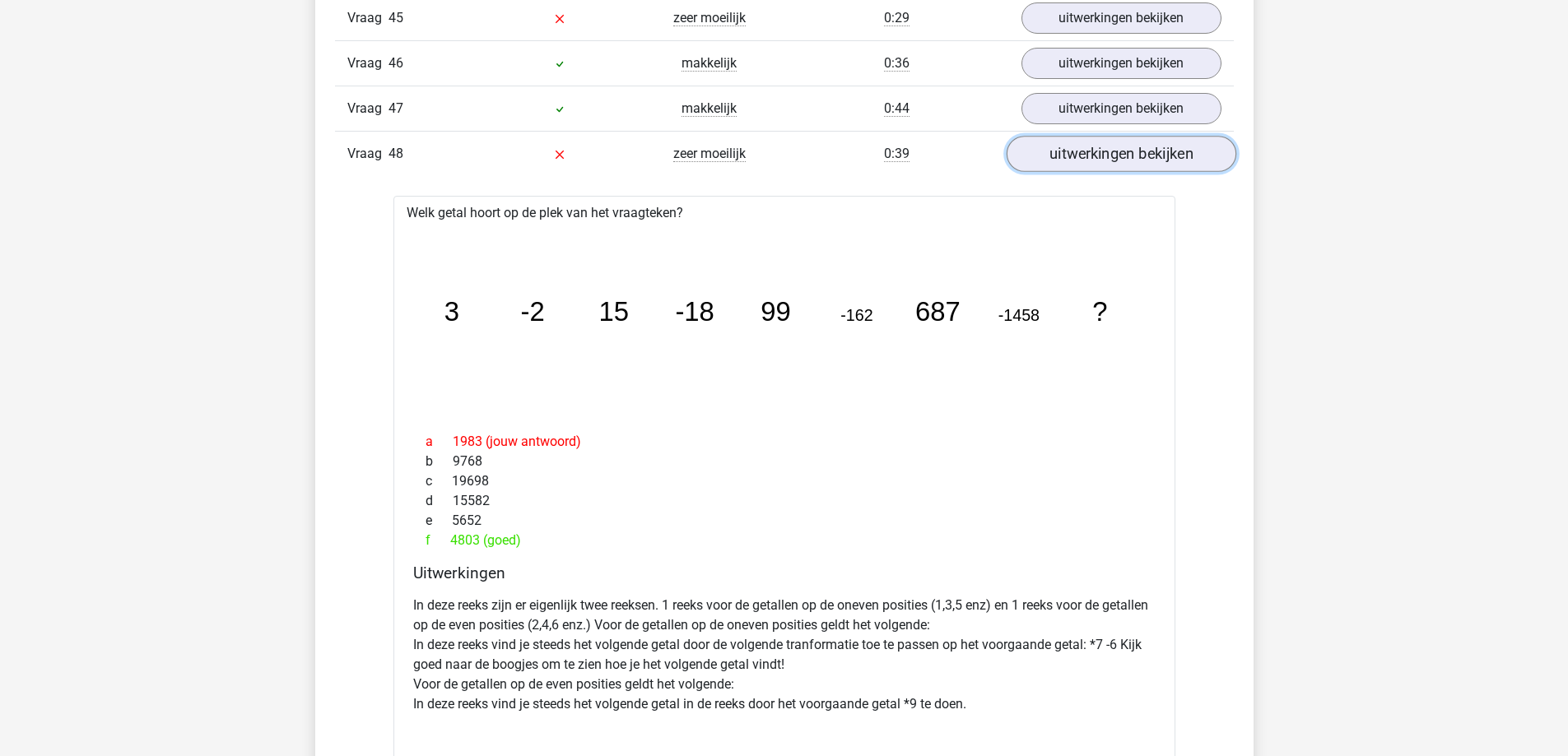
click at [1094, 139] on link "uitwerkingen bekijken" at bounding box center [1121, 154] width 230 height 36
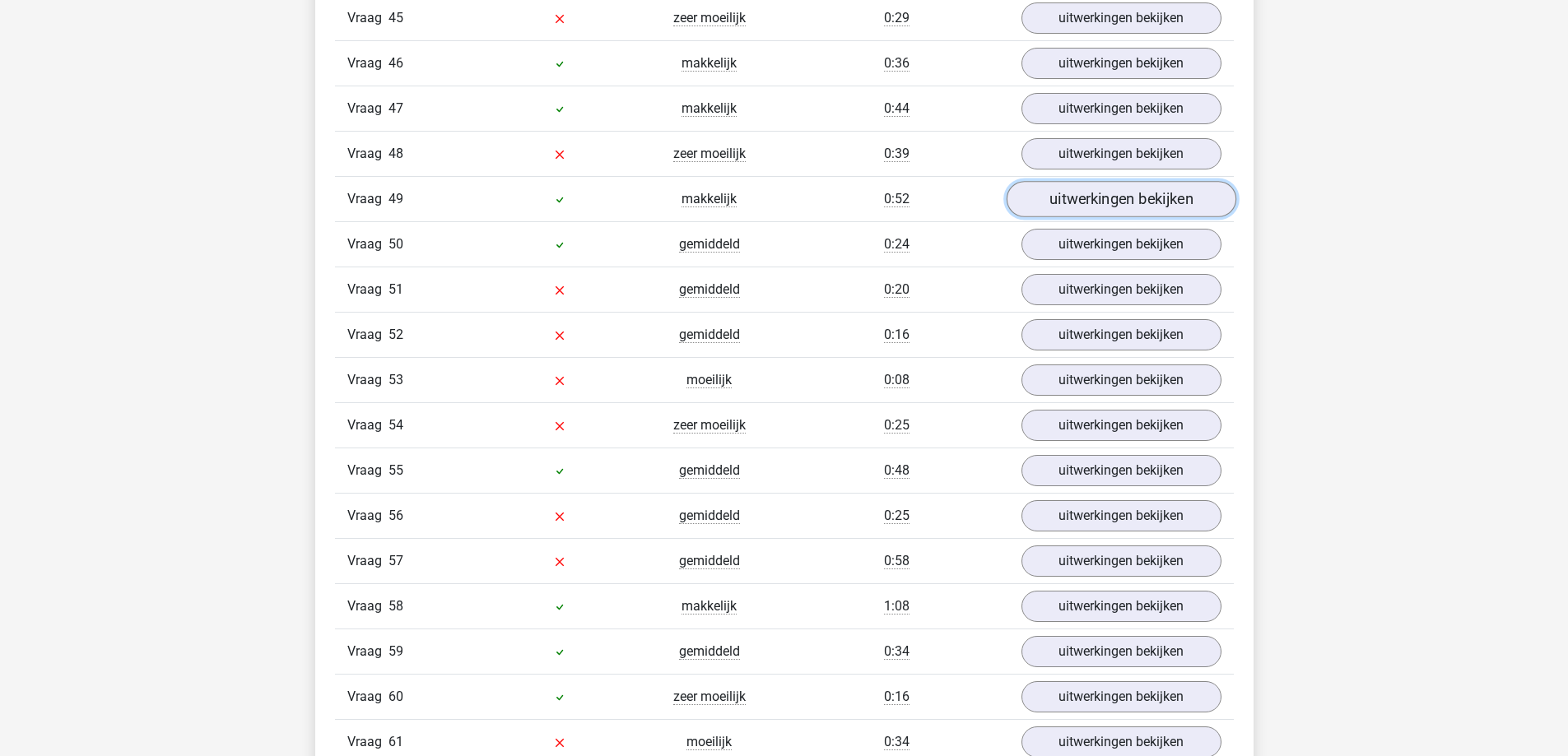
click at [1087, 192] on link "uitwerkingen bekijken" at bounding box center [1121, 199] width 230 height 36
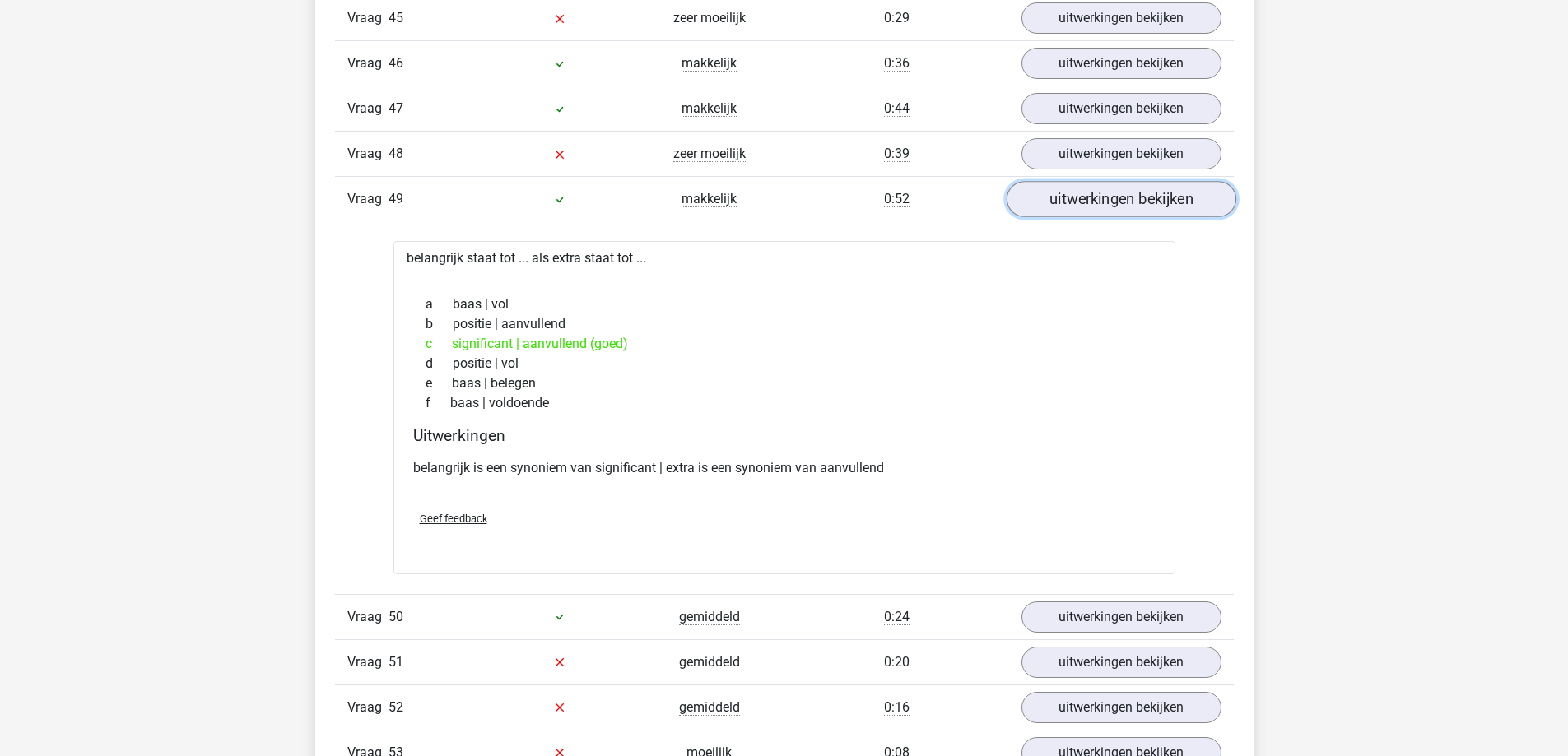
click at [1087, 191] on link "uitwerkingen bekijken" at bounding box center [1121, 199] width 230 height 36
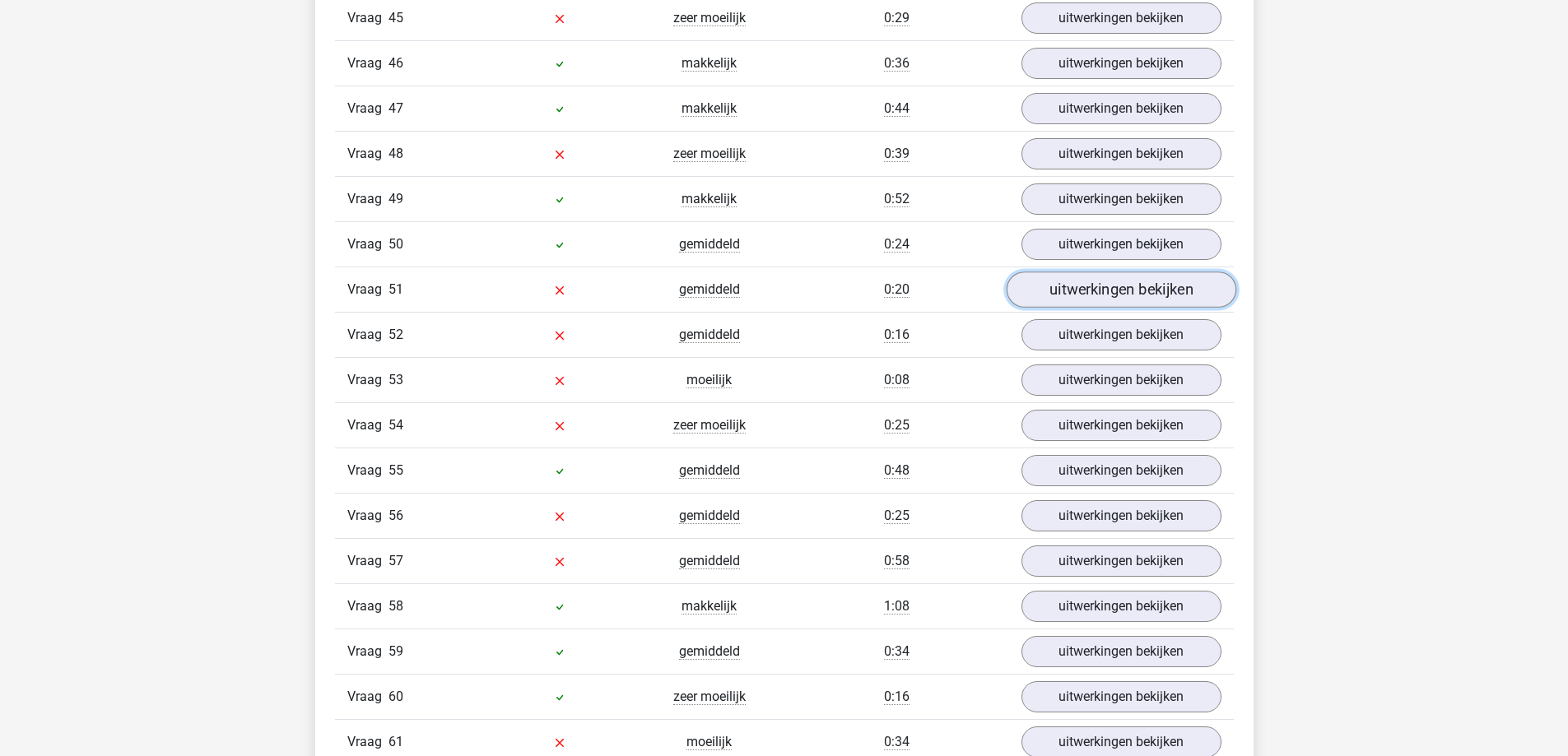
click at [1098, 299] on link "uitwerkingen bekijken" at bounding box center [1121, 290] width 230 height 36
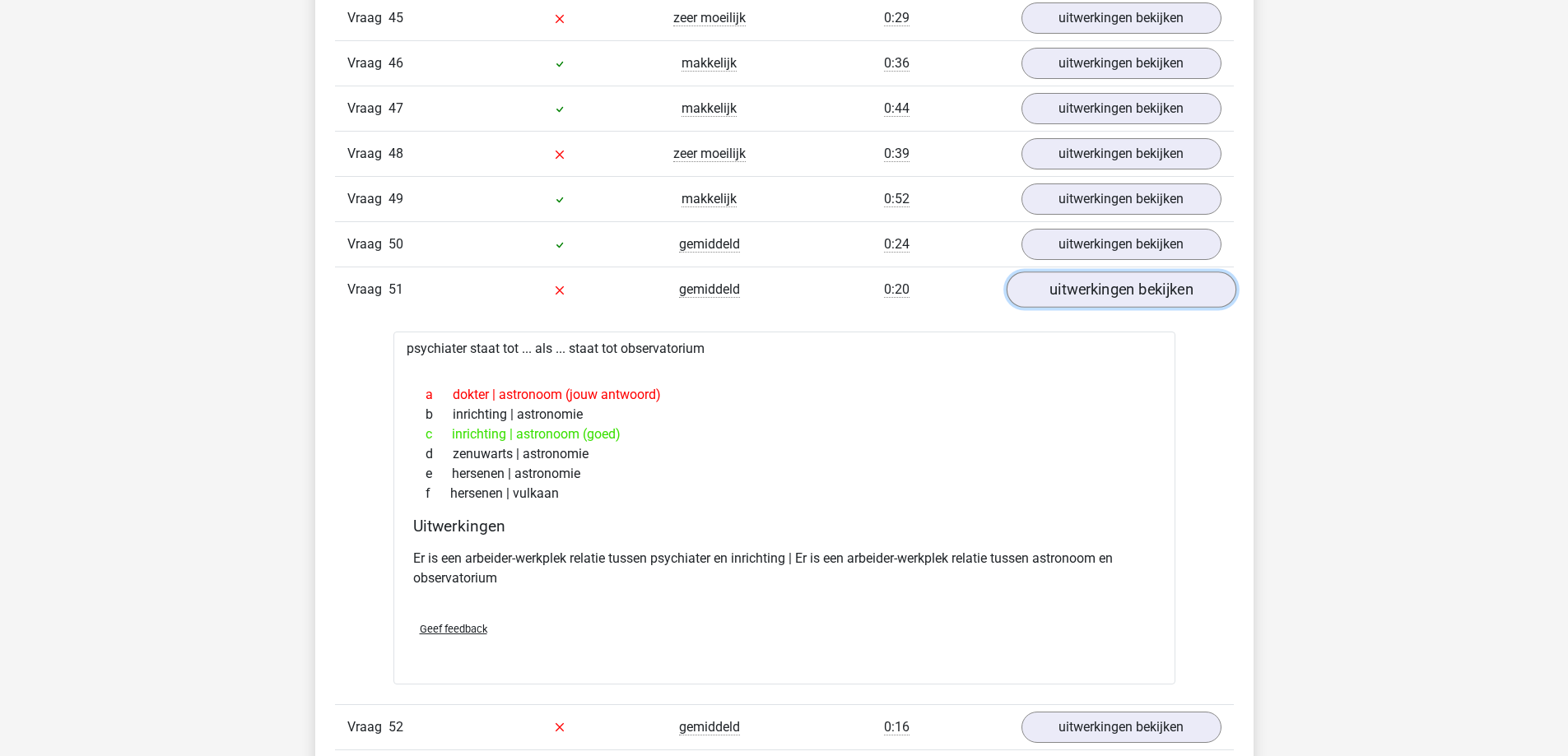
click at [1098, 299] on link "uitwerkingen bekijken" at bounding box center [1121, 290] width 230 height 36
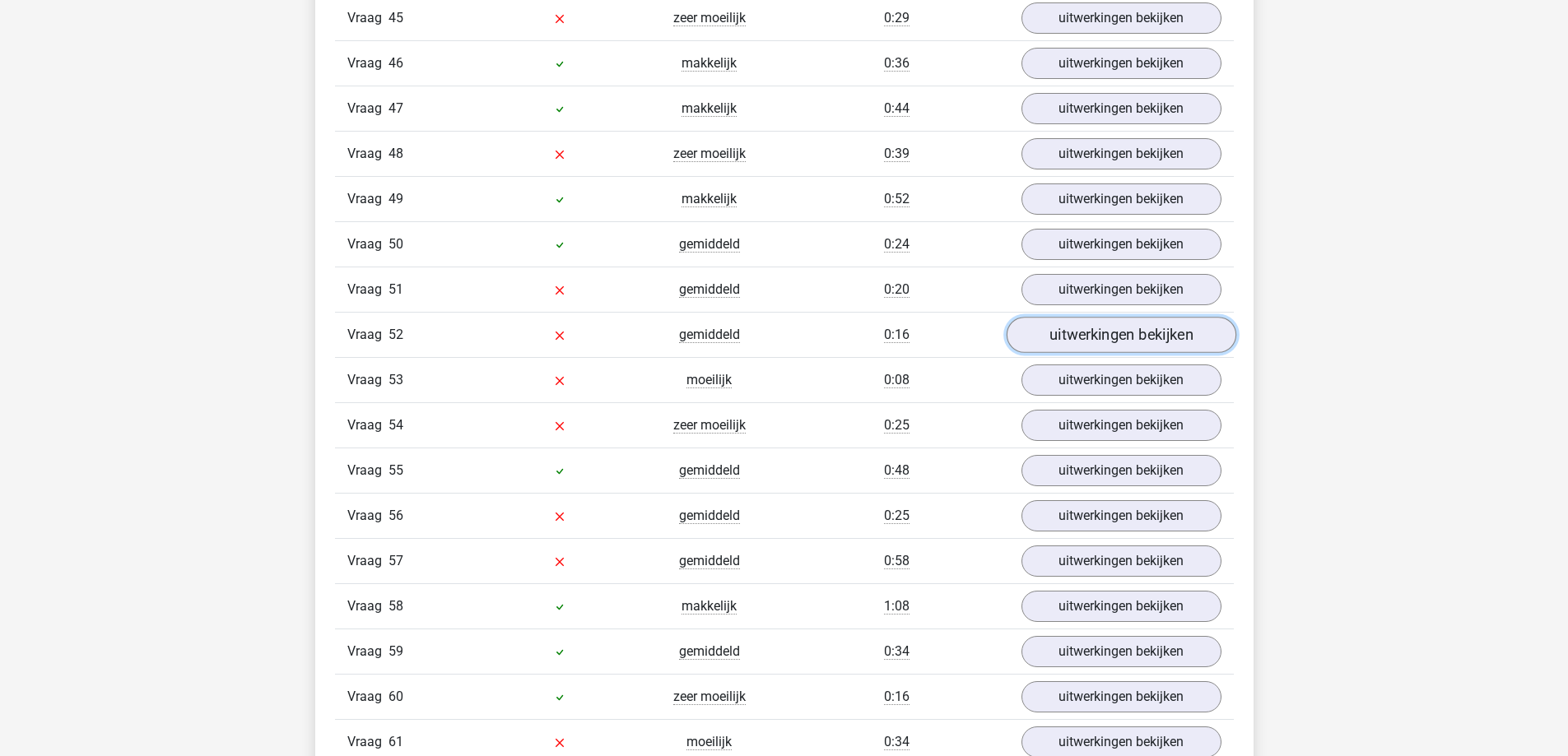
click at [1093, 341] on link "uitwerkingen bekijken" at bounding box center [1121, 335] width 230 height 36
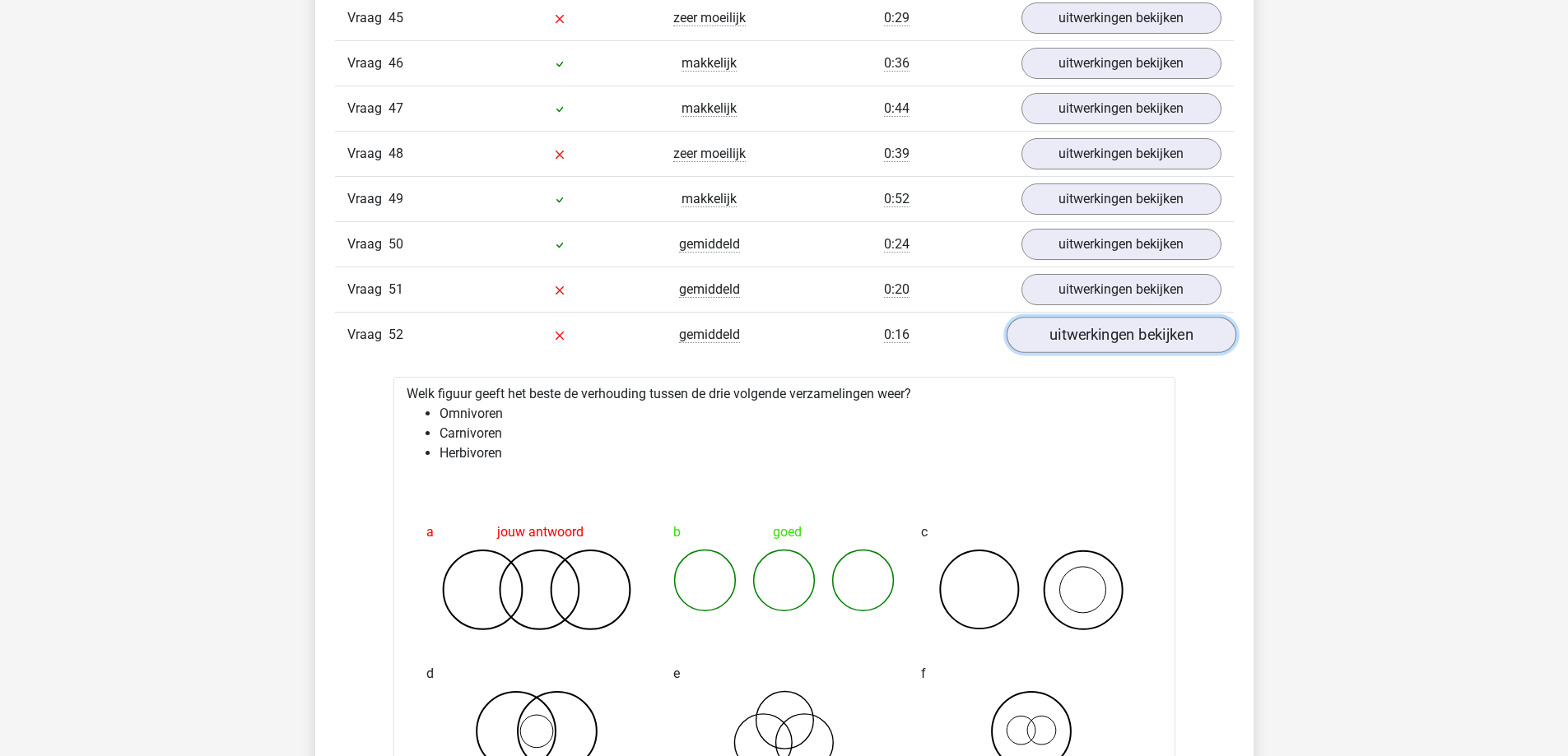
click at [1093, 341] on link "uitwerkingen bekijken" at bounding box center [1121, 335] width 230 height 36
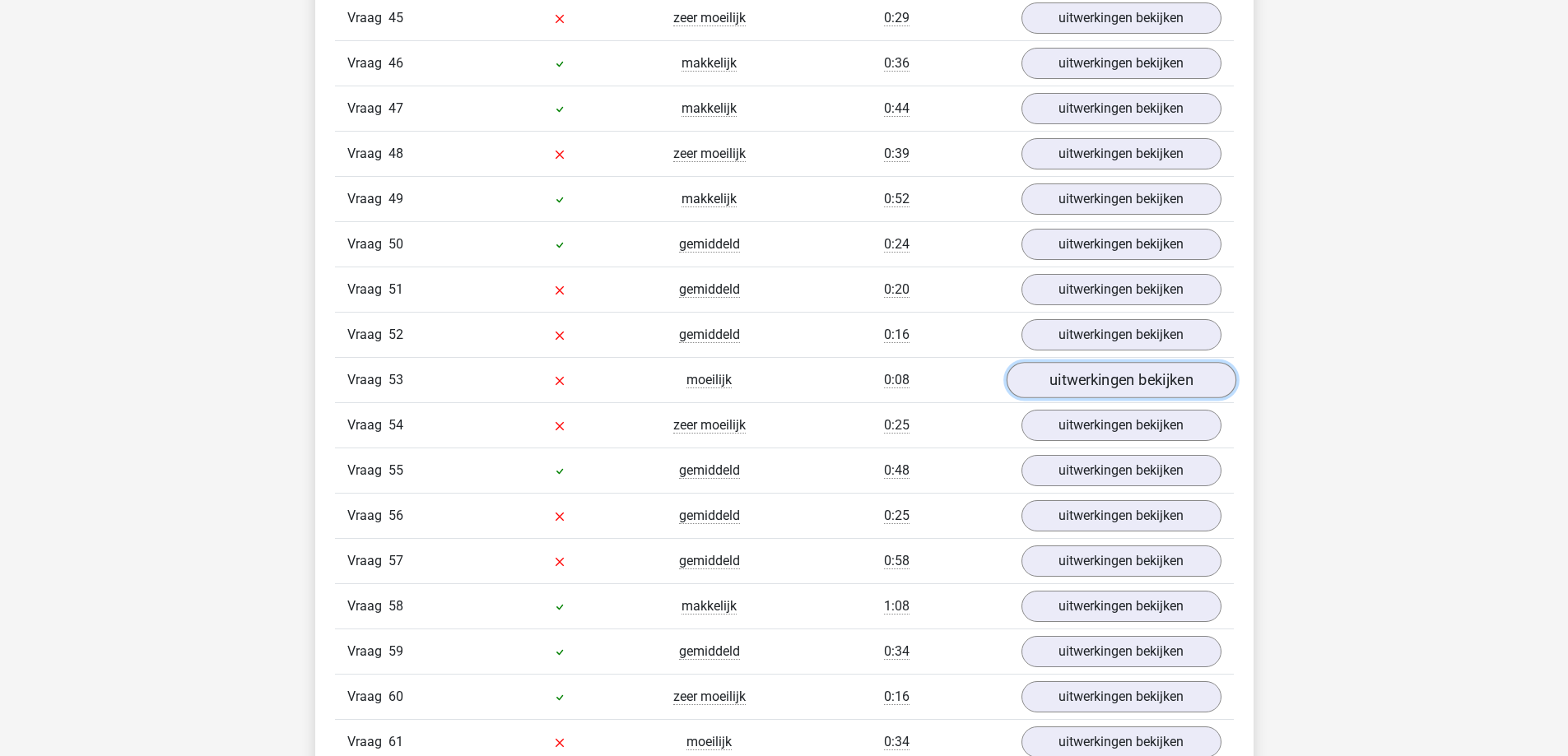
click at [1091, 380] on link "uitwerkingen bekijken" at bounding box center [1121, 381] width 230 height 36
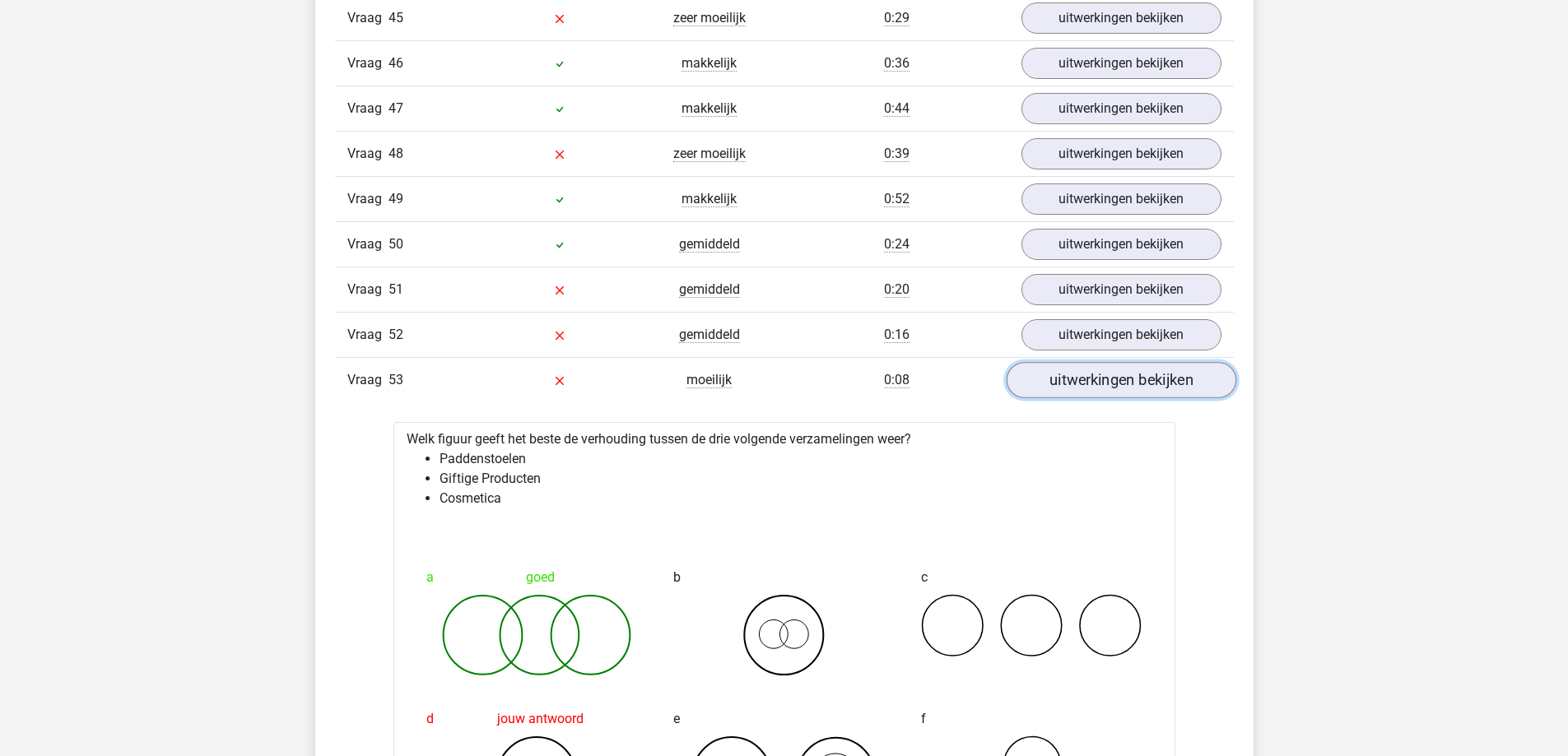
click at [1091, 380] on link "uitwerkingen bekijken" at bounding box center [1121, 381] width 230 height 36
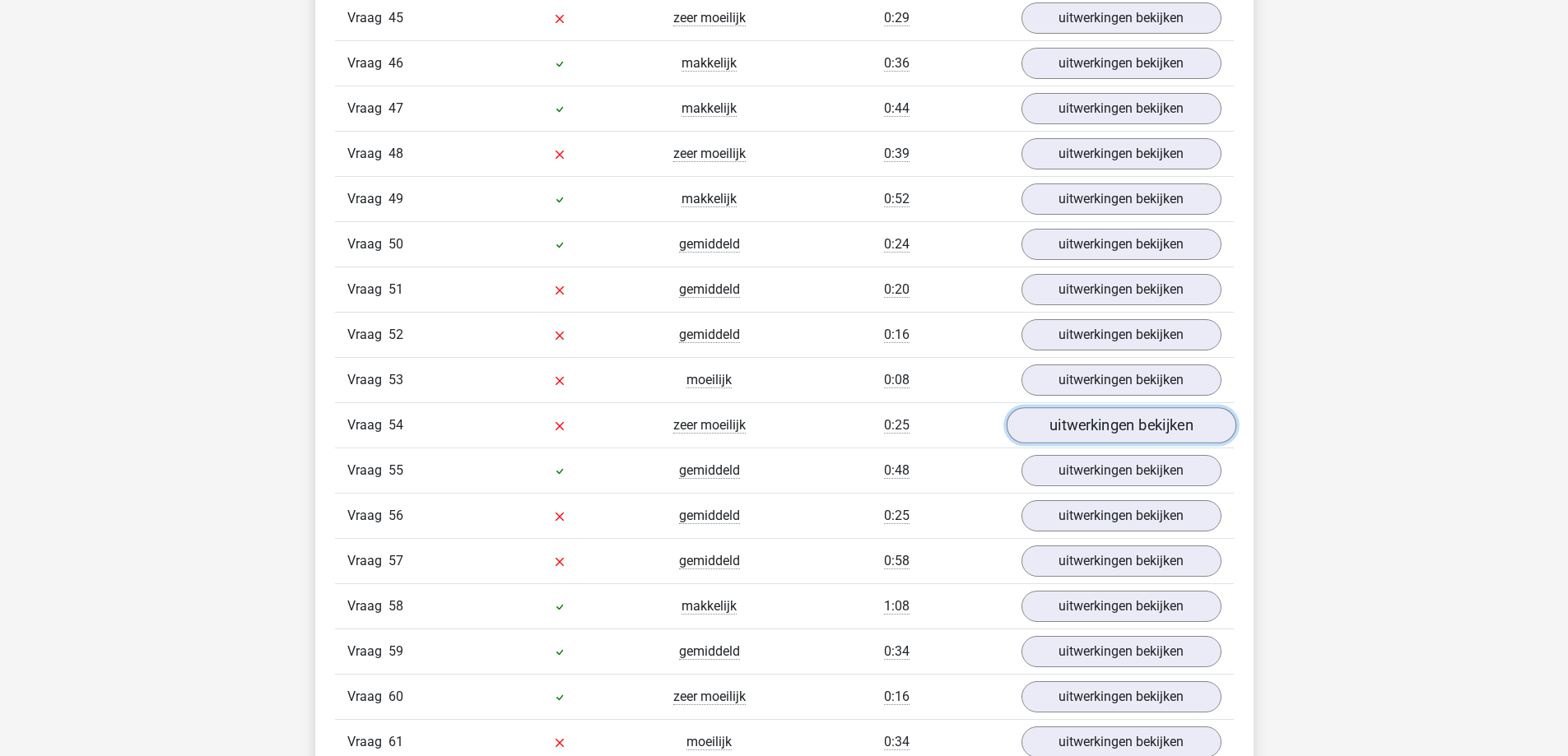
click at [1100, 425] on link "uitwerkingen bekijken" at bounding box center [1121, 425] width 230 height 36
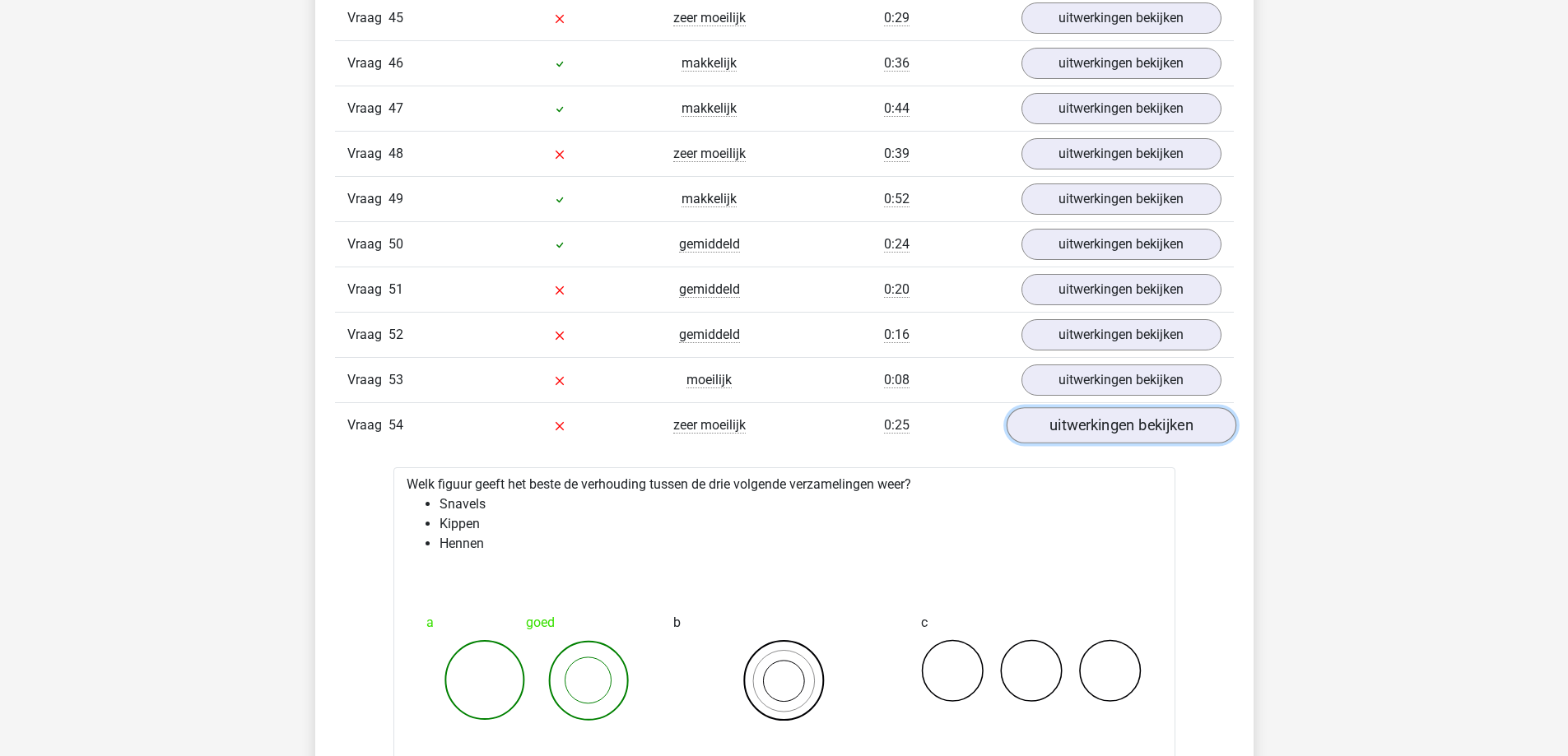
click at [1100, 425] on link "uitwerkingen bekijken" at bounding box center [1121, 425] width 230 height 36
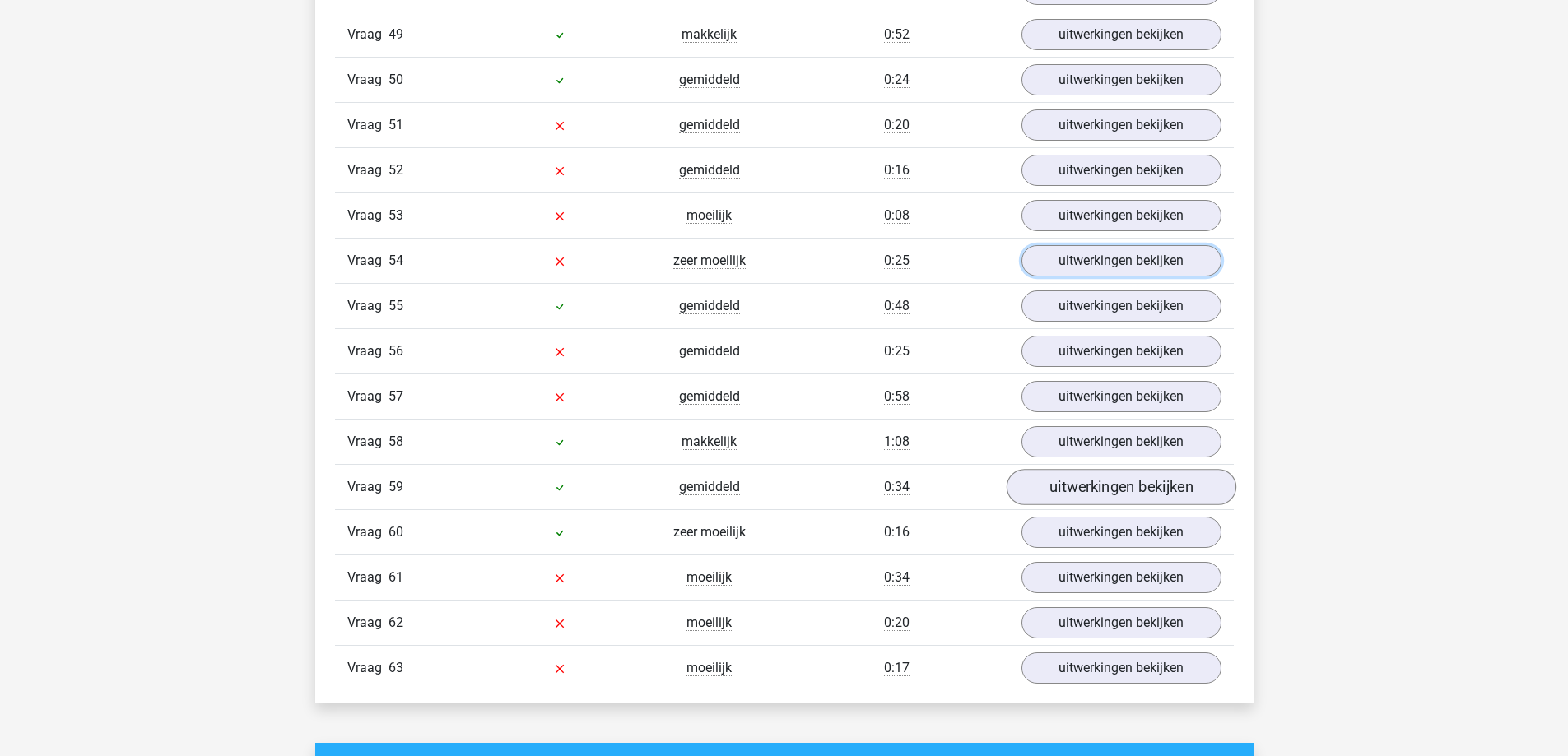
scroll to position [4115, 0]
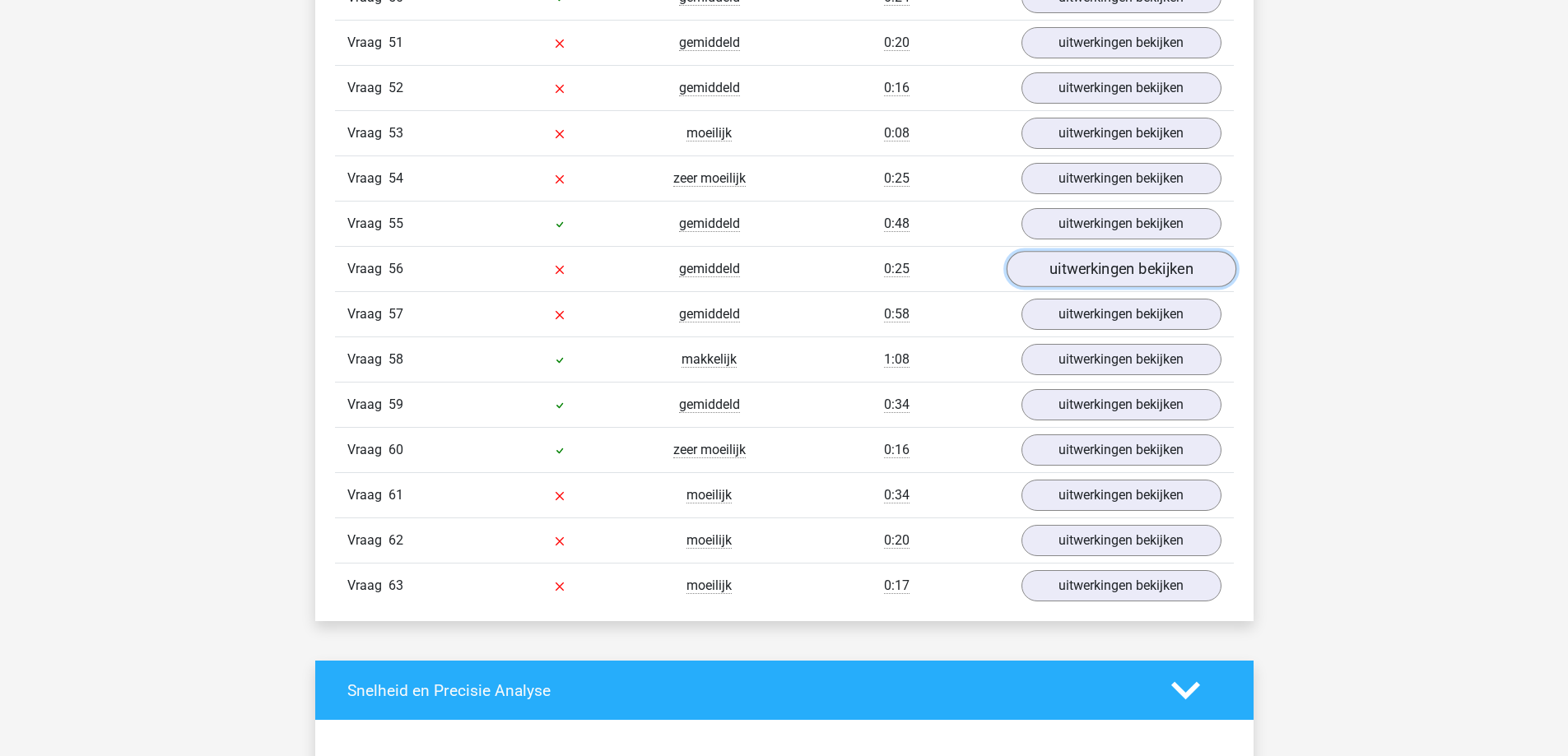
click at [1106, 270] on link "uitwerkingen bekijken" at bounding box center [1121, 269] width 230 height 36
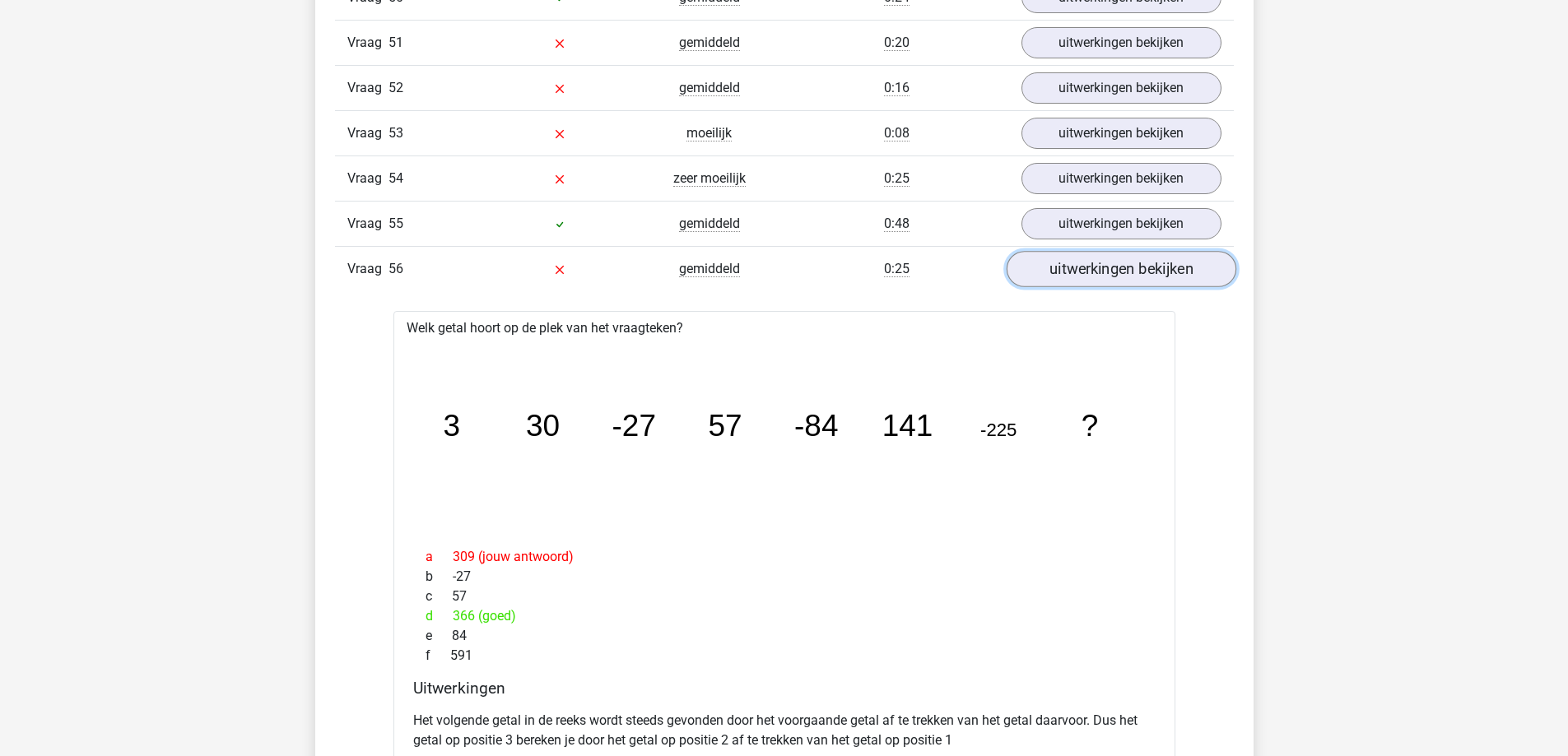
click at [1106, 270] on link "uitwerkingen bekijken" at bounding box center [1121, 269] width 230 height 36
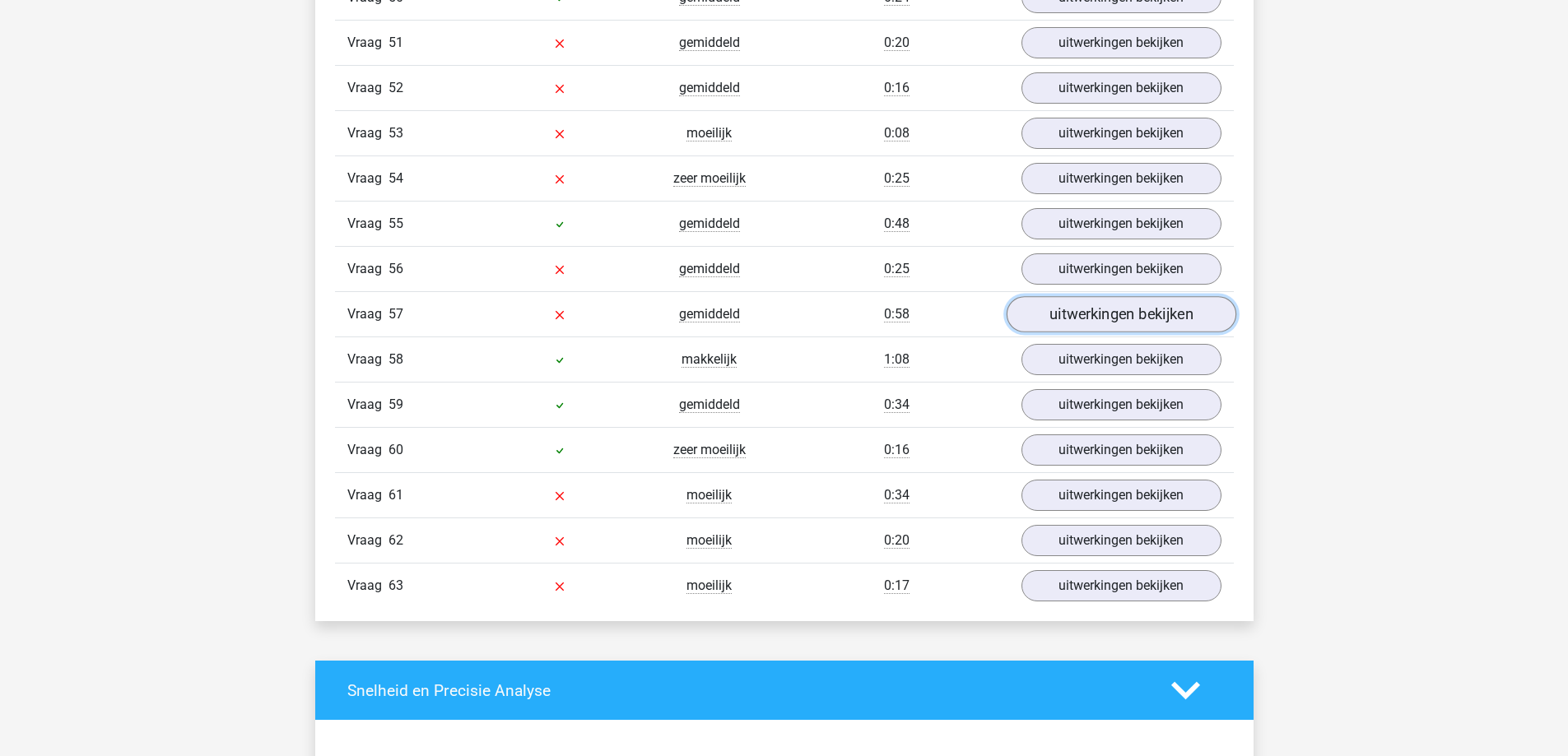
click at [1102, 319] on link "uitwerkingen bekijken" at bounding box center [1121, 315] width 230 height 36
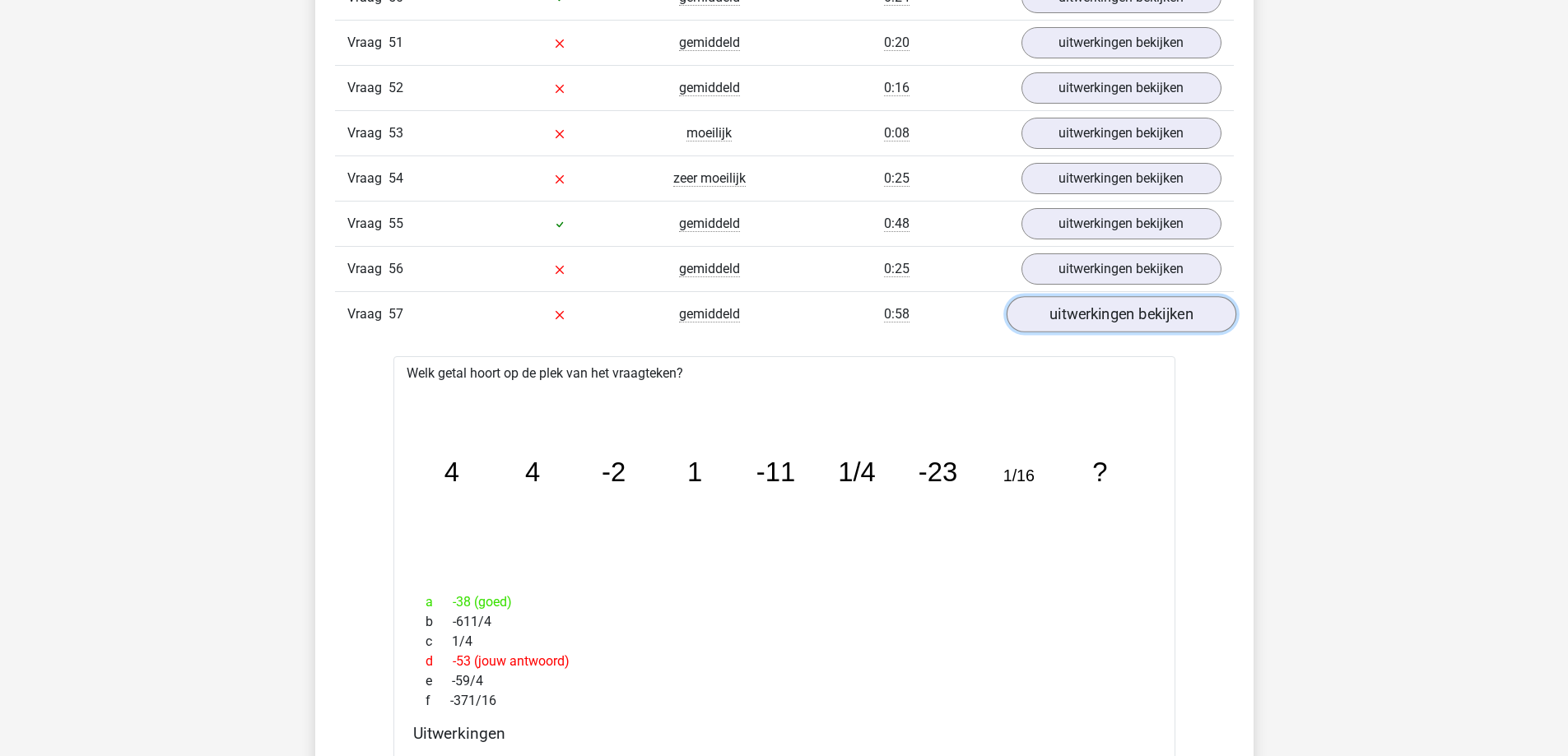
click at [1102, 319] on link "uitwerkingen bekijken" at bounding box center [1121, 315] width 230 height 36
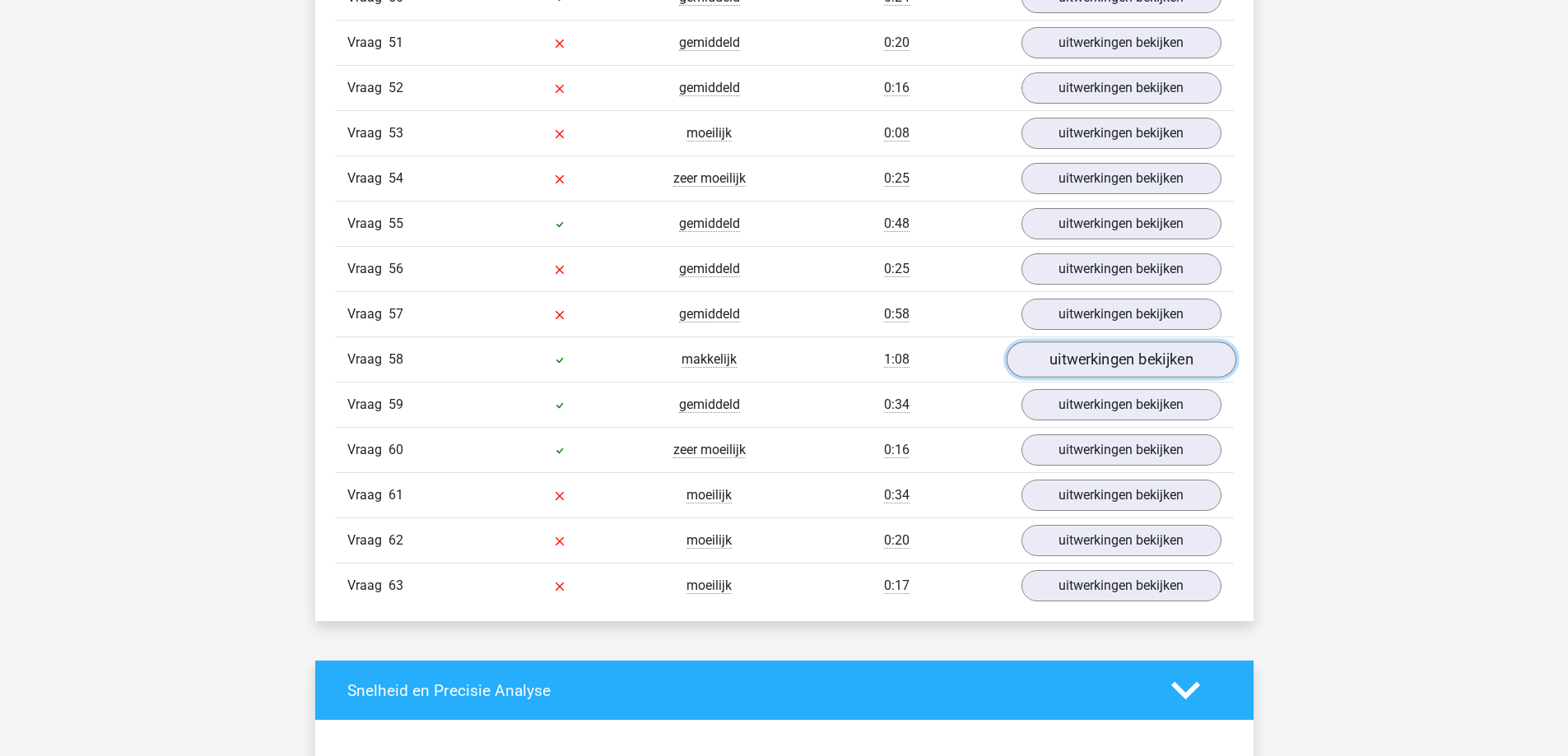
click at [1096, 374] on link "uitwerkingen bekijken" at bounding box center [1121, 360] width 230 height 36
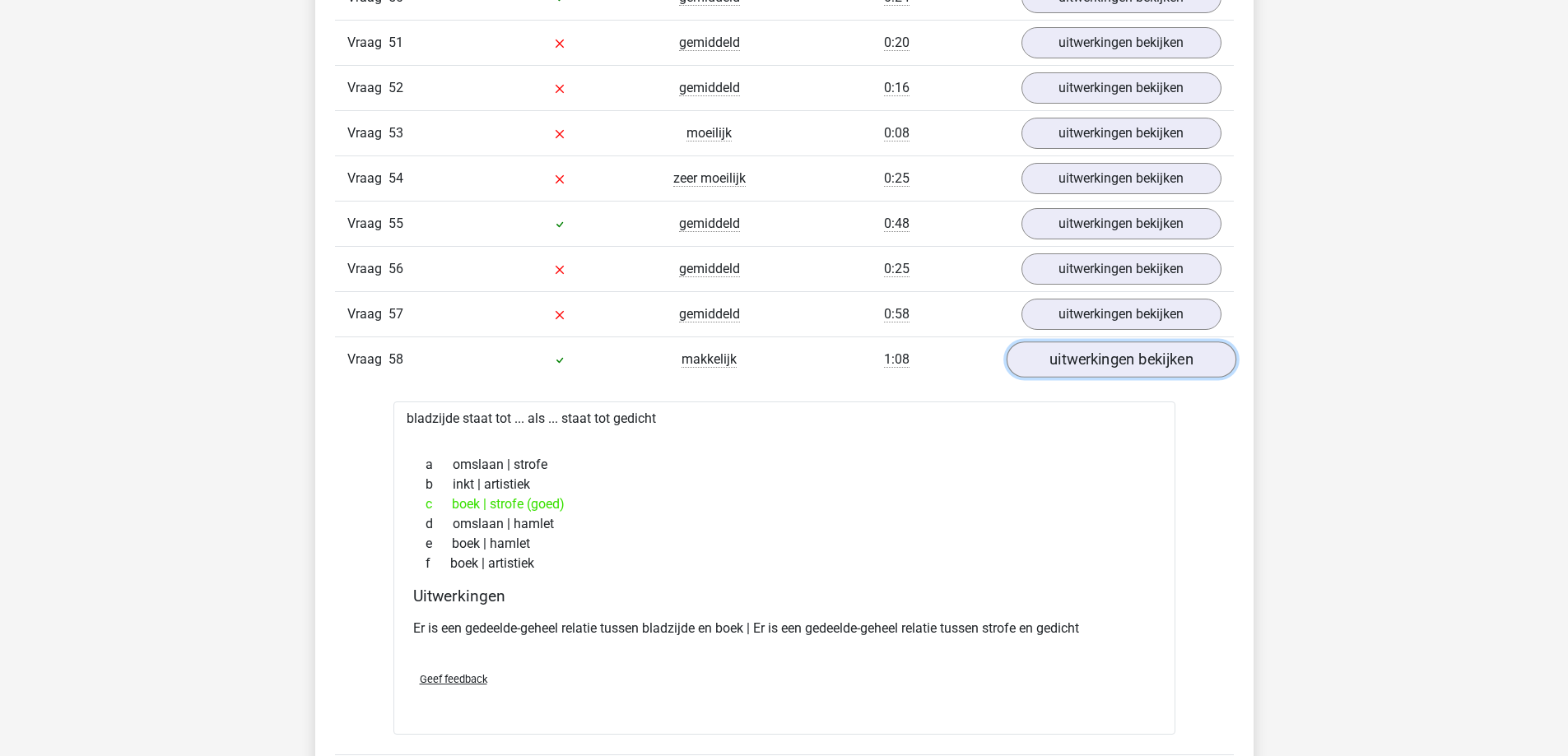
click at [1096, 374] on link "uitwerkingen bekijken" at bounding box center [1121, 360] width 230 height 36
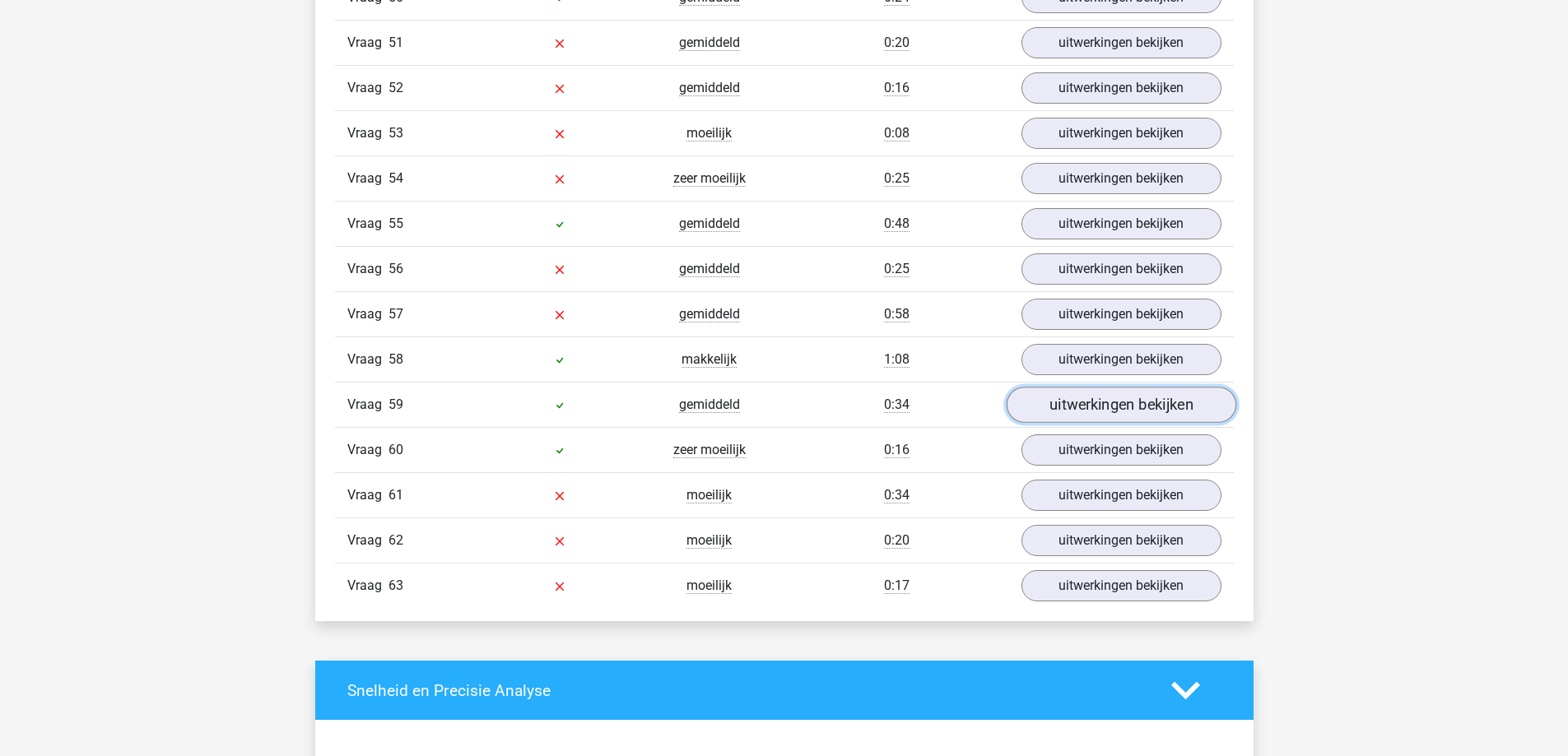
click at [1099, 410] on link "uitwerkingen bekijken" at bounding box center [1121, 405] width 230 height 36
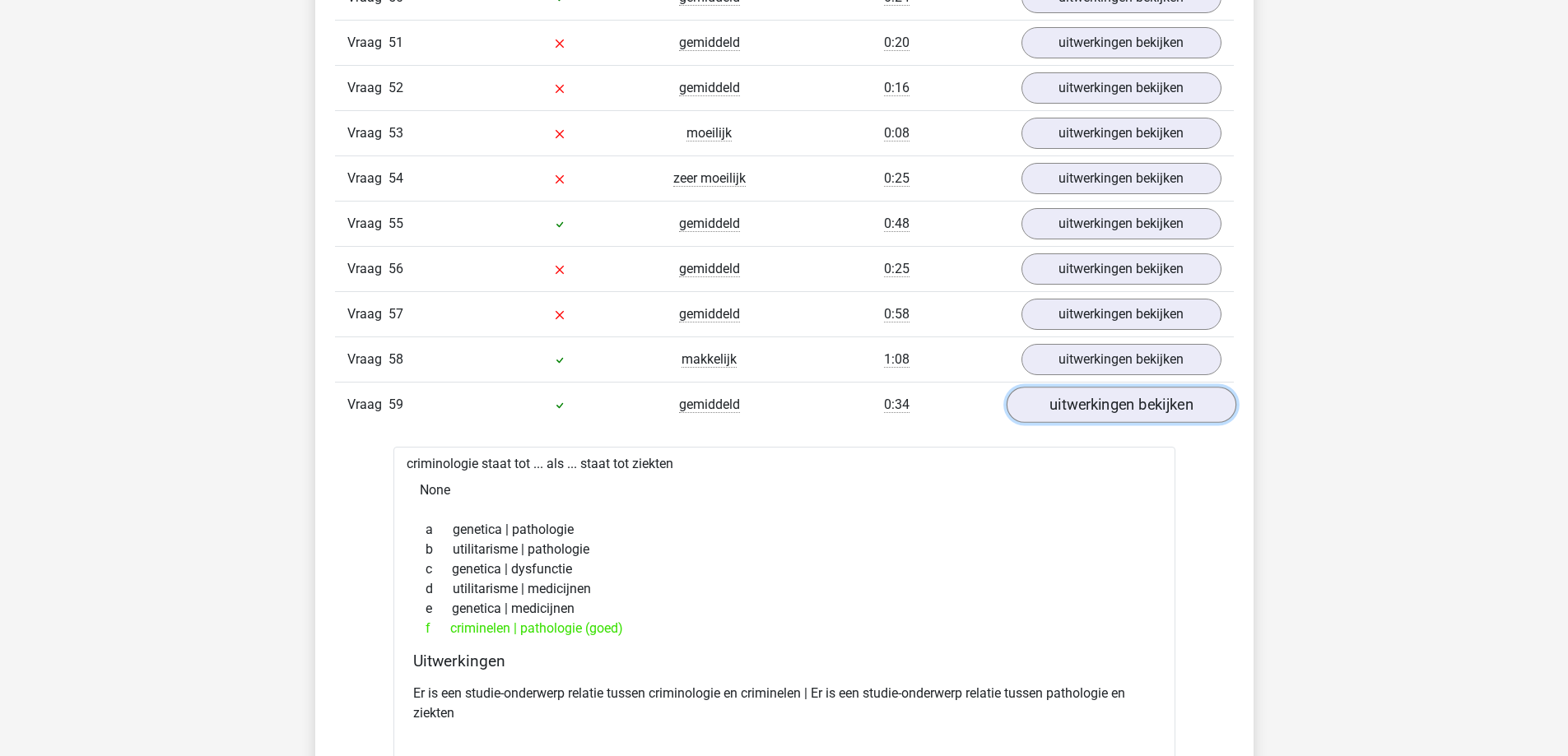
click at [1099, 410] on link "uitwerkingen bekijken" at bounding box center [1121, 405] width 230 height 36
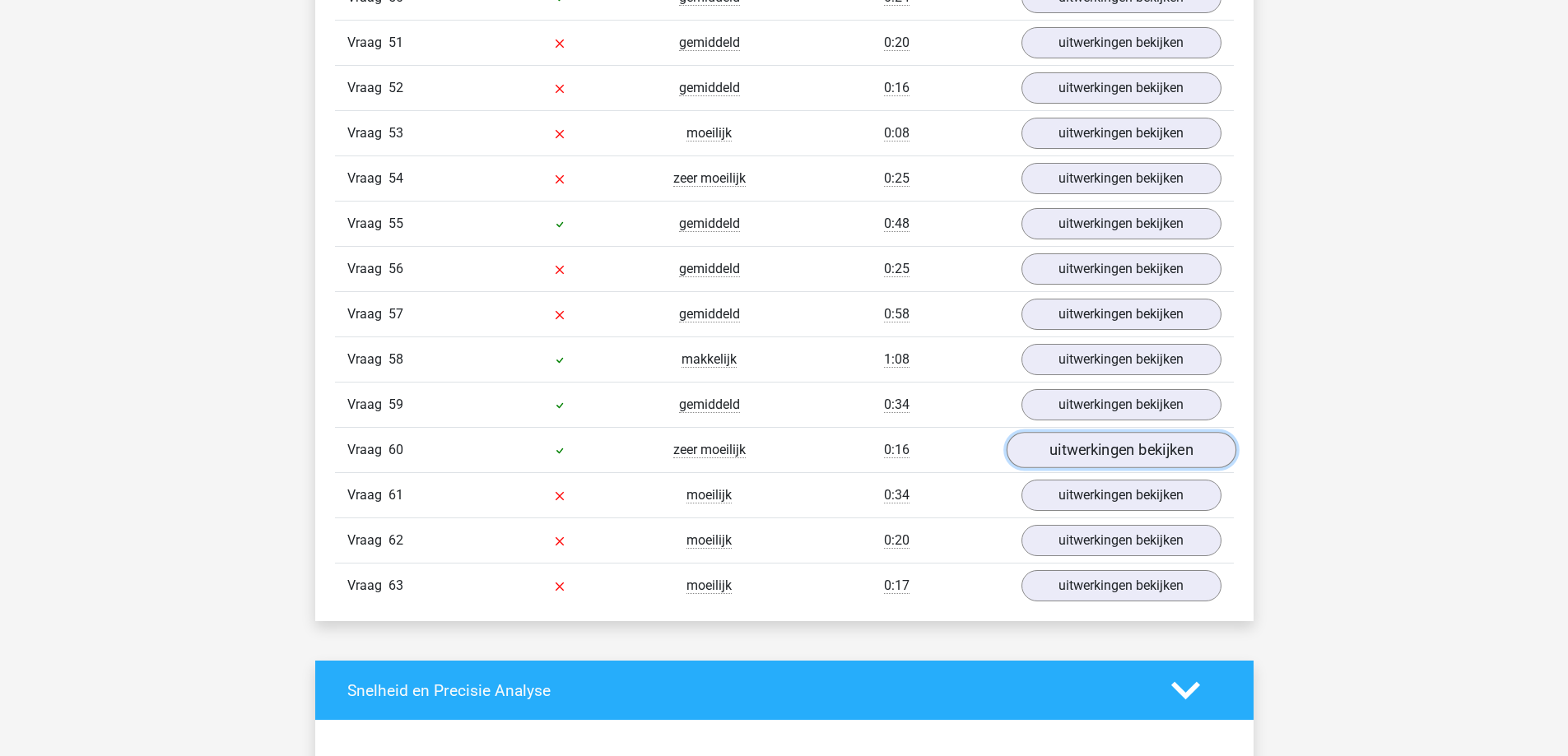
click at [1101, 444] on link "uitwerkingen bekijken" at bounding box center [1121, 451] width 230 height 36
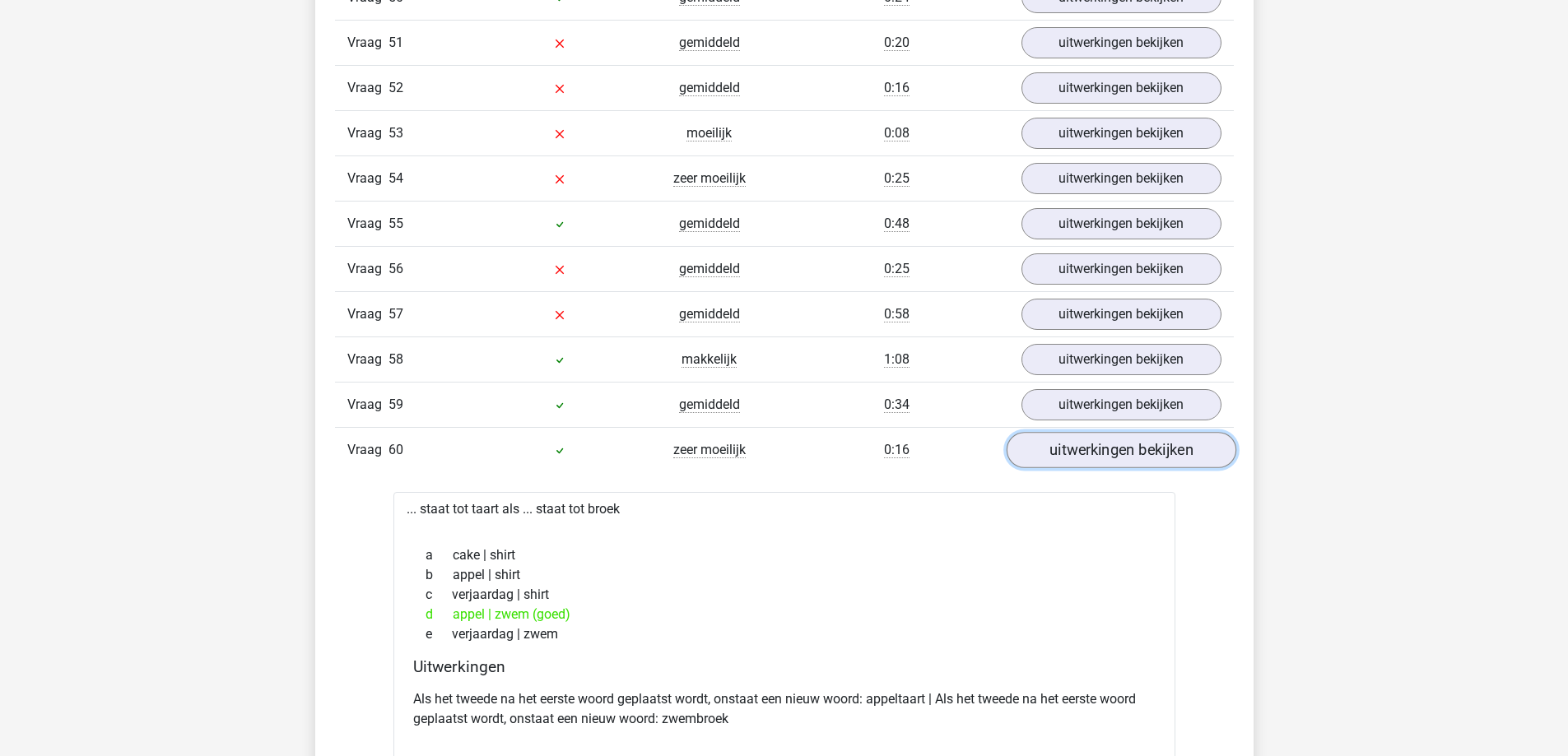
click at [1101, 444] on link "uitwerkingen bekijken" at bounding box center [1121, 451] width 230 height 36
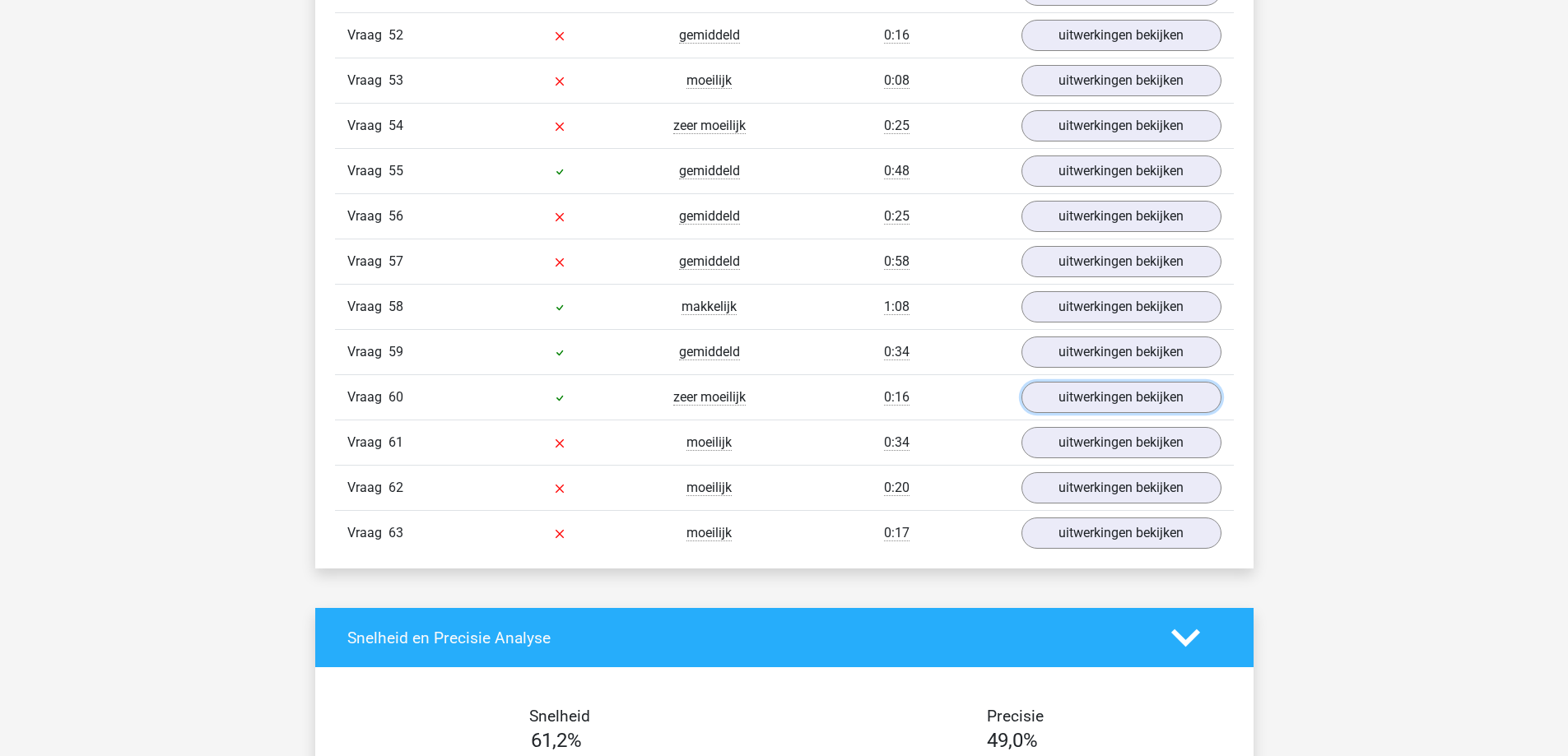
scroll to position [4197, 0]
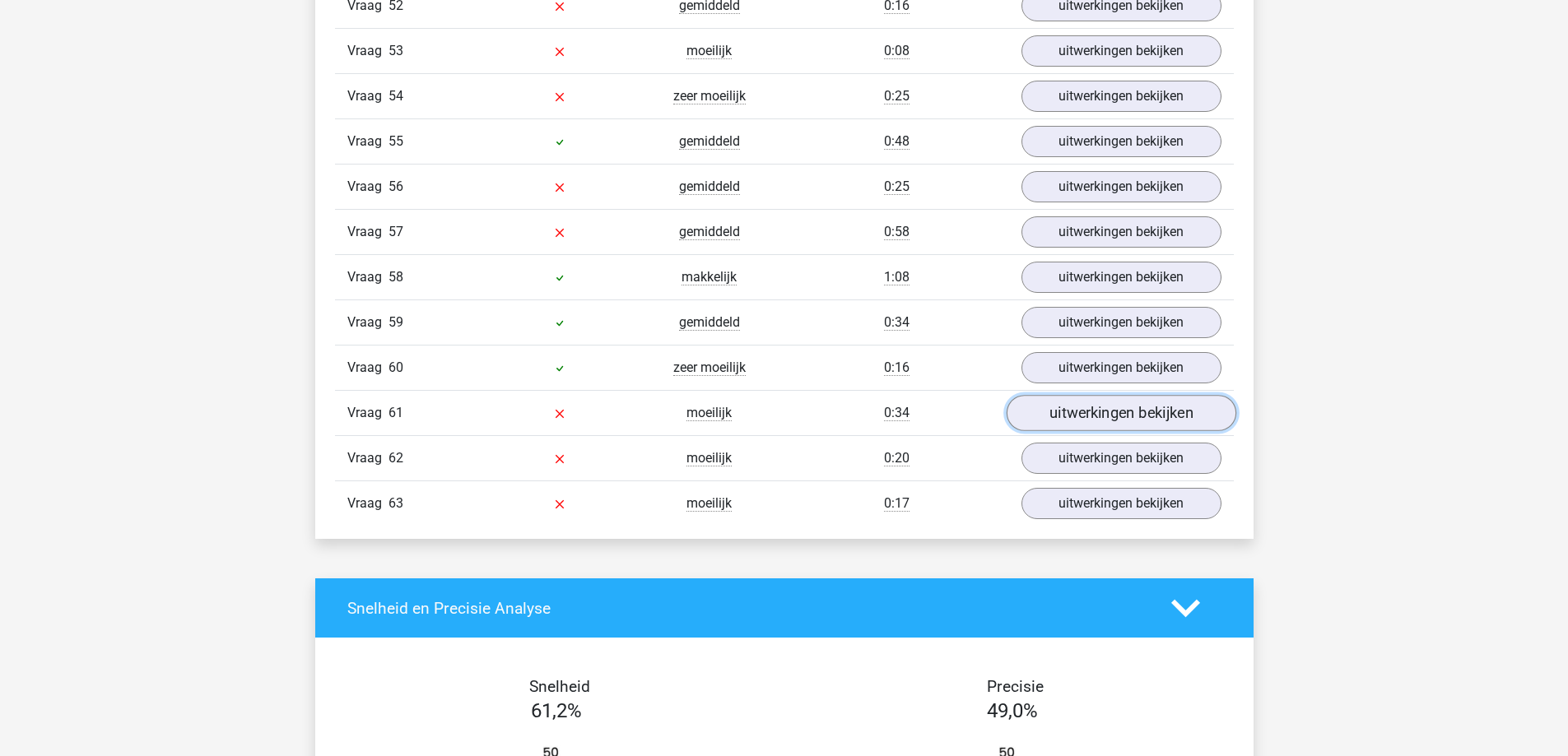
click at [1095, 418] on link "uitwerkingen bekijken" at bounding box center [1121, 413] width 230 height 36
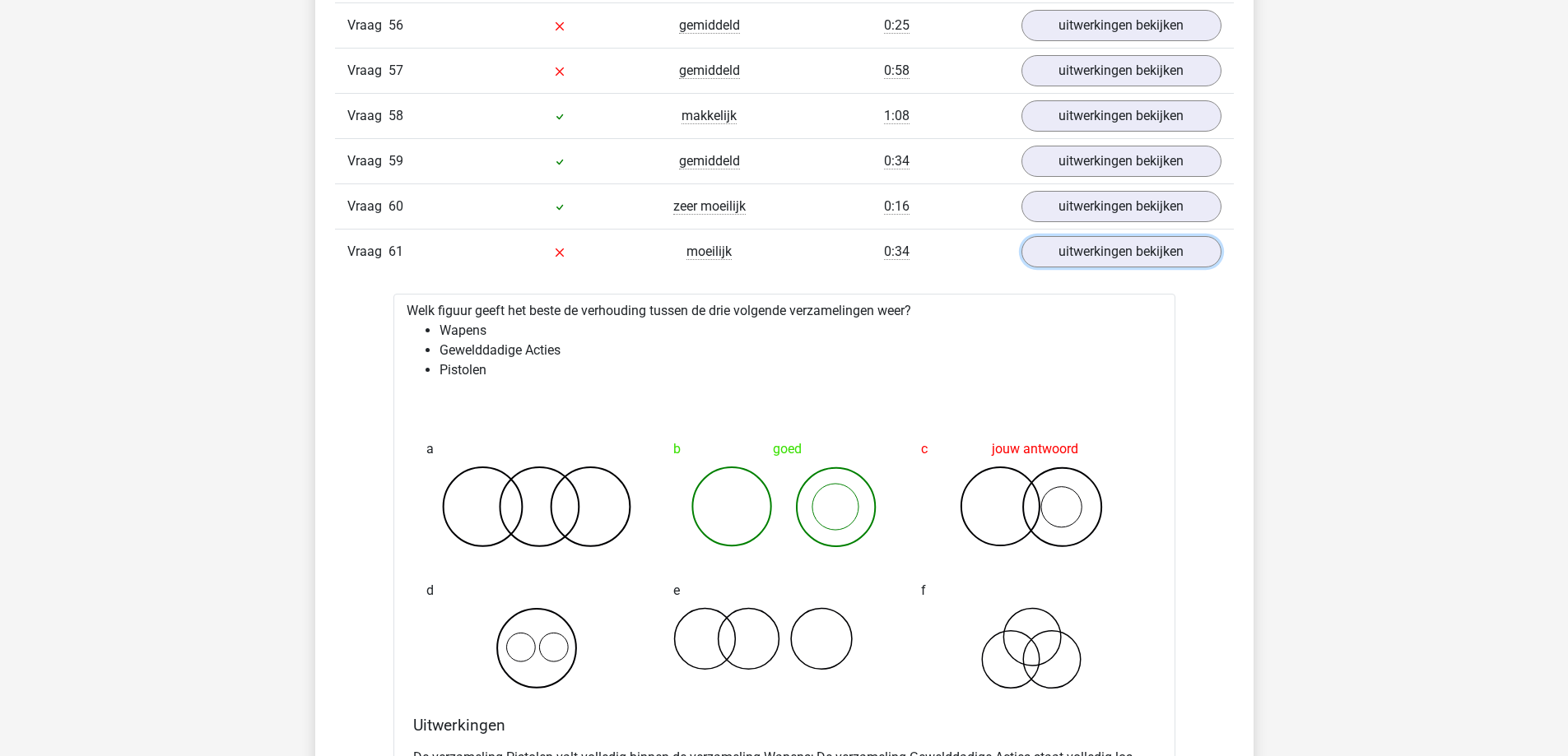
scroll to position [4362, 0]
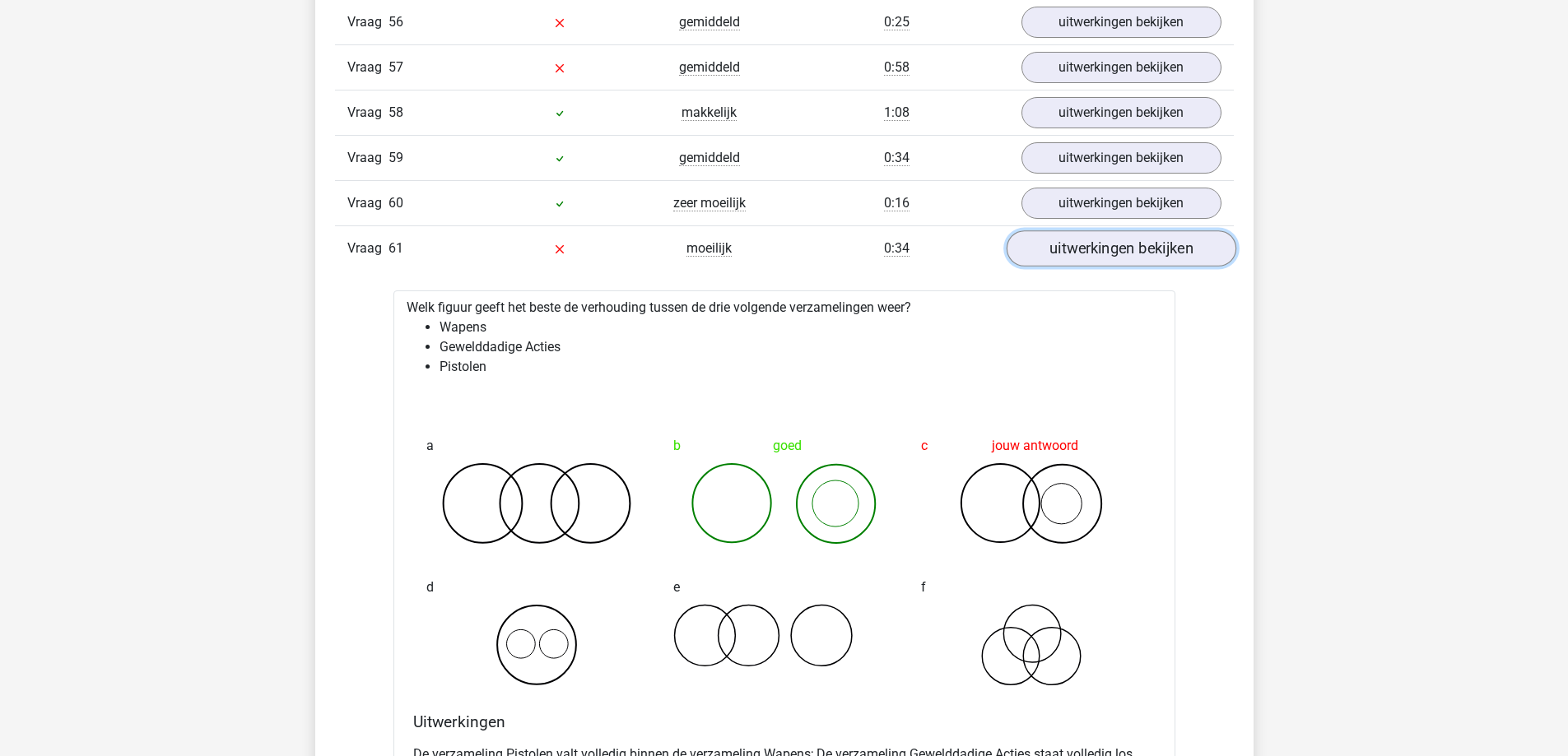
click at [1109, 242] on link "uitwerkingen bekijken" at bounding box center [1121, 249] width 230 height 36
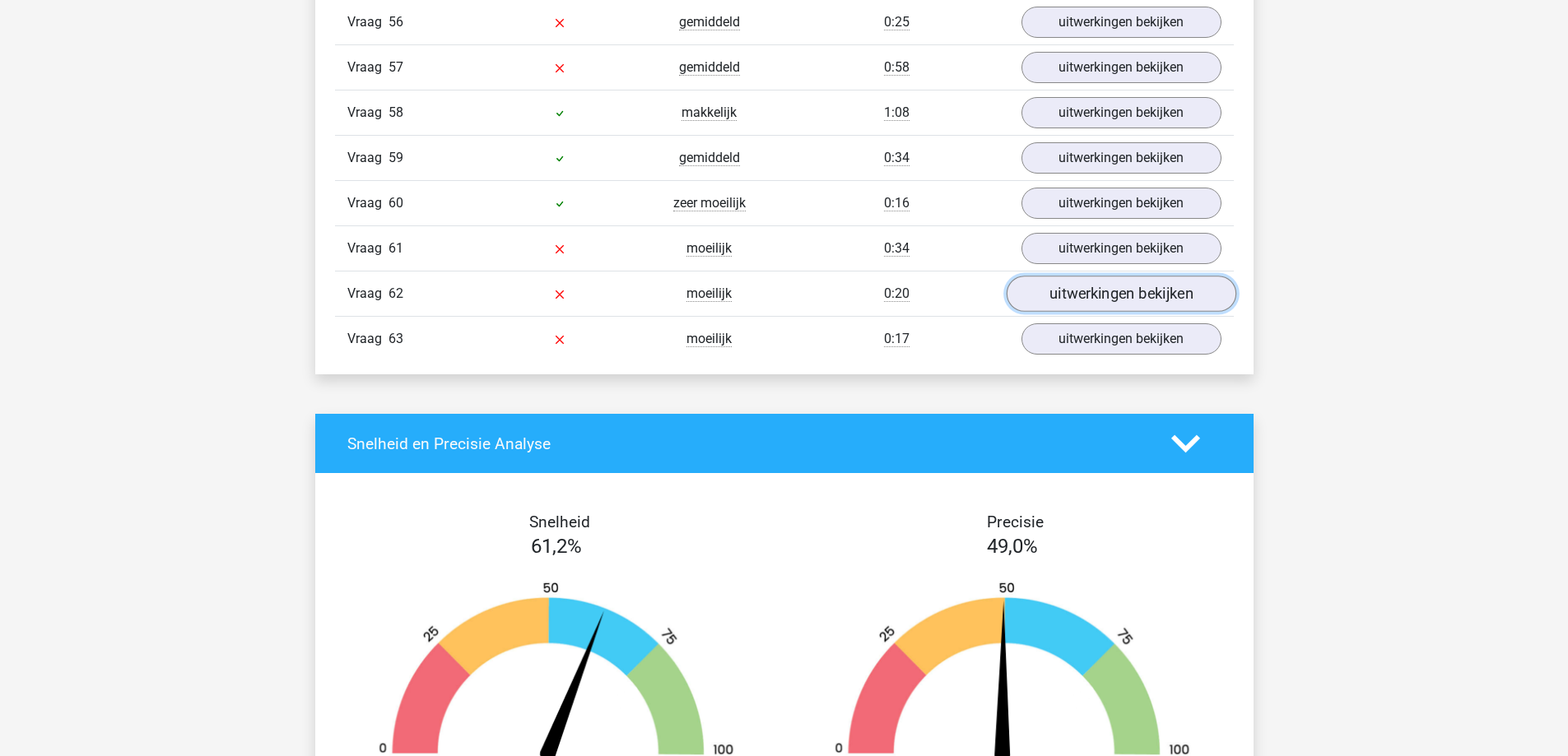
click at [1114, 292] on link "uitwerkingen bekijken" at bounding box center [1121, 294] width 230 height 36
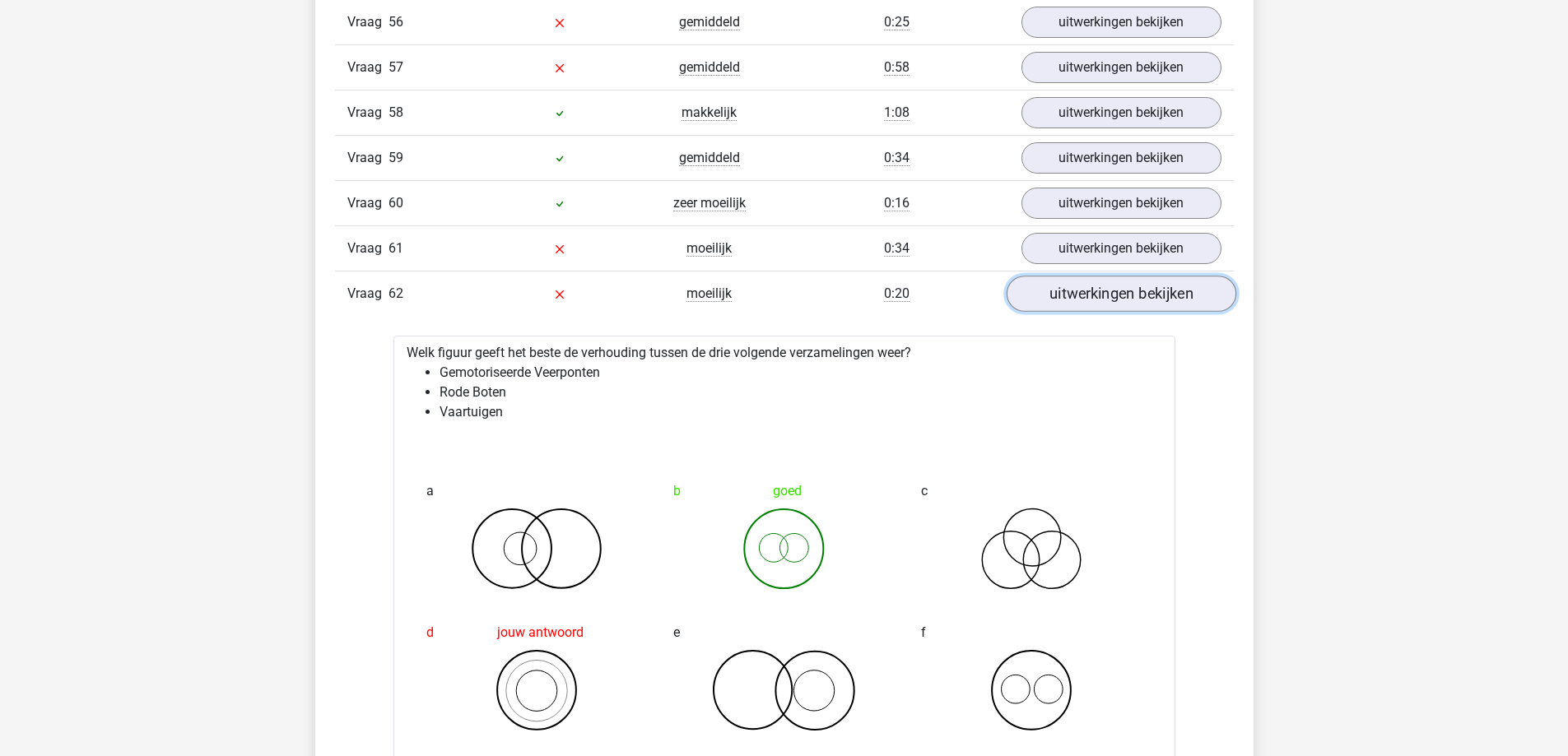
click at [1114, 292] on link "uitwerkingen bekijken" at bounding box center [1121, 294] width 230 height 36
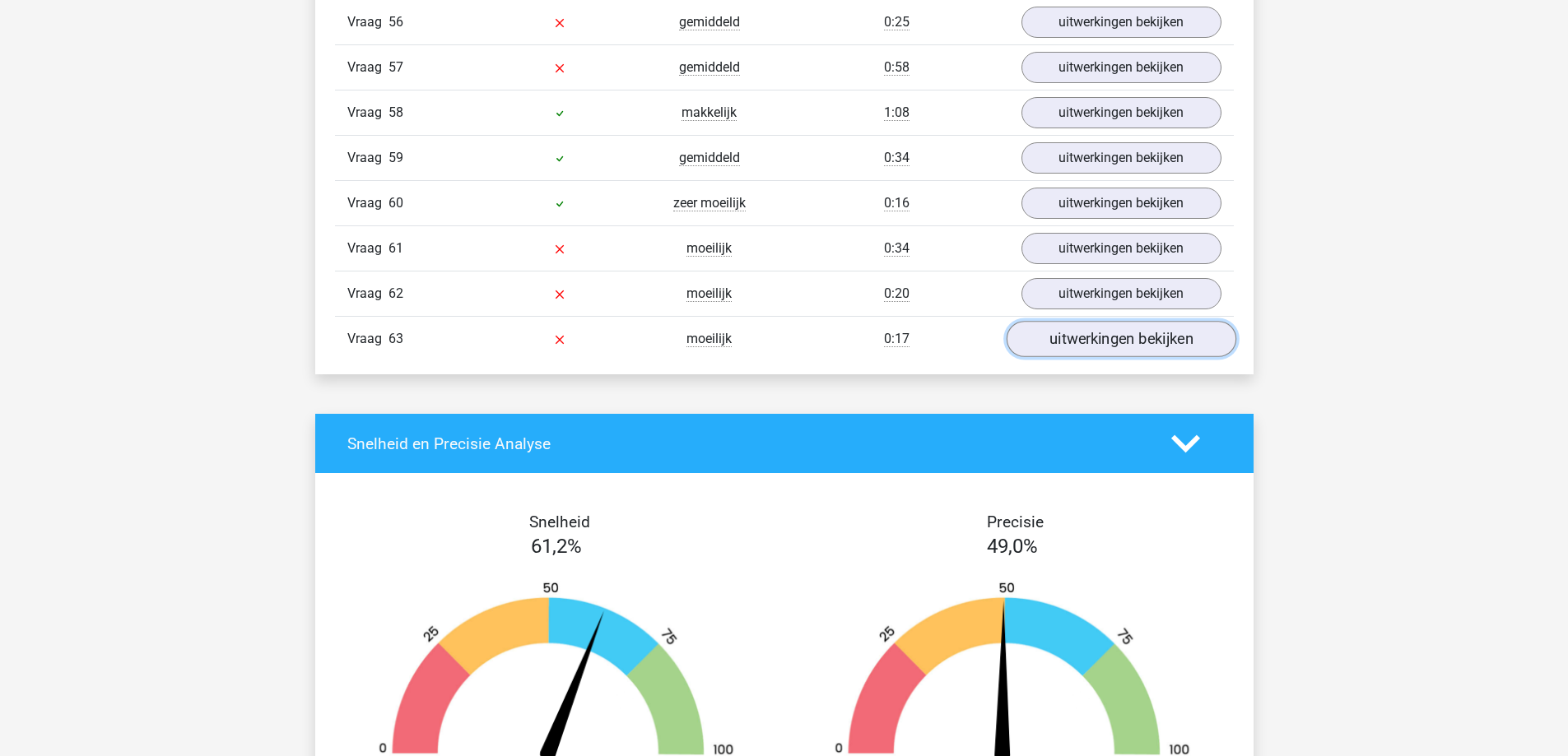
click at [1113, 341] on link "uitwerkingen bekijken" at bounding box center [1121, 339] width 230 height 36
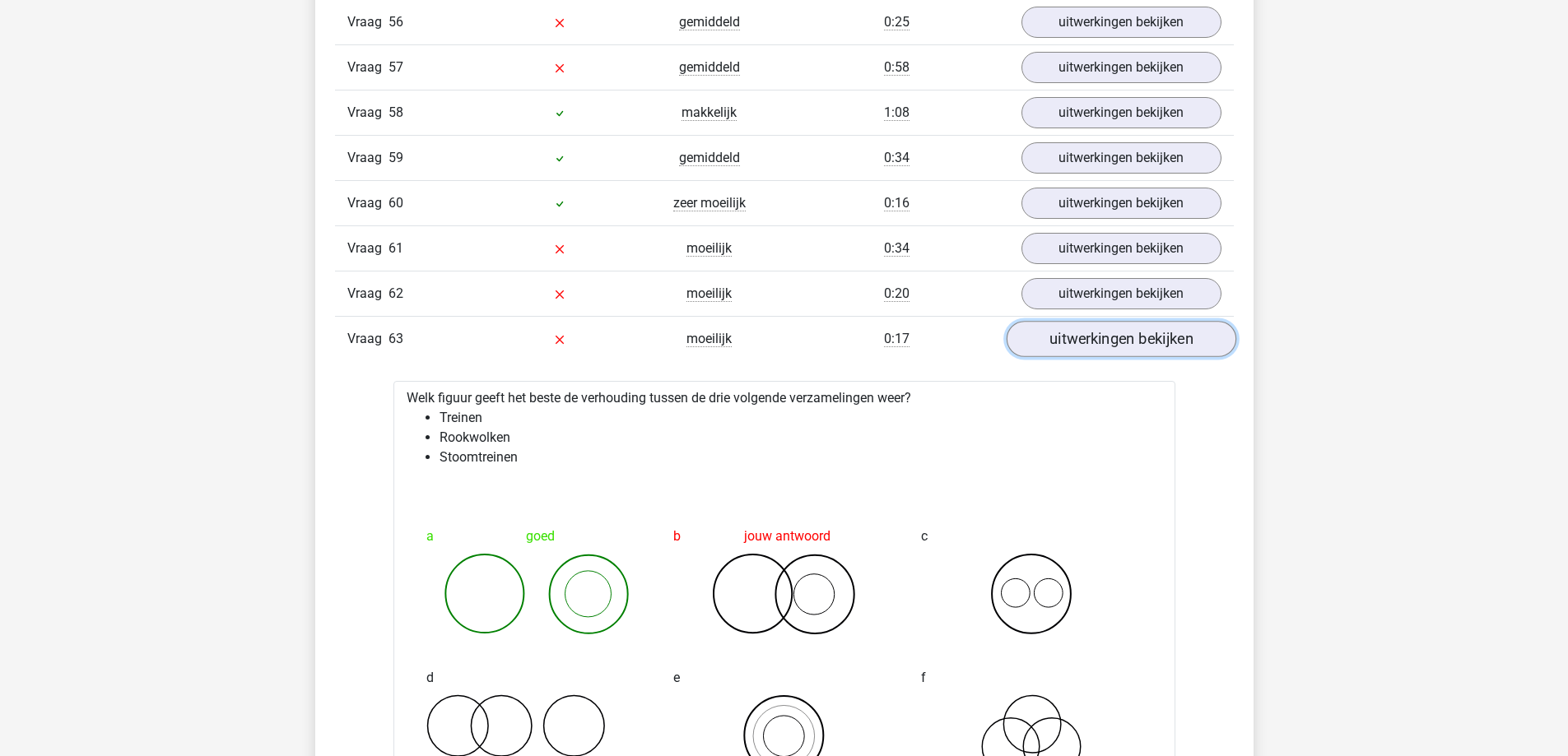
click at [1113, 341] on link "uitwerkingen bekijken" at bounding box center [1121, 339] width 230 height 36
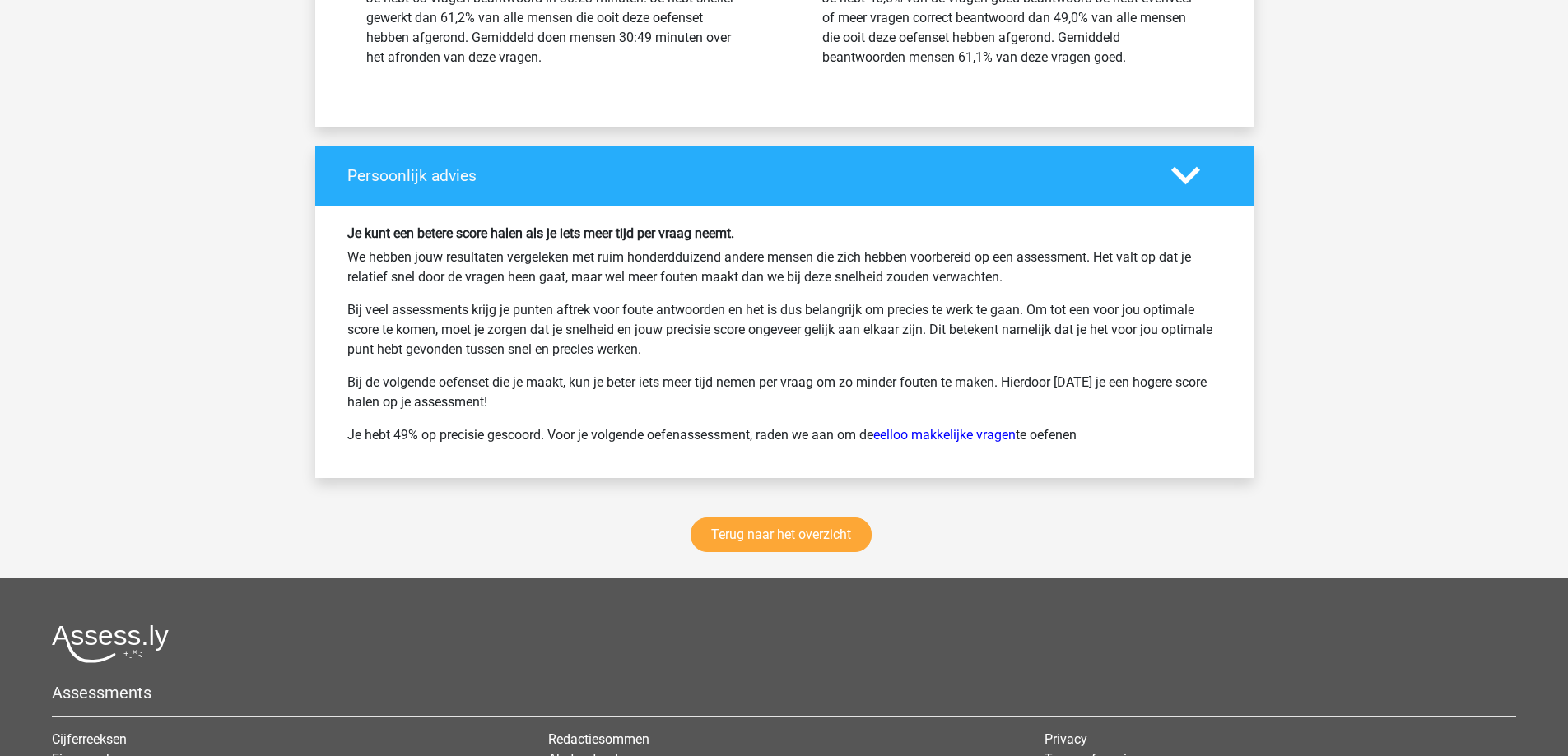
scroll to position [5185, 0]
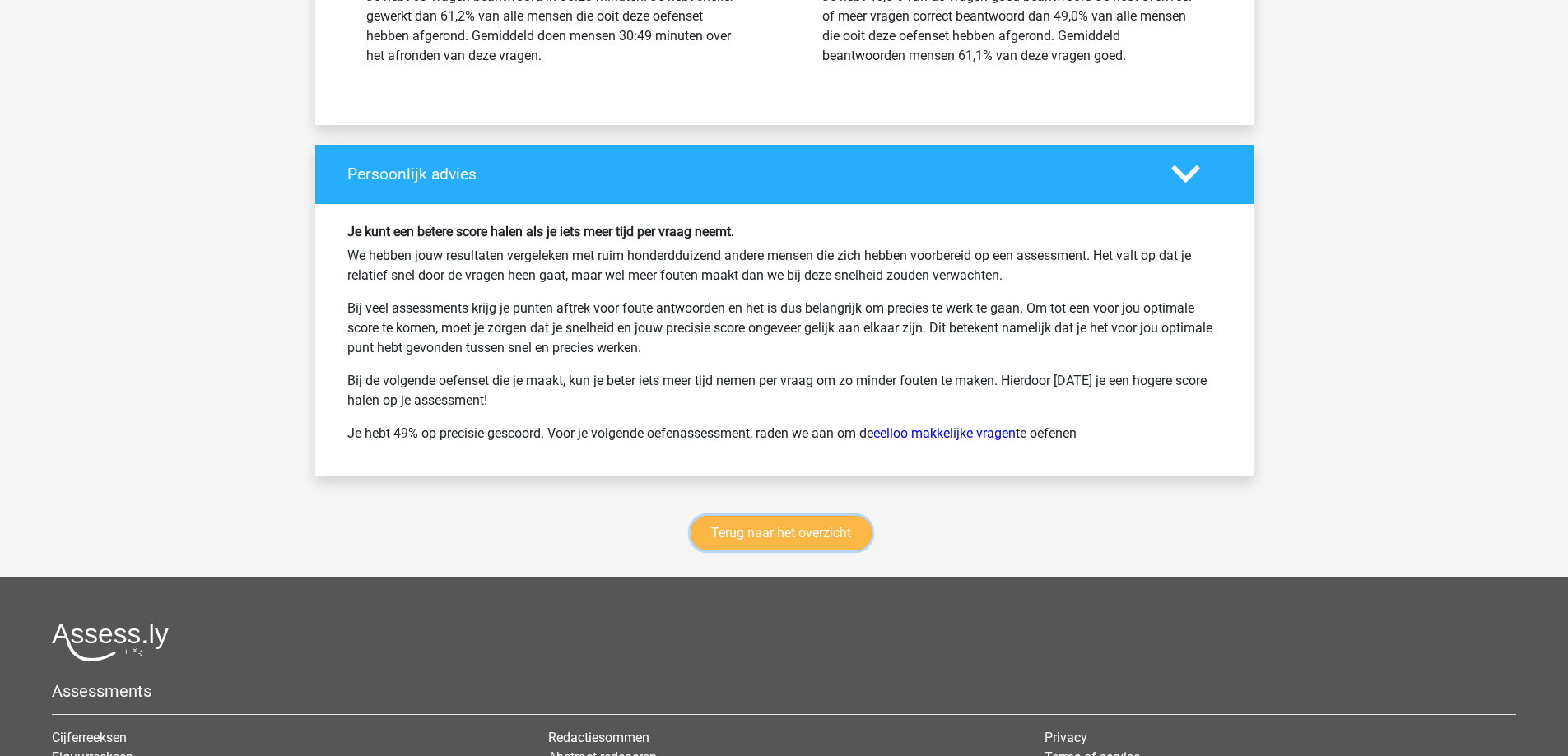
click at [760, 527] on link "Terug naar het overzicht" at bounding box center [780, 532] width 181 height 34
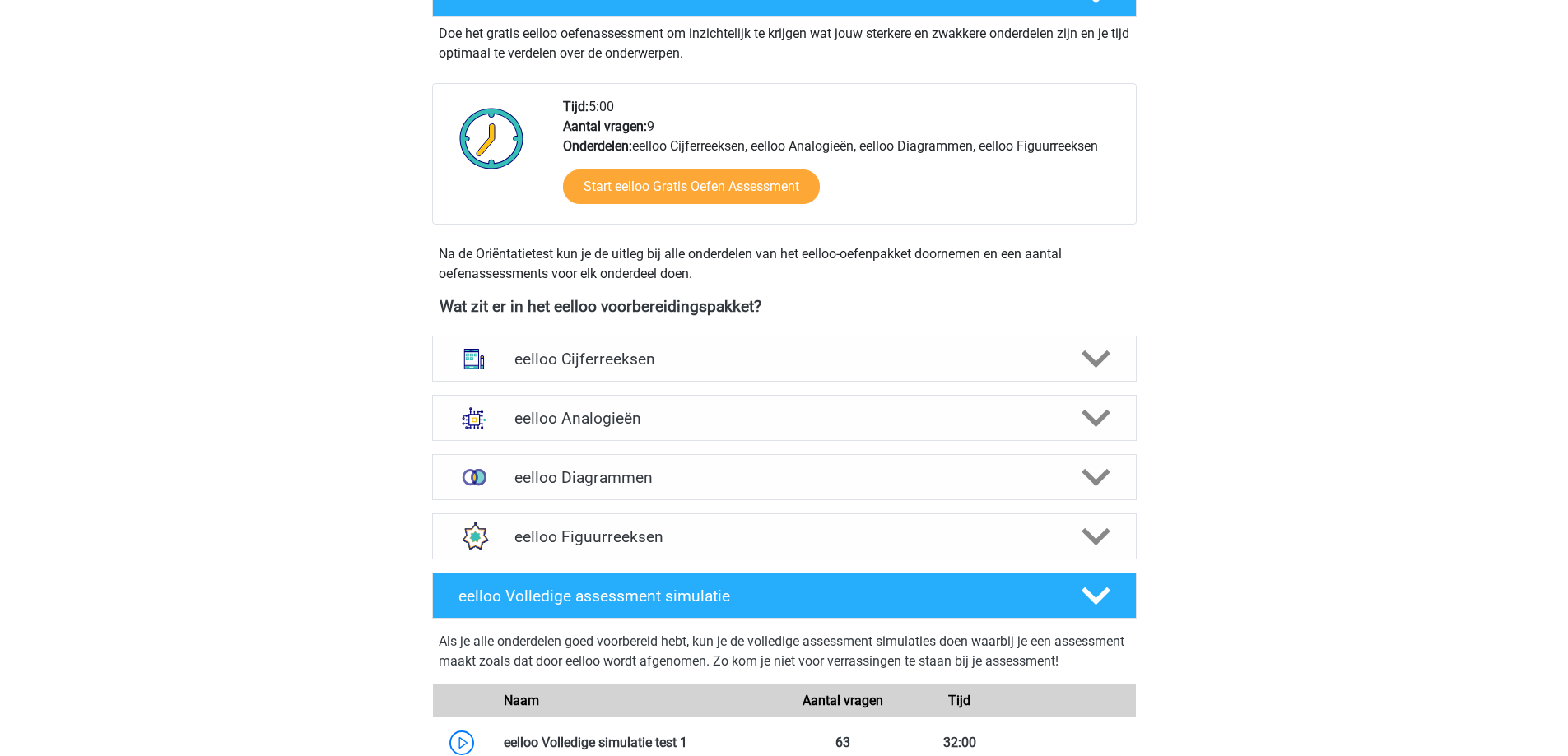
scroll to position [329, 0]
